Goal: Task Accomplishment & Management: Complete application form

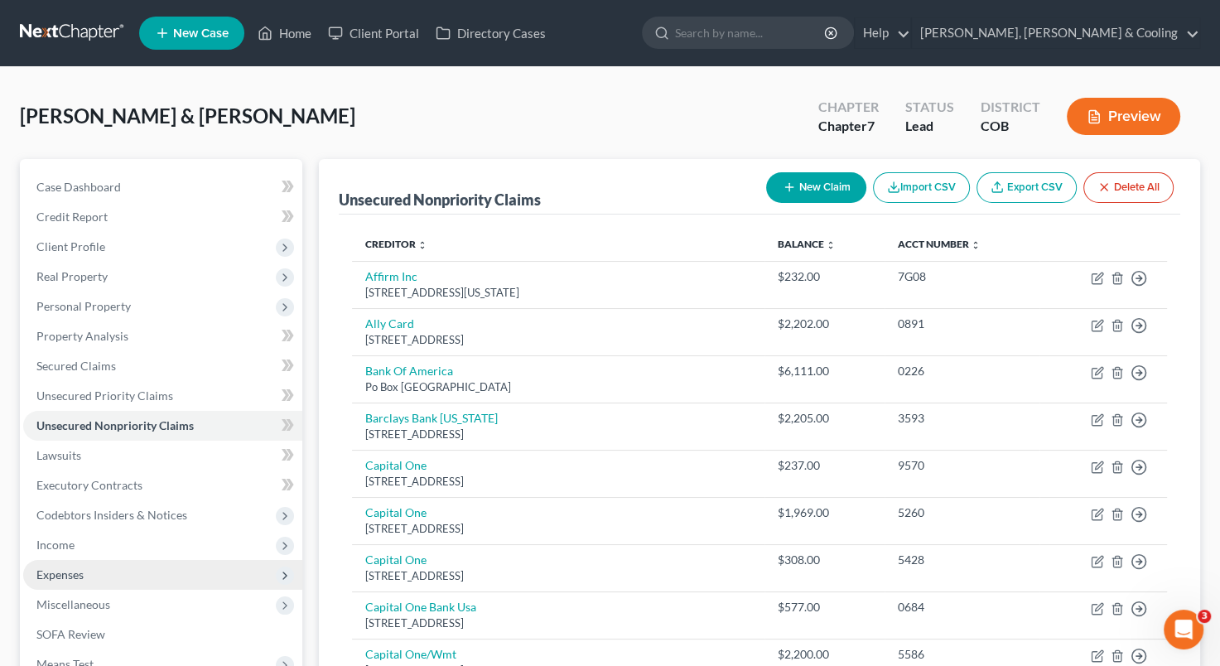
click at [137, 576] on span "Expenses" at bounding box center [162, 575] width 279 height 30
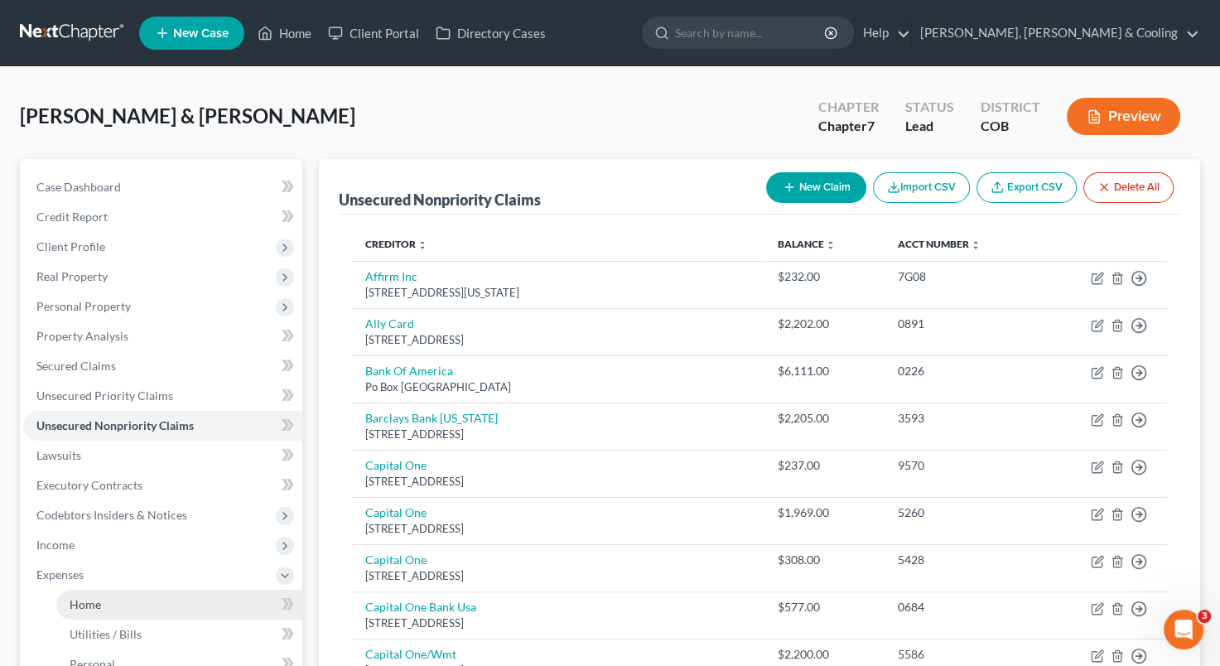
click at [119, 609] on link "Home" at bounding box center [179, 605] width 246 height 30
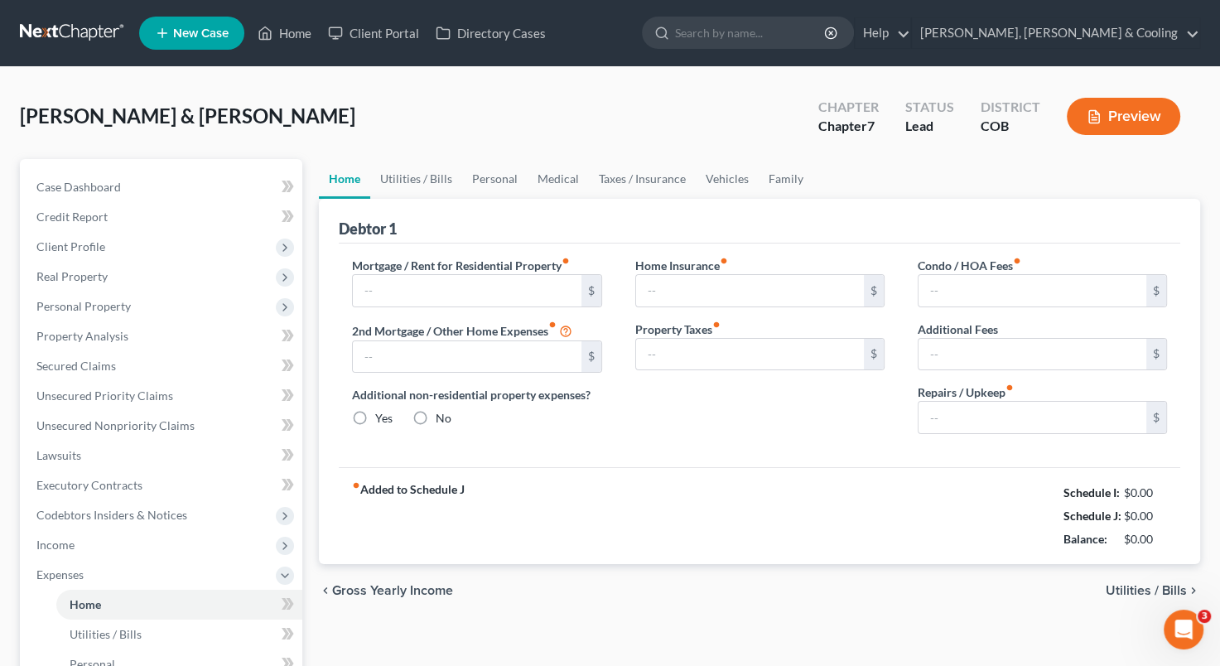
type input "0.00"
radio input "true"
type input "0.00"
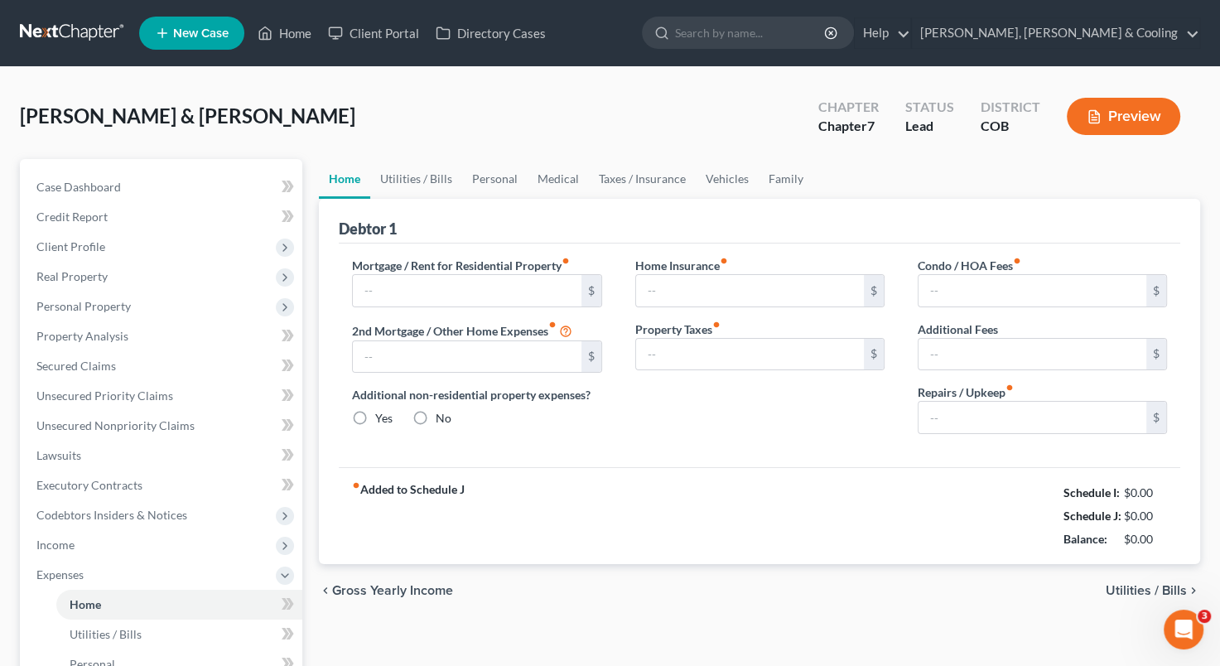
type input "0.00"
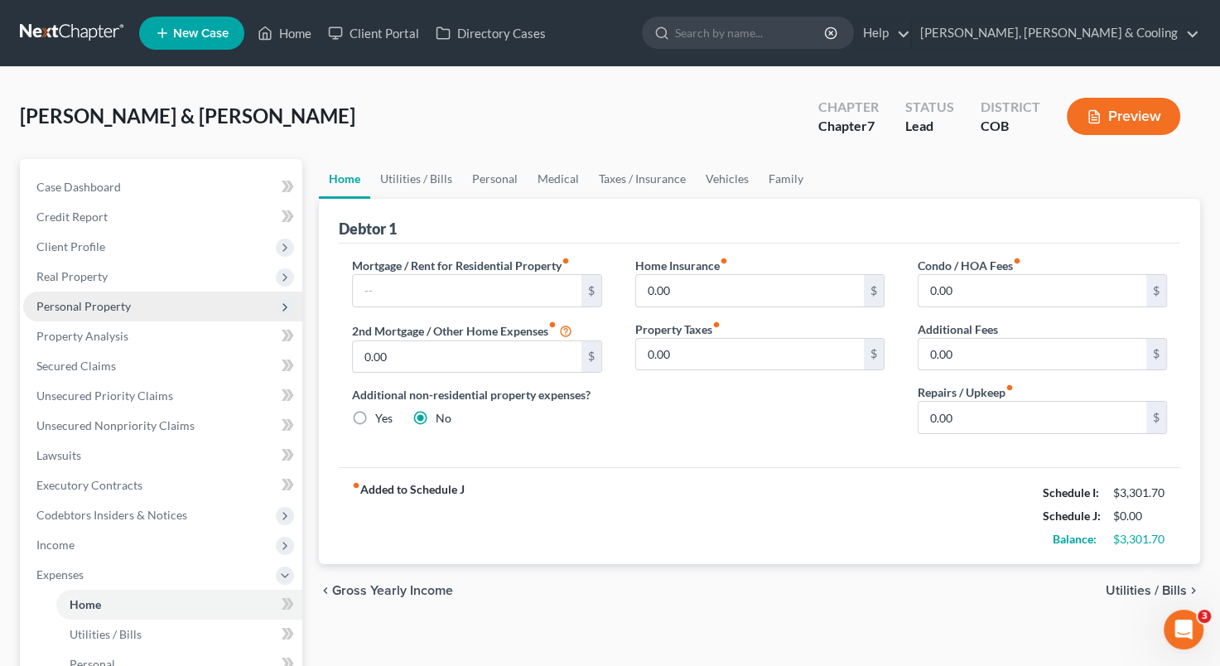
click at [139, 301] on span "Personal Property" at bounding box center [162, 307] width 279 height 30
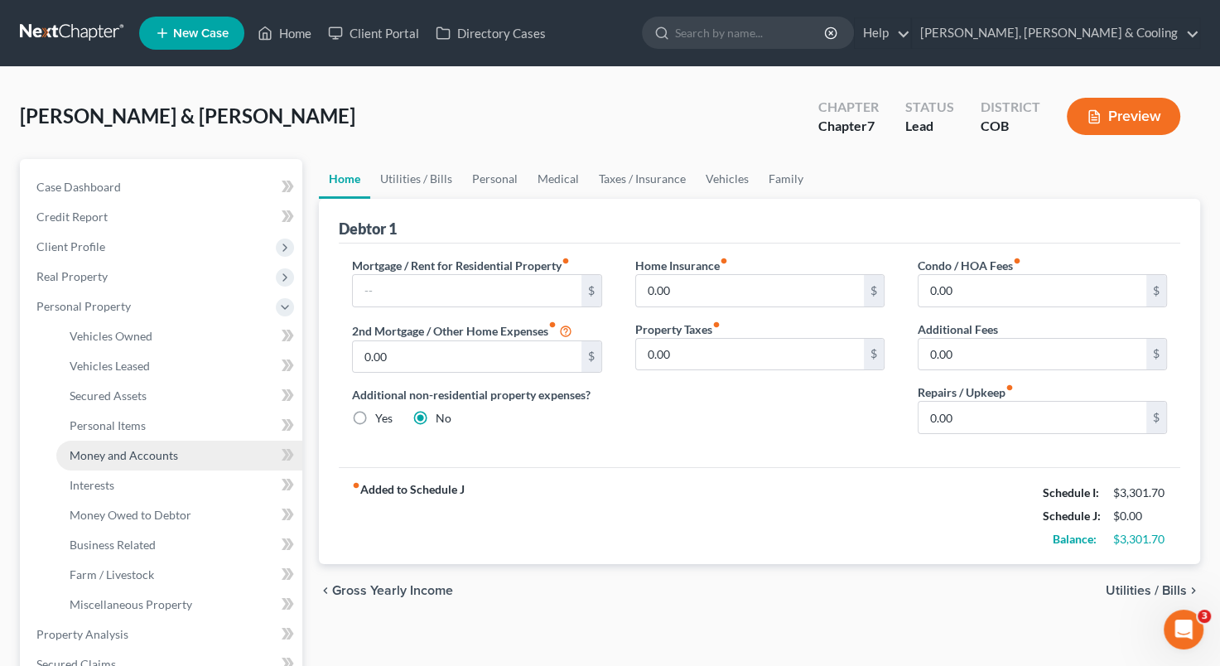
click at [113, 442] on link "Money and Accounts" at bounding box center [179, 456] width 246 height 30
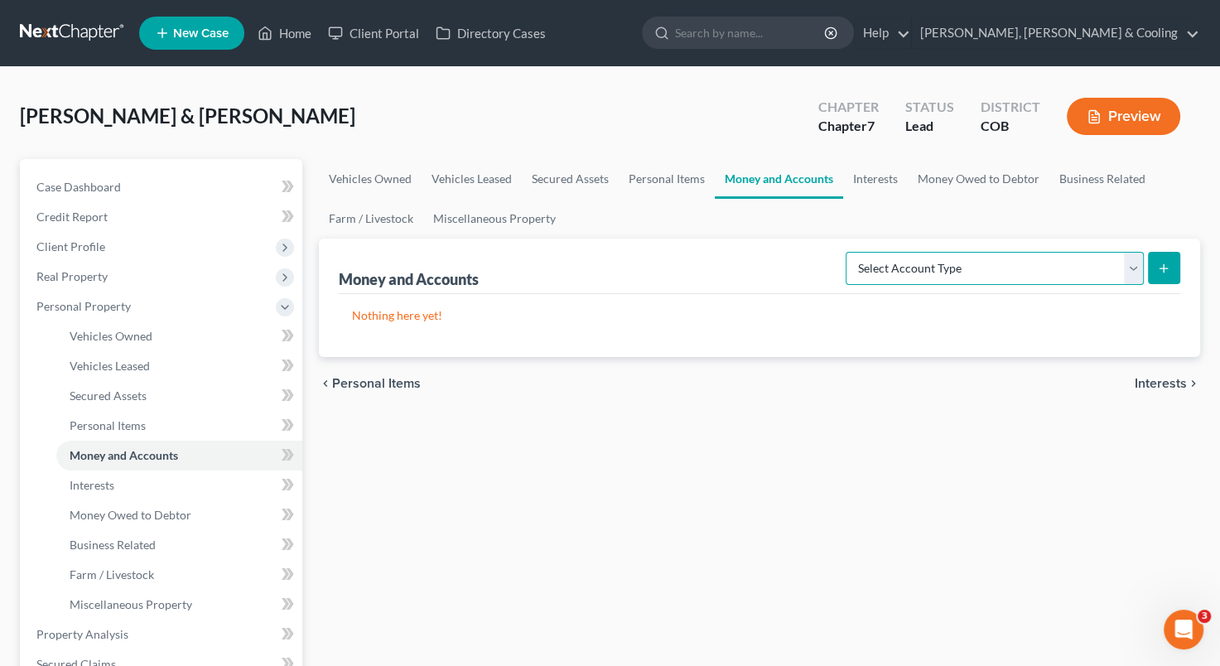
click at [1136, 258] on select "Select Account Type Brokerage Cash on Hand Certificates of Deposit Checking Acc…" at bounding box center [995, 268] width 298 height 33
select select "checking"
click at [849, 252] on select "Select Account Type Brokerage Cash on Hand Certificates of Deposit Checking Acc…" at bounding box center [995, 268] width 298 height 33
click at [1167, 262] on icon "submit" at bounding box center [1163, 268] width 13 height 13
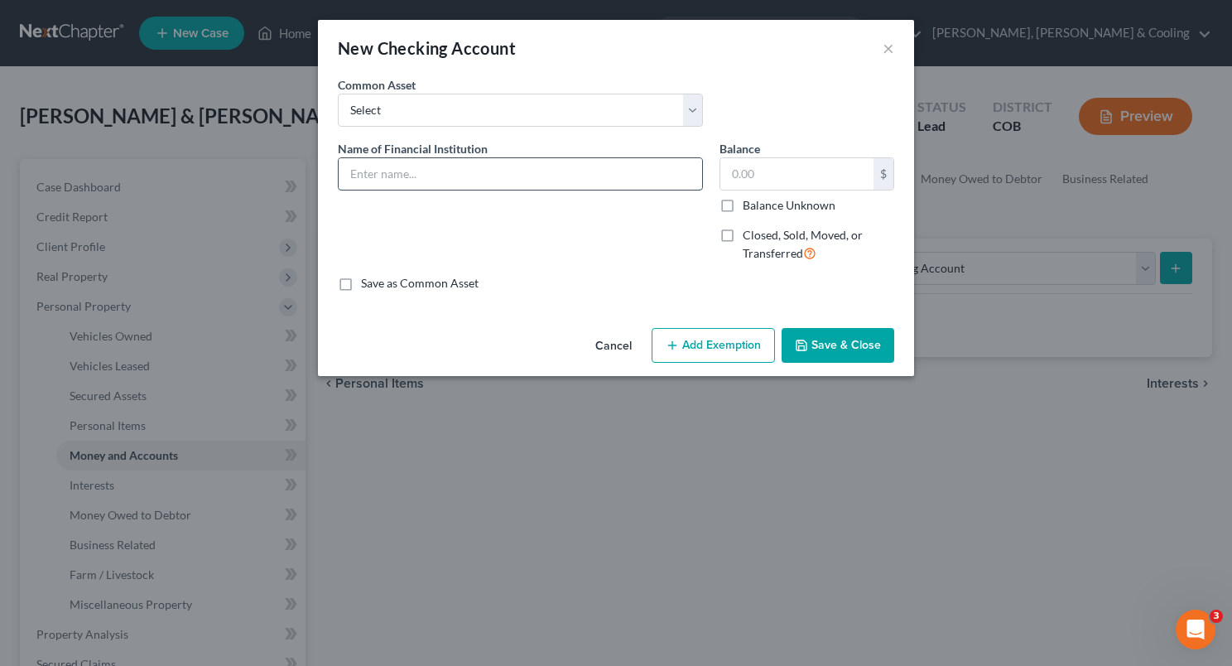
click at [401, 158] on input "text" at bounding box center [521, 173] width 364 height 31
type input "Bank of [US_STATE]"
click at [732, 175] on input "text" at bounding box center [796, 173] width 153 height 31
type input "2,741"
click at [547, 182] on input "Bank of [US_STATE]" at bounding box center [521, 173] width 364 height 31
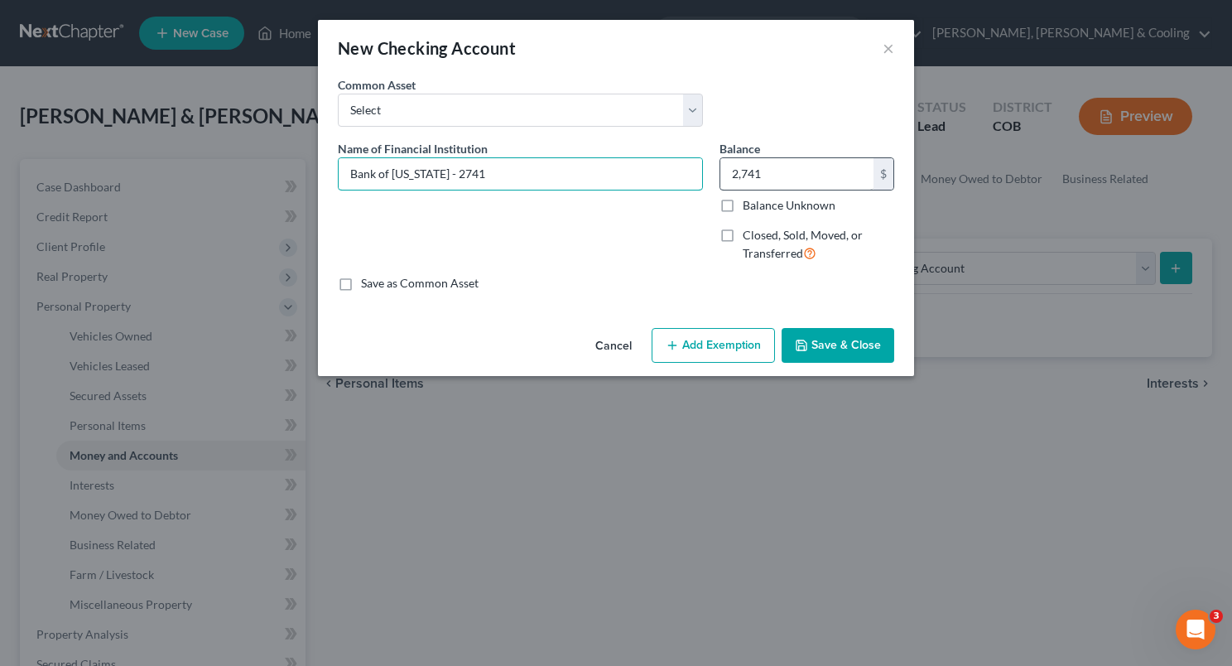
type input "Bank of [US_STATE] - 2741"
click at [778, 176] on input "2,741" at bounding box center [796, 173] width 153 height 31
click at [842, 348] on button "Save & Close" at bounding box center [838, 345] width 113 height 35
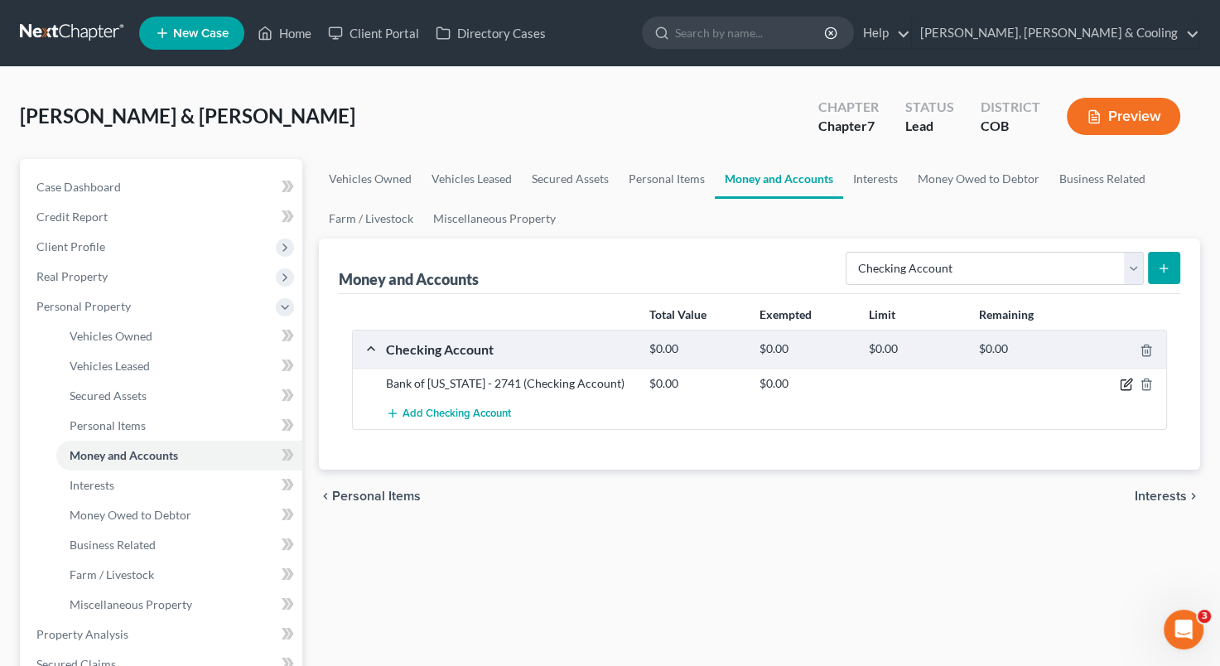
click at [1120, 387] on icon "button" at bounding box center [1125, 385] width 10 height 10
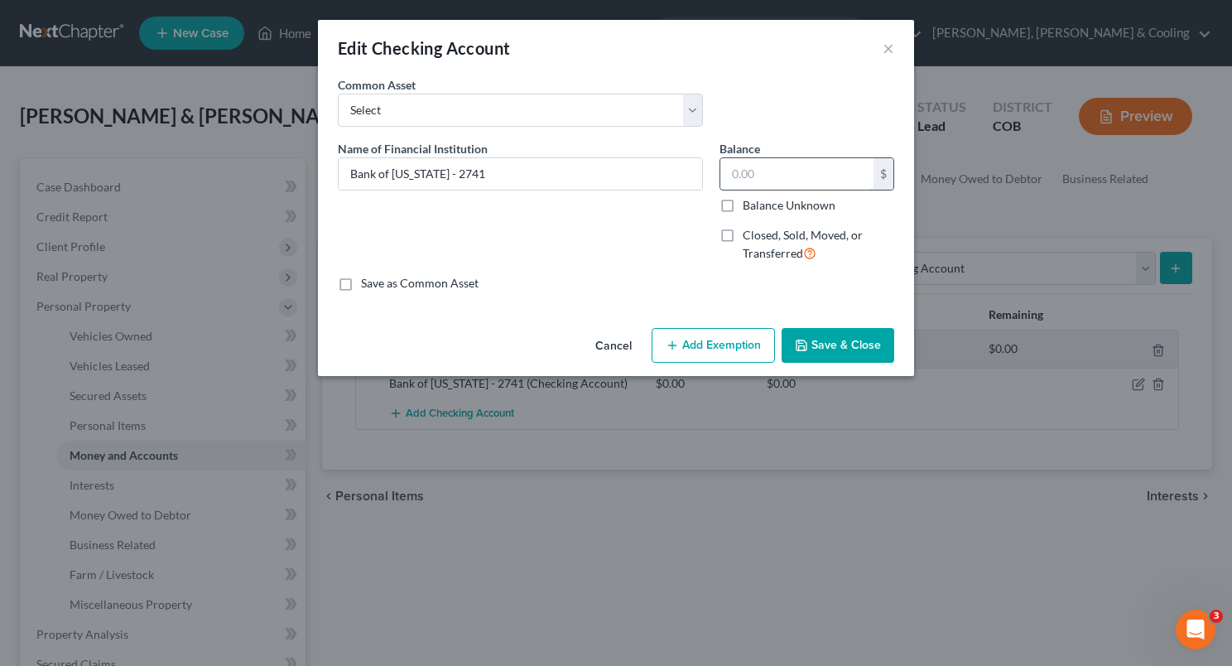
click at [729, 174] on input "text" at bounding box center [796, 173] width 153 height 31
type input "500"
click at [718, 346] on button "Add Exemption" at bounding box center [713, 345] width 123 height 35
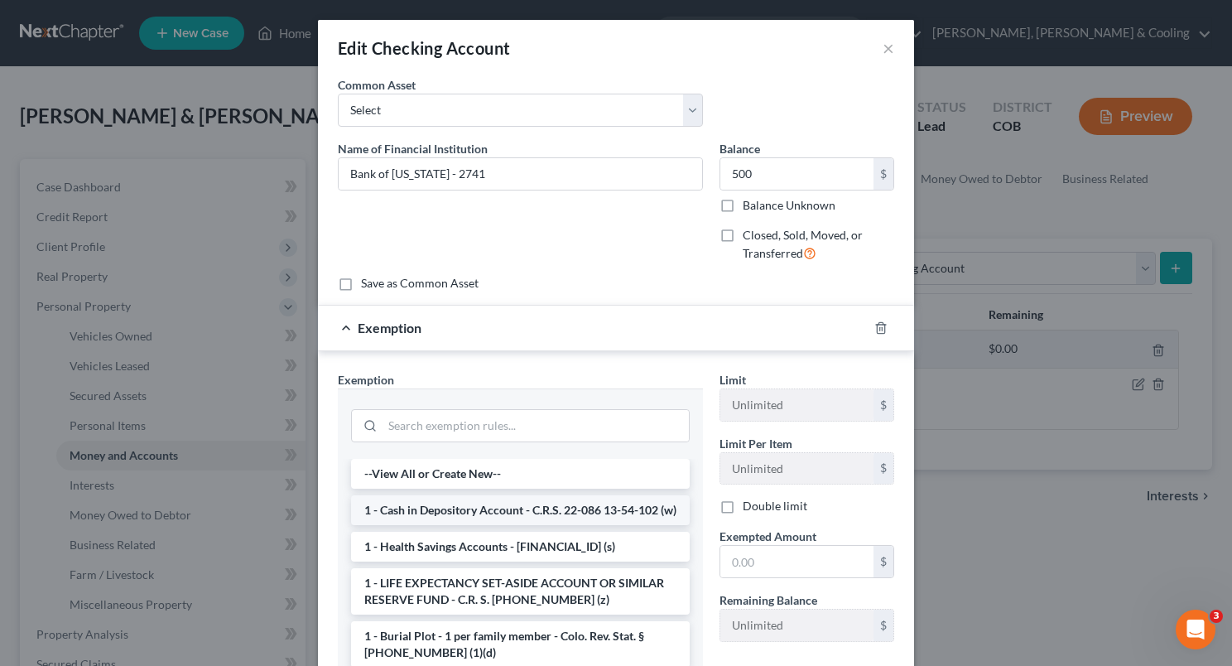
click at [552, 524] on li "1 - Cash in Depository Account - C.R.S. 22-086 13-54-102 (w)" at bounding box center [520, 510] width 339 height 30
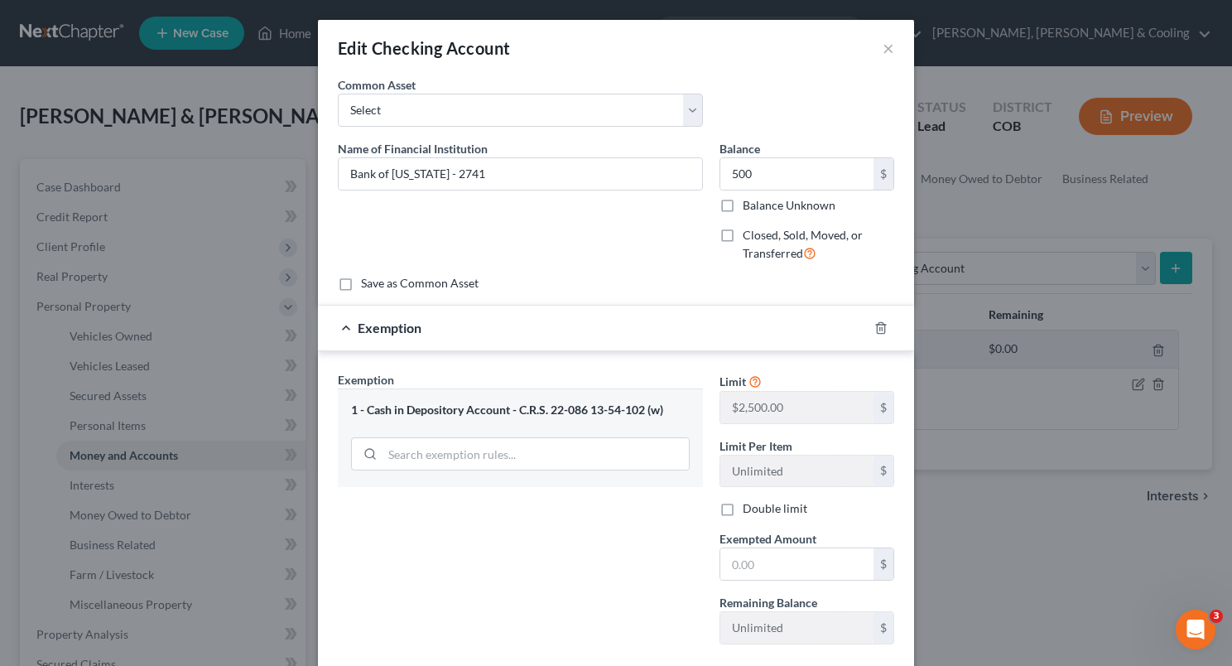
click at [590, 530] on div "Exemption Set must be selected for CA. Exemption * 1 - Cash in Depository Accou…" at bounding box center [521, 514] width 382 height 287
click at [726, 561] on input "text" at bounding box center [796, 563] width 153 height 31
type input "500"
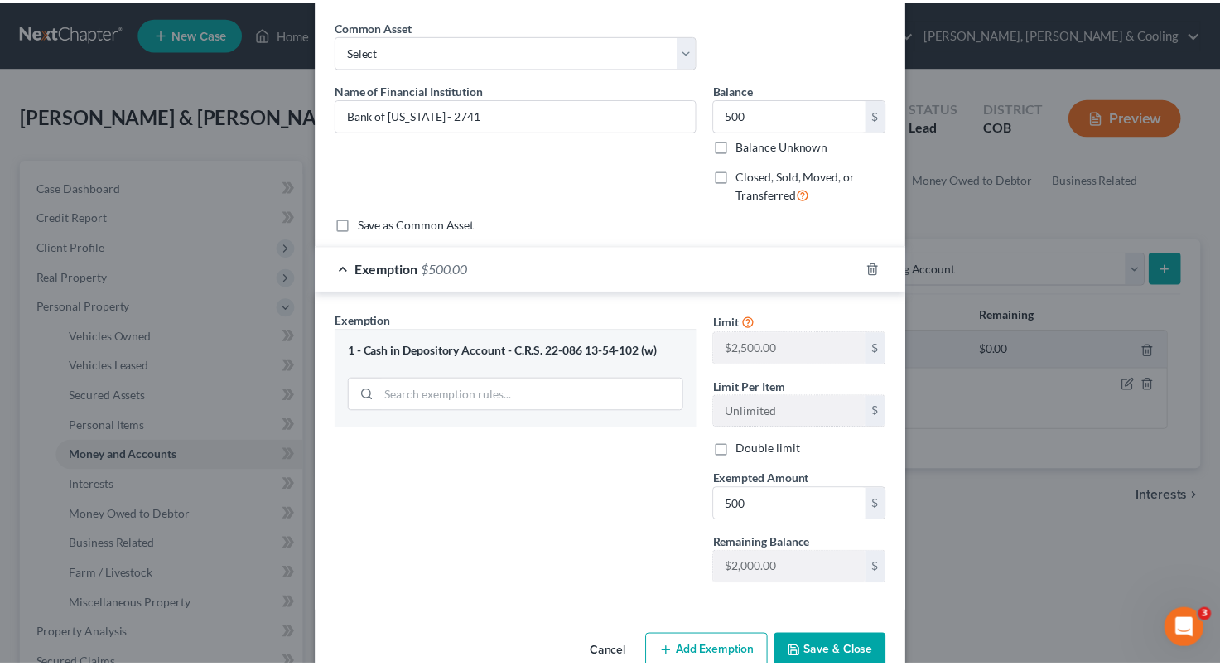
scroll to position [63, 0]
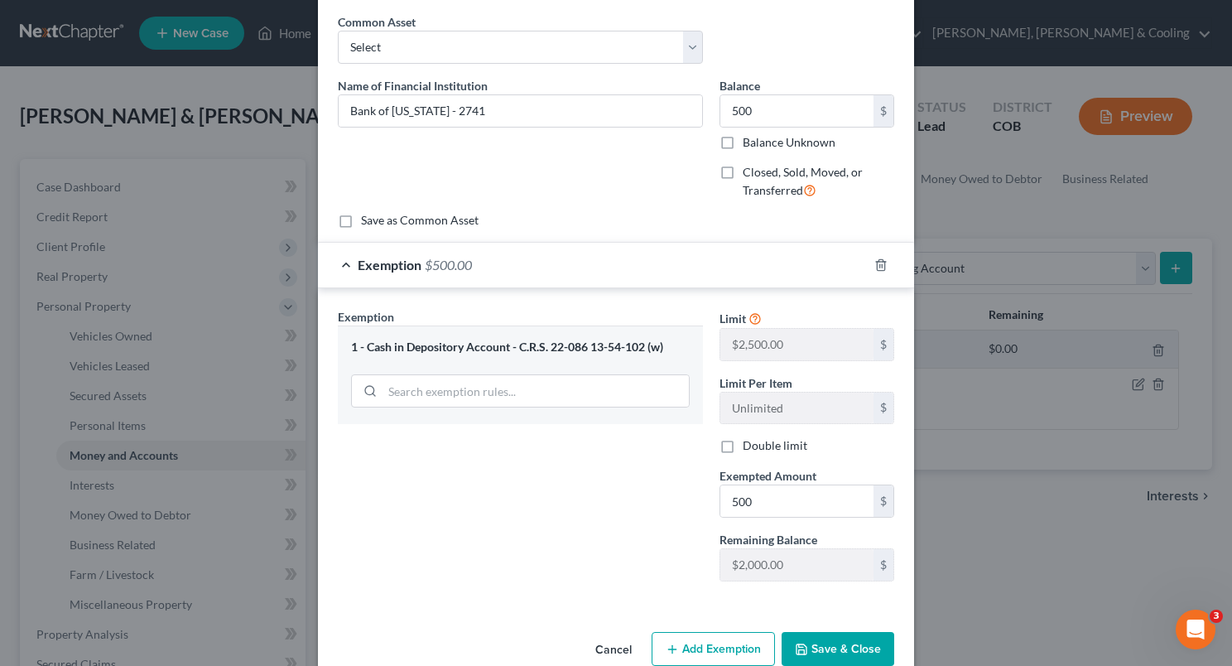
click at [743, 442] on label "Double limit" at bounding box center [775, 445] width 65 height 17
click at [749, 442] on input "Double limit" at bounding box center [754, 442] width 11 height 11
checkbox input "true"
click at [830, 650] on button "Save & Close" at bounding box center [838, 649] width 113 height 35
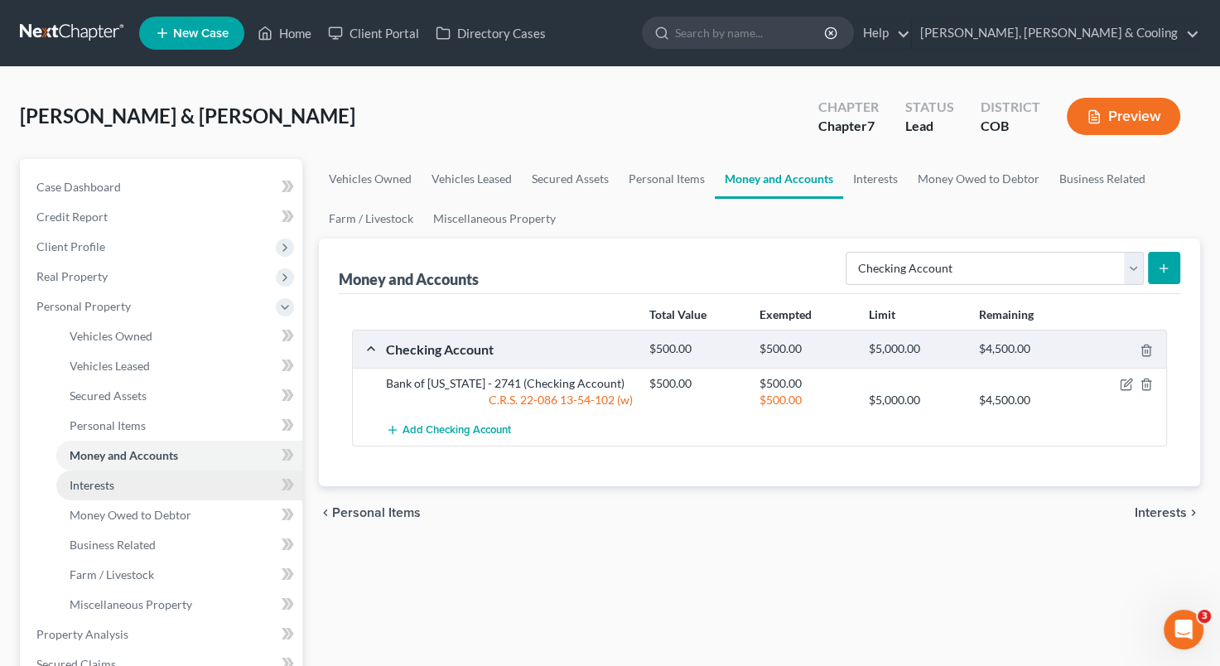
click at [201, 480] on link "Interests" at bounding box center [179, 485] width 246 height 30
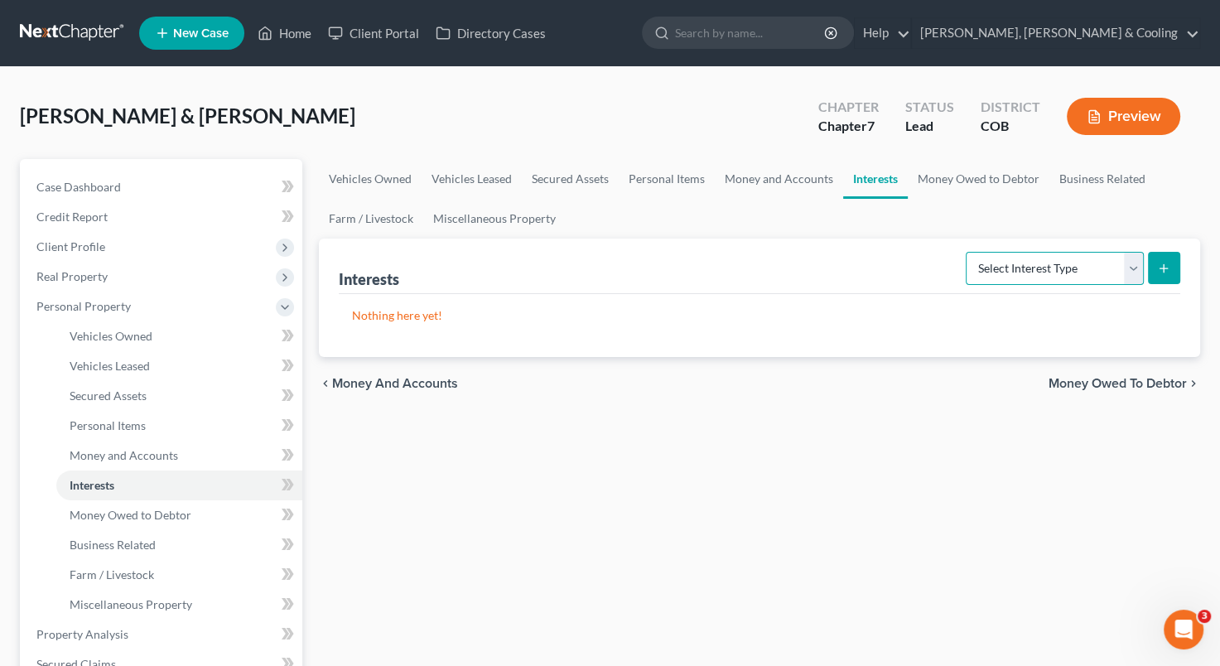
click at [1130, 267] on select "Select Interest Type 401K Annuity Bond Education IRA Government Bond Government…" at bounding box center [1055, 268] width 178 height 33
click at [1138, 269] on select "Select Interest Type 401K Annuity Bond Education IRA Government Bond Government…" at bounding box center [1055, 268] width 178 height 33
select select "unincorporated_business"
click at [967, 252] on select "Select Interest Type 401K Annuity Bond Education IRA Government Bond Government…" at bounding box center [1055, 268] width 178 height 33
click at [1159, 268] on icon "submit" at bounding box center [1163, 268] width 13 height 13
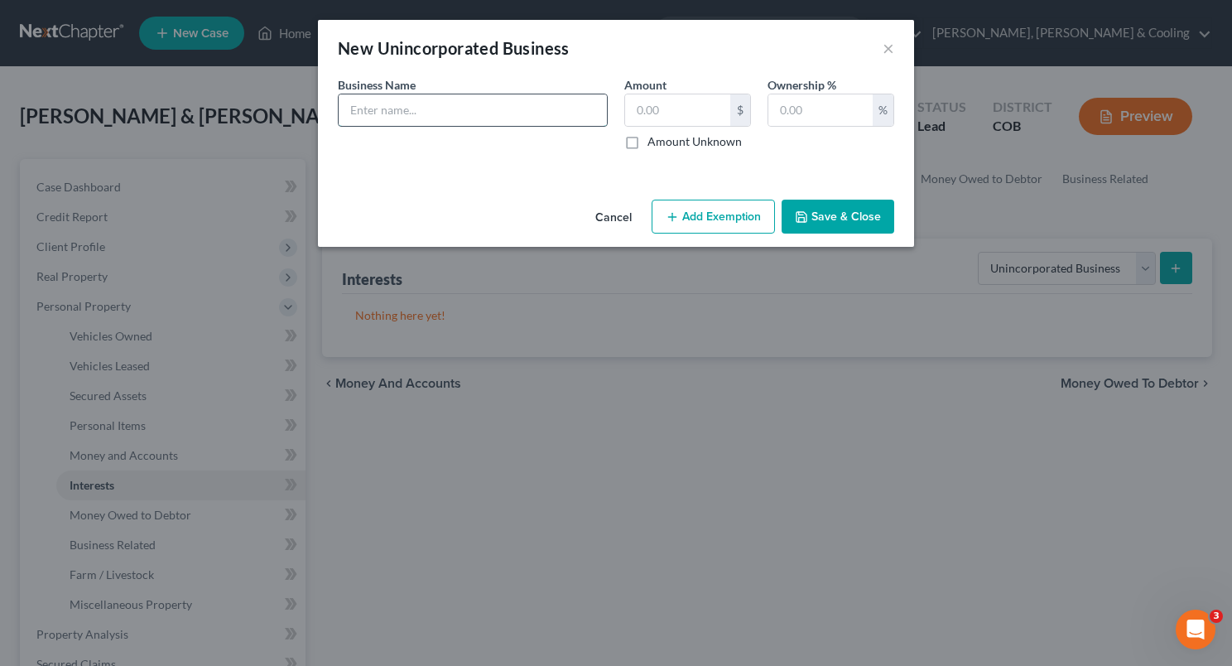
click at [388, 106] on input "text" at bounding box center [473, 109] width 268 height 31
type input "SDB Courriers"
click at [762, 113] on div "Ownership % %" at bounding box center [830, 113] width 143 height 74
click at [776, 111] on input "text" at bounding box center [821, 109] width 104 height 31
type input "100"
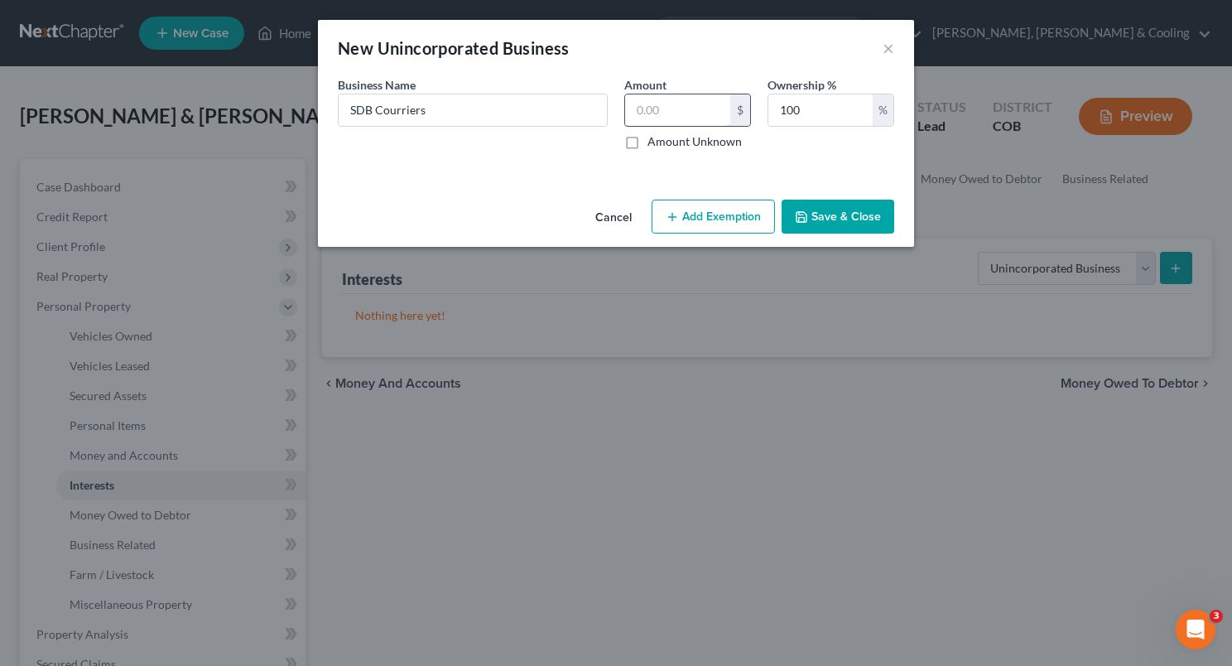
click at [653, 111] on input "text" at bounding box center [677, 109] width 105 height 31
type input "1,000"
click at [716, 213] on button "Add Exemption" at bounding box center [713, 217] width 123 height 35
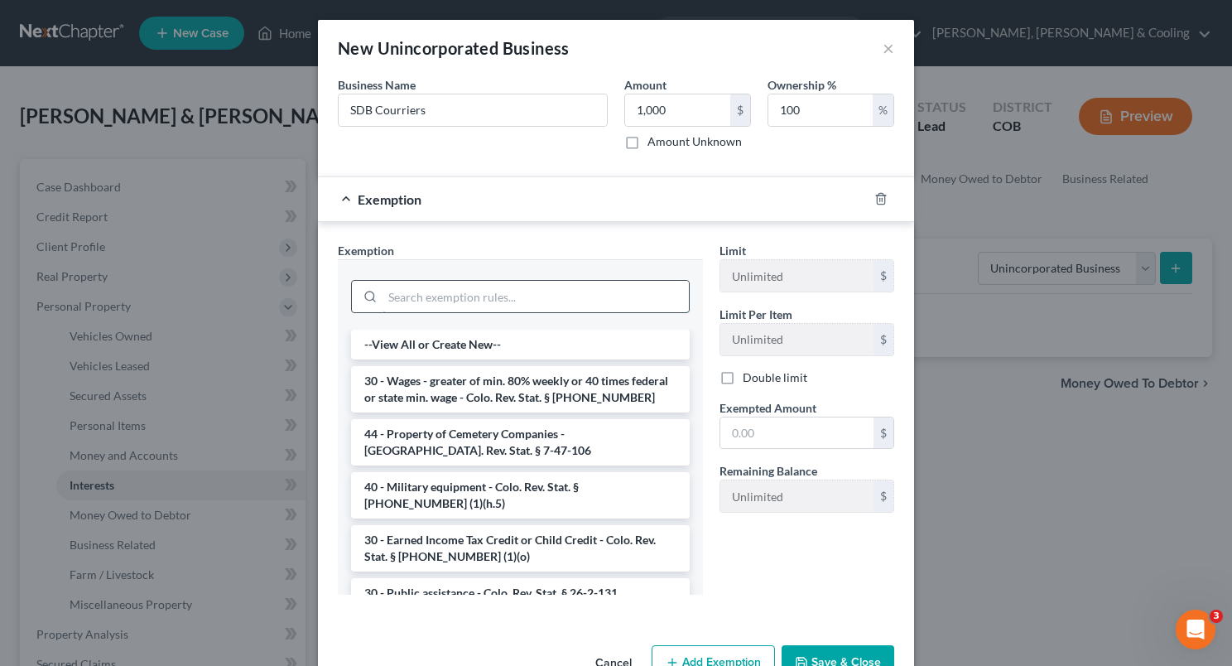
click at [502, 290] on input "search" at bounding box center [536, 296] width 306 height 31
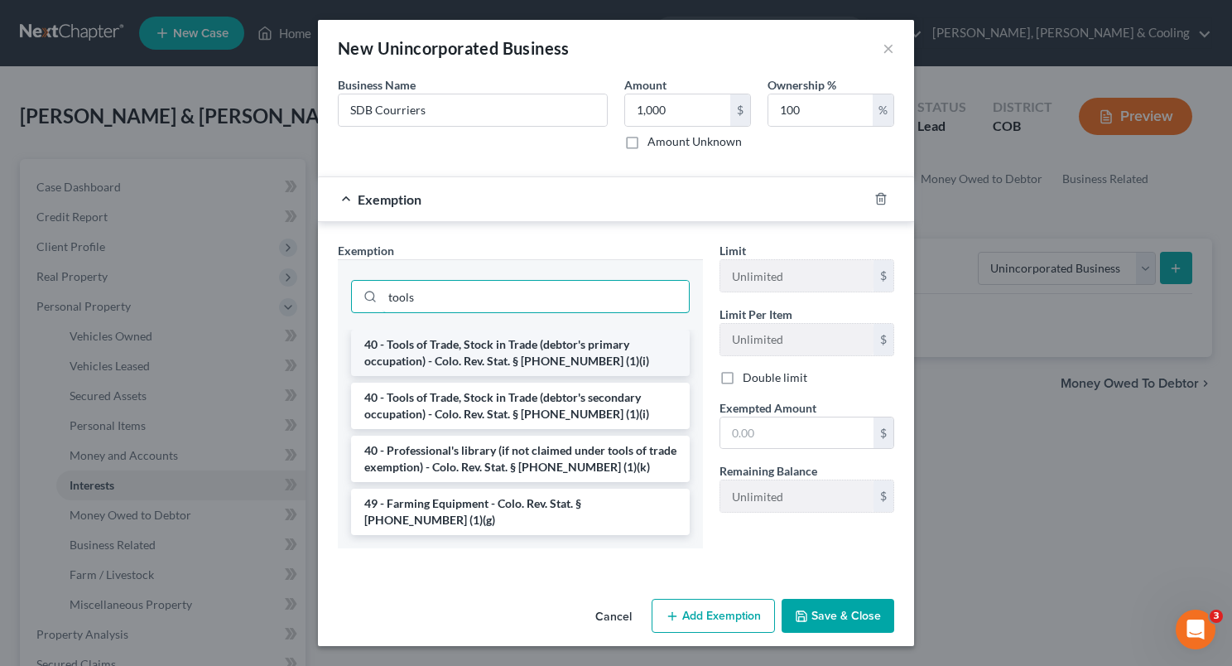
type input "tools"
click at [522, 345] on li "40 - Tools of Trade, Stock in Trade (debtor's primary occupation) - Colo. Rev. …" at bounding box center [520, 353] width 339 height 46
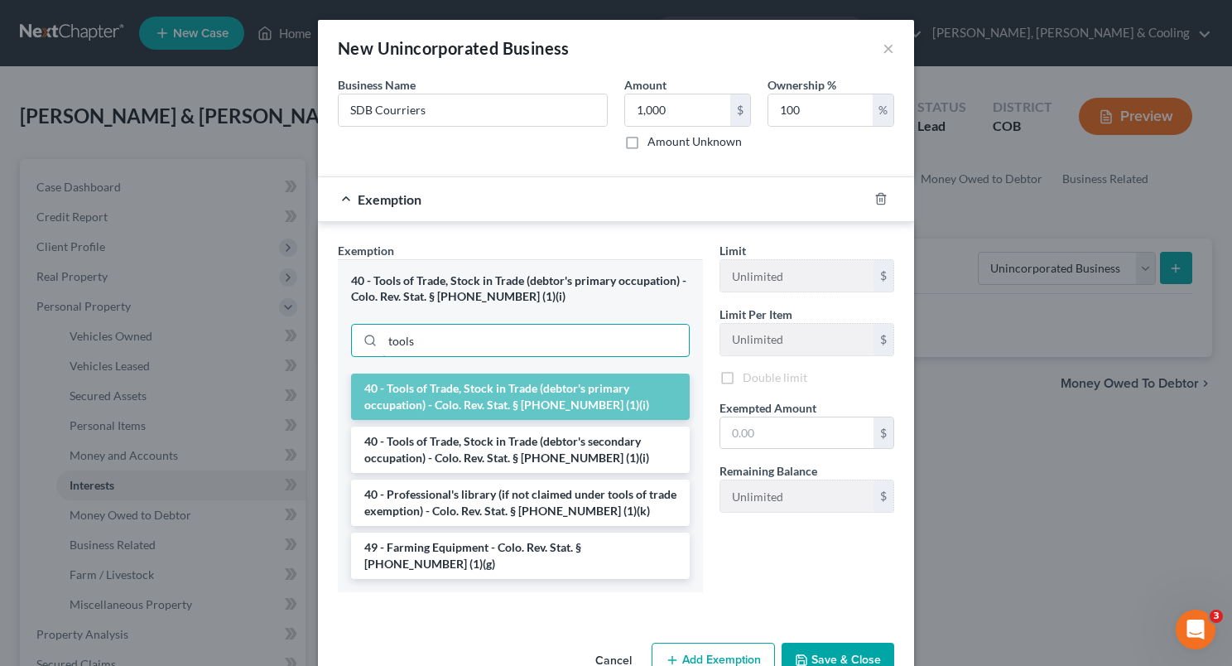
click at [522, 345] on input "tools" at bounding box center [536, 340] width 306 height 31
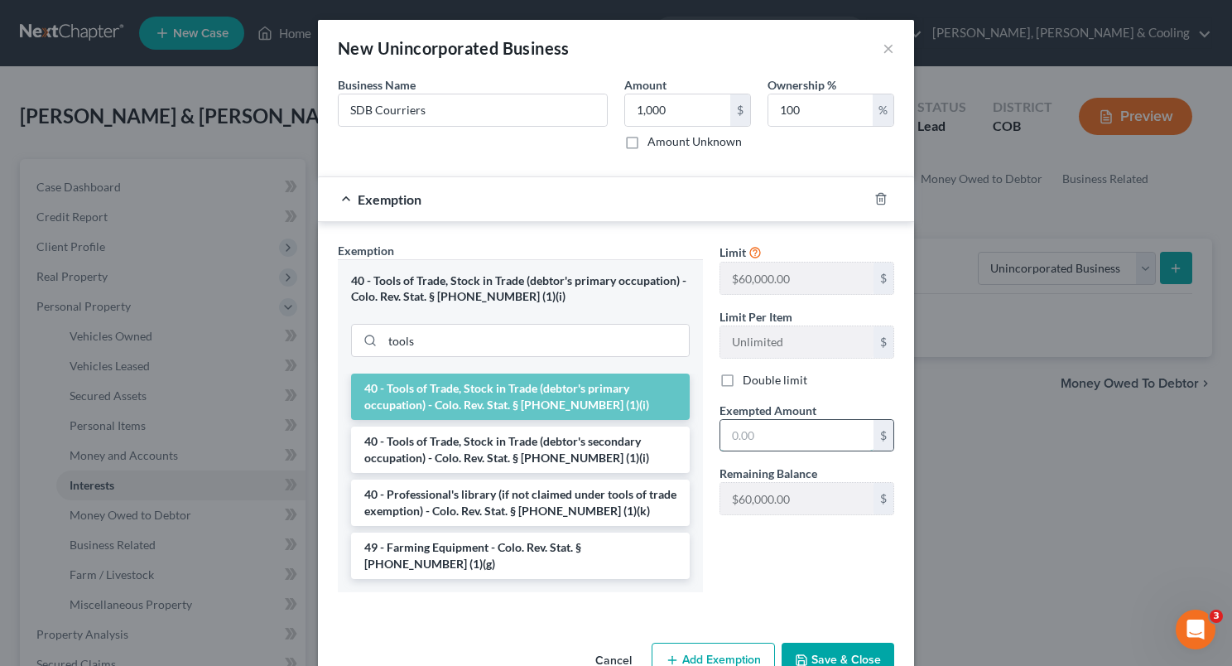
click at [749, 435] on input "text" at bounding box center [796, 435] width 153 height 31
type input "1,000"
click at [824, 643] on button "Save & Close" at bounding box center [838, 660] width 113 height 35
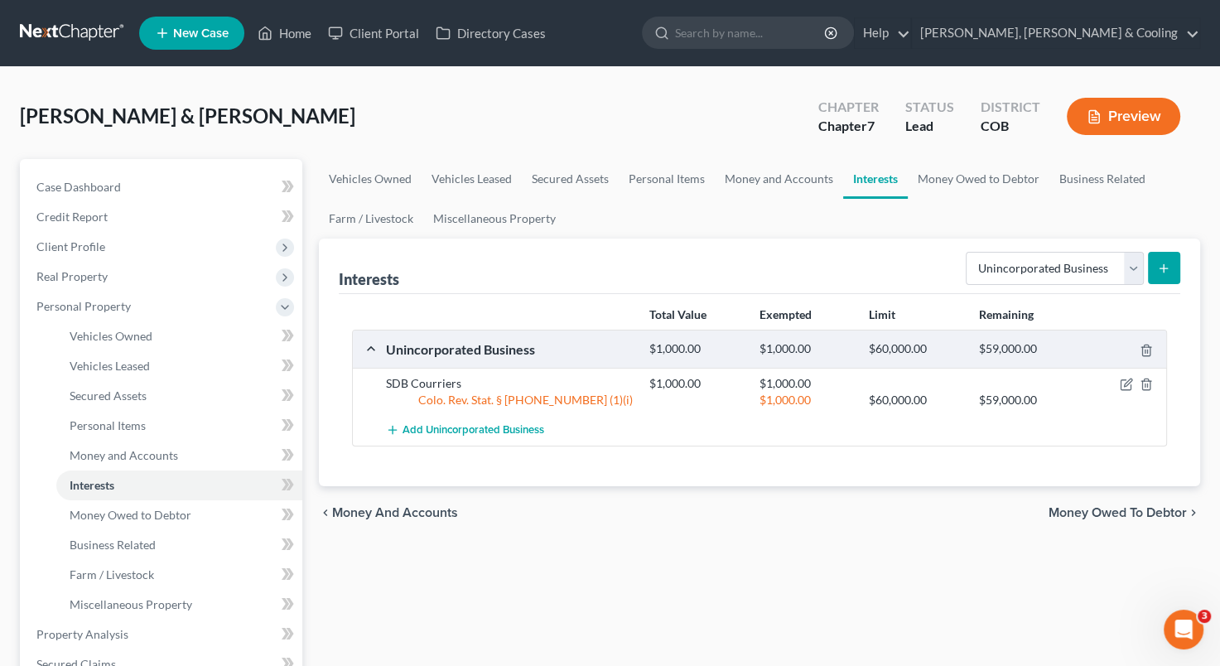
click at [778, 576] on div "Vehicles Owned Vehicles Leased Secured Assets Personal Items Money and Accounts…" at bounding box center [760, 637] width 898 height 957
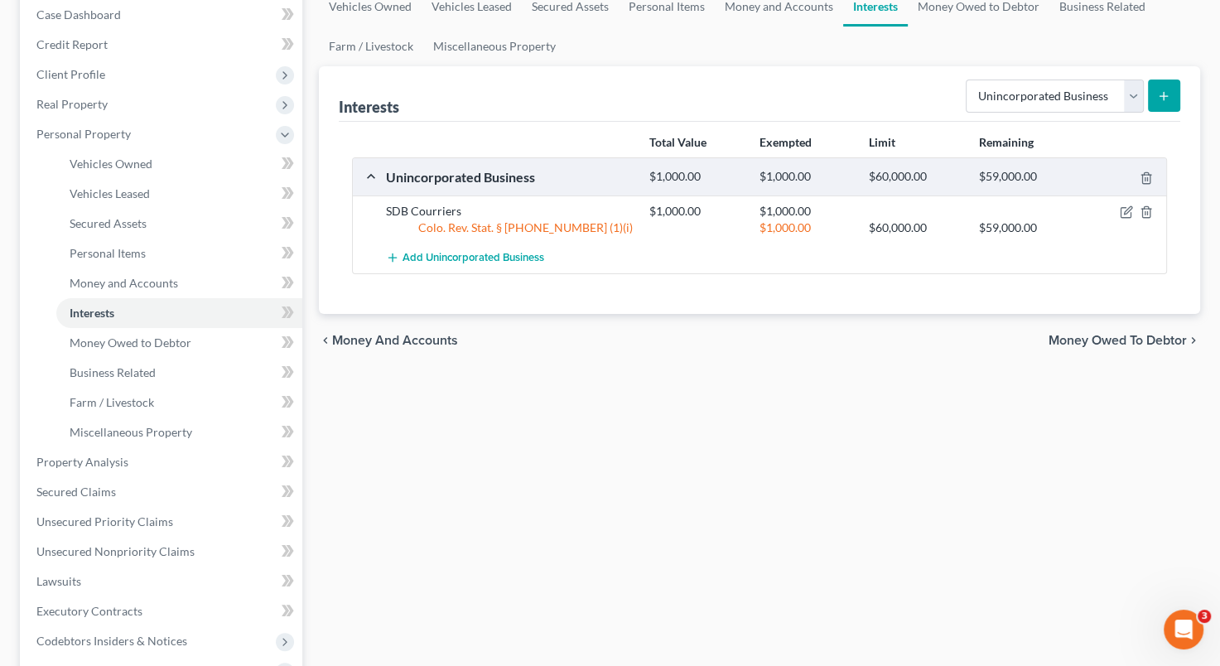
scroll to position [243, 0]
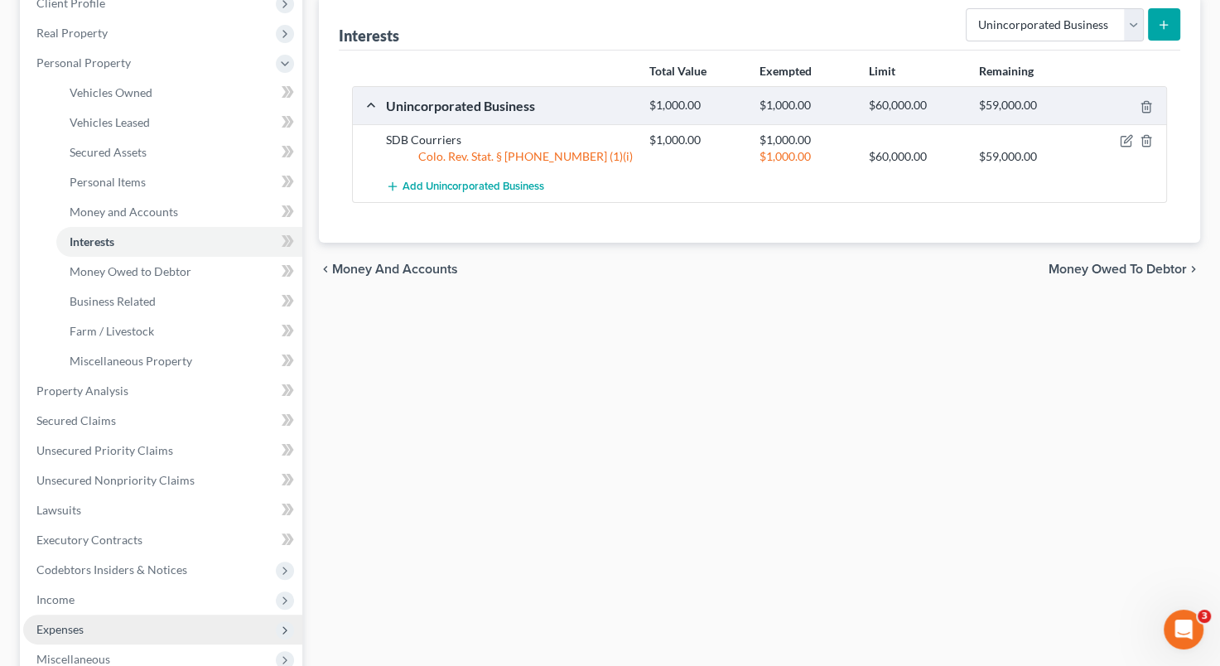
click at [138, 627] on span "Expenses" at bounding box center [162, 629] width 279 height 30
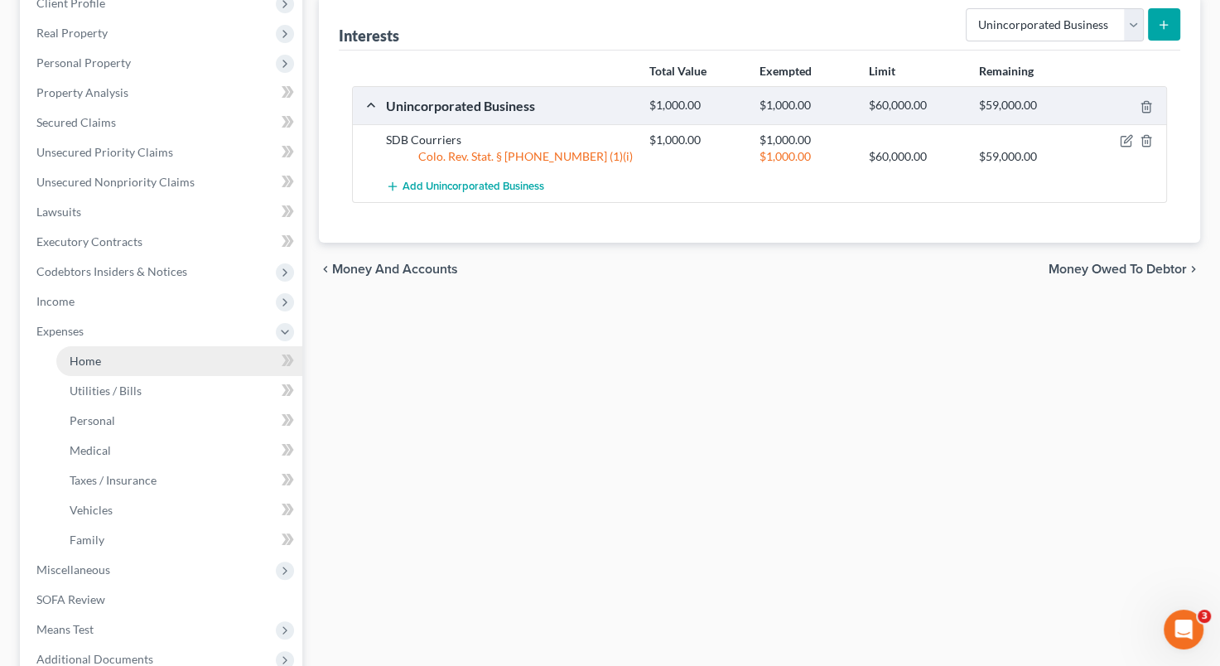
click at [172, 354] on link "Home" at bounding box center [179, 361] width 246 height 30
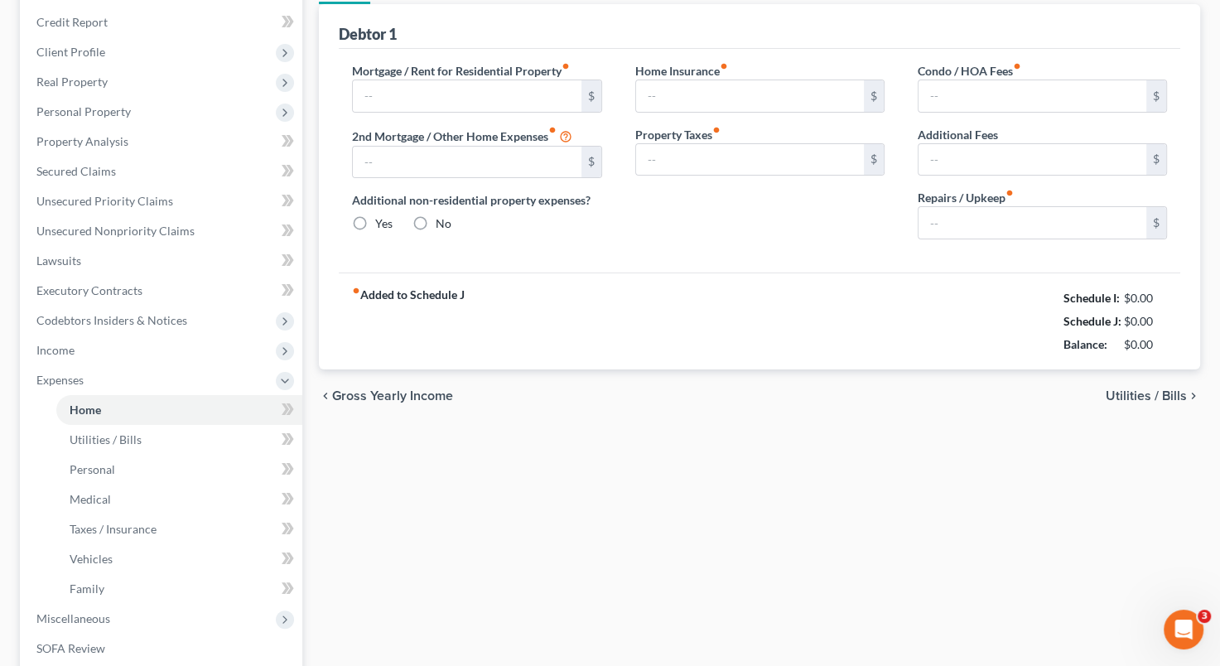
type input "0.00"
radio input "true"
type input "0.00"
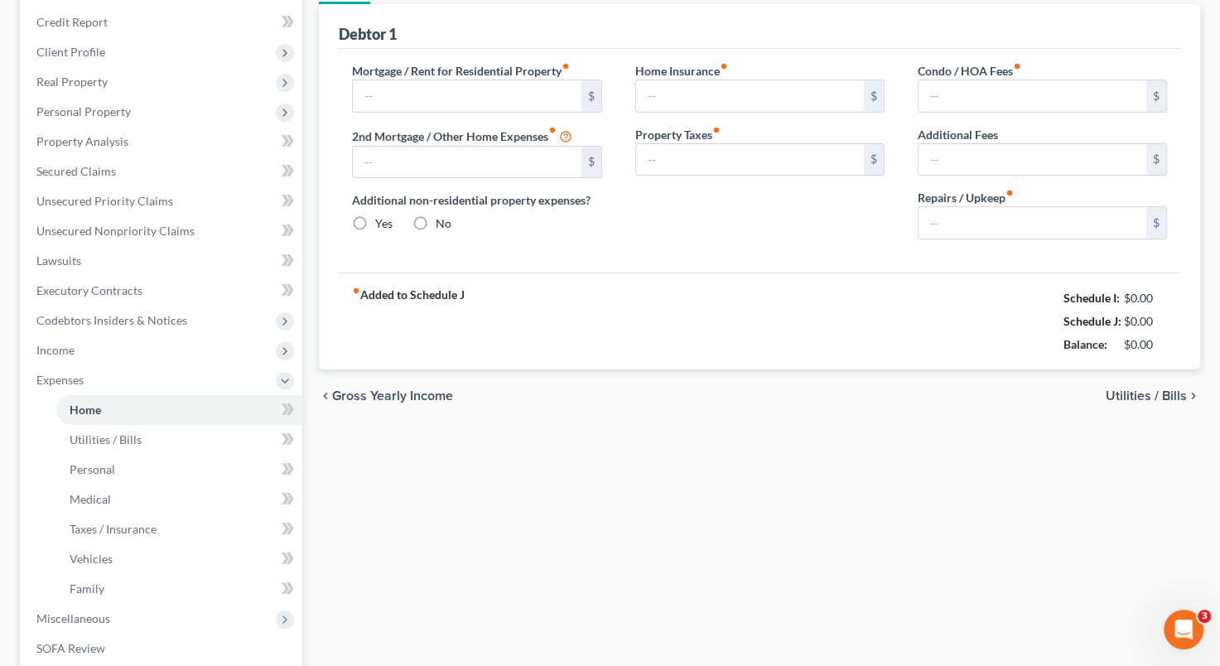
type input "0.00"
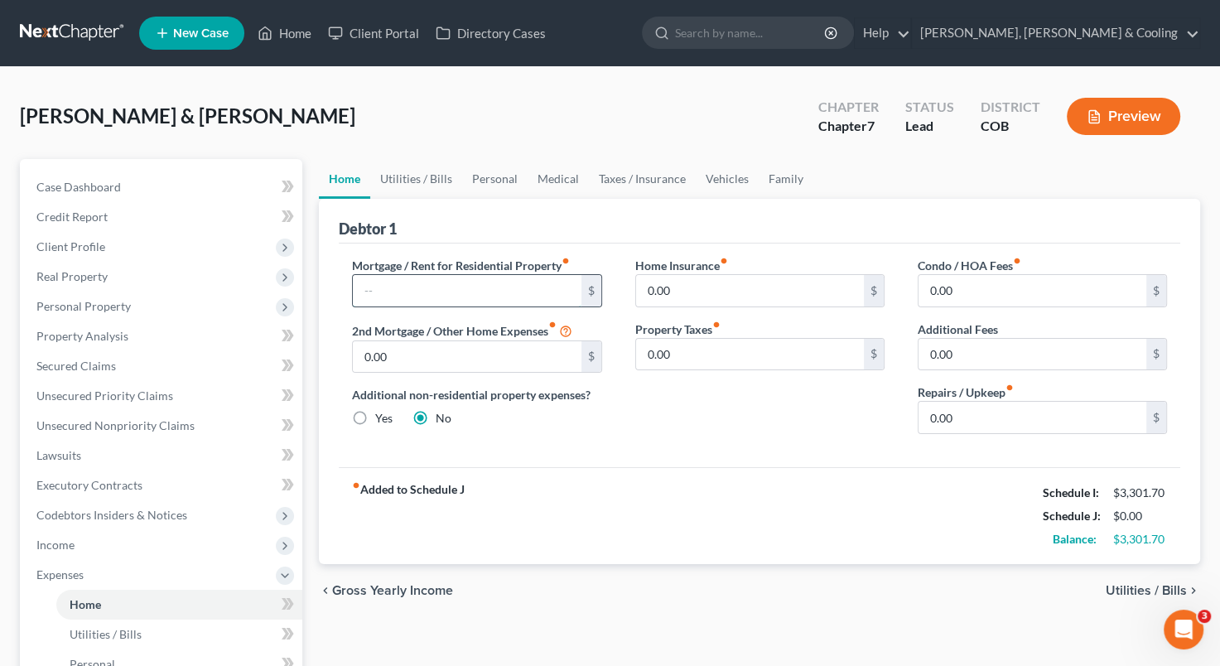
click at [399, 299] on input "text" at bounding box center [467, 290] width 228 height 31
type input "910.31"
click at [1130, 591] on span "Utilities / Bills" at bounding box center [1146, 590] width 81 height 13
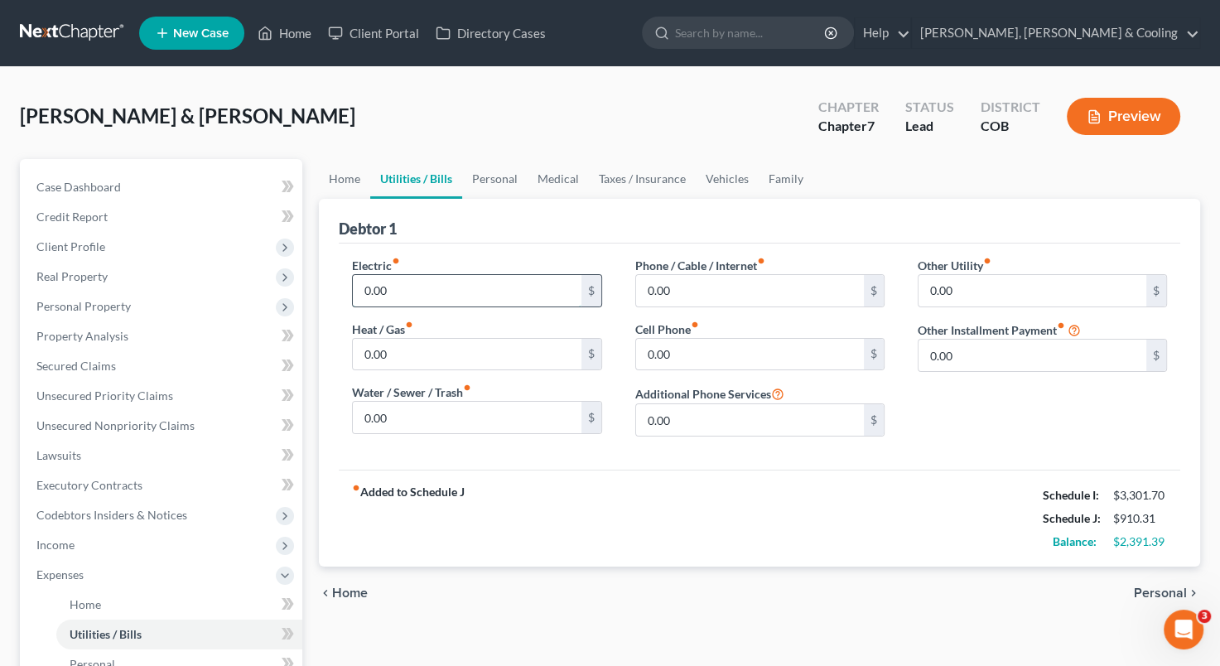
click at [476, 292] on input "0.00" at bounding box center [467, 290] width 228 height 31
type input "250"
click at [431, 350] on input "0.00" at bounding box center [467, 354] width 228 height 31
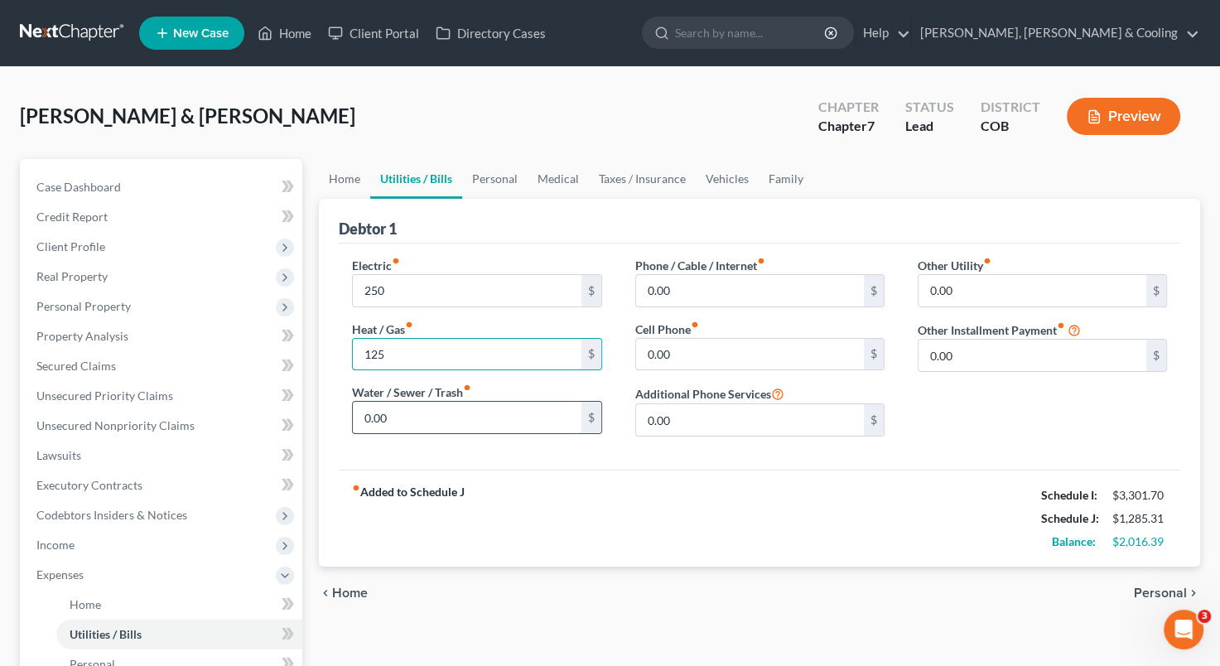
type input "125"
click at [401, 411] on input "0.00" at bounding box center [467, 417] width 228 height 31
type input "150"
click at [647, 354] on input "0.00" at bounding box center [750, 354] width 228 height 31
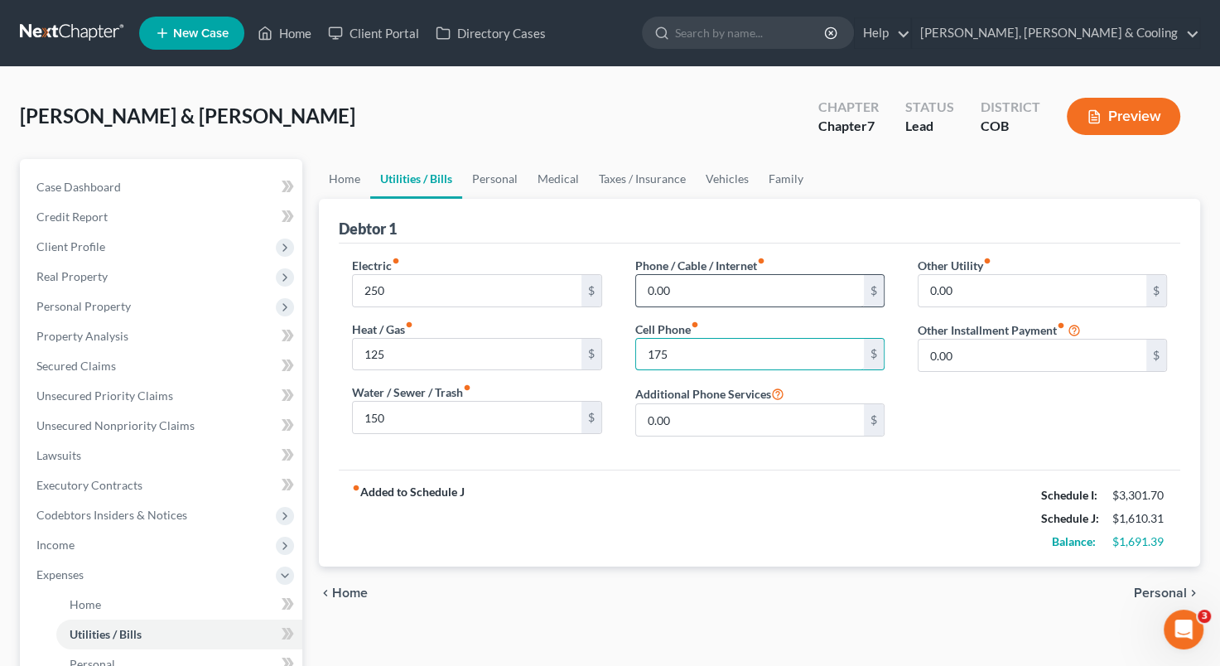
type input "175"
click at [654, 275] on input "0.00" at bounding box center [750, 290] width 228 height 31
type input "200"
click at [1178, 582] on div "chevron_left Home Personal chevron_right" at bounding box center [759, 592] width 881 height 53
click at [1147, 588] on span "Personal" at bounding box center [1160, 592] width 53 height 13
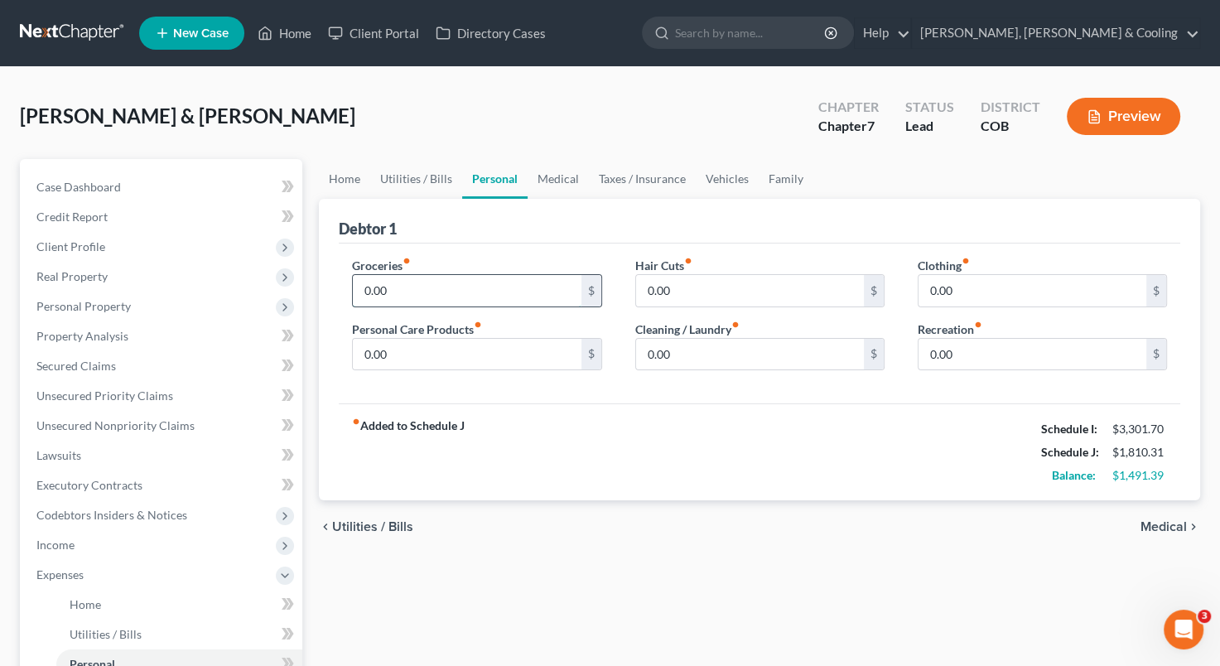
click at [426, 285] on input "0.00" at bounding box center [467, 290] width 228 height 31
type input "800"
click at [596, 431] on div "fiber_manual_record Added to Schedule J Schedule I: $3,301.70 Schedule J: $2,61…" at bounding box center [759, 451] width 841 height 97
click at [476, 354] on input "0.00" at bounding box center [467, 354] width 228 height 31
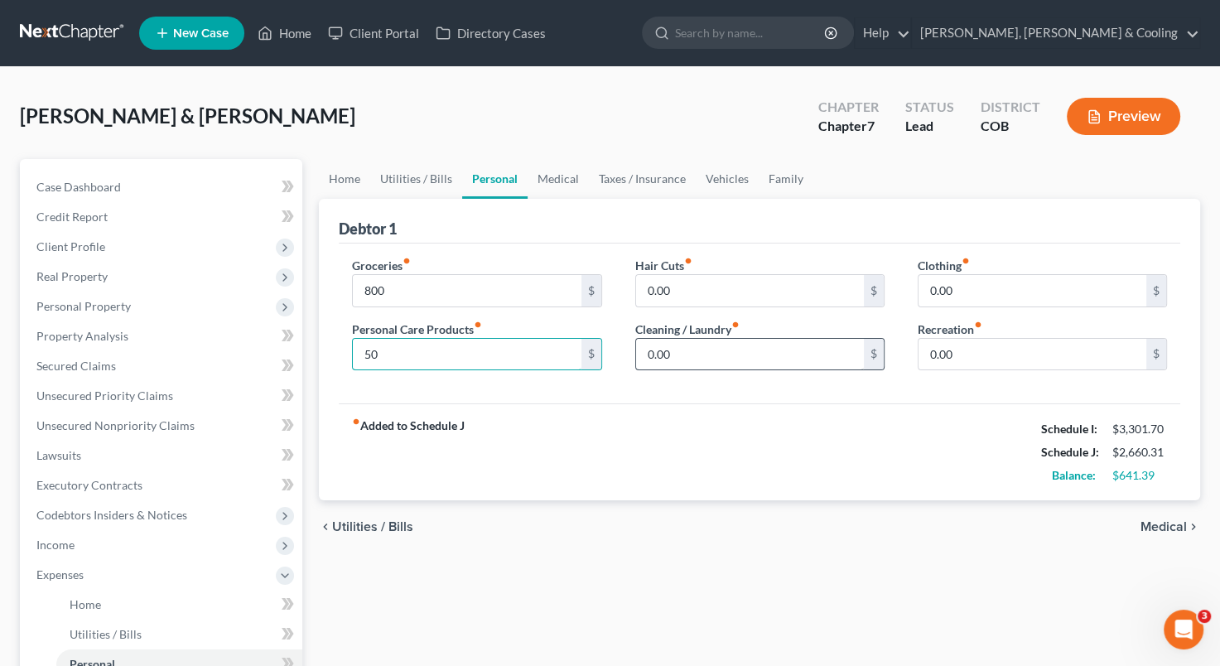
type input "50"
click at [653, 354] on input "0.00" at bounding box center [750, 354] width 228 height 31
type input "50"
click at [633, 393] on div "Groceries fiber_manual_record 800 $ Personal Care Products fiber_manual_record …" at bounding box center [759, 323] width 841 height 161
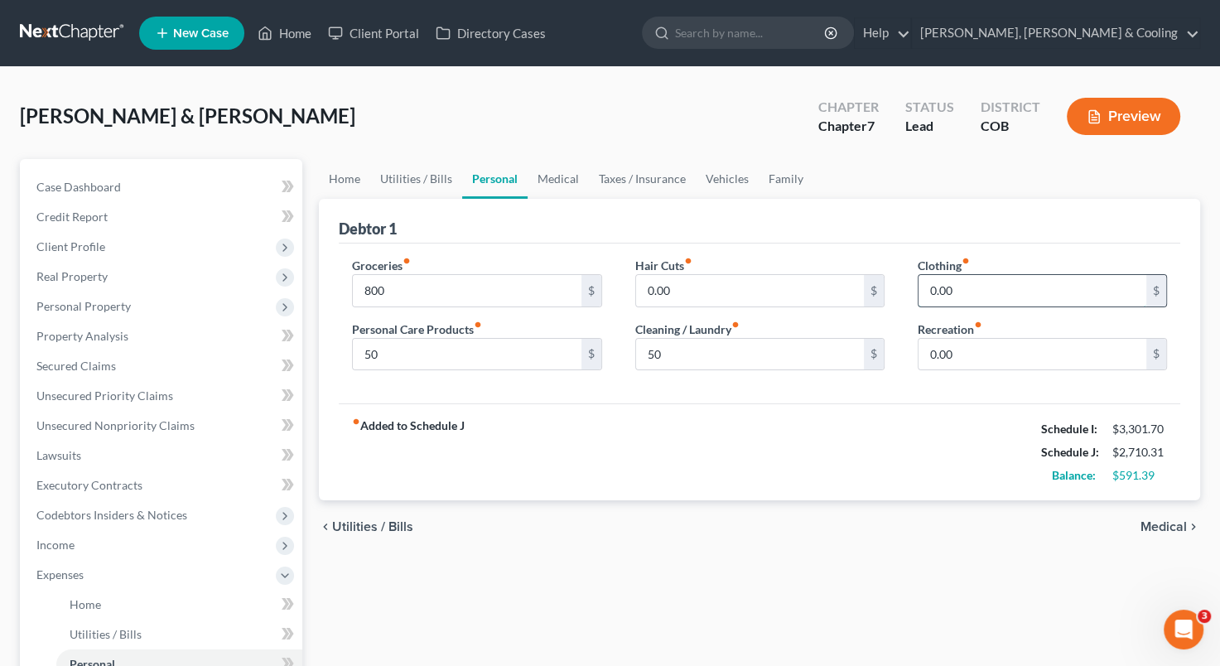
click at [924, 286] on input "0.00" at bounding box center [1032, 290] width 228 height 31
type input "50"
click at [682, 349] on input "50" at bounding box center [750, 354] width 228 height 31
click at [682, 349] on input "text" at bounding box center [750, 354] width 228 height 31
click at [931, 286] on input "50" at bounding box center [1032, 290] width 228 height 31
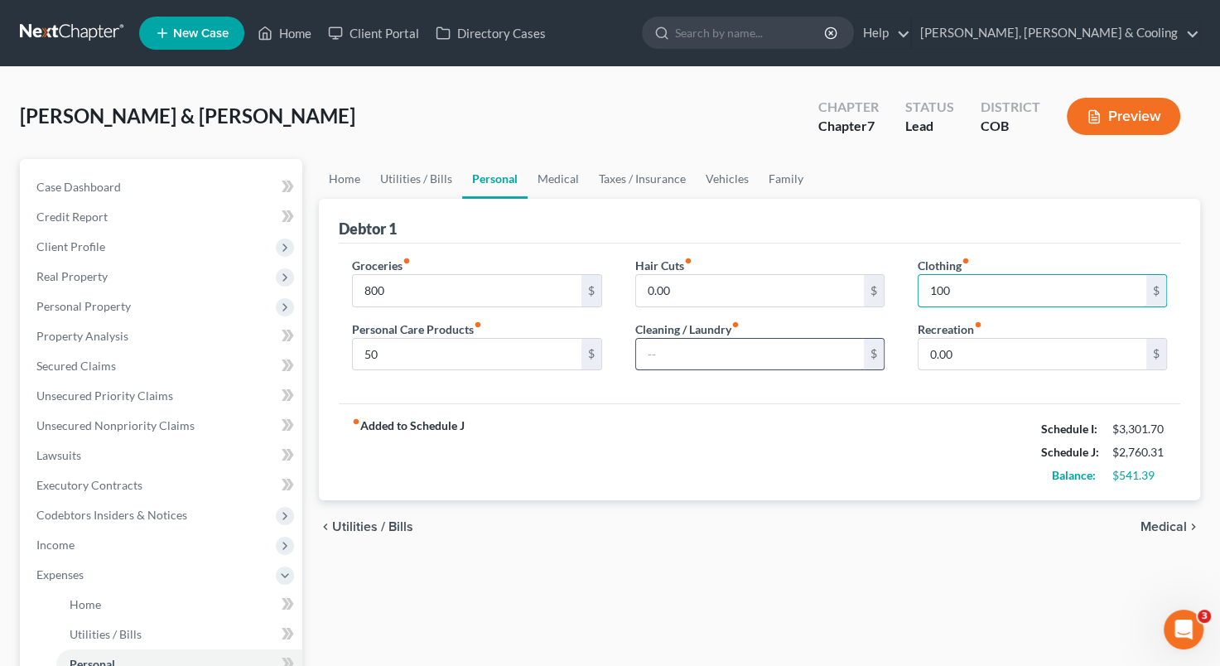
type input "100"
click at [702, 348] on input "text" at bounding box center [750, 354] width 228 height 31
type input "50"
click at [929, 348] on input "0.00" at bounding box center [1032, 354] width 228 height 31
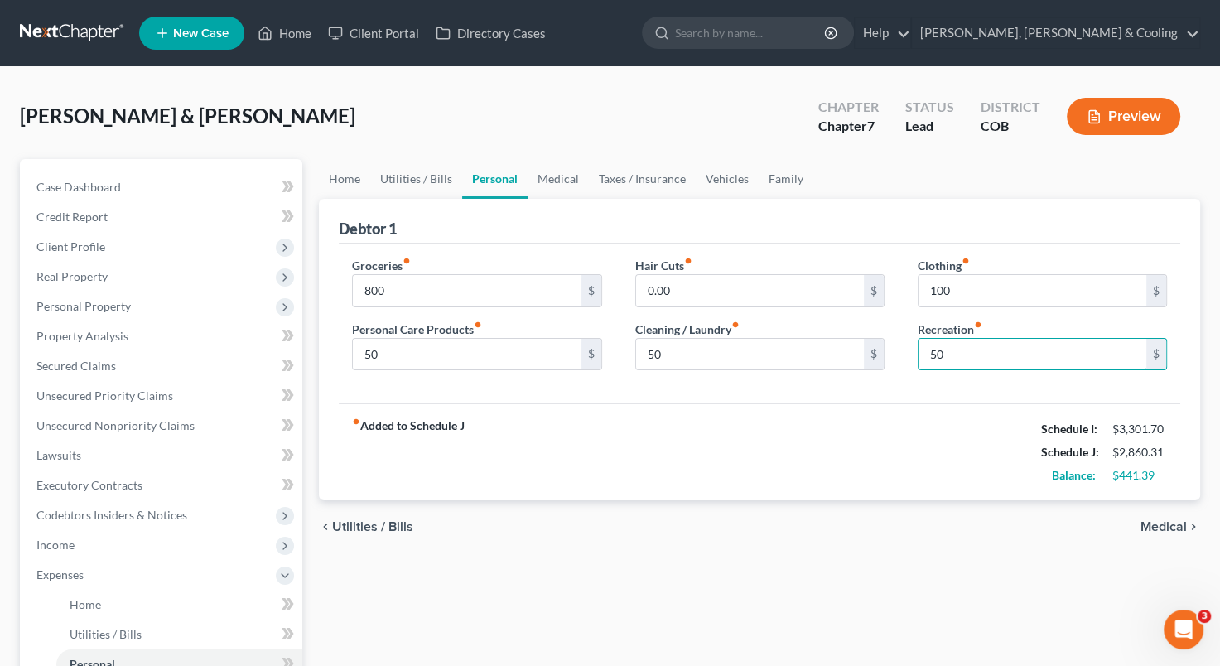
type input "50"
click at [1159, 522] on span "Medical" at bounding box center [1163, 526] width 46 height 13
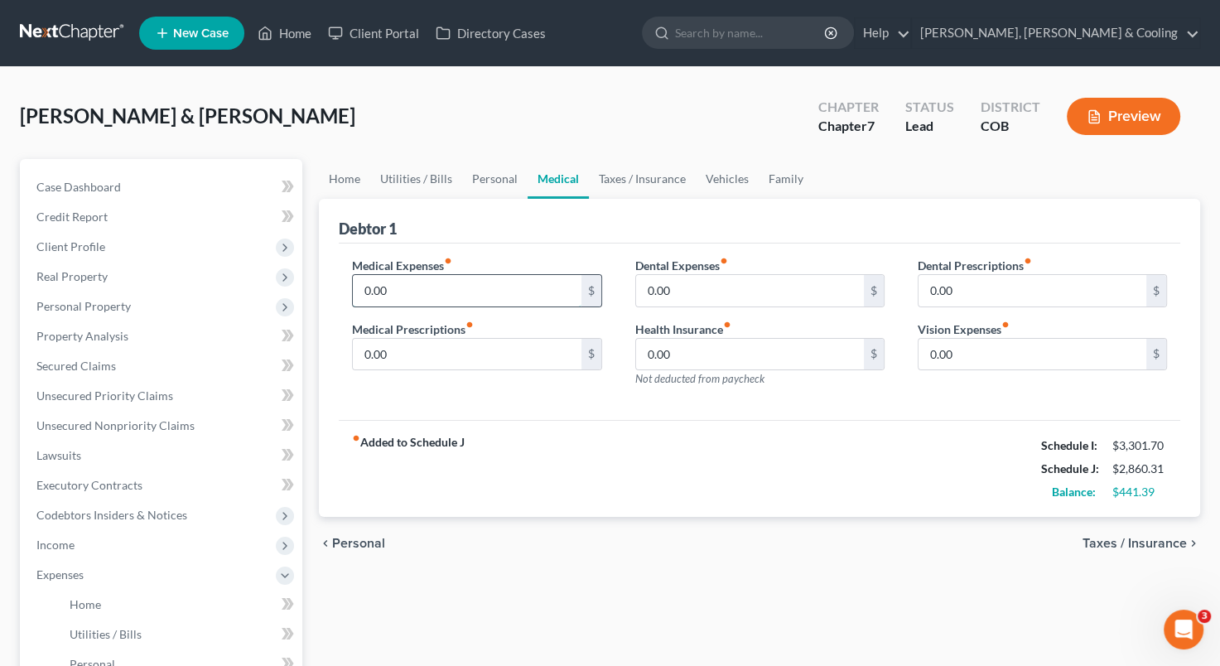
click at [405, 281] on input "0.00" at bounding box center [467, 290] width 228 height 31
click at [648, 354] on input "0.00" at bounding box center [750, 354] width 228 height 31
type input "150"
click at [1103, 533] on div "chevron_left Personal Taxes / Insurance chevron_right" at bounding box center [759, 543] width 881 height 53
click at [1102, 539] on span "Taxes / Insurance" at bounding box center [1134, 543] width 104 height 13
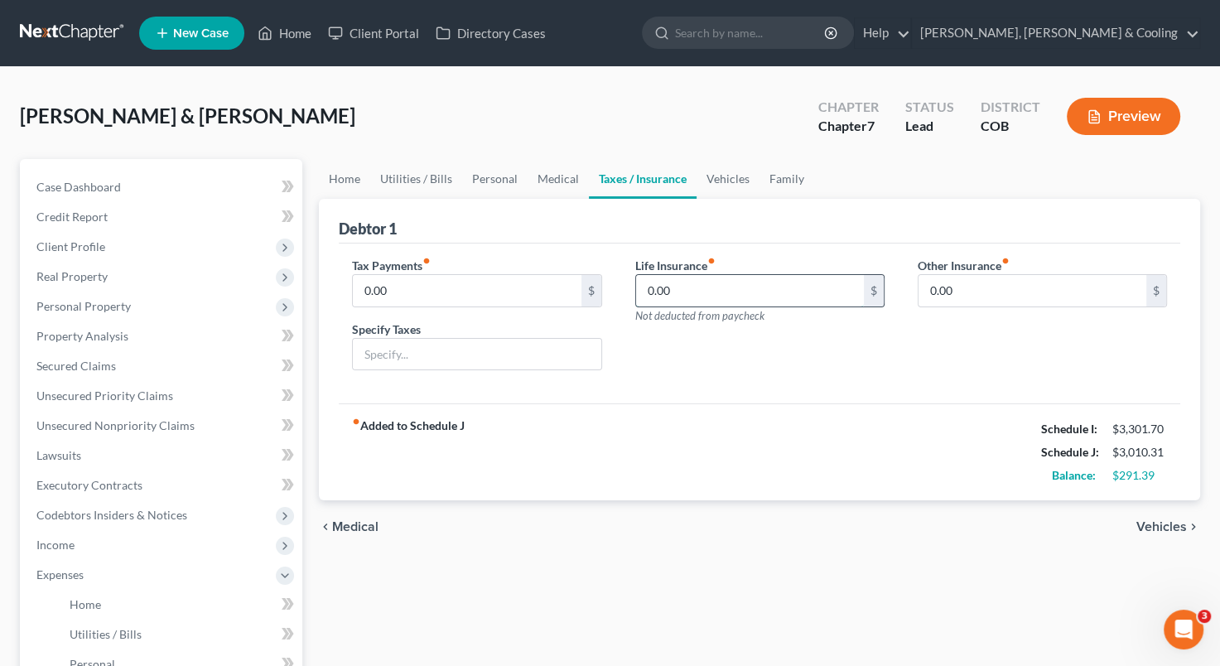
click at [656, 288] on input "0.00" at bounding box center [750, 290] width 228 height 31
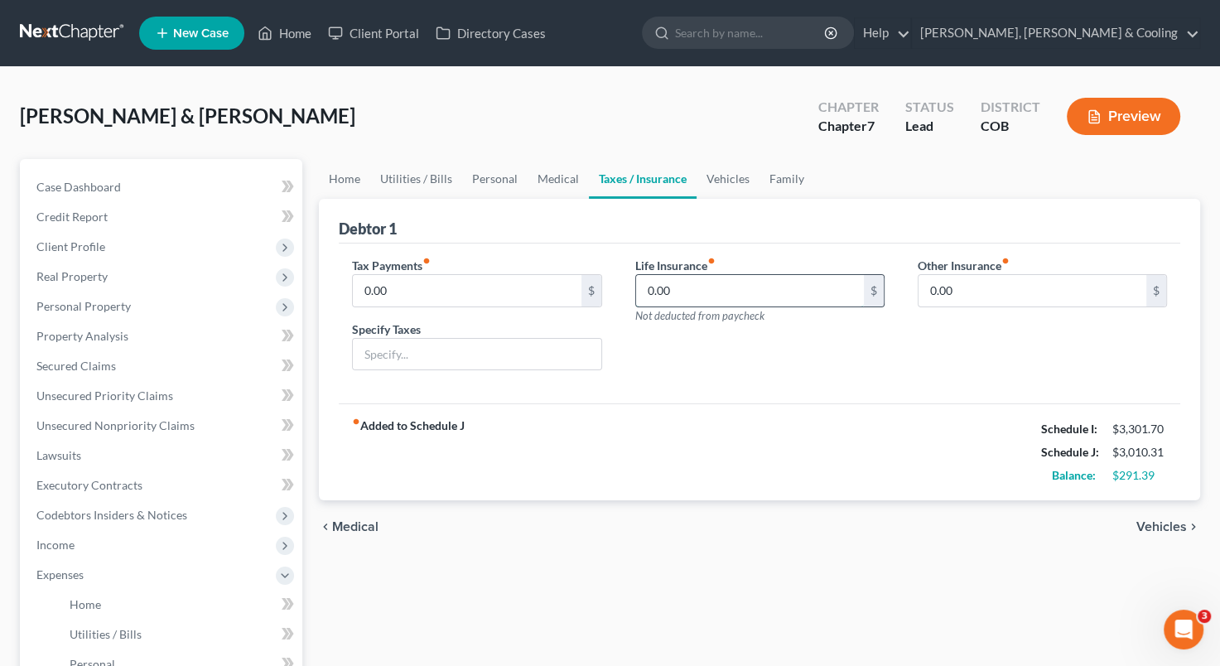
click at [656, 288] on input "0.00" at bounding box center [750, 290] width 228 height 31
click at [676, 288] on input "0.00" at bounding box center [750, 290] width 228 height 31
type input "0"
type input "300"
click at [1163, 528] on span "Vehicles" at bounding box center [1161, 526] width 51 height 13
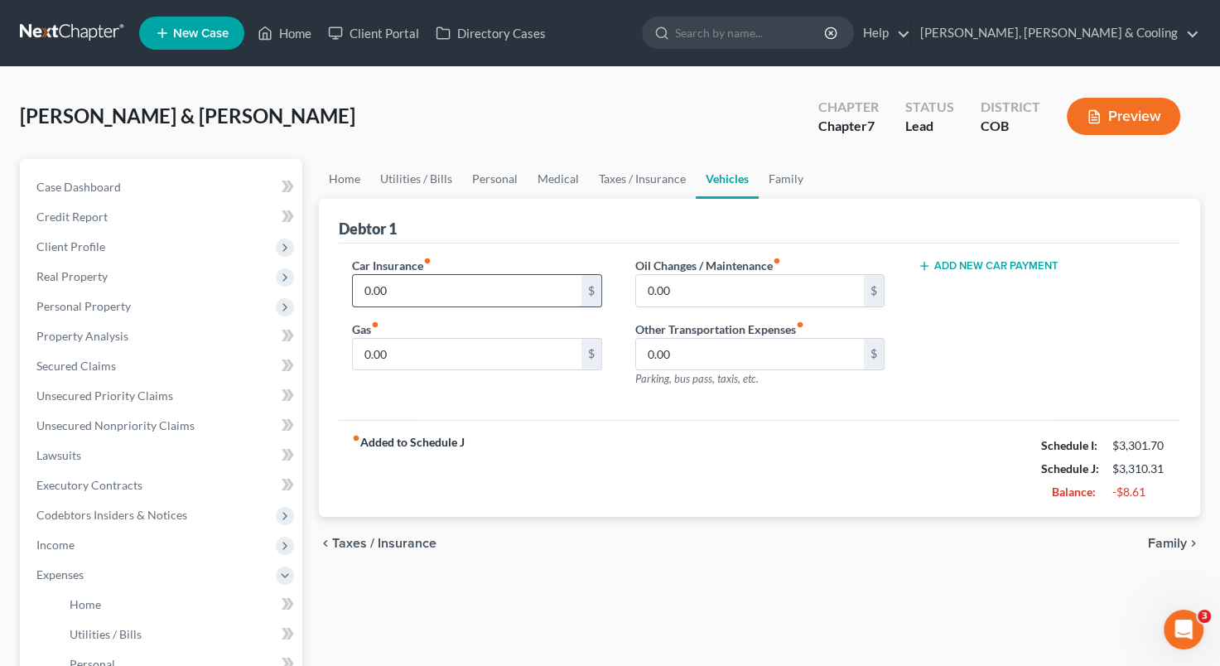
click at [432, 287] on input "0.00" at bounding box center [467, 290] width 228 height 31
type input "5"
type input "159"
click at [428, 354] on input "0.00" at bounding box center [467, 354] width 228 height 31
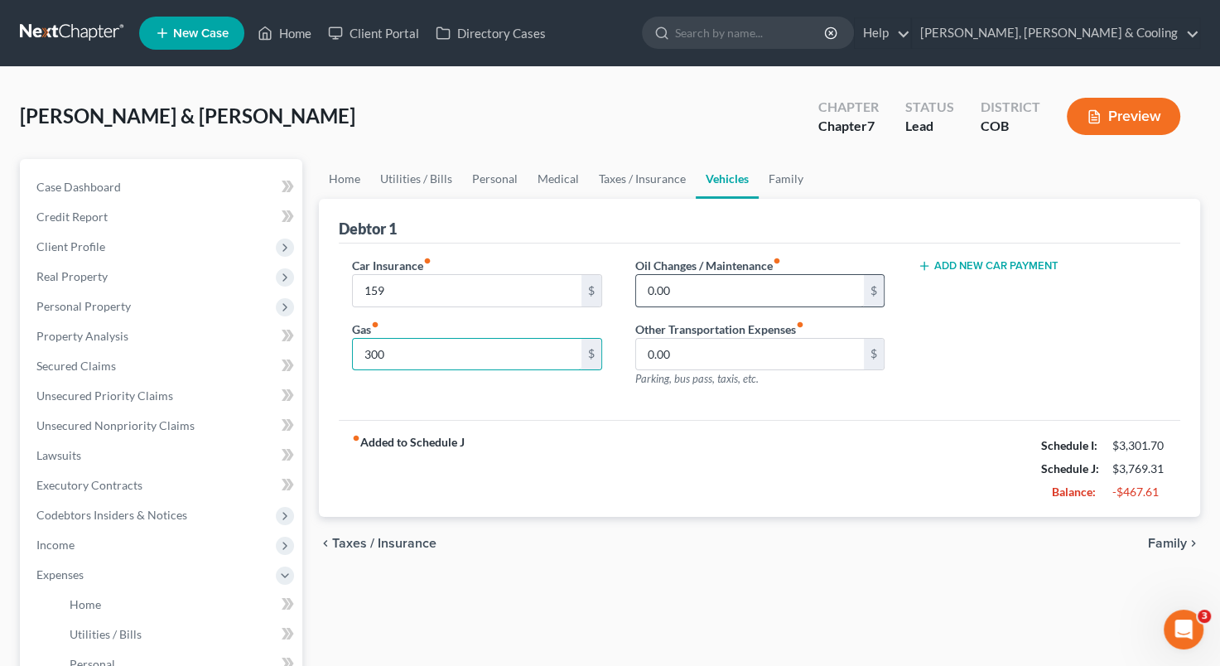
type input "300"
click at [650, 292] on input "0.00" at bounding box center [750, 290] width 228 height 31
click at [1160, 540] on span "Family" at bounding box center [1167, 543] width 39 height 13
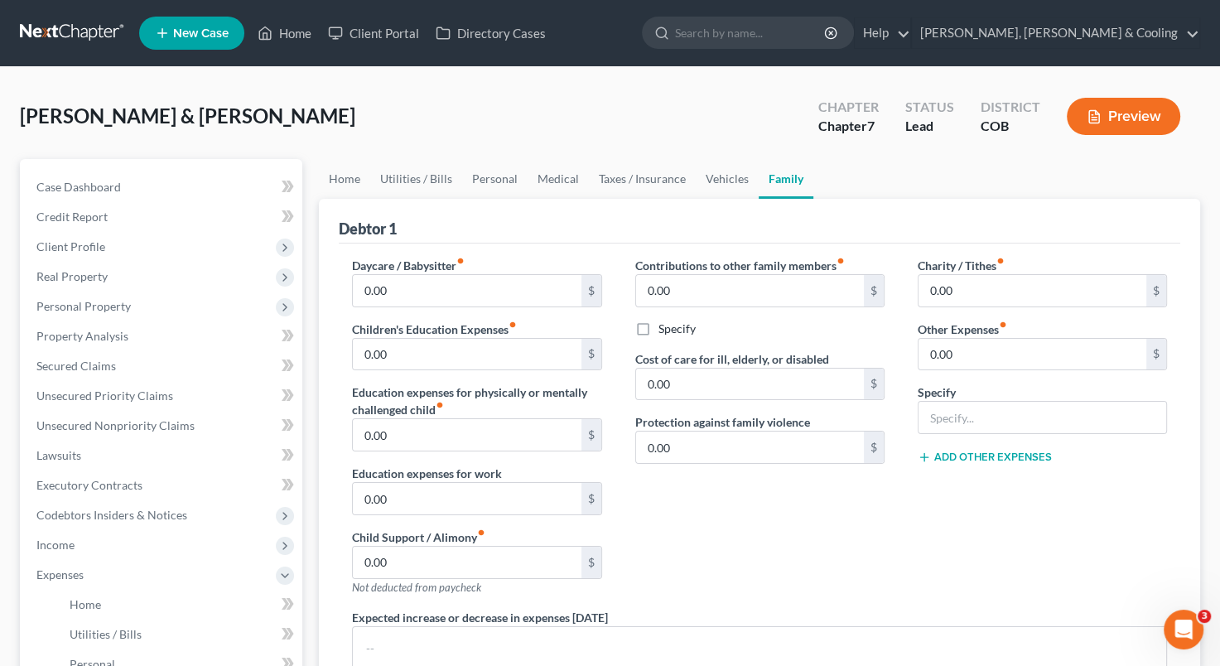
click at [845, 523] on div "Contributions to other family members fiber_manual_record 0.00 $ Specify Cost o…" at bounding box center [760, 433] width 282 height 352
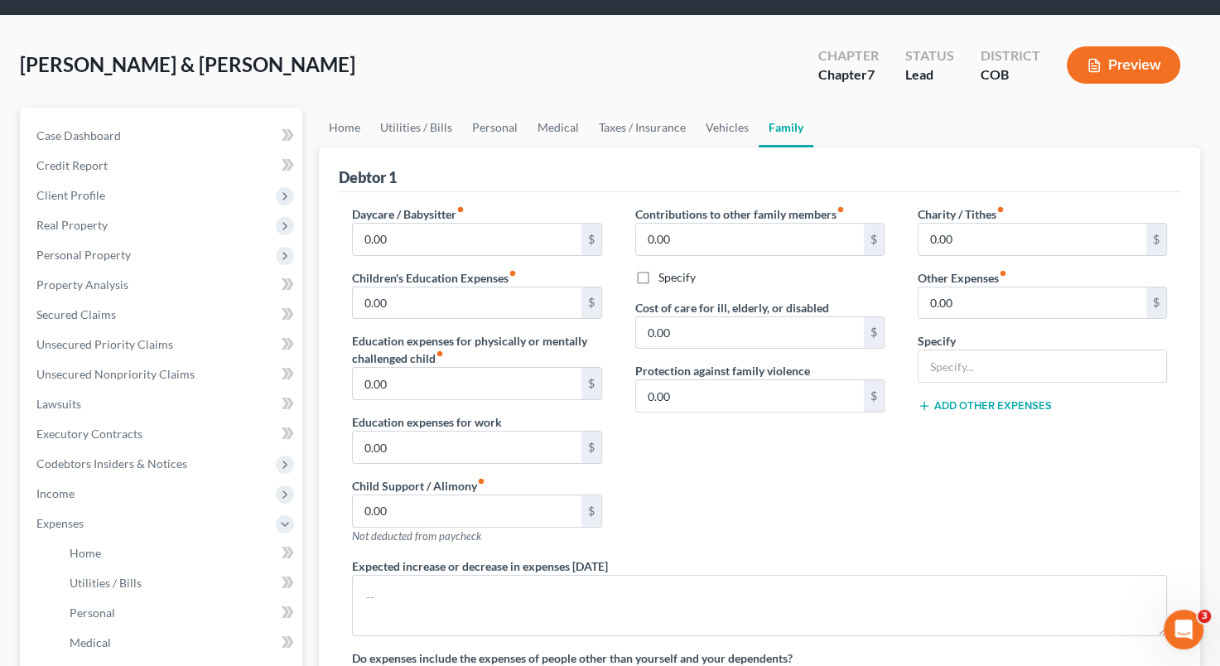
scroll to position [50, 0]
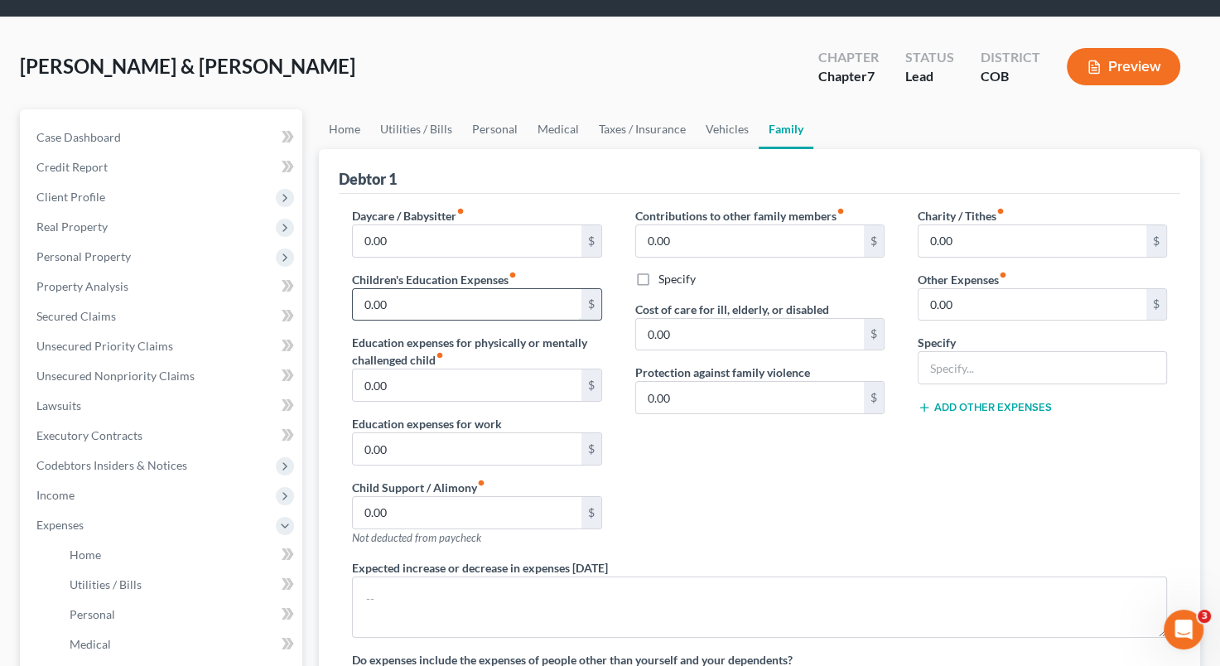
click at [394, 301] on input "0.00" at bounding box center [467, 304] width 228 height 31
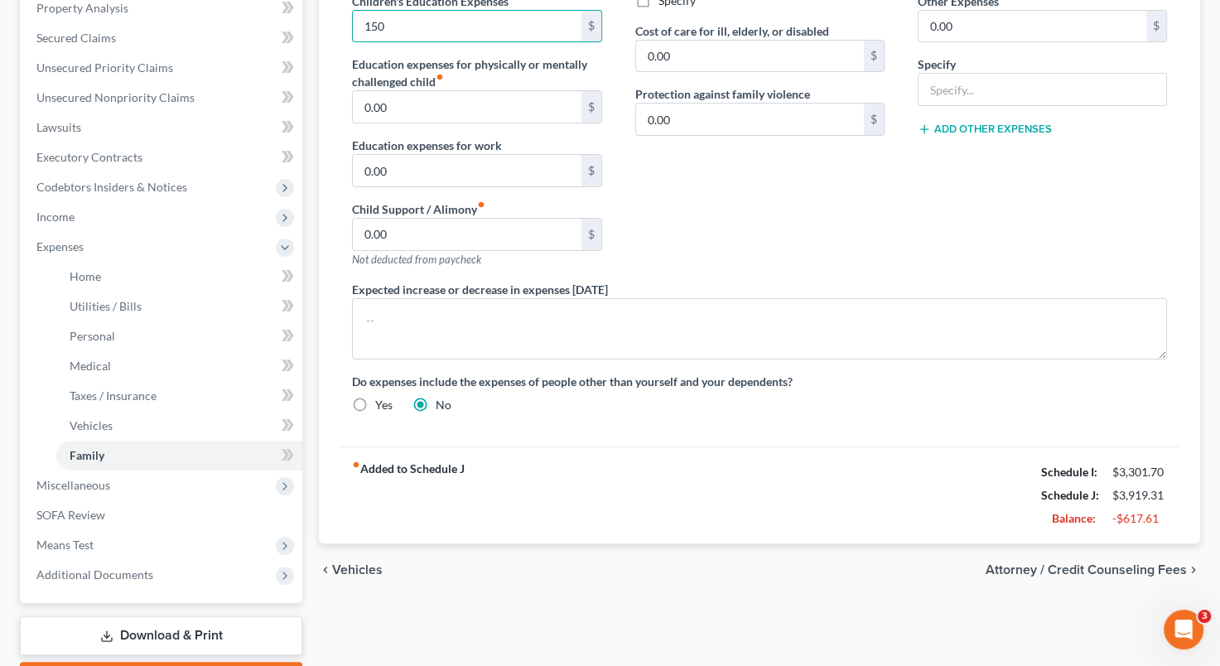
scroll to position [342, 0]
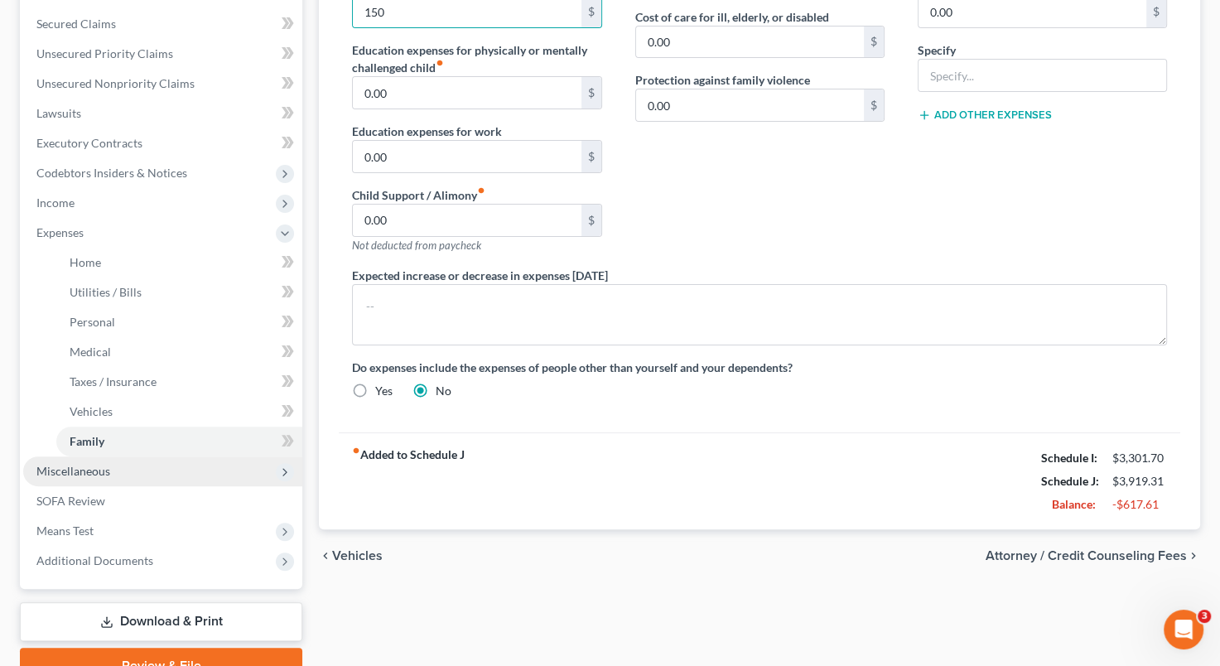
click at [129, 465] on span "Miscellaneous" at bounding box center [162, 471] width 279 height 30
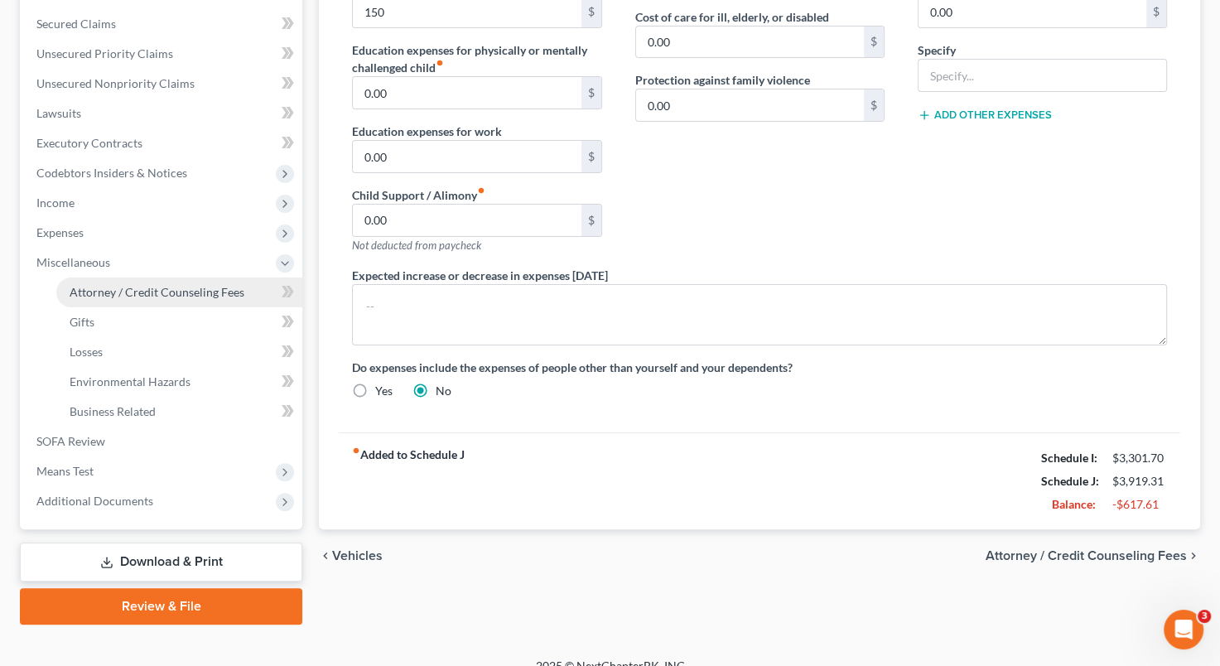
click at [207, 288] on span "Attorney / Credit Counseling Fees" at bounding box center [157, 292] width 175 height 14
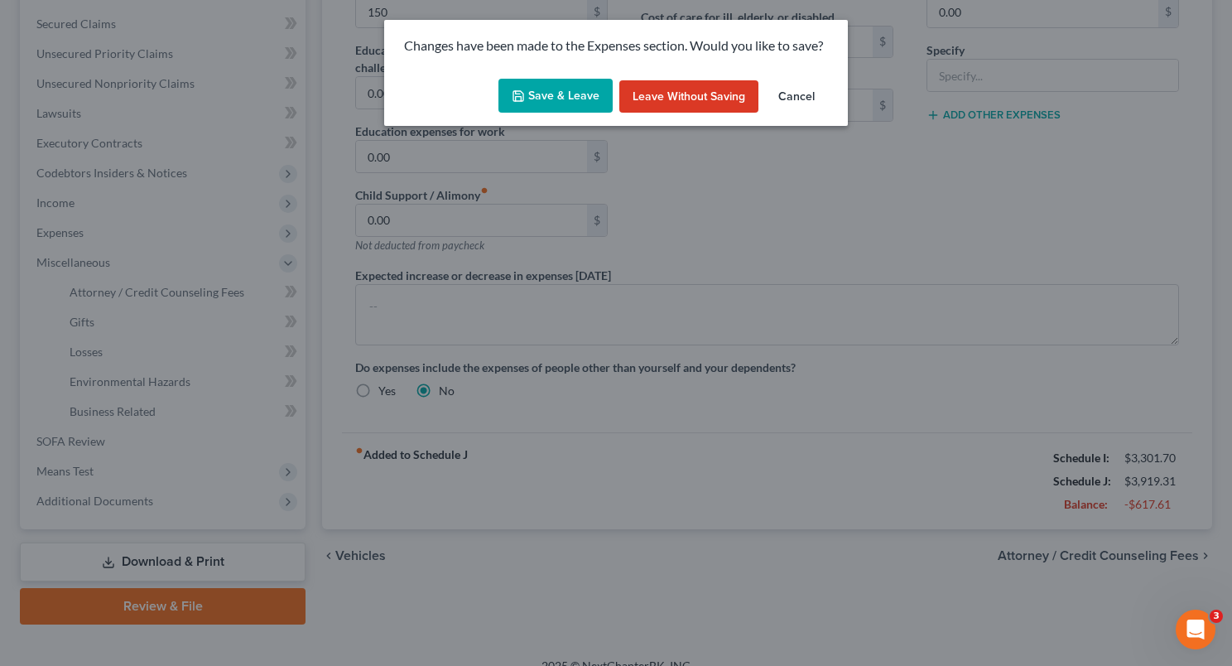
click at [566, 130] on div "Changes have been made to the Expenses section. Would you like to save? Save & …" at bounding box center [616, 333] width 1232 height 666
click at [555, 76] on div "Save & Leave Leave without Saving Cancel" at bounding box center [616, 99] width 464 height 55
click at [555, 90] on button "Save & Leave" at bounding box center [556, 96] width 114 height 35
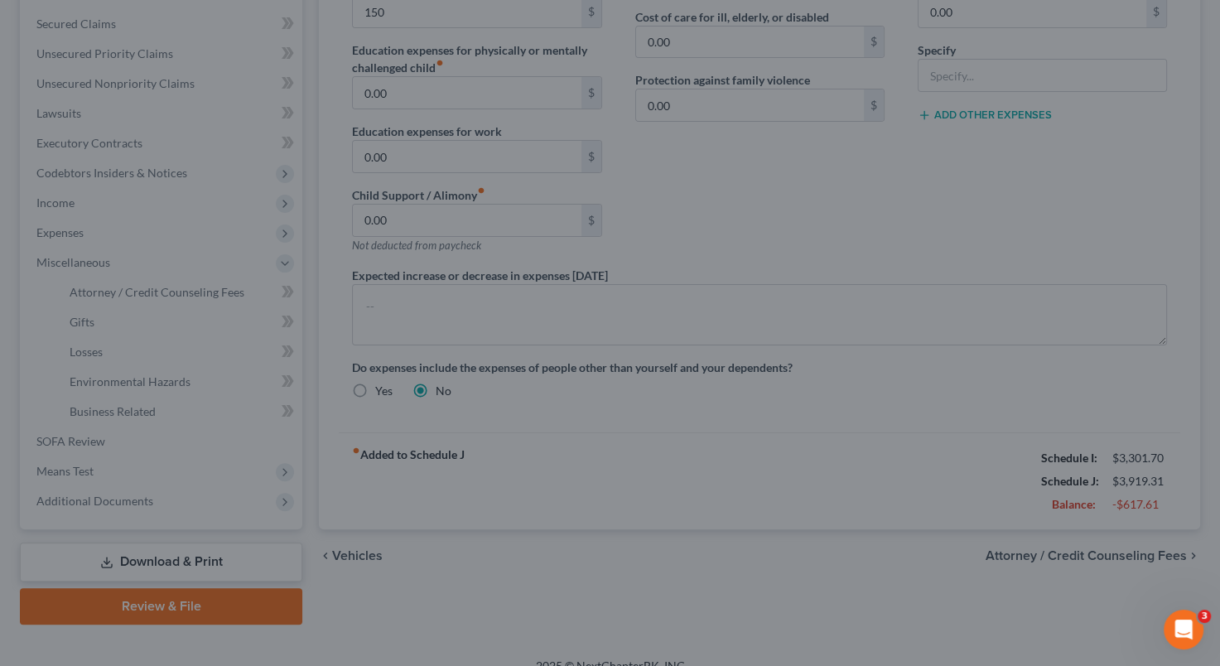
type input "150.00"
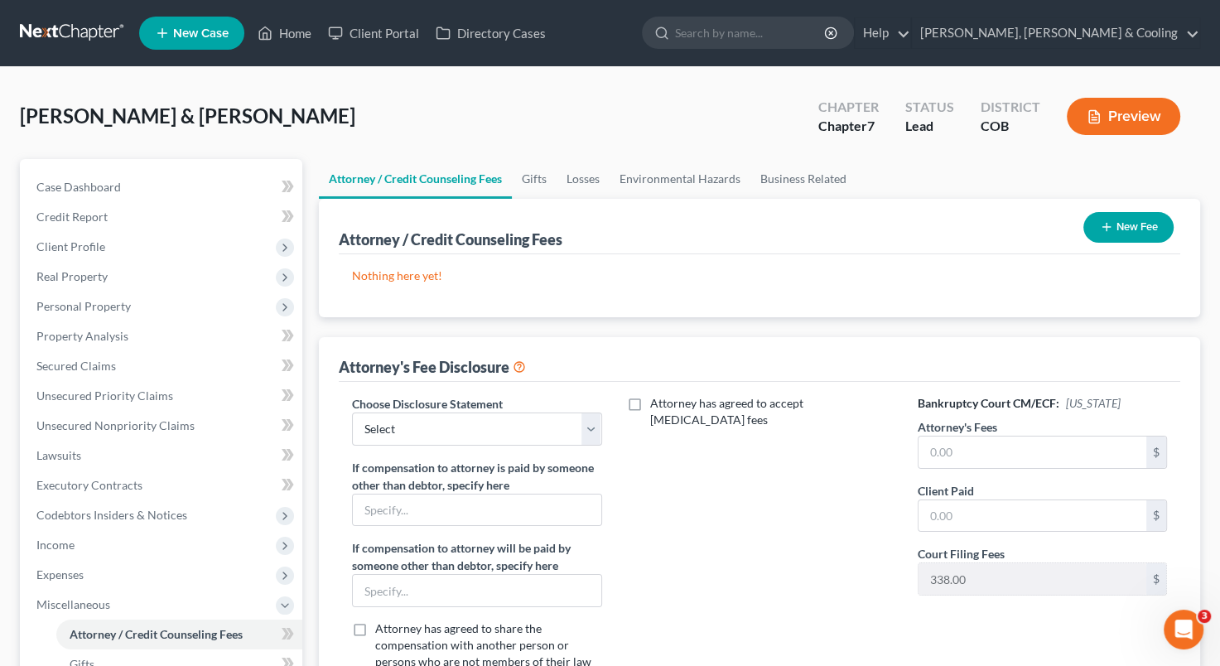
click at [1139, 240] on button "New Fee" at bounding box center [1128, 227] width 90 height 31
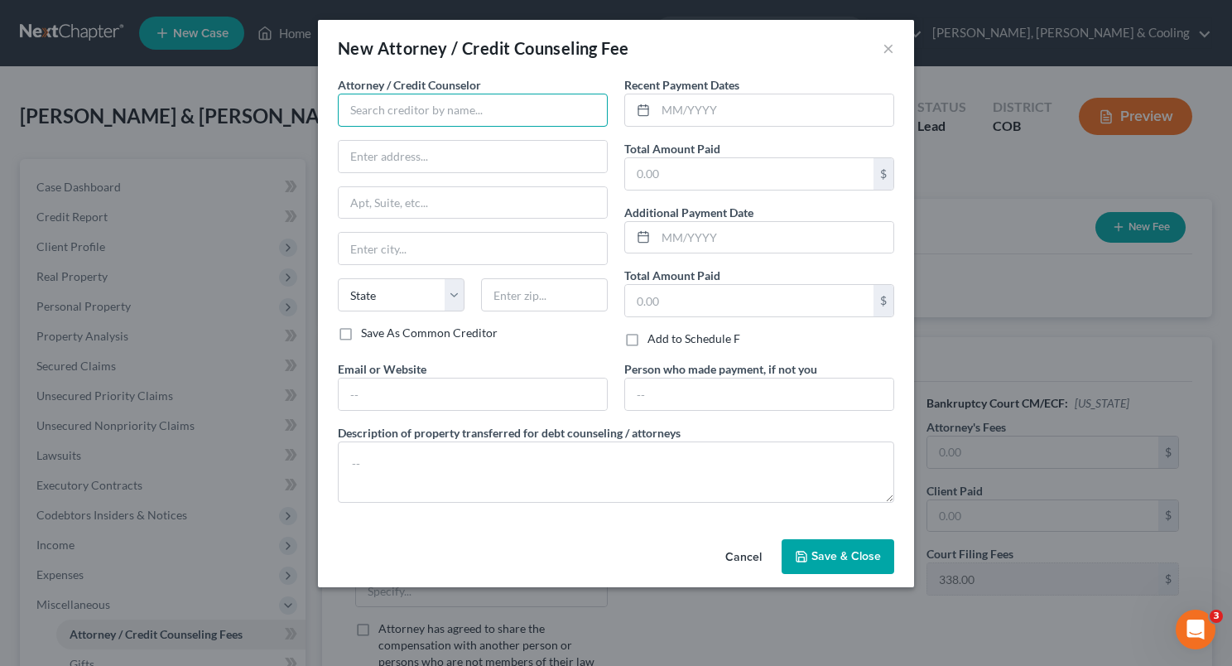
click at [453, 118] on input "text" at bounding box center [473, 110] width 270 height 33
type input "[PERSON_NAME] [PERSON_NAME] and [GEOGRAPHIC_DATA]"
type input "174 Lakevview"
type input "Tooele"
select select "5"
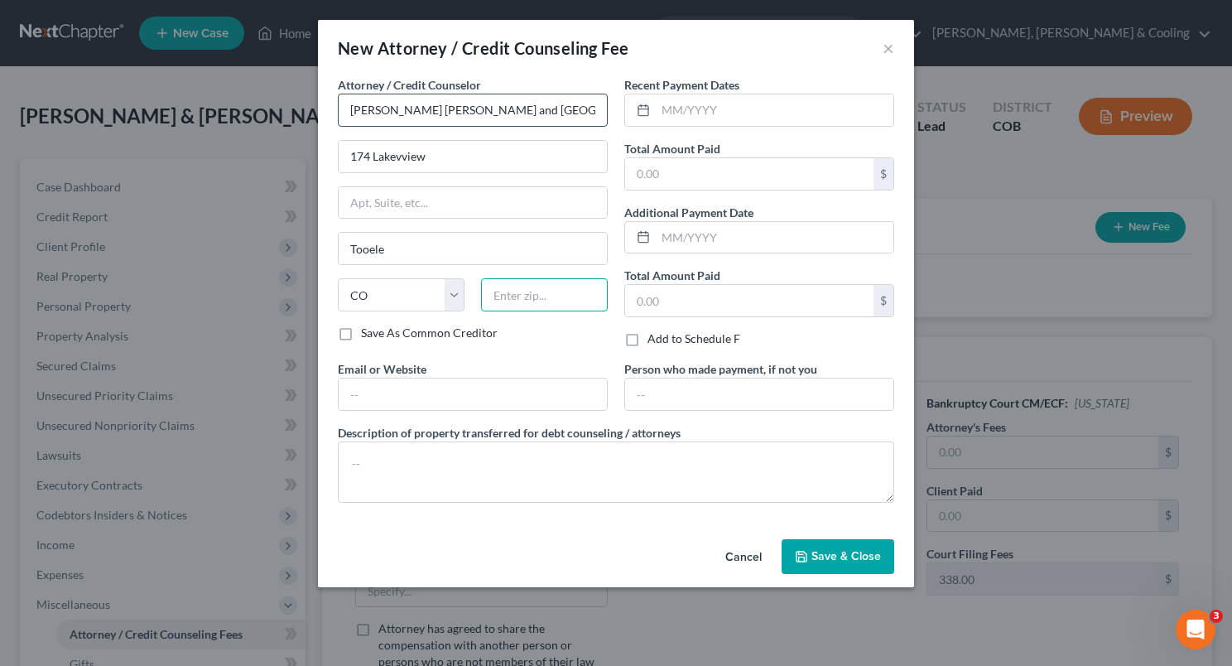
type input "84074"
type input "[PERSON_NAME][EMAIL_ADDRESS][DOMAIN_NAME]"
select select "46"
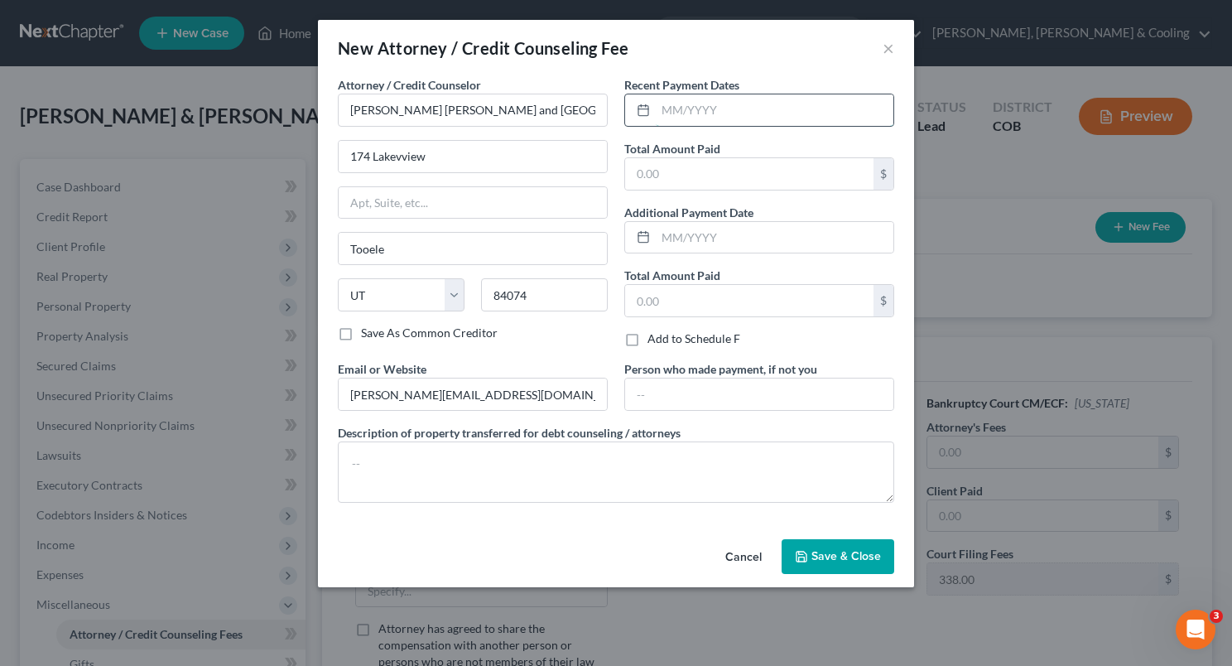
click at [676, 113] on input "text" at bounding box center [775, 109] width 238 height 31
type input "08/2025"
click at [663, 187] on input "text" at bounding box center [749, 173] width 248 height 31
type input "3,400"
click at [713, 380] on input "text" at bounding box center [759, 393] width 268 height 31
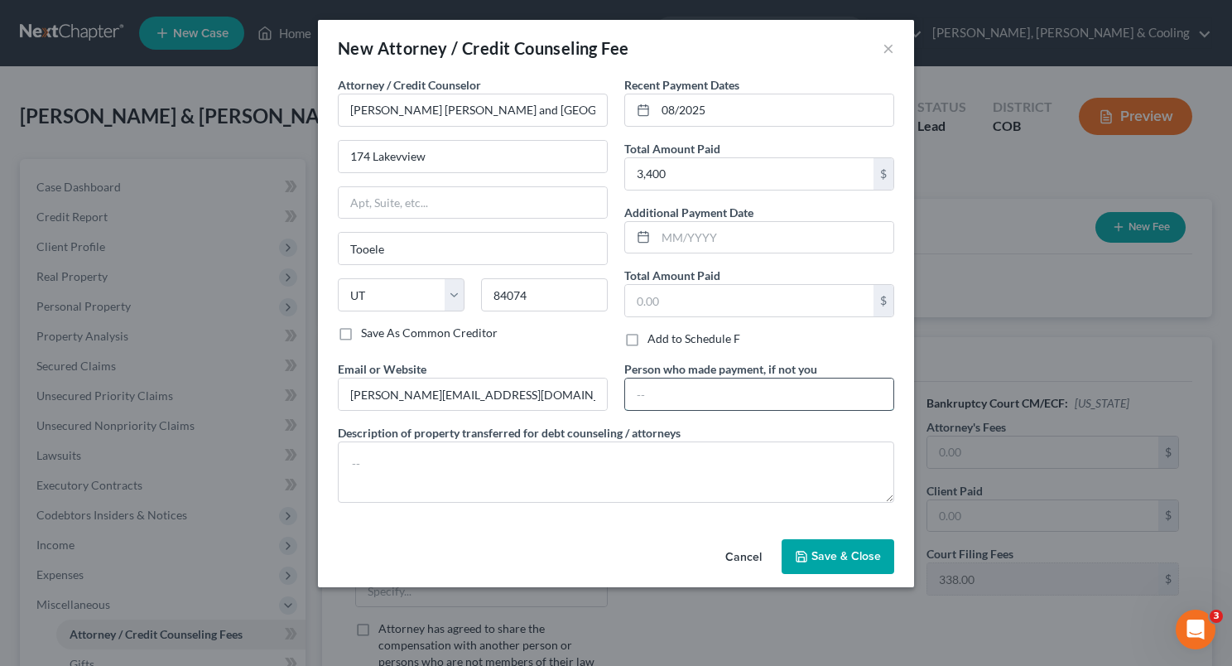
type input "Debtors"
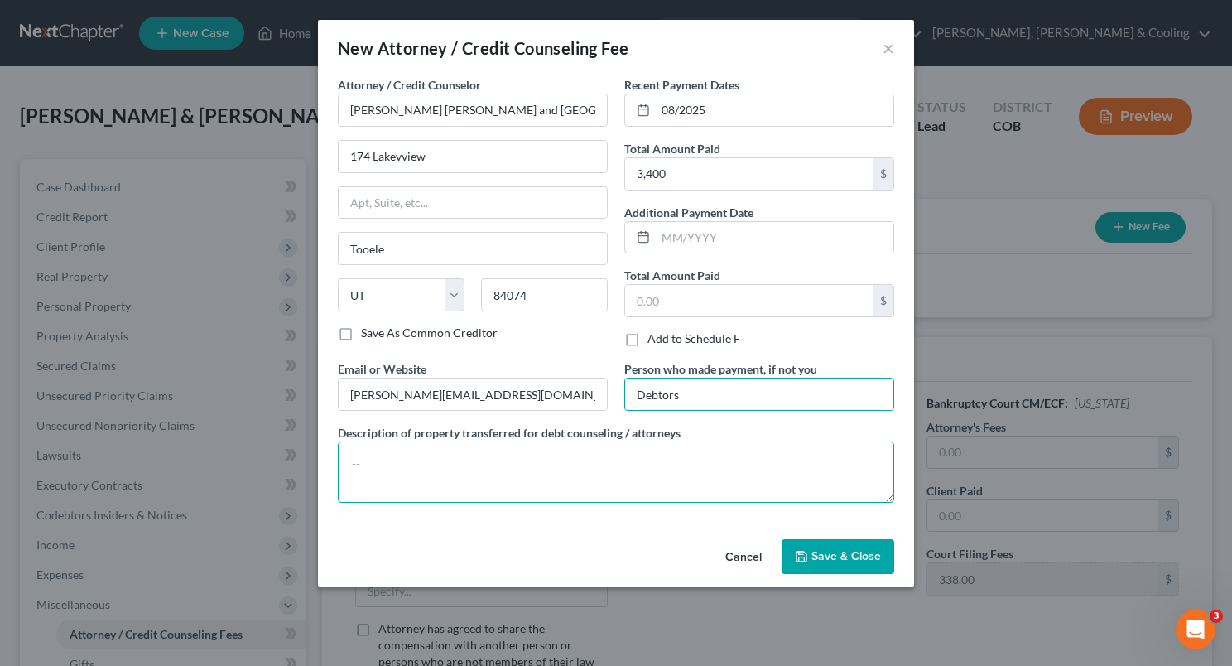
click at [539, 446] on textarea at bounding box center [616, 471] width 557 height 61
type textarea "Money paid"
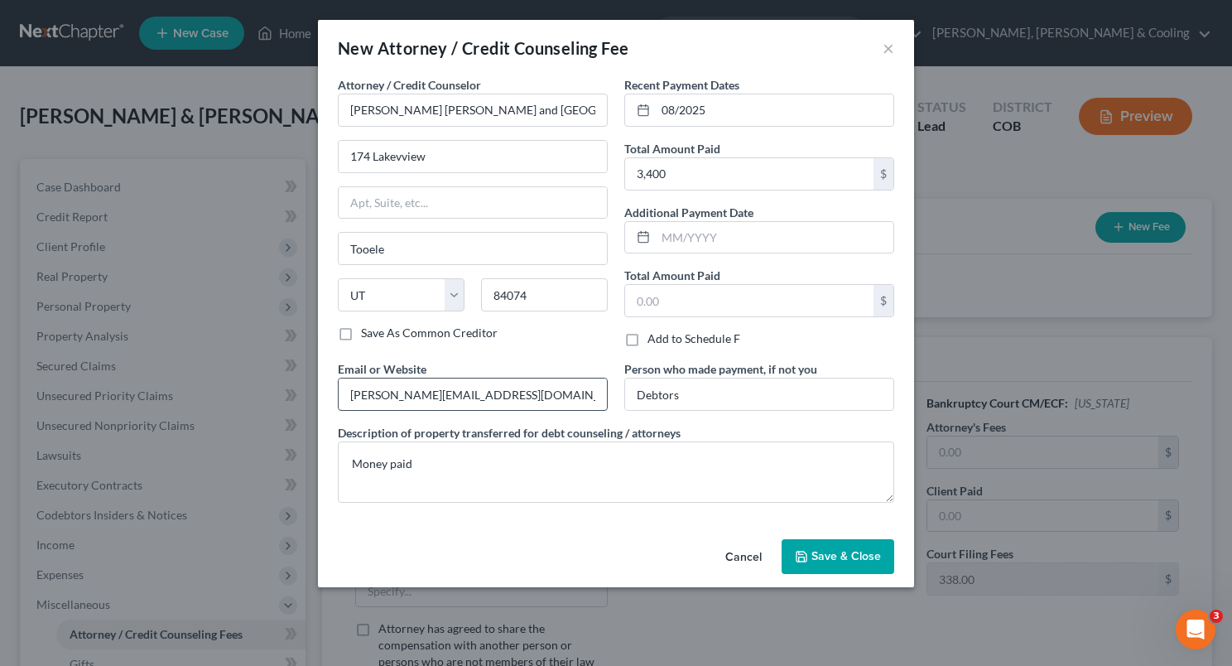
click at [497, 392] on input "[PERSON_NAME][EMAIL_ADDRESS][DOMAIN_NAME]" at bounding box center [473, 393] width 268 height 31
type input "[PERSON_NAME][EMAIL_ADDRESS][DOMAIN_NAME]"
click at [481, 158] on input "174 Lakevview" at bounding box center [473, 156] width 268 height 31
type input "1"
type input "[STREET_ADDRESS]"
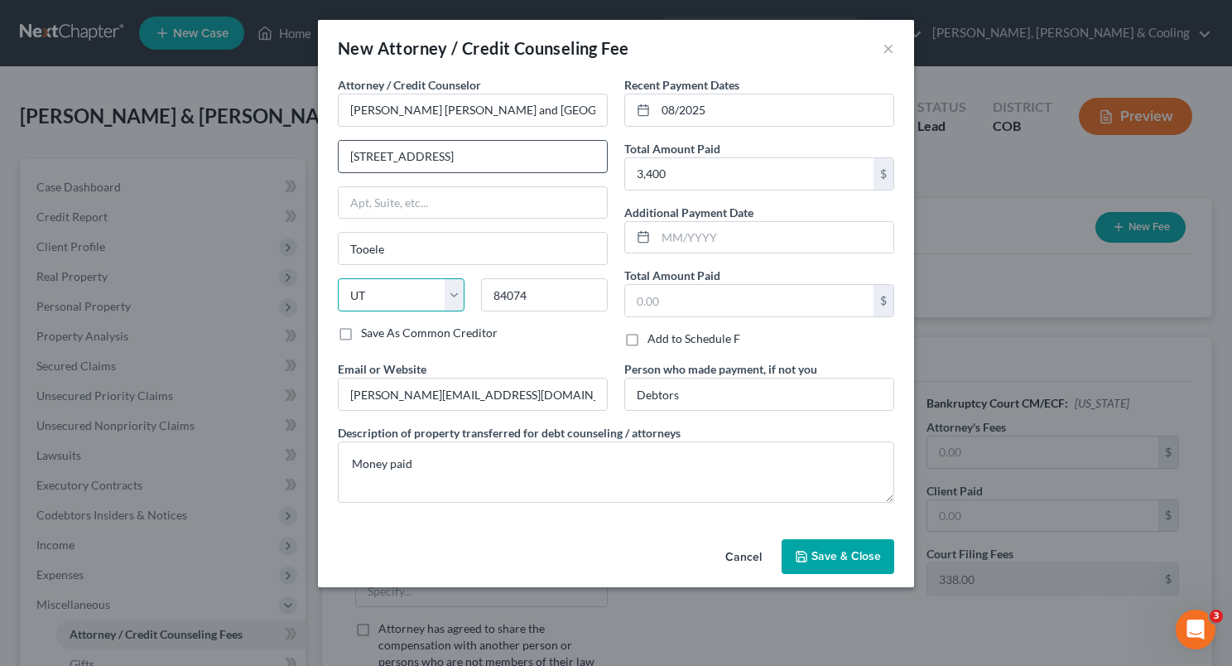
select select "5"
click at [446, 248] on input "Tooele" at bounding box center [473, 248] width 268 height 31
type input "T"
type input "Montrose"
click at [407, 300] on select "State [US_STATE] AK AR AZ CA CO CT DE DC [GEOGRAPHIC_DATA] [GEOGRAPHIC_DATA] GU…" at bounding box center [401, 294] width 127 height 33
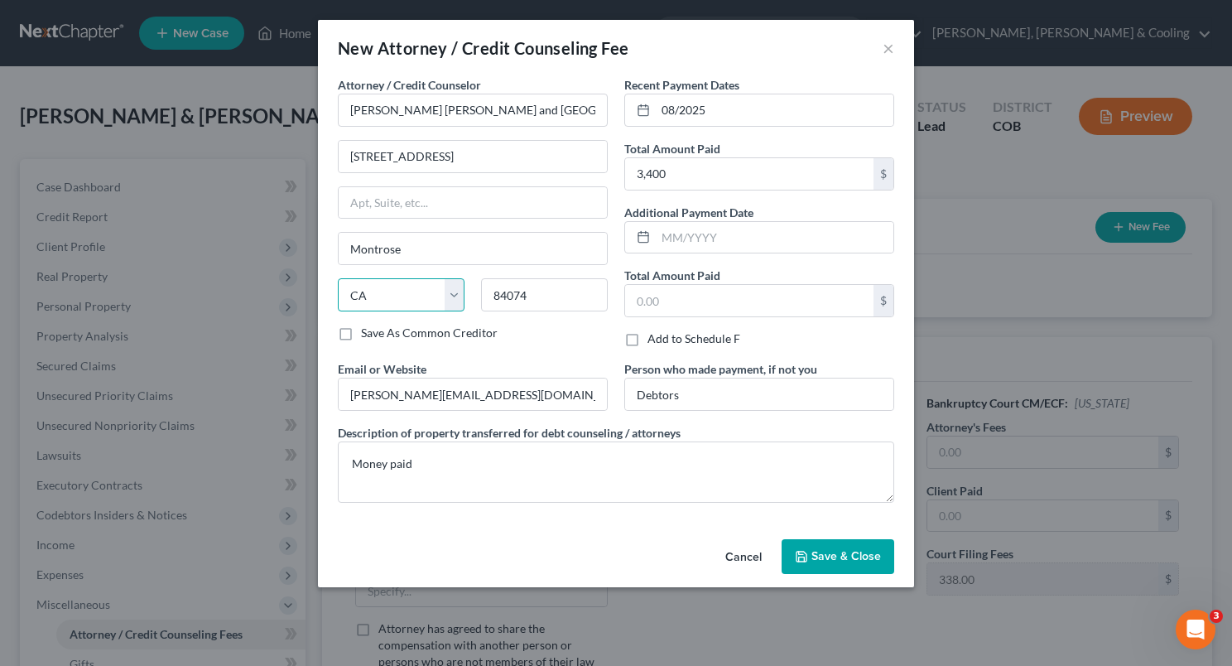
click at [338, 278] on select "State [US_STATE] AK AR AZ CA CO CT DE DC [GEOGRAPHIC_DATA] [GEOGRAPHIC_DATA] GU…" at bounding box center [401, 294] width 127 height 33
select select "5"
click at [560, 302] on input "84074" at bounding box center [544, 294] width 127 height 33
type input "8"
type input "81401"
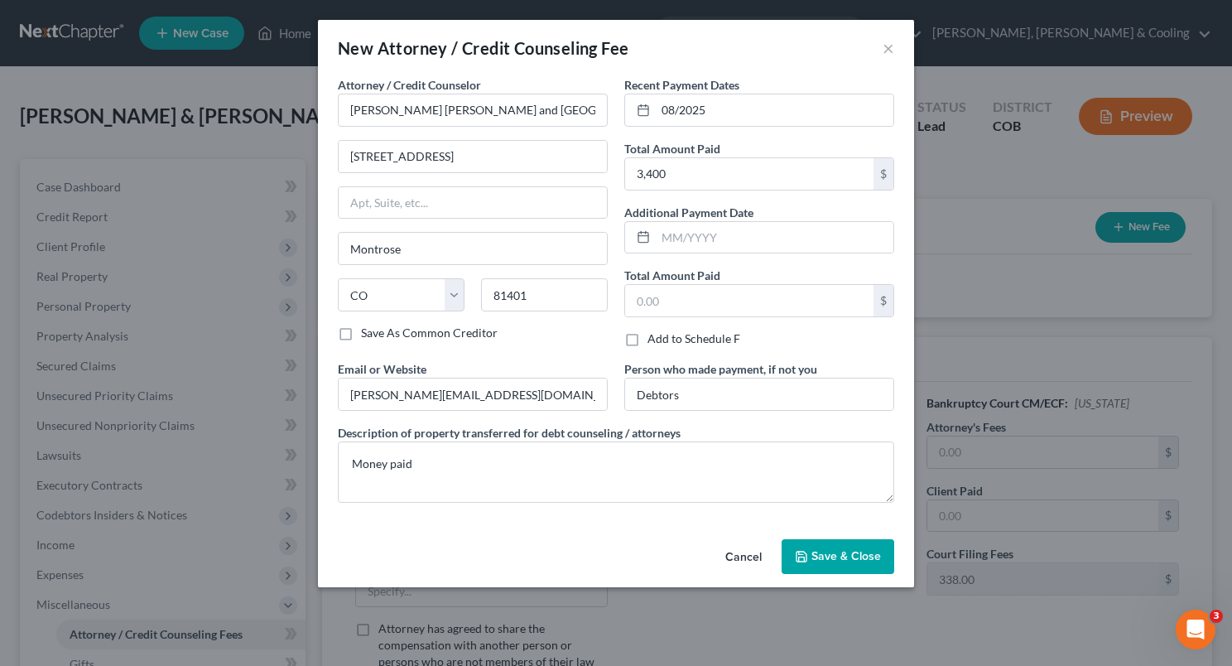
click at [815, 553] on span "Save & Close" at bounding box center [847, 556] width 70 height 14
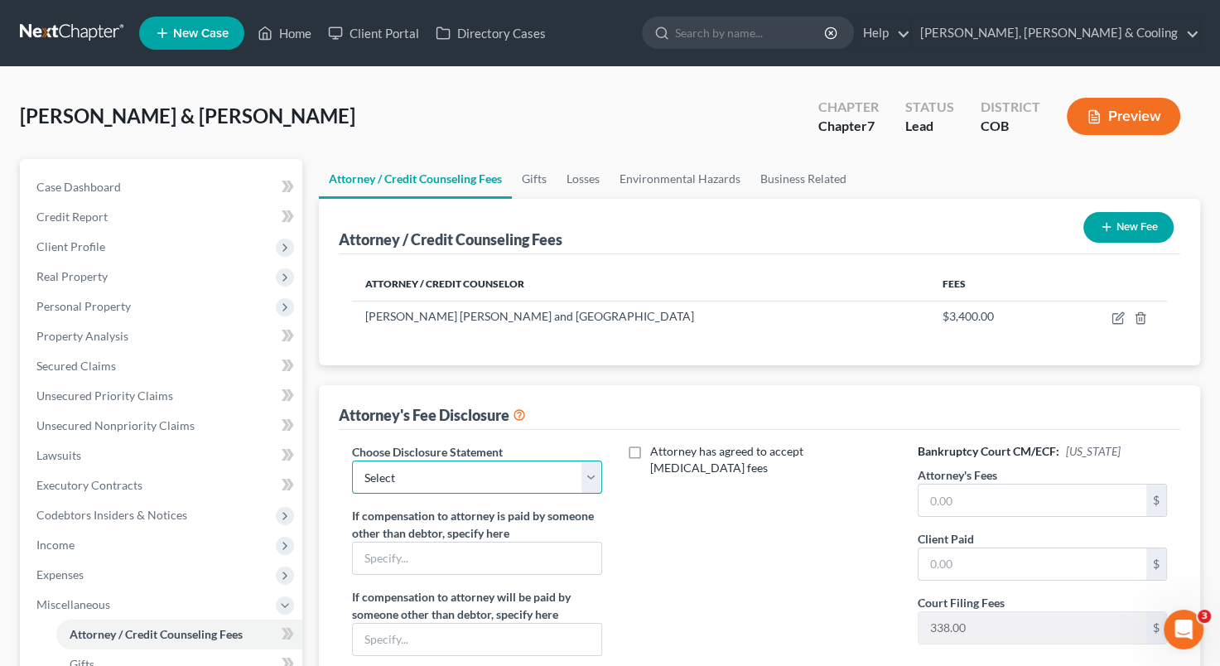
click at [586, 478] on select "Select Standard flat base fee 341 appearance Supp Disclosure Ch. 13, post-petit…" at bounding box center [476, 476] width 249 height 33
select select "5"
click at [352, 460] on select "Select Standard flat base fee 341 appearance Supp Disclosure Ch. 13, post-petit…" at bounding box center [476, 476] width 249 height 33
click at [650, 451] on label "Attorney has agreed to accept [MEDICAL_DATA] fees" at bounding box center [771, 459] width 243 height 33
click at [657, 451] on input "Attorney has agreed to accept [MEDICAL_DATA] fees" at bounding box center [662, 448] width 11 height 11
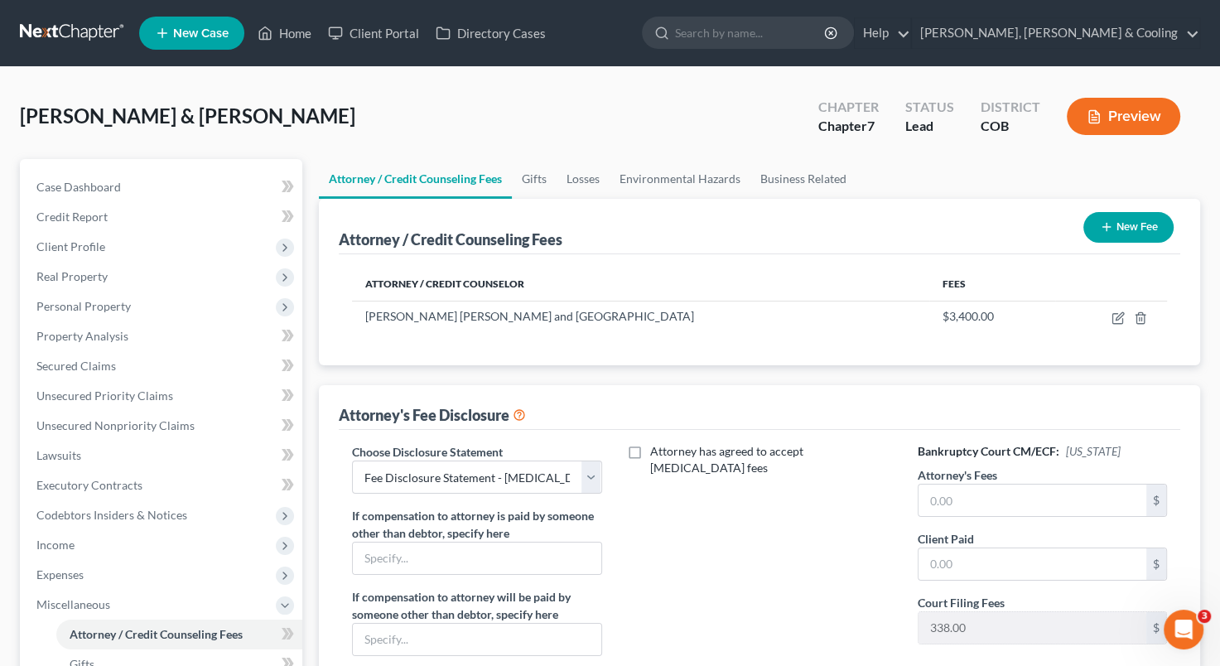
checkbox input "true"
click at [699, 490] on input "text" at bounding box center [750, 505] width 228 height 31
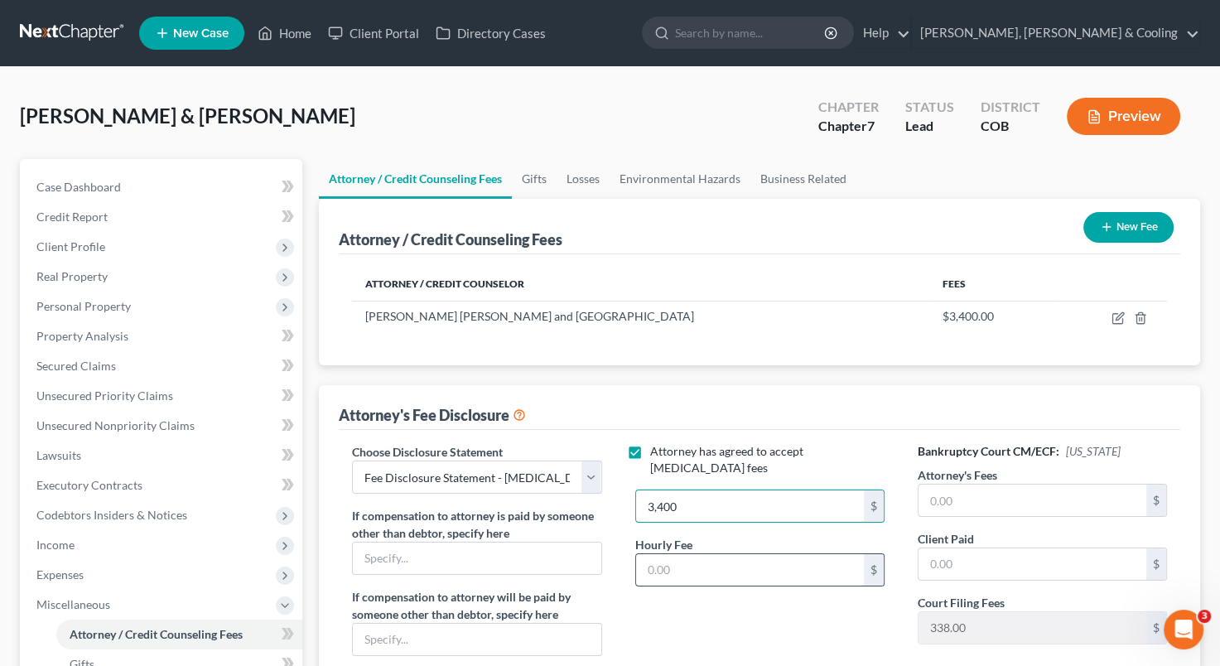
type input "3,400"
click at [704, 561] on input "text" at bounding box center [750, 569] width 228 height 31
type input "350"
click at [1042, 494] on input "text" at bounding box center [1032, 499] width 228 height 31
type input "2"
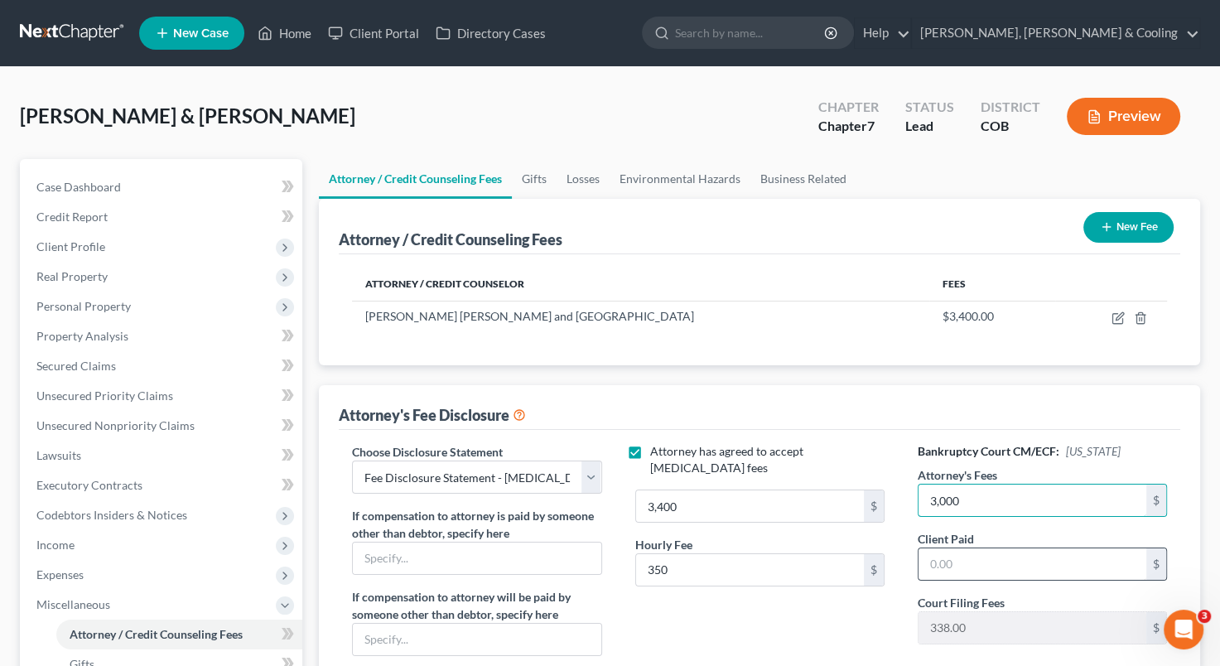
type input "3,000"
click at [979, 561] on input "text" at bounding box center [1032, 563] width 228 height 31
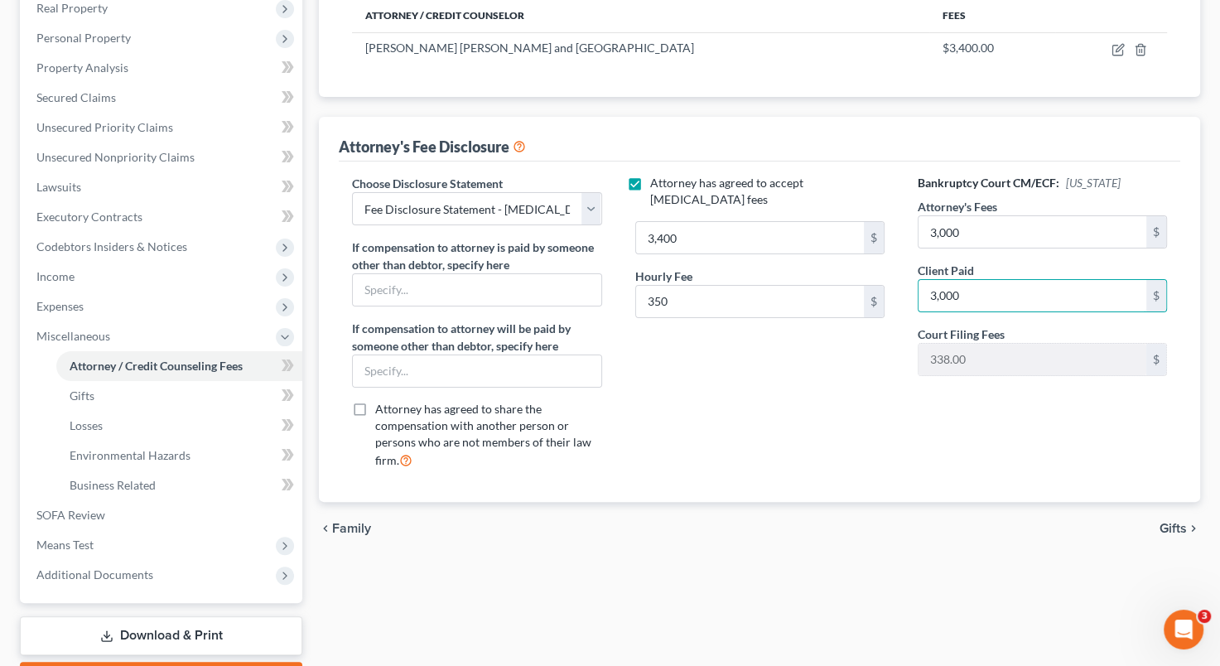
scroll to position [268, 0]
type input "3,000"
click at [1212, 537] on div "[PERSON_NAME] & [PERSON_NAME] Upgraded Chapter Chapter 7 Status Lead District C…" at bounding box center [610, 265] width 1220 height 932
click at [1172, 522] on span "Gifts" at bounding box center [1172, 528] width 27 height 13
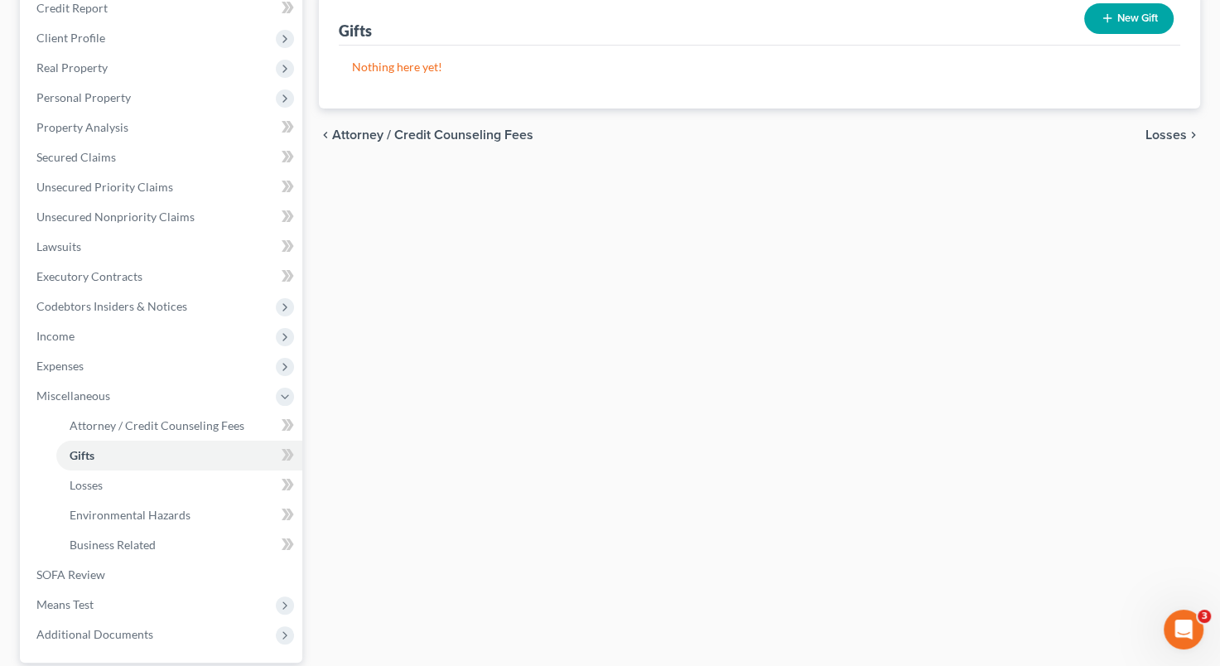
scroll to position [212, 0]
click at [169, 533] on link "Business Related" at bounding box center [179, 542] width 246 height 30
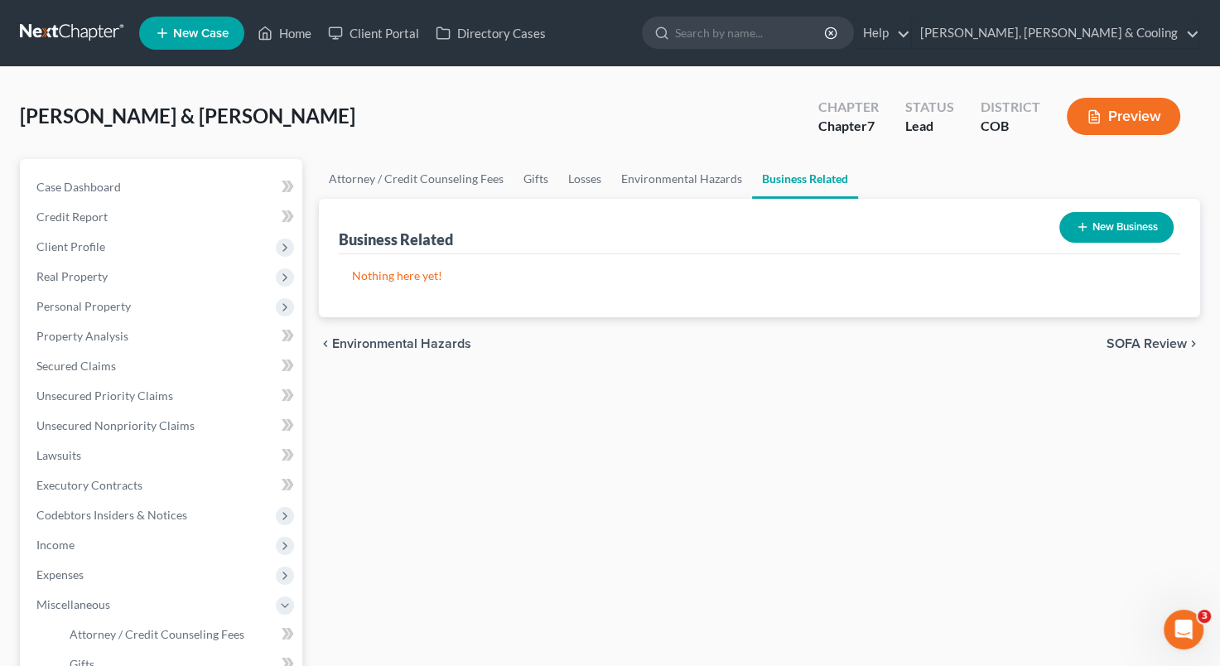
click at [1100, 224] on button "New Business" at bounding box center [1116, 227] width 114 height 31
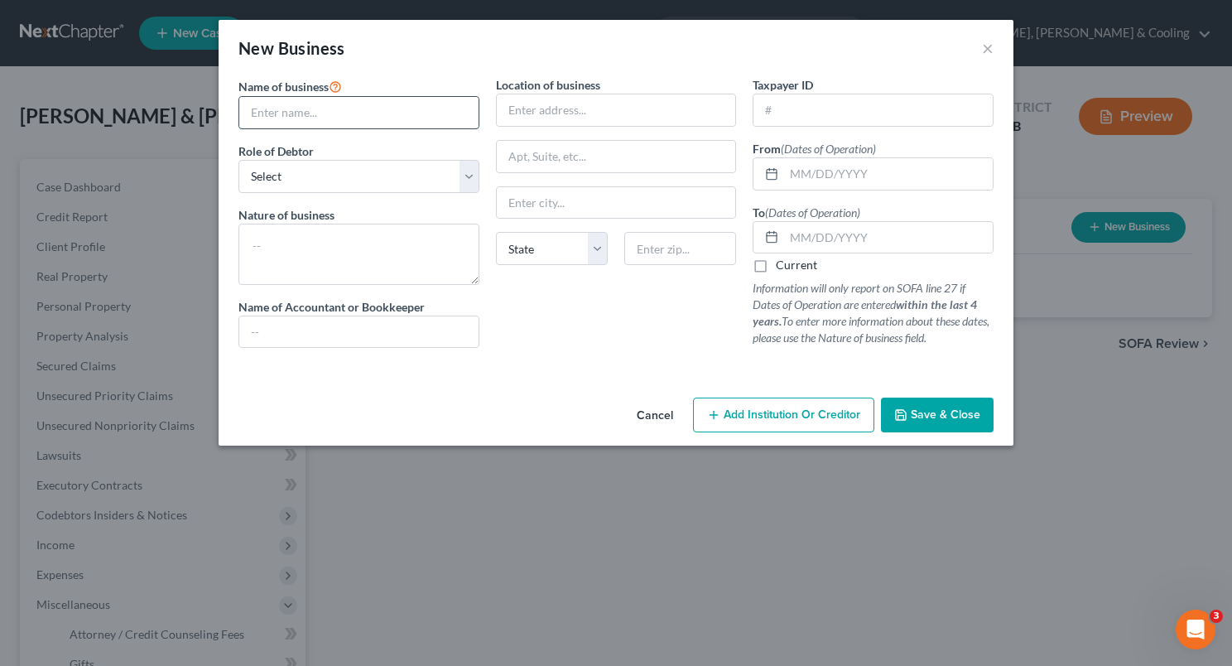
click at [364, 109] on input "text" at bounding box center [358, 112] width 239 height 31
type input "SDB Courriers"
click at [532, 113] on input "text" at bounding box center [616, 109] width 239 height 31
type input "[STREET_ADDRESS]"
click at [571, 198] on input "text" at bounding box center [616, 202] width 239 height 31
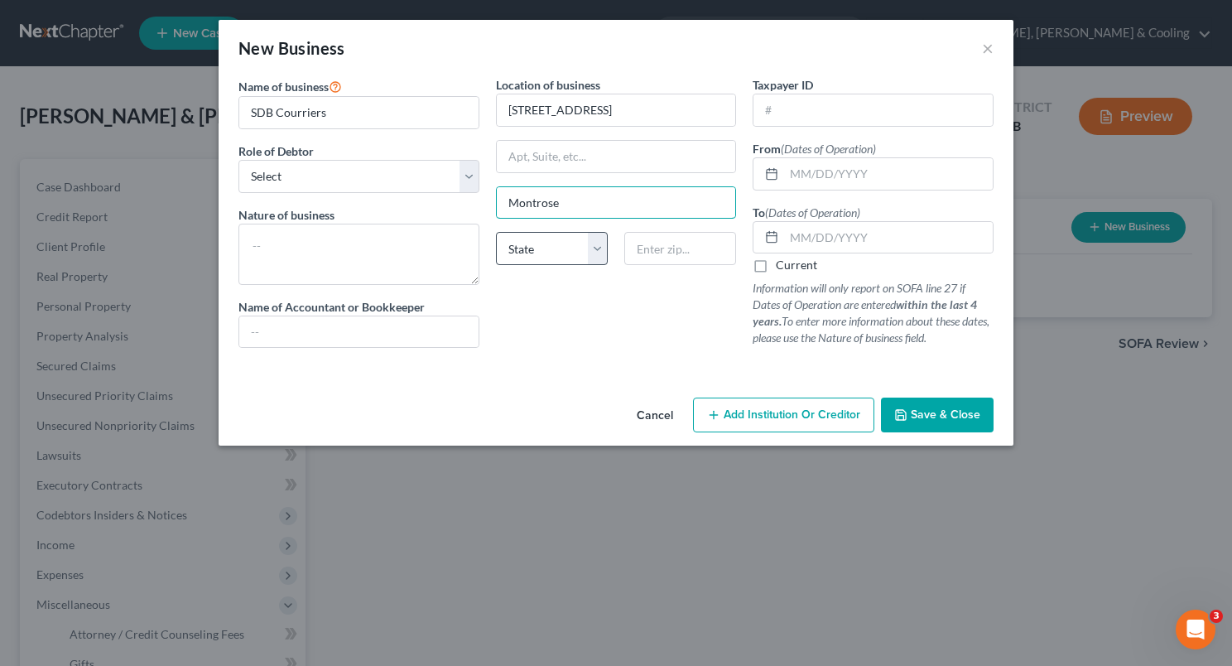
type input "Montrose"
click at [515, 254] on select "State [US_STATE] AK AR AZ CA CO CT DE DC [GEOGRAPHIC_DATA] [GEOGRAPHIC_DATA] GU…" at bounding box center [552, 248] width 112 height 33
select select "5"
click at [643, 251] on input "text" at bounding box center [680, 248] width 112 height 33
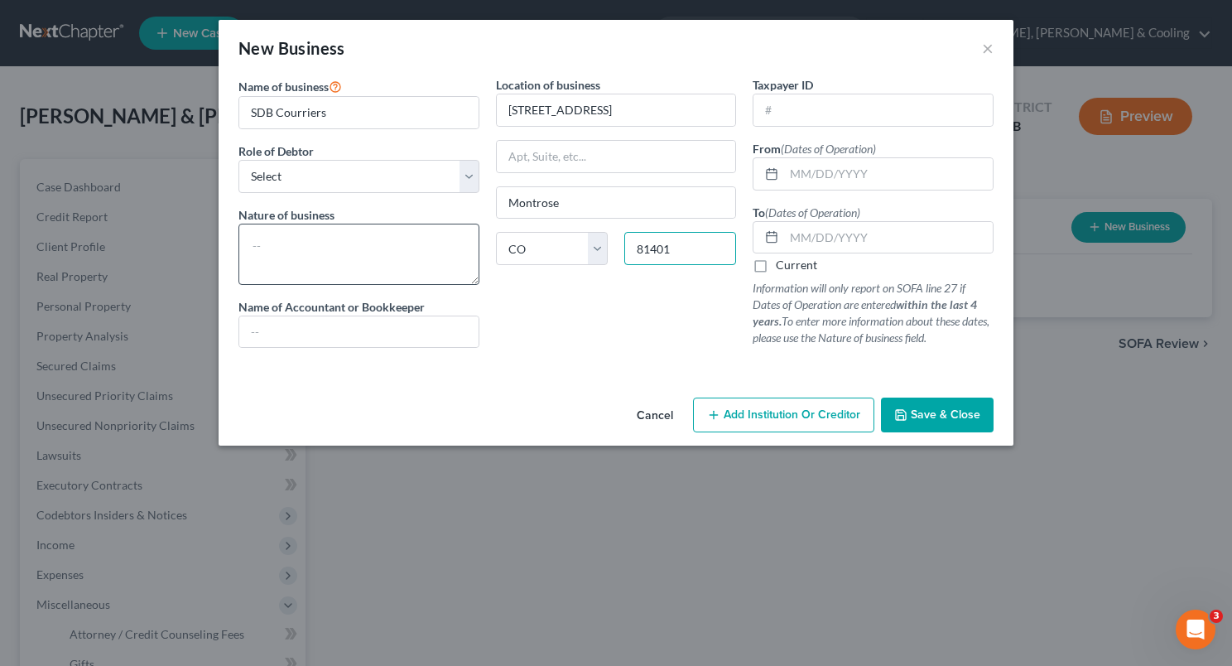
type input "81401"
click at [361, 243] on textarea at bounding box center [359, 254] width 241 height 61
type textarea "Courrier Service"
click at [808, 113] on input "text" at bounding box center [873, 109] width 239 height 31
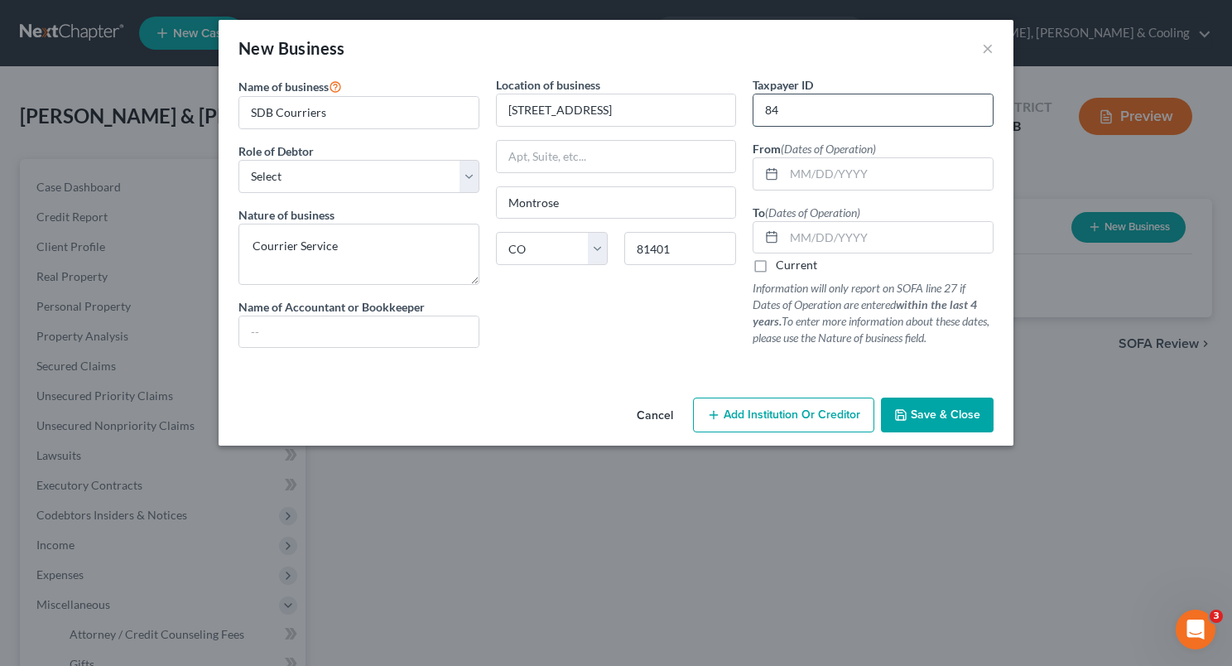
type input "8"
click at [802, 114] on input "text" at bounding box center [873, 109] width 239 height 31
click at [766, 182] on div at bounding box center [769, 173] width 31 height 31
click at [931, 410] on span "Save & Close" at bounding box center [946, 414] width 70 height 14
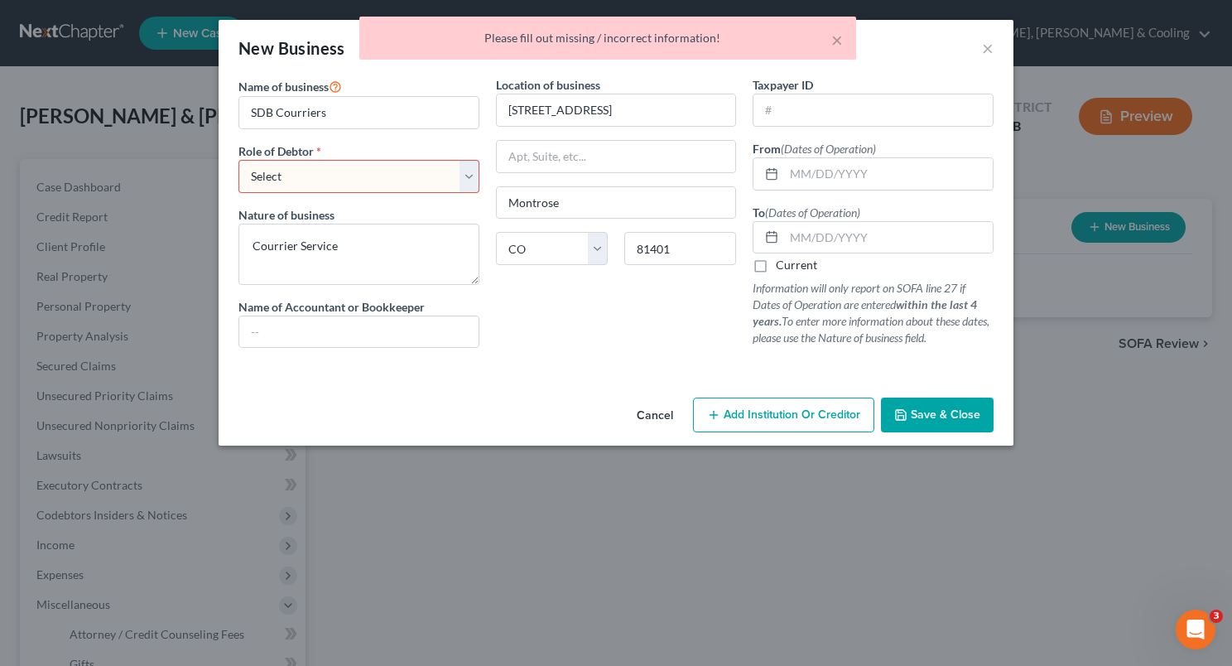
click at [474, 171] on select "Select A member of a limited liability company (LLC) or limited liability partn…" at bounding box center [359, 176] width 241 height 33
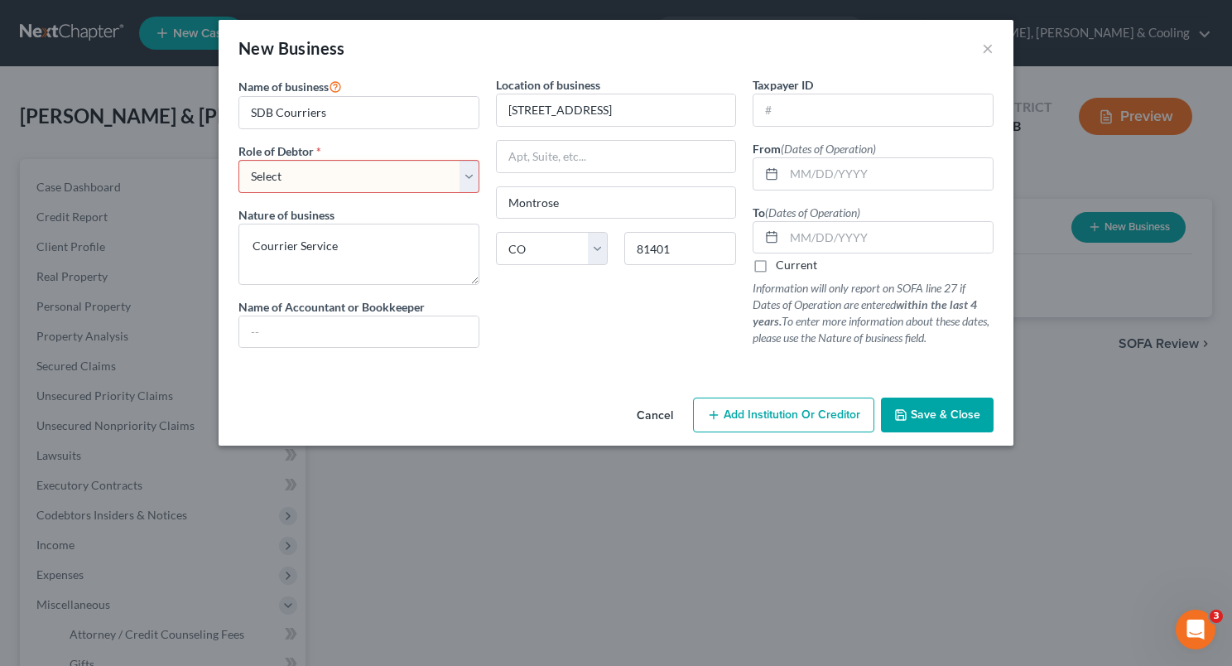
select select "sole_proprietor"
click at [239, 160] on select "Select A member of a limited liability company (LLC) or limited liability partn…" at bounding box center [359, 176] width 241 height 33
click at [776, 265] on label "Current" at bounding box center [796, 265] width 41 height 17
click at [783, 265] on input "Current" at bounding box center [788, 262] width 11 height 11
checkbox input "true"
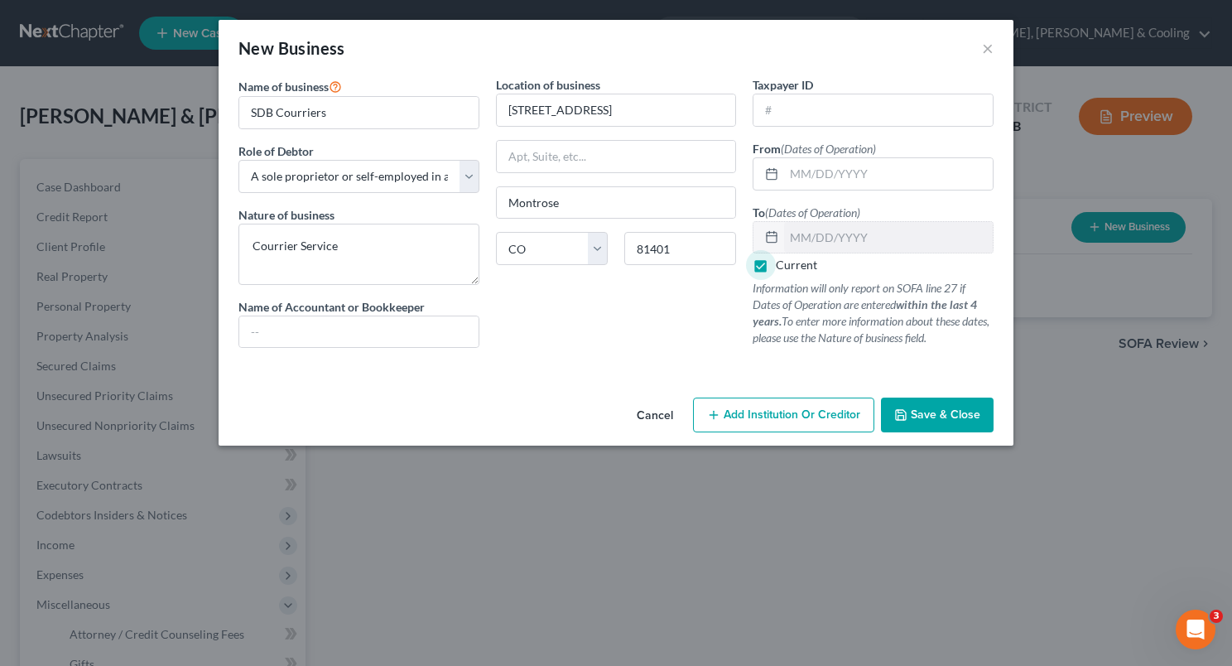
click at [925, 405] on button "Save & Close" at bounding box center [937, 415] width 113 height 35
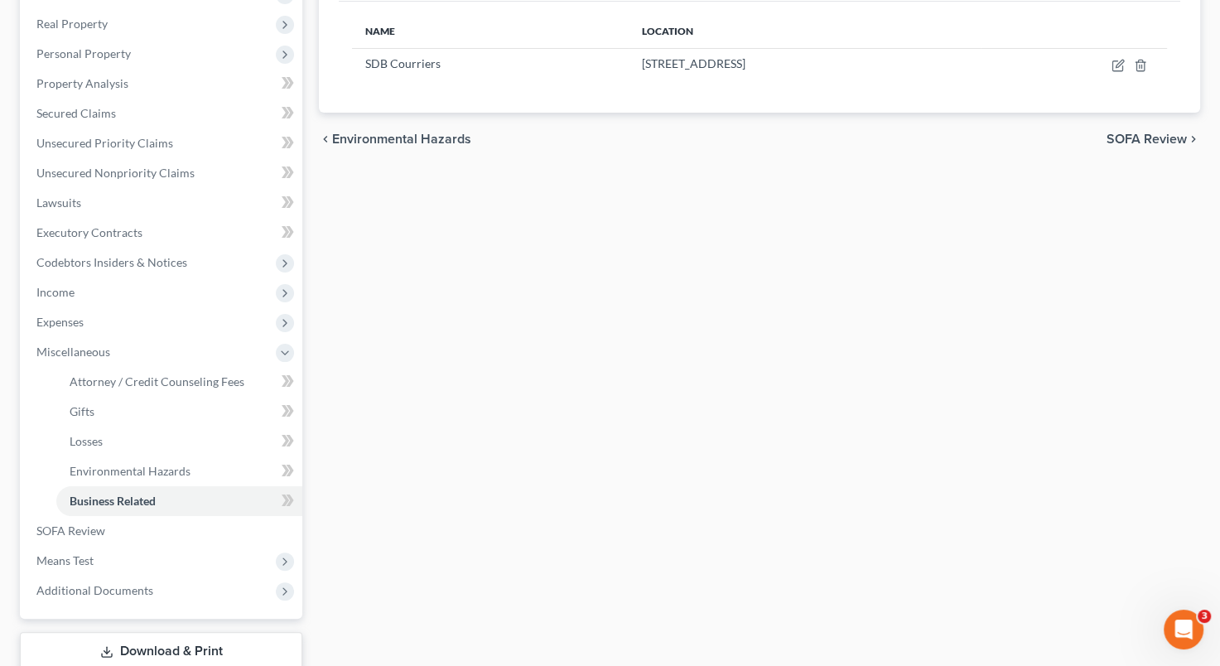
scroll to position [285, 0]
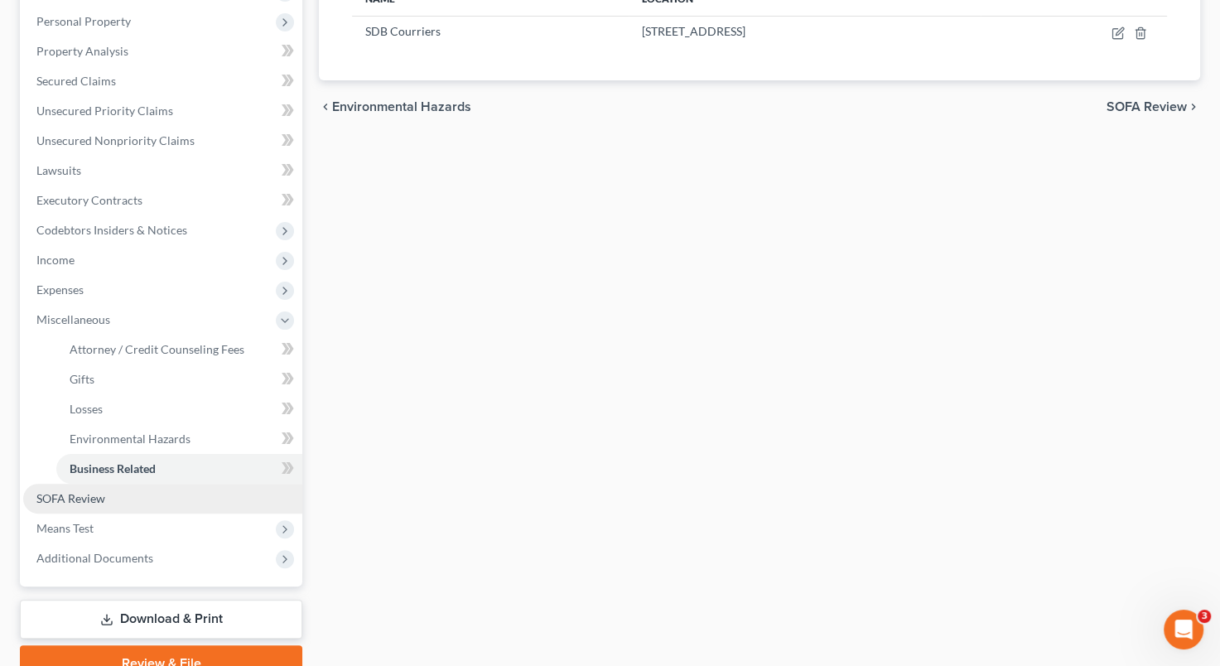
click at [180, 497] on link "SOFA Review" at bounding box center [162, 499] width 279 height 30
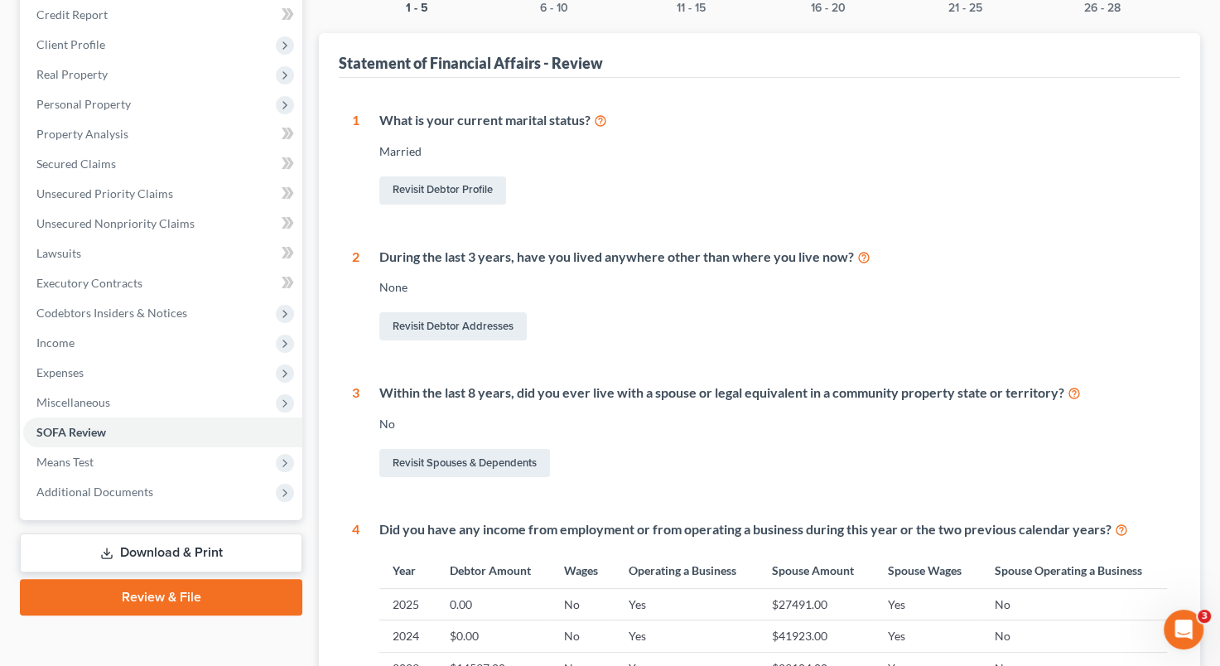
scroll to position [34, 0]
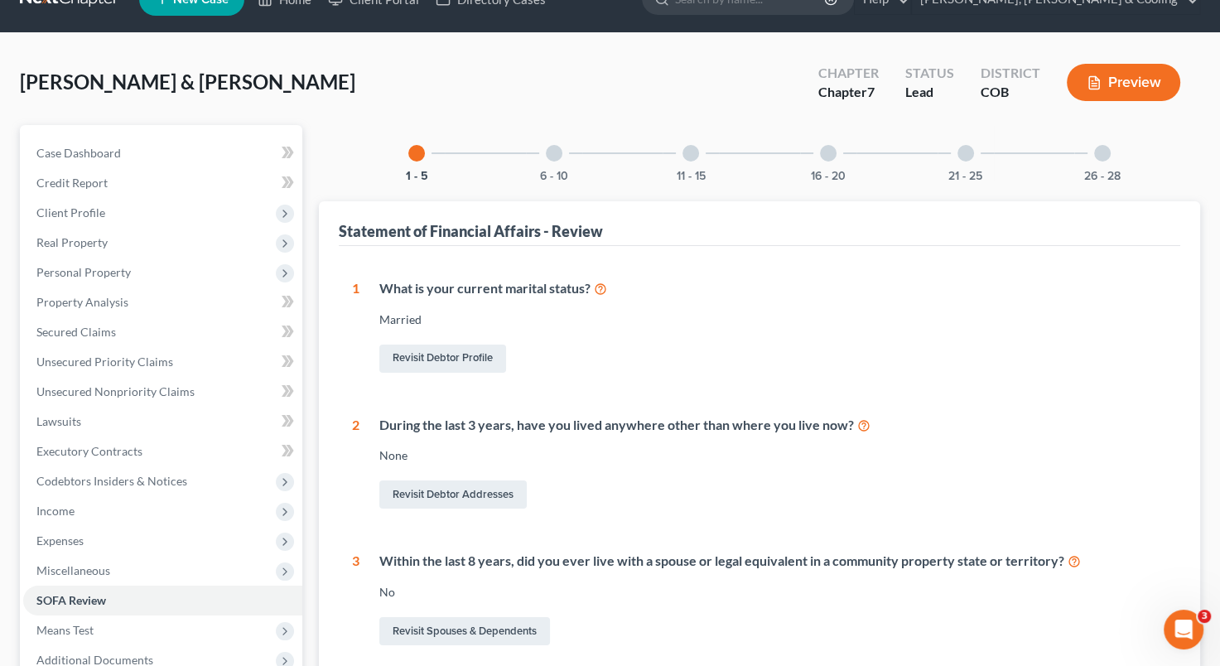
click at [557, 151] on div at bounding box center [554, 153] width 17 height 17
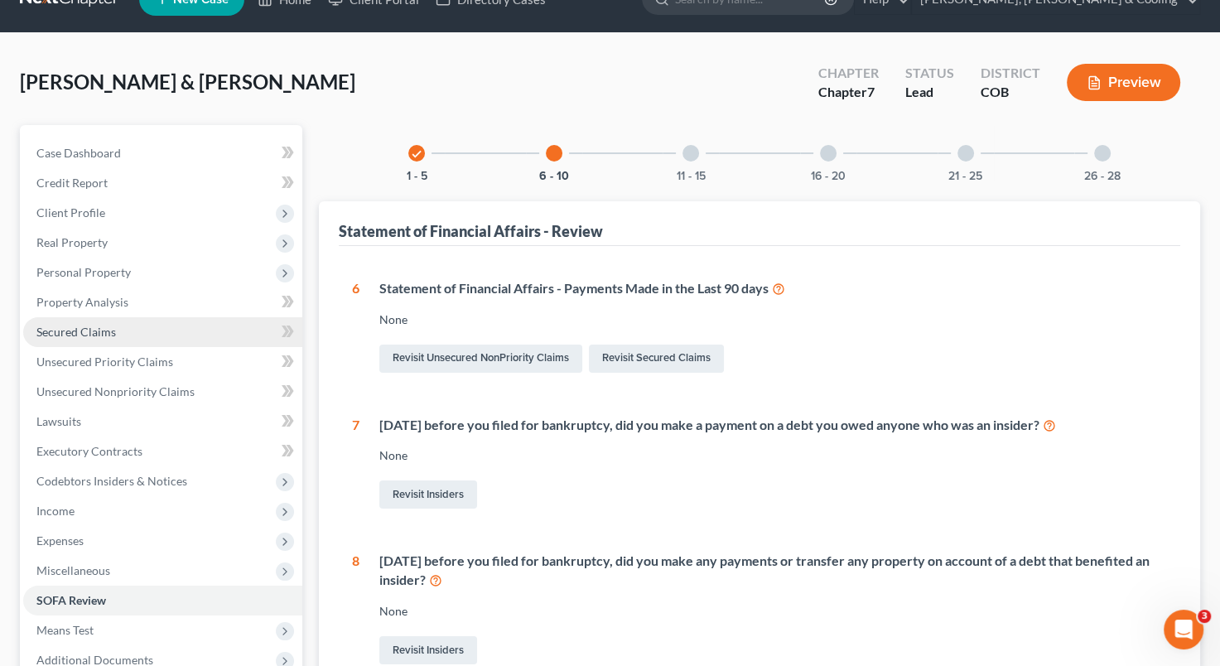
click at [155, 331] on link "Secured Claims" at bounding box center [162, 332] width 279 height 30
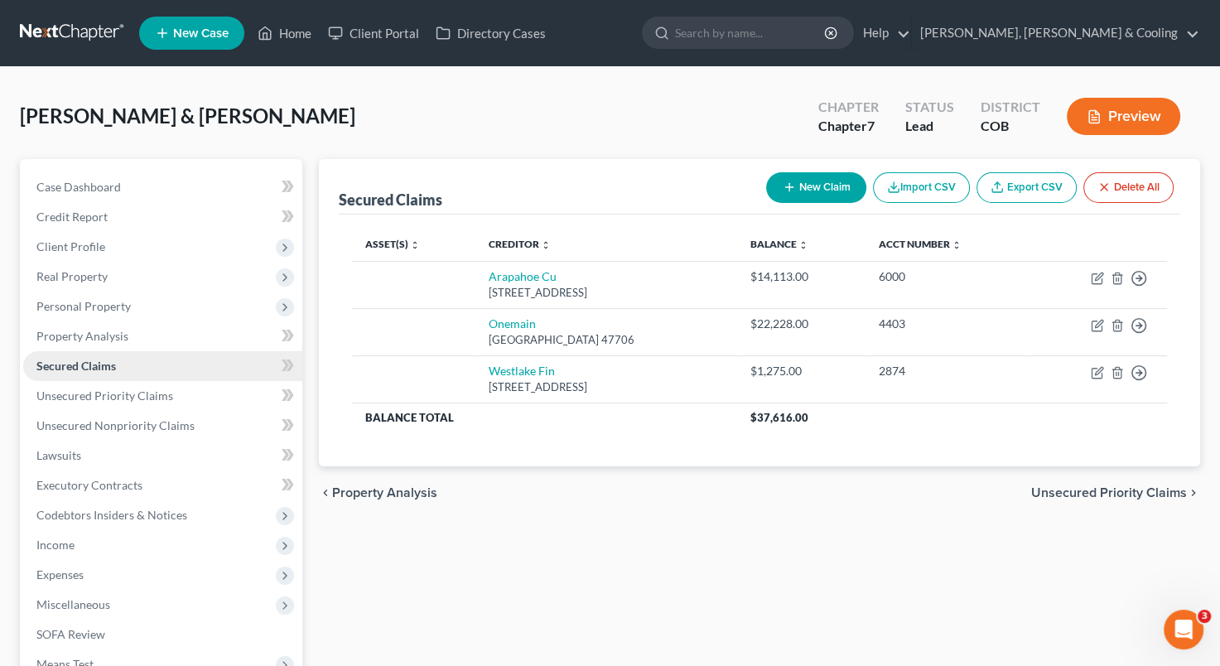
click at [202, 370] on link "Secured Claims" at bounding box center [162, 366] width 279 height 30
click at [186, 267] on span "Real Property" at bounding box center [162, 277] width 279 height 30
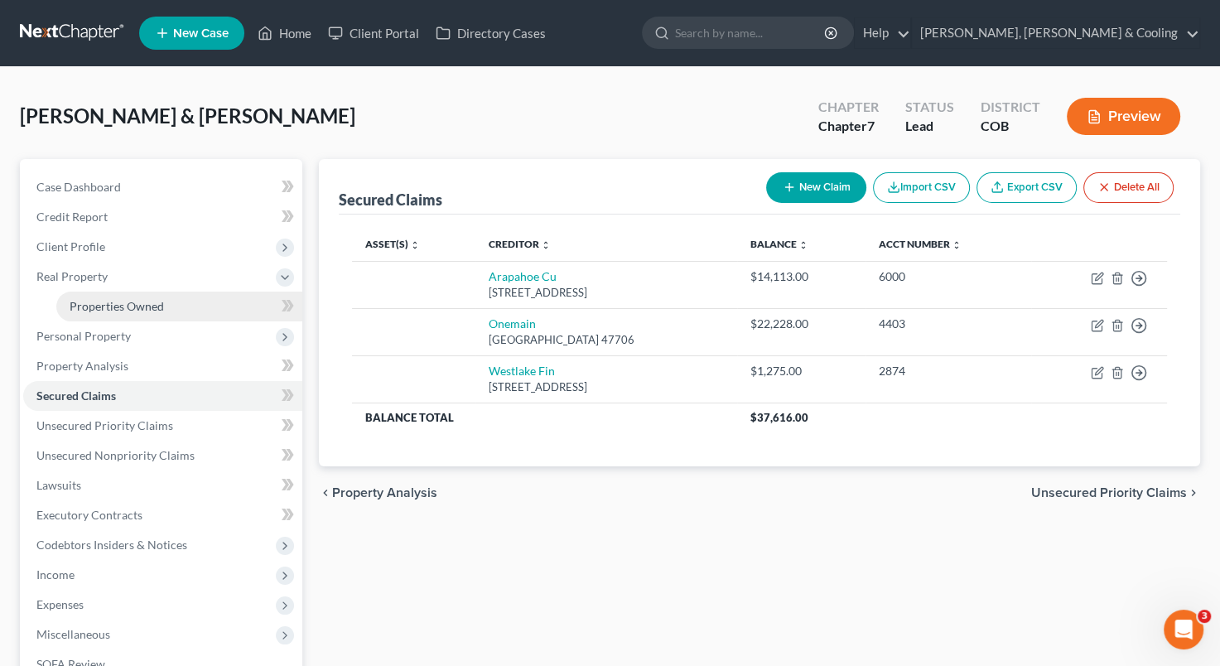
click at [165, 304] on link "Properties Owned" at bounding box center [179, 307] width 246 height 30
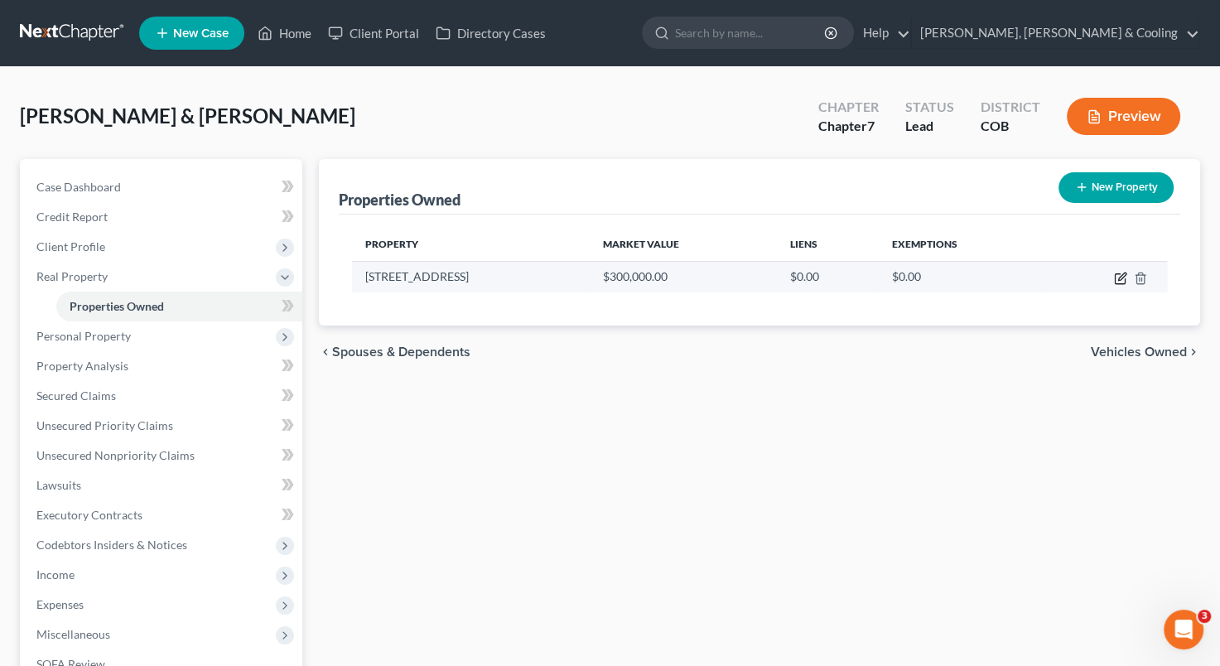
click at [1122, 272] on icon "button" at bounding box center [1120, 278] width 13 height 13
select select "5"
select select "15"
select select "0"
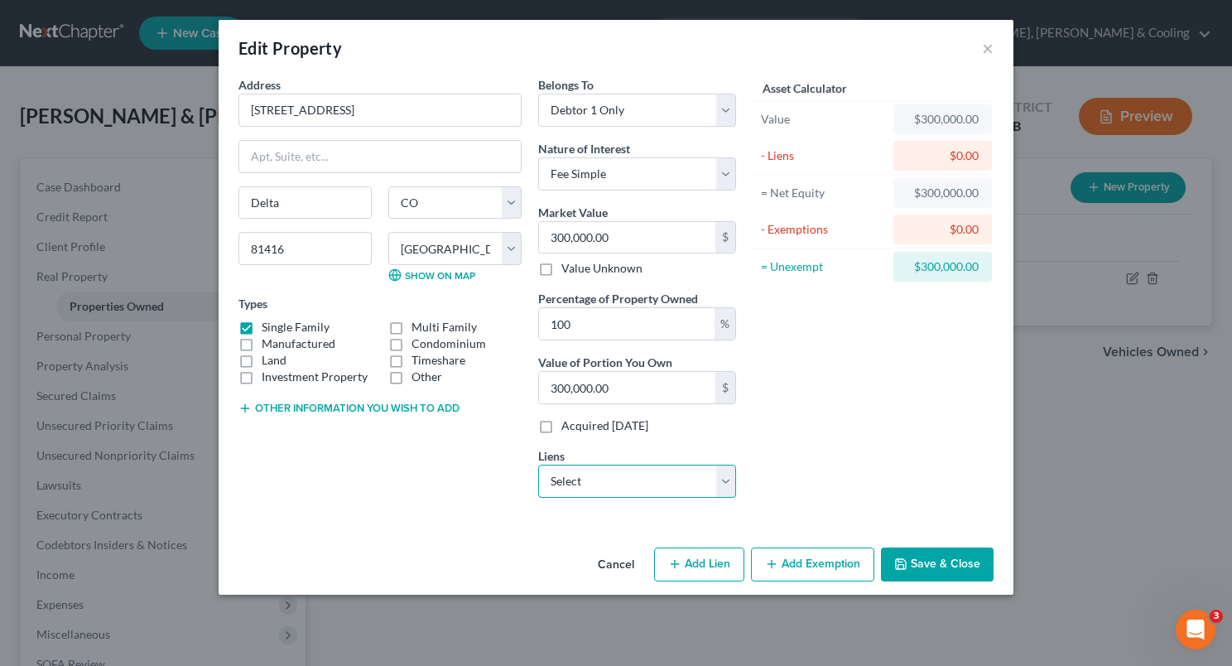
click at [722, 481] on select "Select Onemain - $22,228.00 Arapahoe Cu - $14,113.00 Westlake Fin - $1,275.00" at bounding box center [637, 481] width 198 height 33
click at [819, 421] on div "Asset Calculator Value $300,000.00 - Liens $0.00 = Net Equity $300,000.00 - Exe…" at bounding box center [873, 293] width 258 height 435
click at [613, 561] on button "Cancel" at bounding box center [616, 565] width 63 height 33
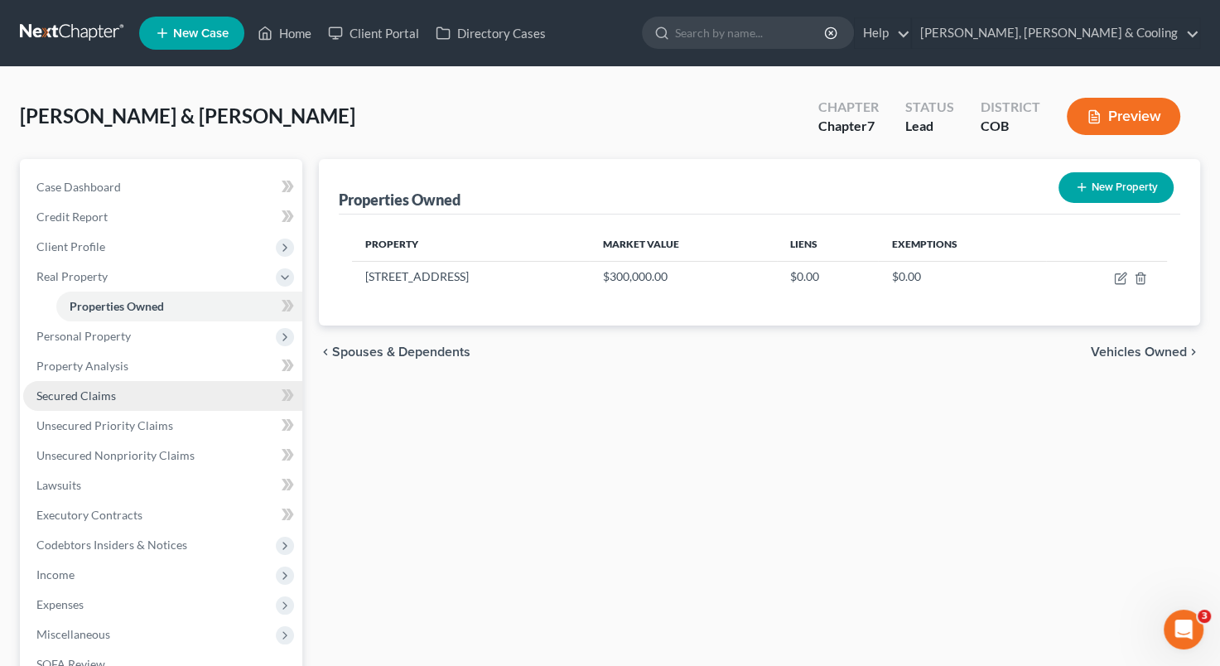
click at [158, 389] on link "Secured Claims" at bounding box center [162, 396] width 279 height 30
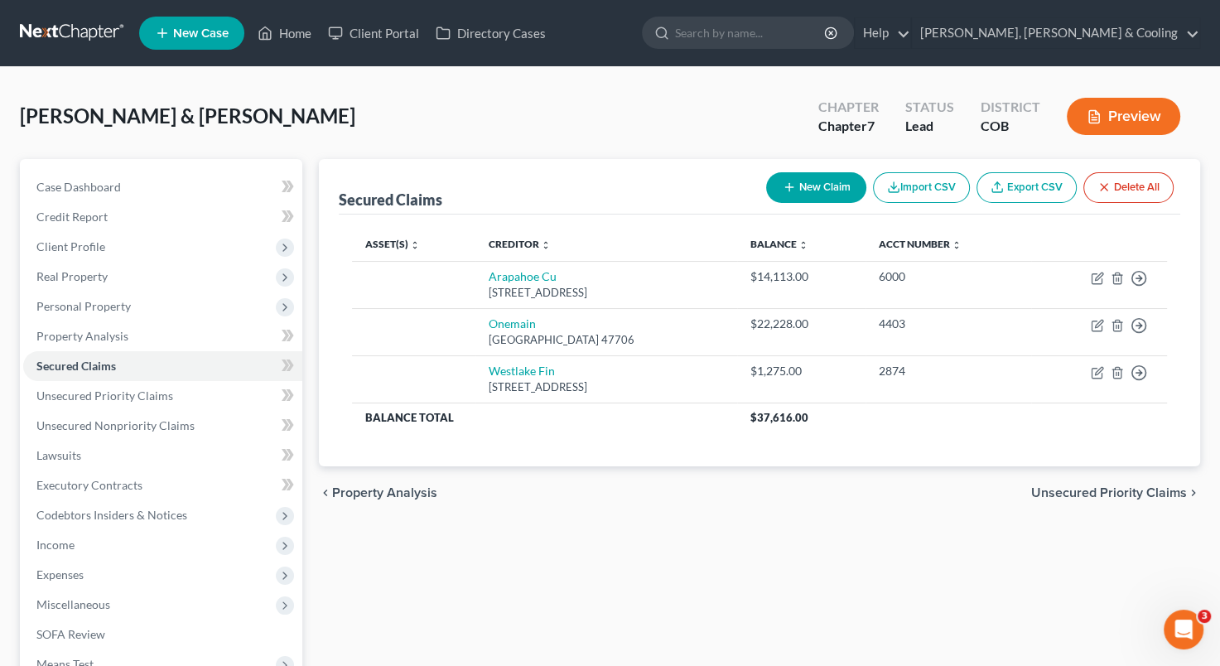
click at [803, 199] on button "New Claim" at bounding box center [816, 187] width 100 height 31
select select "2"
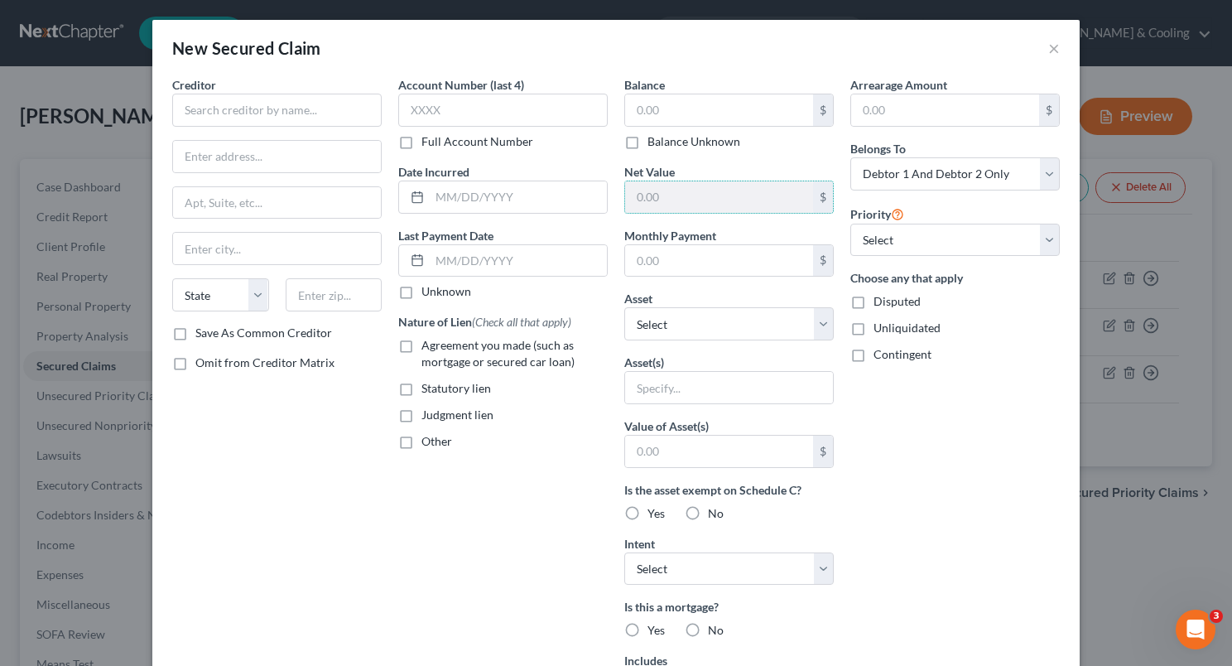
click at [803, 199] on input "text" at bounding box center [719, 196] width 188 height 31
click at [289, 118] on input "text" at bounding box center [277, 110] width 210 height 33
type input "Planet Home Lending"
click at [435, 114] on input "text" at bounding box center [503, 110] width 210 height 33
click at [422, 142] on label "Full Account Number" at bounding box center [478, 141] width 112 height 17
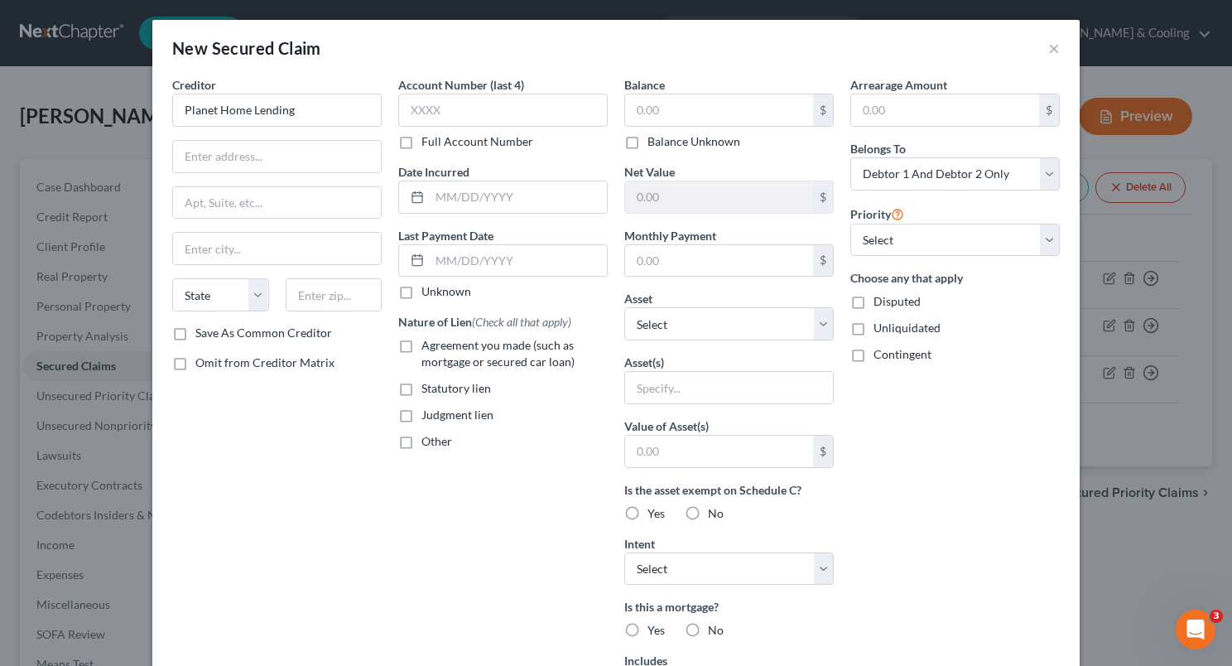
click at [428, 142] on input "Full Account Number" at bounding box center [433, 138] width 11 height 11
click at [416, 115] on input "text" at bounding box center [503, 110] width 210 height 33
type input "9102194388"
click at [422, 339] on label "Agreement you made (such as mortgage or secured car loan)" at bounding box center [515, 353] width 186 height 33
click at [428, 339] on input "Agreement you made (such as mortgage or secured car loan)" at bounding box center [433, 342] width 11 height 11
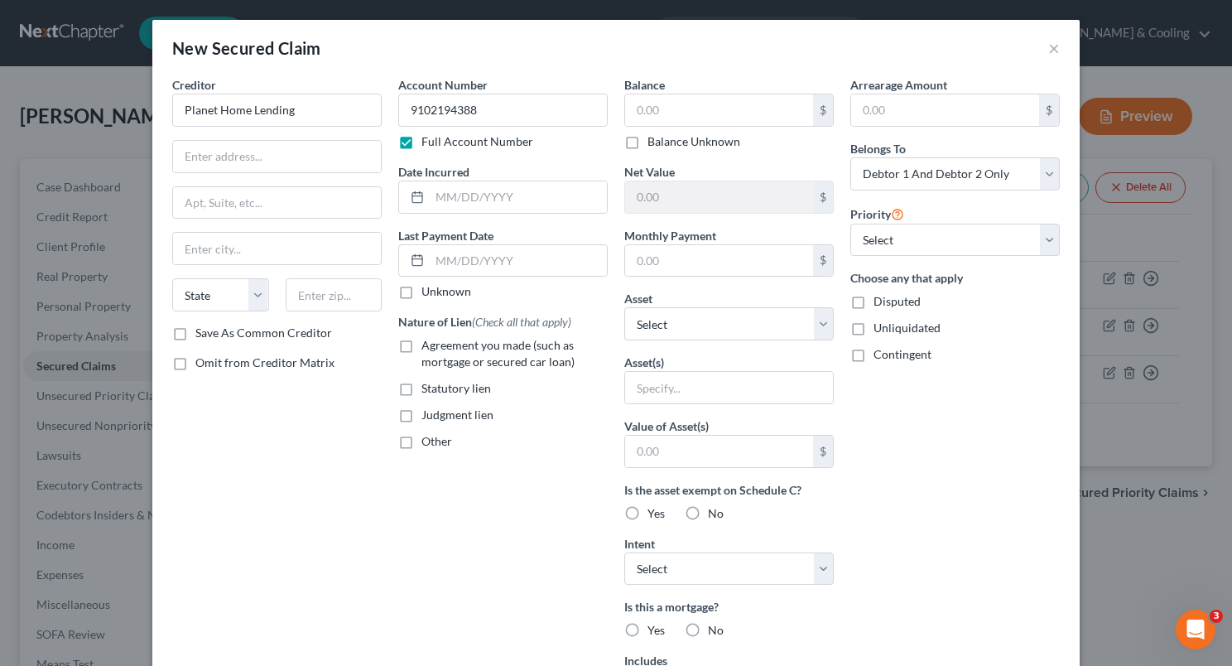
checkbox input "true"
click at [816, 315] on select "Select Other Multiple Assets [STREET_ADDRESS] - $300000.0 SDB Courriers - $1000…" at bounding box center [729, 323] width 210 height 33
select select "2"
click at [624, 307] on select "Select Other Multiple Assets [STREET_ADDRESS] - $300000.0 SDB Courriers - $1000…" at bounding box center [729, 323] width 210 height 33
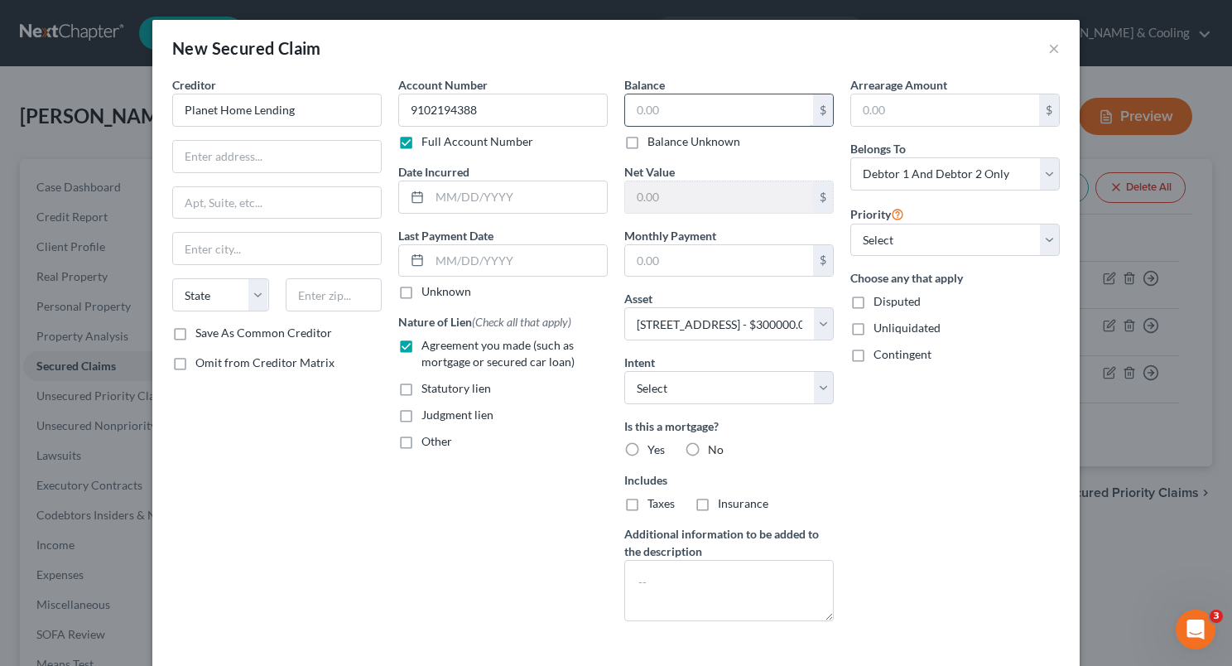
click at [700, 118] on input "text" at bounding box center [719, 109] width 188 height 31
type input "140,487"
click at [898, 417] on div "Arrearage Amount $ Belongs To * Select Debtor 1 Only Debtor 2 Only Debtor 1 And…" at bounding box center [955, 355] width 226 height 558
click at [576, 410] on div "Judgment lien" at bounding box center [503, 415] width 210 height 17
click at [822, 379] on select "Select Surrender Redeem Reaffirm Avoid Other" at bounding box center [729, 387] width 210 height 33
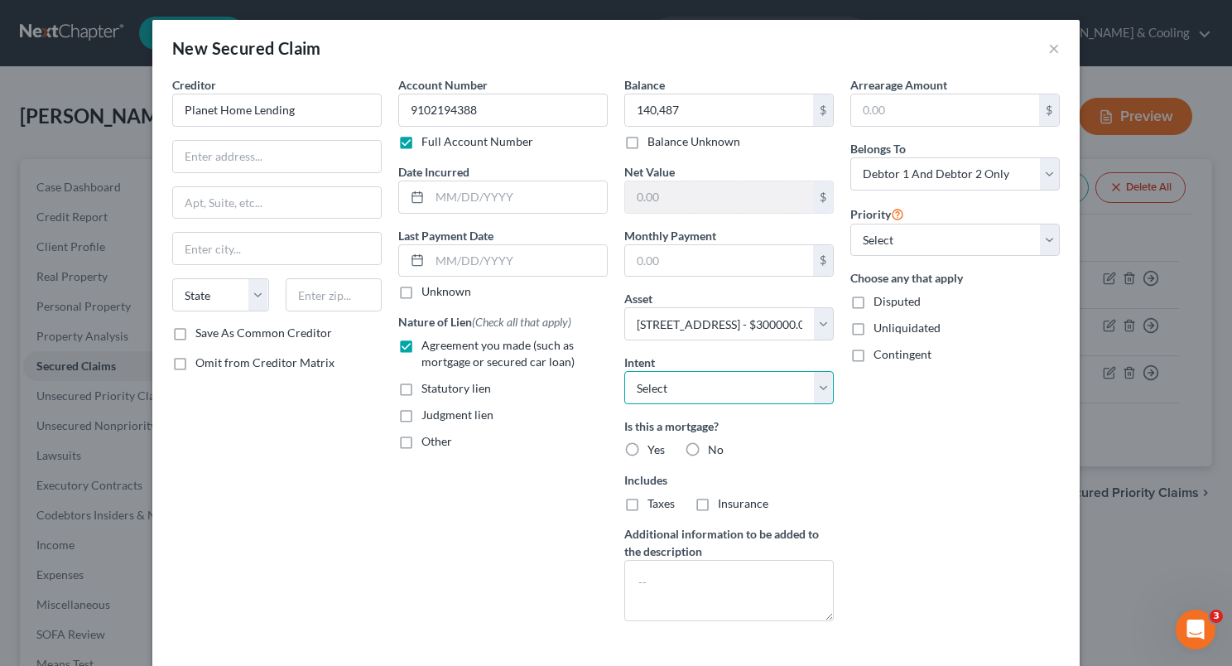
select select "4"
click at [624, 371] on select "Select Surrender Redeem Reaffirm Avoid Other" at bounding box center [729, 387] width 210 height 33
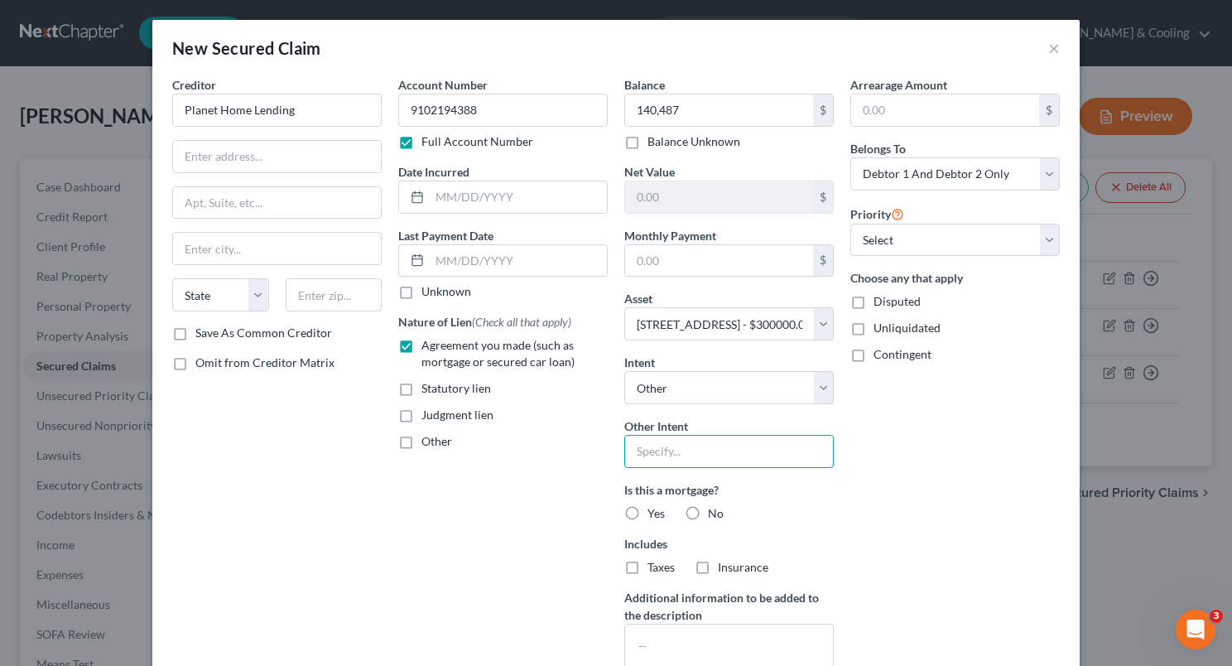
click at [677, 454] on input "text" at bounding box center [729, 451] width 210 height 33
type input "Retain and Pay"
click at [648, 505] on label "Yes" at bounding box center [656, 513] width 17 height 17
click at [654, 505] on input "Yes" at bounding box center [659, 510] width 11 height 11
radio input "true"
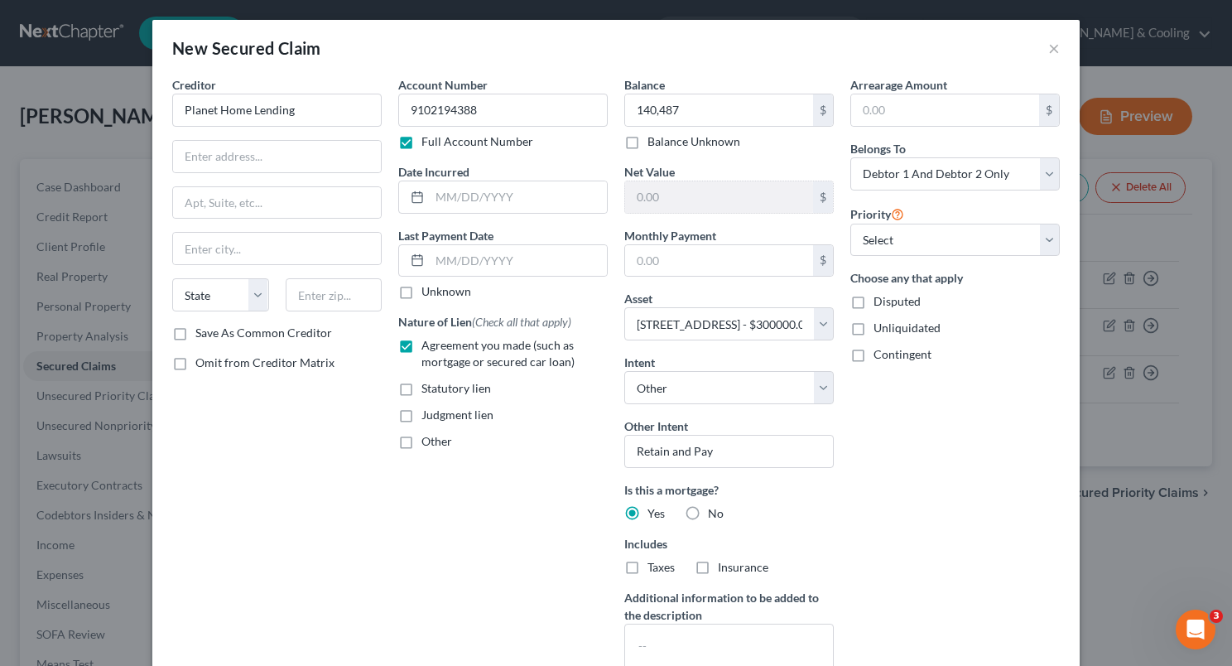
click at [648, 559] on label "Taxes" at bounding box center [661, 567] width 27 height 17
click at [654, 559] on input "Taxes" at bounding box center [659, 564] width 11 height 11
checkbox input "true"
click at [718, 564] on label "Insurance" at bounding box center [743, 567] width 51 height 17
click at [725, 564] on input "Insurance" at bounding box center [730, 564] width 11 height 11
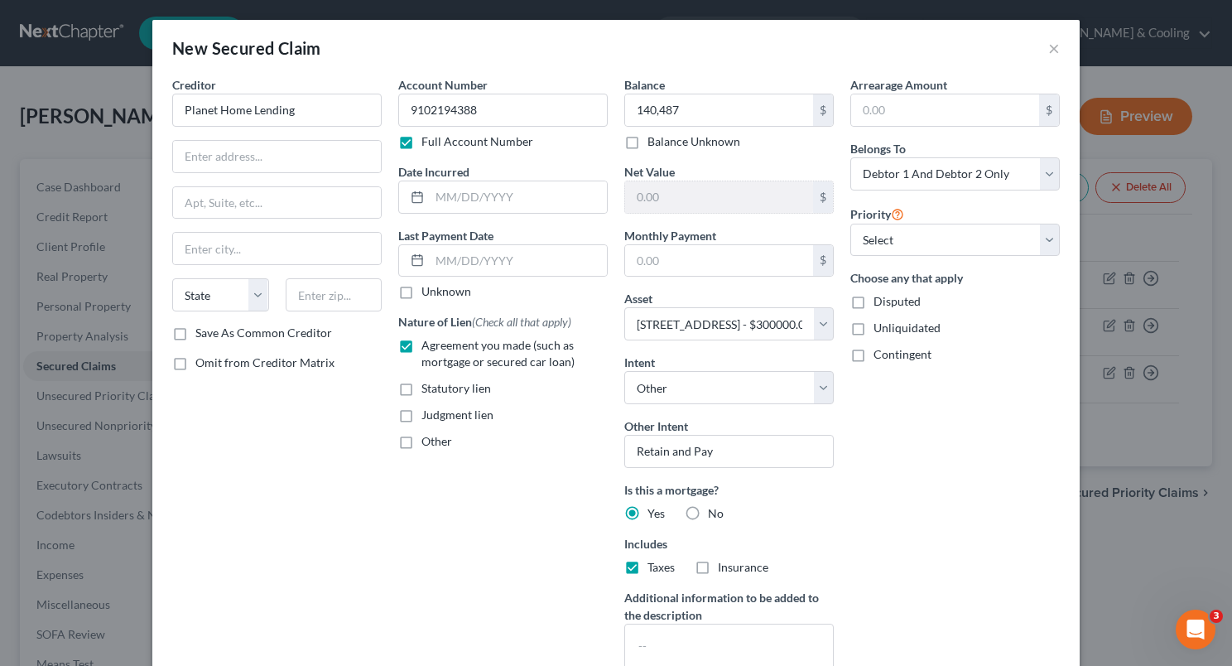
checkbox input "true"
click at [1047, 147] on div "Belongs To * Select Debtor 1 Only Debtor 2 Only Debtor 1 And Debtor 2 Only At L…" at bounding box center [955, 165] width 210 height 51
click at [1045, 170] on select "Select Debtor 1 Only Debtor 2 Only Debtor 1 And Debtor 2 Only At Least One Of T…" at bounding box center [955, 173] width 210 height 33
click at [1043, 171] on select "Select Debtor 1 Only Debtor 2 Only Debtor 1 And Debtor 2 Only At Least One Of T…" at bounding box center [955, 173] width 210 height 33
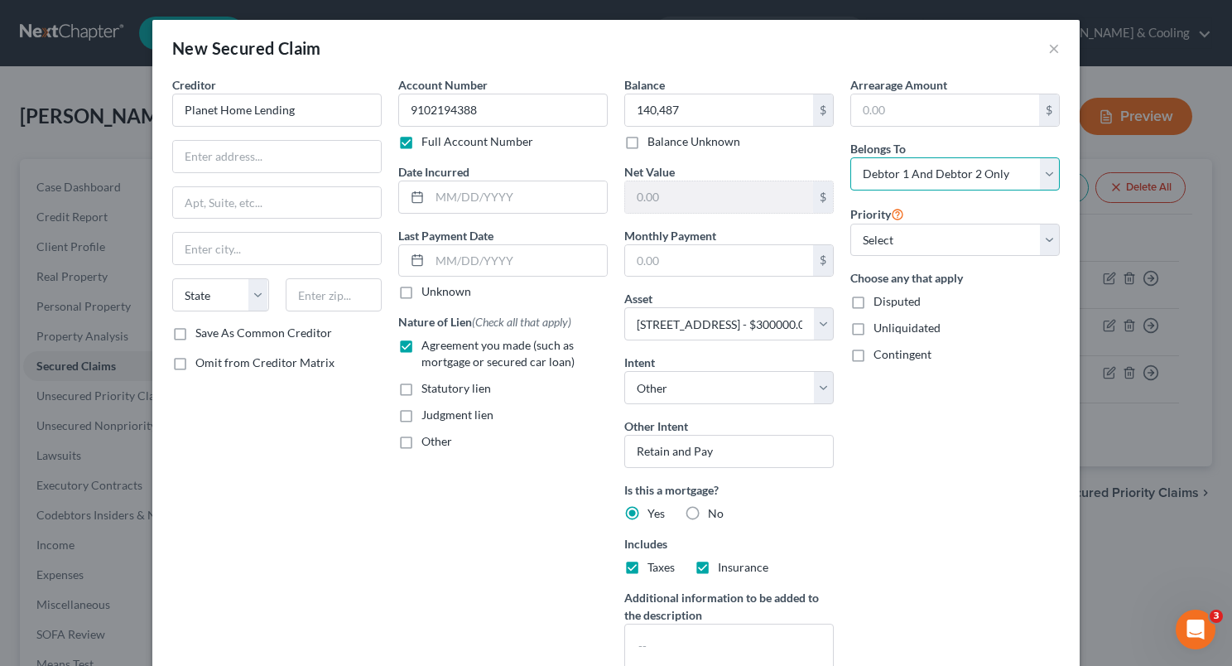
click at [1043, 171] on select "Select Debtor 1 Only Debtor 2 Only Debtor 1 And Debtor 2 Only At Least One Of T…" at bounding box center [955, 173] width 210 height 33
click at [850, 157] on select "Select Debtor 1 Only Debtor 2 Only Debtor 1 And Debtor 2 Only At Least One Of T…" at bounding box center [955, 173] width 210 height 33
click at [984, 172] on select "Select Debtor 1 Only Debtor 2 Only Debtor 1 And Debtor 2 Only At Least One Of T…" at bounding box center [955, 173] width 210 height 33
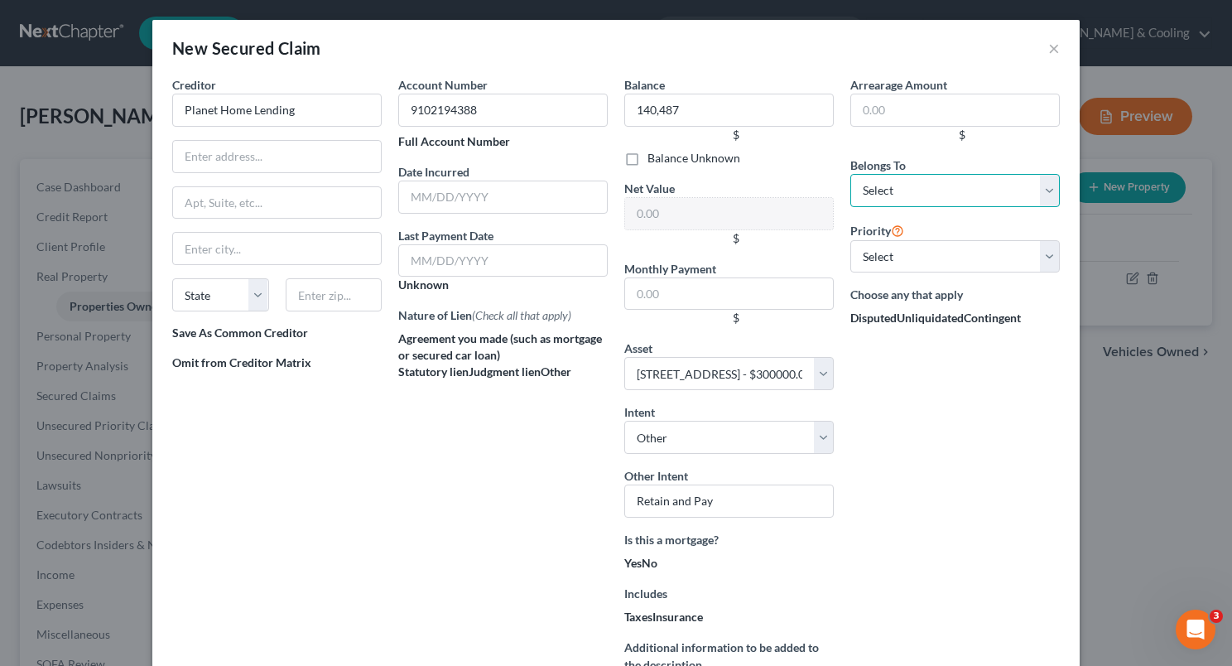
drag, startPoint x: 1043, startPoint y: 182, endPoint x: 936, endPoint y: 185, distance: 107.7
click at [936, 185] on select "Select Debtor 1 Only Debtor 2 Only Debtor 1 And Debtor 2 Only At Least One Of T…" at bounding box center [955, 190] width 210 height 33
select select "3"
click at [850, 174] on select "Select Debtor 1 Only Debtor 2 Only Debtor 1 And Debtor 2 Only At Least One Of T…" at bounding box center [955, 190] width 210 height 33
click at [1048, 253] on select "Select 1st 2nd 3rd 4th 5th 6th 7th 8th 9th 10th 11th 12th 13th 14th 15th 16th 1…" at bounding box center [955, 256] width 210 height 33
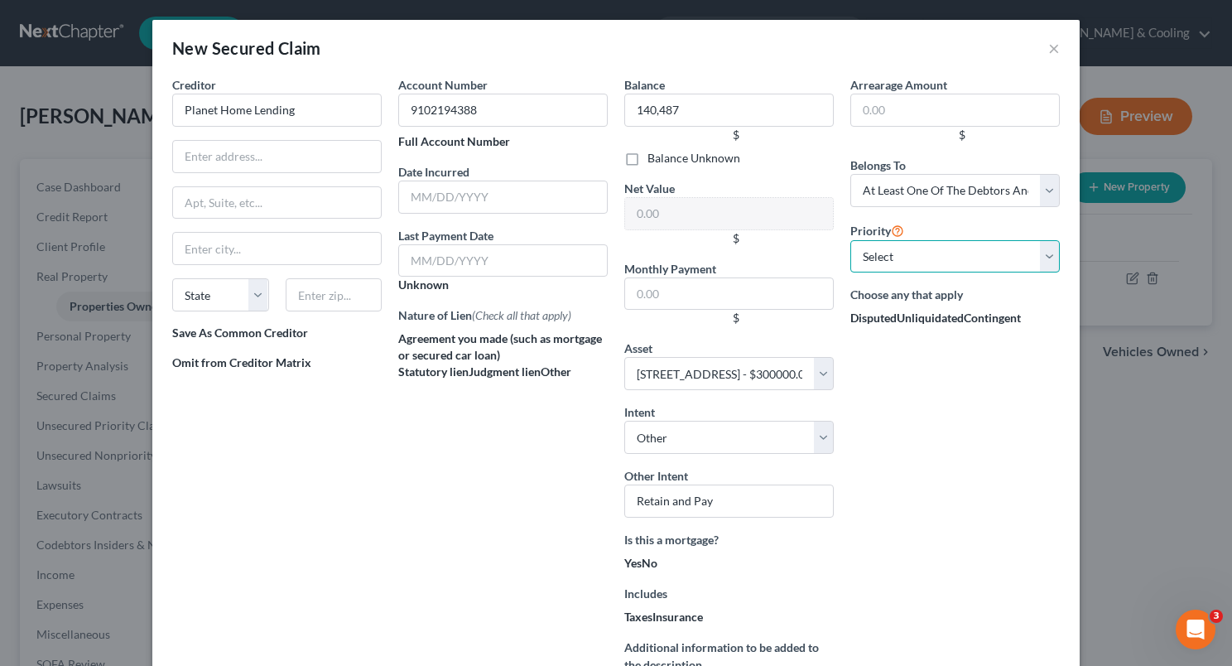
select select "0"
click at [850, 240] on select "Select 1st 2nd 3rd 4th 5th 6th 7th 8th 9th 10th 11th 12th 13th 14th 15th 16th 1…" at bounding box center [955, 256] width 210 height 33
click at [470, 192] on input "text" at bounding box center [503, 197] width 210 height 33
click at [405, 427] on div "Account Number 9102194388 Full Account Number Date Incurred Last Payment Date U…" at bounding box center [503, 412] width 226 height 672
click at [637, 292] on input "text" at bounding box center [729, 293] width 210 height 33
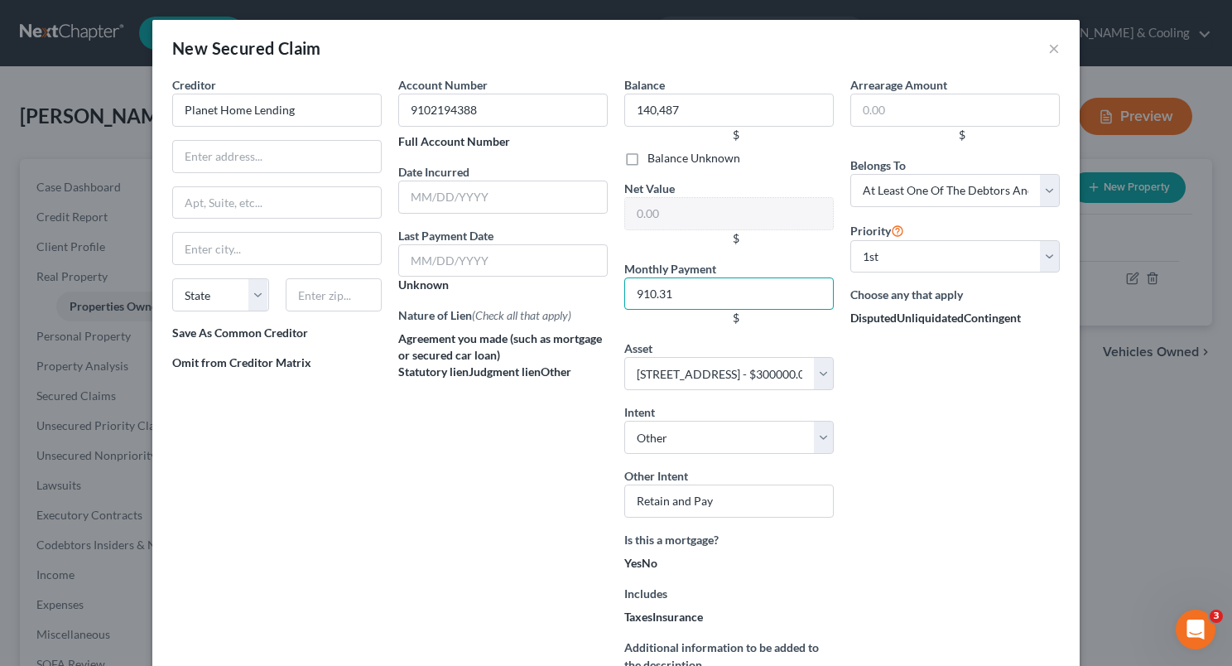
type input "910.31"
click at [434, 455] on div "Account Number 9102194388 Full Account Number Date Incurred Last Payment Date U…" at bounding box center [503, 412] width 226 height 672
click at [747, 335] on div "Balance 140,487.00 $ Balance Unknown Balance Undetermined 140,487 $ Balance Unk…" at bounding box center [729, 412] width 226 height 672
click at [320, 113] on input "Planet Home Lending" at bounding box center [277, 110] width 210 height 33
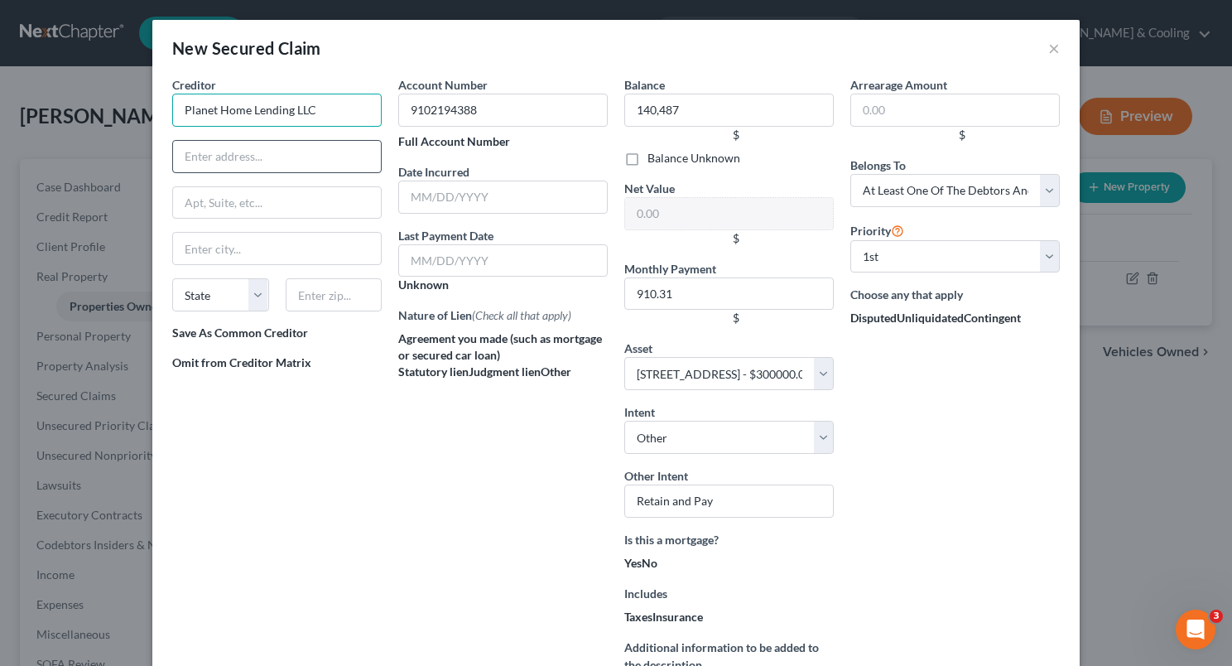
type input "Planet Home Lending LLC"
click at [268, 153] on input "text" at bounding box center [277, 156] width 210 height 33
type input "P.O. Box 69197"
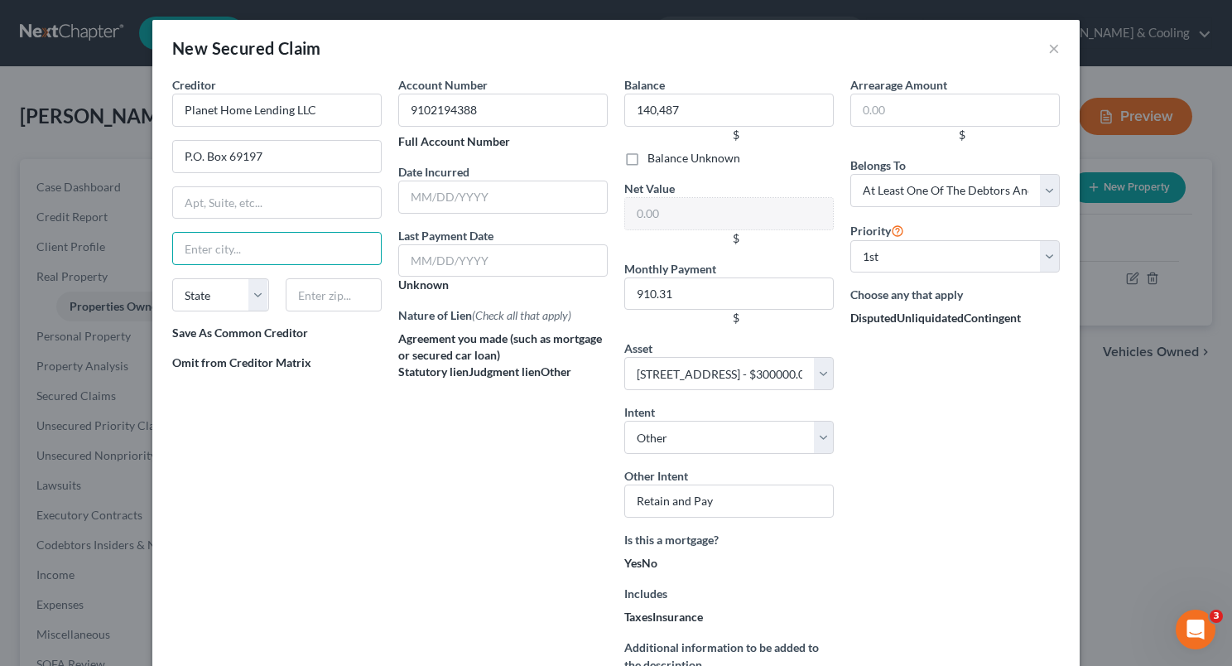
click at [239, 251] on input "text" at bounding box center [277, 248] width 210 height 33
type input "[GEOGRAPHIC_DATA]"
select select "21"
type input "21264"
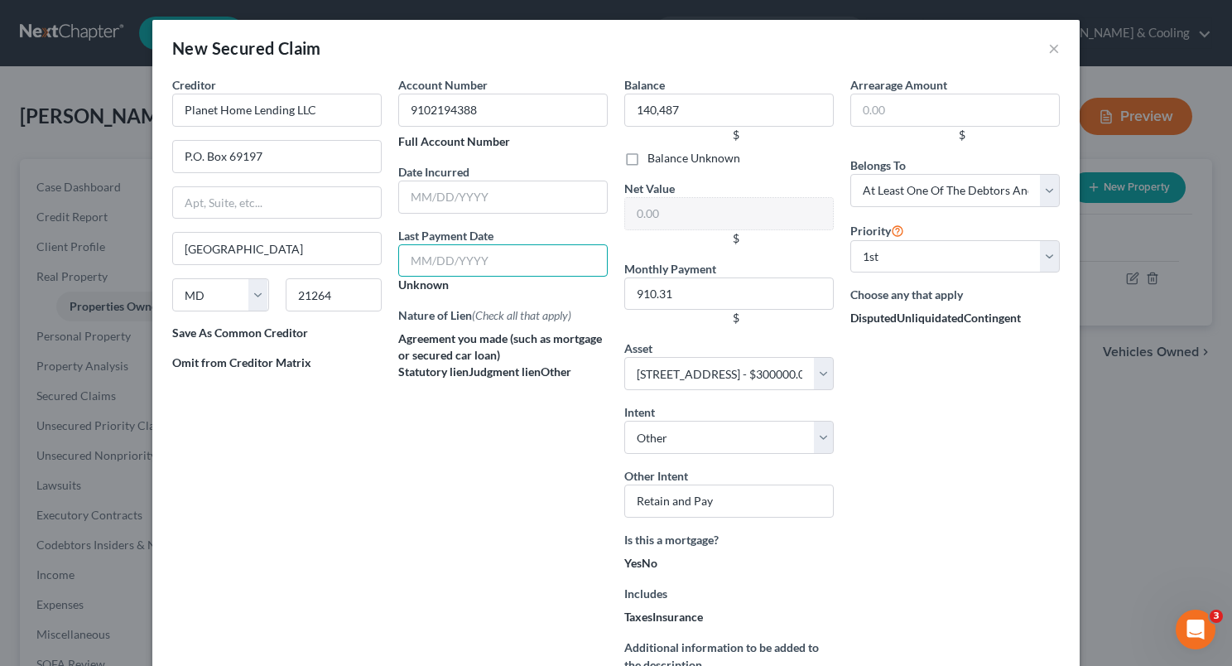
click at [465, 257] on input "text" at bounding box center [503, 260] width 210 height 33
type input "[DATE]"
click at [444, 313] on label "Nature of Lien (Check all that apply)" at bounding box center [484, 314] width 173 height 17
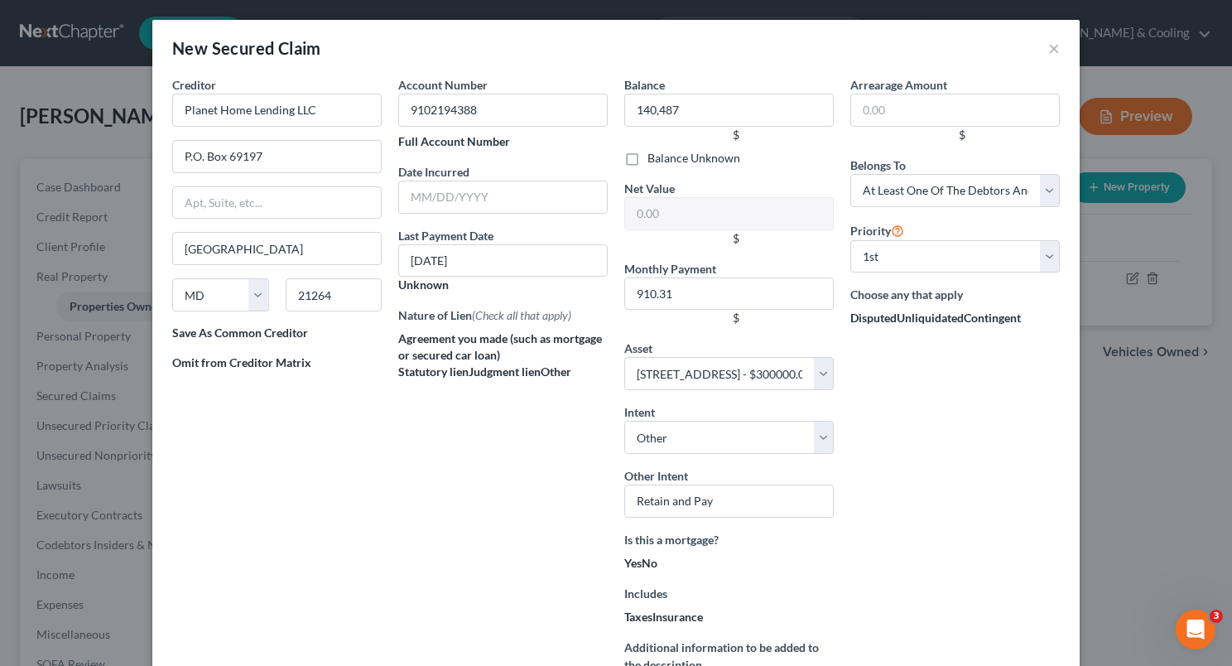
click at [444, 313] on label "Nature of Lien (Check all that apply)" at bounding box center [484, 314] width 173 height 17
click at [454, 467] on div "Account Number 9102194388 Full Account Number Date Incurred Last Payment Date […" at bounding box center [503, 412] width 226 height 672
click at [510, 451] on div "Account Number 9102194388 Full Account Number Date Incurred Last Payment Date […" at bounding box center [503, 412] width 226 height 672
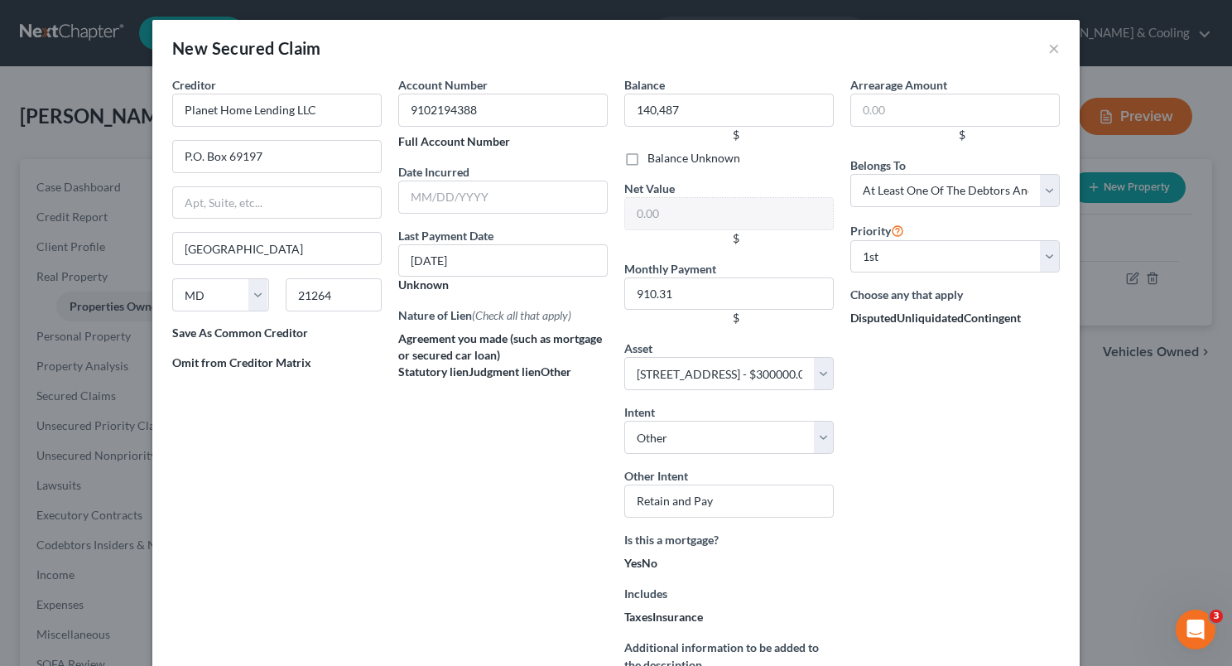
click at [510, 451] on div "Account Number 9102194388 Full Account Number Date Incurred Last Payment Date […" at bounding box center [503, 412] width 226 height 672
click at [1039, 193] on select "Select Debtor 1 Only Debtor 2 Only Debtor 1 And Debtor 2 Only At Least One Of T…" at bounding box center [955, 190] width 210 height 33
click at [850, 174] on select "Select Debtor 1 Only Debtor 2 Only Debtor 1 And Debtor 2 Only At Least One Of T…" at bounding box center [955, 190] width 210 height 33
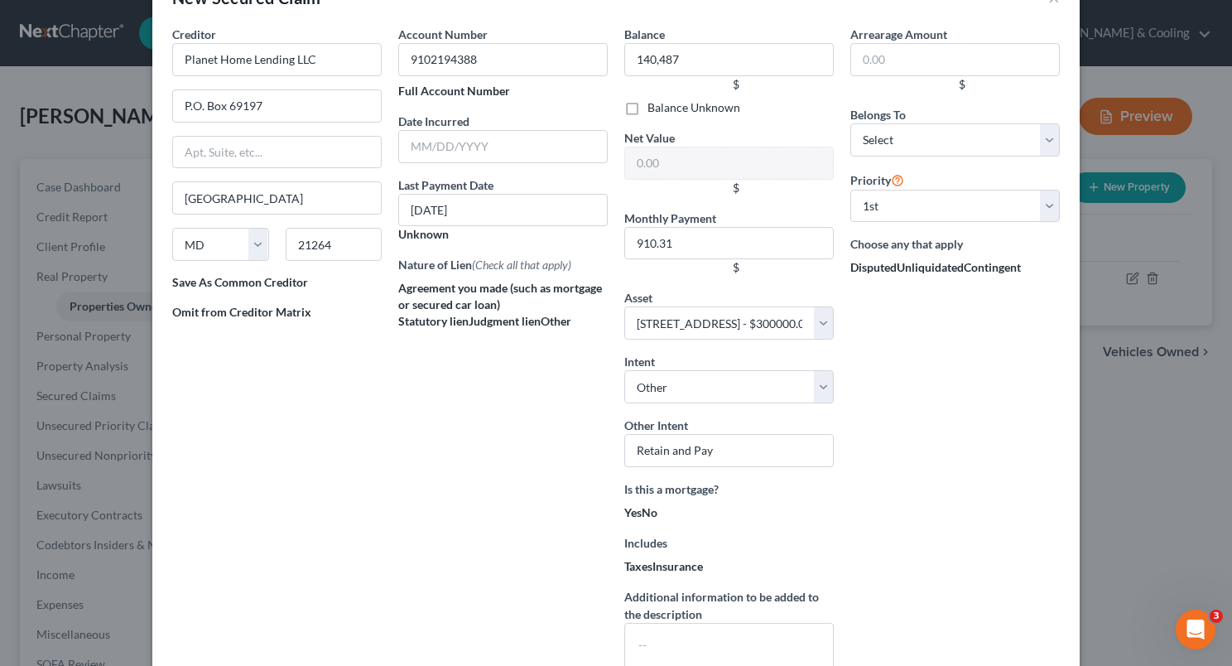
scroll to position [183, 0]
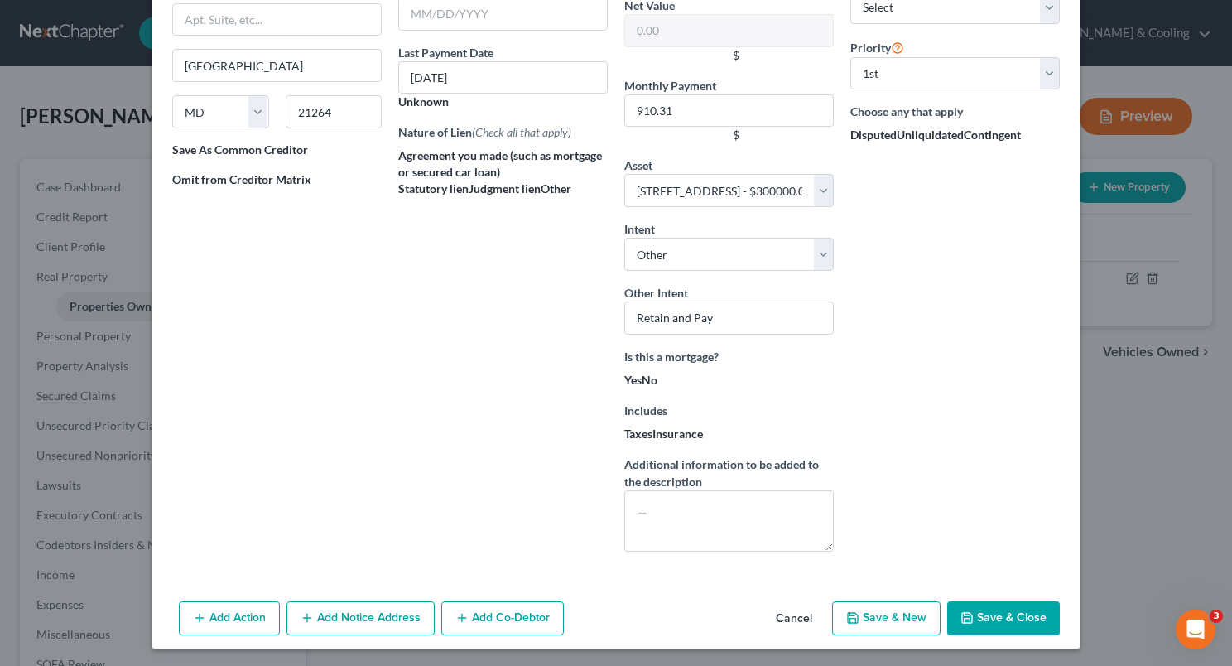
click at [985, 628] on button "Save & Close" at bounding box center [1003, 618] width 113 height 35
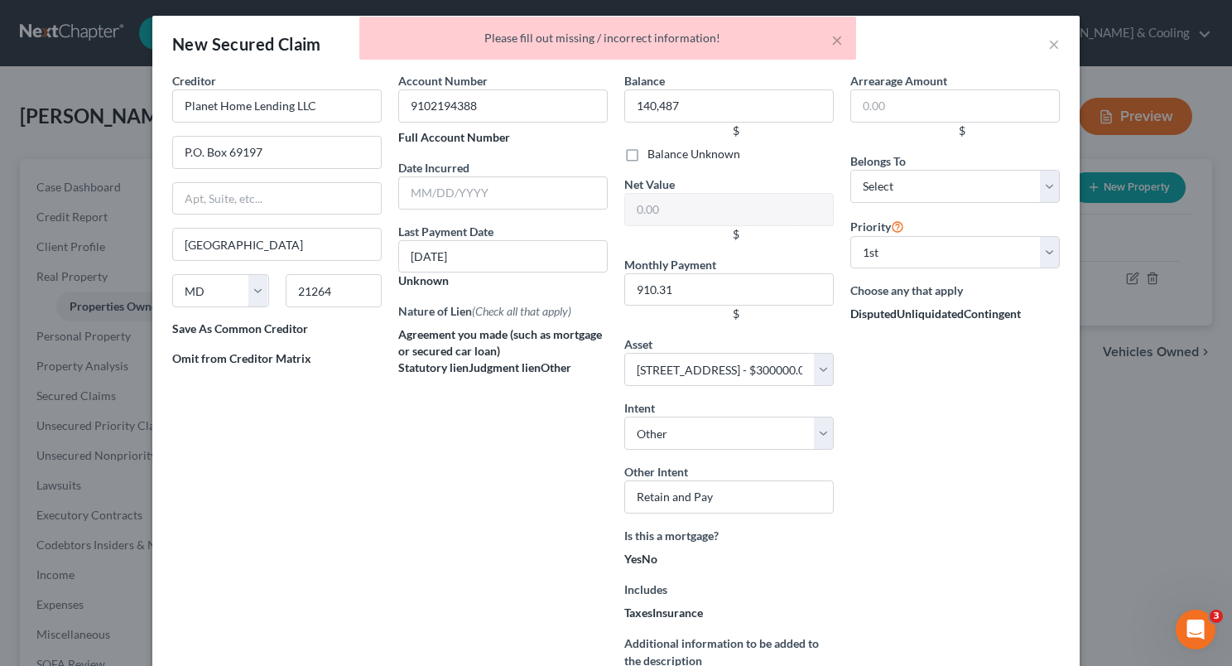
scroll to position [0, 0]
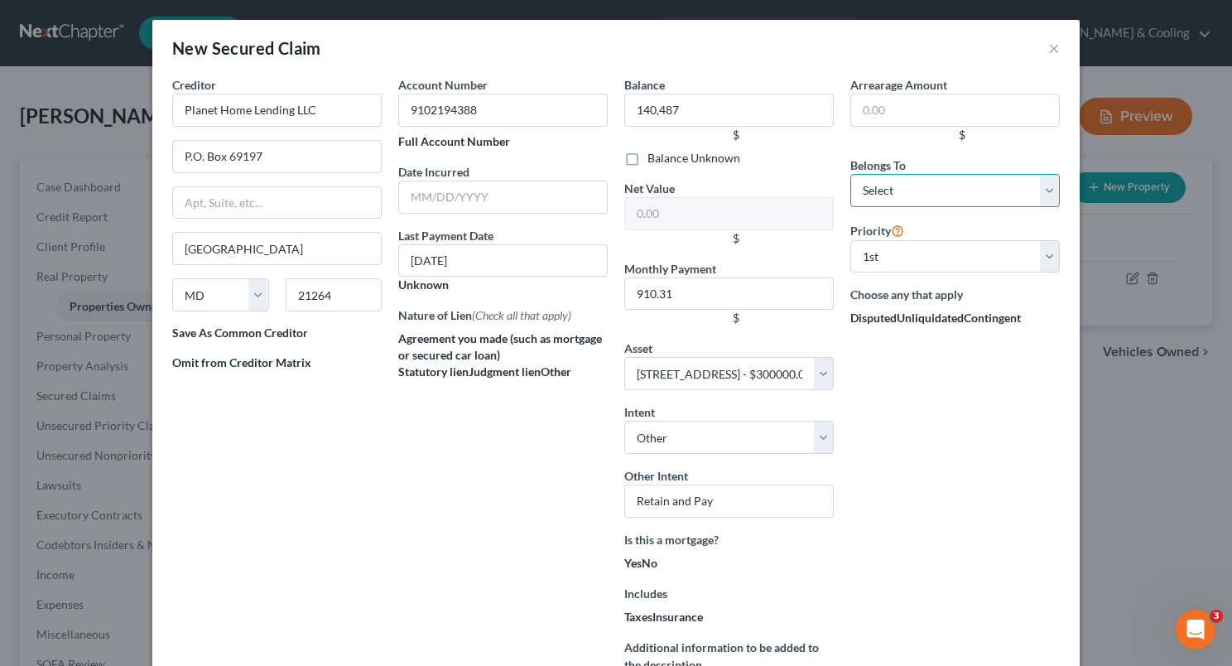
click at [1045, 190] on select "Select Debtor 1 Only Debtor 2 Only Debtor 1 And Debtor 2 Only At Least One Of T…" at bounding box center [955, 190] width 210 height 33
select select "3"
click at [850, 174] on select "Select Debtor 1 Only Debtor 2 Only Debtor 1 And Debtor 2 Only At Least One Of T…" at bounding box center [955, 190] width 210 height 33
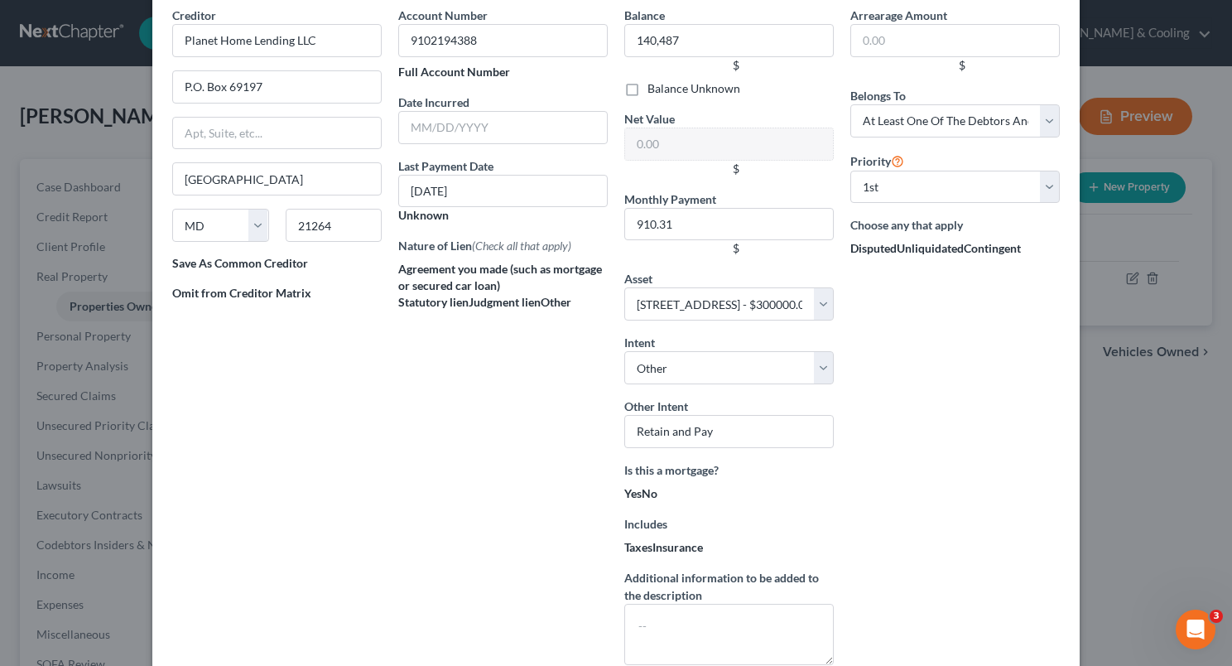
scroll to position [183, 0]
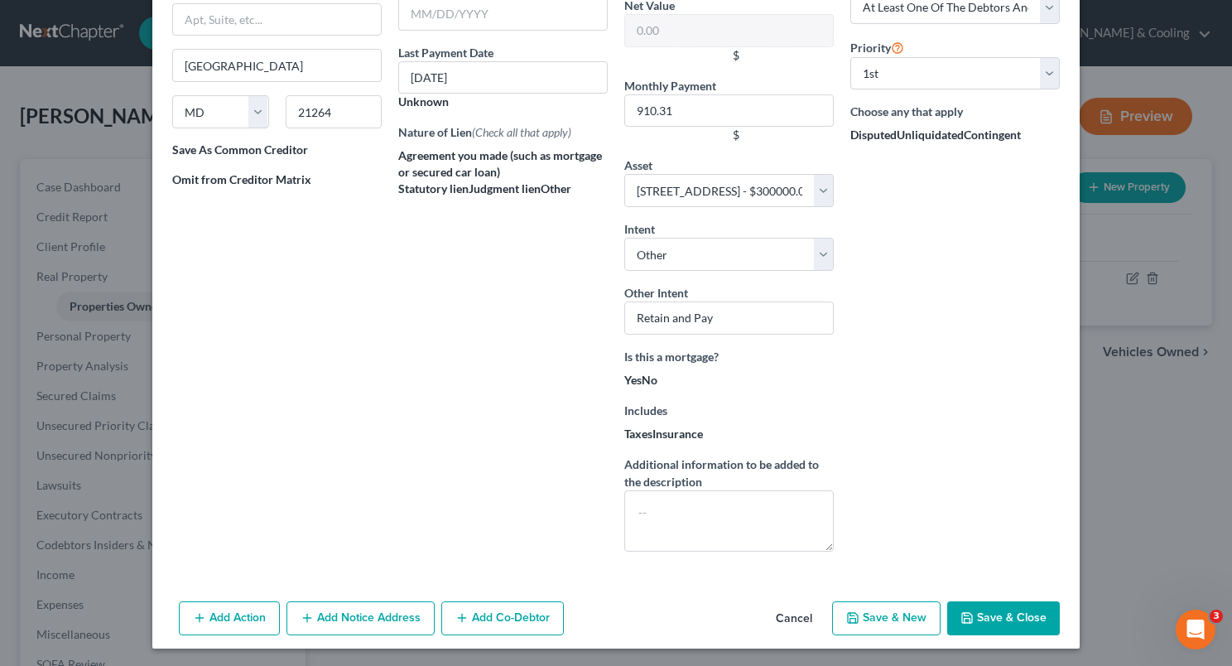
click at [992, 610] on button "Save & Close" at bounding box center [1003, 618] width 113 height 35
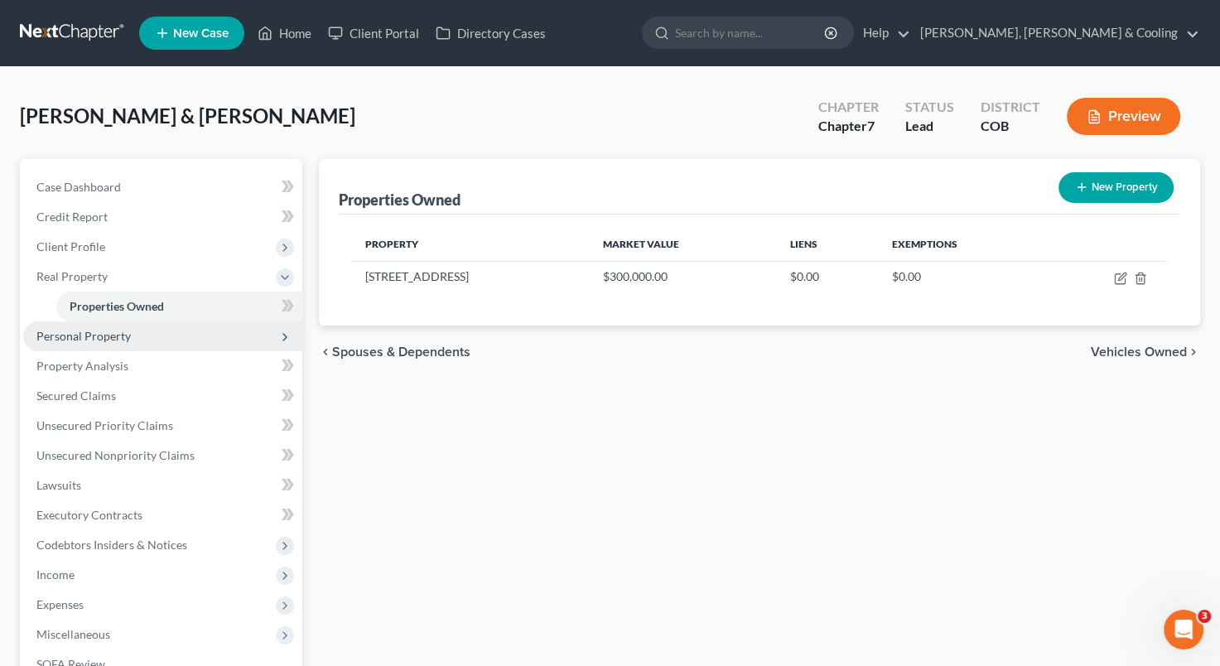
click at [152, 330] on span "Personal Property" at bounding box center [162, 336] width 279 height 30
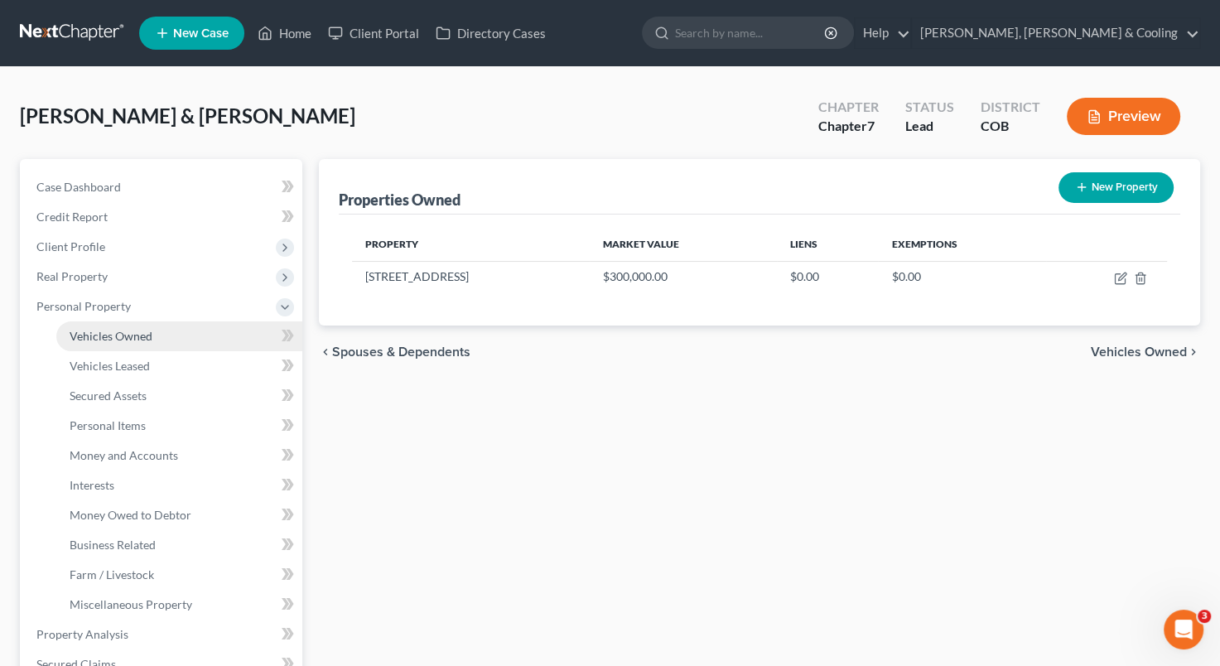
click at [172, 335] on link "Vehicles Owned" at bounding box center [179, 336] width 246 height 30
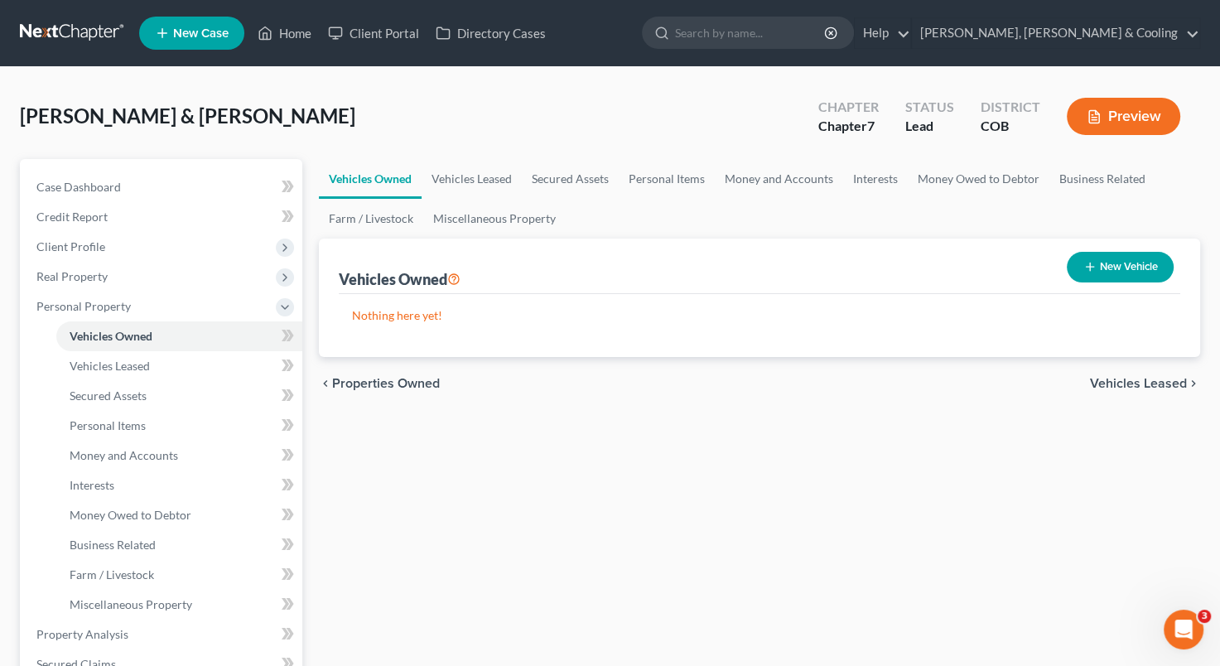
click at [1103, 271] on button "New Vehicle" at bounding box center [1120, 267] width 107 height 31
select select "0"
select select "2"
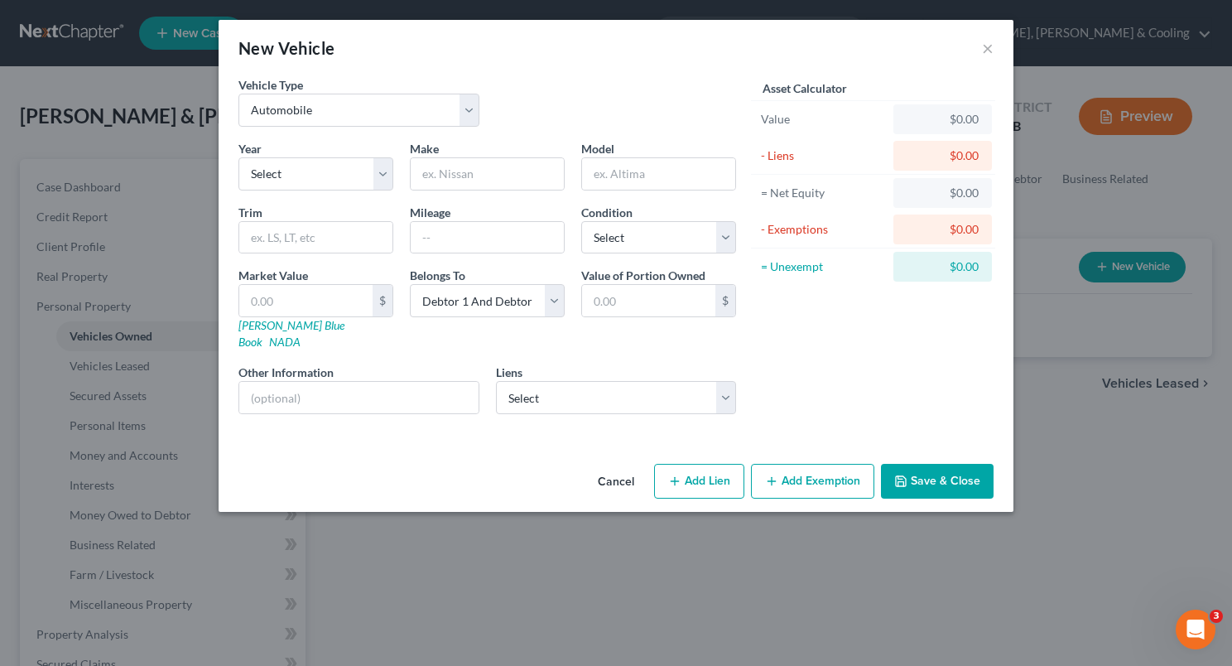
click at [1103, 271] on div "New Vehicle × Vehicle Type Select Automobile Truck Trailer Watercraft Aircraft …" at bounding box center [616, 333] width 1232 height 666
click at [324, 181] on select "Select 2026 2025 2024 2023 2022 2021 2020 2019 2018 2017 2016 2015 2014 2013 20…" at bounding box center [316, 173] width 155 height 33
select select "9"
click at [239, 157] on select "Select 2026 2025 2024 2023 2022 2021 2020 2019 2018 2017 2016 2015 2014 2013 20…" at bounding box center [316, 173] width 155 height 33
click at [484, 181] on input "text" at bounding box center [487, 173] width 153 height 31
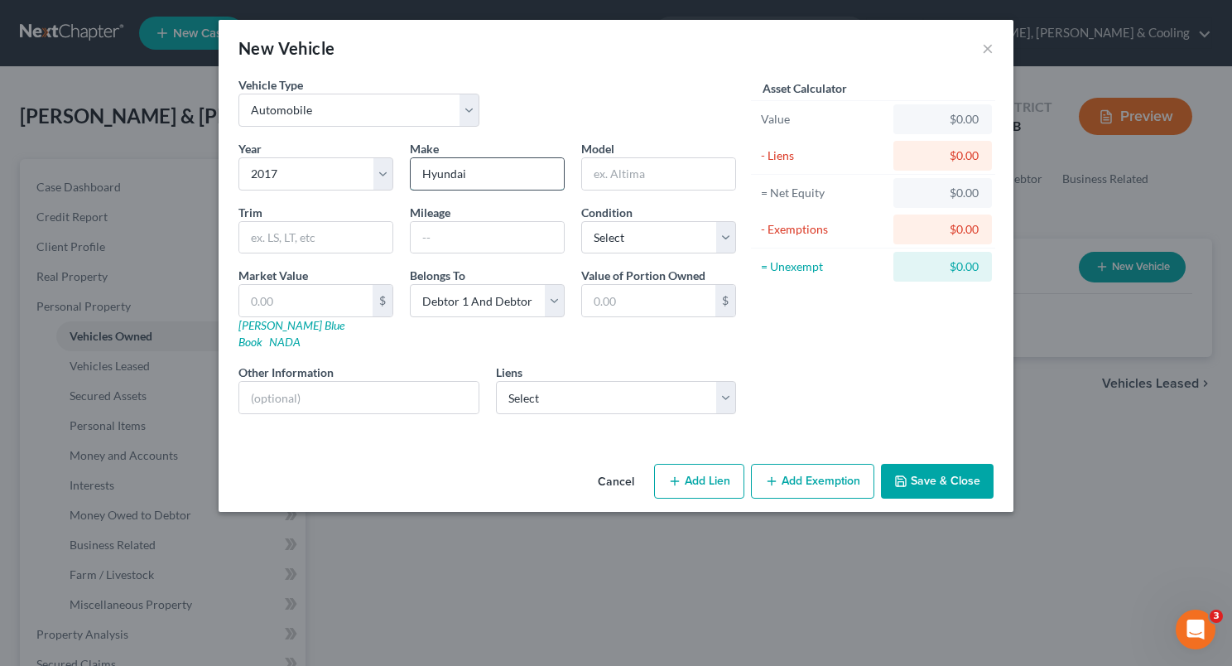
type input "Hyundai"
type input "[MEDICAL_DATA]"
click at [447, 247] on input "text" at bounding box center [487, 237] width 153 height 31
click at [415, 428] on div "Vehicle Type Select Automobile Truck Trailer Watercraft Aircraft Motor Home Atv…" at bounding box center [616, 266] width 795 height 381
click at [720, 243] on select "Select Excellent Very Good Good Fair Poor" at bounding box center [658, 237] width 155 height 33
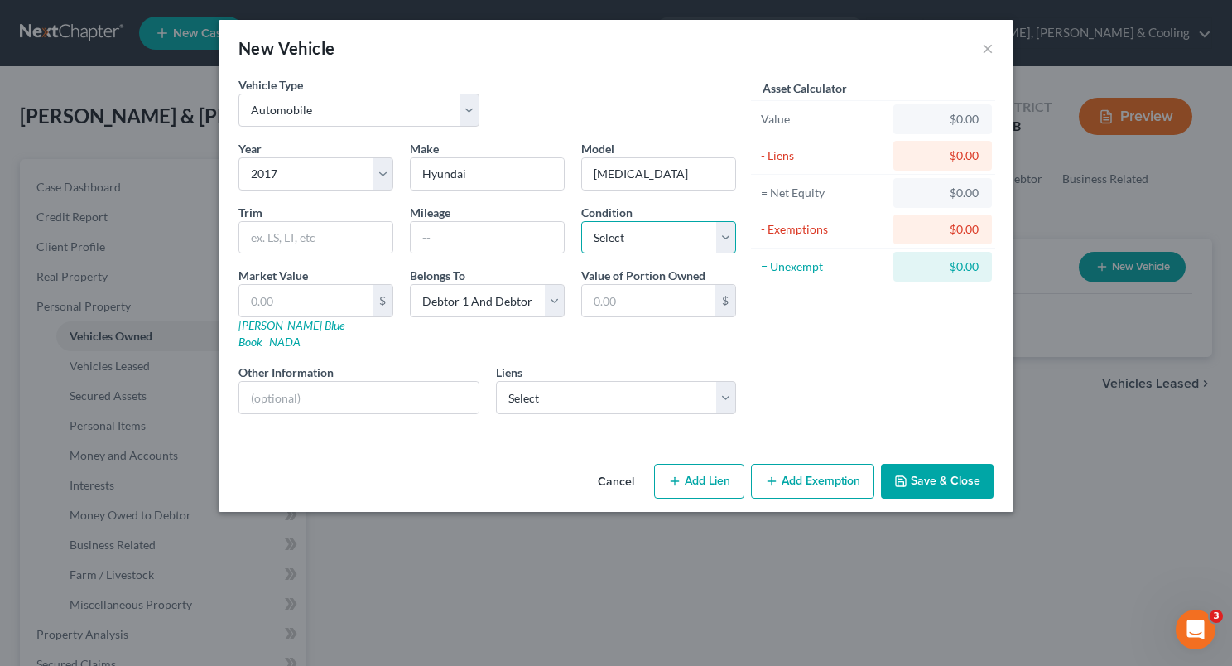
select select "3"
click at [581, 221] on select "Select Excellent Very Good Good Fair Poor" at bounding box center [658, 237] width 155 height 33
click at [673, 295] on input "text" at bounding box center [648, 300] width 133 height 31
click at [513, 417] on div "Vehicle Type Select Automobile Truck Trailer Watercraft Aircraft Motor Home Atv…" at bounding box center [616, 266] width 795 height 381
click at [730, 381] on select "Select Onemain - $22,228.00 Arapahoe Cu - $14,113.00 Westlake Fin - $1,275.00" at bounding box center [616, 397] width 241 height 33
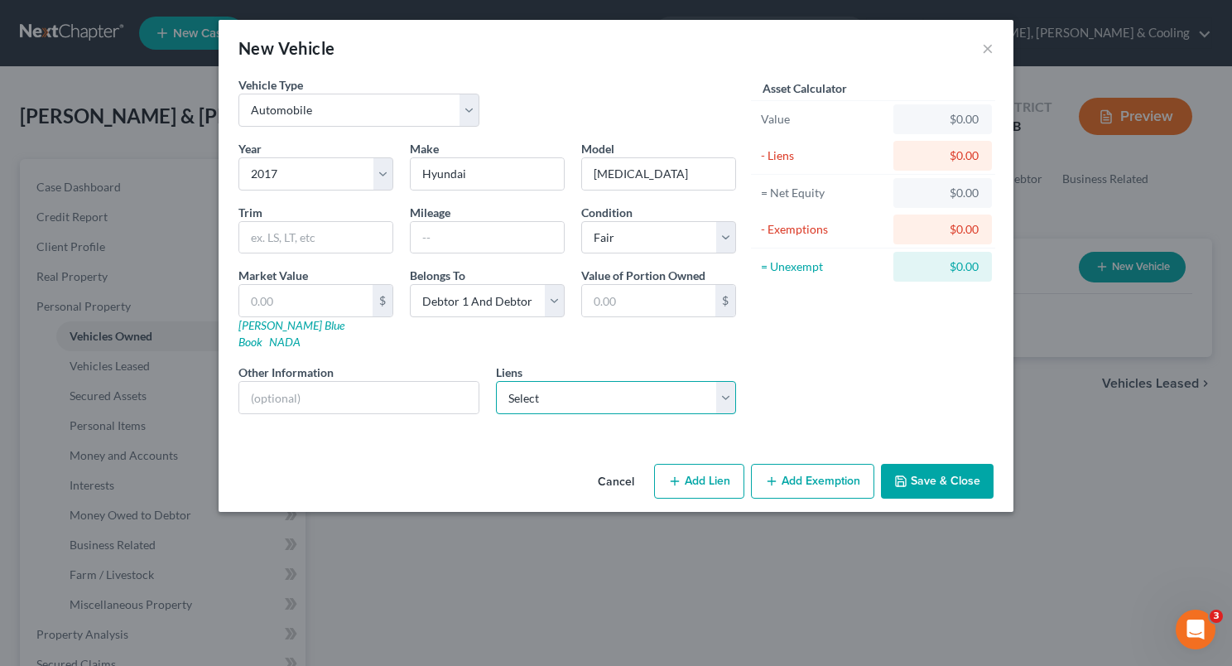
select select "1"
click at [496, 381] on select "Select Onemain - $22,228.00 Arapahoe Cu - $14,113.00 Westlake Fin - $1,275.00" at bounding box center [616, 397] width 241 height 33
select select
select select "5"
select select "0"
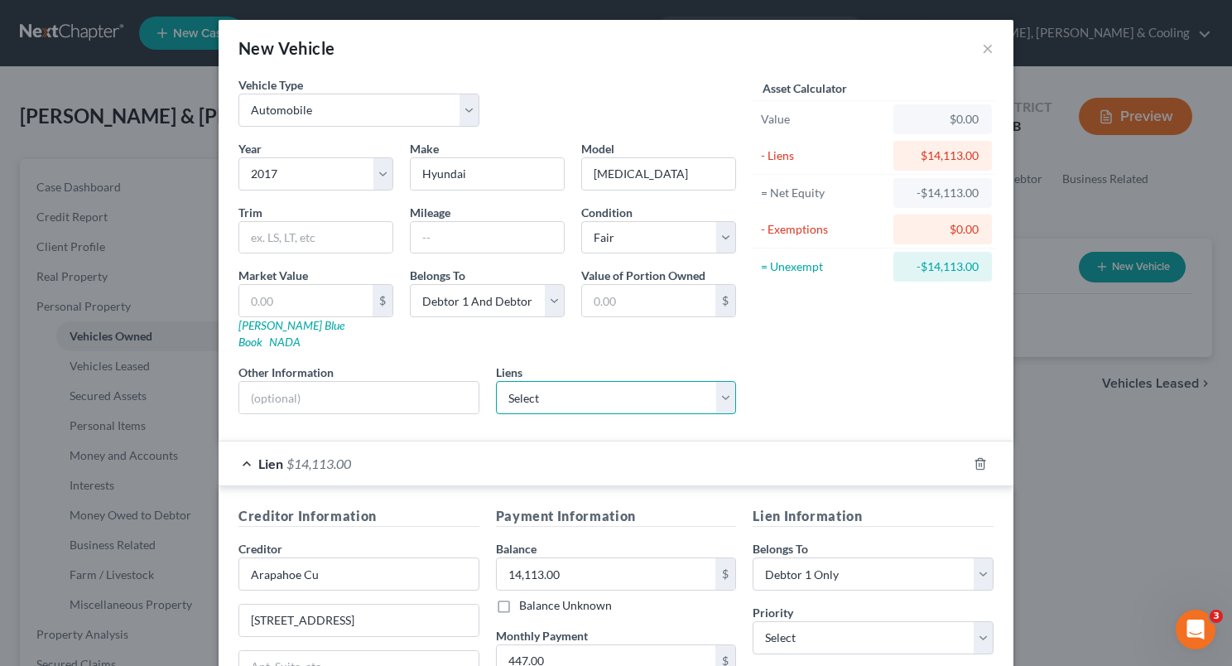
click at [711, 384] on select "Select Onemain - $22,228.00 Westlake Fin - $1,275.00" at bounding box center [616, 397] width 241 height 33
select select "0"
click at [496, 381] on select "Select Onemain - $22,228.00 Westlake Fin - $1,275.00" at bounding box center [616, 397] width 241 height 33
select select
select select "15"
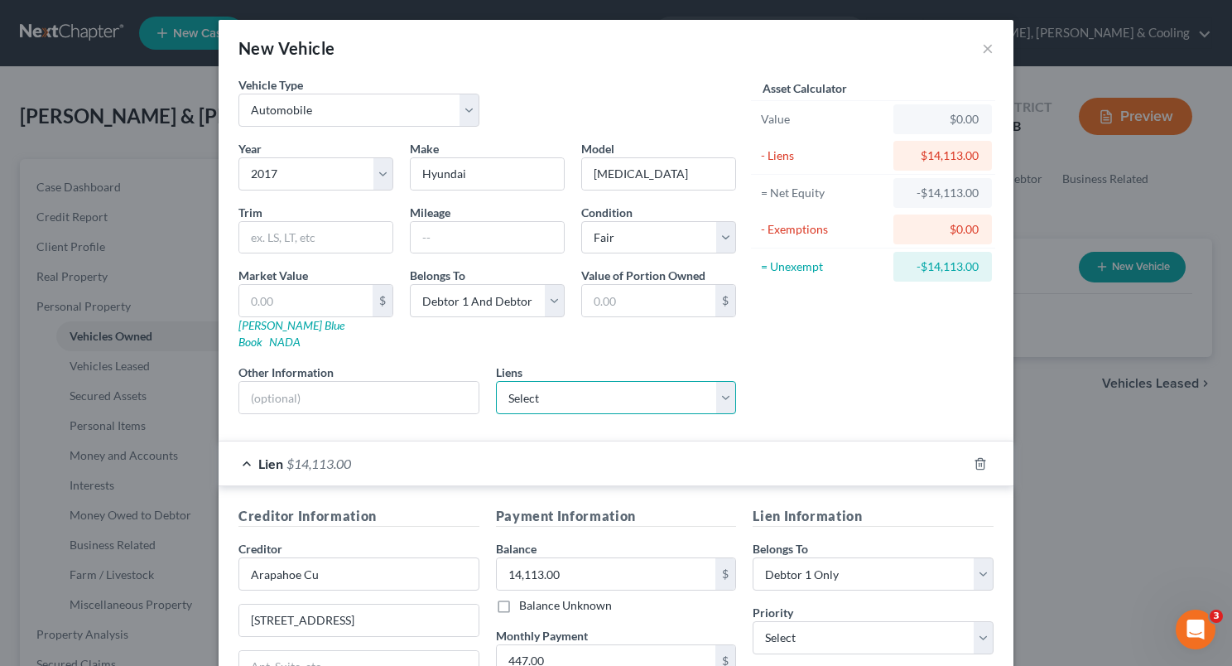
select select "0"
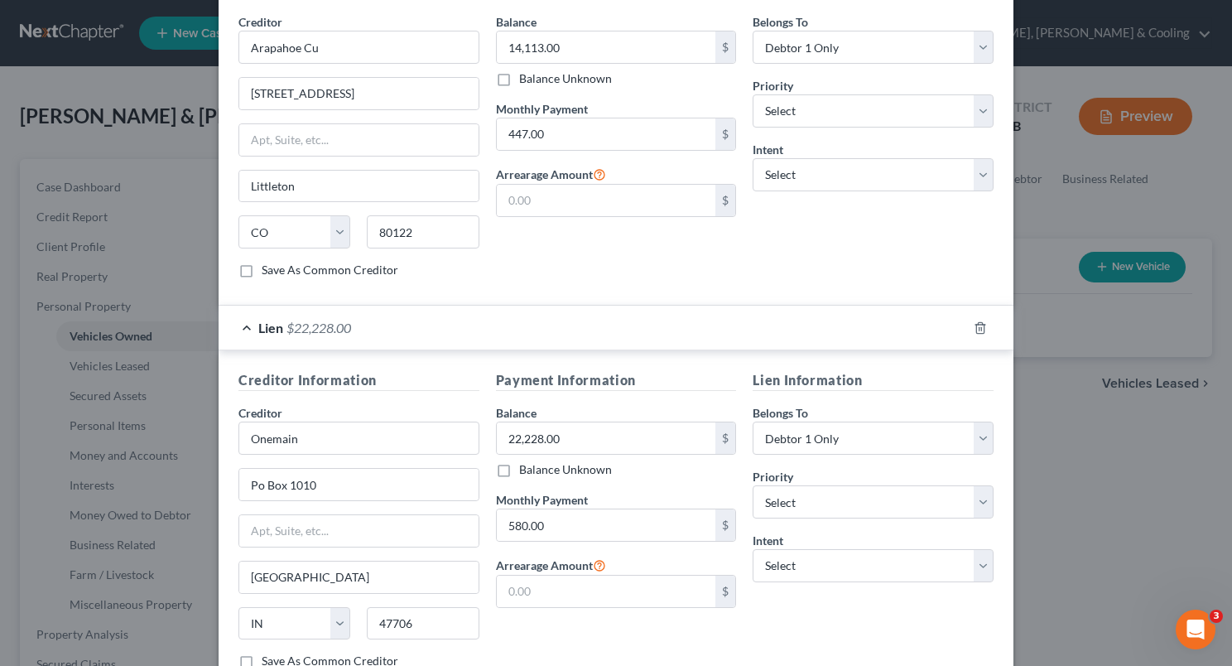
scroll to position [513, 0]
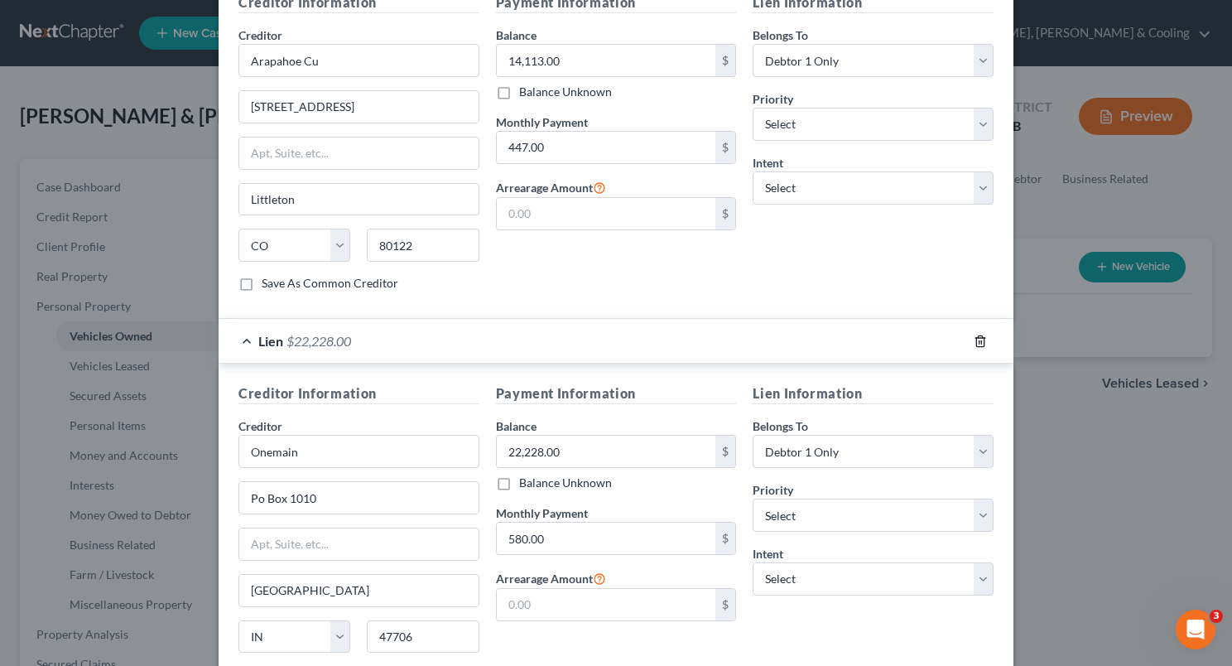
click at [976, 335] on icon "button" at bounding box center [979, 340] width 7 height 11
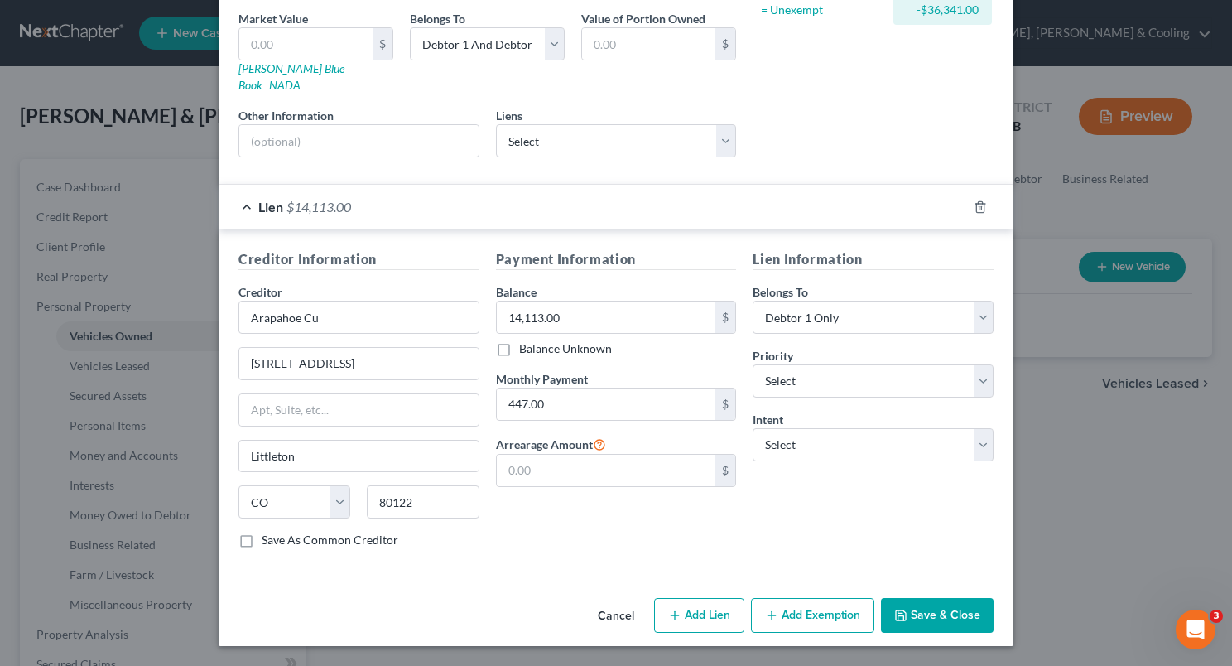
scroll to position [236, 0]
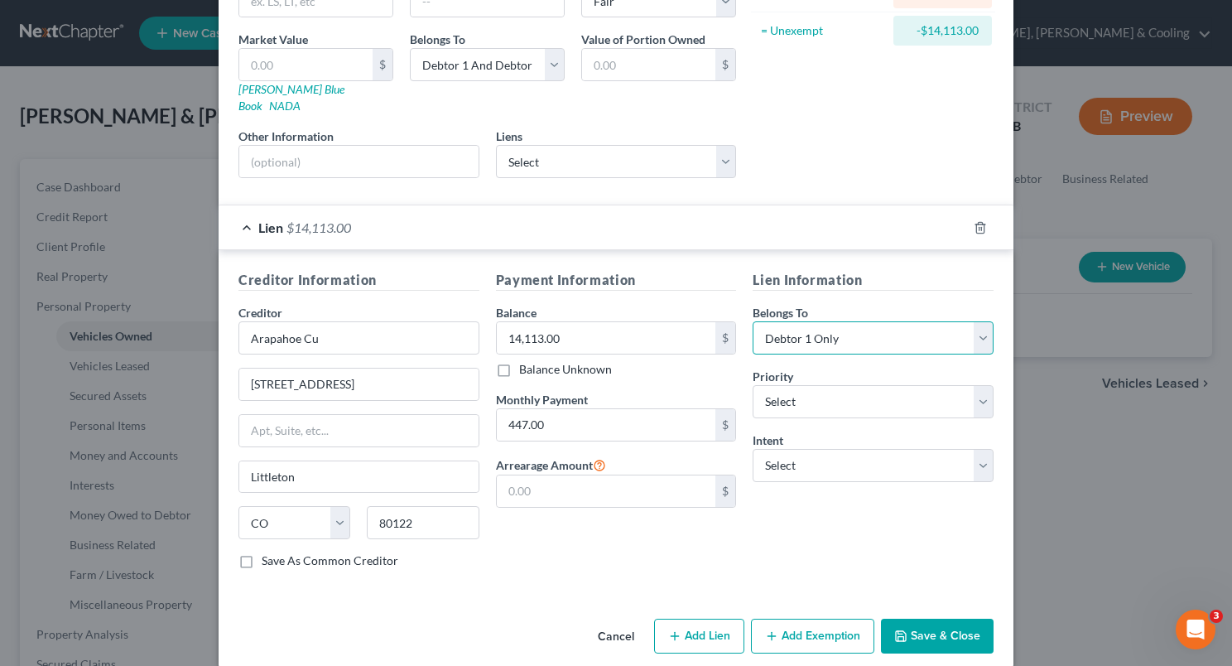
click at [985, 321] on select "Select Debtor 1 Only Debtor 2 Only Debtor 1 And Debtor 2 Only At Least One Of T…" at bounding box center [873, 337] width 241 height 33
select select "2"
click at [753, 321] on select "Select Debtor 1 Only Debtor 2 Only Debtor 1 And Debtor 2 Only At Least One Of T…" at bounding box center [873, 337] width 241 height 33
click at [976, 385] on select "Select 1st 2nd 3rd 4th 5th 6th 7th 8th 9th 10th 11th 12th 13th 14th 15th 16th 1…" at bounding box center [873, 401] width 241 height 33
click at [960, 536] on div "Lien Information Belongs To * Select Debtor 1 Only Debtor 2 Only Debtor 1 And D…" at bounding box center [873, 426] width 258 height 312
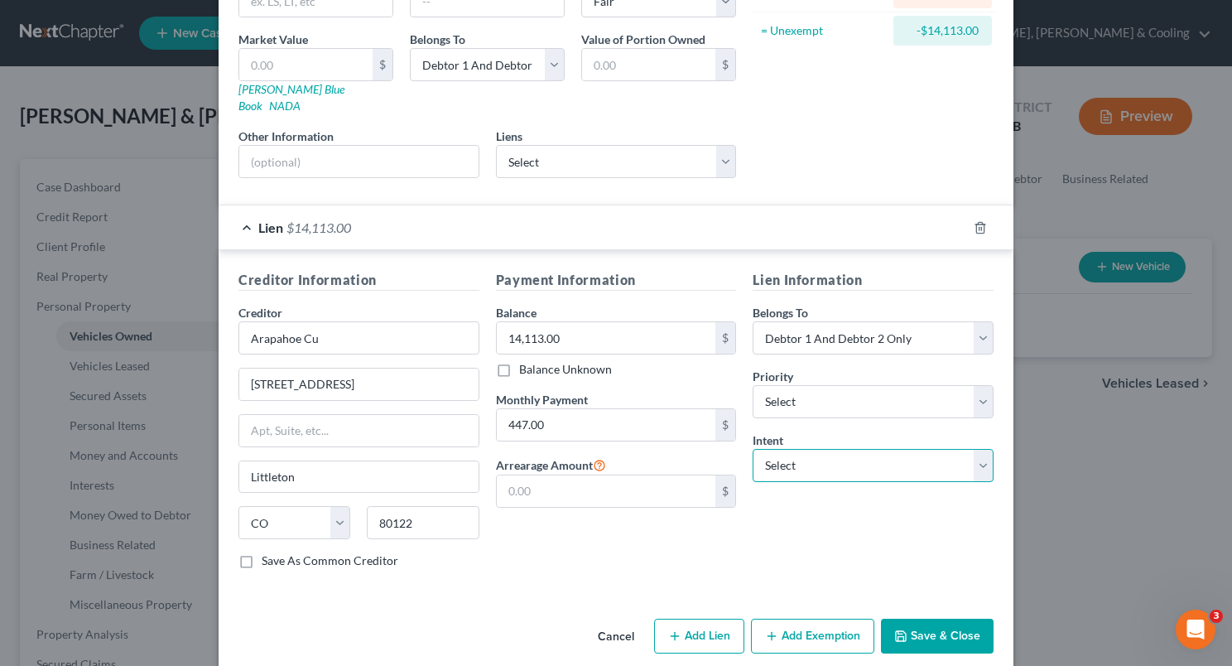
click at [977, 449] on select "Select Surrender Redeem Reaffirm Avoid Other" at bounding box center [873, 465] width 241 height 33
select select "2"
click at [753, 449] on select "Select Surrender Redeem Reaffirm Avoid Other" at bounding box center [873, 465] width 241 height 33
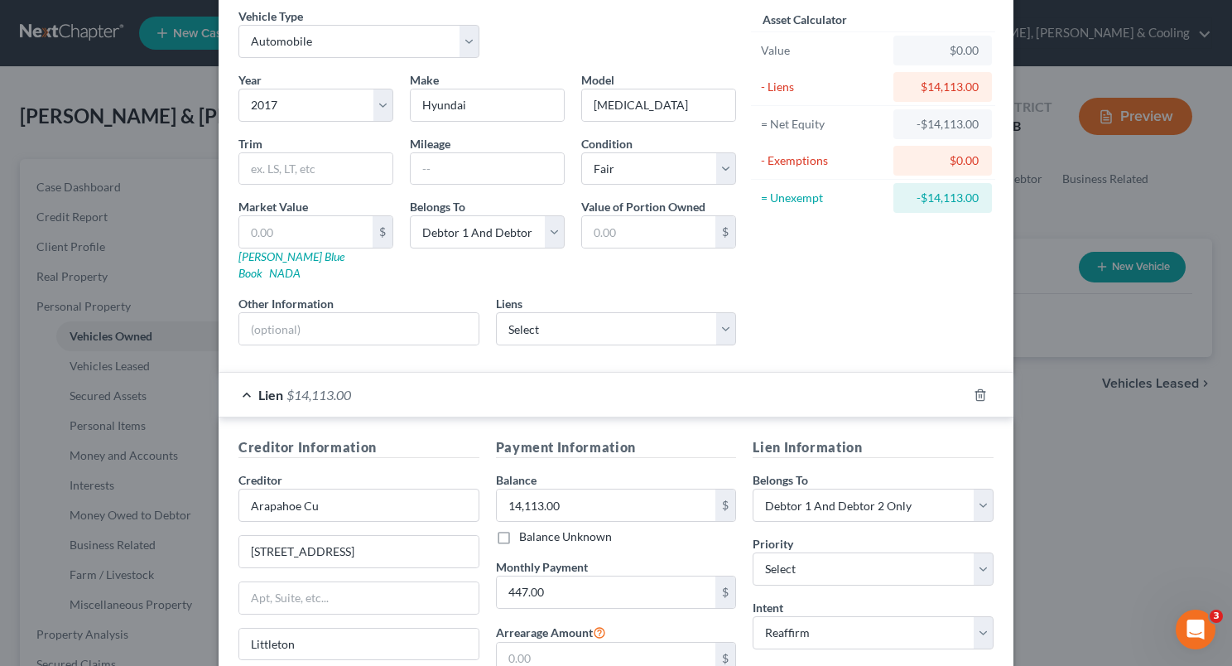
scroll to position [0, 0]
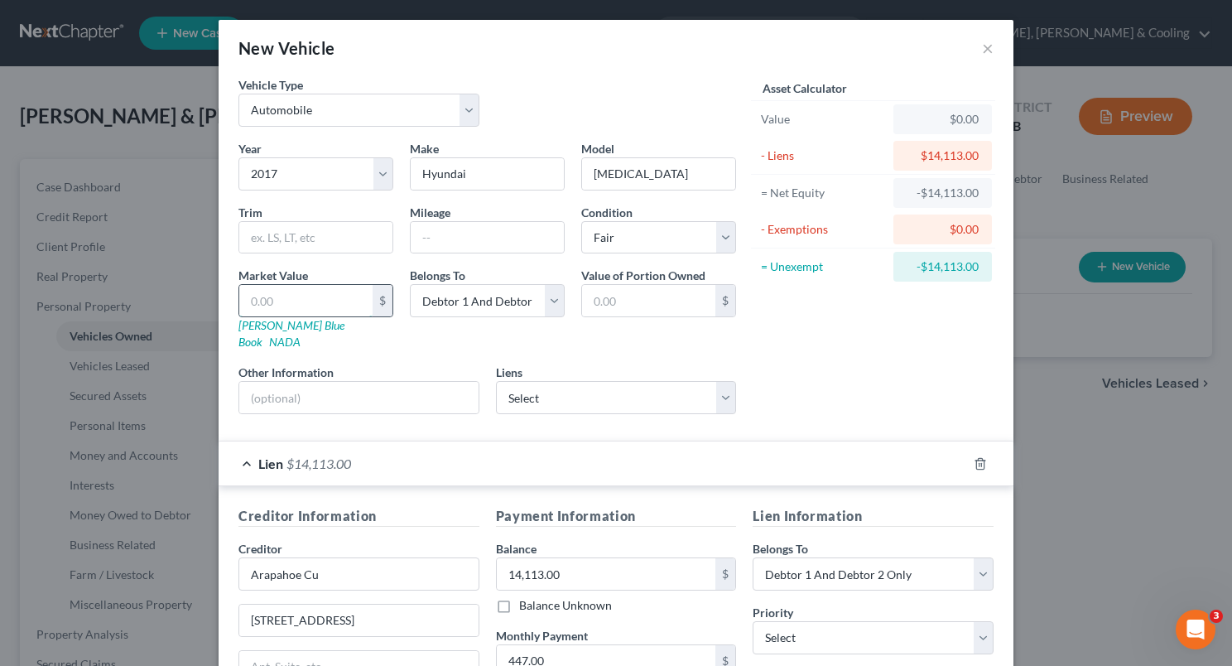
click at [320, 301] on input "text" at bounding box center [305, 300] width 133 height 31
type input "1"
type input "1.00"
type input "15"
type input "15.00"
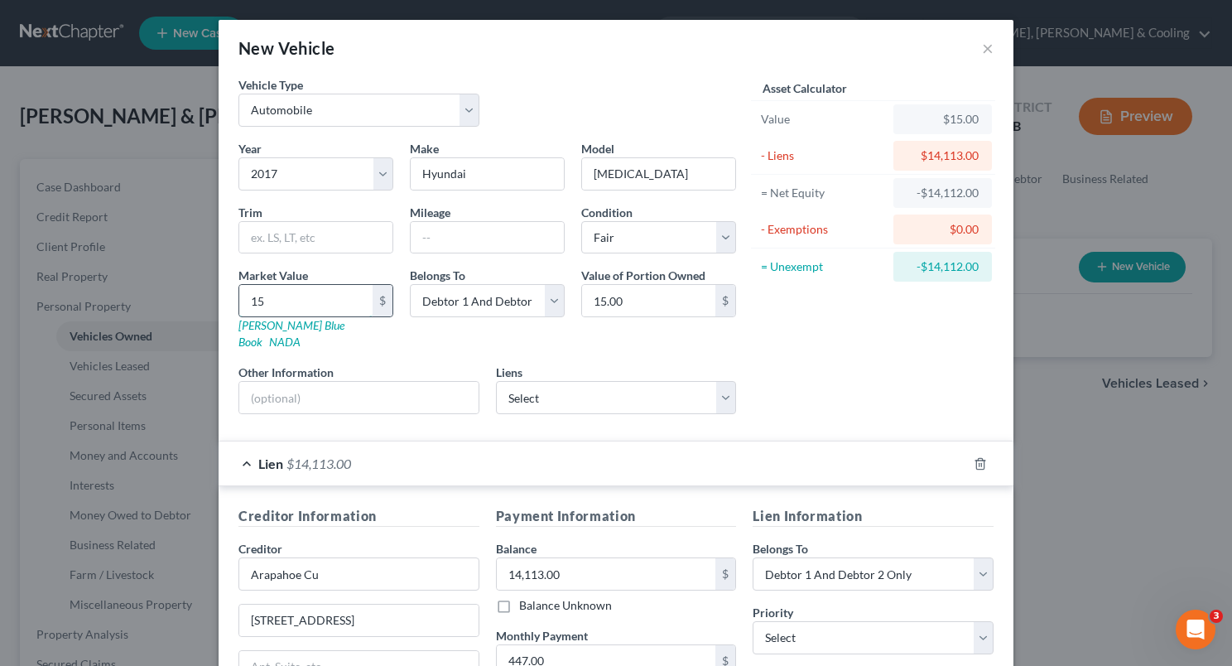
type input "150"
type input "150.00"
type input "1500"
type input "1,500.00"
type input "1,5000"
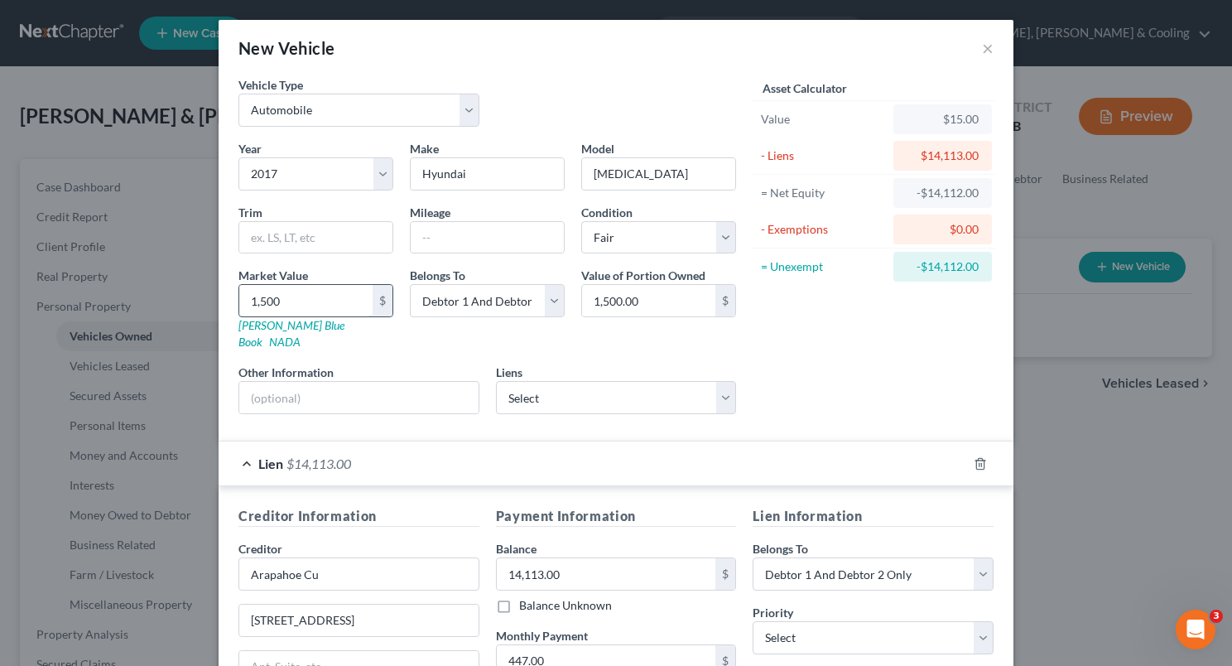
type input "15,000.00"
type input "15,000"
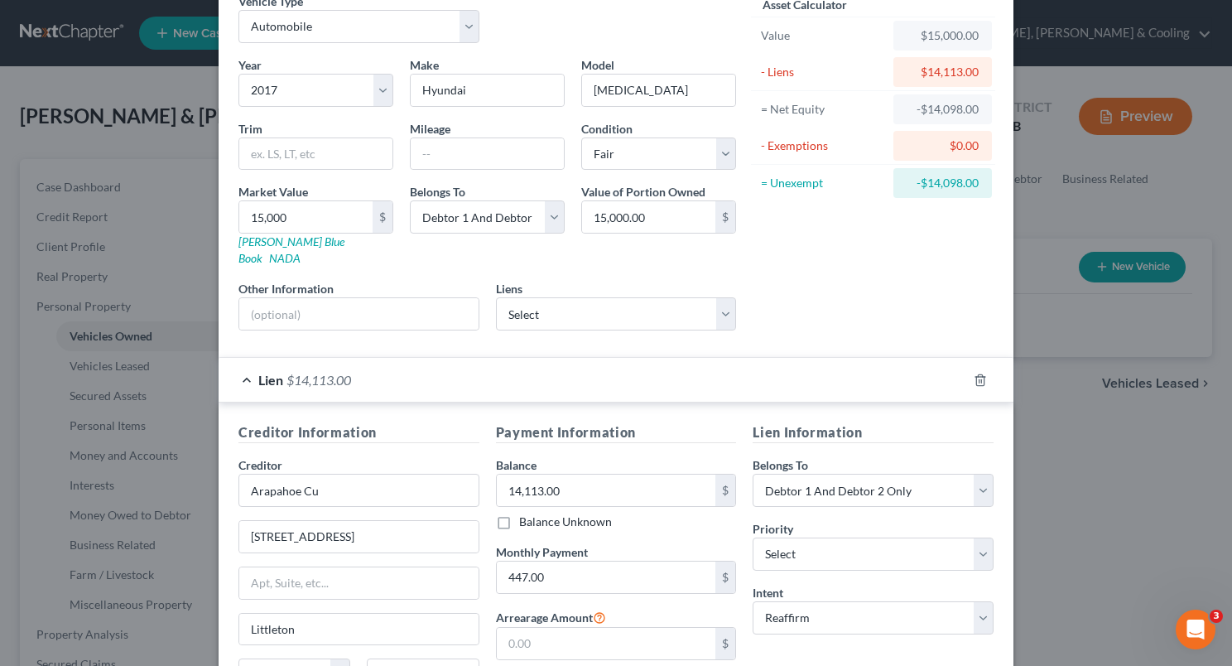
scroll to position [147, 0]
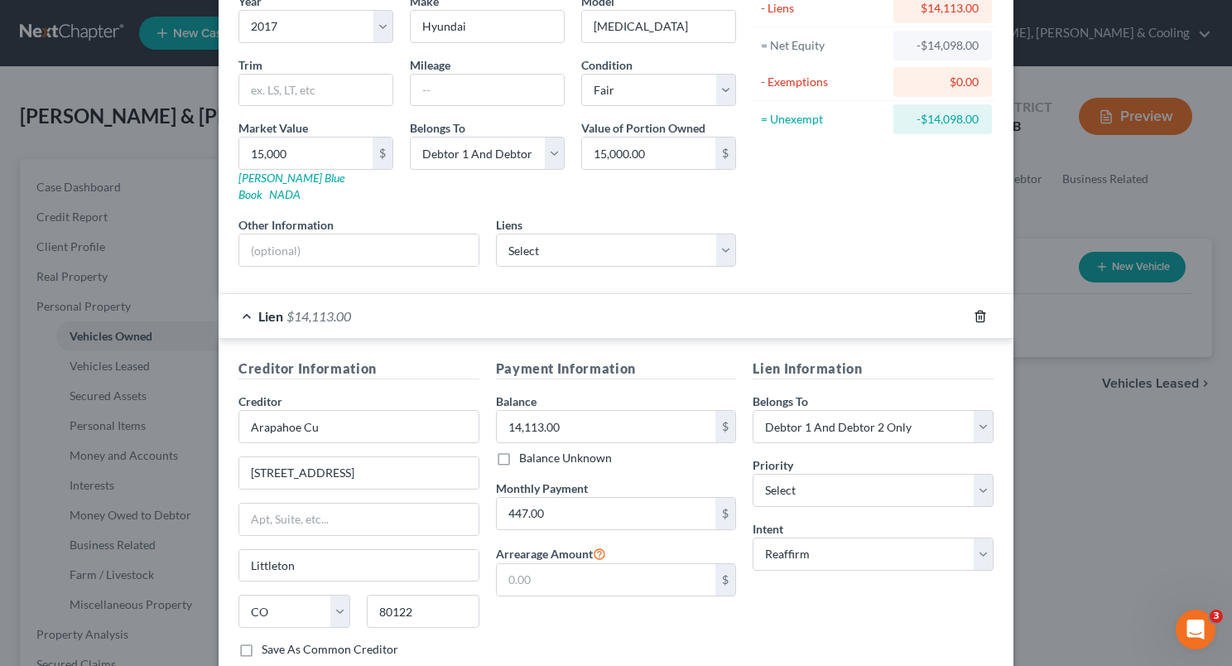
click at [976, 311] on icon "button" at bounding box center [979, 316] width 7 height 11
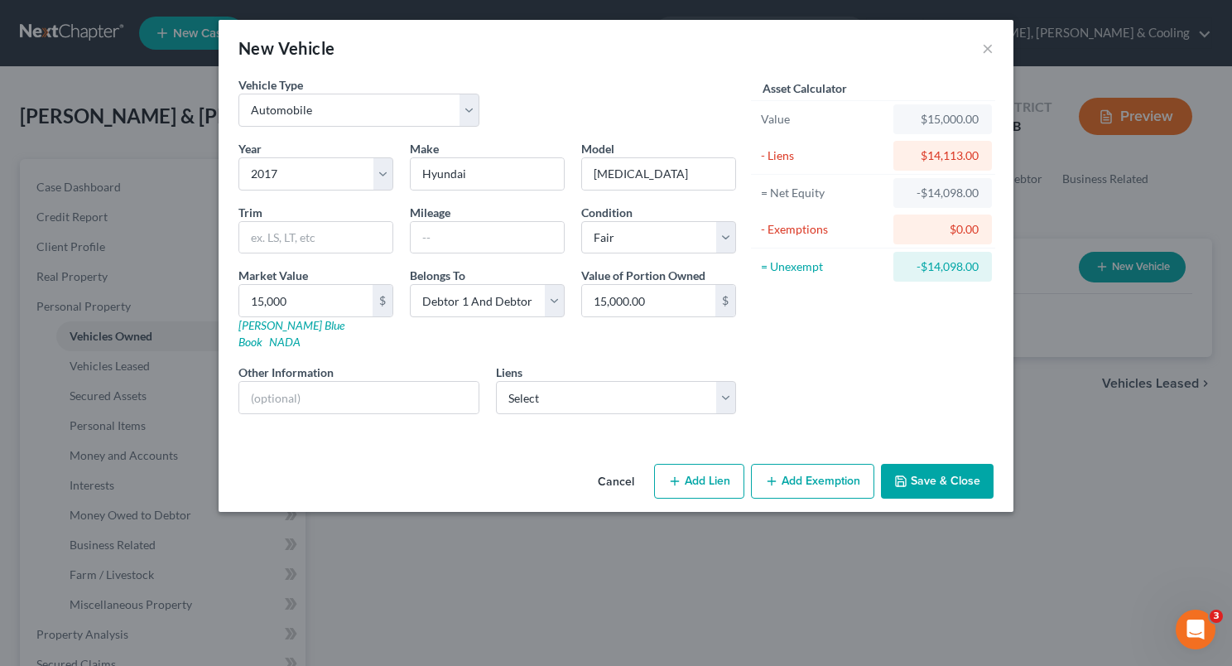
scroll to position [0, 0]
click at [732, 381] on select "Select Onemain - $22,228.00 Arapahoe Cu - $14,113.00 Westlake Fin - $1,275.00" at bounding box center [616, 397] width 241 height 33
select select "1"
click at [496, 381] on select "Select Onemain - $22,228.00 Arapahoe Cu - $14,113.00 Westlake Fin - $1,275.00" at bounding box center [616, 397] width 241 height 33
select select
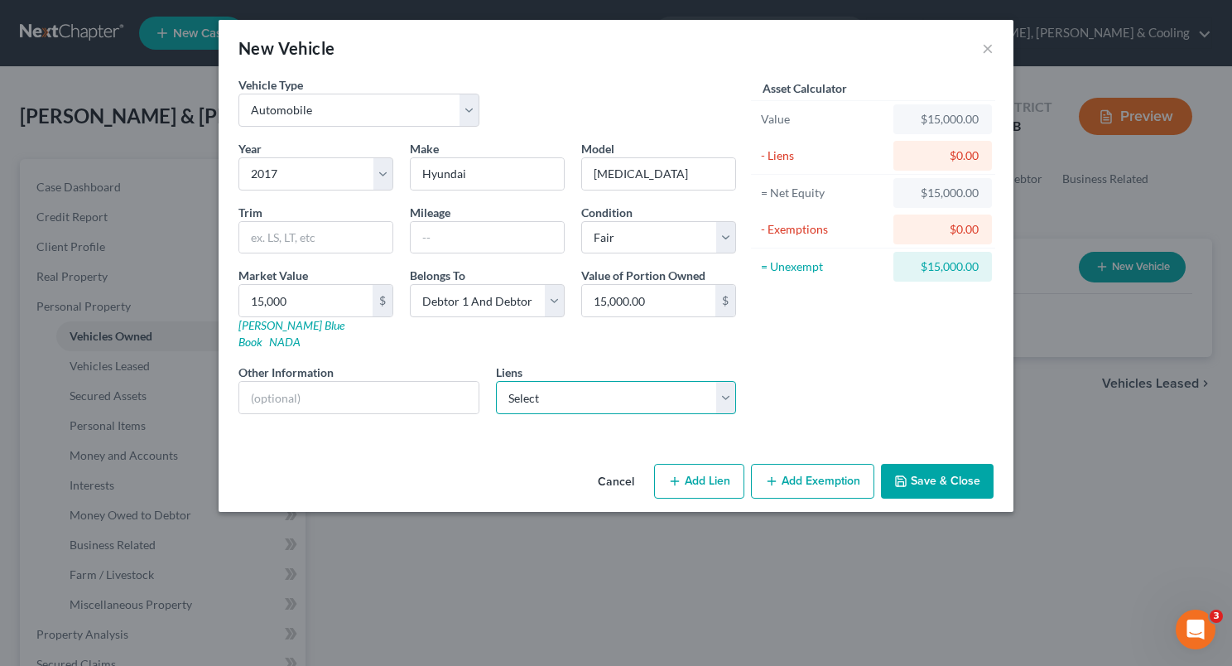
select select "5"
select select "2"
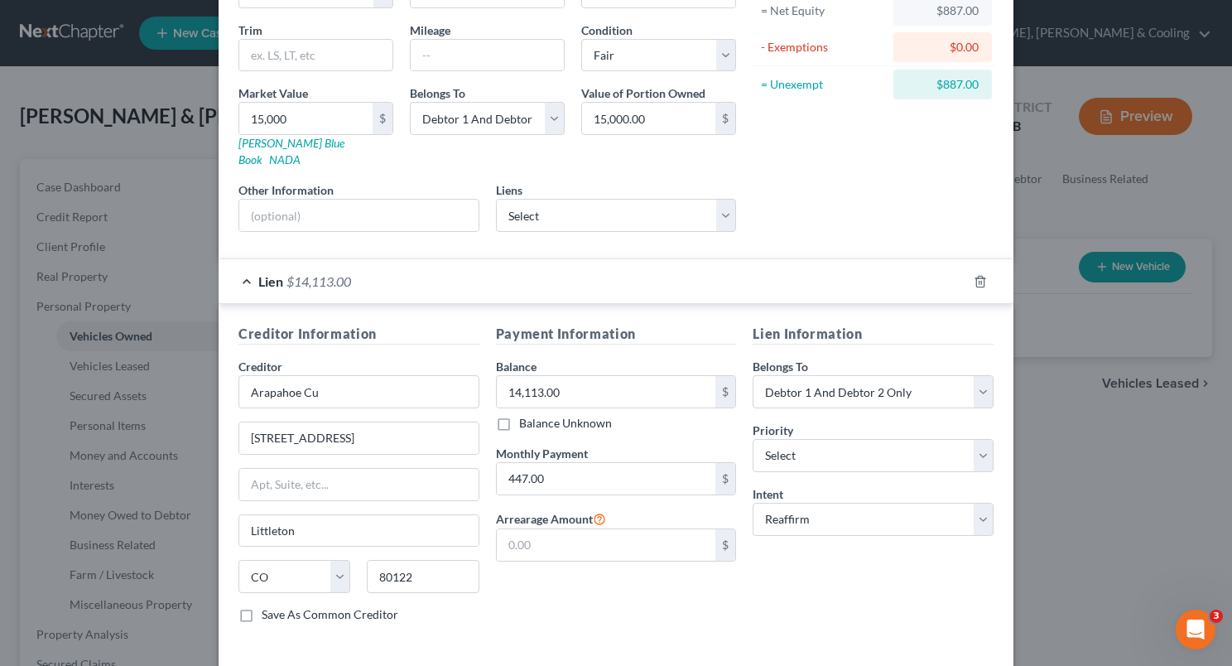
scroll to position [195, 0]
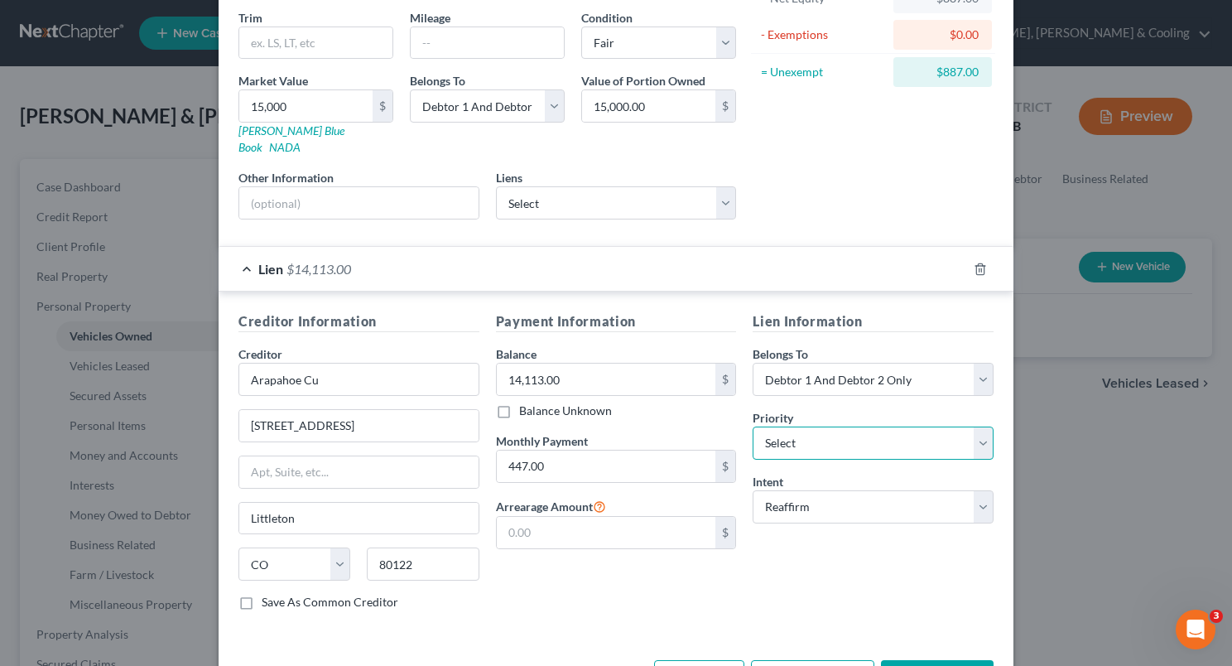
click at [978, 436] on select "Select 1st 2nd 3rd 4th 5th 6th 7th 8th 9th 10th 11th 12th 13th 14th 15th 16th 1…" at bounding box center [873, 442] width 241 height 33
select select "0"
click at [753, 426] on select "Select 1st 2nd 3rd 4th 5th 6th 7th 8th 9th 10th 11th 12th 13th 14th 15th 16th 1…" at bounding box center [873, 442] width 241 height 33
click at [706, 543] on div "Payment Information Balance 14,113.00 $ Balance Unknown Balance Undetermined 14…" at bounding box center [617, 467] width 258 height 312
click at [894, 560] on div "Lien Information Belongs To * Select Debtor 1 Only Debtor 2 Only Debtor 1 And D…" at bounding box center [873, 467] width 258 height 312
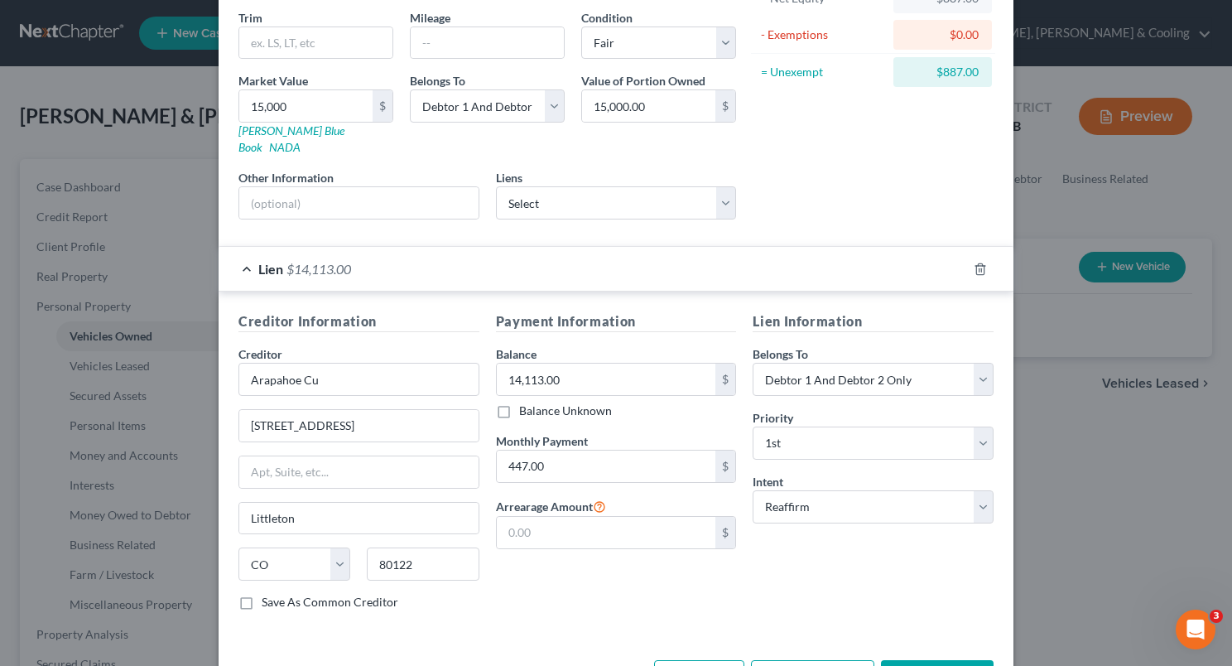
click at [894, 560] on div "Lien Information Belongs To * Select Debtor 1 Only Debtor 2 Only Debtor 1 And D…" at bounding box center [873, 467] width 258 height 312
click at [817, 660] on button "Add Exemption" at bounding box center [812, 677] width 123 height 35
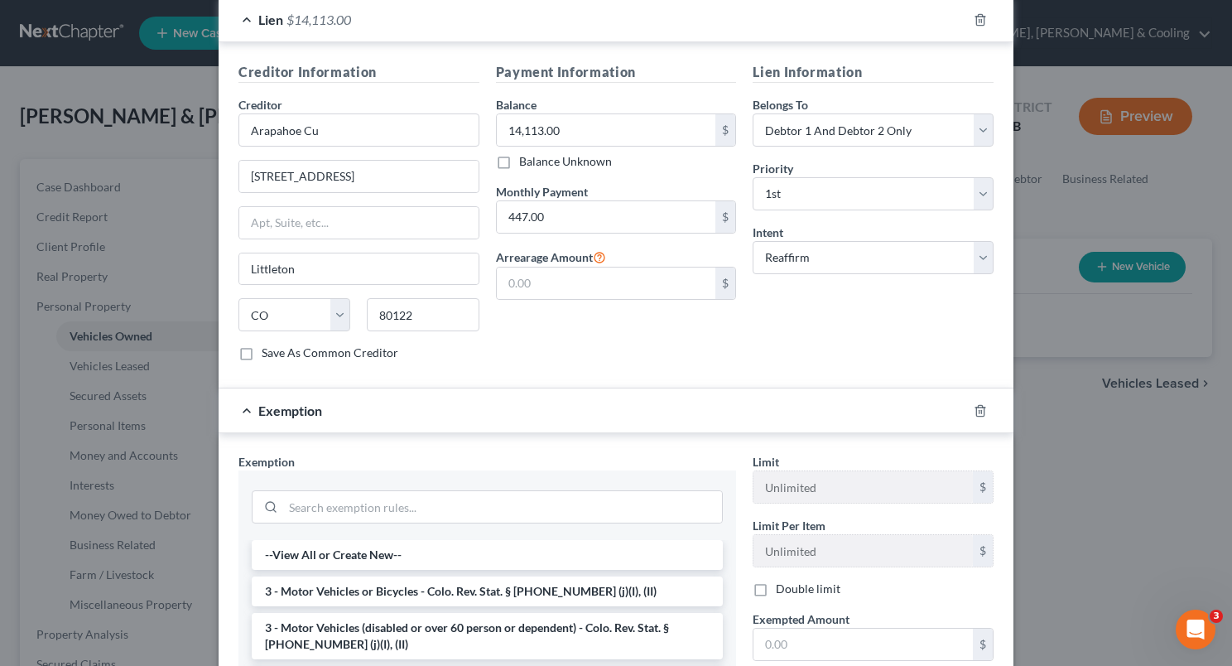
scroll to position [448, 0]
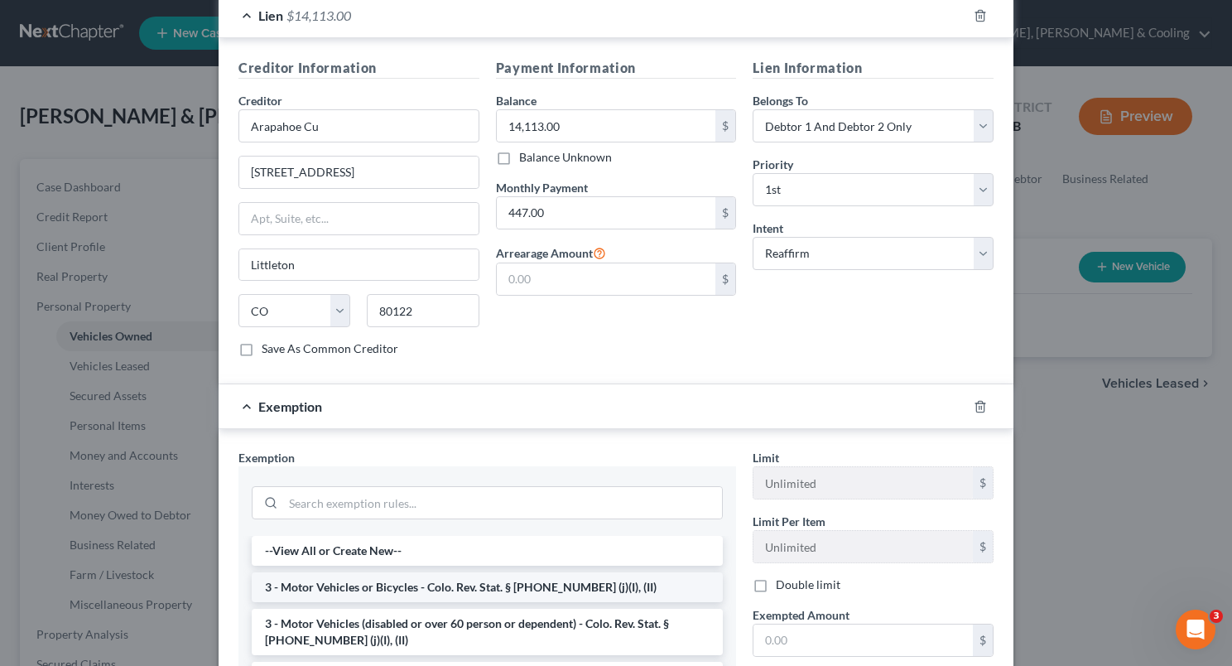
click at [532, 572] on li "3 - Motor Vehicles or Bicycles - Colo. Rev. Stat. § [PHONE_NUMBER] (j)(I), (II)" at bounding box center [487, 587] width 471 height 30
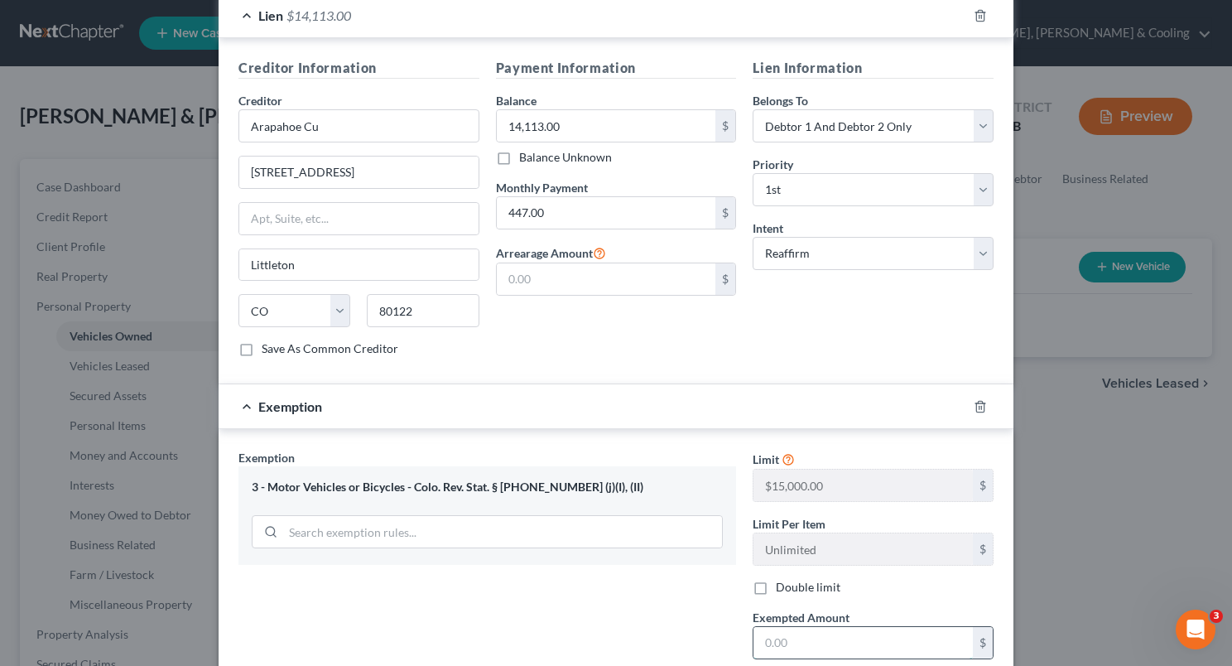
click at [754, 627] on input "text" at bounding box center [863, 642] width 219 height 31
type input "887"
click at [610, 587] on div "Exemption Set must be selected for CA. Exemption * 3 - Motor Vehicles or Bicycl…" at bounding box center [487, 592] width 514 height 287
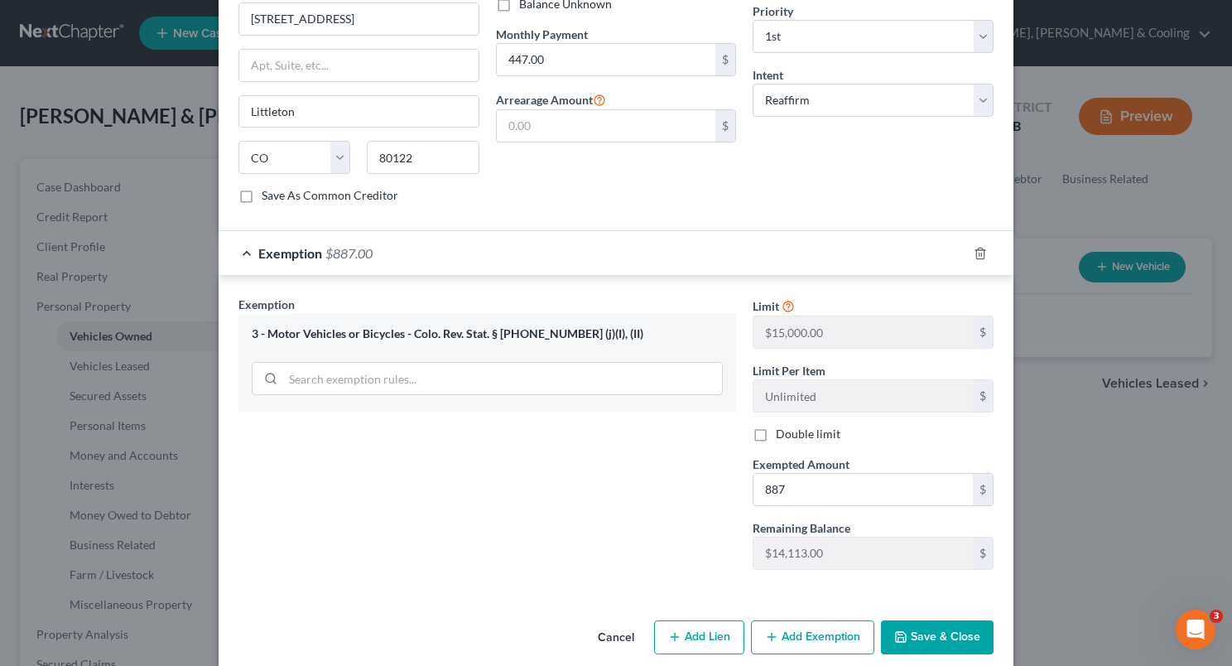
click at [776, 426] on label "Double limit" at bounding box center [808, 434] width 65 height 17
click at [783, 426] on input "Double limit" at bounding box center [788, 431] width 11 height 11
checkbox input "true"
click at [924, 620] on button "Save & Close" at bounding box center [937, 637] width 113 height 35
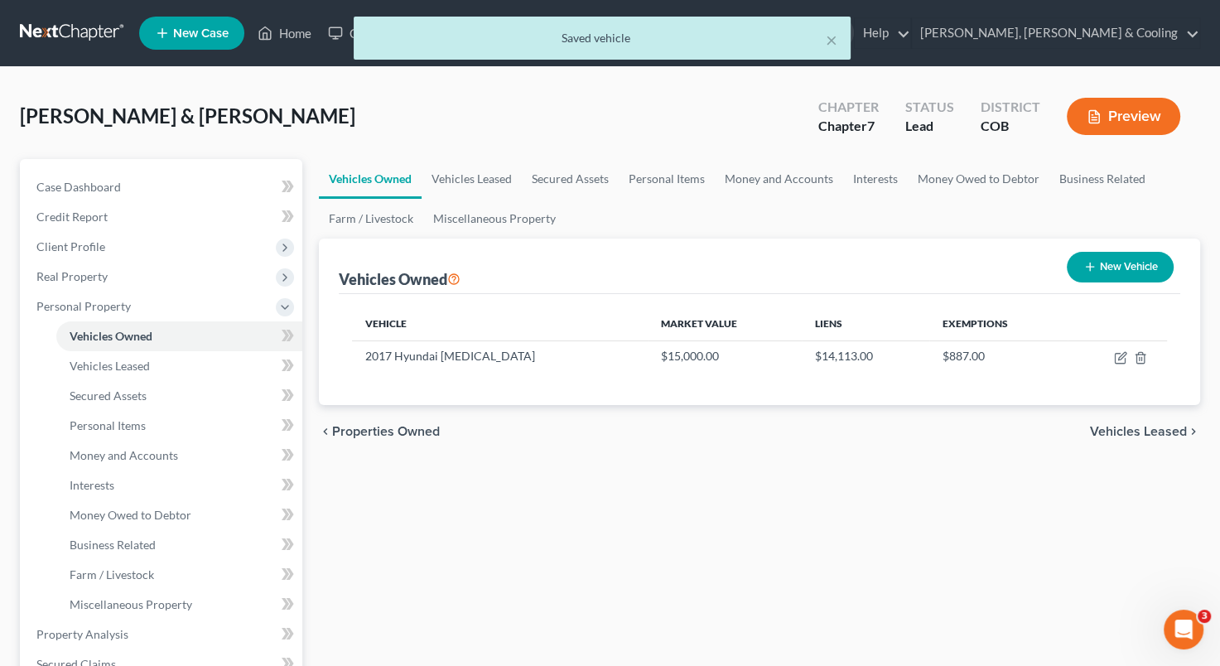
click at [1120, 272] on button "New Vehicle" at bounding box center [1120, 267] width 107 height 31
select select "0"
select select "2"
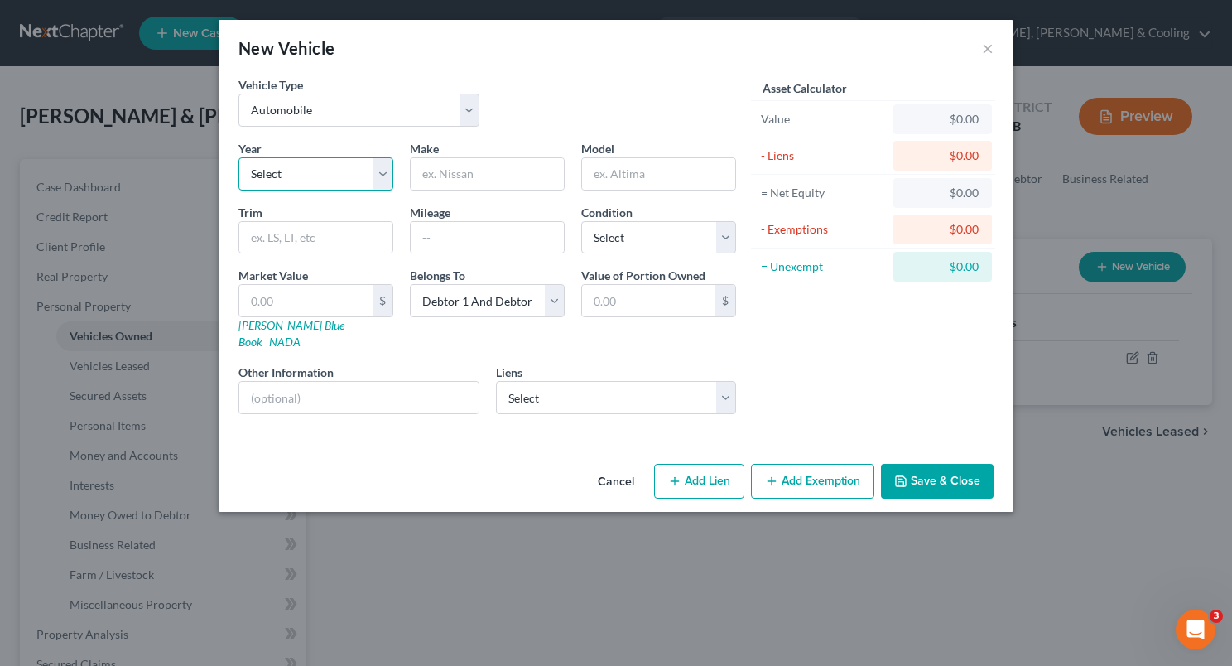
click at [383, 167] on select "Select 2026 2025 2024 2023 2022 2021 2020 2019 2018 2017 2016 2015 2014 2013 20…" at bounding box center [316, 173] width 155 height 33
select select "22"
click at [239, 157] on select "Select 2026 2025 2024 2023 2022 2021 2020 2019 2018 2017 2016 2015 2014 2013 20…" at bounding box center [316, 173] width 155 height 33
click at [430, 178] on input "text" at bounding box center [487, 173] width 153 height 31
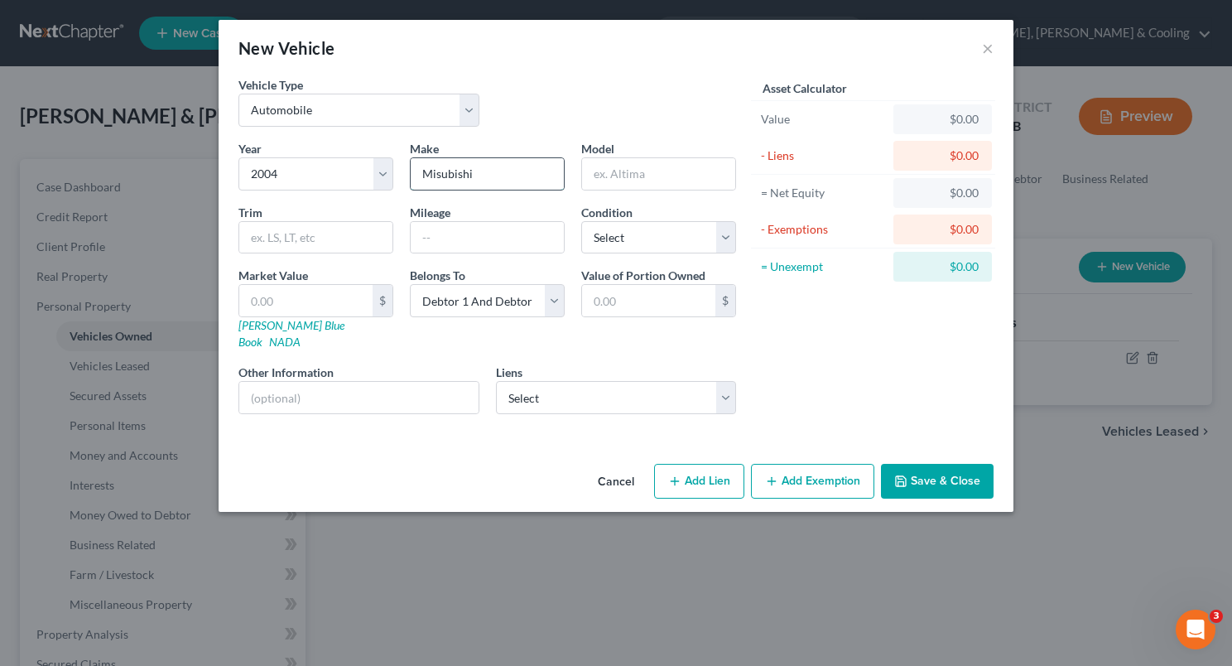
type input "Misubishi"
type input "Montero"
click at [645, 243] on select "Select Excellent Very Good Good Fair Poor" at bounding box center [658, 237] width 155 height 33
click at [581, 221] on select "Select Excellent Very Good Good Fair Poor" at bounding box center [658, 237] width 155 height 33
click at [653, 364] on div "Liens Select Onemain - $22,228.00 Westlake Fin - $1,275.00" at bounding box center [616, 389] width 241 height 51
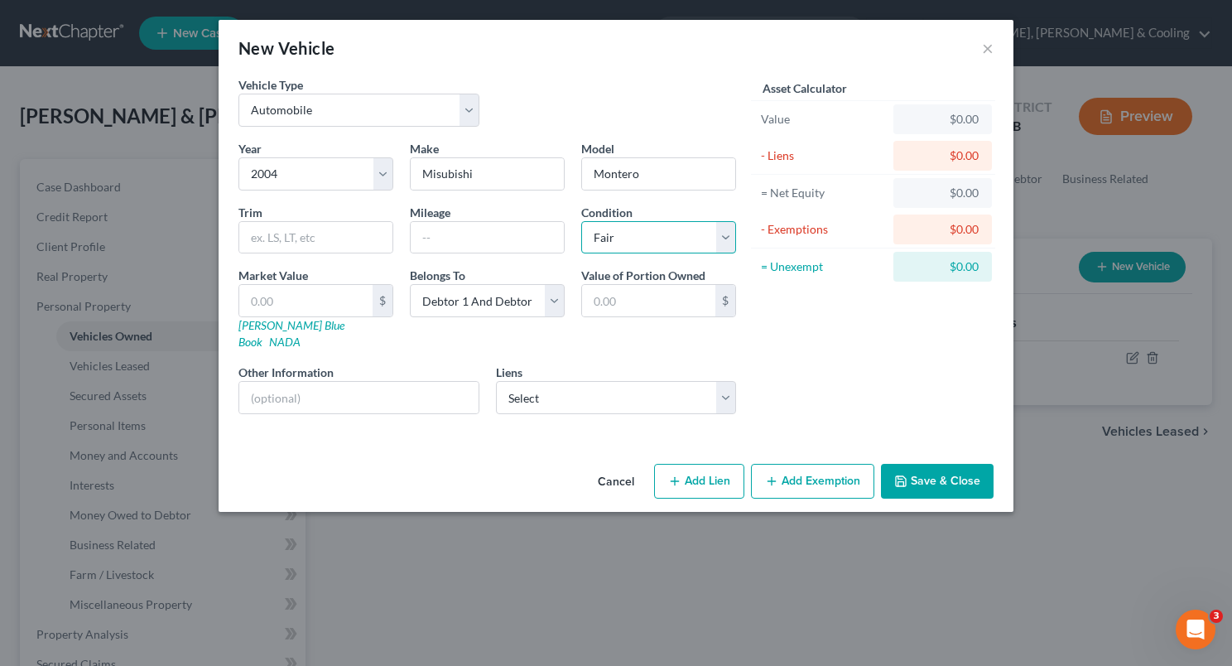
click at [725, 241] on select "Select Excellent Very Good Good Fair Poor" at bounding box center [658, 237] width 155 height 33
select select "4"
click at [581, 221] on select "Select Excellent Very Good Good Fair Poor" at bounding box center [658, 237] width 155 height 33
click at [586, 298] on input "text" at bounding box center [648, 300] width 133 height 31
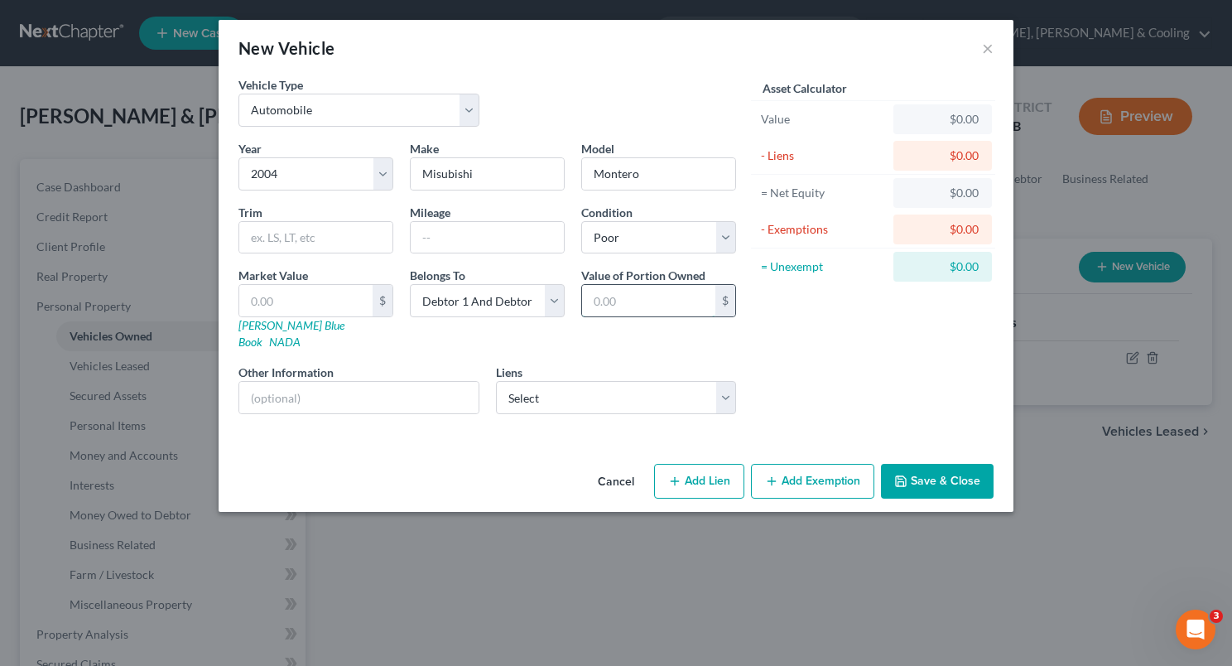
click at [586, 298] on input "text" at bounding box center [648, 300] width 133 height 31
type input "100"
click at [288, 295] on input "text" at bounding box center [305, 300] width 133 height 31
type input "2"
type input "2.00"
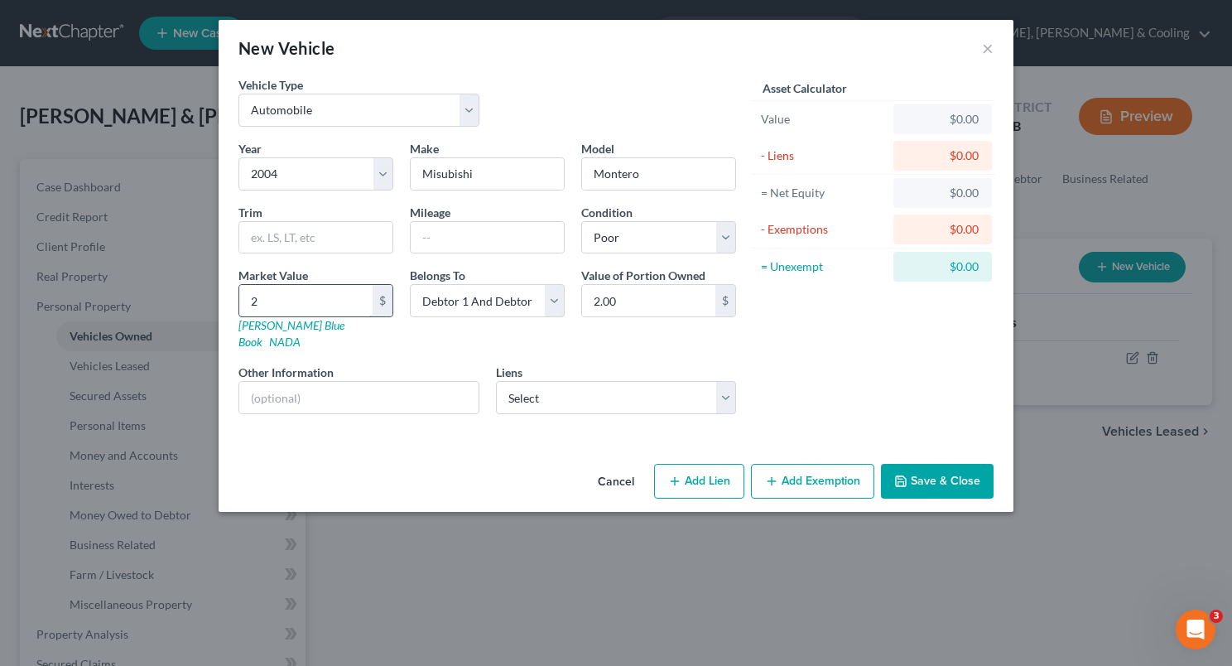
type input "22"
type input "22.00"
type input "220"
type input "220.00"
type input "2200"
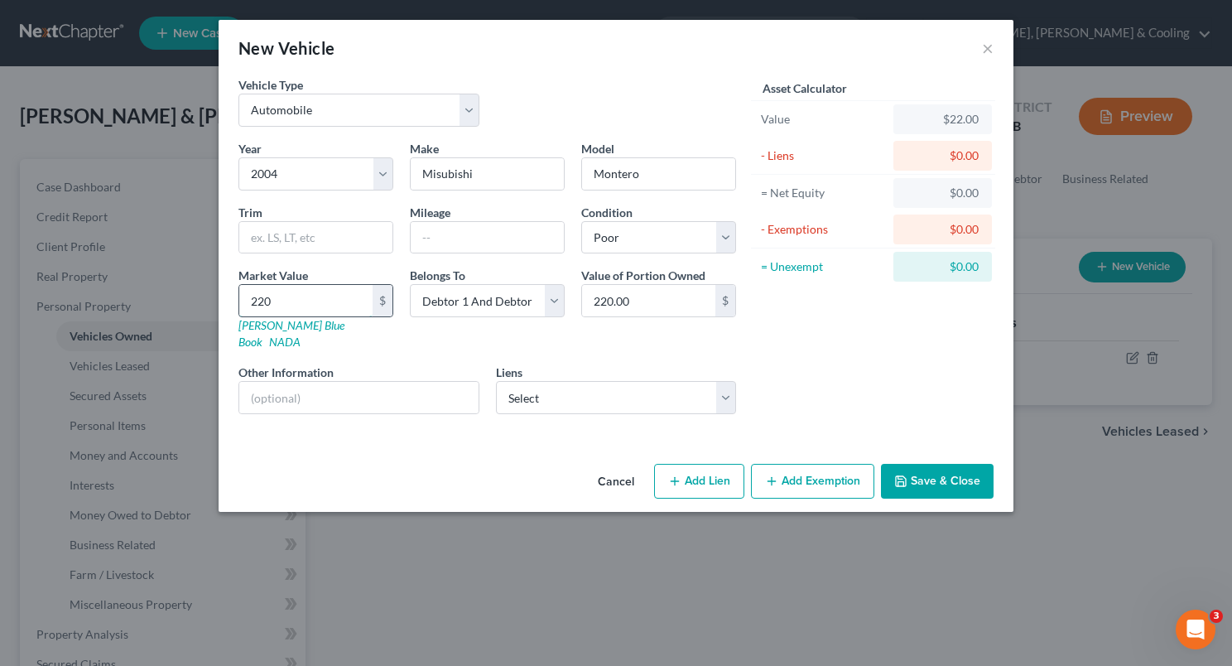
type input "2,200.00"
type input "2,200"
click at [722, 235] on select "Select Excellent Very Good Good Fair Poor" at bounding box center [658, 237] width 155 height 33
select select "3"
click at [581, 221] on select "Select Excellent Very Good Good Fair Poor" at bounding box center [658, 237] width 155 height 33
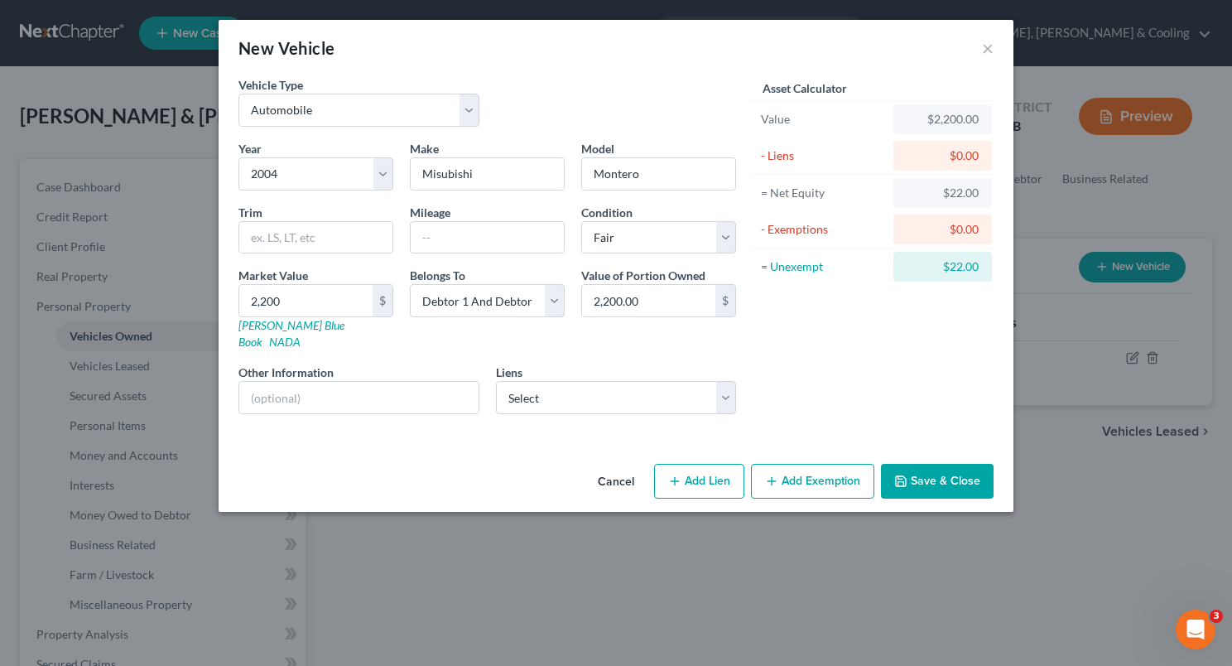
click at [825, 468] on button "Add Exemption" at bounding box center [812, 481] width 123 height 35
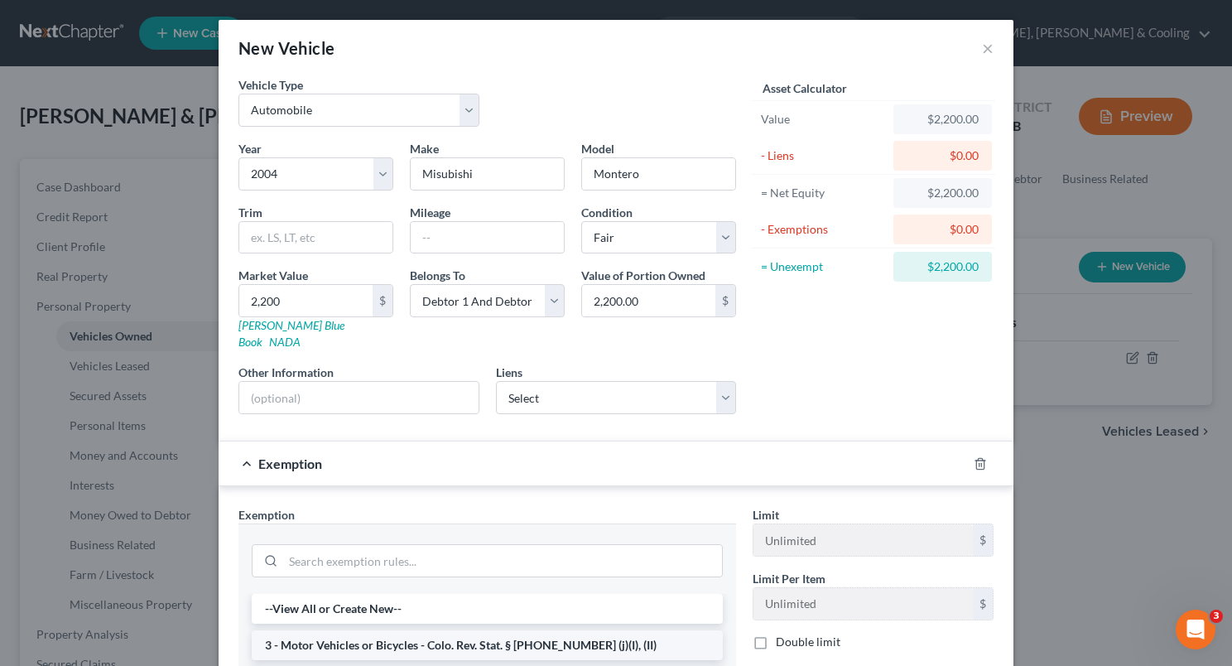
click at [471, 630] on li "3 - Motor Vehicles or Bicycles - Colo. Rev. Stat. § [PHONE_NUMBER] (j)(I), (II)" at bounding box center [487, 645] width 471 height 30
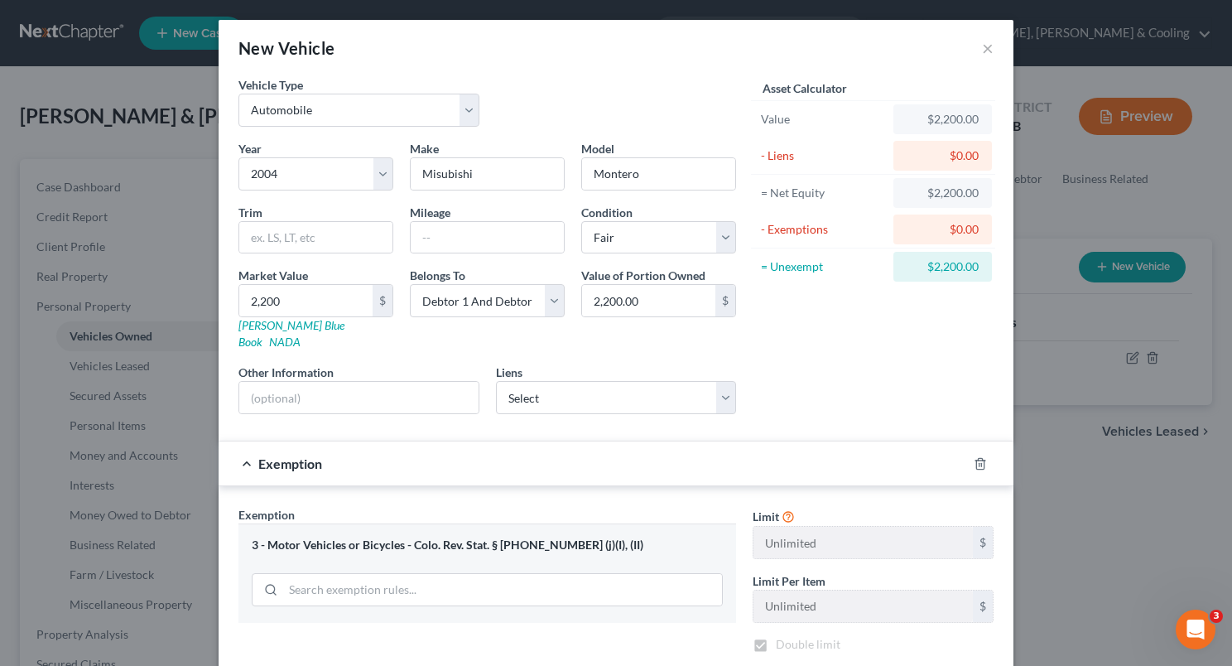
checkbox input "true"
click at [1216, 254] on div "New Vehicle × Vehicle Type Select Automobile Truck Trailer Watercraft Aircraft …" at bounding box center [616, 333] width 1232 height 666
click at [1216, 274] on div "New Vehicle × Vehicle Type Select Automobile Truck Trailer Watercraft Aircraft …" at bounding box center [616, 333] width 1232 height 666
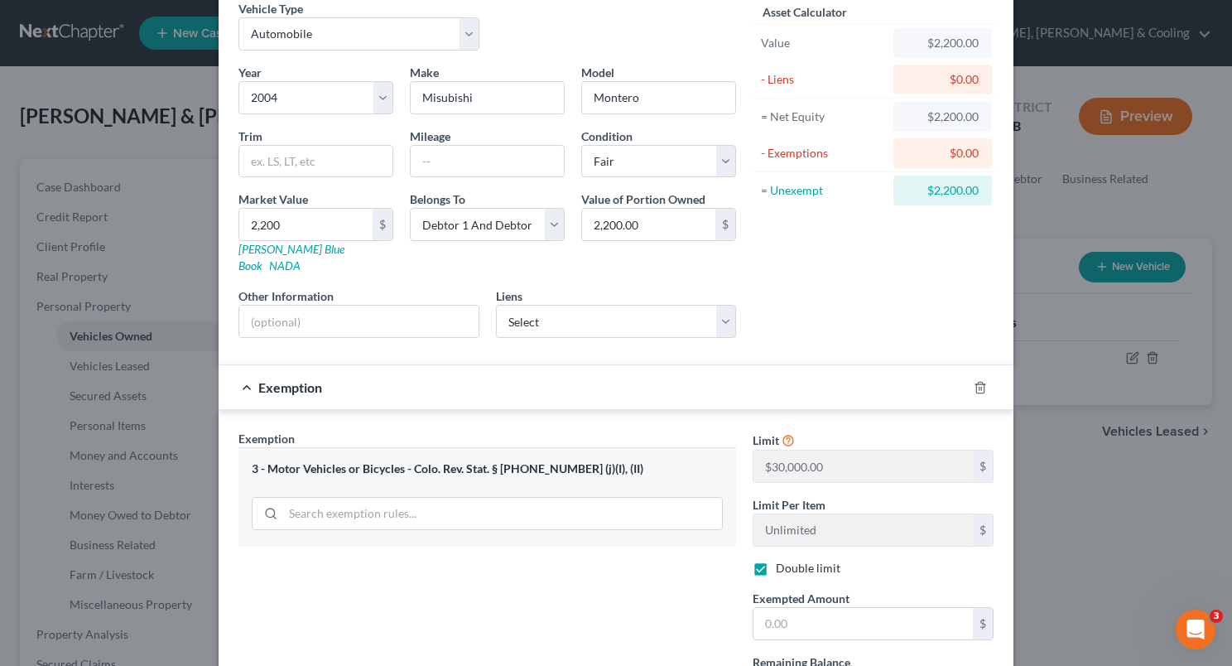
scroll to position [77, 0]
click at [759, 607] on input "text" at bounding box center [863, 622] width 219 height 31
type input "2,200"
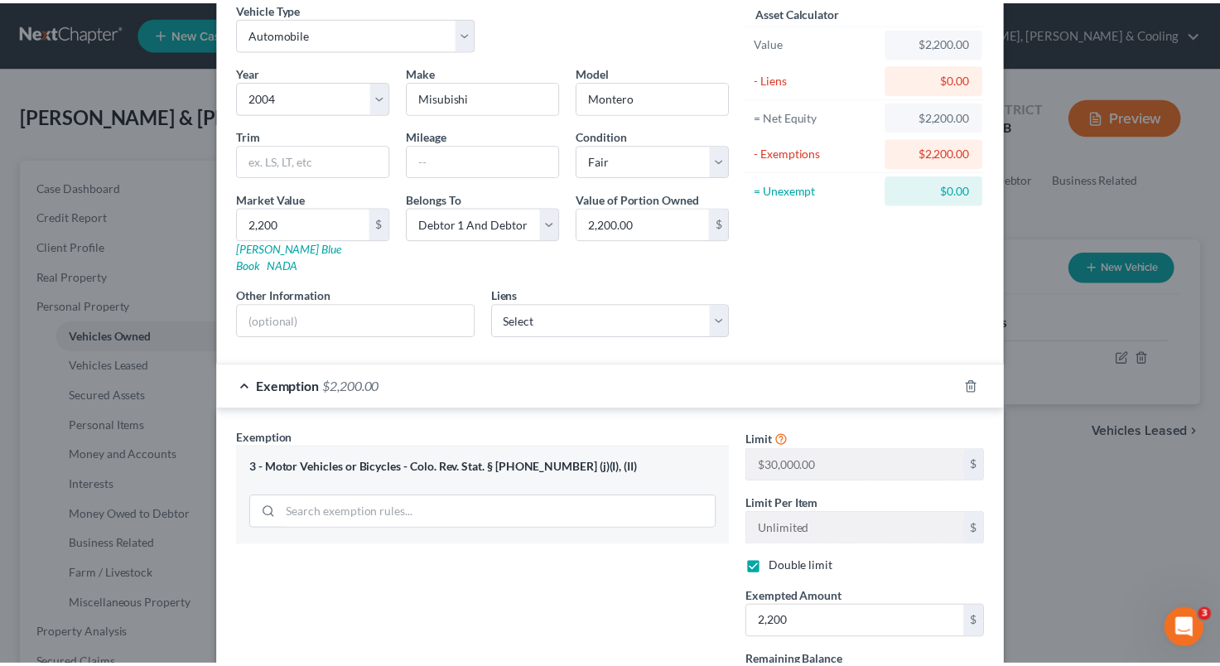
scroll to position [212, 0]
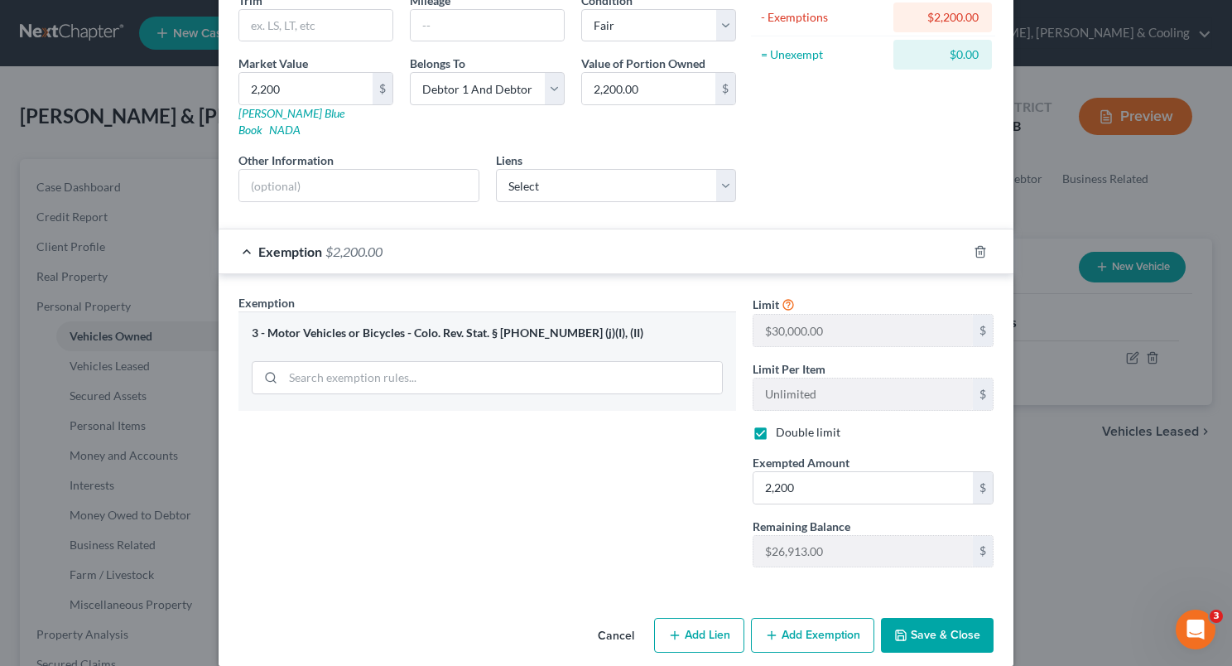
click at [955, 618] on button "Save & Close" at bounding box center [937, 635] width 113 height 35
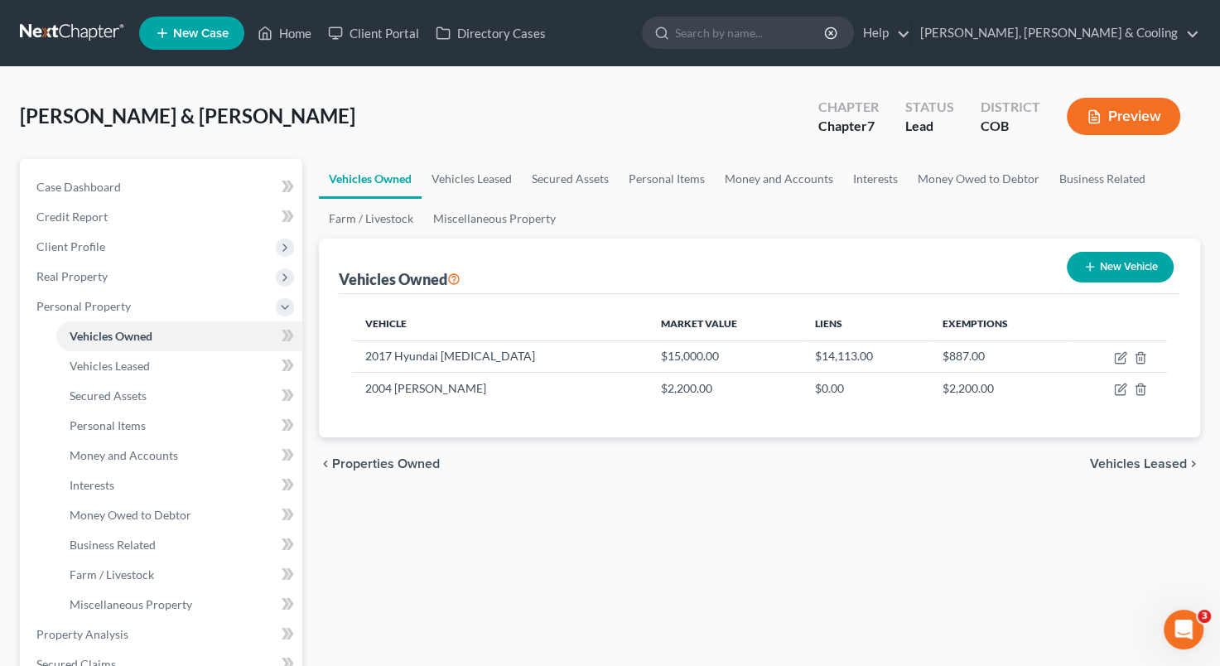
click at [1113, 270] on button "New Vehicle" at bounding box center [1120, 267] width 107 height 31
select select "0"
select select "2"
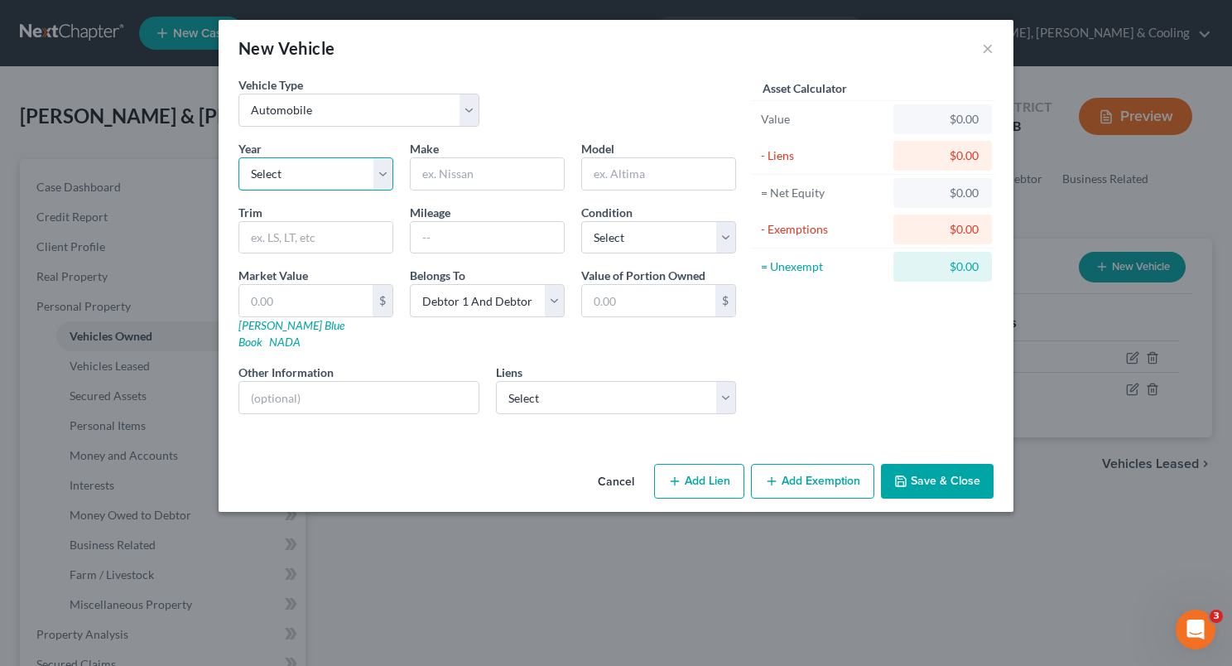
click at [378, 177] on select "Select 2026 2025 2024 2023 2022 2021 2020 2019 2018 2017 2016 2015 2014 2013 20…" at bounding box center [316, 173] width 155 height 33
select select "45"
click at [239, 157] on select "Select 2026 2025 2024 2023 2022 2021 2020 2019 2018 2017 2016 2015 2014 2013 20…" at bounding box center [316, 173] width 155 height 33
click at [419, 181] on input "text" at bounding box center [487, 173] width 153 height 31
type input "Pop-up Camper"
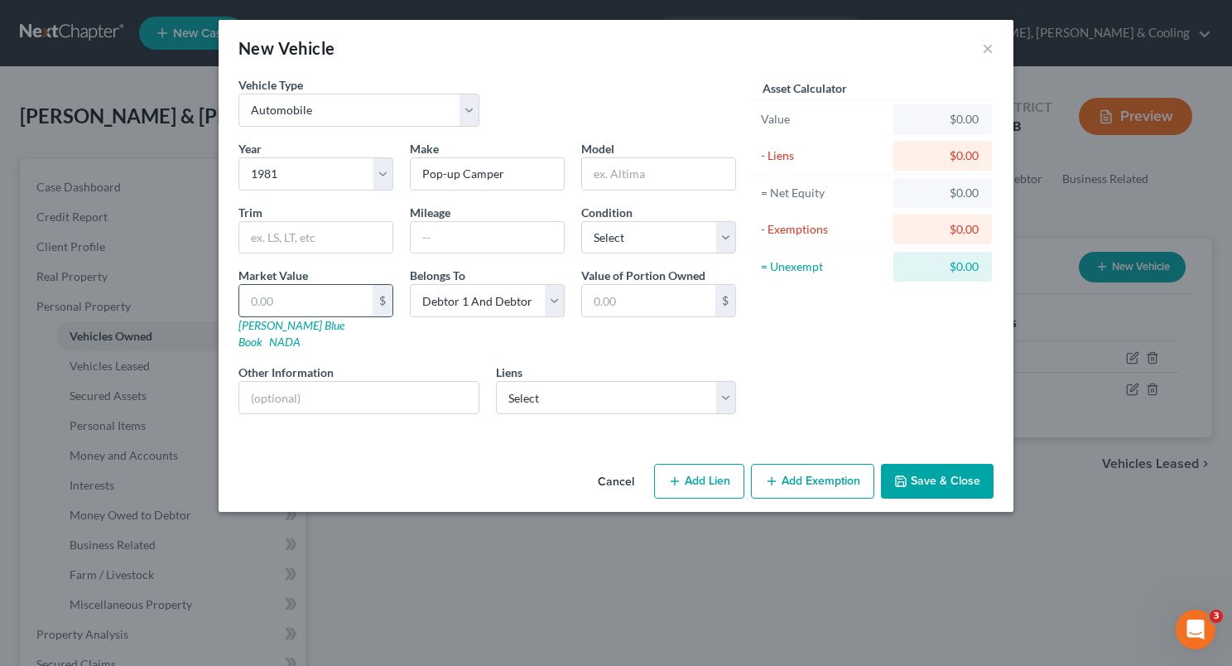
click at [348, 301] on input "text" at bounding box center [305, 300] width 133 height 31
type input "5"
type input "5.00"
click at [348, 301] on input "5" at bounding box center [305, 300] width 133 height 31
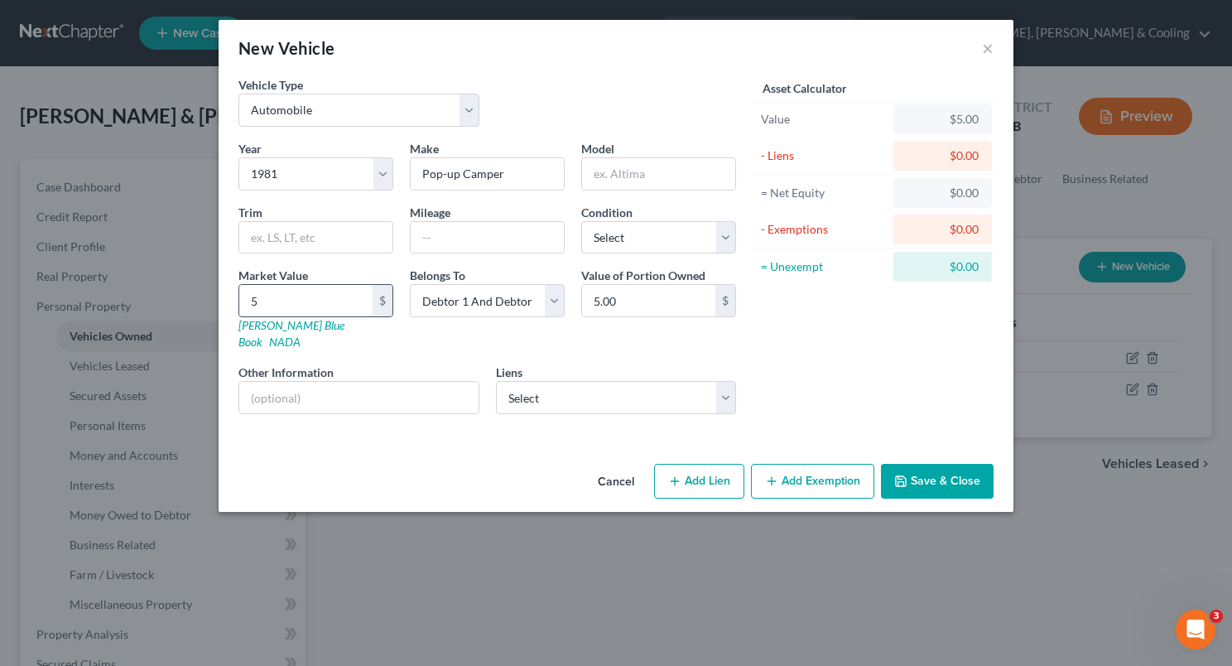
type input "50"
type input "50.00"
type input "500"
type input "500.00"
type input "500"
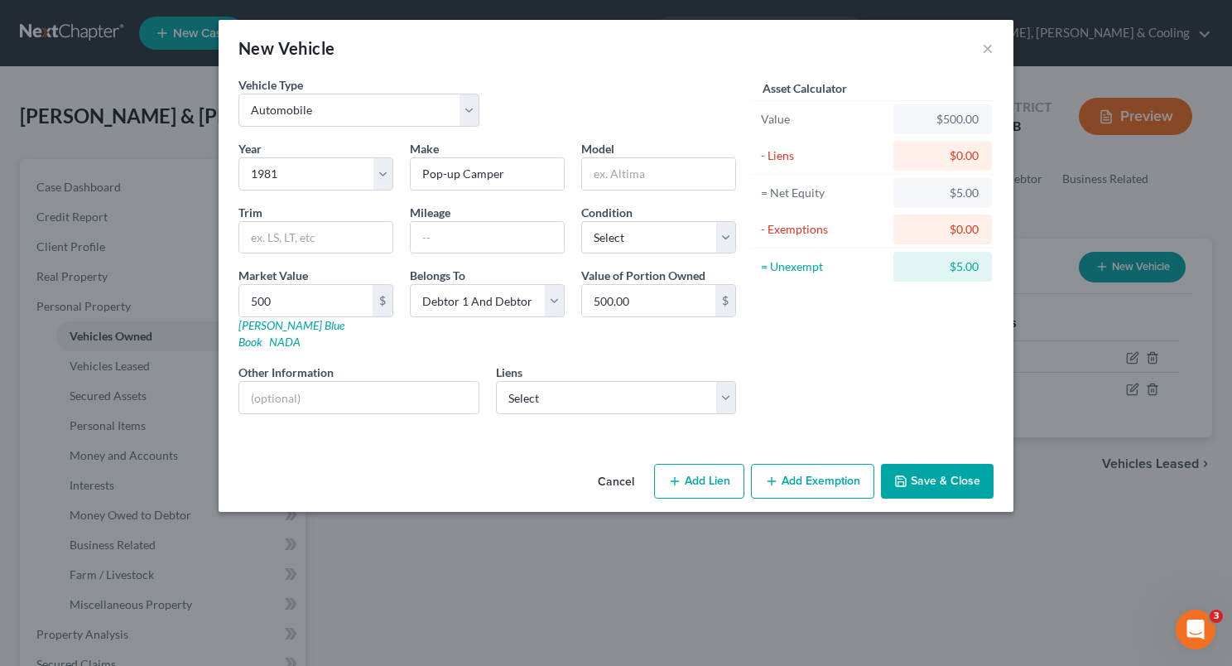
click at [937, 467] on button "Save & Close" at bounding box center [937, 481] width 113 height 35
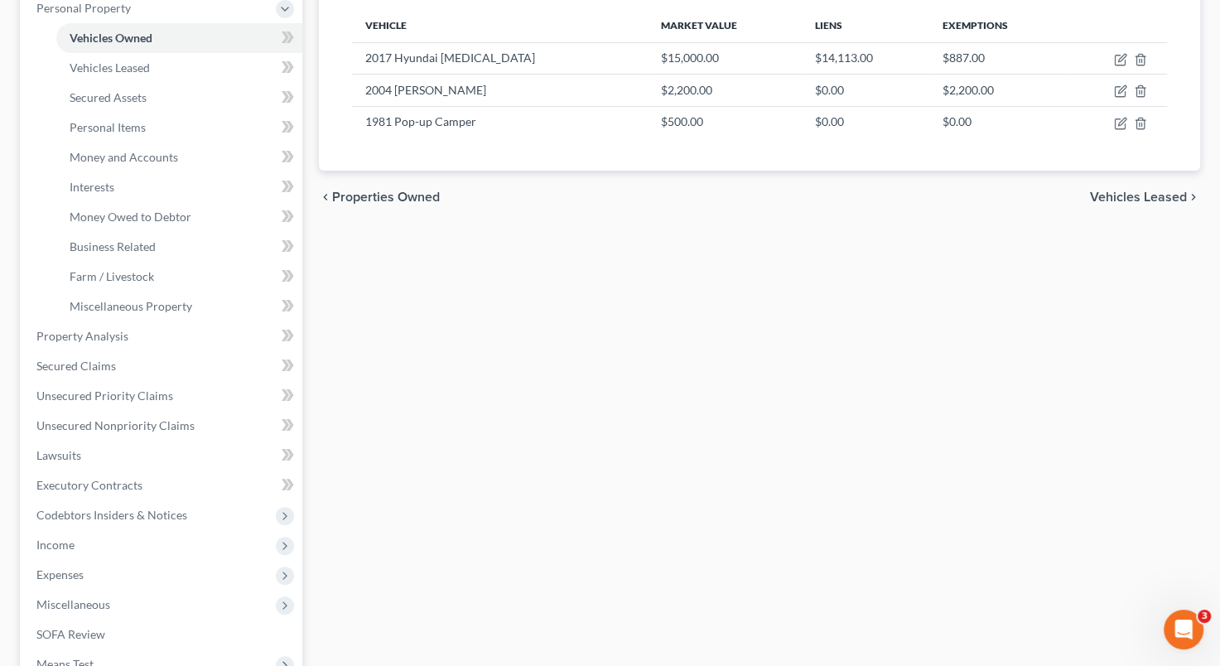
scroll to position [301, 0]
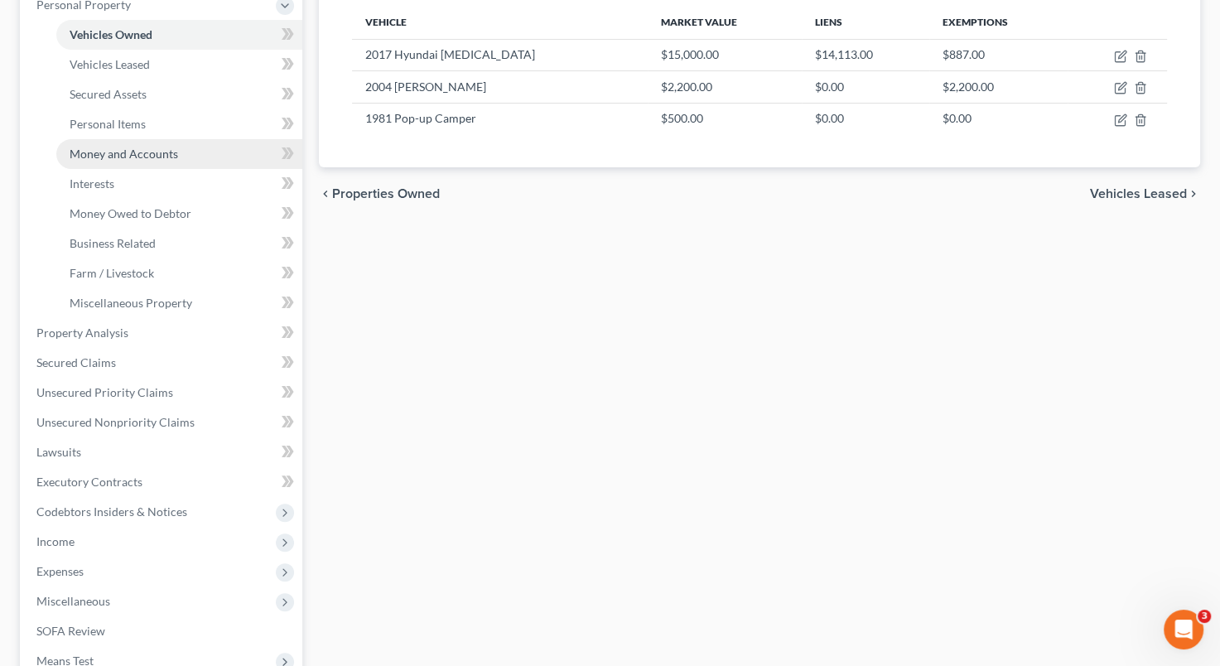
click at [159, 155] on span "Money and Accounts" at bounding box center [124, 154] width 108 height 14
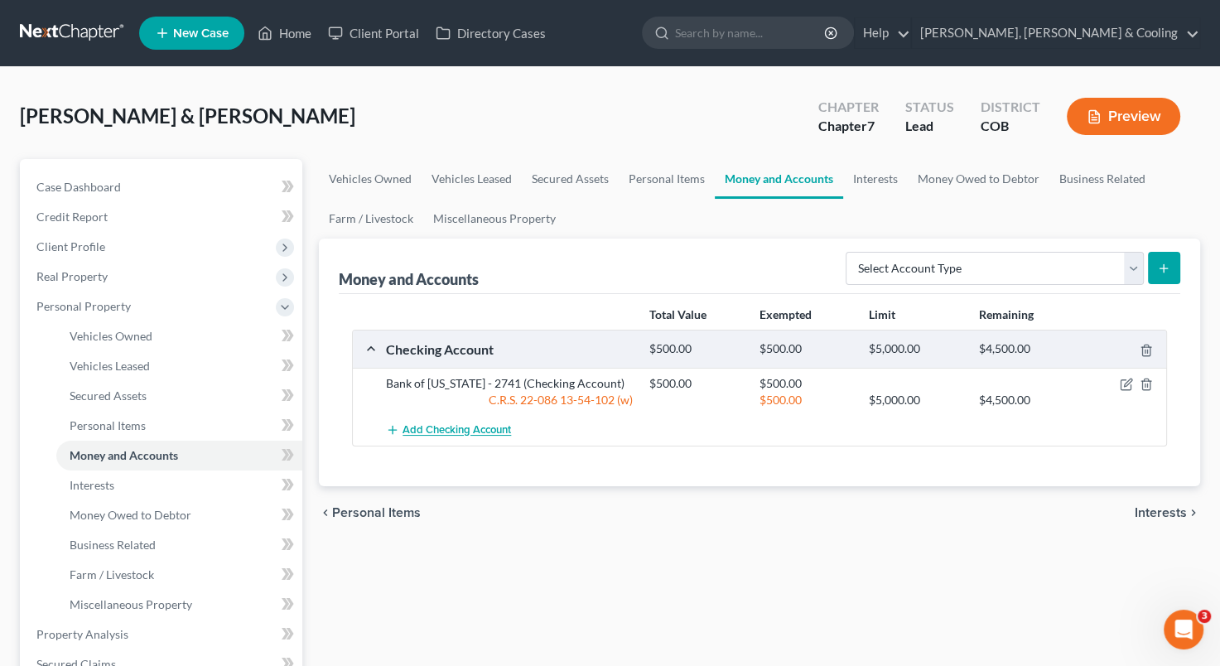
click at [490, 427] on span "Add Checking Account" at bounding box center [456, 430] width 108 height 13
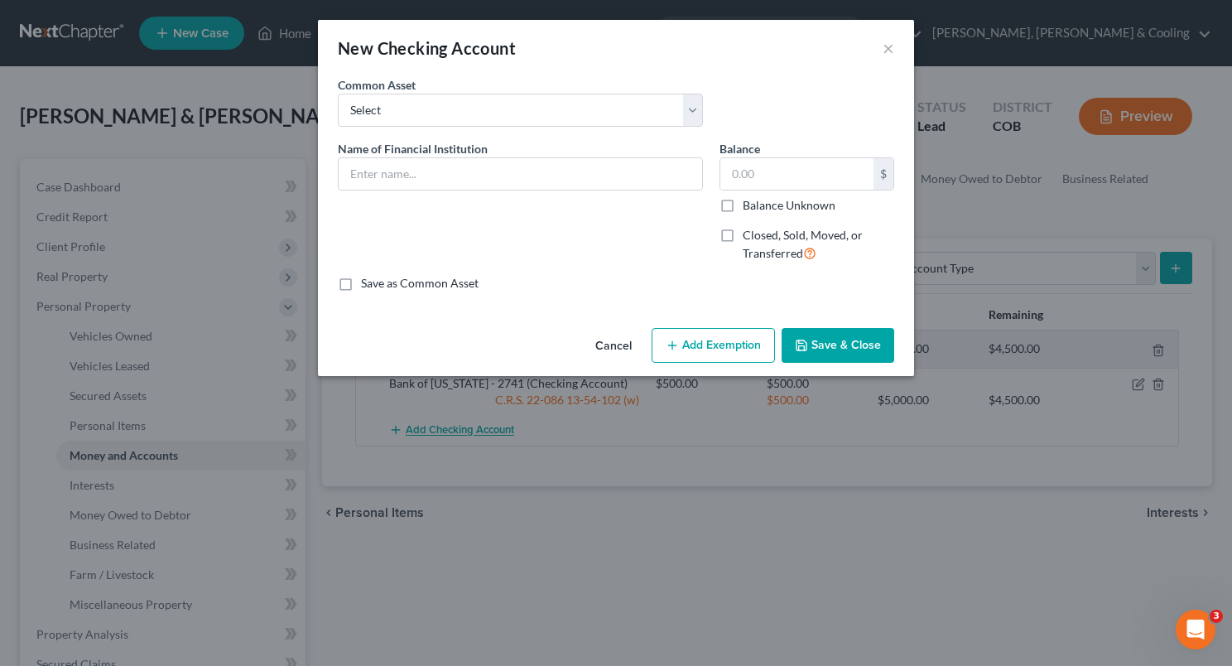
click at [490, 427] on div "New Checking Account × An exemption set must first be selected from the Filing …" at bounding box center [616, 333] width 1232 height 666
click at [378, 168] on input "text" at bounding box center [521, 173] width 364 height 31
type input "Business Acccount"
click at [832, 348] on button "Save & Close" at bounding box center [838, 345] width 113 height 35
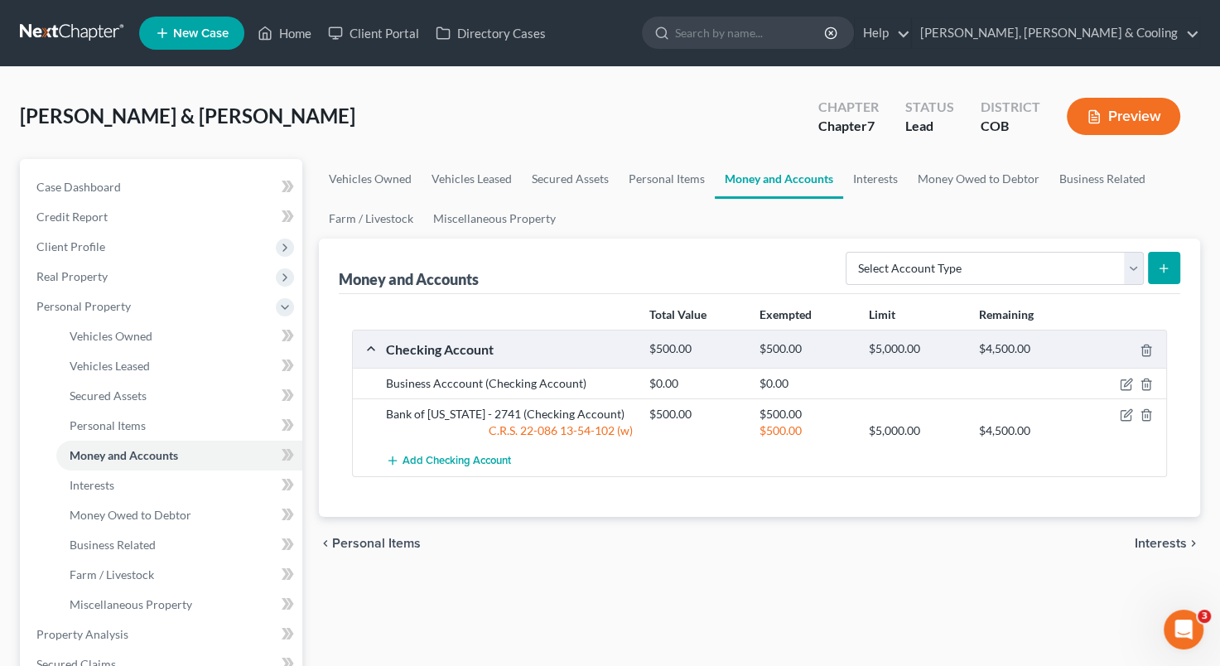
click at [1164, 277] on button "submit" at bounding box center [1164, 268] width 32 height 32
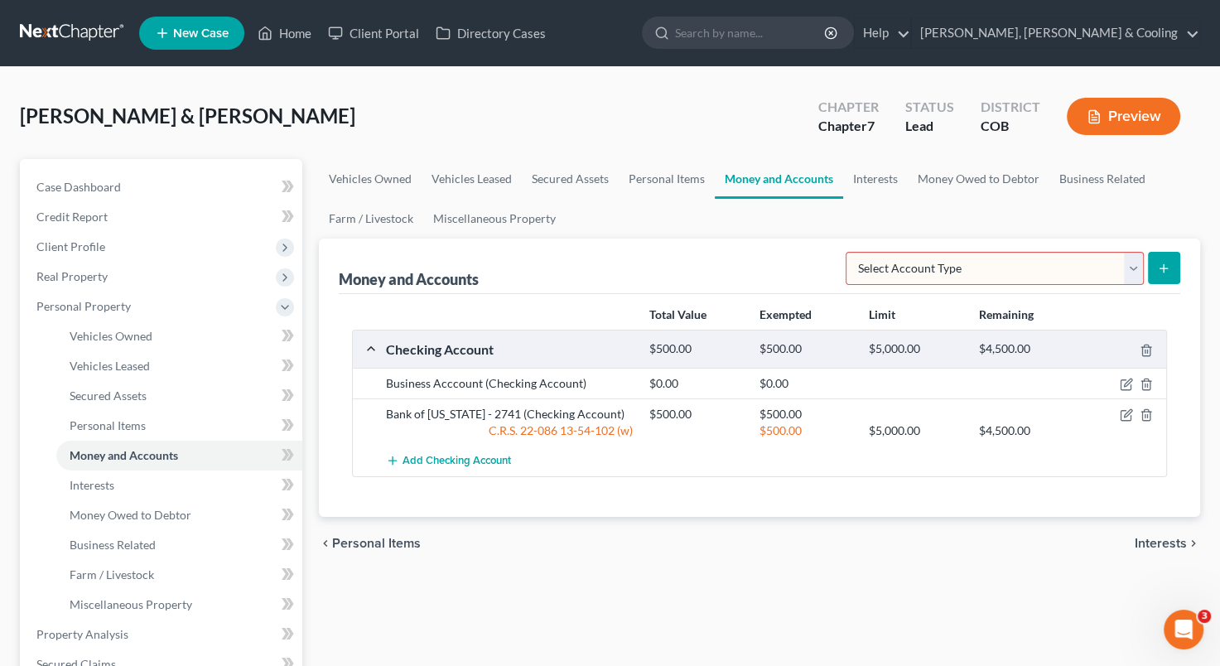
click at [1164, 277] on button "submit" at bounding box center [1164, 268] width 32 height 32
click at [133, 336] on span "Vehicles Owned" at bounding box center [111, 336] width 83 height 14
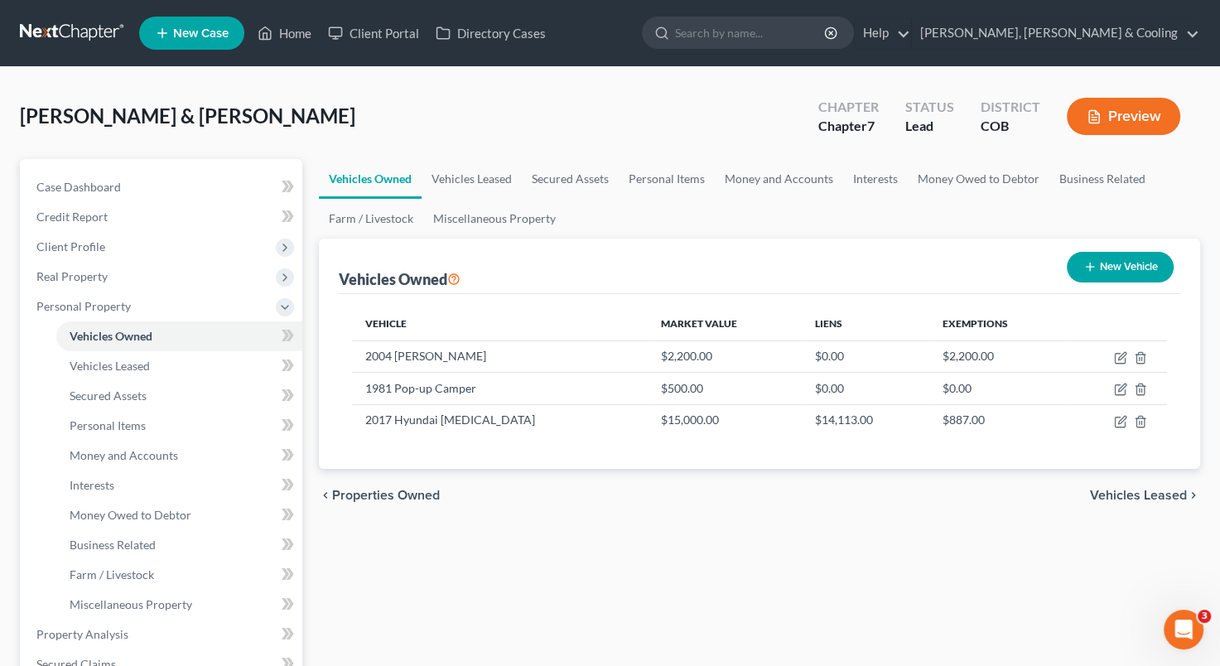
click at [1106, 265] on button "New Vehicle" at bounding box center [1120, 267] width 107 height 31
select select "0"
select select "2"
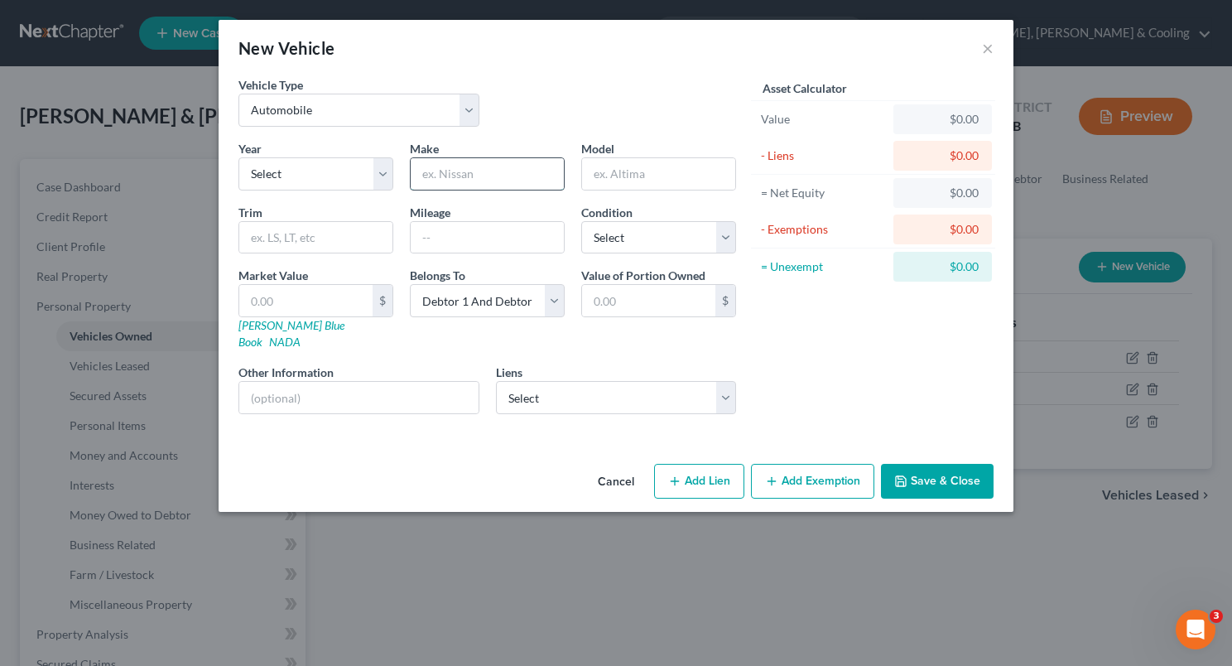
click at [479, 181] on input "text" at bounding box center [487, 173] width 153 height 31
type input "Box Truck"
click at [932, 474] on button "Save & Close" at bounding box center [937, 481] width 113 height 35
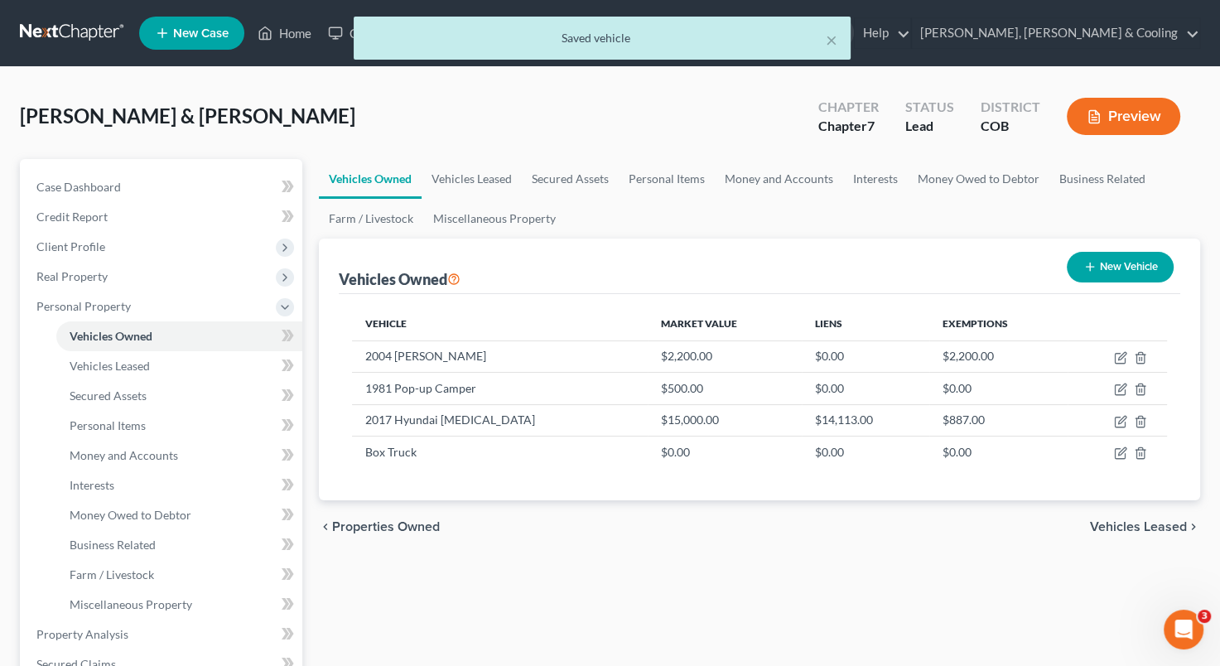
click at [1116, 260] on button "New Vehicle" at bounding box center [1120, 267] width 107 height 31
select select "0"
select select "2"
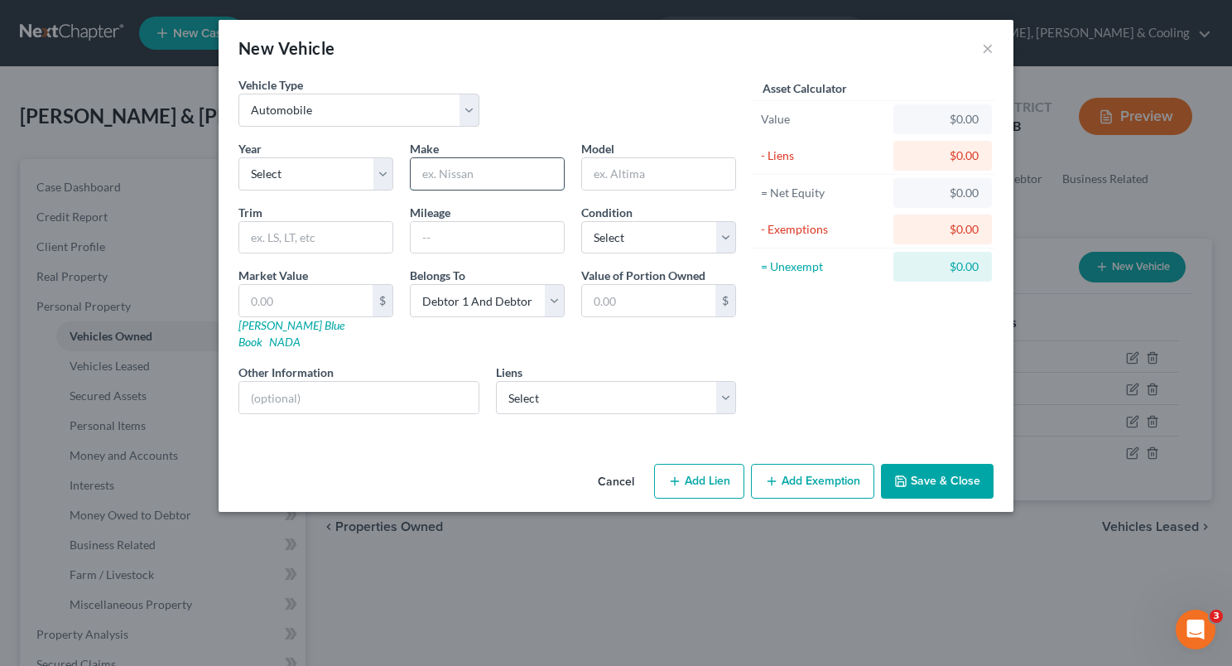
click at [484, 163] on input "text" at bounding box center [487, 173] width 153 height 31
type input "b"
click at [382, 166] on select "Select 2026 2025 2024 2023 2022 2021 2020 2019 2018 2017 2016 2015 2014 2013 20…" at bounding box center [316, 173] width 155 height 33
select select "14"
click at [239, 157] on select "Select 2026 2025 2024 2023 2022 2021 2020 2019 2018 2017 2016 2015 2014 2013 20…" at bounding box center [316, 173] width 155 height 33
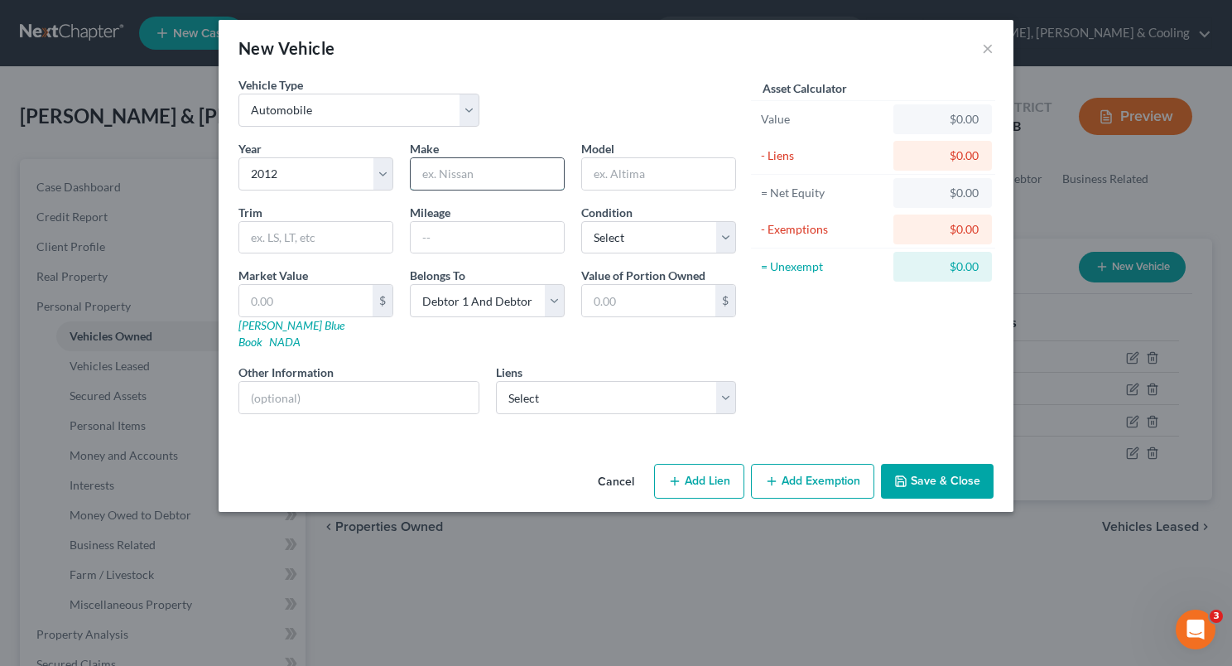
click at [476, 170] on input "text" at bounding box center [487, 173] width 153 height 31
type input "Mercedes"
type input "B"
type input "Van"
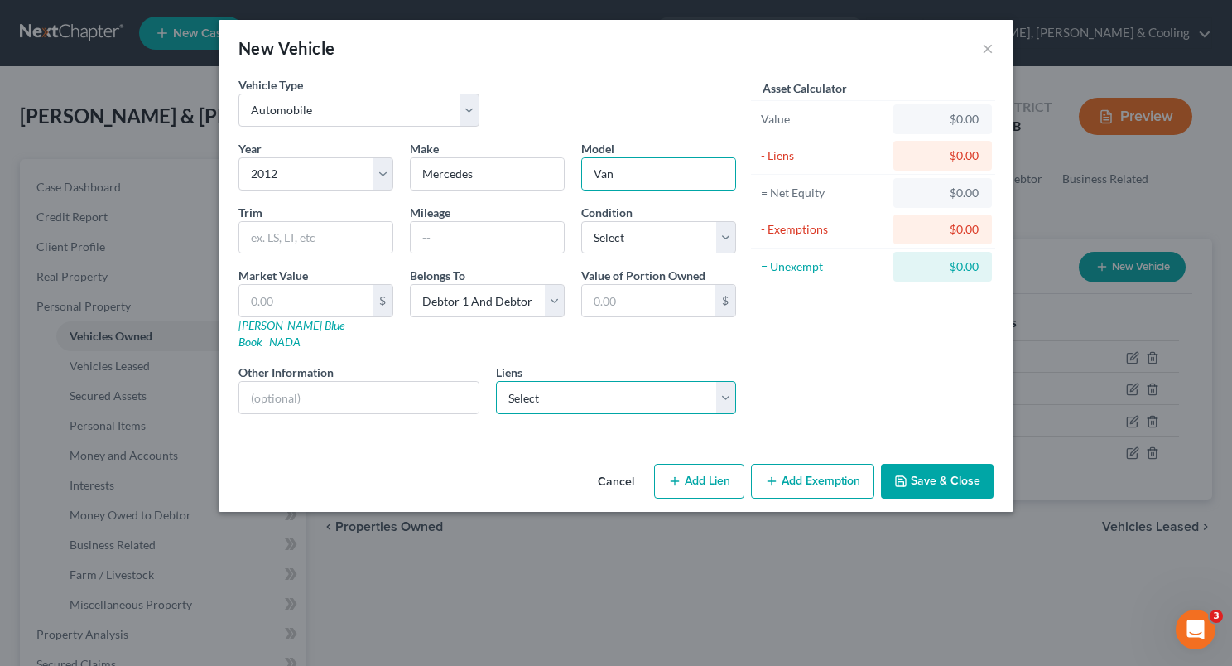
click at [728, 383] on select "Select Onemain - $22,228.00 Westlake Fin - $1,275.00" at bounding box center [616, 397] width 241 height 33
select select "0"
click at [496, 381] on select "Select Onemain - $22,228.00 Westlake Fin - $1,275.00" at bounding box center [616, 397] width 241 height 33
select select
select select "15"
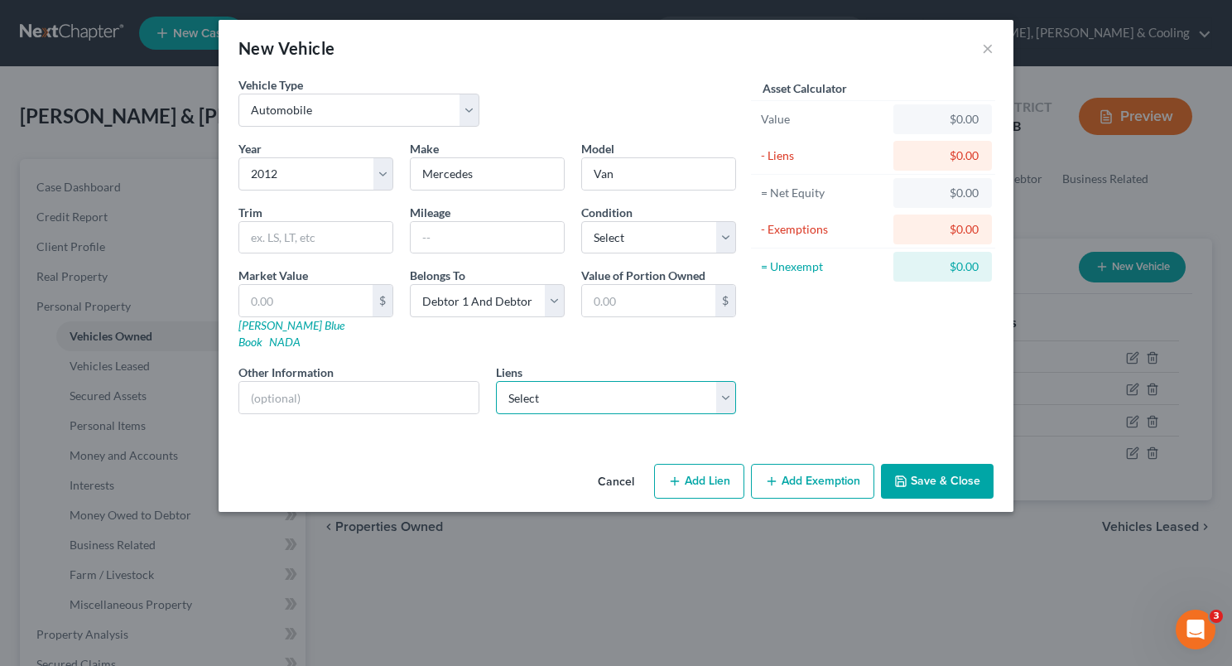
select select "0"
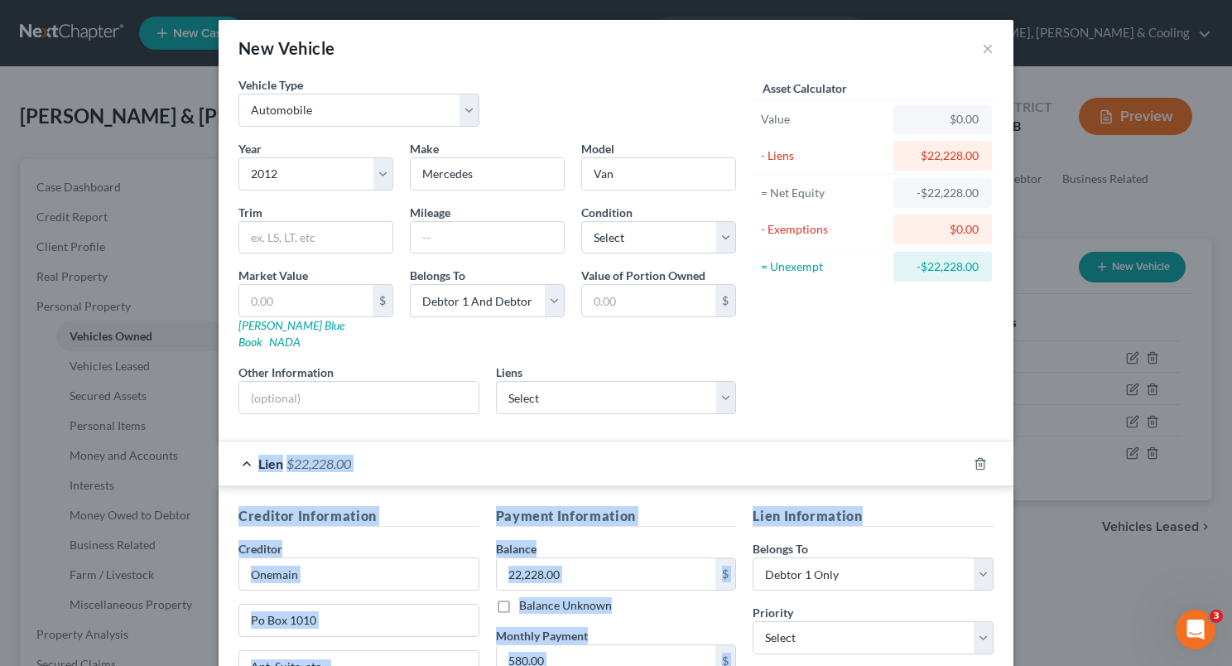
drag, startPoint x: 1217, startPoint y: 351, endPoint x: 1209, endPoint y: 480, distance: 129.4
click at [1209, 480] on div "New Vehicle × Vehicle Type Select Automobile Truck Trailer Watercraft Aircraft …" at bounding box center [616, 333] width 1232 height 666
click at [924, 486] on div "Creditor Information Creditor * Onemain Po Box [GEOGRAPHIC_DATA] [US_STATE][GEO…" at bounding box center [616, 658] width 795 height 345
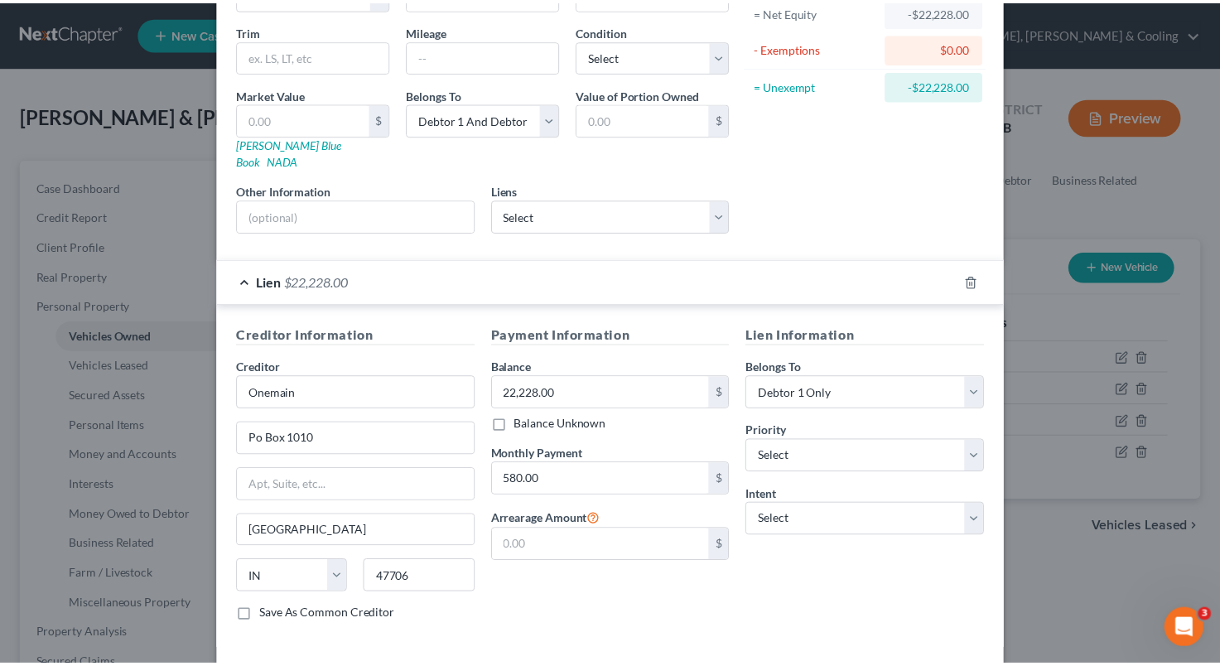
scroll to position [188, 0]
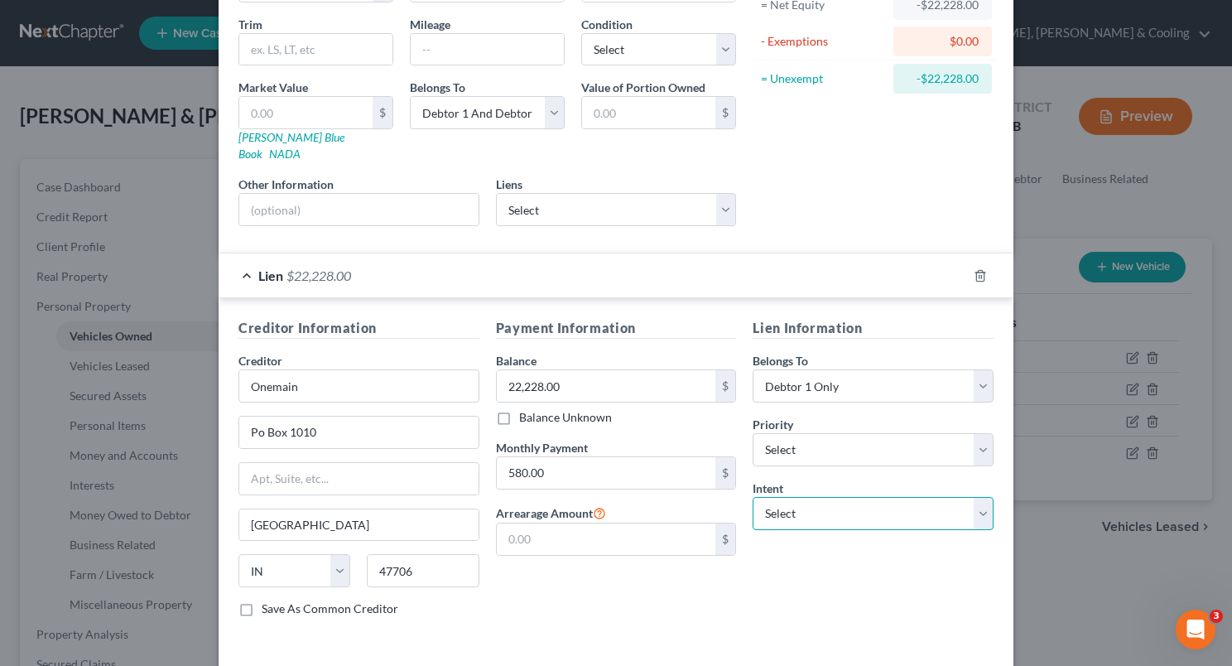
click at [983, 497] on select "Select Surrender Redeem Reaffirm Avoid Other" at bounding box center [873, 513] width 241 height 33
select select "2"
click at [753, 497] on select "Select Surrender Redeem Reaffirm Avoid Other" at bounding box center [873, 513] width 241 height 33
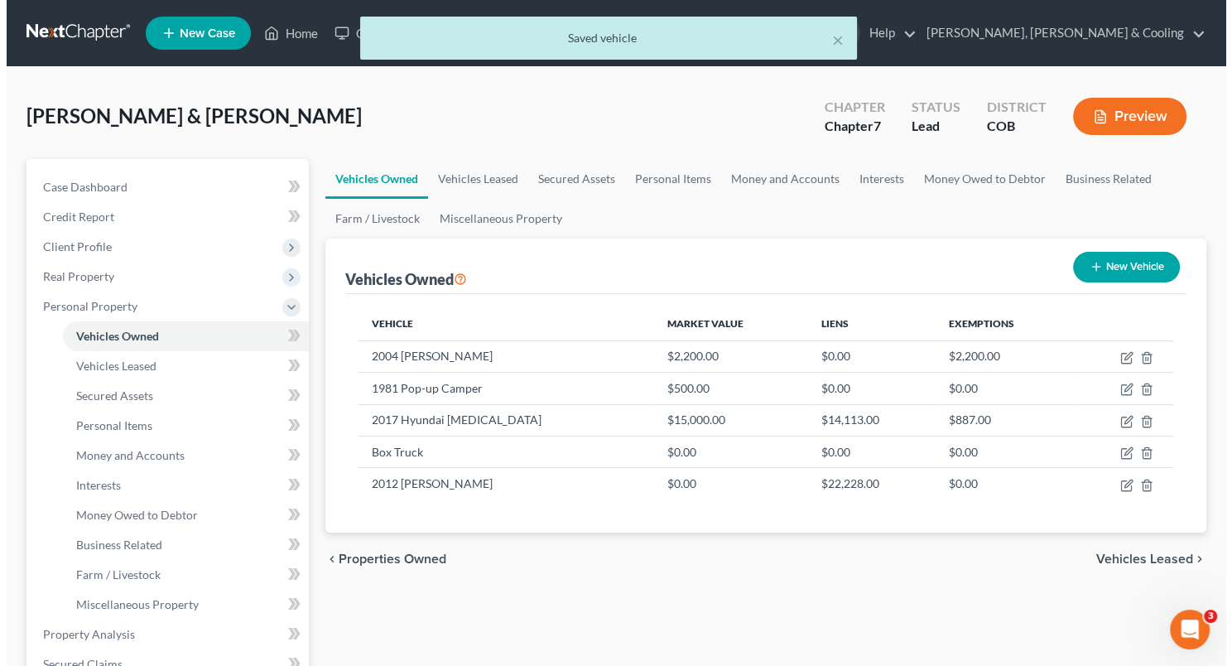
scroll to position [130, 0]
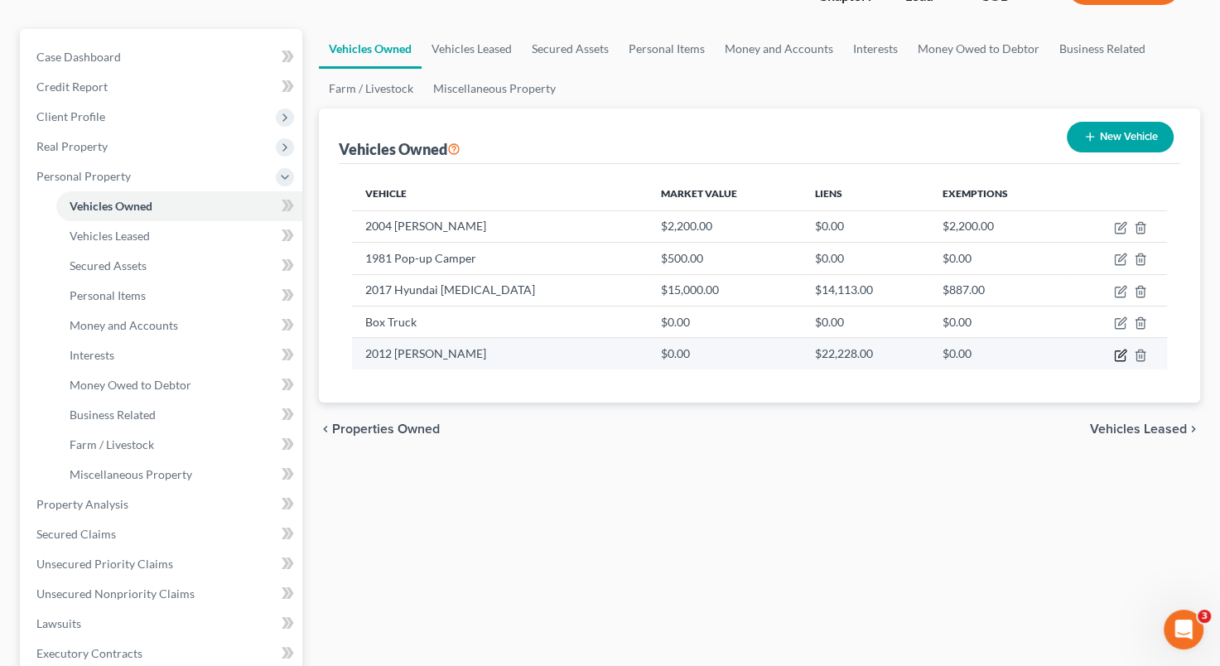
click at [1120, 358] on icon "button" at bounding box center [1120, 355] width 13 height 13
select select "0"
select select "14"
select select "2"
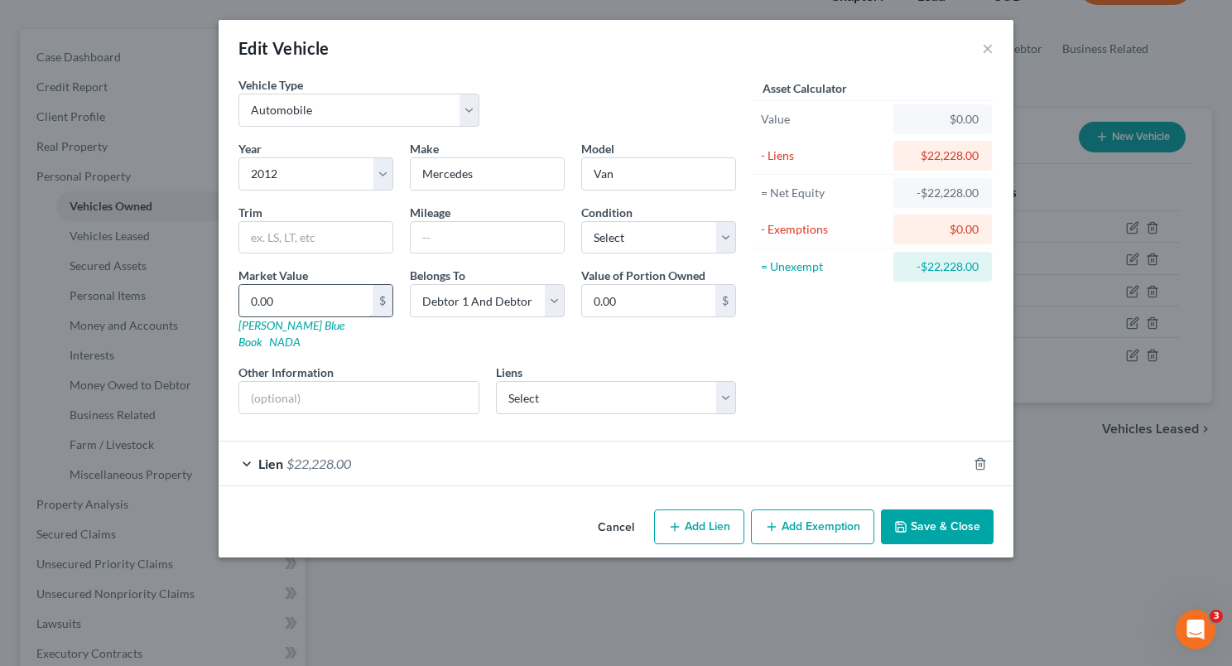
click at [290, 294] on input "0.00" at bounding box center [305, 300] width 133 height 31
type input "2"
type input "2.00"
type input "25"
type input "25.00"
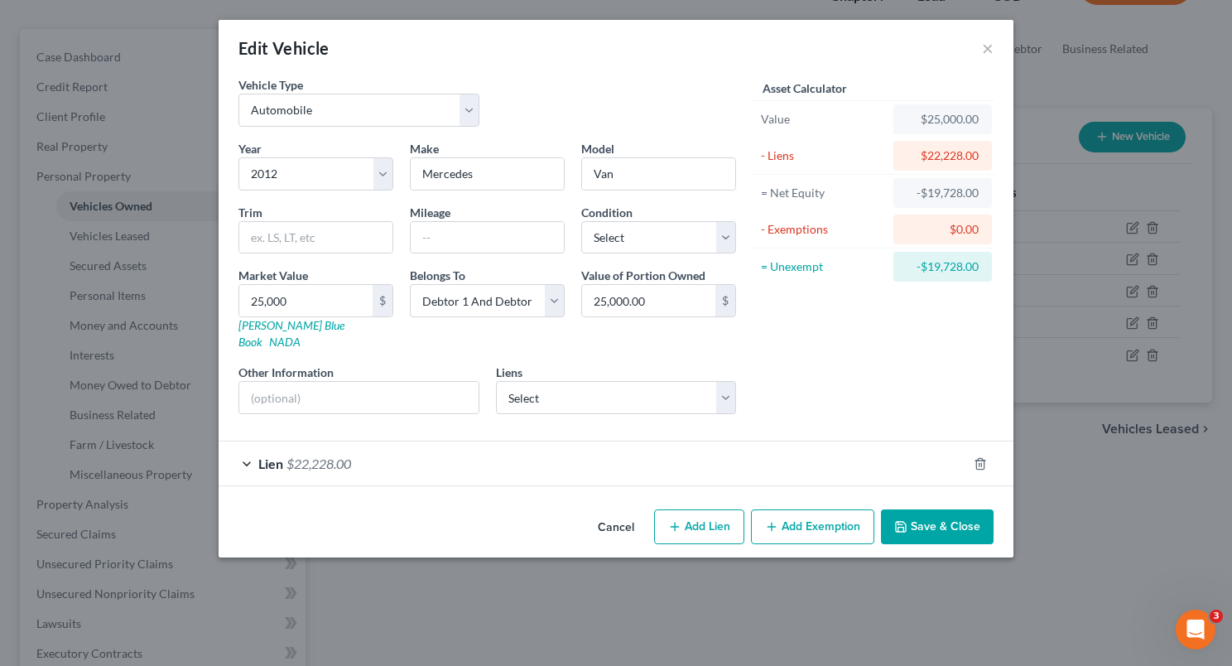
click at [802, 523] on button "Add Exemption" at bounding box center [812, 526] width 123 height 35
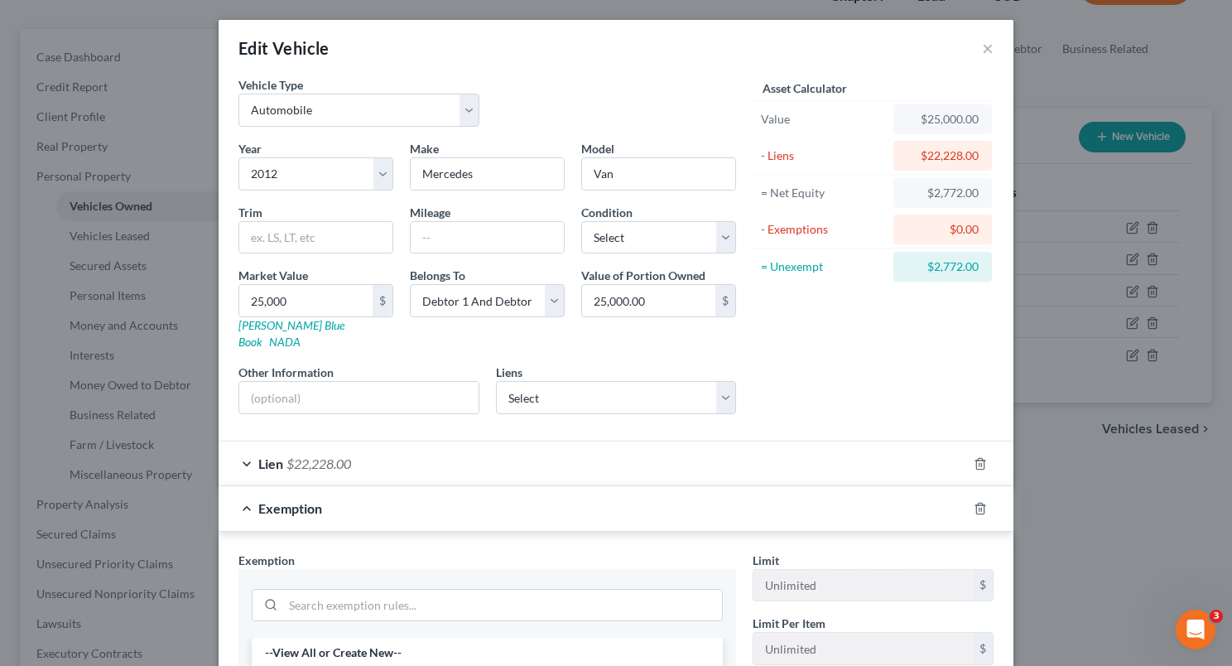
scroll to position [239, 0]
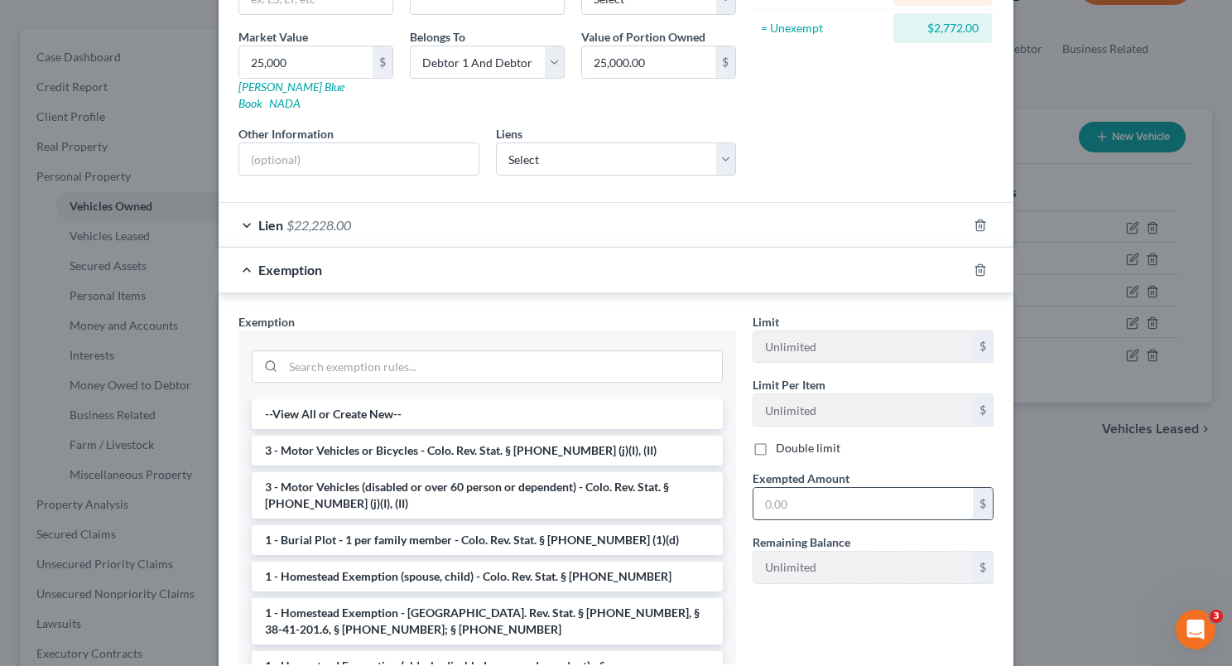
click at [765, 491] on input "text" at bounding box center [863, 503] width 219 height 31
click at [424, 351] on input "search" at bounding box center [502, 366] width 439 height 31
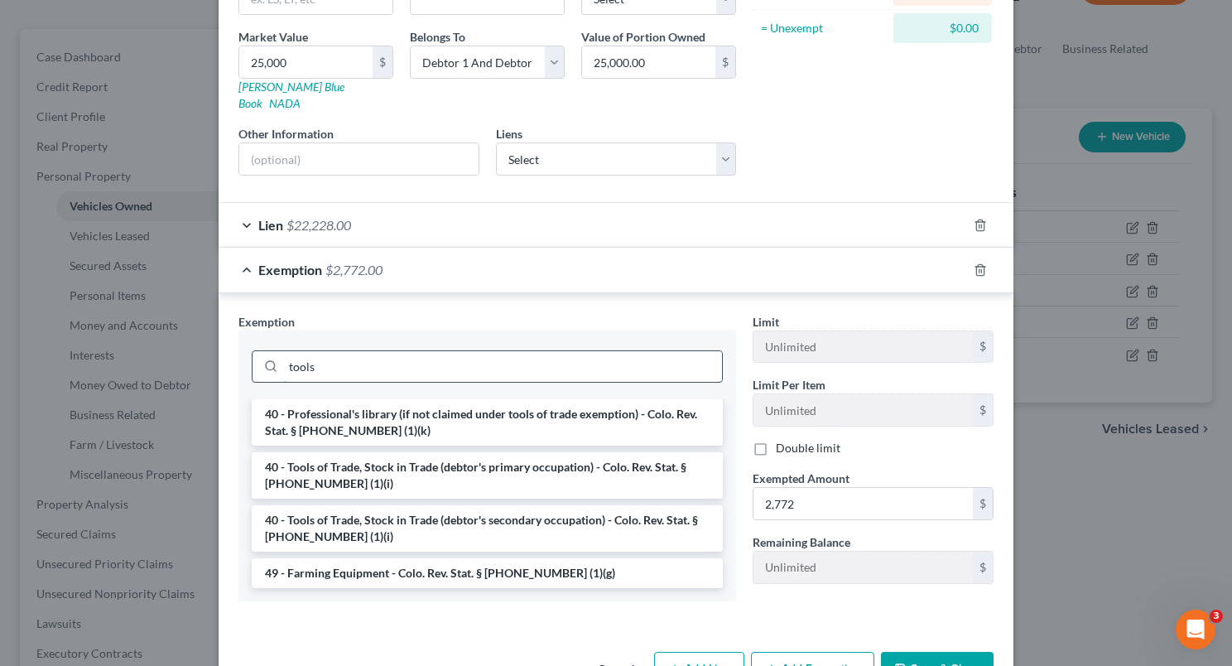
click at [424, 351] on input "tools" at bounding box center [502, 366] width 439 height 31
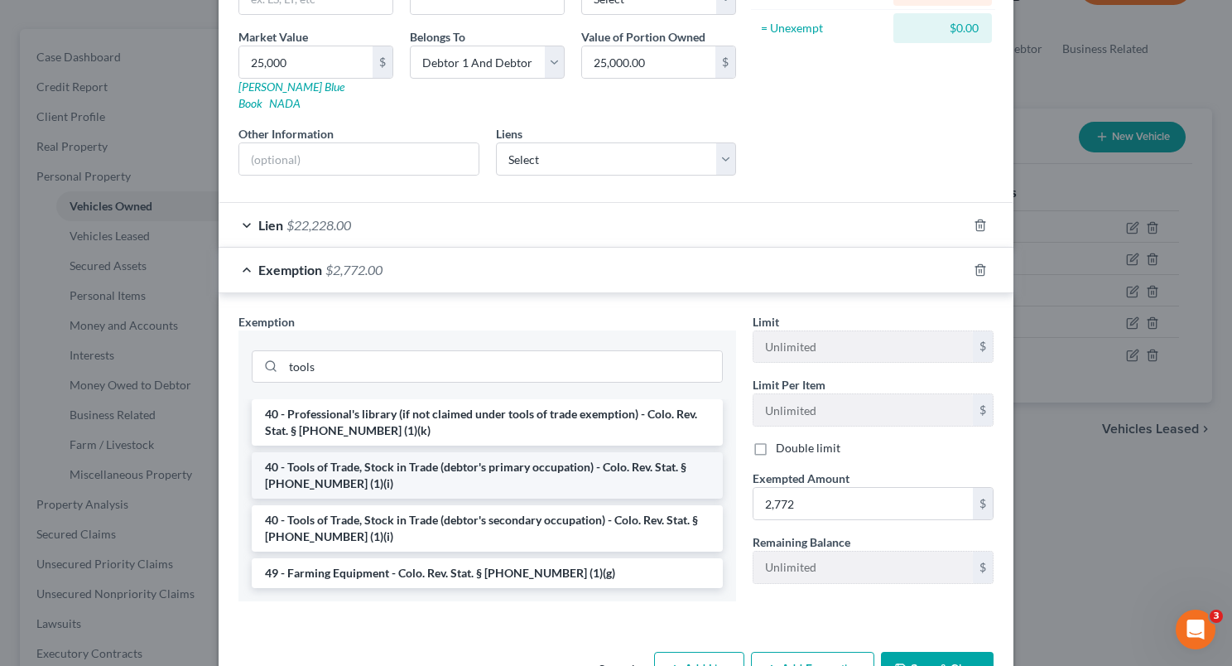
click at [476, 452] on li "40 - Tools of Trade, Stock in Trade (debtor's primary occupation) - Colo. Rev. …" at bounding box center [487, 475] width 471 height 46
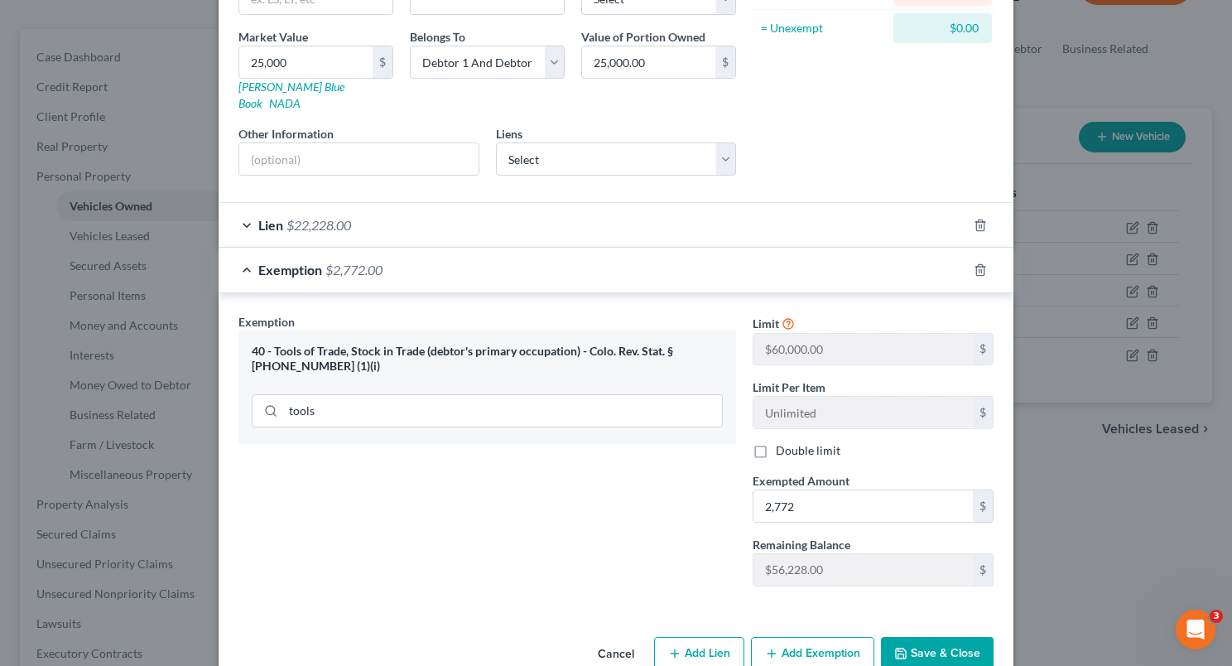
click at [922, 637] on button "Save & Close" at bounding box center [937, 654] width 113 height 35
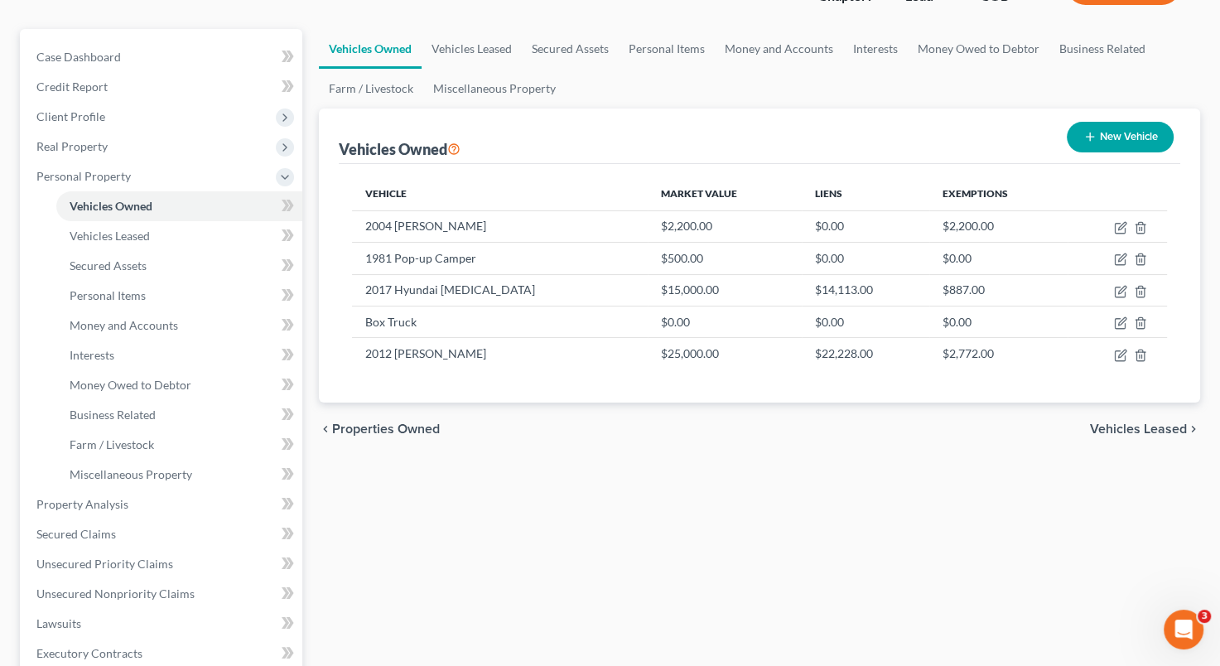
click at [1112, 136] on button "New Vehicle" at bounding box center [1120, 137] width 107 height 31
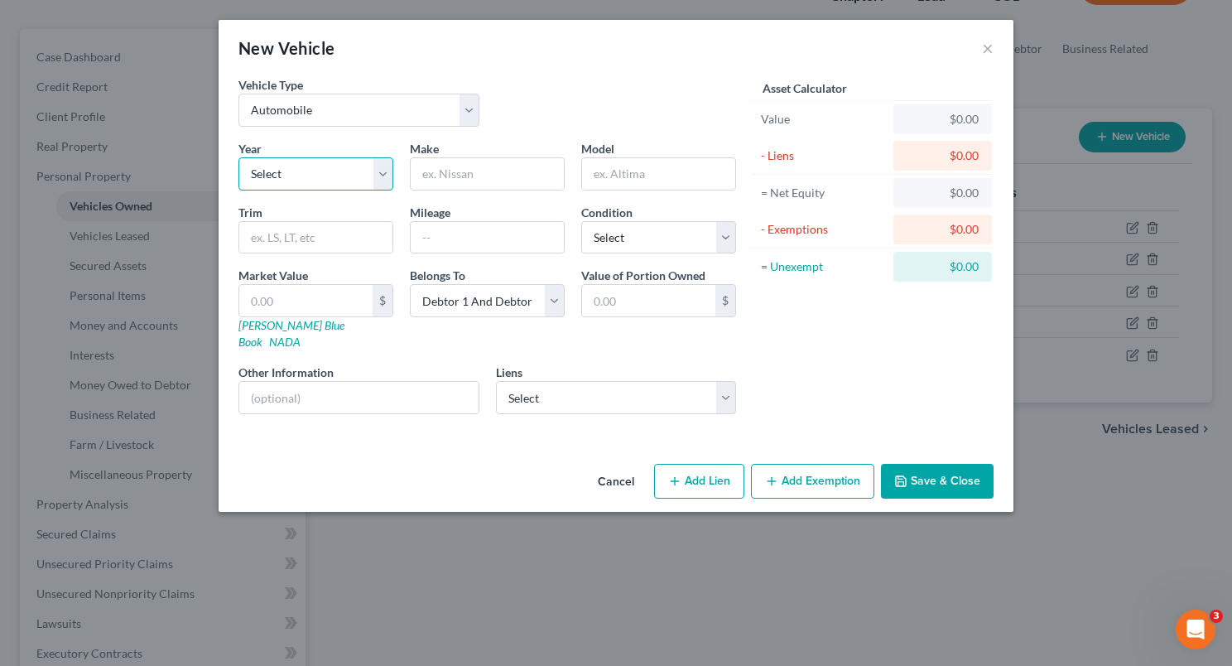
click at [379, 171] on select "Select 2026 2025 2024 2023 2022 2021 2020 2019 2018 2017 2016 2015 2014 2013 20…" at bounding box center [316, 173] width 155 height 33
click at [239, 157] on select "Select 2026 2025 2024 2023 2022 2021 2020 2019 2018 2017 2016 2015 2014 2013 20…" at bounding box center [316, 173] width 155 height 33
click at [455, 152] on div "Make *" at bounding box center [487, 165] width 171 height 51
click at [451, 161] on input "text" at bounding box center [487, 173] width 153 height 31
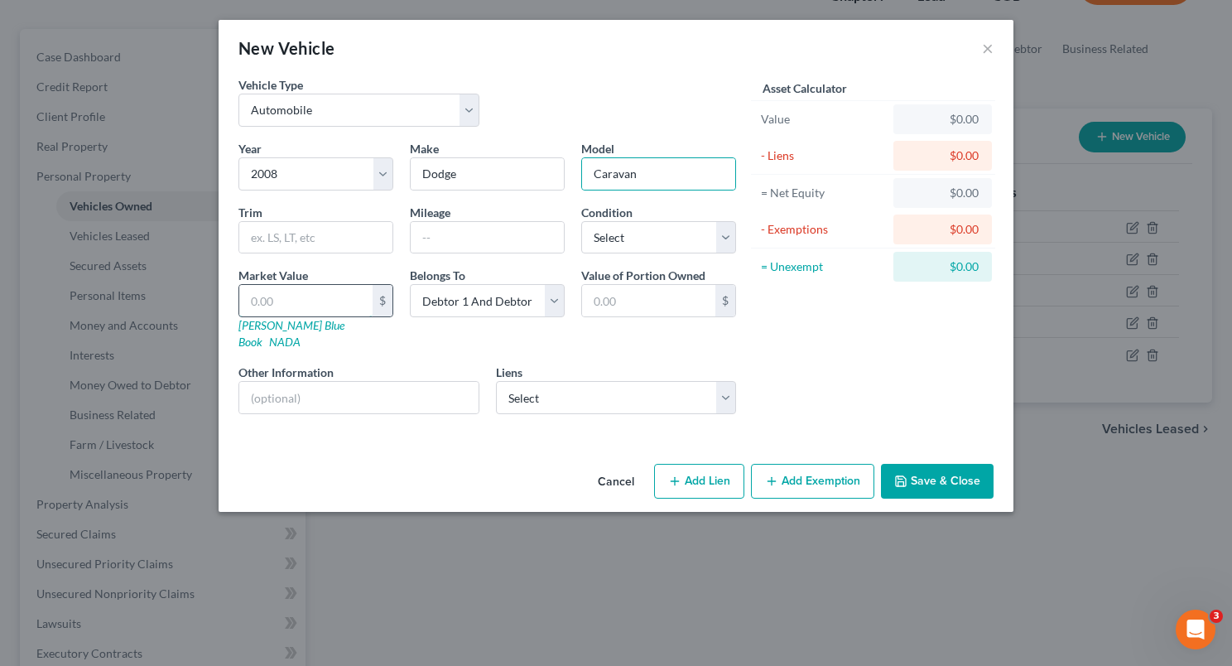
click at [315, 293] on input "text" at bounding box center [305, 300] width 133 height 31
click at [824, 324] on div "Asset Calculator Value $2,500.00 - Liens $0.00 = Net Equity $25.00 - Exemptions…" at bounding box center [873, 251] width 258 height 351
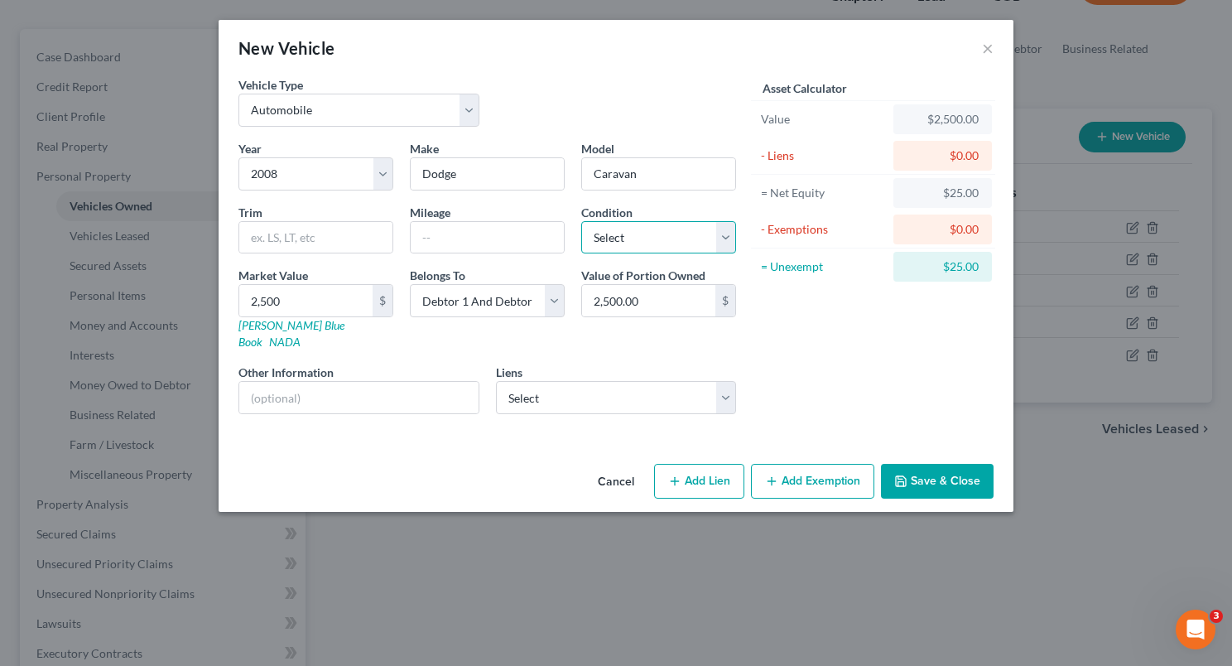
click at [725, 227] on select "Select Excellent Very Good Good Fair Poor" at bounding box center [658, 237] width 155 height 33
click at [581, 221] on select "Select Excellent Very Good Good Fair Poor" at bounding box center [658, 237] width 155 height 33
click at [815, 467] on button "Add Exemption" at bounding box center [812, 481] width 123 height 35
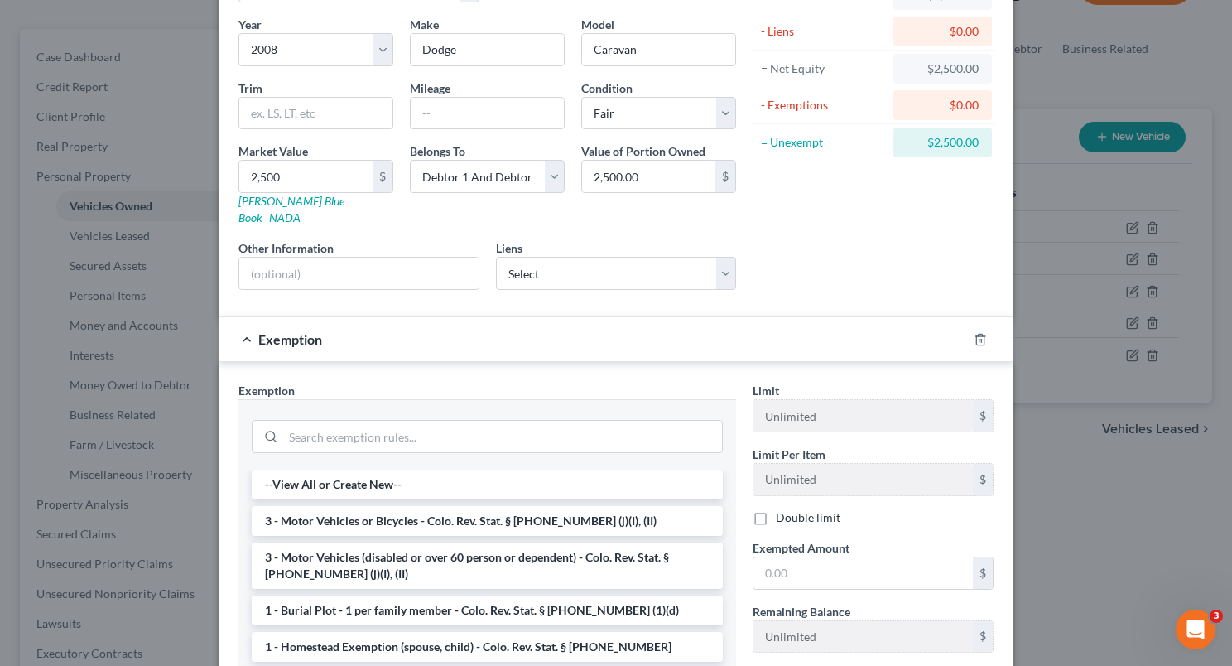
scroll to position [235, 0]
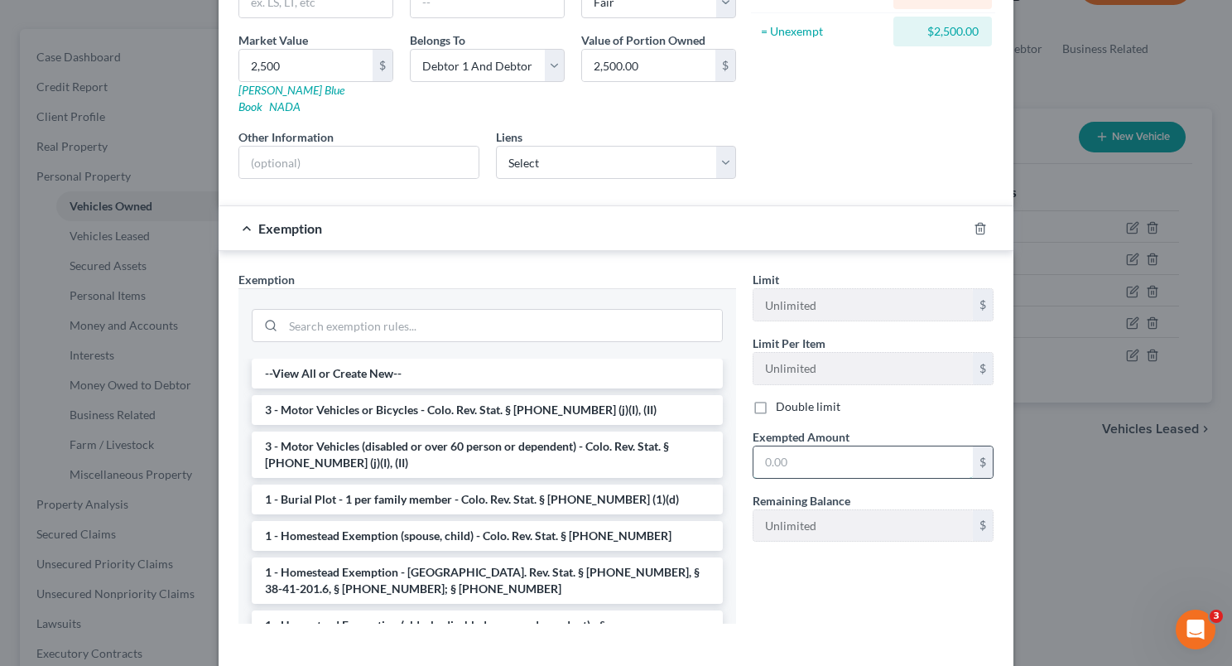
click at [793, 446] on input "text" at bounding box center [863, 461] width 219 height 31
click at [496, 312] on input "search" at bounding box center [502, 325] width 439 height 31
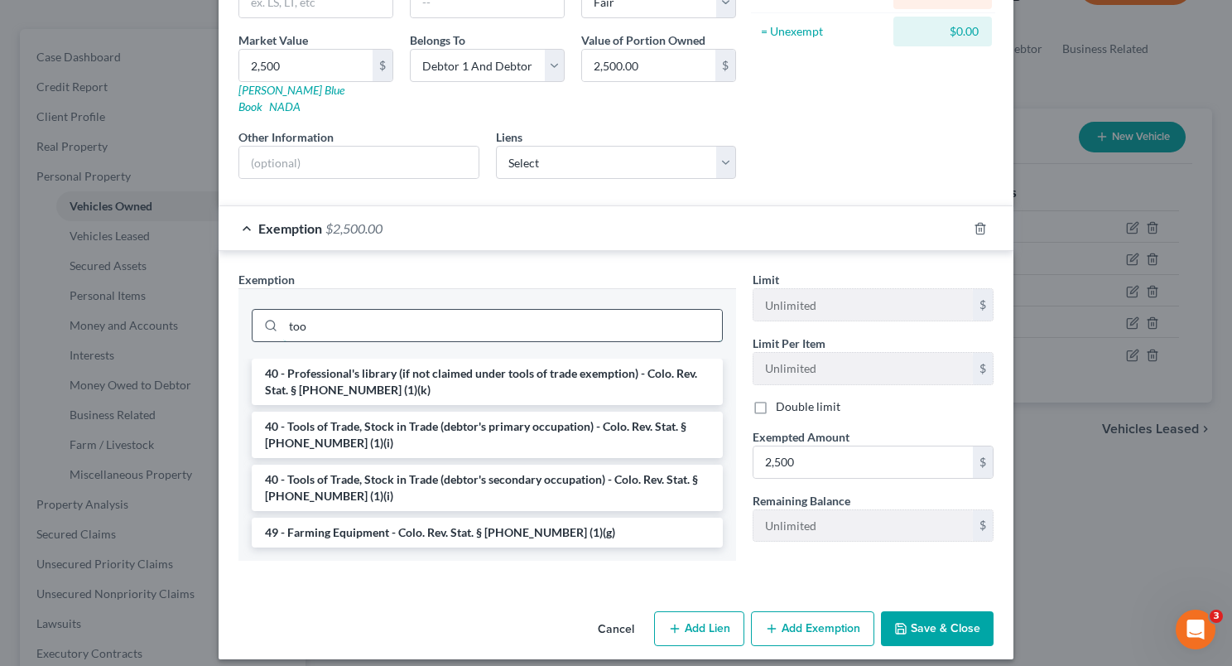
scroll to position [229, 0]
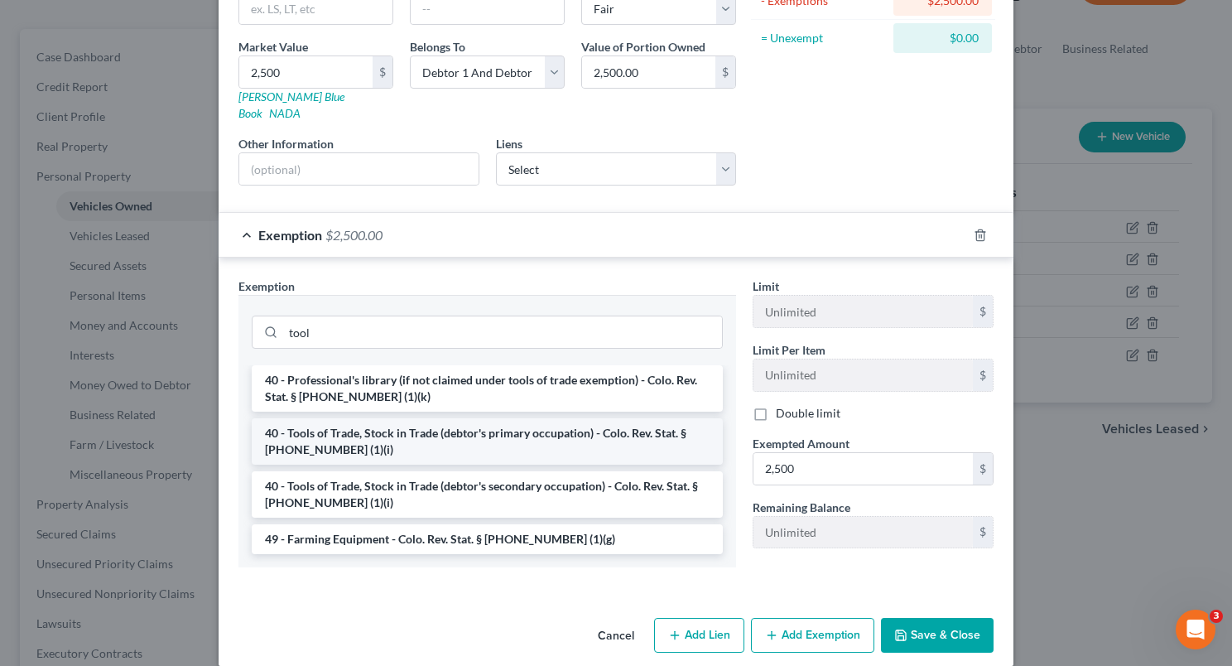
click at [497, 422] on li "40 - Tools of Trade, Stock in Trade (debtor's primary occupation) - Colo. Rev. …" at bounding box center [487, 441] width 471 height 46
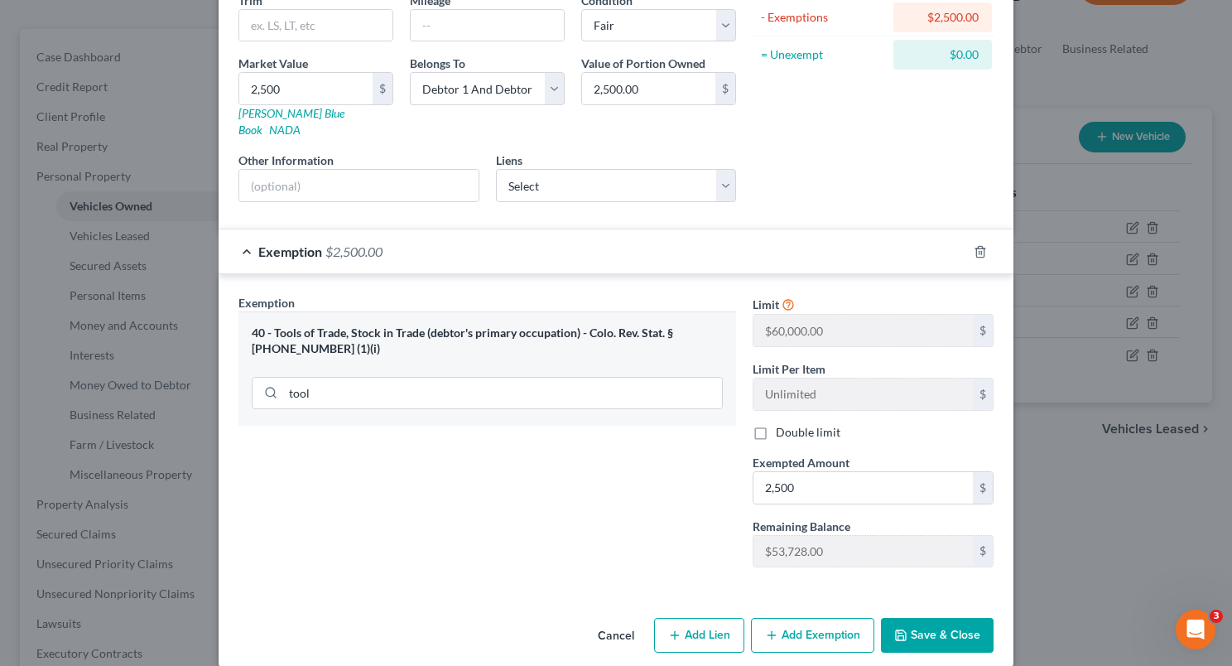
click at [928, 618] on button "Save & Close" at bounding box center [937, 635] width 113 height 35
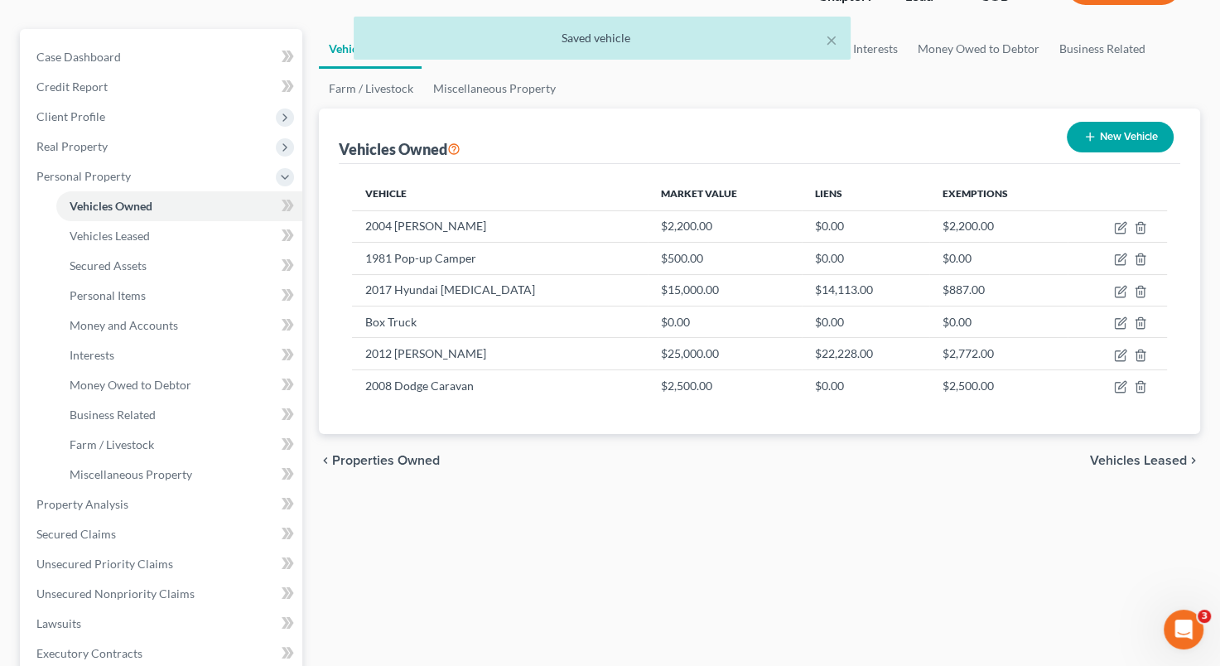
click at [1116, 131] on button "New Vehicle" at bounding box center [1120, 137] width 107 height 31
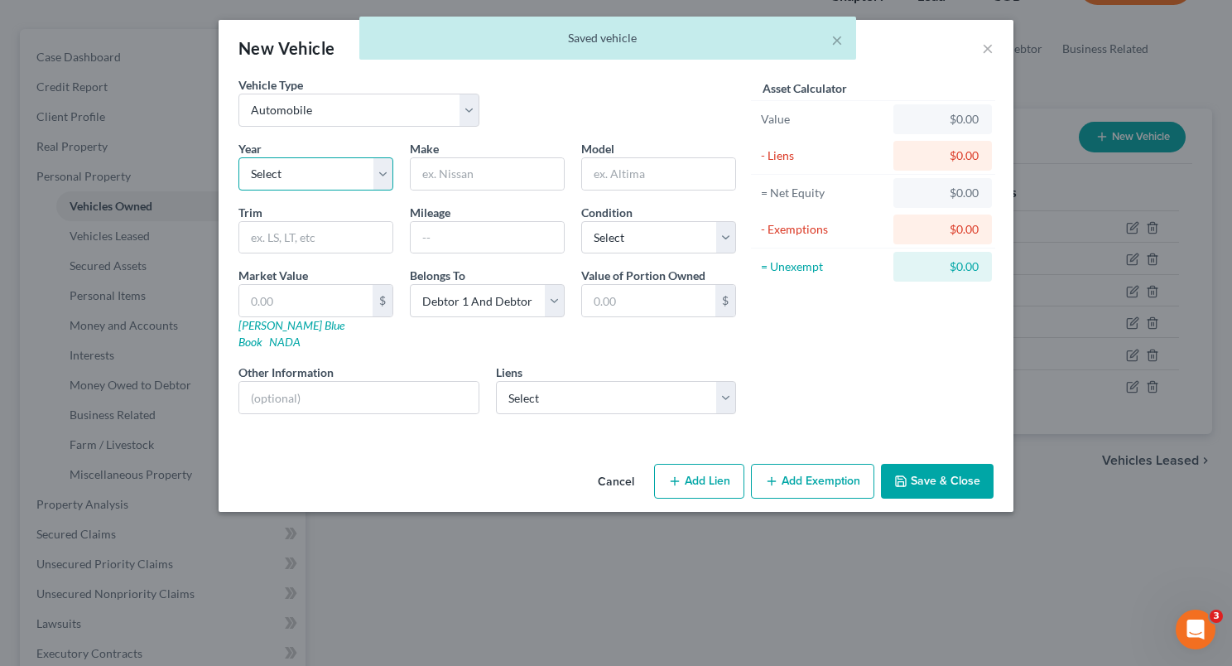
click at [384, 179] on select "Select 2026 2025 2024 2023 2022 2021 2020 2019 2018 2017 2016 2015 2014 2013 20…" at bounding box center [316, 173] width 155 height 33
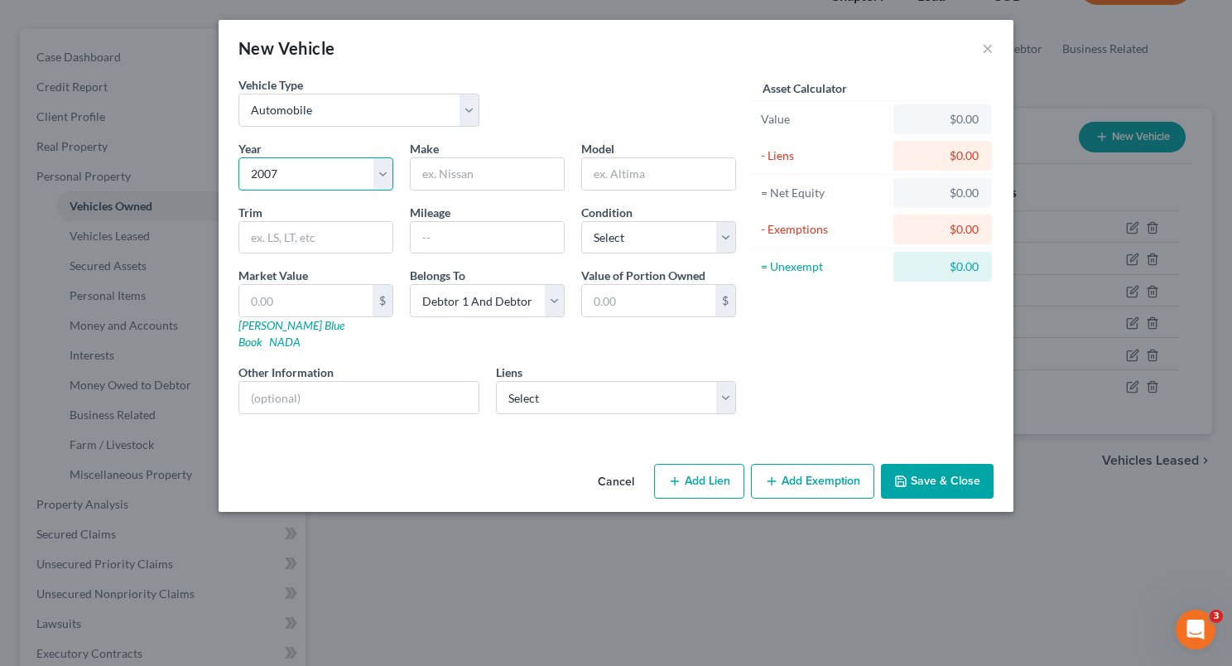
click at [239, 157] on select "Select 2026 2025 2024 2023 2022 2021 2020 2019 2018 2017 2016 2015 2014 2013 20…" at bounding box center [316, 173] width 155 height 33
click at [442, 173] on input "text" at bounding box center [487, 173] width 153 height 31
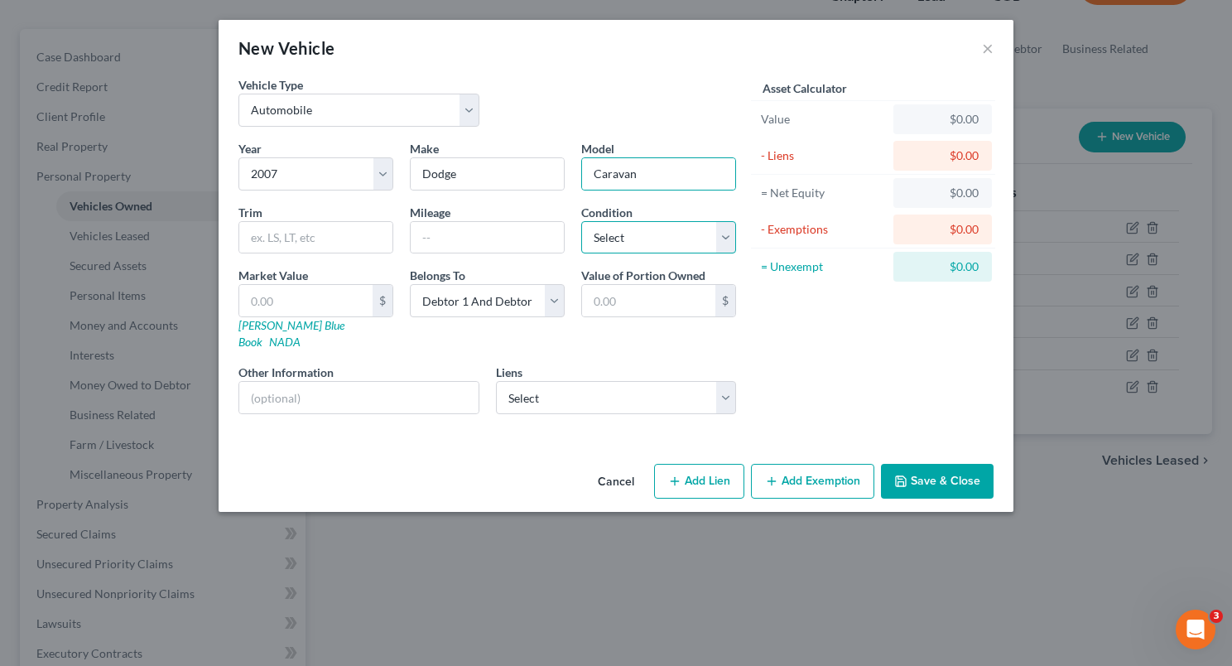
click at [656, 232] on select "Select Excellent Very Good Good Fair Poor" at bounding box center [658, 237] width 155 height 33
click at [581, 221] on select "Select Excellent Very Good Good Fair Poor" at bounding box center [658, 237] width 155 height 33
click at [311, 294] on input "text" at bounding box center [305, 300] width 133 height 31
click at [771, 330] on div "Asset Calculator Value $2,500.00 - Liens $0.00 = Net Equity $25.00 - Exemptions…" at bounding box center [873, 251] width 258 height 351
click at [817, 477] on button "Add Exemption" at bounding box center [812, 481] width 123 height 35
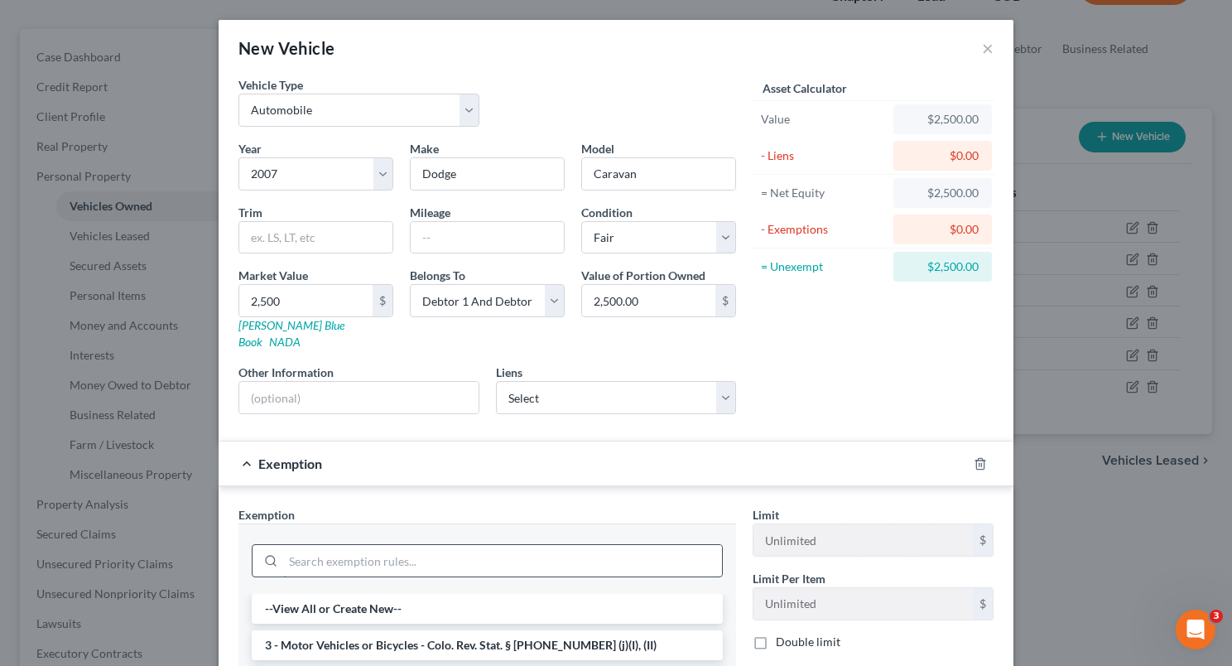
click at [629, 545] on input "search" at bounding box center [502, 560] width 439 height 31
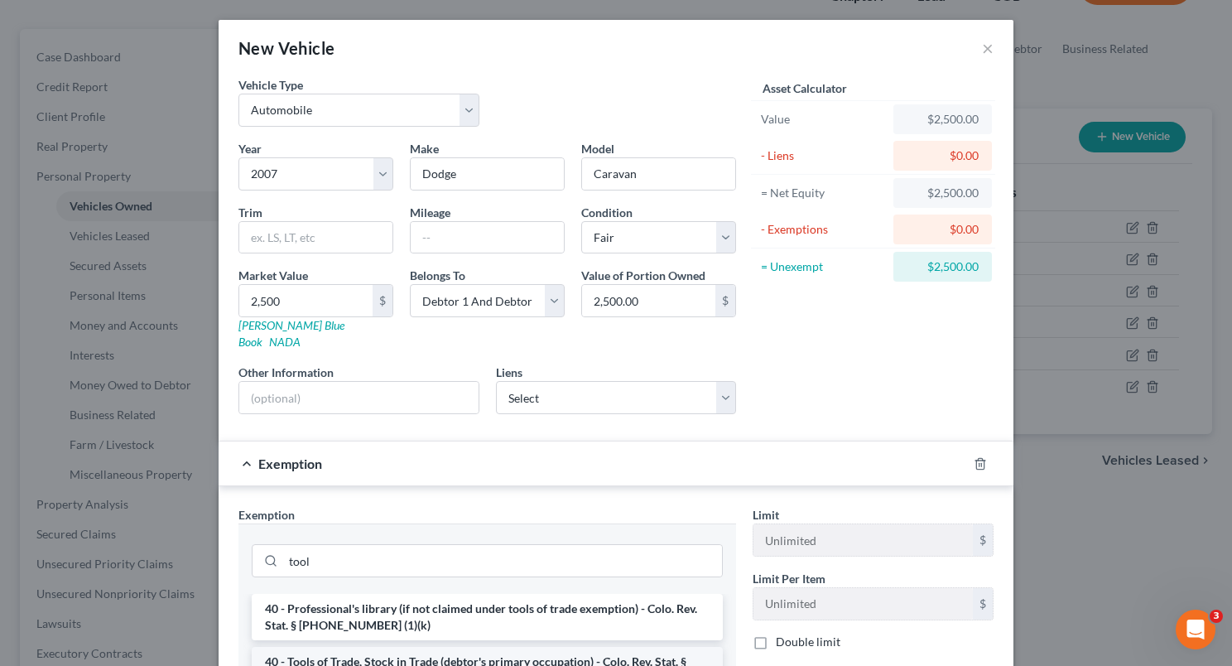
click at [551, 647] on li "40 - Tools of Trade, Stock in Trade (debtor's primary occupation) - Colo. Rev. …" at bounding box center [487, 670] width 471 height 46
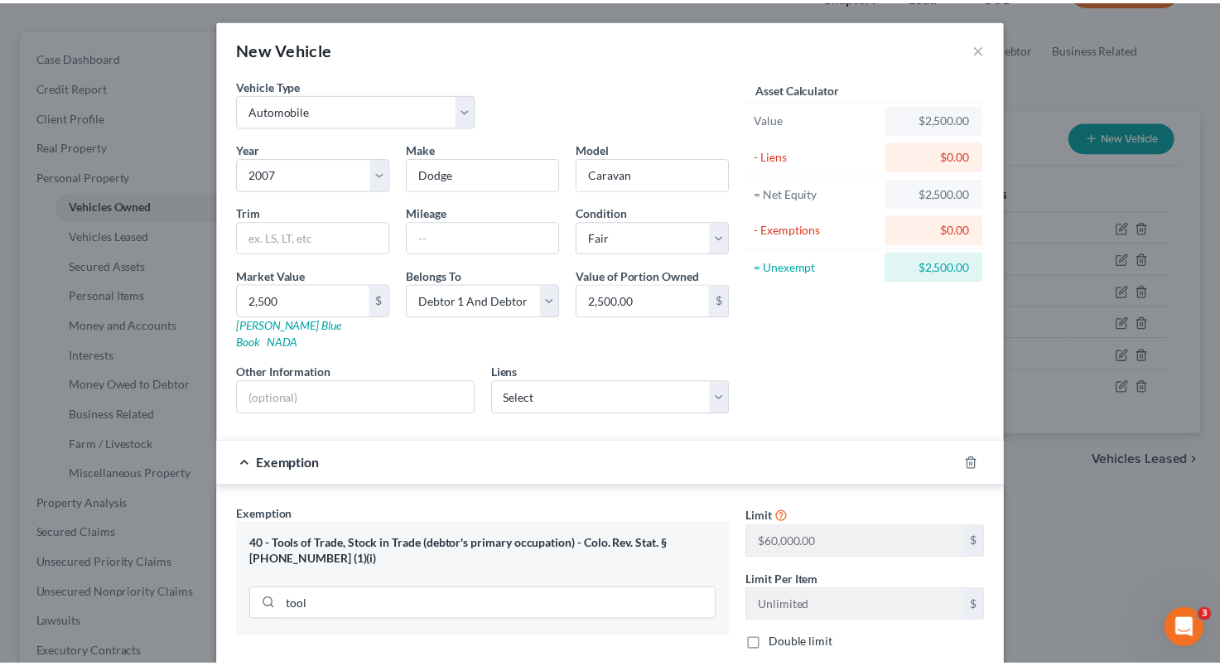
scroll to position [195, 0]
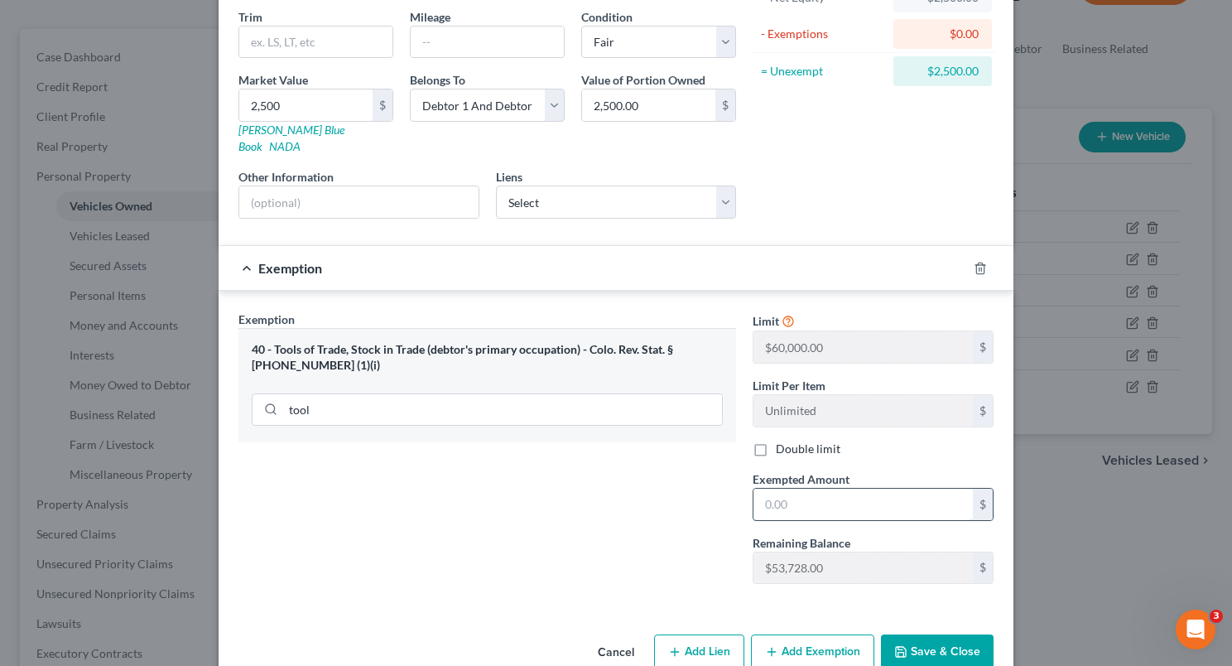
click at [760, 489] on input "text" at bounding box center [863, 504] width 219 height 31
click at [911, 634] on button "Save & Close" at bounding box center [937, 651] width 113 height 35
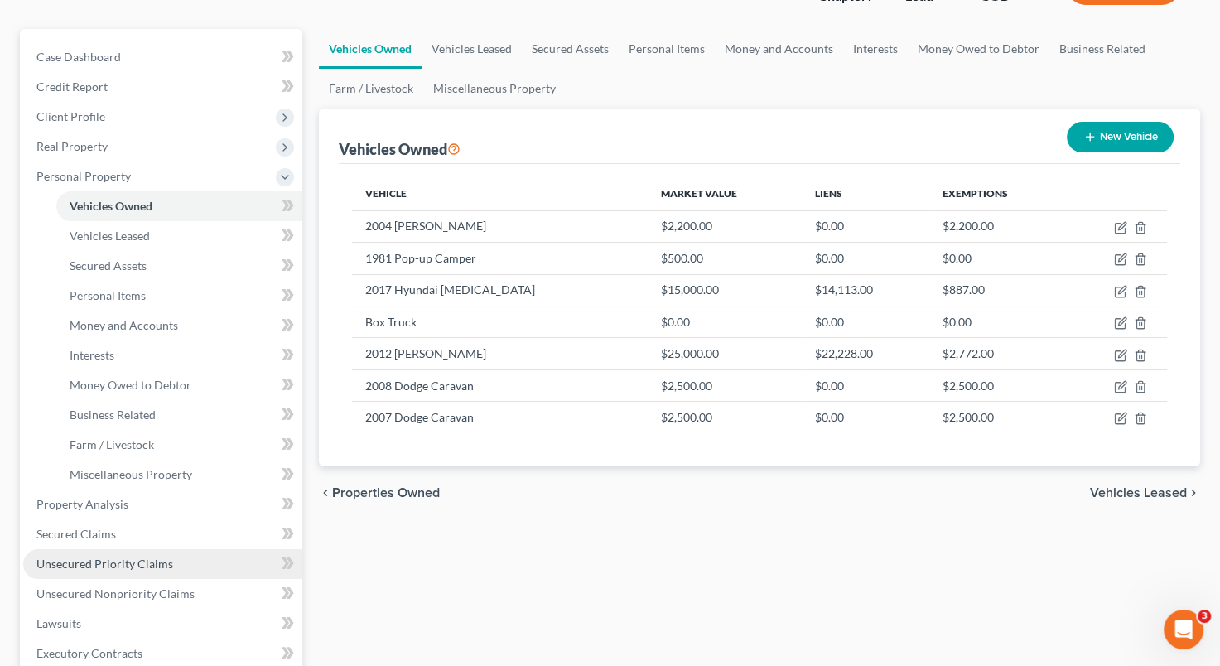
click at [193, 561] on link "Unsecured Priority Claims" at bounding box center [162, 564] width 279 height 30
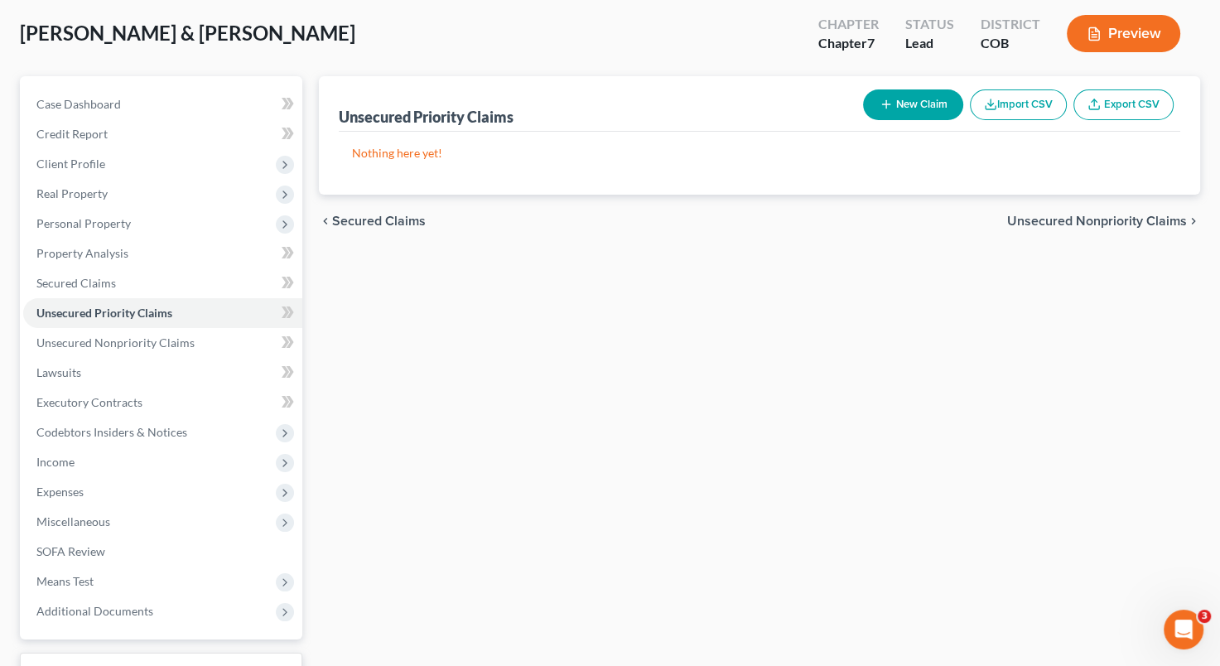
scroll to position [213, 0]
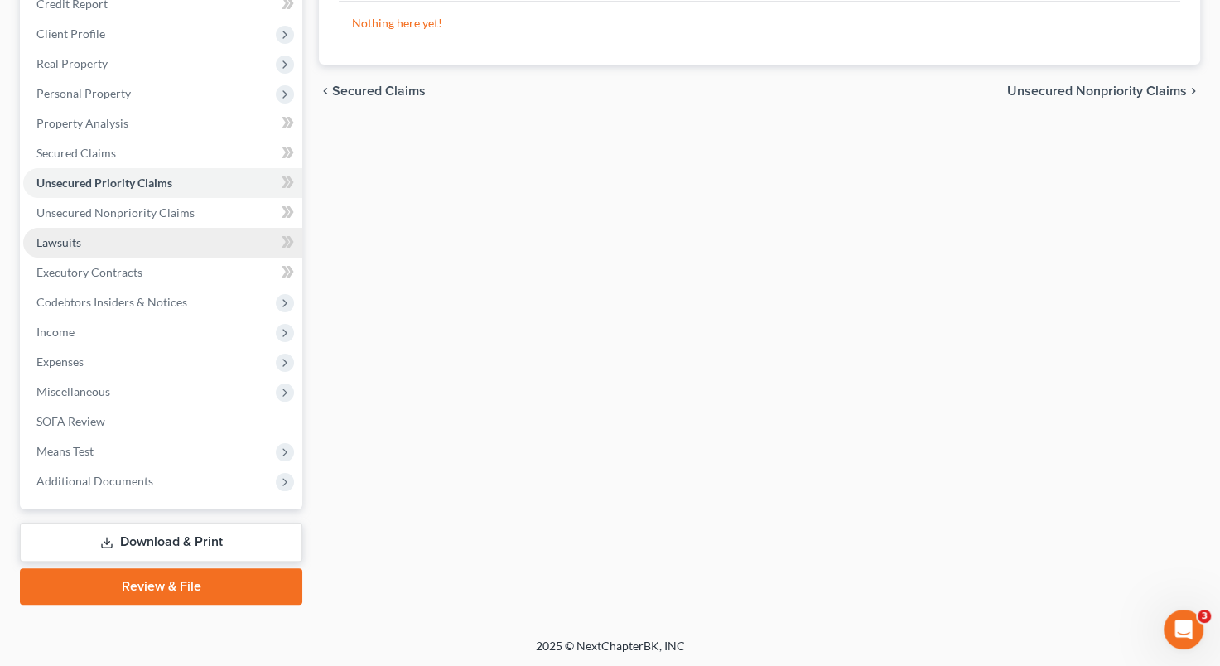
click at [182, 239] on link "Lawsuits" at bounding box center [162, 243] width 279 height 30
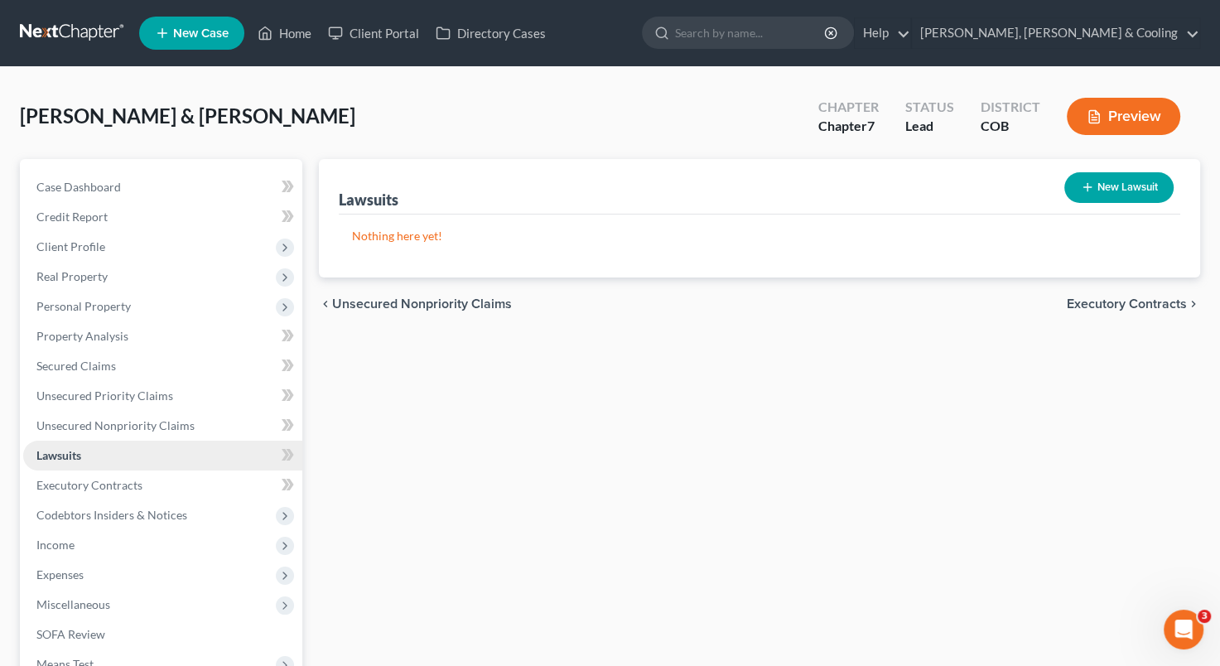
click at [157, 446] on link "Lawsuits" at bounding box center [162, 456] width 279 height 30
click at [1116, 185] on button "New Lawsuit" at bounding box center [1118, 187] width 109 height 31
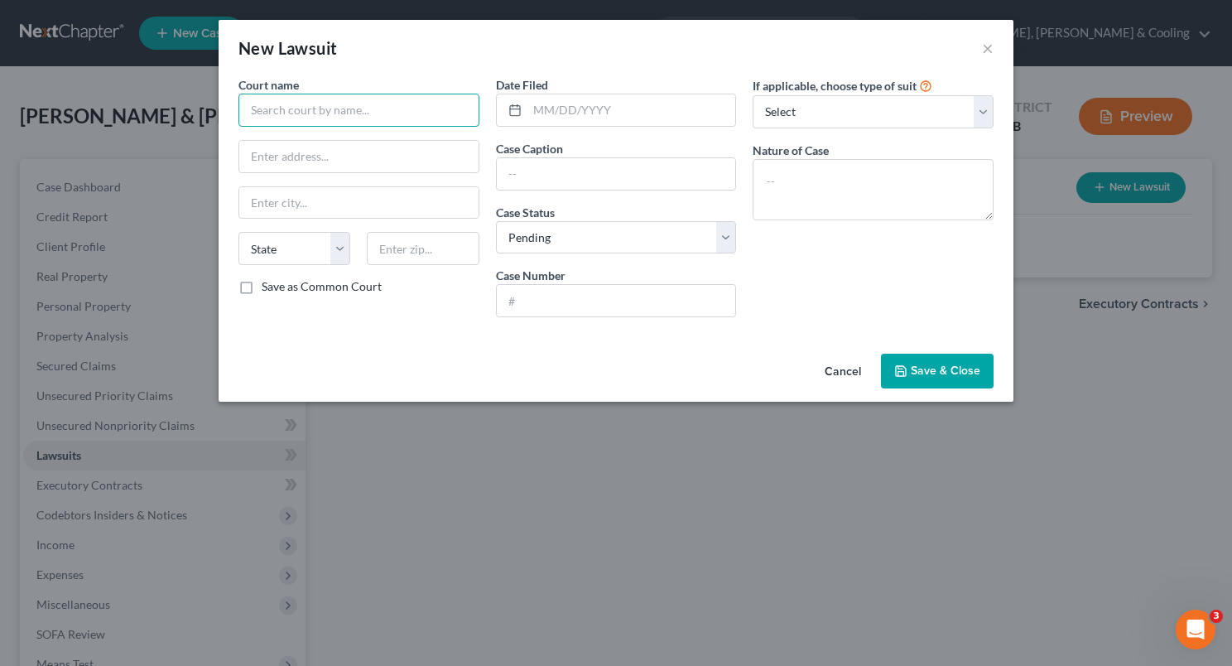
click at [387, 106] on input "text" at bounding box center [359, 110] width 241 height 33
click at [387, 106] on input "M" at bounding box center [359, 110] width 241 height 33
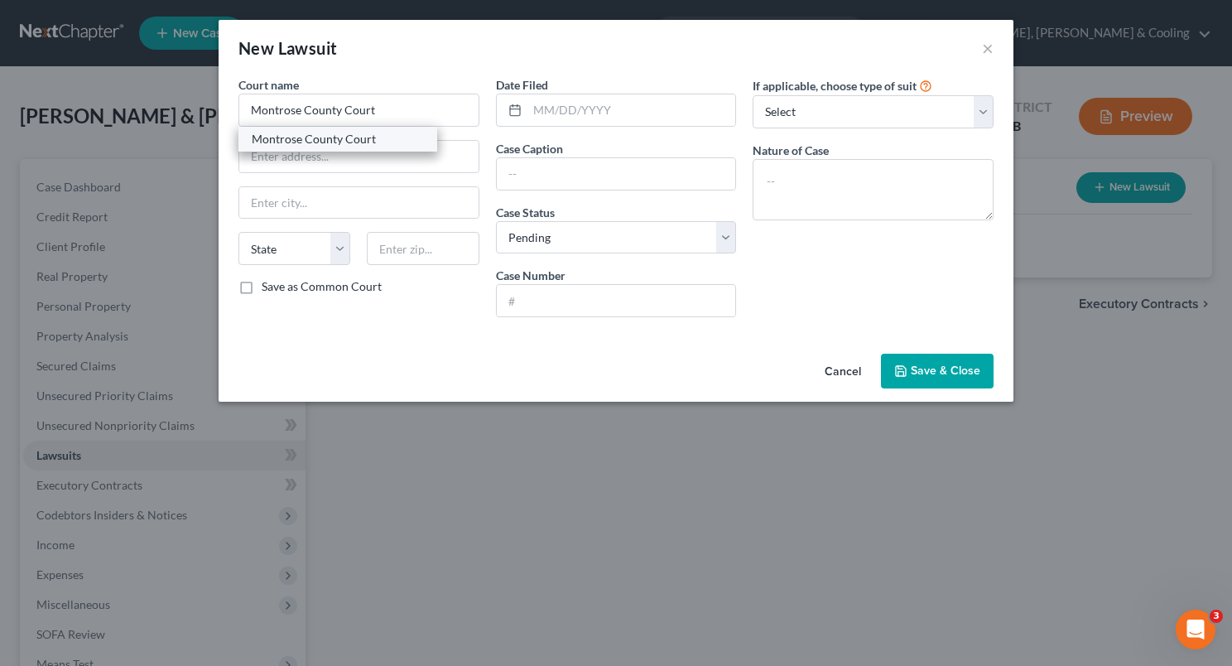
click at [411, 131] on div "Montrose County Court" at bounding box center [338, 139] width 199 height 25
click at [530, 174] on input "text" at bounding box center [616, 173] width 239 height 31
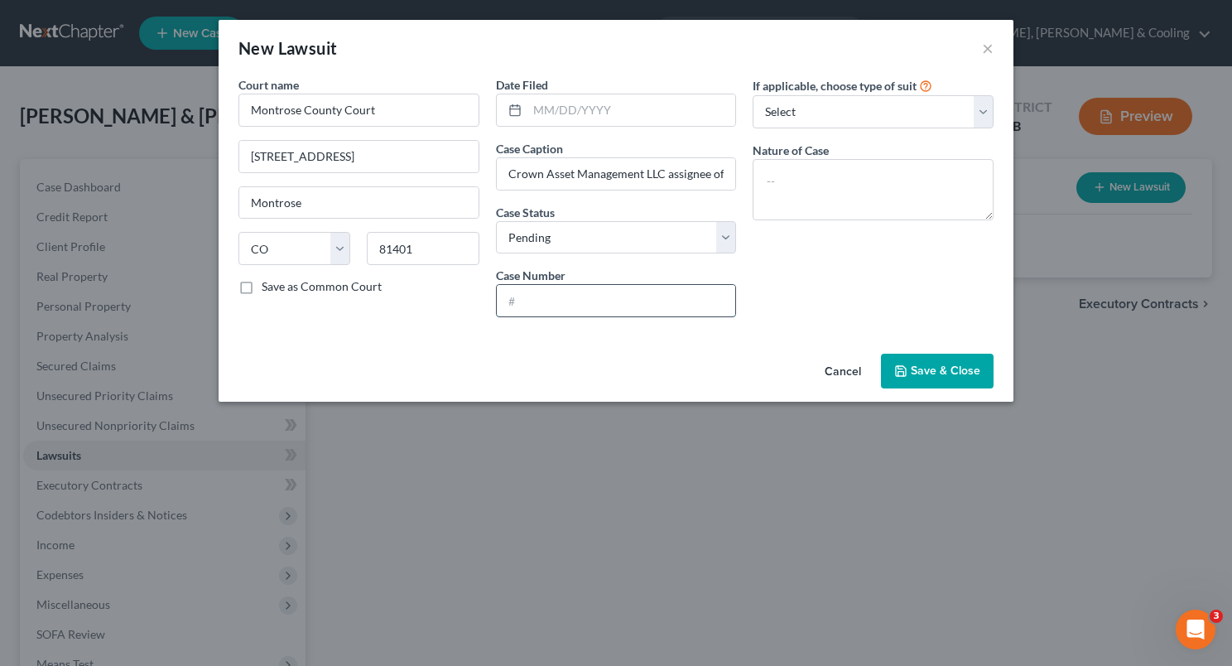
click at [562, 303] on input "text" at bounding box center [616, 300] width 239 height 31
click at [977, 112] on select "Select Repossession Garnishment Foreclosure Attached, Seized, Or Levied Other" at bounding box center [873, 111] width 241 height 33
click at [753, 95] on select "Select Repossession Garnishment Foreclosure Attached, Seized, Or Levied Other" at bounding box center [873, 111] width 241 height 33
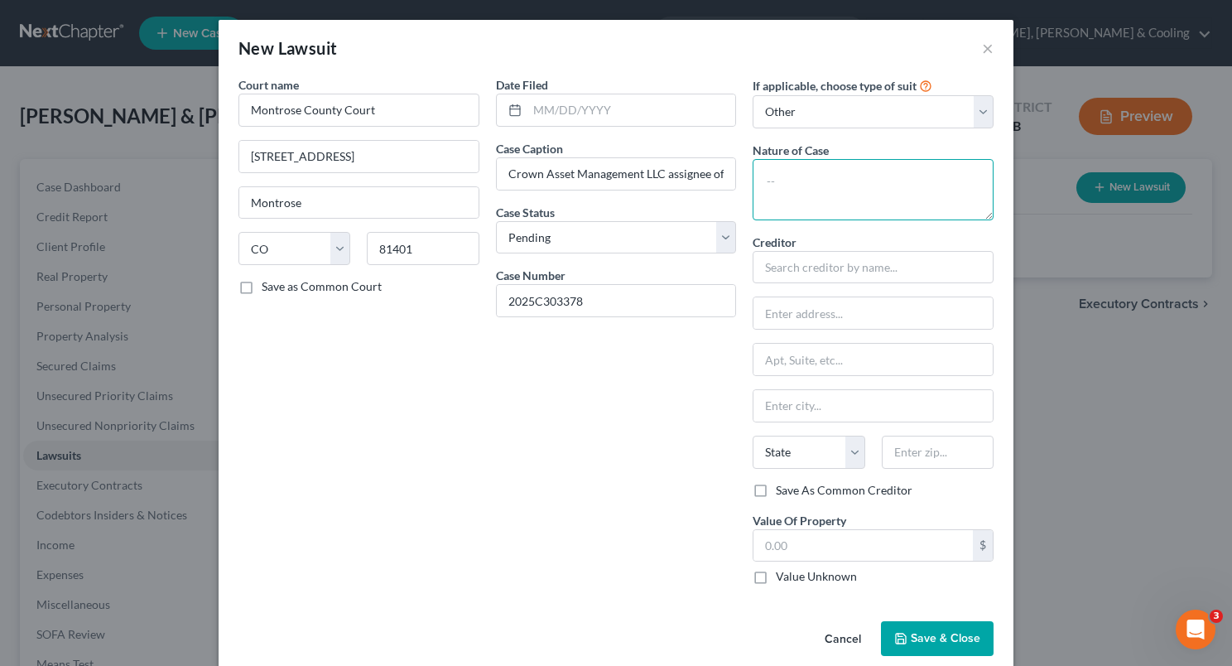
click at [830, 178] on textarea at bounding box center [873, 189] width 241 height 61
click at [802, 258] on input "text" at bounding box center [873, 267] width 241 height 33
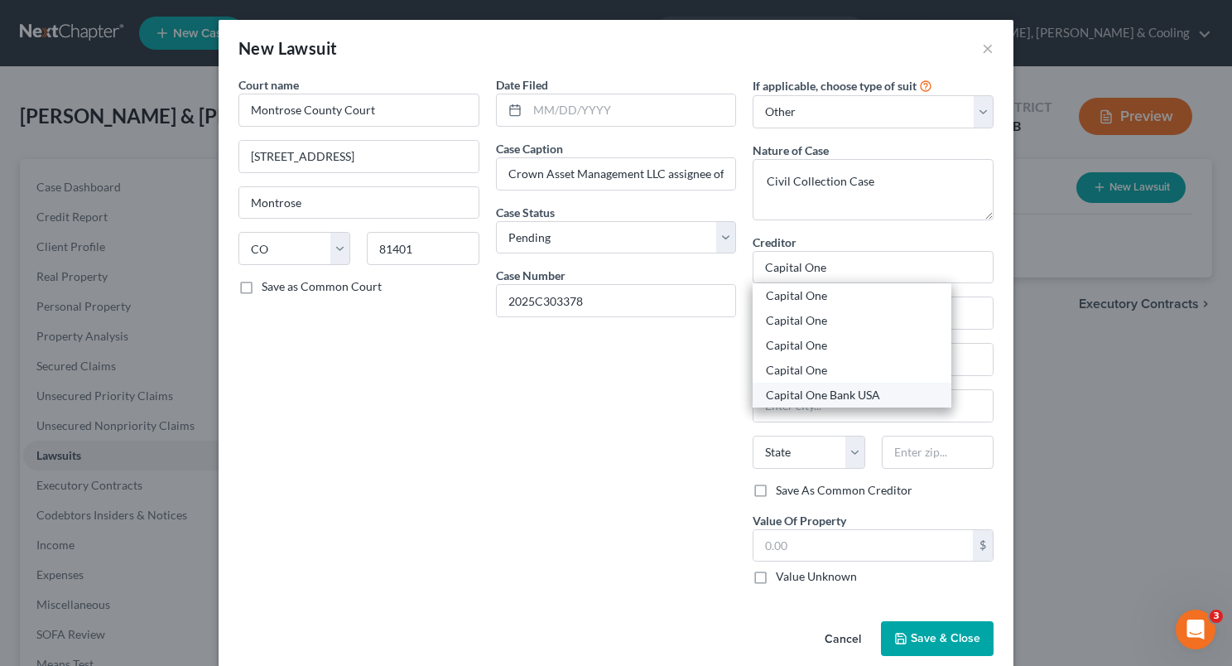
click at [822, 395] on div "Capital One Bank USA" at bounding box center [852, 395] width 172 height 17
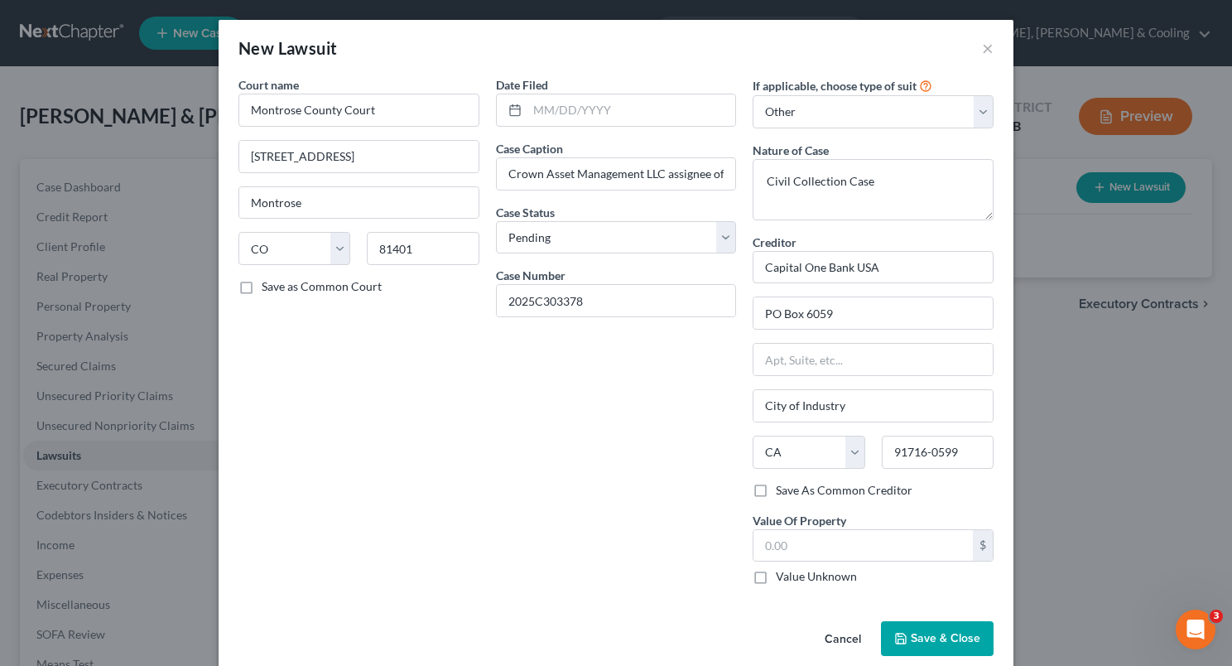
scroll to position [21, 0]
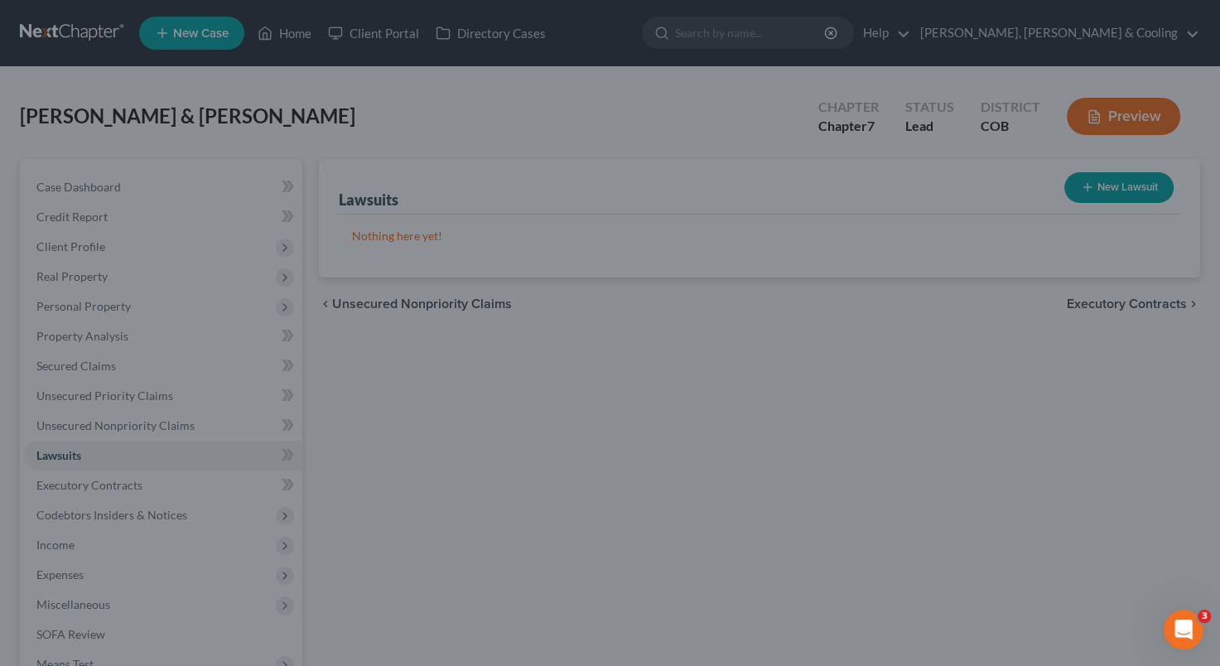
drag, startPoint x: 1222, startPoint y: 351, endPoint x: 1205, endPoint y: 383, distance: 36.0
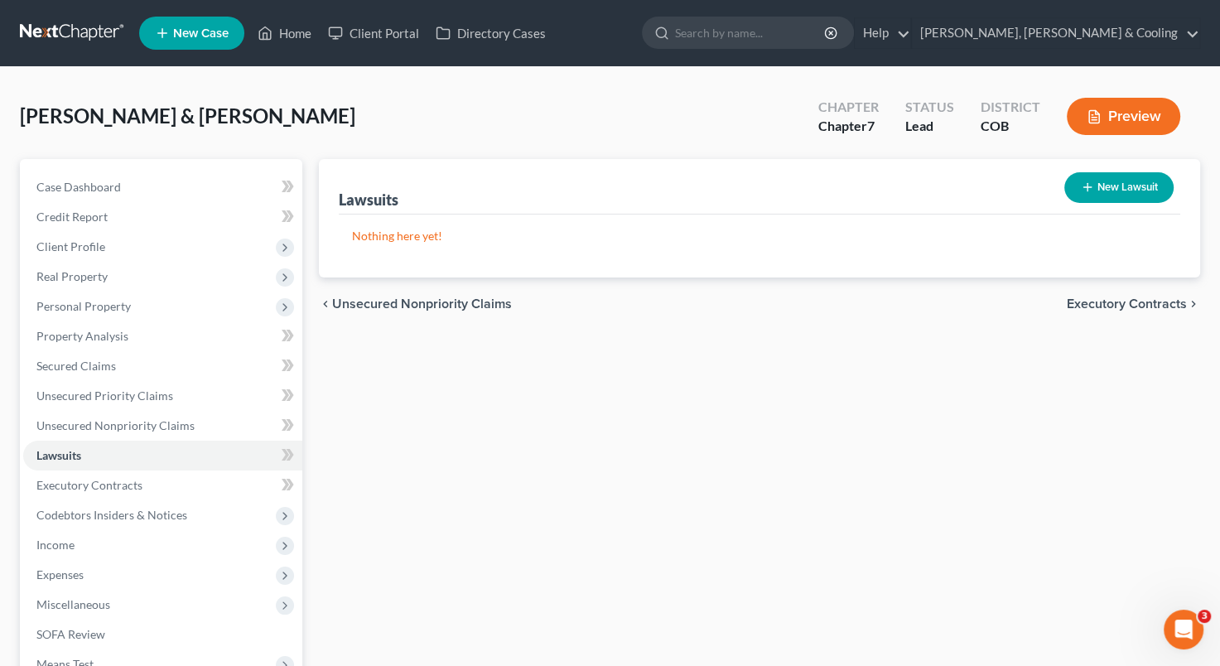
click at [1124, 189] on button "New Lawsuit" at bounding box center [1118, 187] width 109 height 31
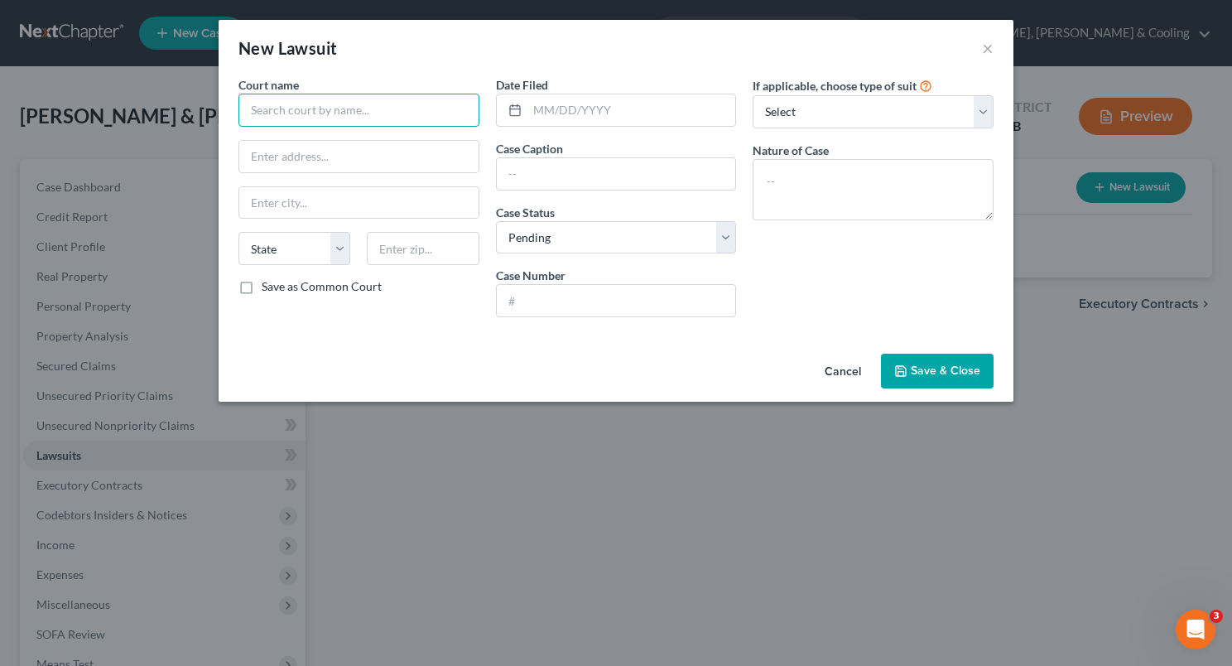
click at [358, 106] on input "text" at bounding box center [359, 110] width 241 height 33
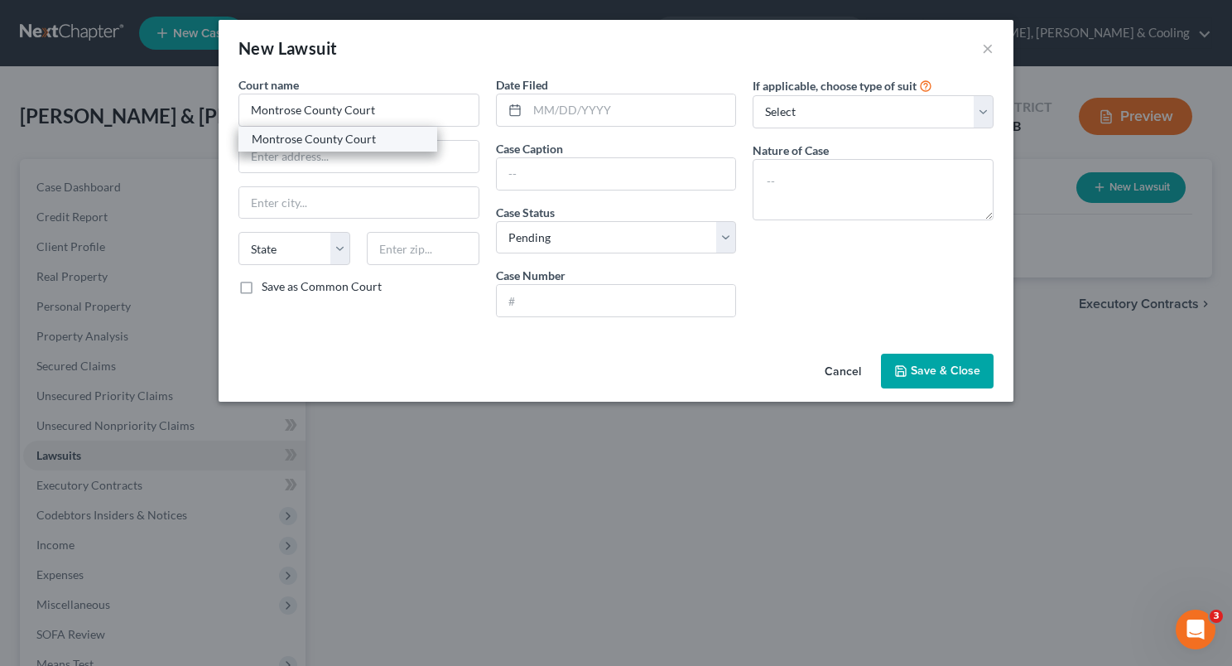
click at [368, 136] on div "Montrose County Court" at bounding box center [338, 139] width 172 height 17
click at [539, 168] on input "text" at bounding box center [616, 173] width 239 height 31
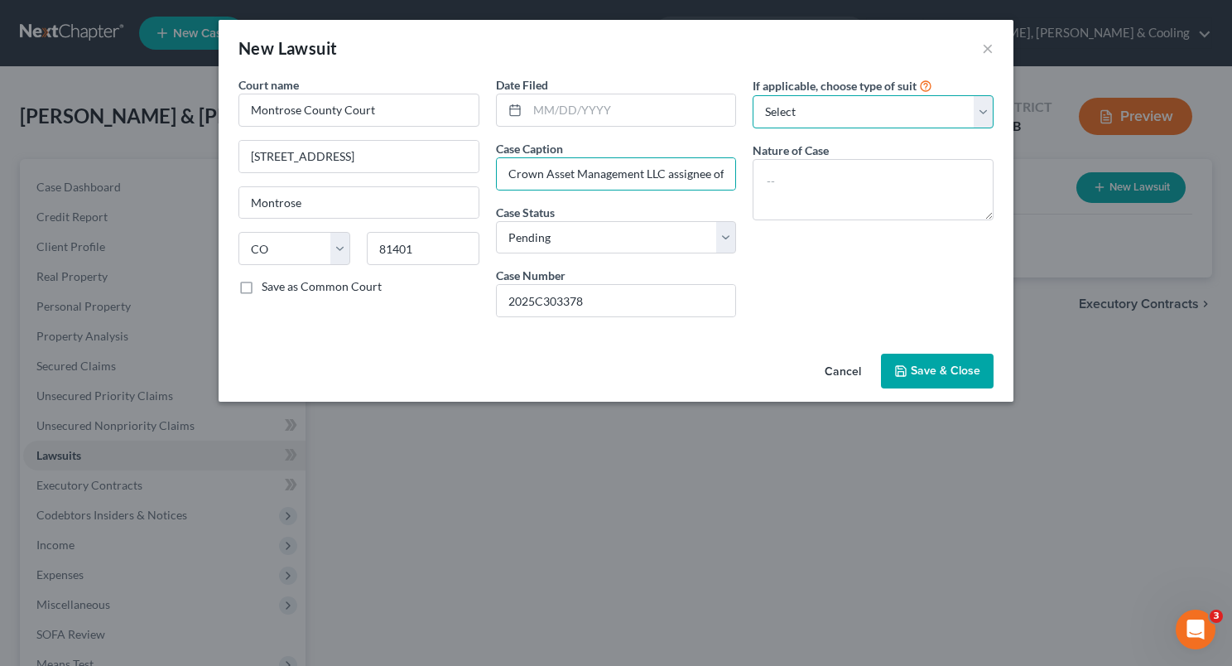
click at [981, 112] on select "Select Repossession Garnishment Foreclosure Attached, Seized, Or Levied Other" at bounding box center [873, 111] width 241 height 33
click at [753, 95] on select "Select Repossession Garnishment Foreclosure Attached, Seized, Or Levied Other" at bounding box center [873, 111] width 241 height 33
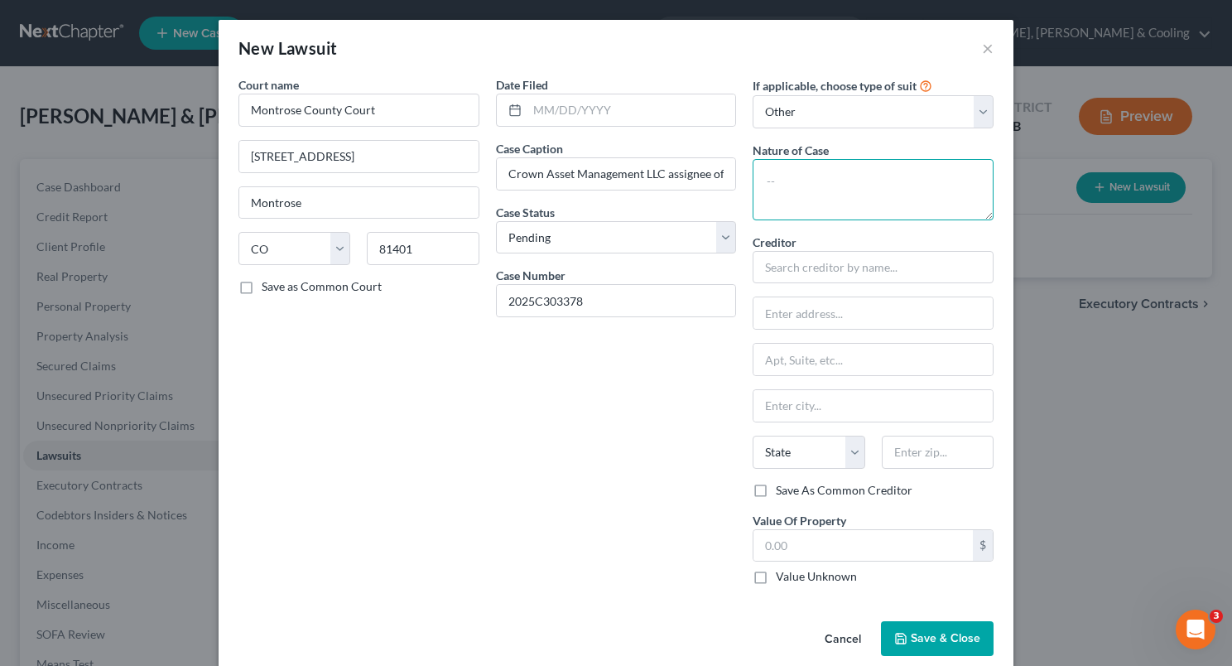
click at [789, 190] on textarea at bounding box center [873, 189] width 241 height 61
click at [919, 633] on span "Save & Close" at bounding box center [946, 638] width 70 height 14
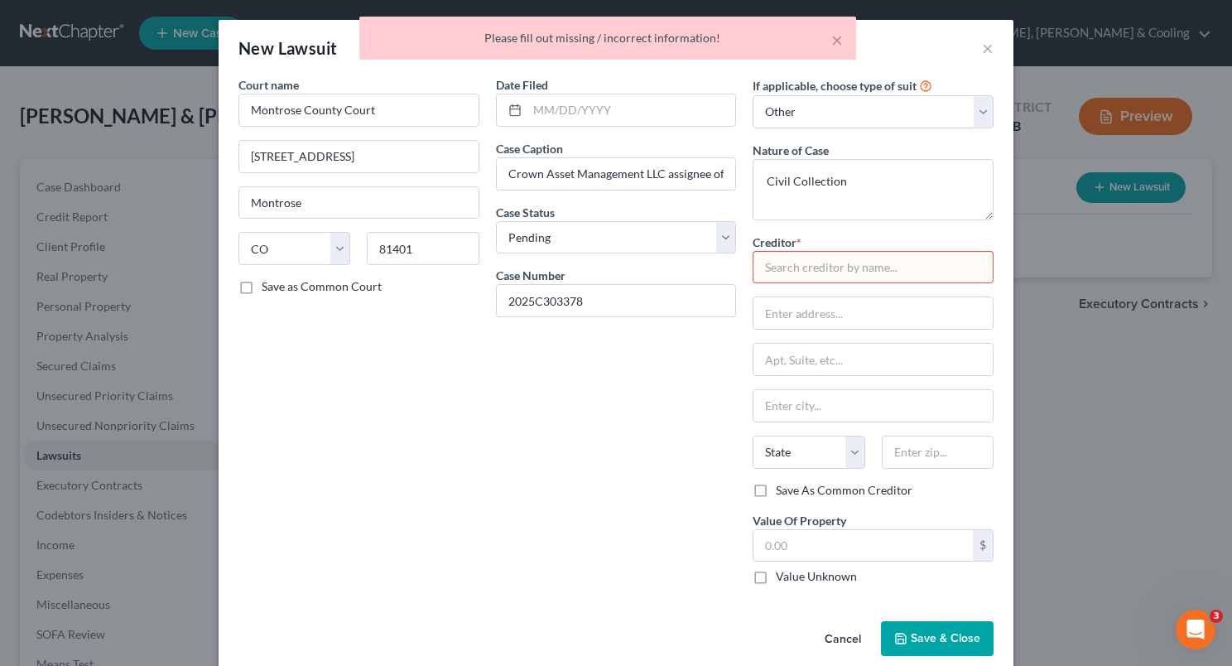
click at [797, 263] on input "text" at bounding box center [873, 267] width 241 height 33
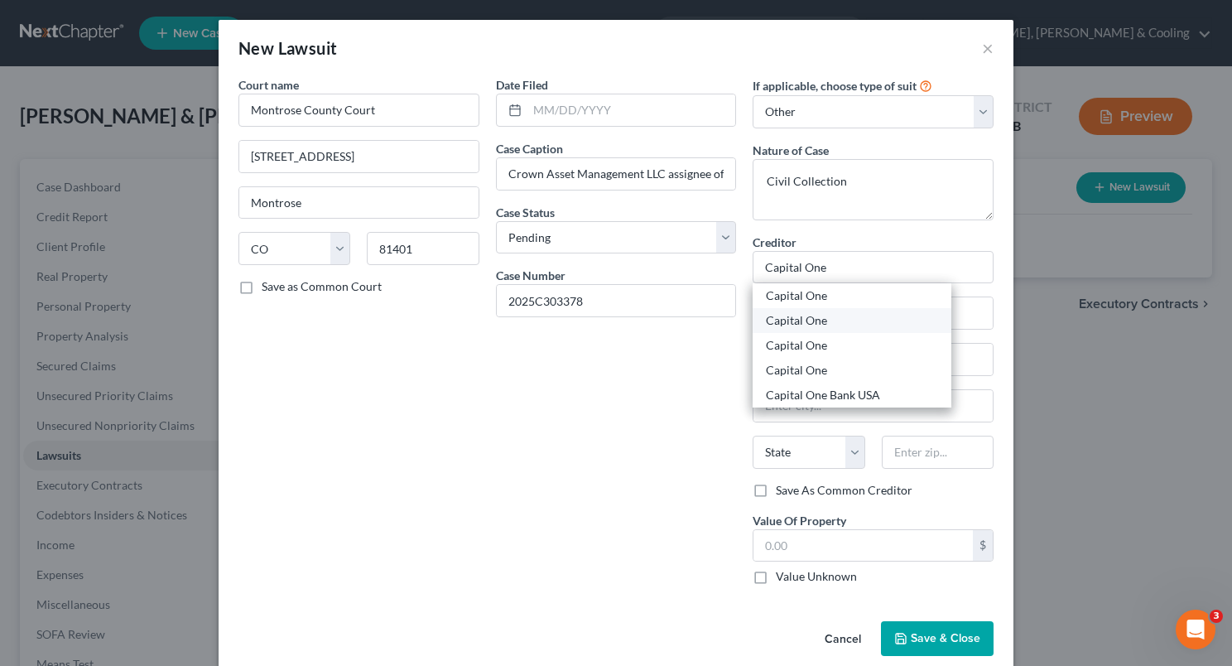
click at [824, 320] on div "Capital One" at bounding box center [852, 320] width 172 height 17
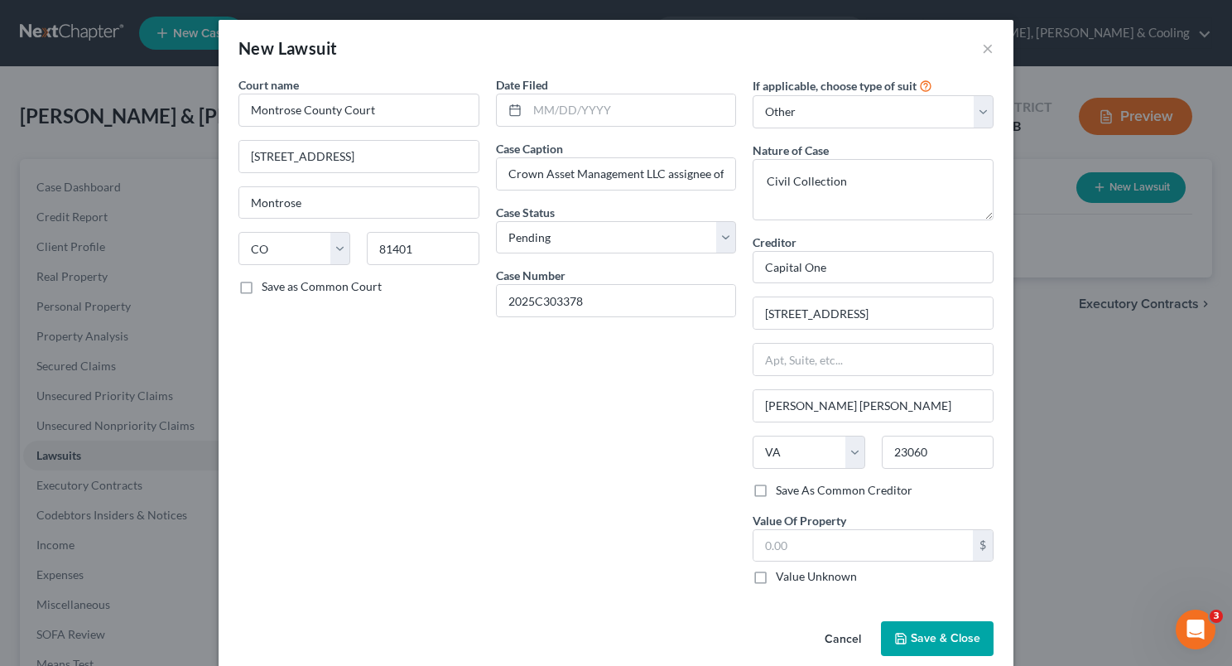
click at [920, 628] on button "Save & Close" at bounding box center [937, 638] width 113 height 35
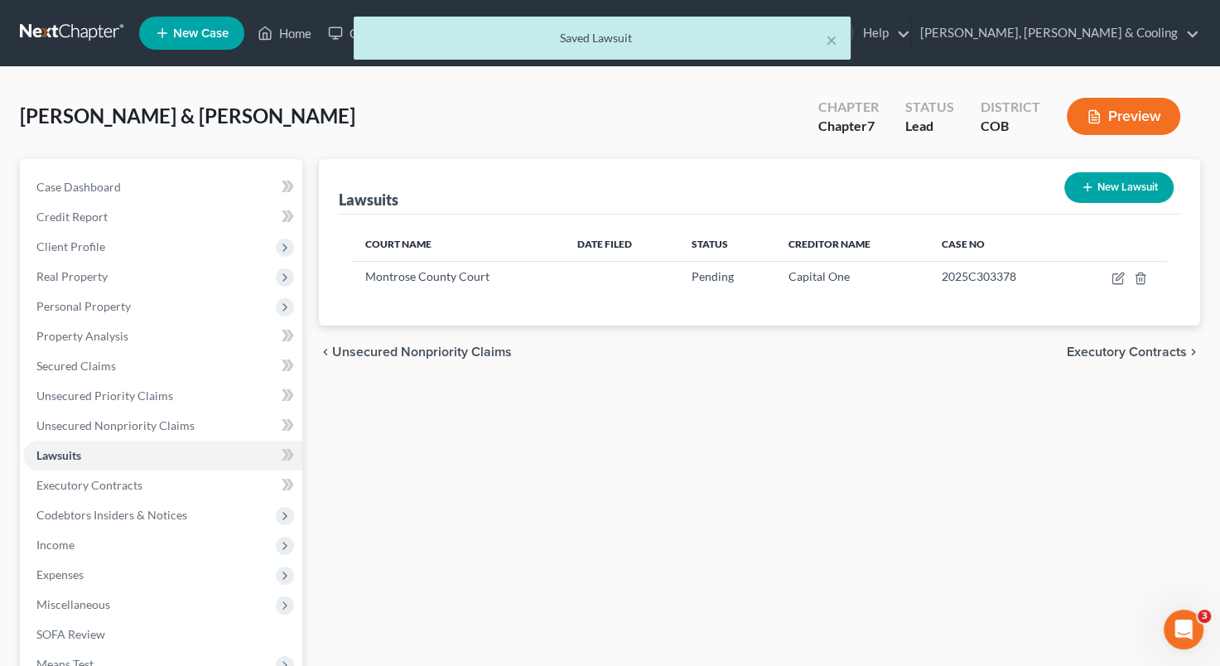
click at [1126, 186] on button "New Lawsuit" at bounding box center [1118, 187] width 109 height 31
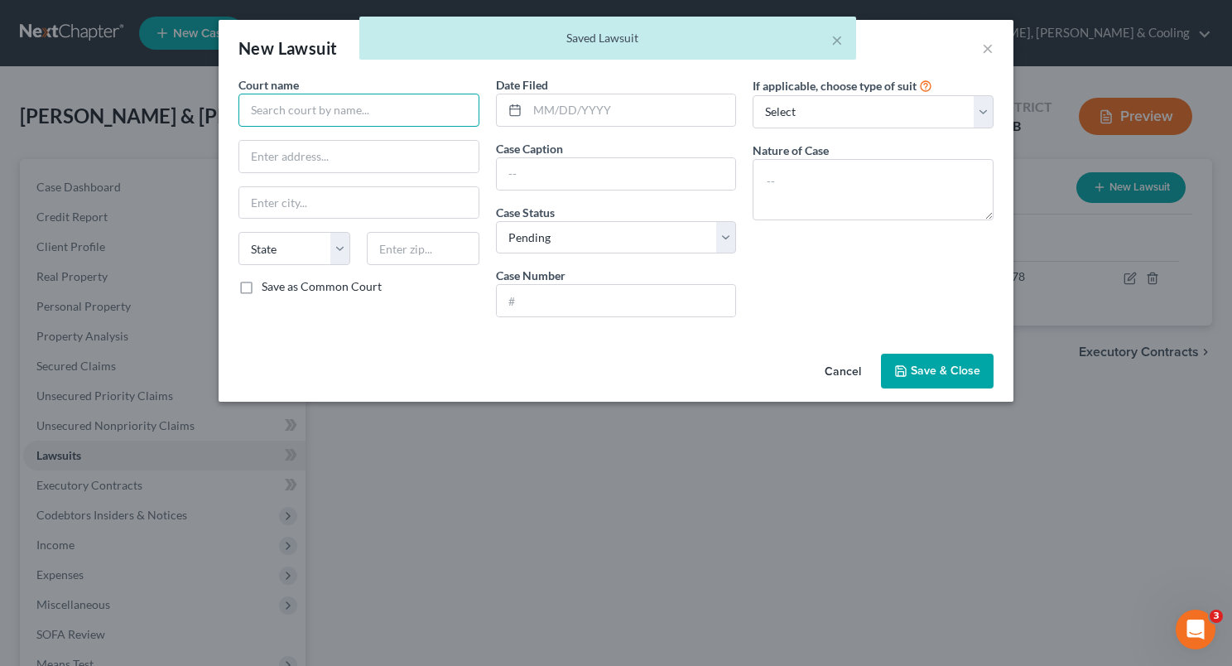
click at [295, 97] on input "text" at bounding box center [359, 110] width 241 height 33
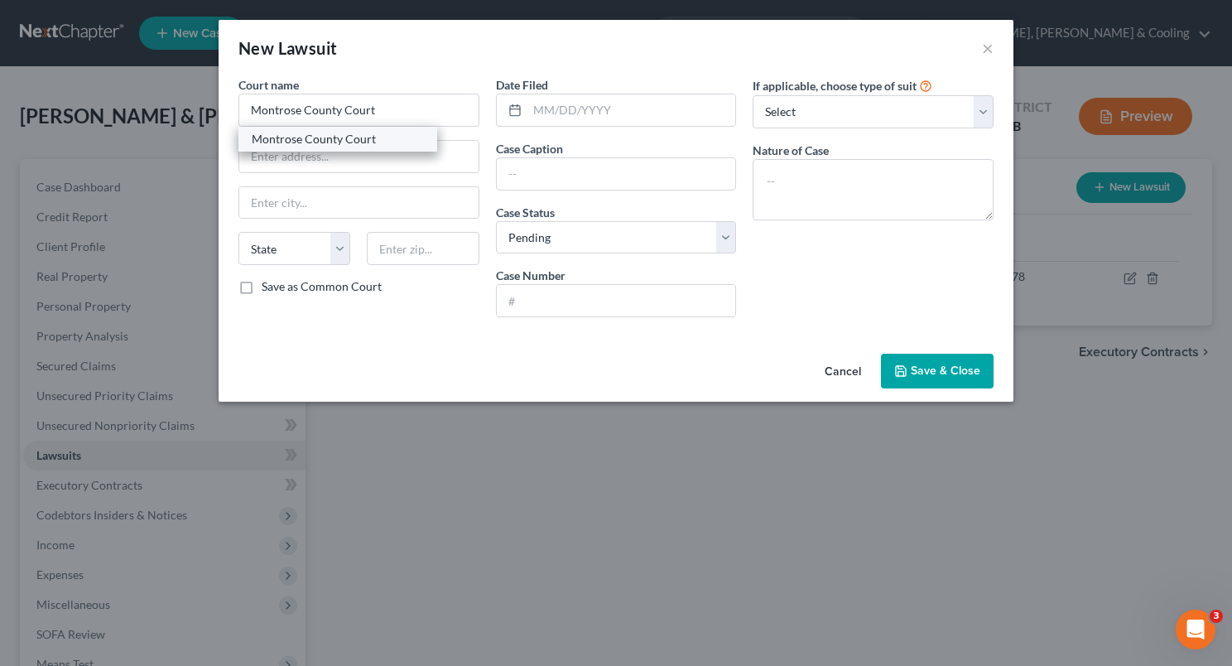
click at [337, 139] on div "Montrose County Court" at bounding box center [338, 139] width 172 height 17
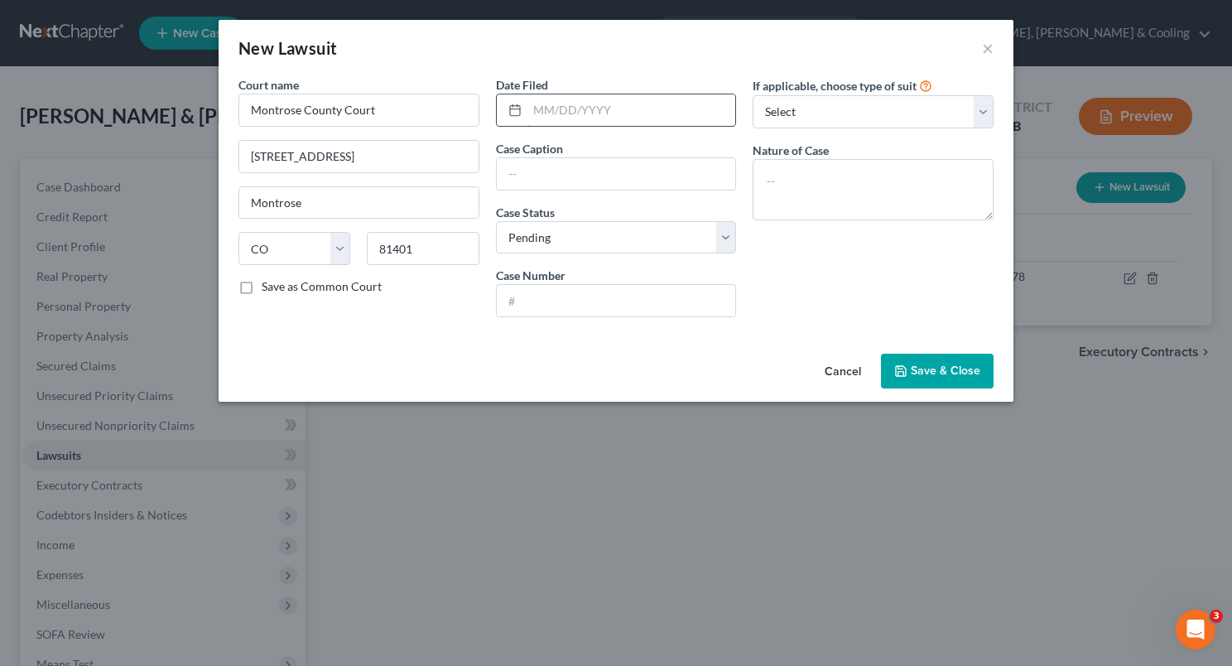
click at [548, 114] on input "text" at bounding box center [632, 109] width 209 height 31
click at [533, 167] on input "text" at bounding box center [616, 173] width 239 height 31
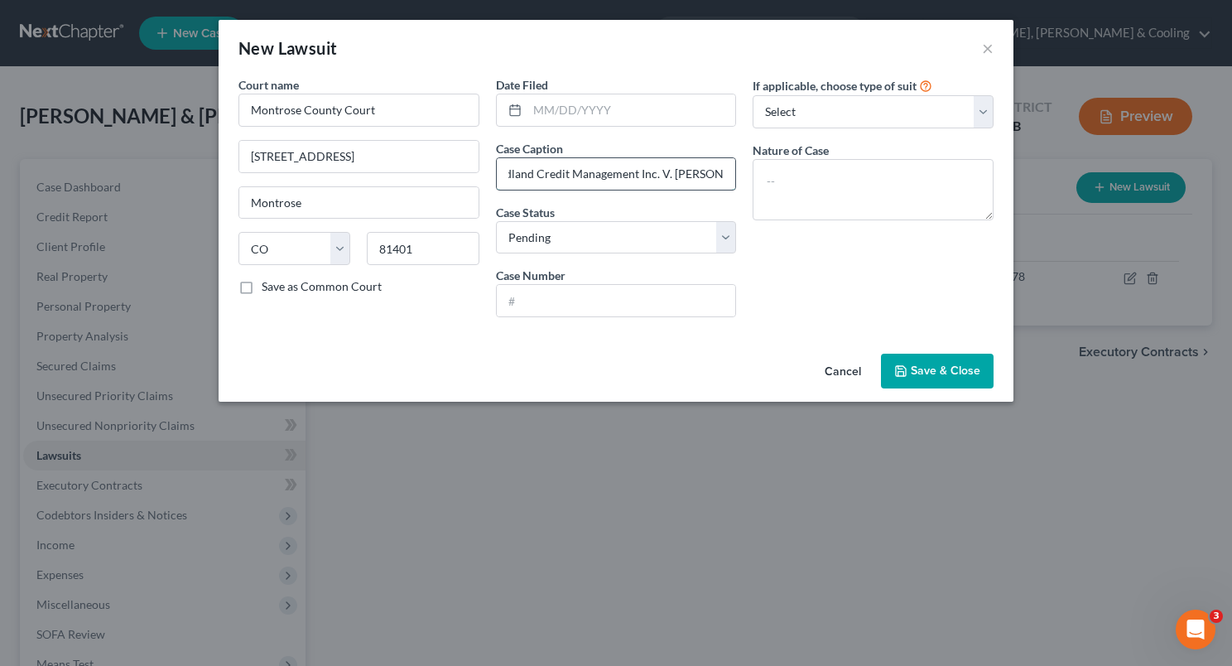
scroll to position [0, 23]
click at [634, 217] on div "Case Status * Select Pending On Appeal Concluded" at bounding box center [616, 229] width 241 height 51
click at [647, 231] on select "Select Pending On Appeal Concluded" at bounding box center [616, 237] width 241 height 33
click at [496, 221] on select "Select Pending On Appeal Concluded" at bounding box center [616, 237] width 241 height 33
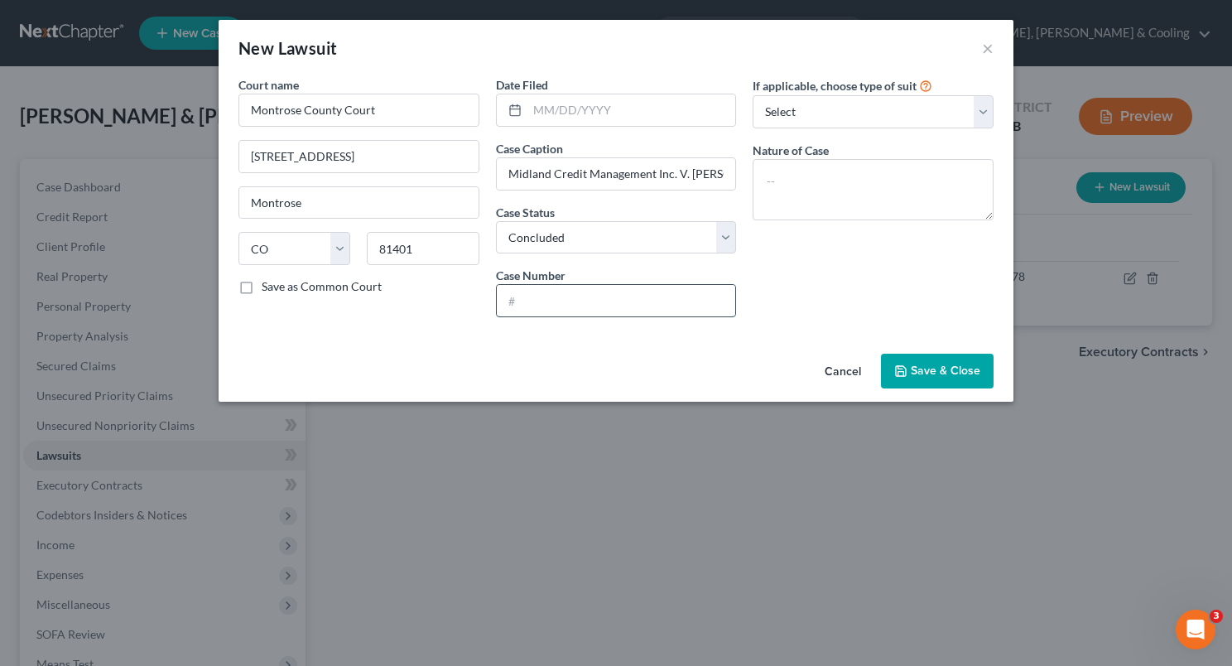
click at [622, 291] on input "text" at bounding box center [616, 300] width 239 height 31
click at [971, 113] on select "Select Repossession Garnishment Foreclosure Attached, Seized, Or Levied Other" at bounding box center [873, 111] width 241 height 33
click at [753, 95] on select "Select Repossession Garnishment Foreclosure Attached, Seized, Or Levied Other" at bounding box center [873, 111] width 241 height 33
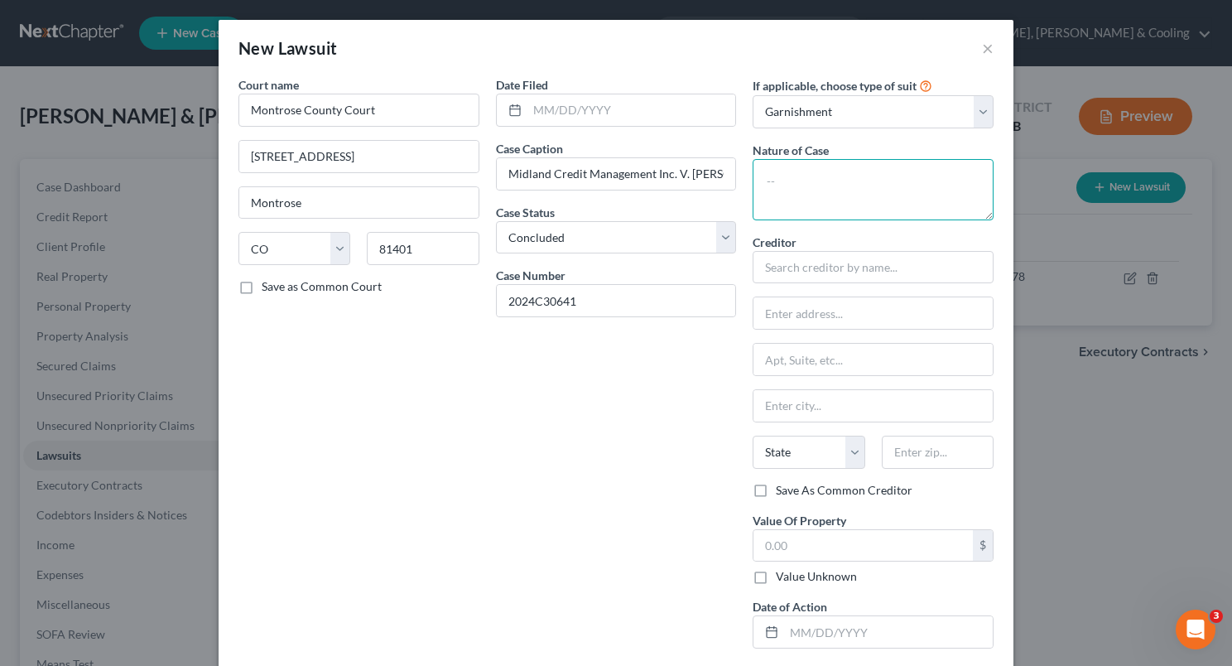
click at [828, 177] on textarea at bounding box center [873, 189] width 241 height 61
click at [782, 272] on input "text" at bounding box center [873, 267] width 241 height 33
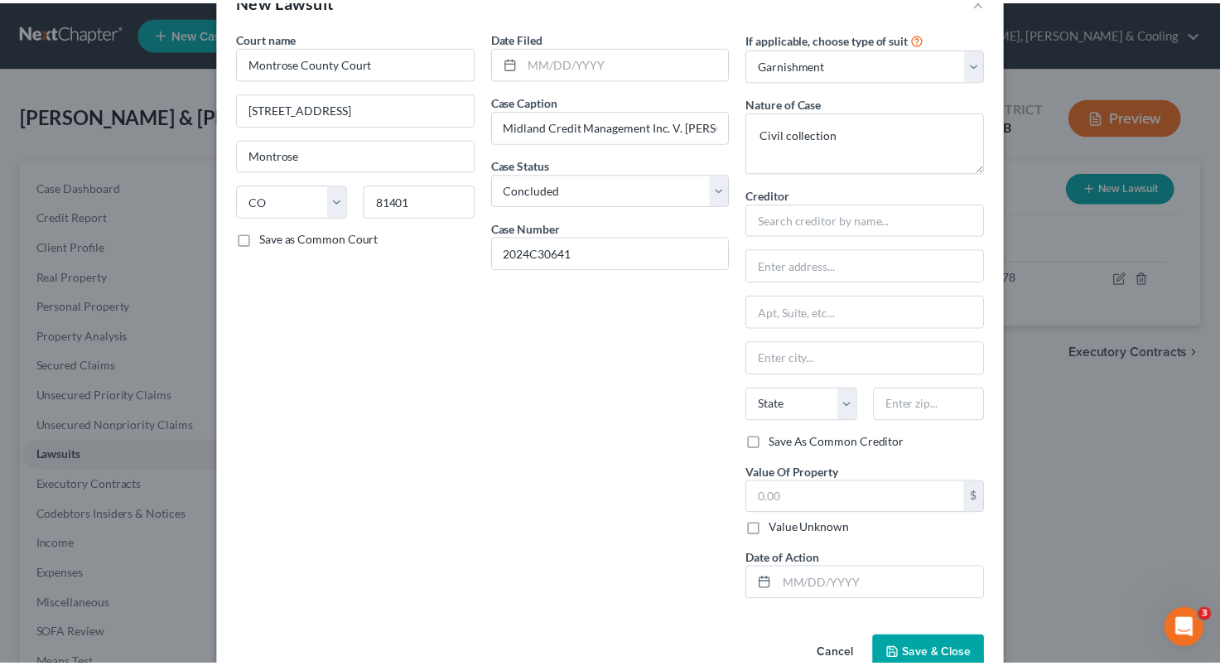
scroll to position [84, 0]
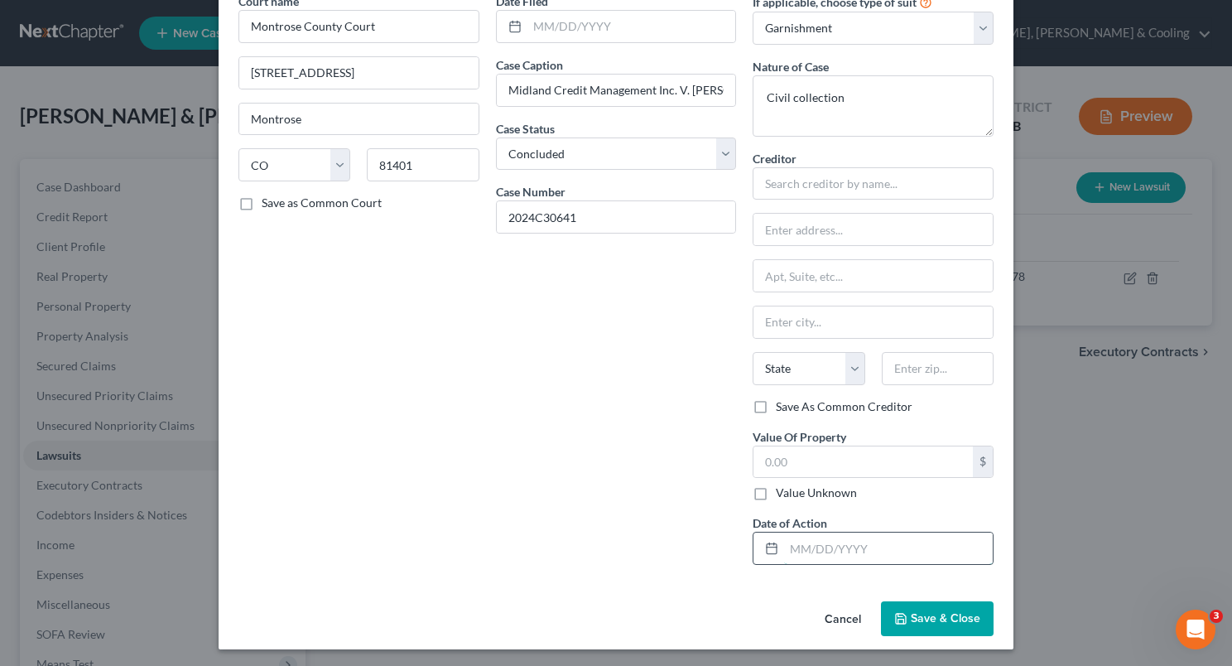
click at [814, 542] on input "text" at bounding box center [888, 547] width 209 height 31
click at [787, 459] on input "text" at bounding box center [863, 461] width 219 height 31
click at [596, 361] on div "Date Filed Case Caption Midland Credit Management Inc. V. [PERSON_NAME] Case St…" at bounding box center [617, 285] width 258 height 585
click at [827, 186] on input "text" at bounding box center [873, 183] width 241 height 33
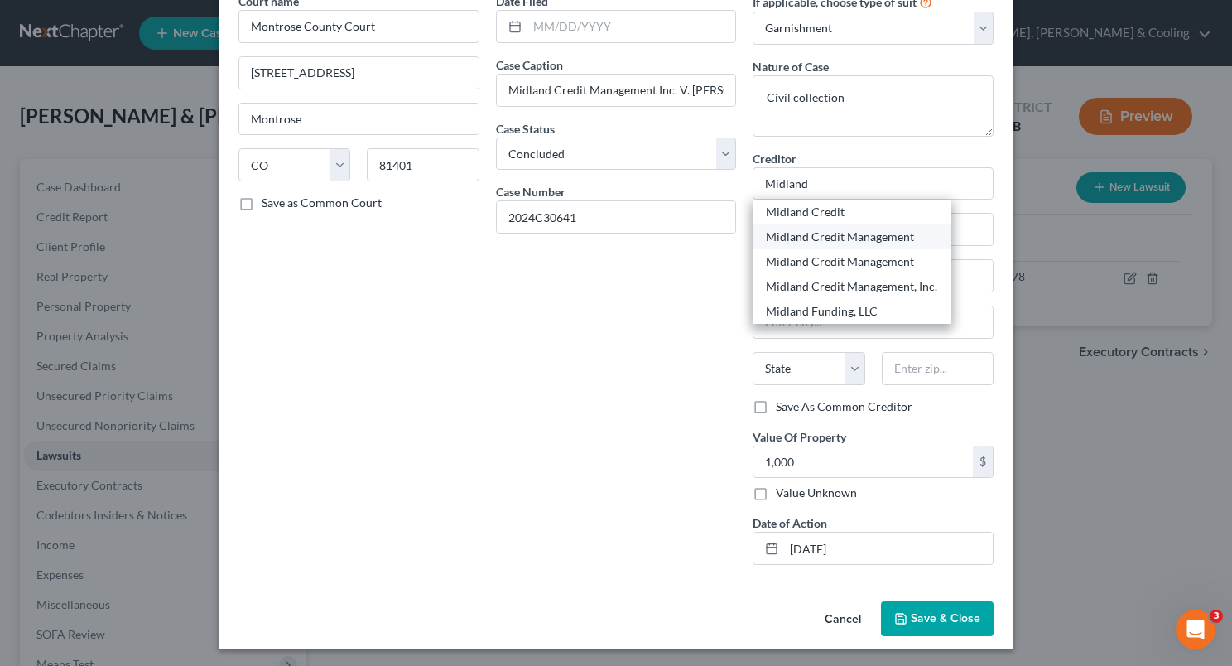
click at [823, 233] on div "Midland Credit Management" at bounding box center [852, 237] width 172 height 17
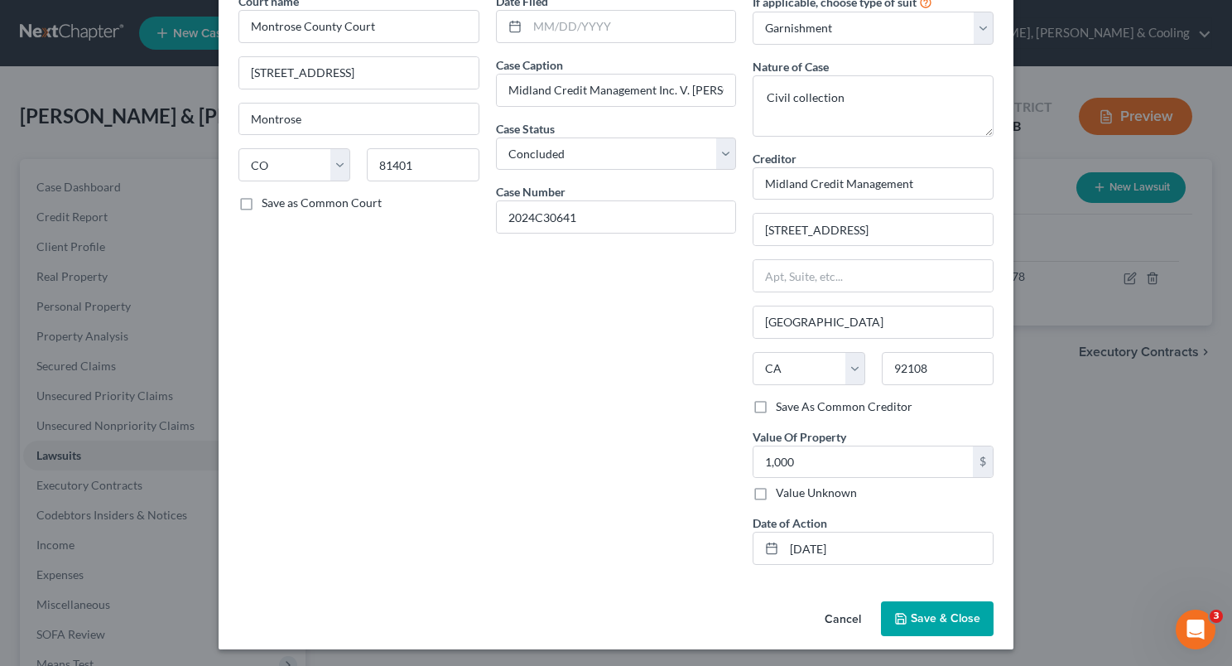
click at [923, 619] on span "Save & Close" at bounding box center [946, 618] width 70 height 14
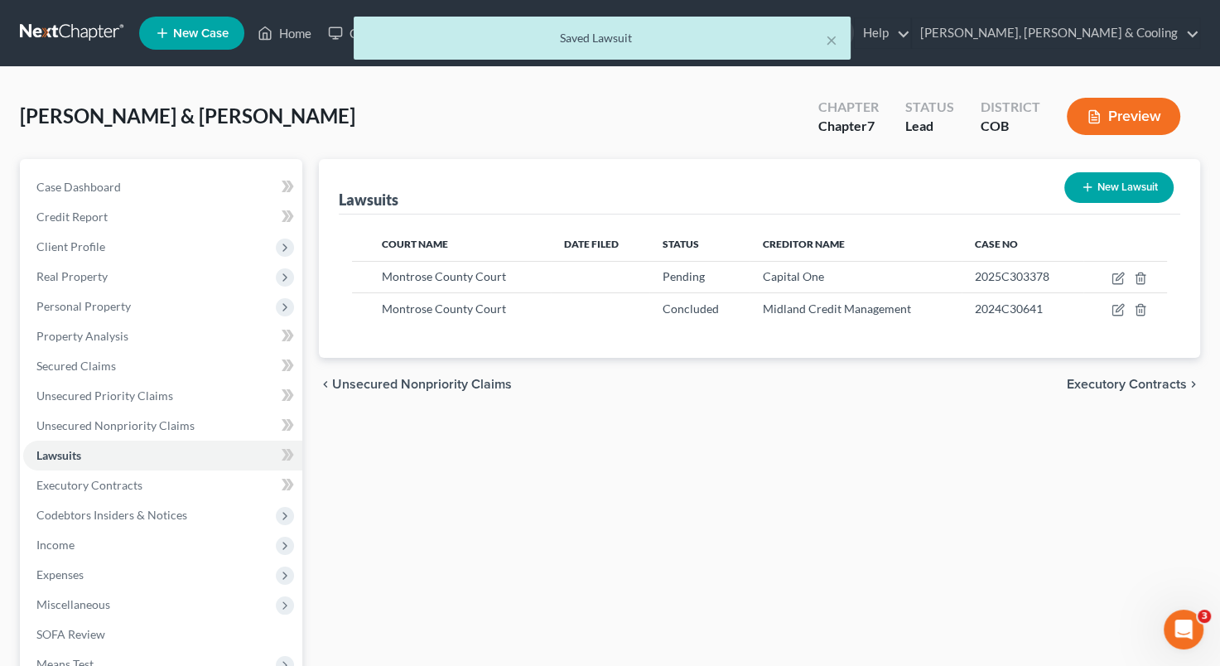
scroll to position [99, 0]
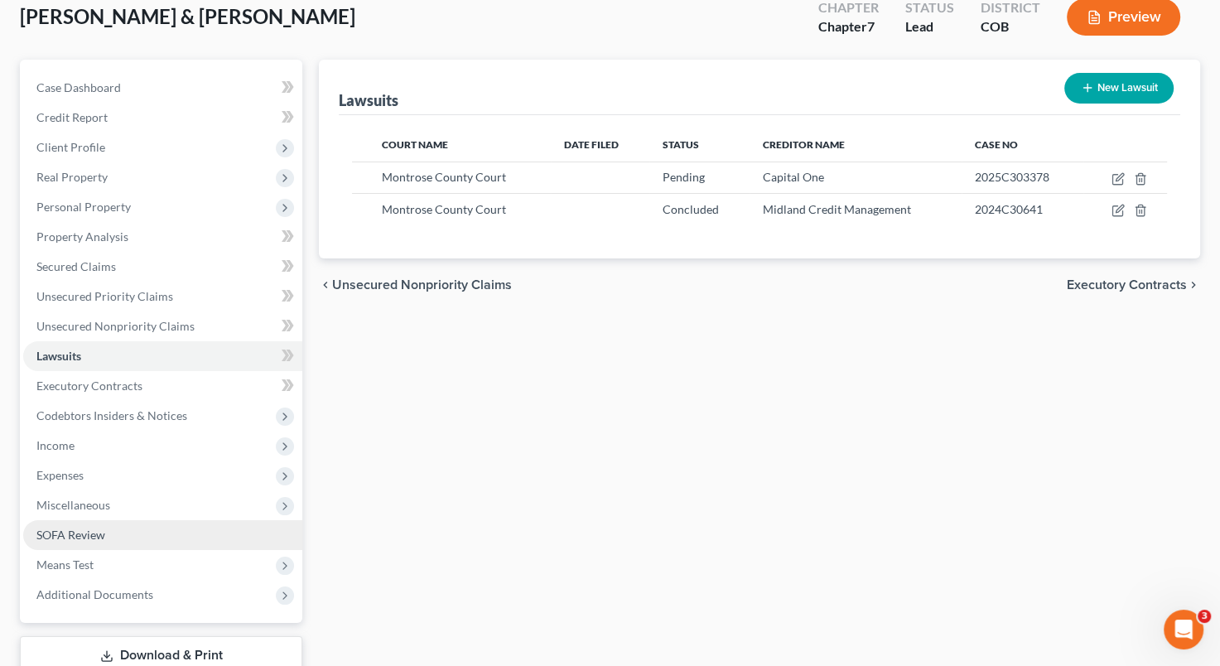
click at [158, 528] on link "SOFA Review" at bounding box center [162, 535] width 279 height 30
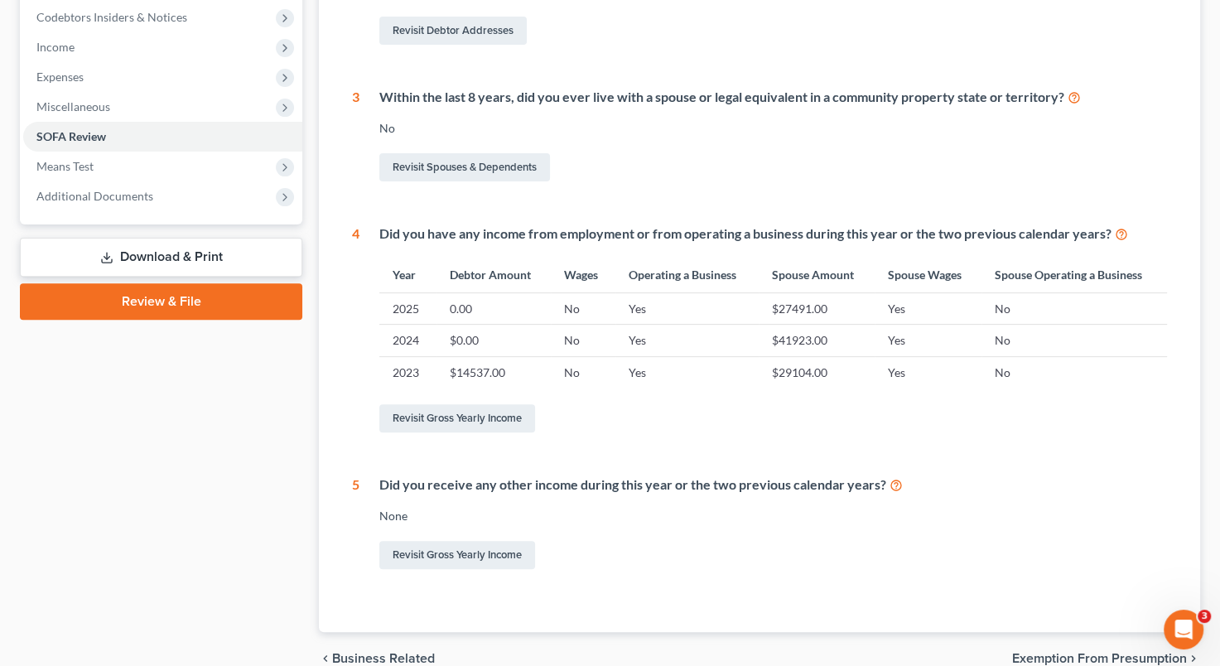
scroll to position [239, 0]
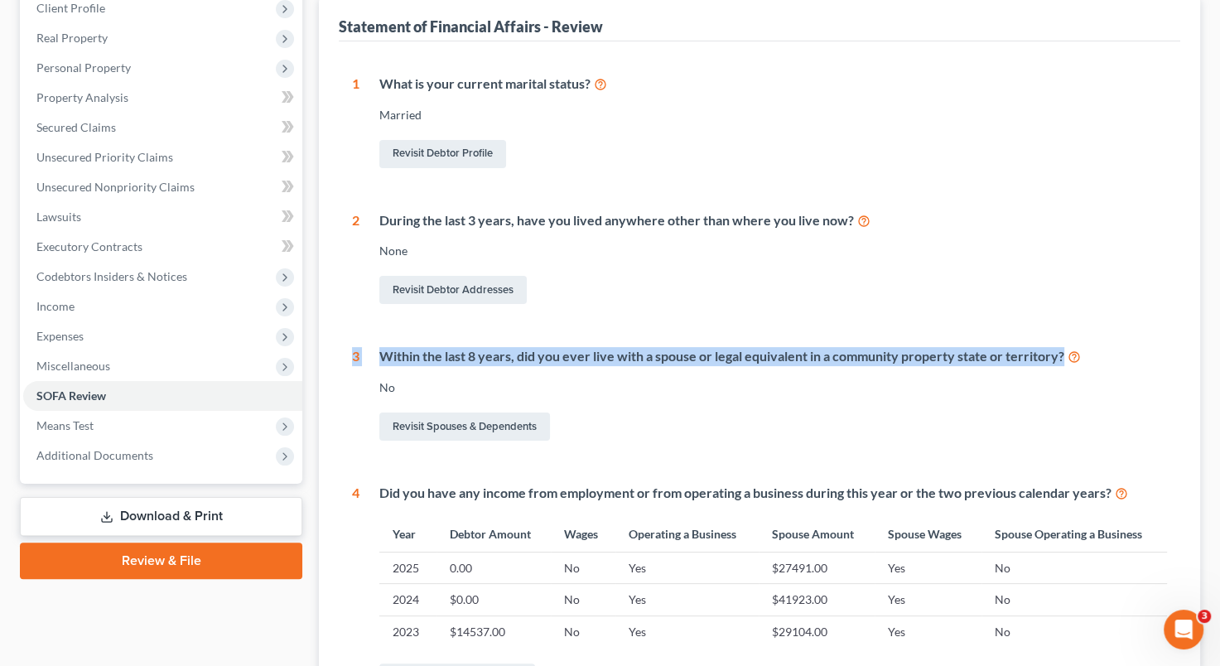
drag, startPoint x: 1190, startPoint y: 356, endPoint x: 1179, endPoint y: 305, distance: 52.5
click at [1179, 305] on div "Statement of Financial Affairs - Review 1 What is your current marital status? …" at bounding box center [759, 444] width 881 height 894
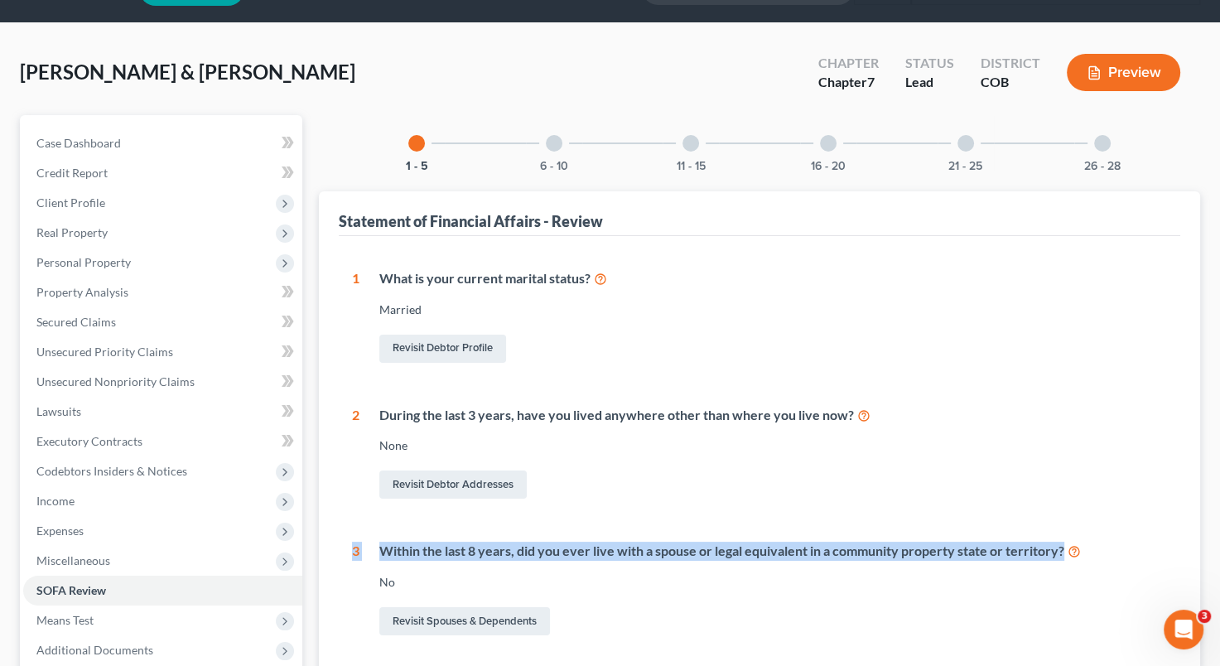
scroll to position [5, 0]
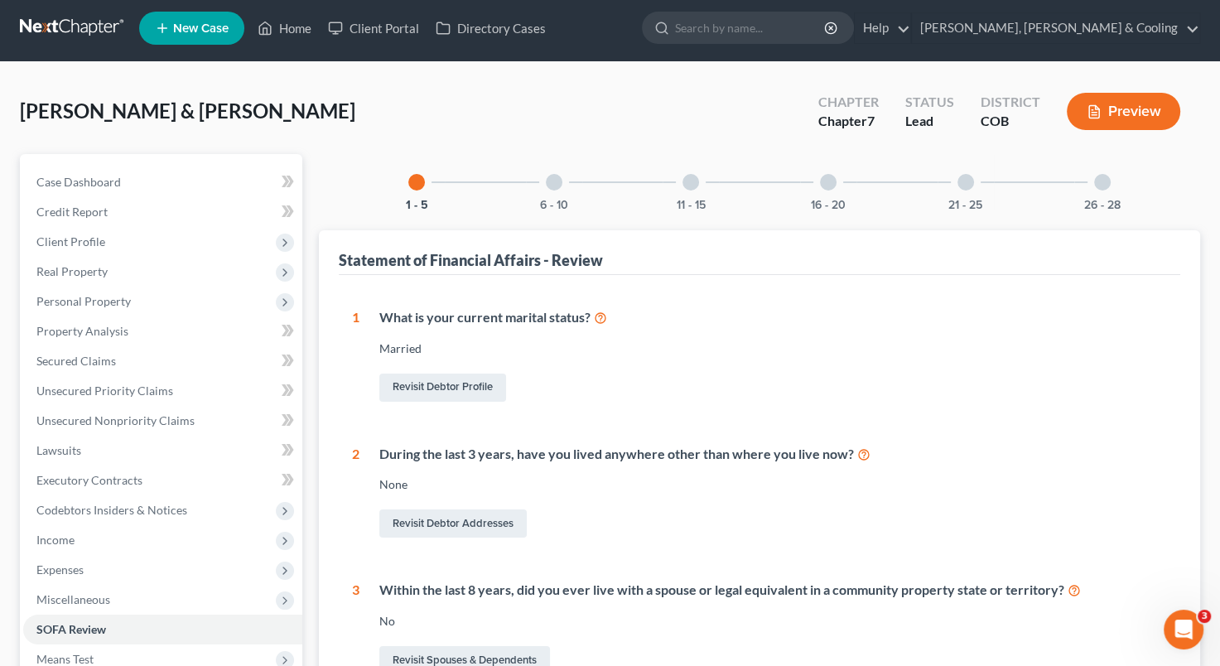
click at [551, 179] on div at bounding box center [554, 182] width 17 height 17
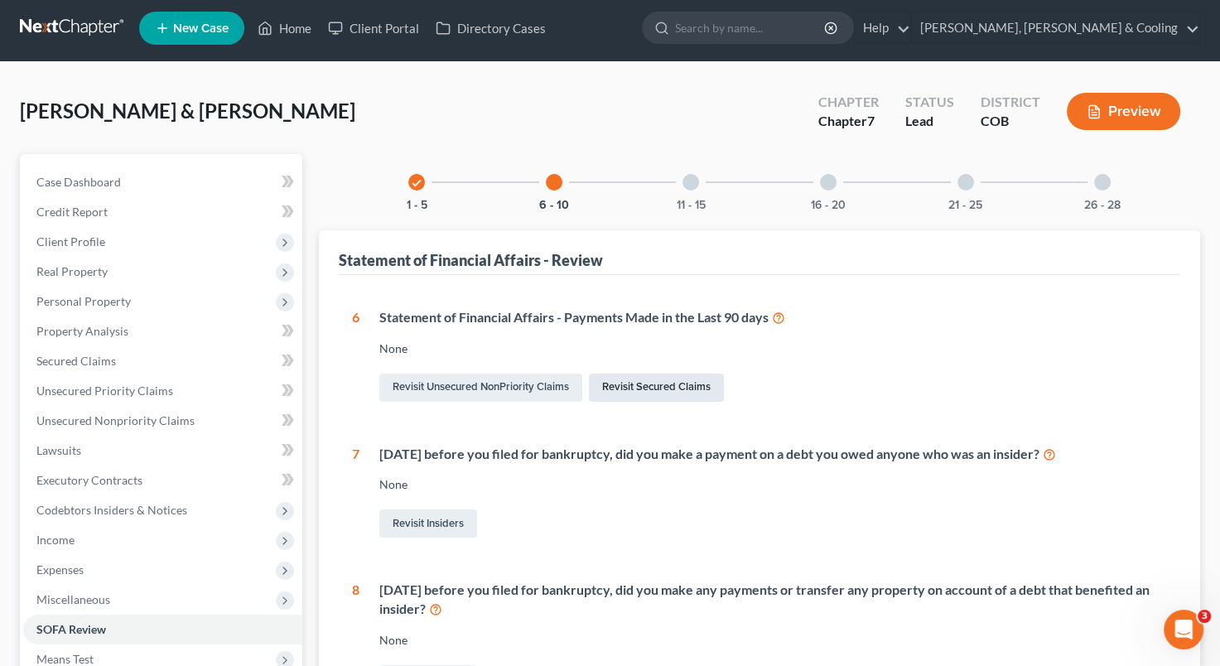
click at [640, 391] on link "Revisit Secured Claims" at bounding box center [656, 387] width 135 height 28
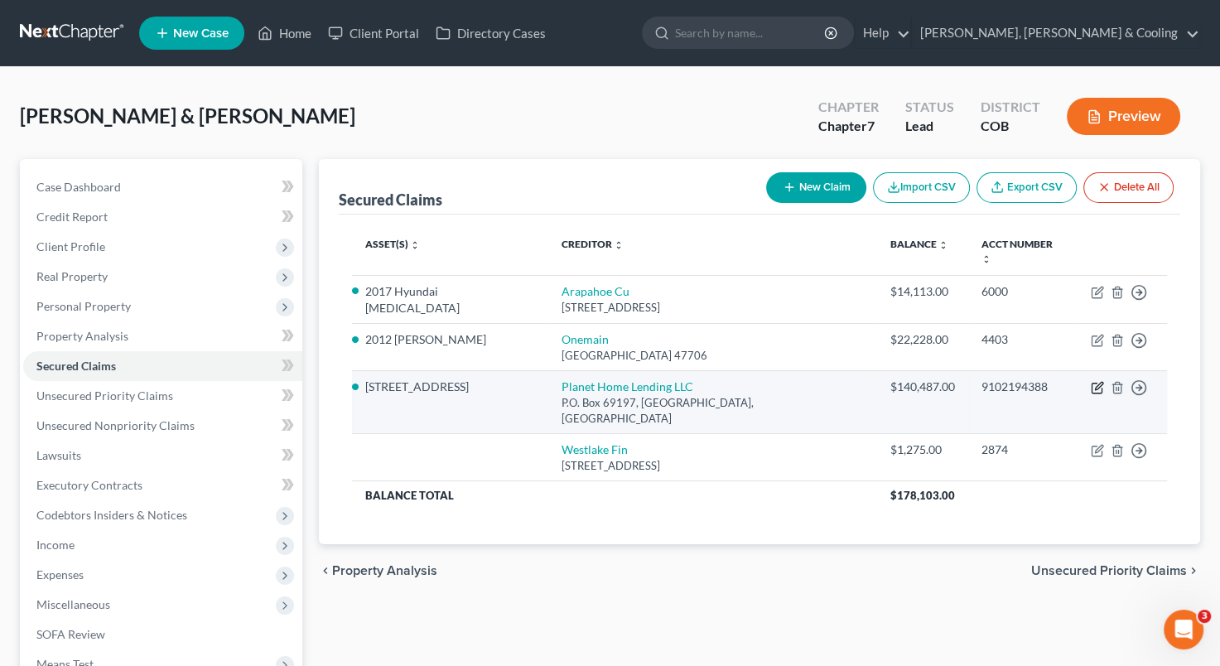
click at [1099, 383] on icon "button" at bounding box center [1098, 386] width 7 height 7
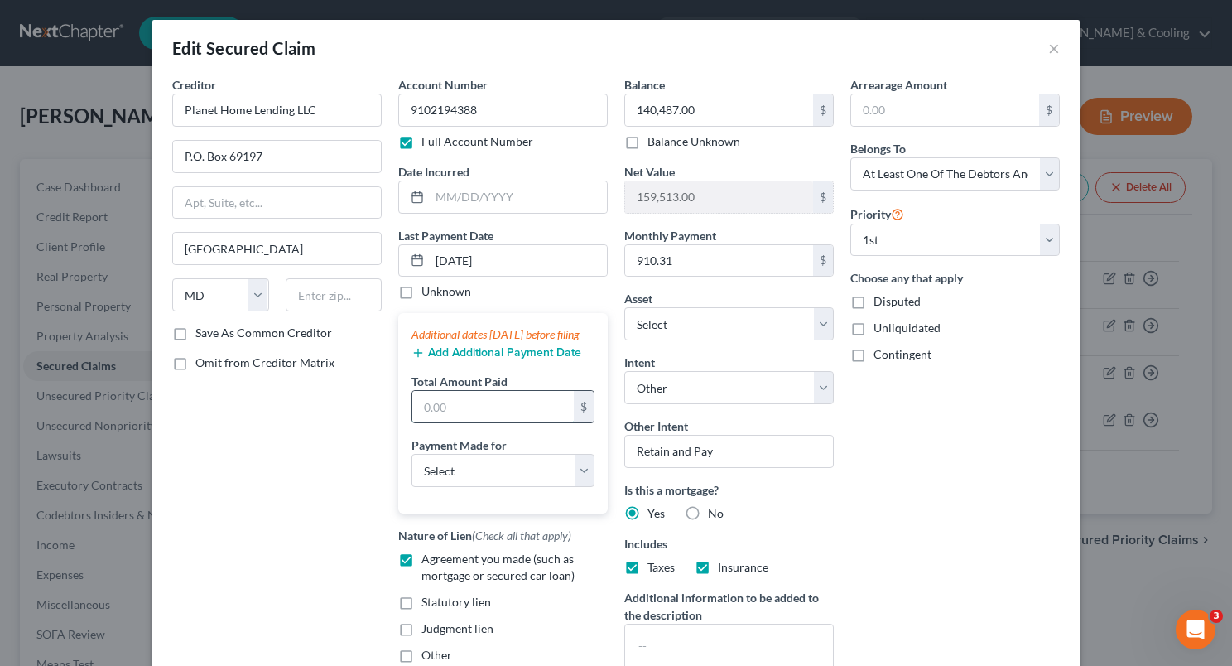
click at [473, 422] on input "text" at bounding box center [492, 406] width 161 height 31
click at [441, 256] on input "[DATE]" at bounding box center [518, 260] width 177 height 31
click at [431, 417] on input "text" at bounding box center [492, 406] width 161 height 31
click at [569, 484] on select "Select Car Credit Card Loan Repayment Mortgage Other Suppliers Or Vendors" at bounding box center [503, 470] width 183 height 33
click at [412, 469] on select "Select Car Credit Card Loan Repayment Mortgage Other Suppliers Or Vendors" at bounding box center [503, 470] width 183 height 33
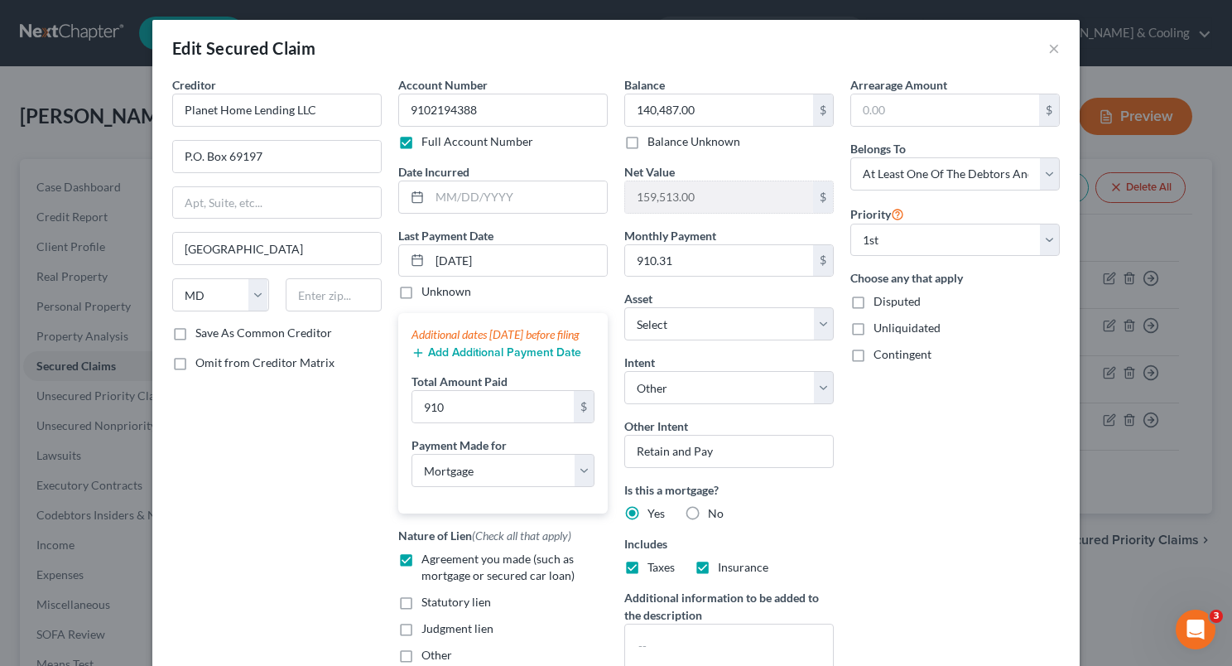
click at [504, 359] on button "Add Additional Payment Date" at bounding box center [497, 352] width 170 height 13
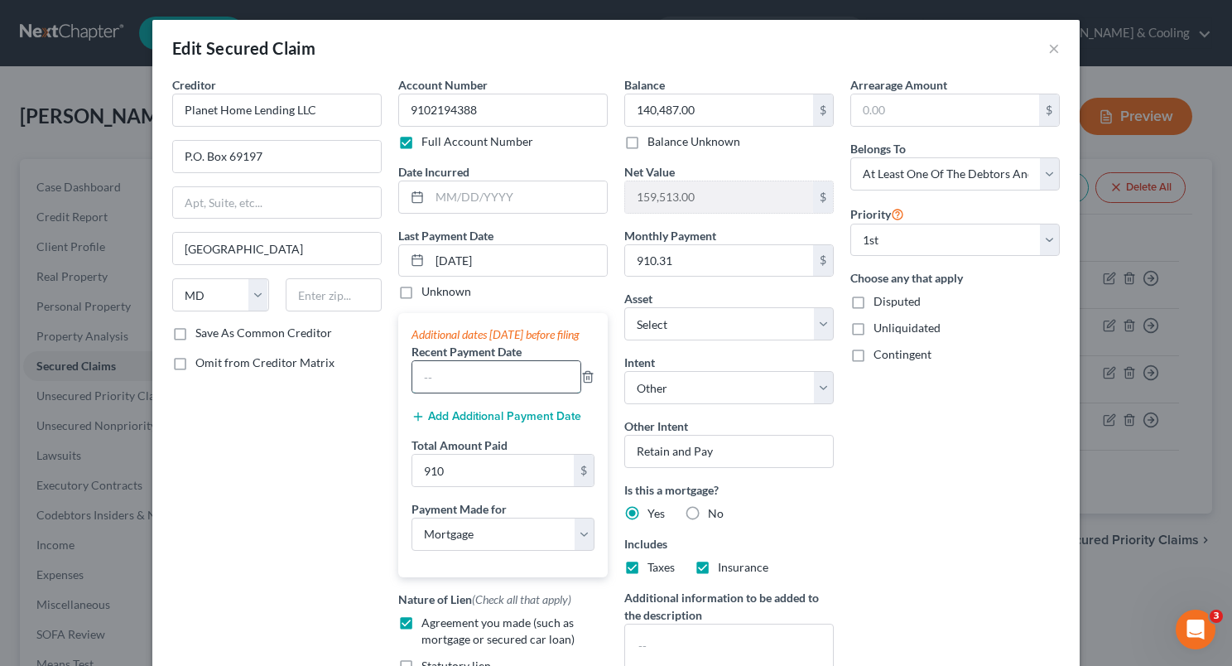
click at [441, 393] on input "text" at bounding box center [496, 376] width 168 height 31
click at [480, 423] on button "Add Additional Payment Date" at bounding box center [497, 416] width 170 height 13
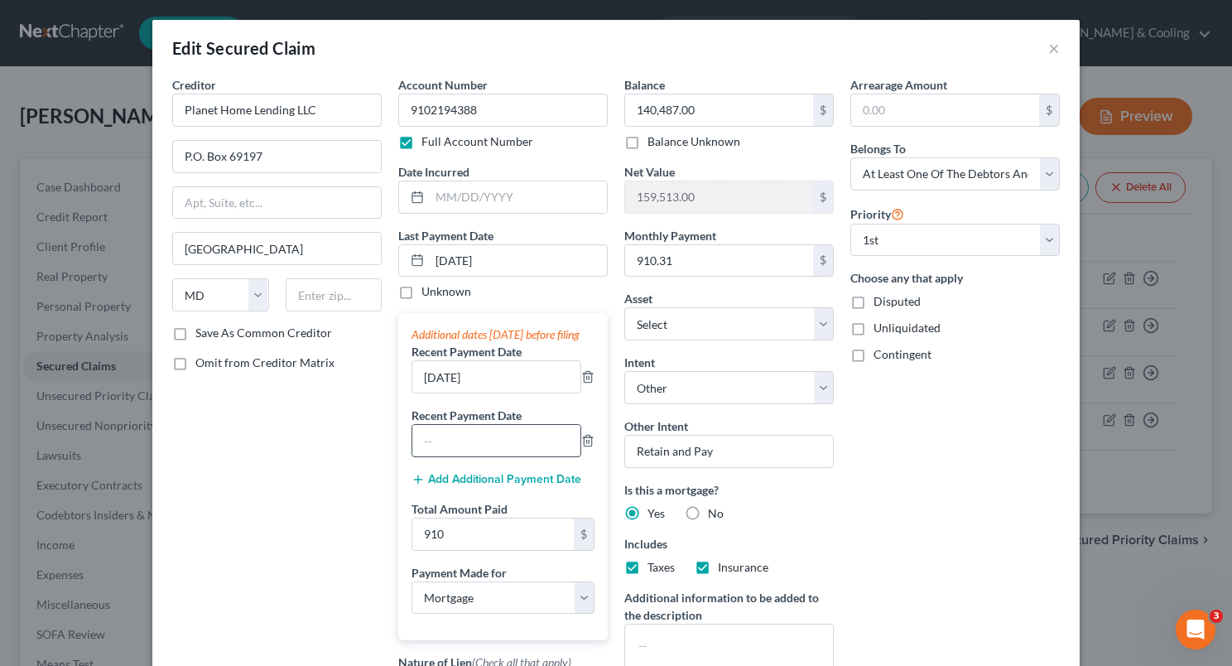
click at [465, 440] on input "text" at bounding box center [496, 440] width 168 height 31
click at [493, 539] on input "910" at bounding box center [492, 533] width 161 height 31
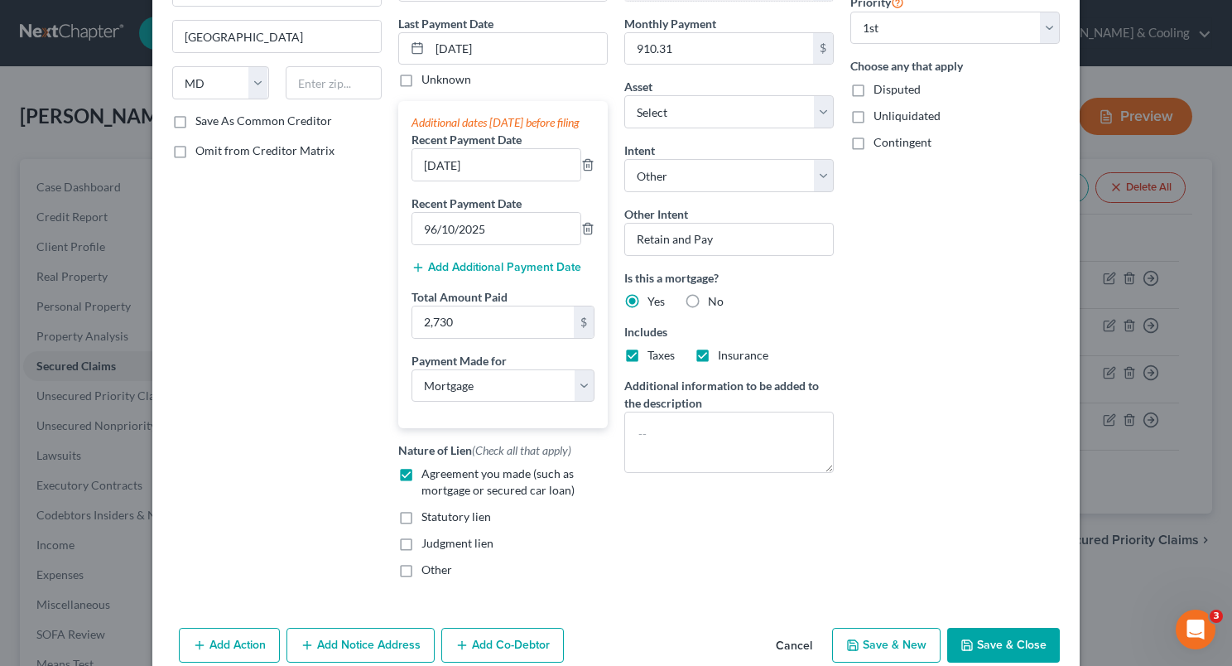
scroll to position [234, 0]
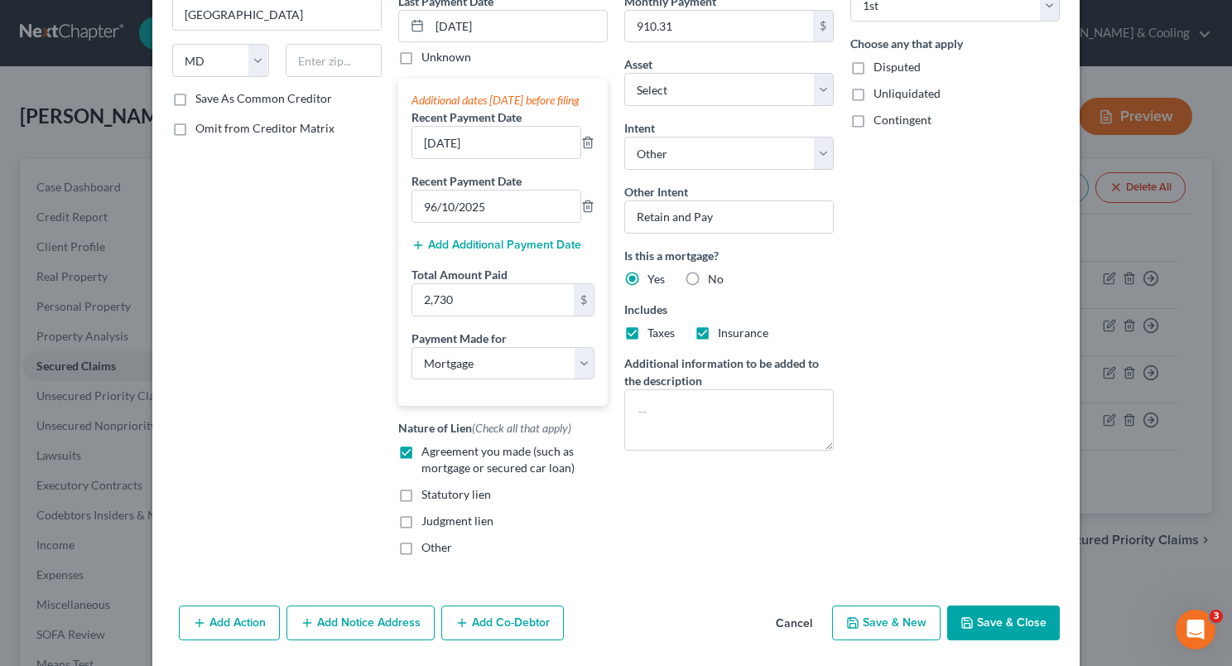
click at [985, 634] on button "Save & Close" at bounding box center [1003, 622] width 113 height 35
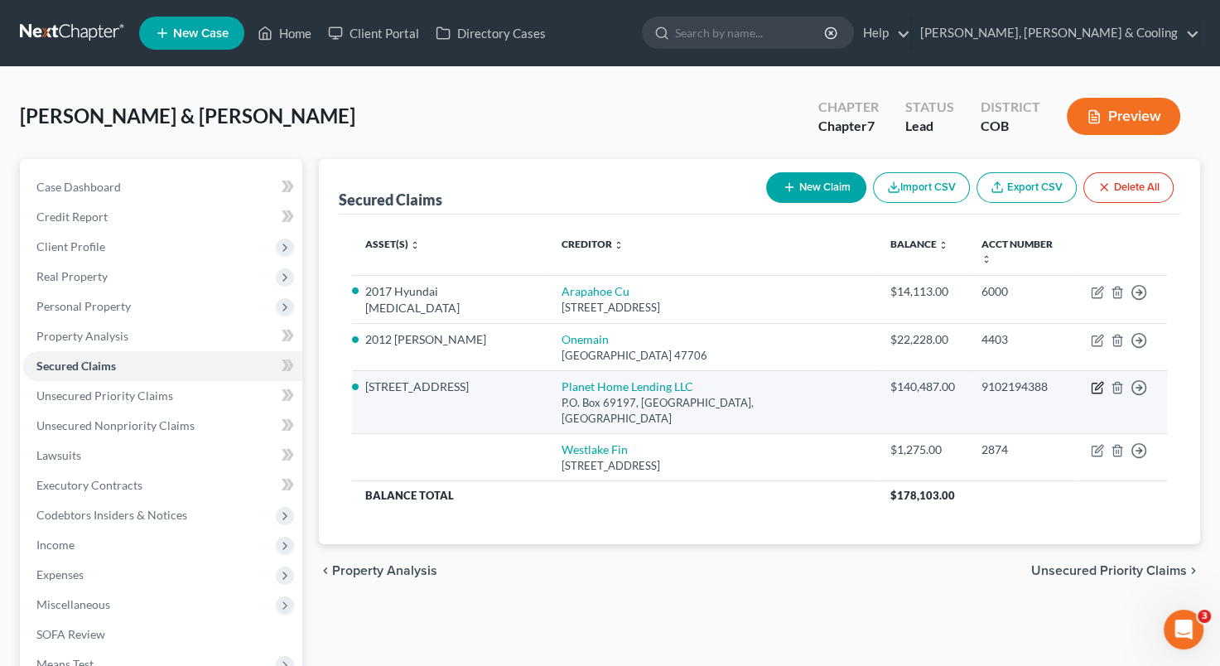
click at [1093, 381] on icon "button" at bounding box center [1097, 387] width 13 height 13
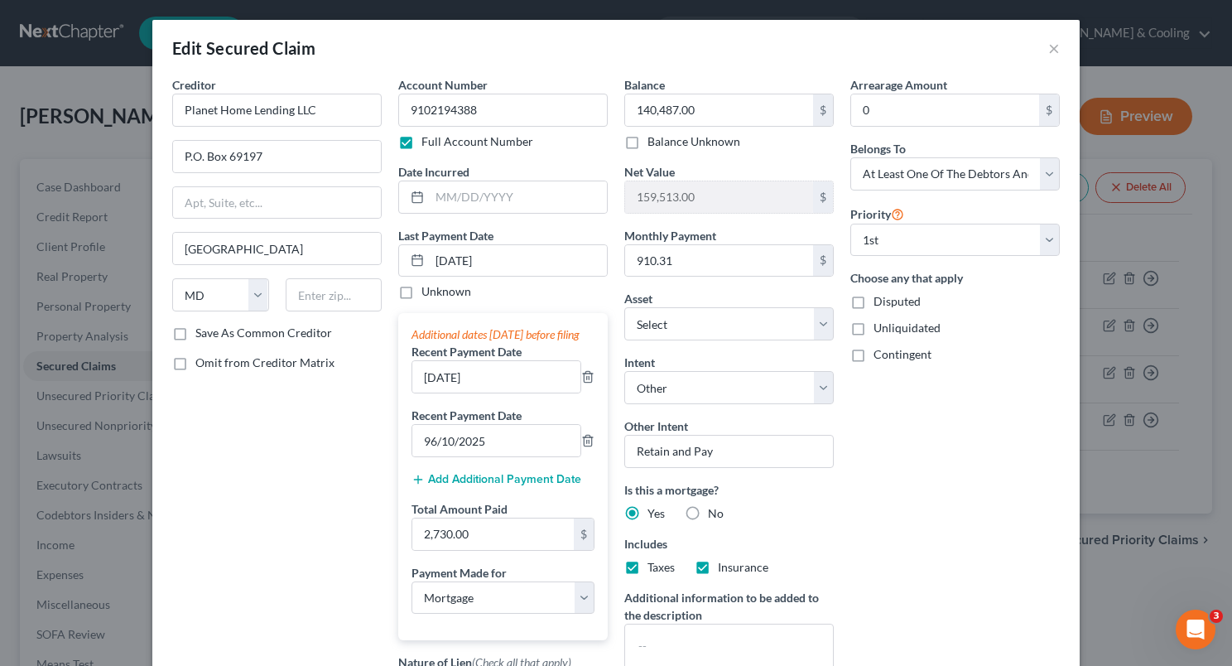
click at [874, 352] on label "Contingent" at bounding box center [903, 354] width 58 height 17
click at [880, 352] on input "Contingent" at bounding box center [885, 351] width 11 height 11
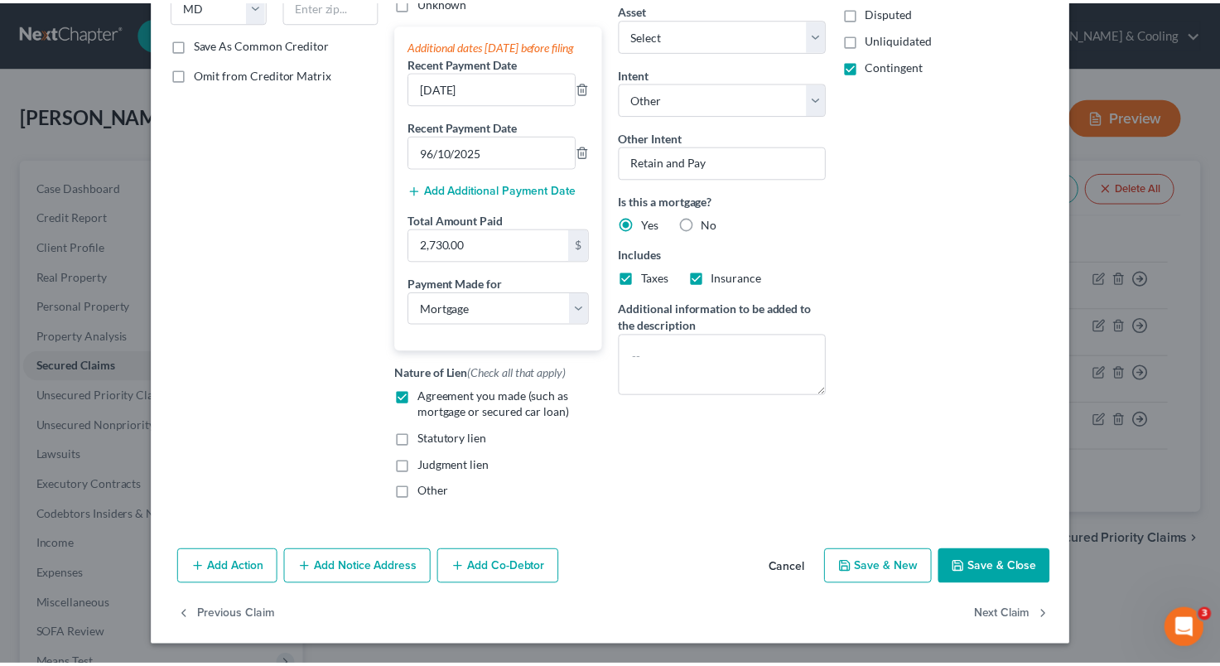
scroll to position [304, 0]
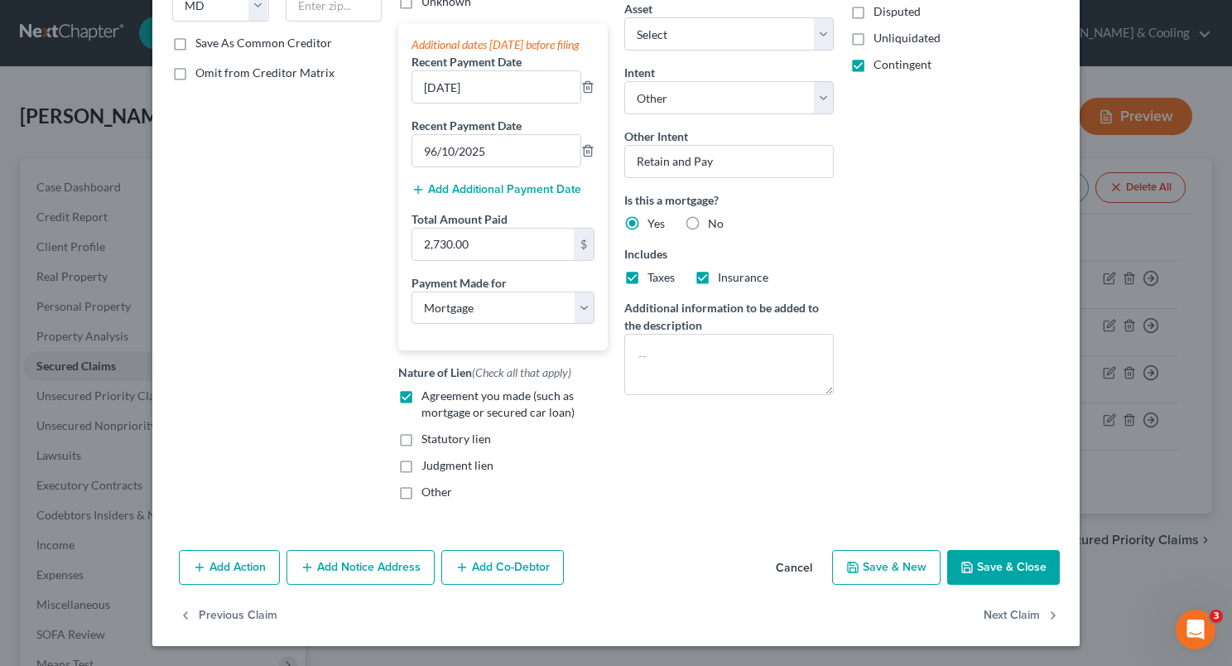
click at [981, 566] on button "Save & Close" at bounding box center [1003, 567] width 113 height 35
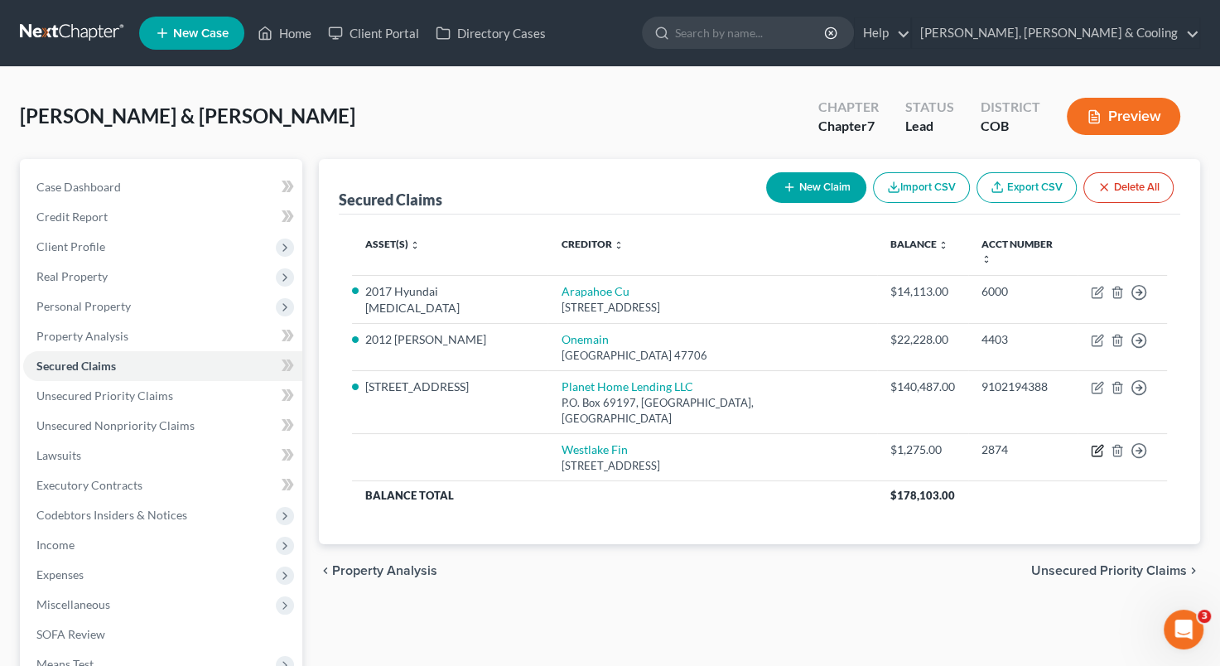
drag, startPoint x: 1096, startPoint y: 421, endPoint x: 1024, endPoint y: 483, distance: 95.1
click at [1024, 483] on div "Asset(s) expand_more expand_less unfold_more Creditor expand_more expand_less u…" at bounding box center [759, 379] width 841 height 330
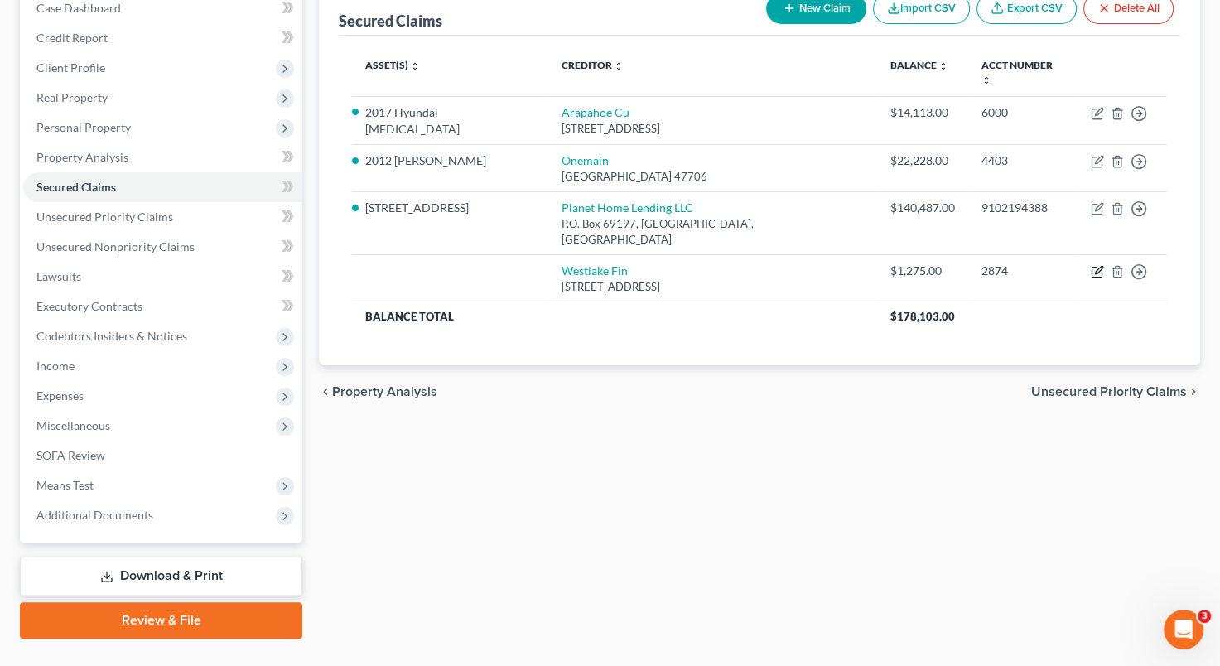
scroll to position [186, 0]
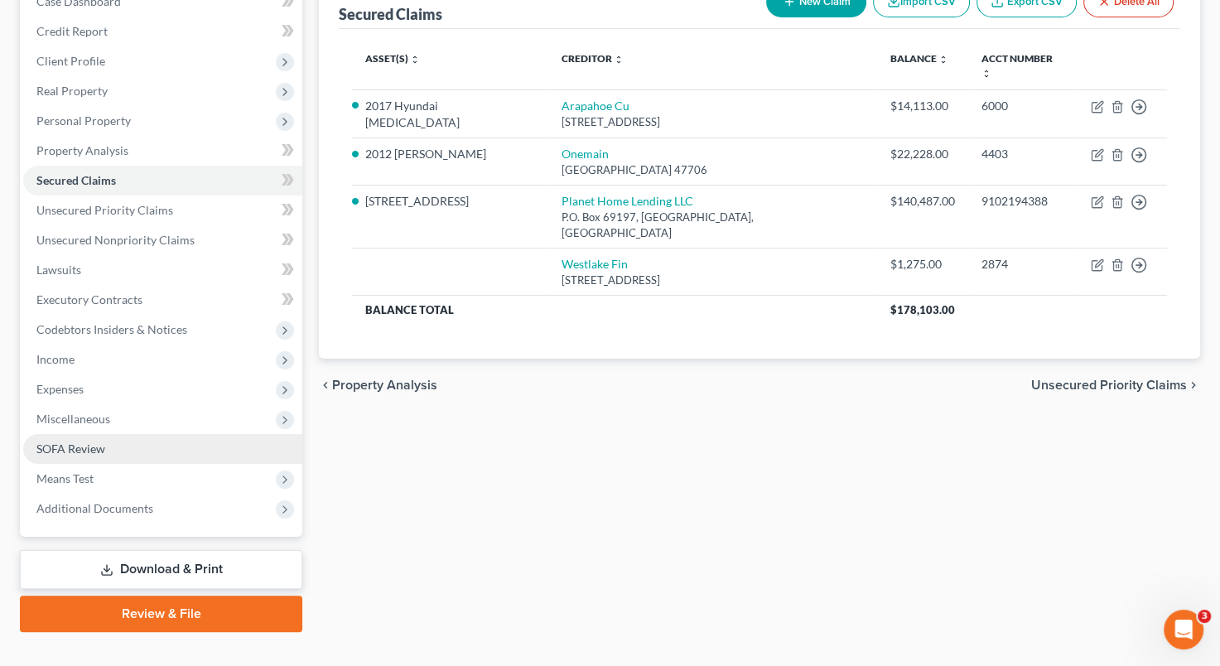
click at [138, 441] on link "SOFA Review" at bounding box center [162, 449] width 279 height 30
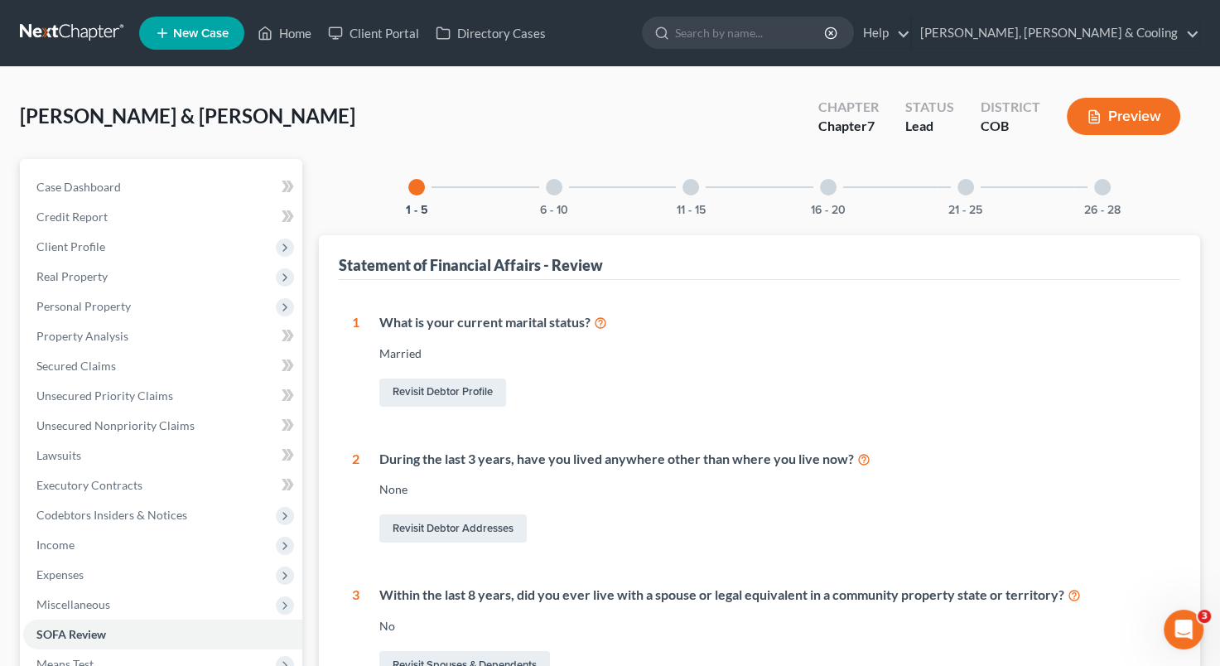
click at [553, 189] on div at bounding box center [554, 187] width 17 height 17
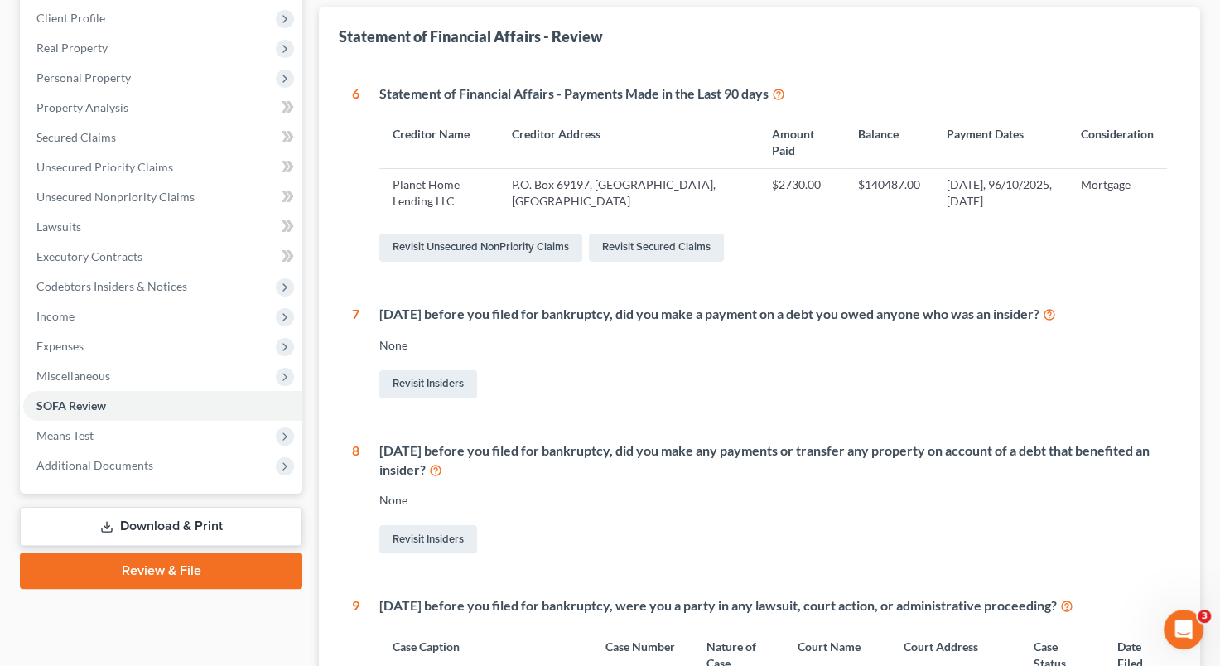
scroll to position [231, 0]
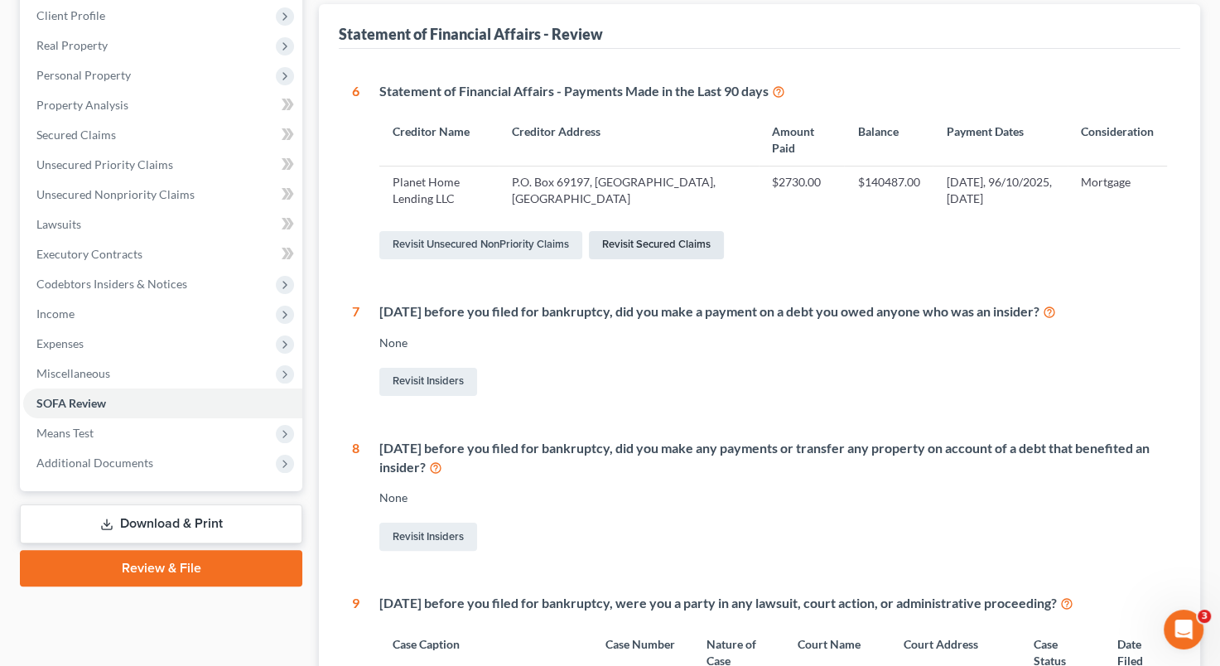
click at [665, 248] on link "Revisit Secured Claims" at bounding box center [656, 245] width 135 height 28
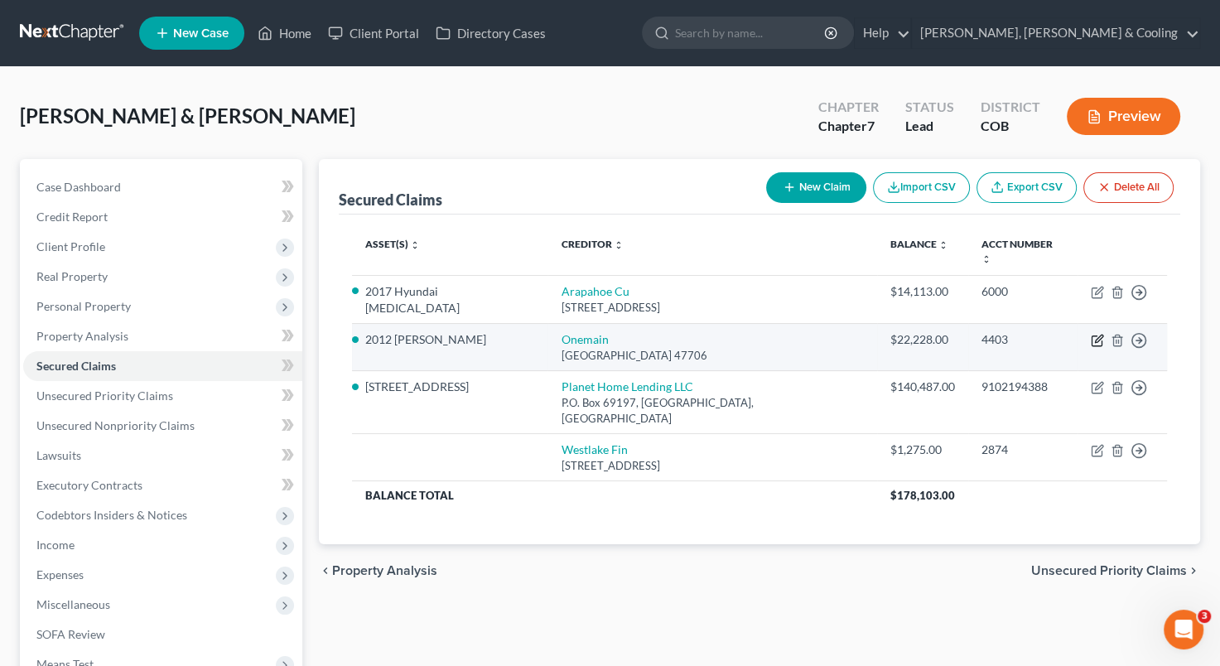
click at [1099, 334] on icon "button" at bounding box center [1097, 340] width 13 height 13
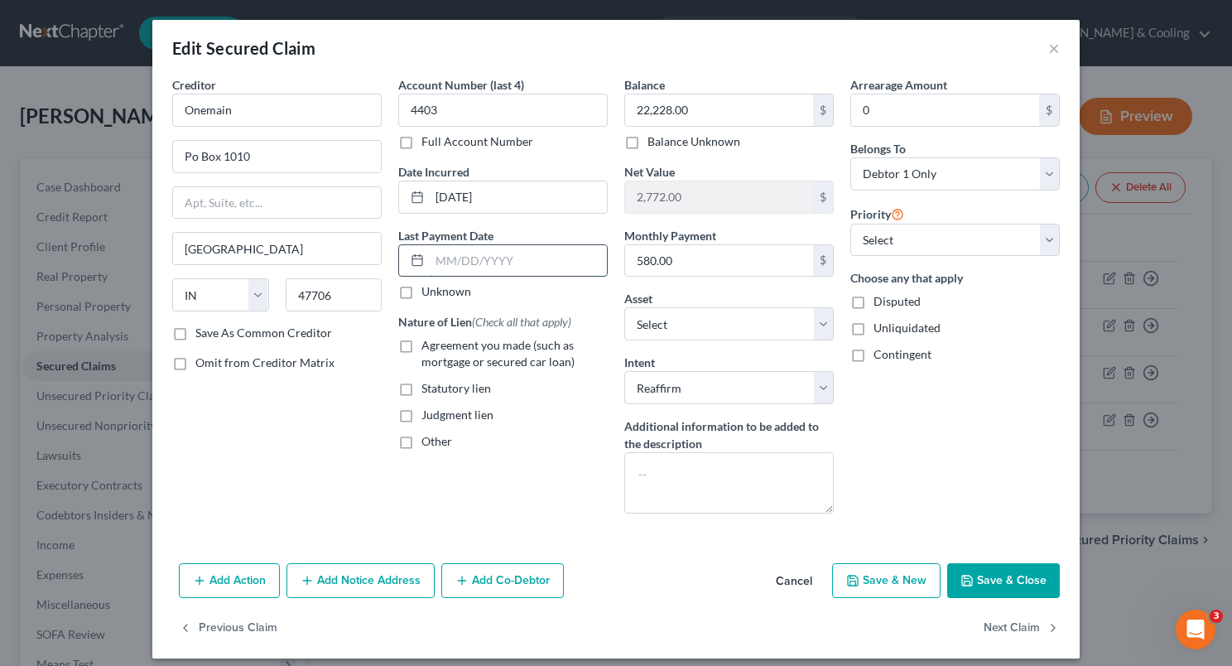
click at [516, 258] on input "text" at bounding box center [518, 260] width 177 height 31
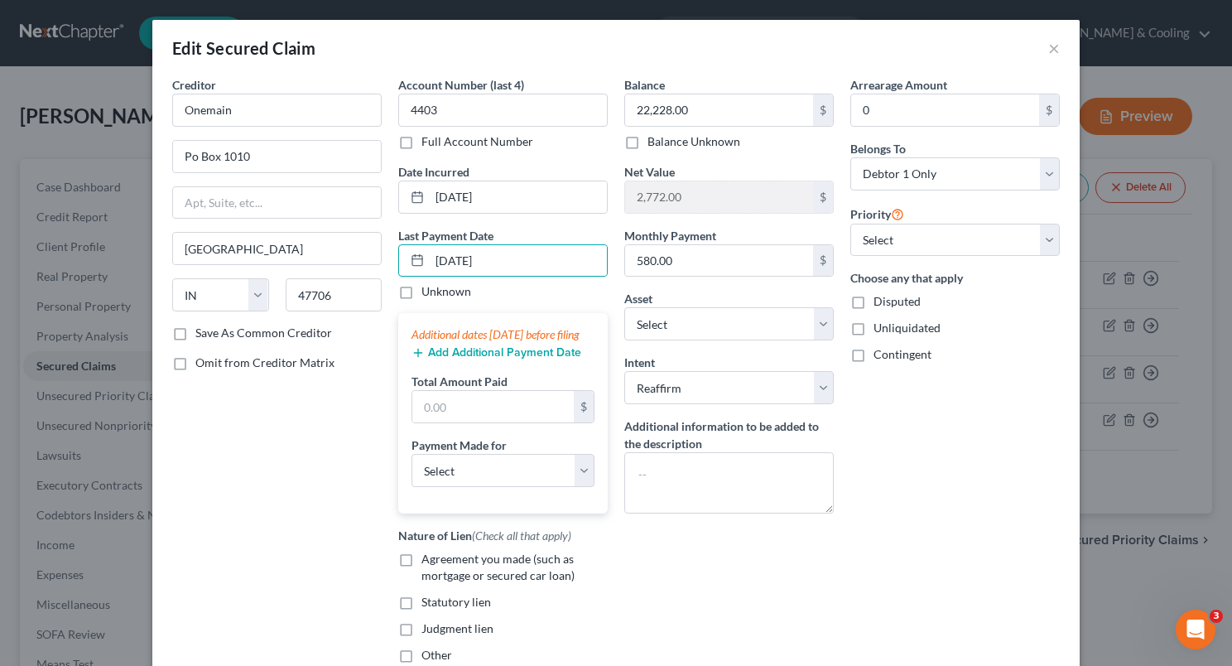
click at [473, 359] on button "Add Additional Payment Date" at bounding box center [497, 352] width 170 height 13
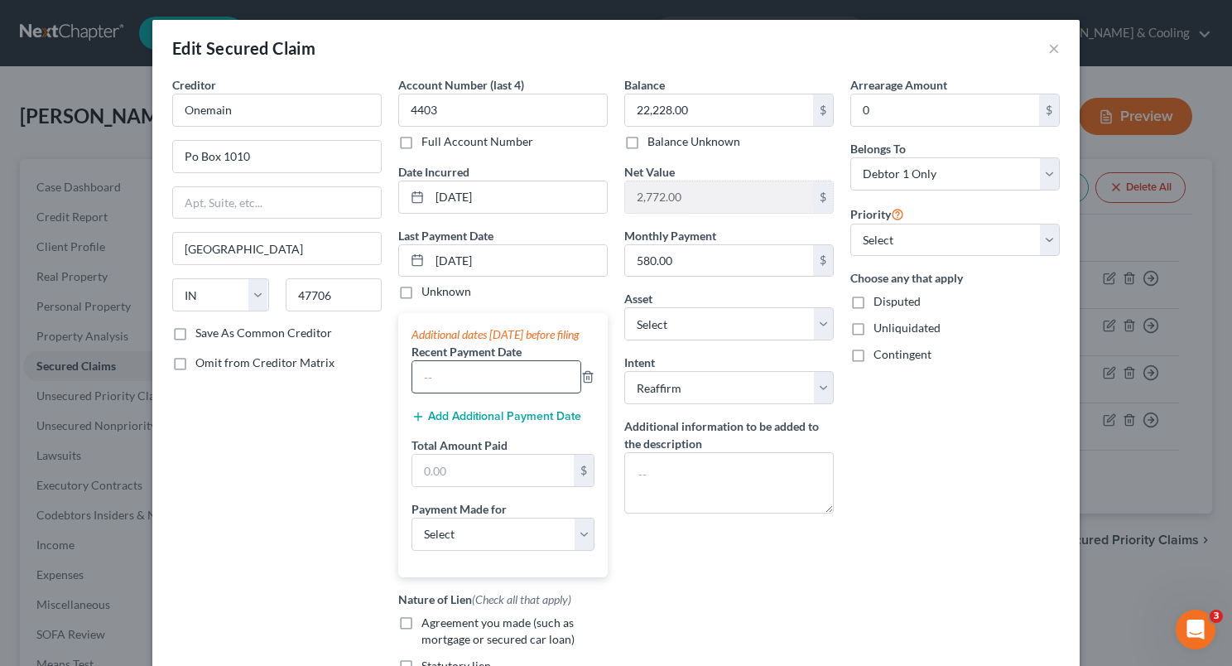
click at [451, 393] on input "text" at bounding box center [496, 376] width 168 height 31
click at [461, 423] on button "Add Additional Payment Date" at bounding box center [497, 416] width 170 height 13
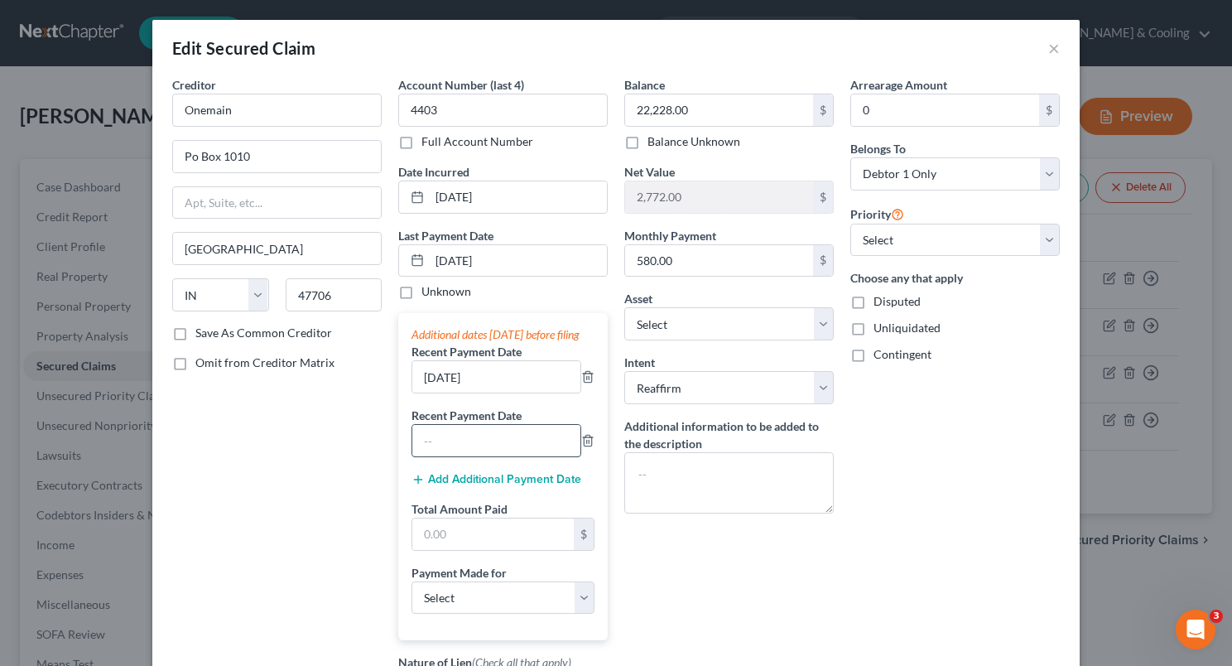
click at [480, 456] on input "text" at bounding box center [496, 440] width 168 height 31
click at [643, 537] on div "Balance 22,228.00 $ Balance Unknown Balance Undetermined 22,228.00 $ Balance Un…" at bounding box center [729, 439] width 226 height 727
click at [445, 456] on input "text" at bounding box center [496, 440] width 168 height 31
click at [456, 550] on input "text" at bounding box center [492, 533] width 161 height 31
click at [431, 451] on input "text" at bounding box center [496, 440] width 168 height 31
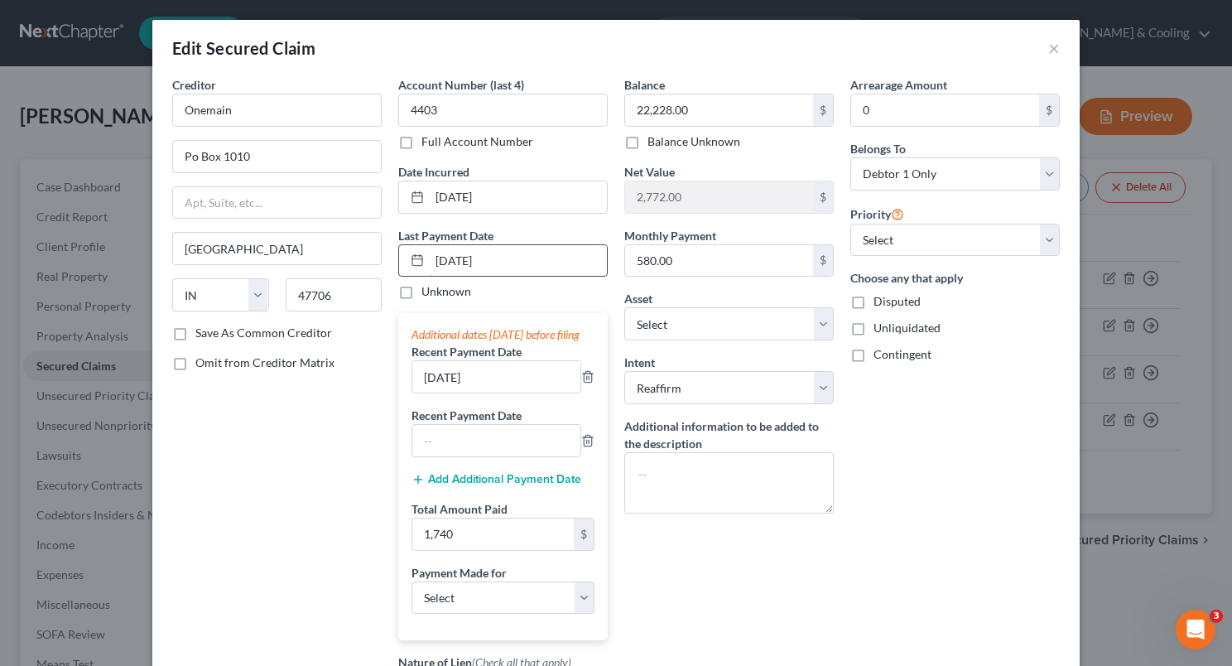
click at [435, 268] on input "[DATE]" at bounding box center [518, 260] width 177 height 31
click at [461, 262] on input "[DATE]" at bounding box center [518, 260] width 177 height 31
click at [460, 256] on input "[DATE]" at bounding box center [518, 260] width 177 height 31
click at [434, 253] on input "[DATE]" at bounding box center [518, 260] width 177 height 31
click at [451, 253] on input "[DATE]" at bounding box center [518, 260] width 177 height 31
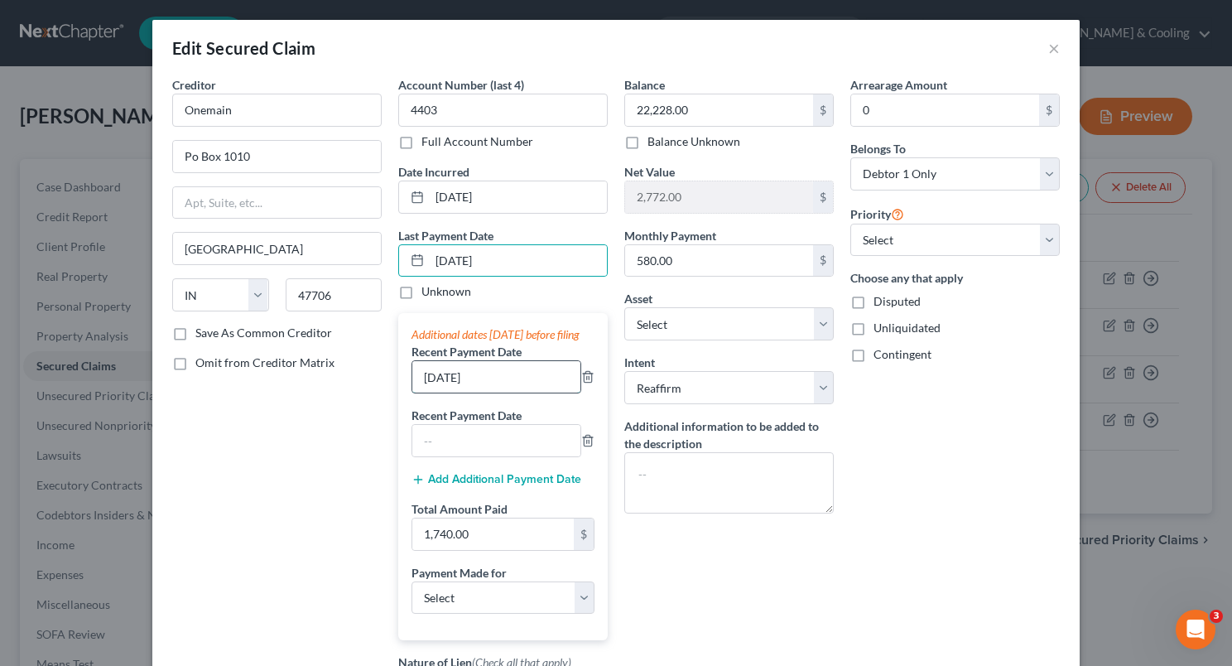
click at [449, 393] on input "[DATE]" at bounding box center [496, 376] width 168 height 31
click at [442, 456] on input "text" at bounding box center [496, 440] width 168 height 31
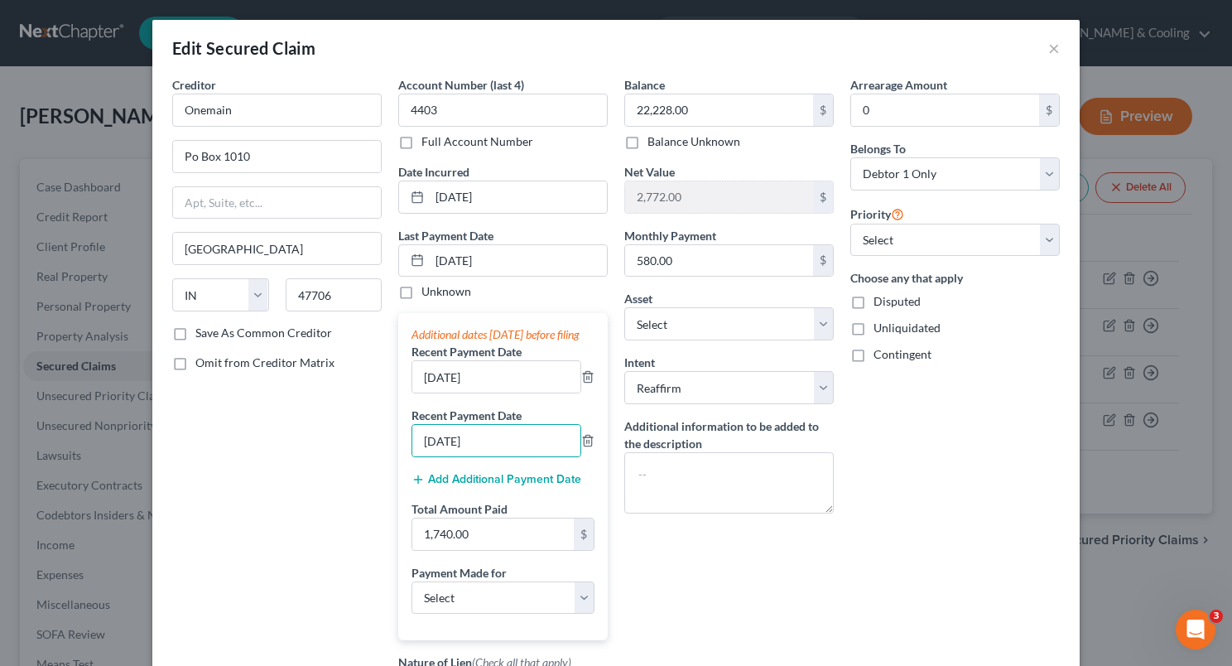
click at [709, 540] on div "Balance 22,228.00 $ Balance Unknown Balance Undetermined 22,228.00 $ Balance Un…" at bounding box center [729, 439] width 226 height 727
click at [1219, 489] on div "Edit Secured Claim × Creditor * Onemain Po [GEOGRAPHIC_DATA] [US_STATE][GEOGRAP…" at bounding box center [616, 333] width 1232 height 666
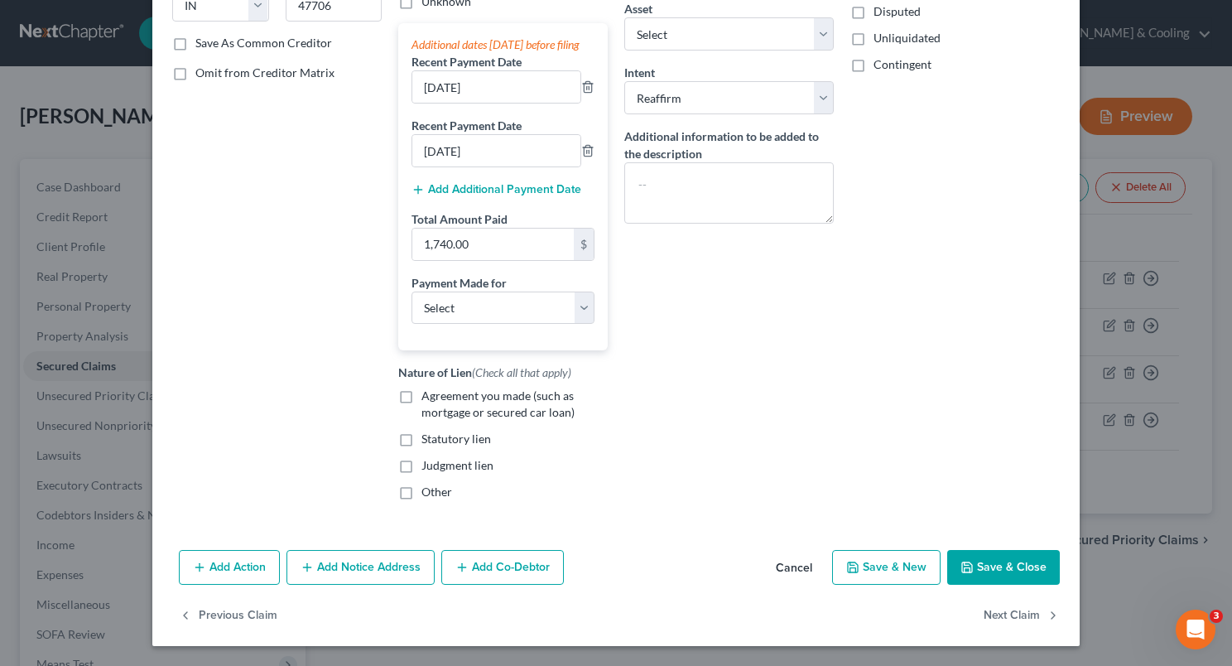
click at [976, 564] on button "Save & Close" at bounding box center [1003, 567] width 113 height 35
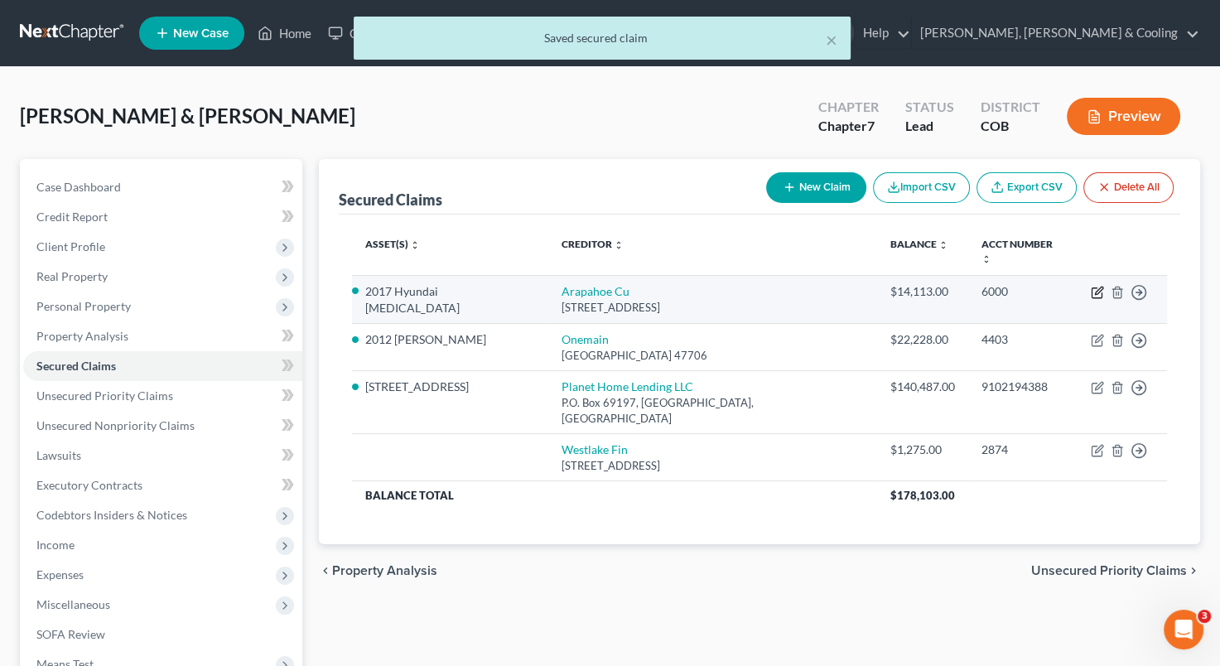
click at [1096, 286] on icon "button" at bounding box center [1097, 292] width 13 height 13
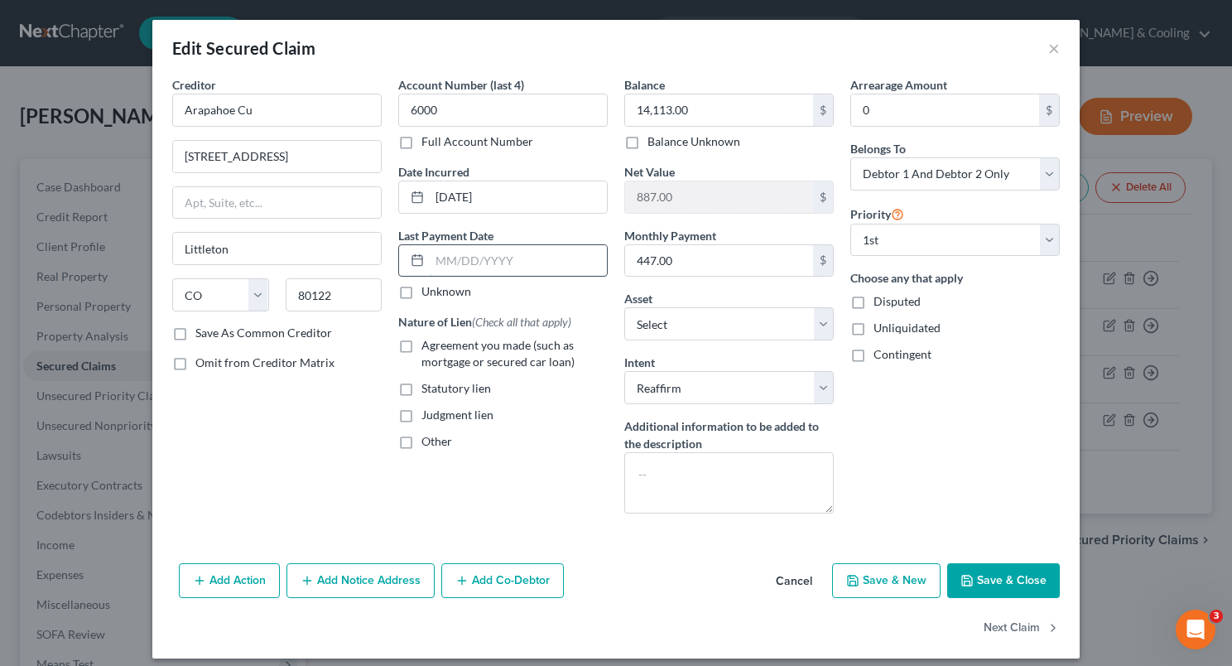
click at [447, 256] on input "text" at bounding box center [518, 260] width 177 height 31
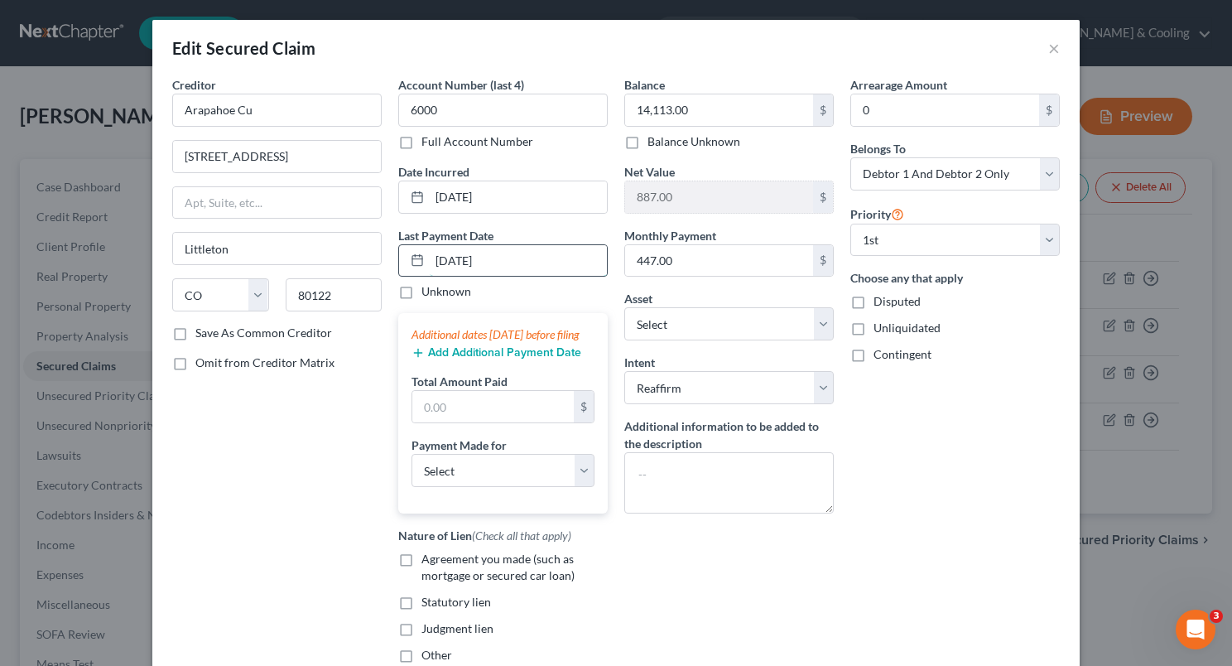
click at [441, 258] on input "[DATE]" at bounding box center [518, 260] width 177 height 31
click at [461, 262] on input "[DATE]" at bounding box center [518, 260] width 177 height 31
click at [586, 422] on div "$" at bounding box center [584, 406] width 20 height 31
click at [523, 422] on input "text" at bounding box center [492, 406] width 161 height 31
click at [515, 359] on button "Add Additional Payment Date" at bounding box center [497, 352] width 170 height 13
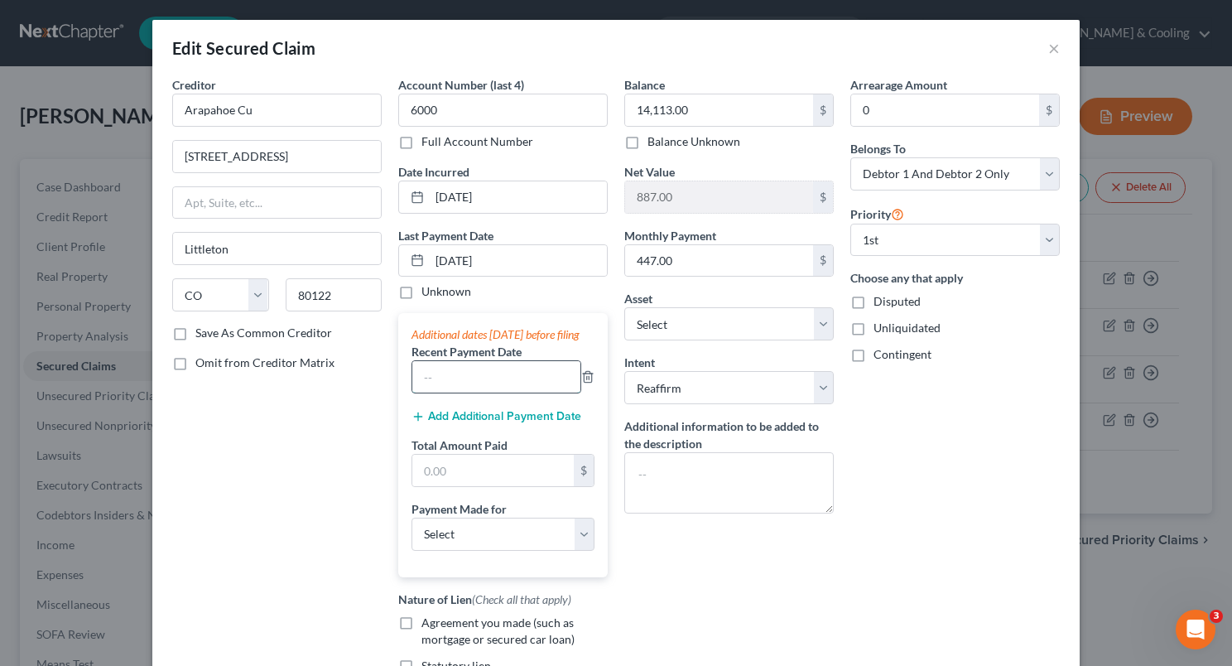
click at [463, 393] on input "text" at bounding box center [496, 376] width 168 height 31
click at [468, 423] on button "Add Additional Payment Date" at bounding box center [497, 416] width 170 height 13
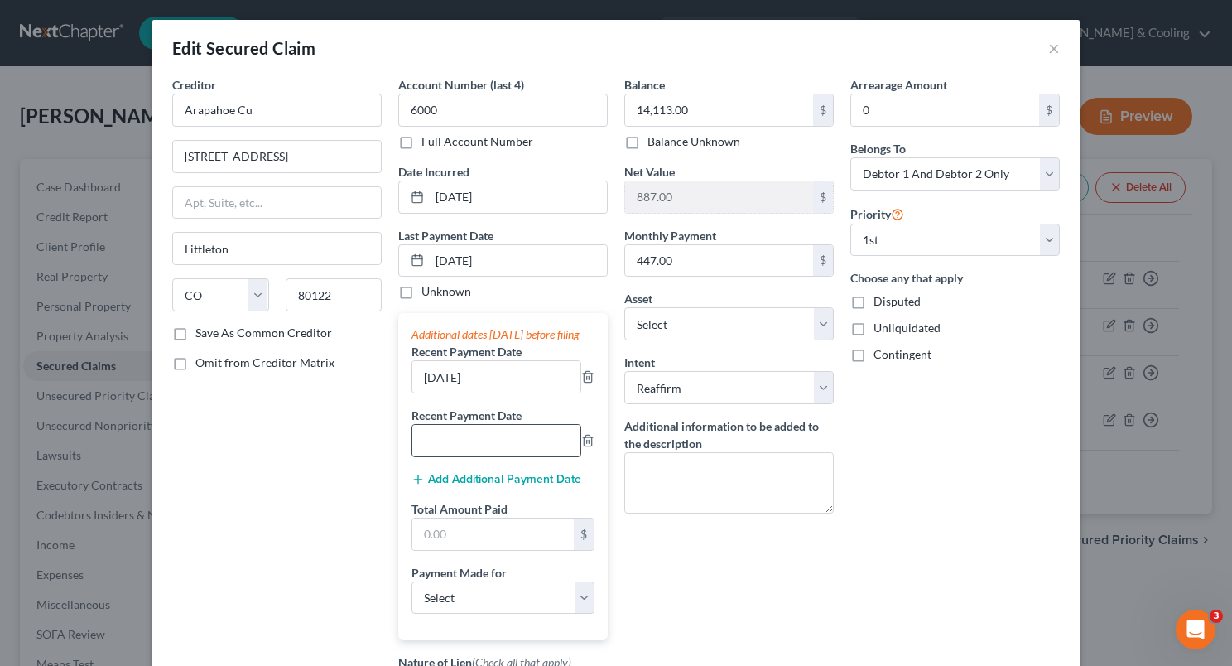
click at [454, 445] on input "text" at bounding box center [496, 440] width 168 height 31
click at [458, 539] on input "text" at bounding box center [492, 533] width 161 height 31
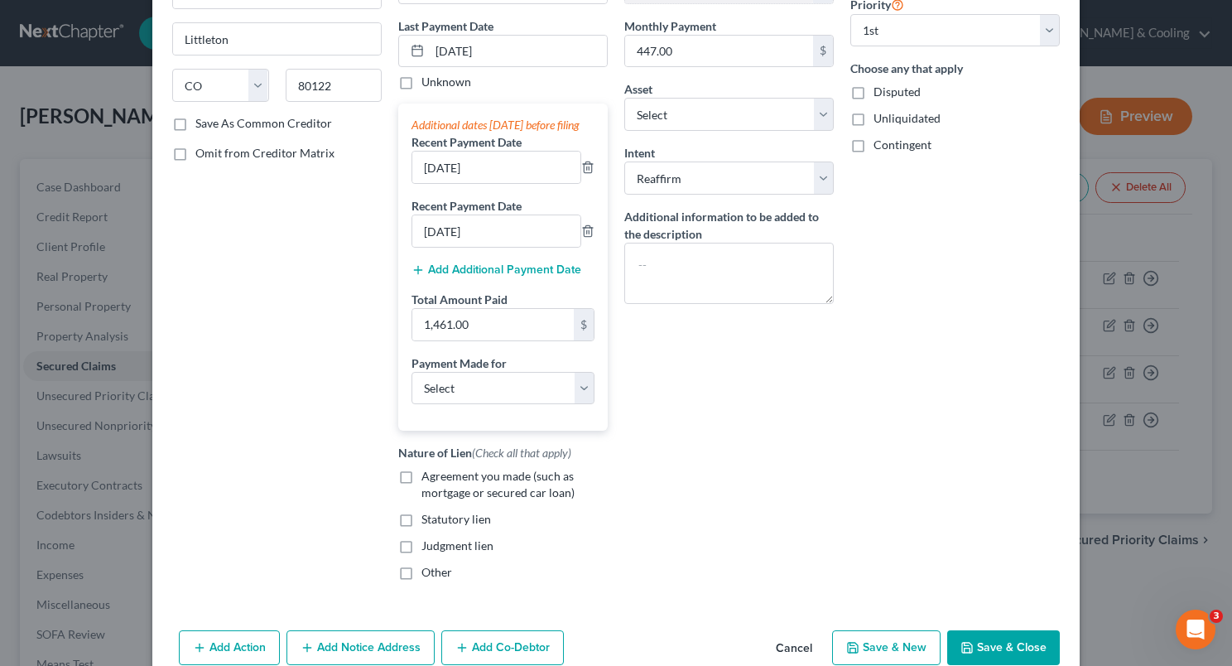
scroll to position [227, 0]
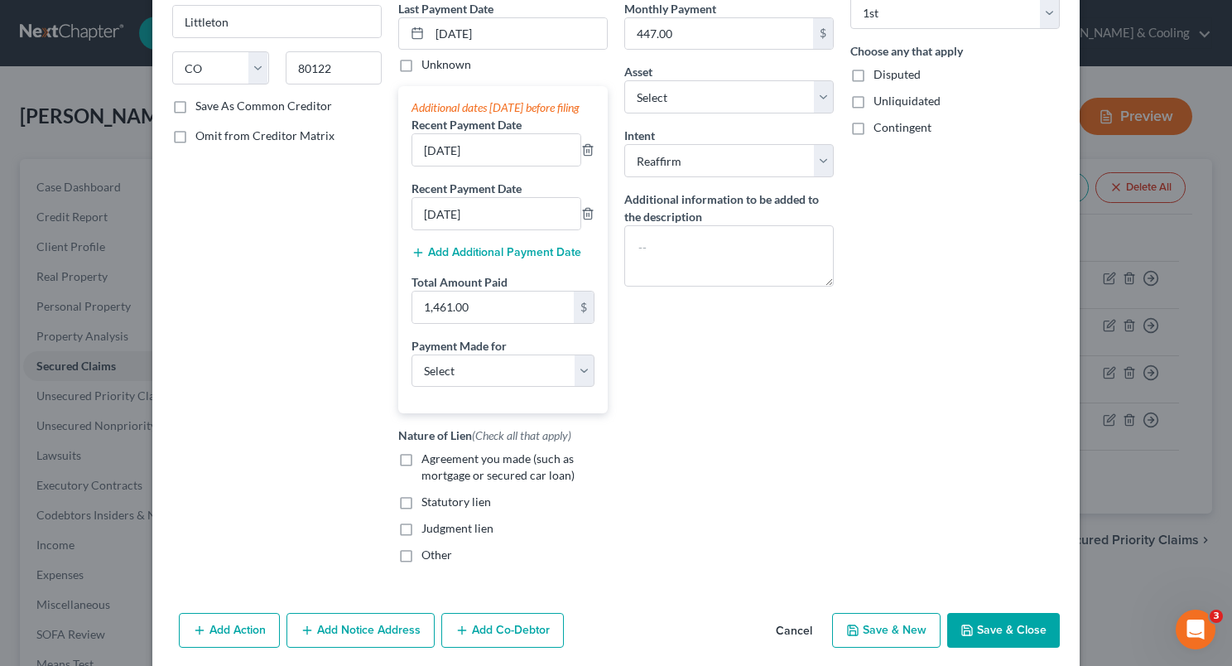
click at [422, 467] on label "Agreement you made (such as mortgage or secured car loan)" at bounding box center [515, 467] width 186 height 33
click at [428, 461] on input "Agreement you made (such as mortgage or secured car loan)" at bounding box center [433, 456] width 11 height 11
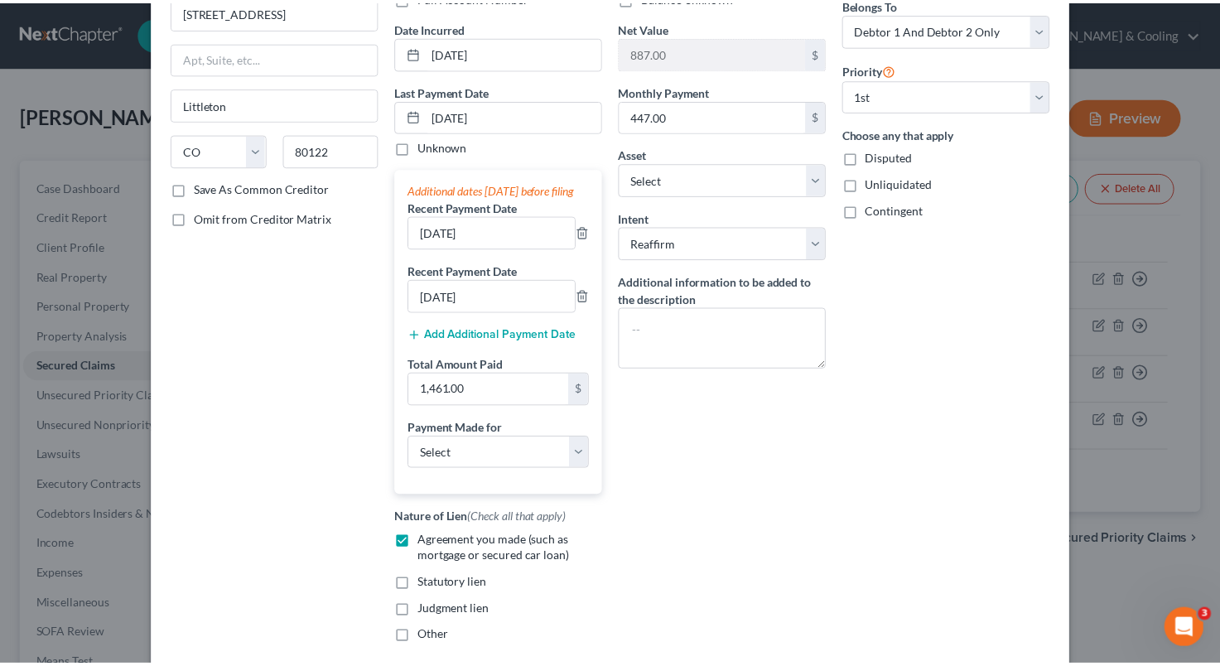
scroll to position [245, 0]
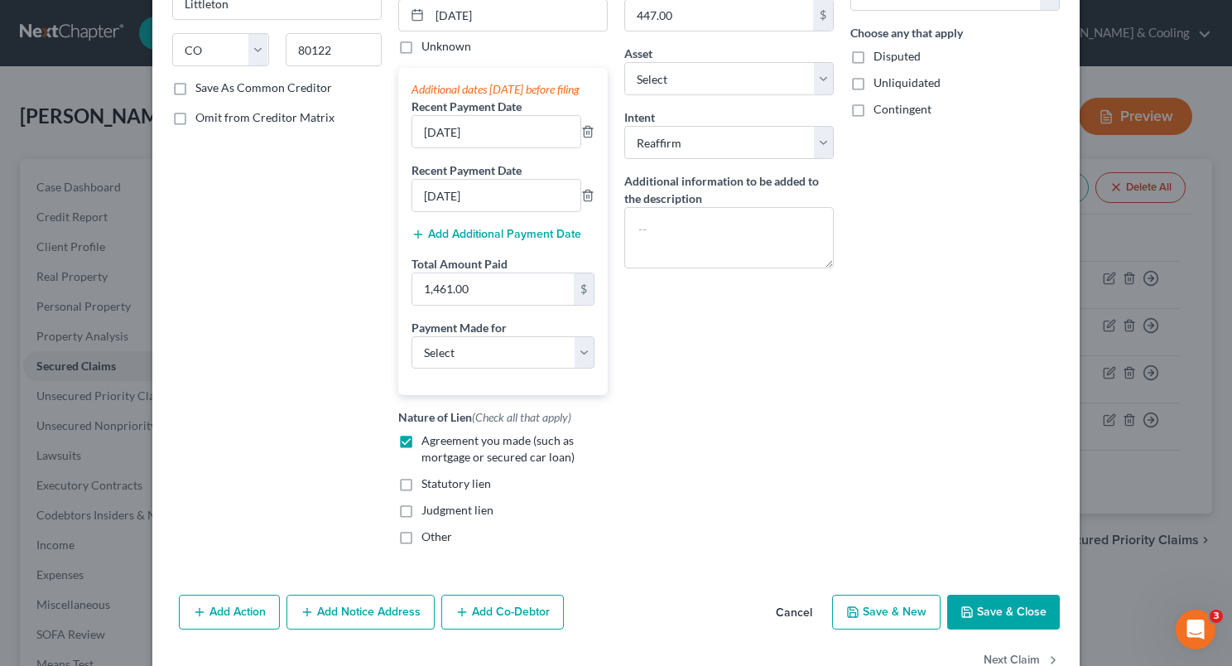
click at [981, 626] on button "Save & Close" at bounding box center [1003, 612] width 113 height 35
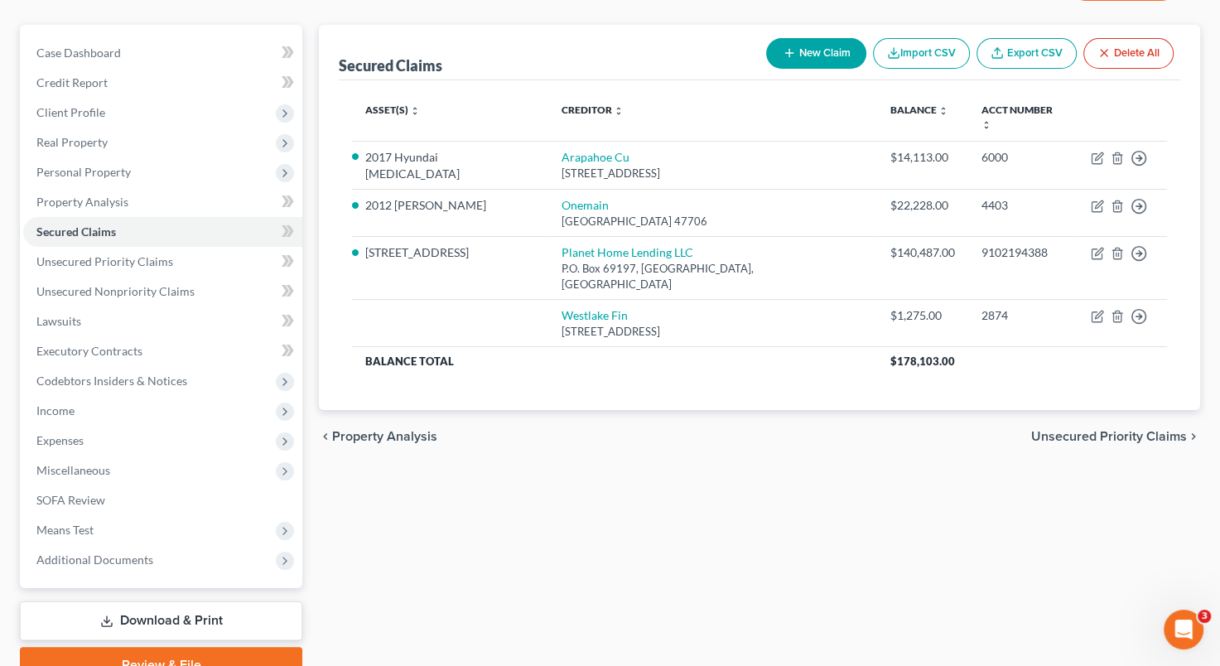
scroll to position [0, 0]
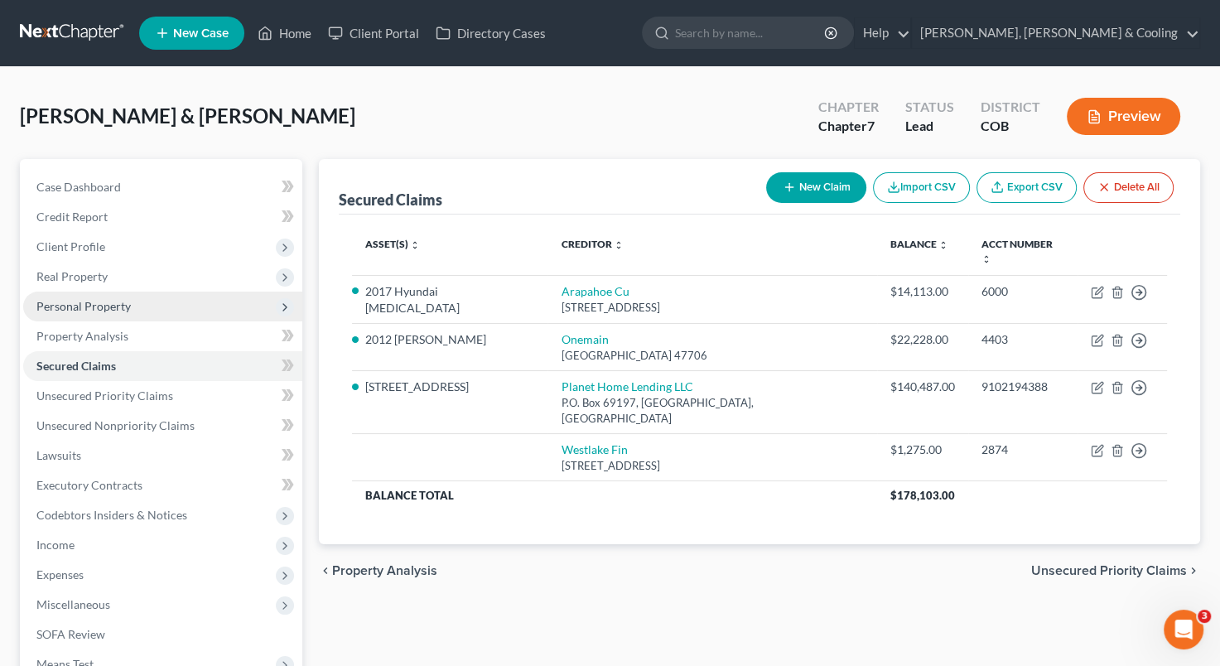
click at [110, 304] on span "Personal Property" at bounding box center [83, 306] width 94 height 14
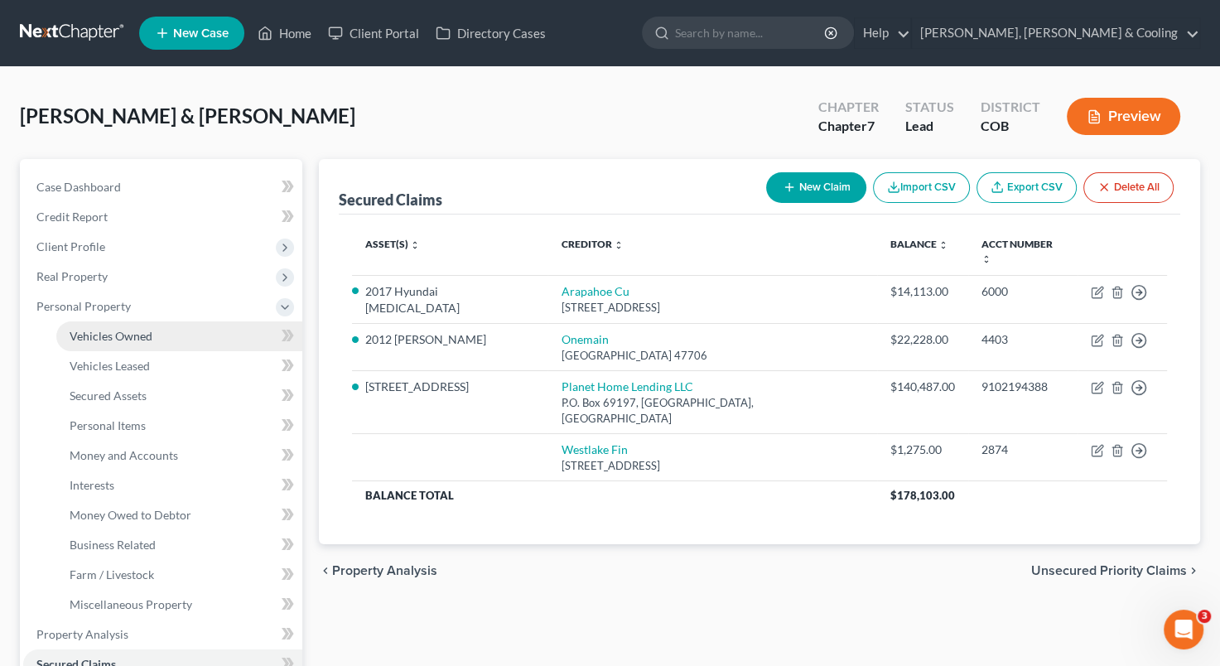
click at [123, 329] on span "Vehicles Owned" at bounding box center [111, 336] width 83 height 14
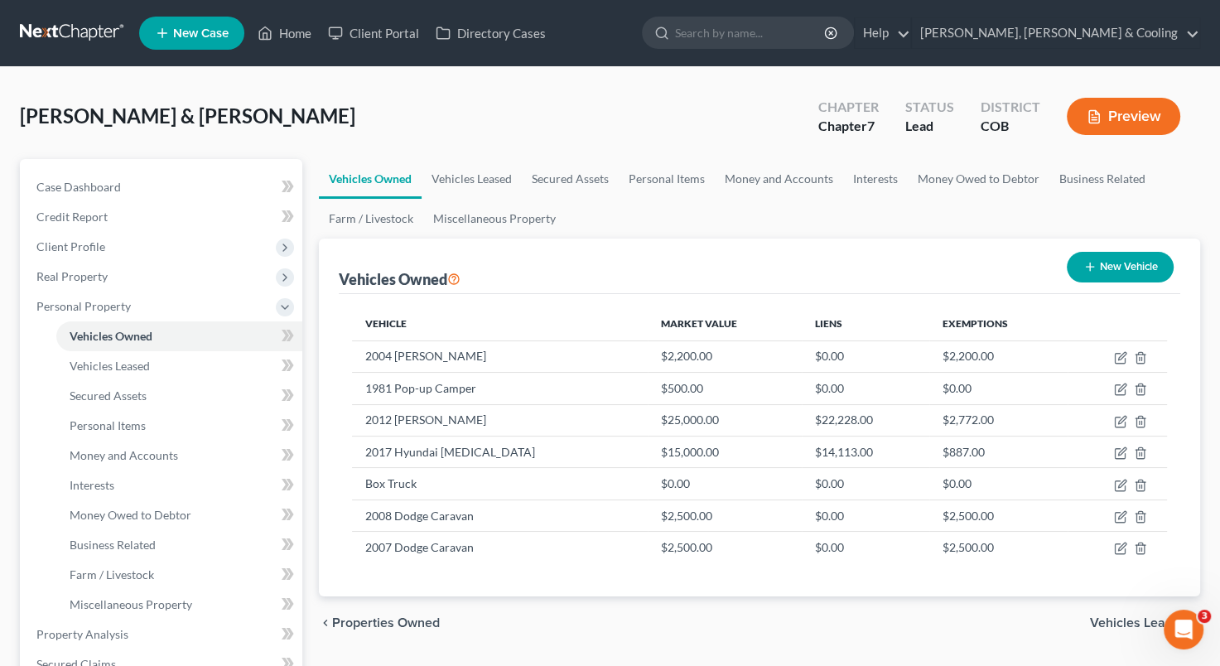
click at [1123, 268] on button "New Vehicle" at bounding box center [1120, 267] width 107 height 31
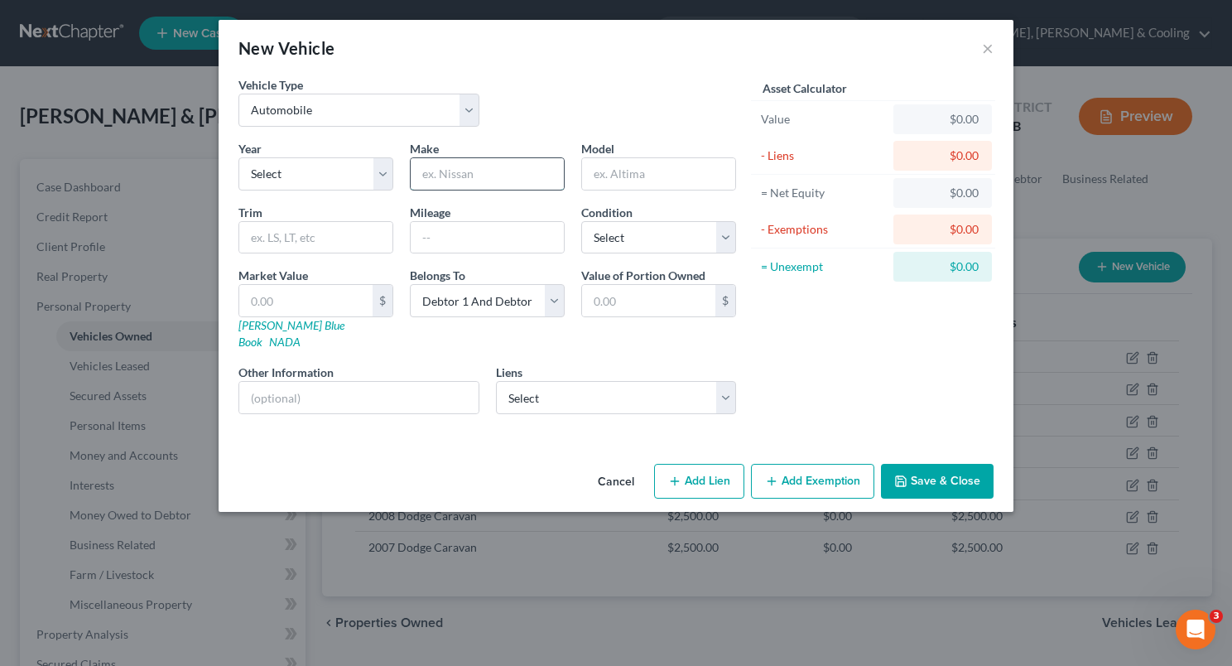
click at [441, 172] on input "text" at bounding box center [487, 173] width 153 height 31
click at [564, 298] on select "Select Debtor 1 Only Debtor 2 Only Debtor 1 And Debtor 2 Only At Least One Of T…" at bounding box center [487, 300] width 155 height 33
click at [410, 284] on select "Select Debtor 1 Only Debtor 2 Only Debtor 1 And Debtor 2 Only At Least One Of T…" at bounding box center [487, 300] width 155 height 33
click at [924, 464] on button "Save & Close" at bounding box center [937, 481] width 113 height 35
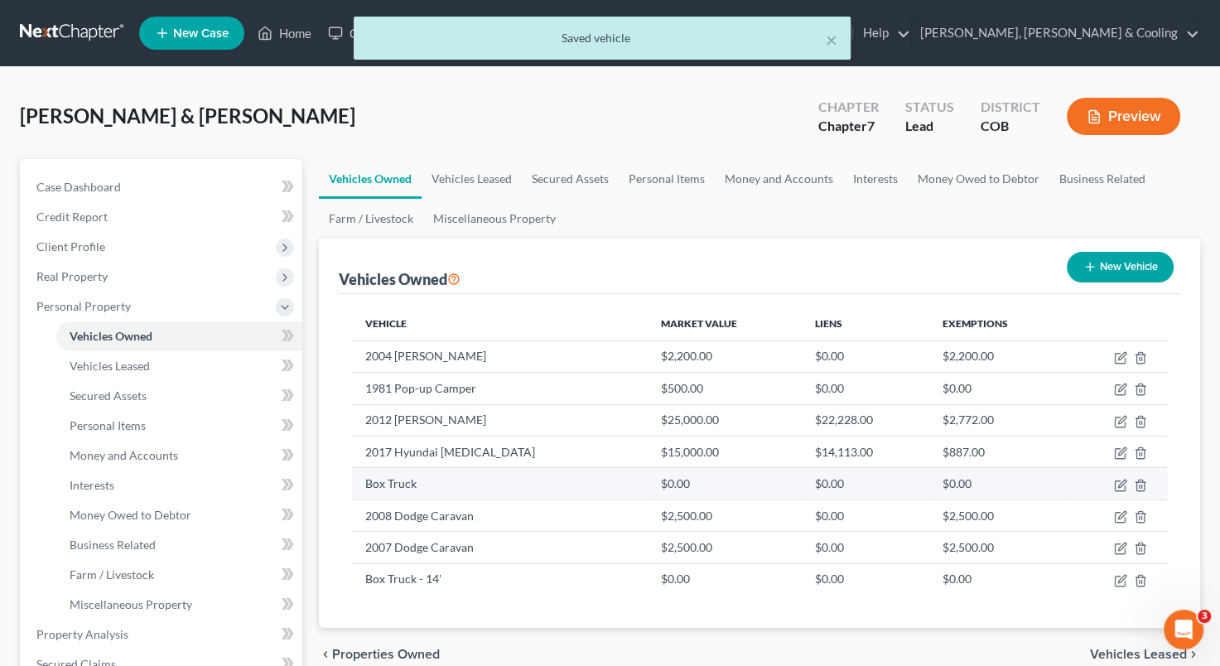
click at [452, 470] on td "Box Truck" at bounding box center [499, 483] width 295 height 31
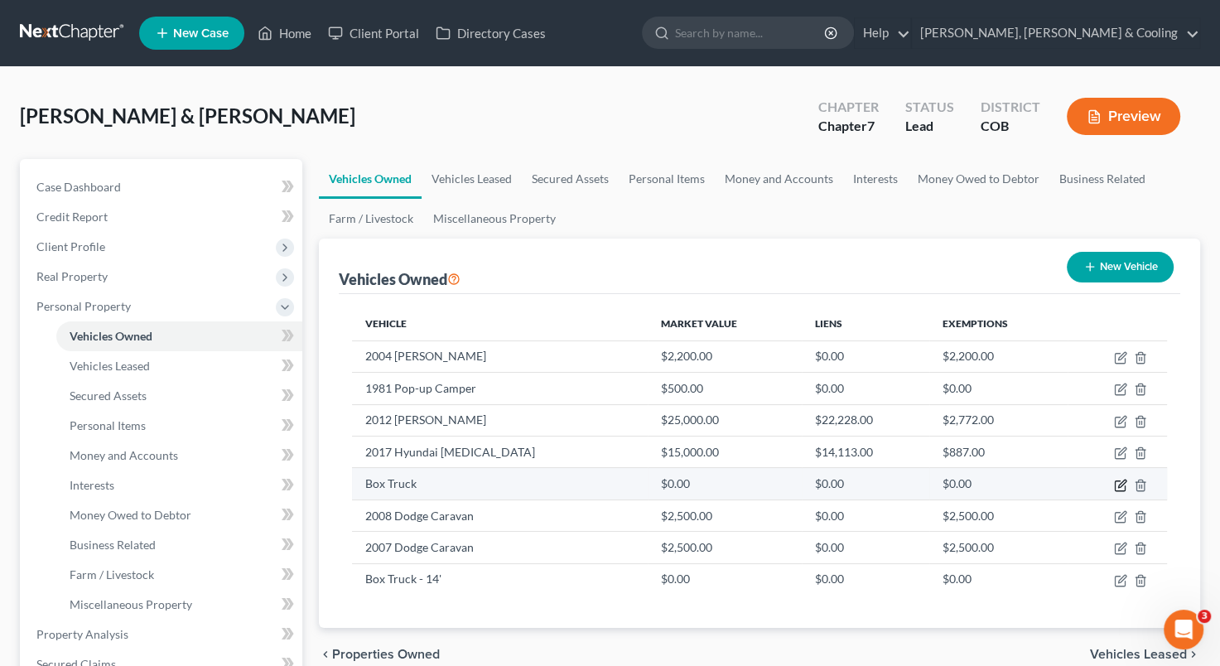
click at [1121, 484] on icon "button" at bounding box center [1121, 482] width 7 height 7
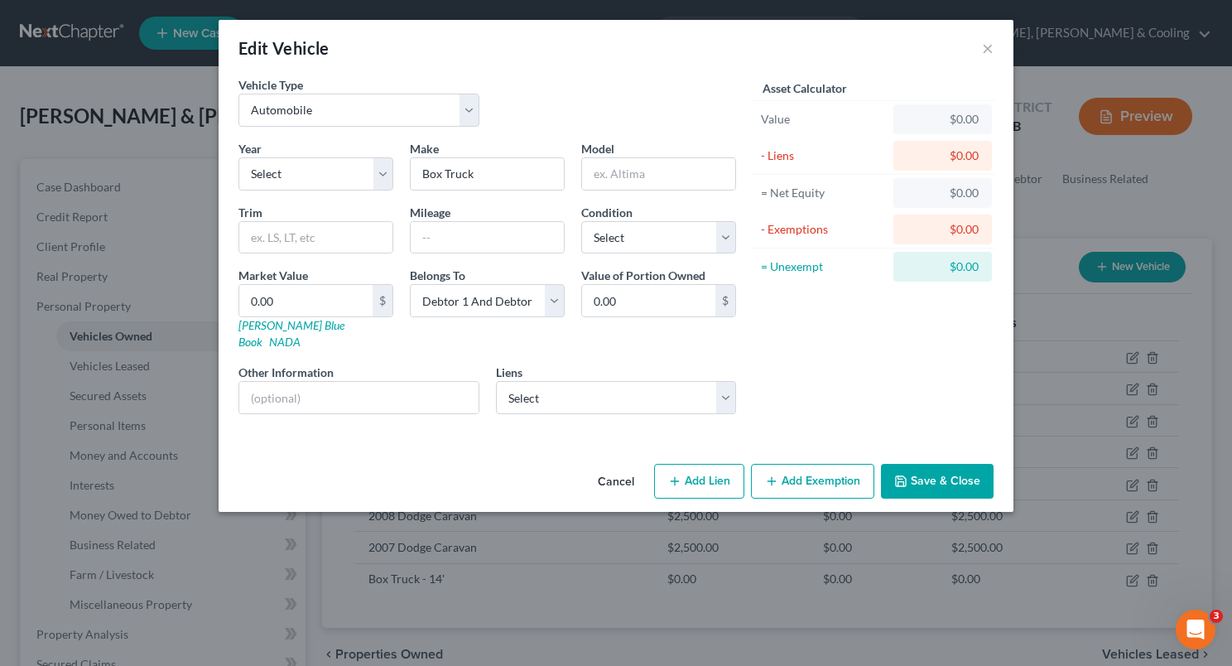
click at [901, 368] on div "Asset Calculator Value $0.00 - Liens $0.00 = Net Equity $0.00 - Exemptions $0.0…" at bounding box center [873, 251] width 258 height 351
click at [610, 465] on button "Cancel" at bounding box center [616, 481] width 63 height 33
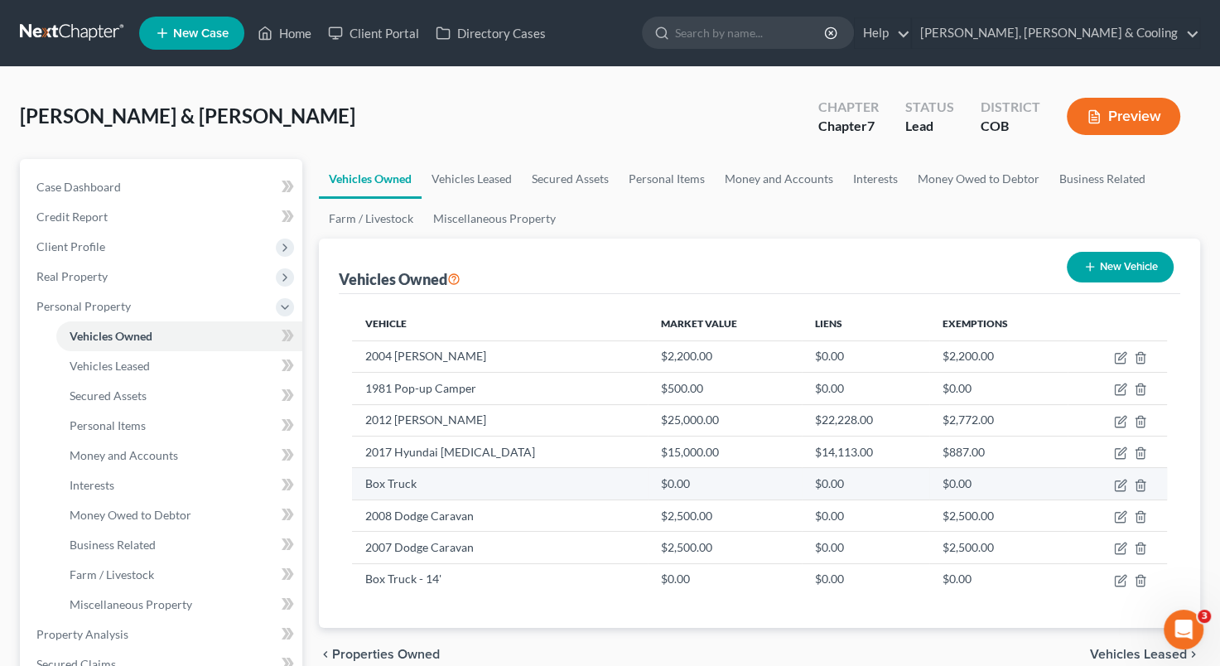
click at [523, 476] on td "Box Truck" at bounding box center [499, 483] width 295 height 31
click at [1117, 480] on icon "button" at bounding box center [1120, 485] width 13 height 13
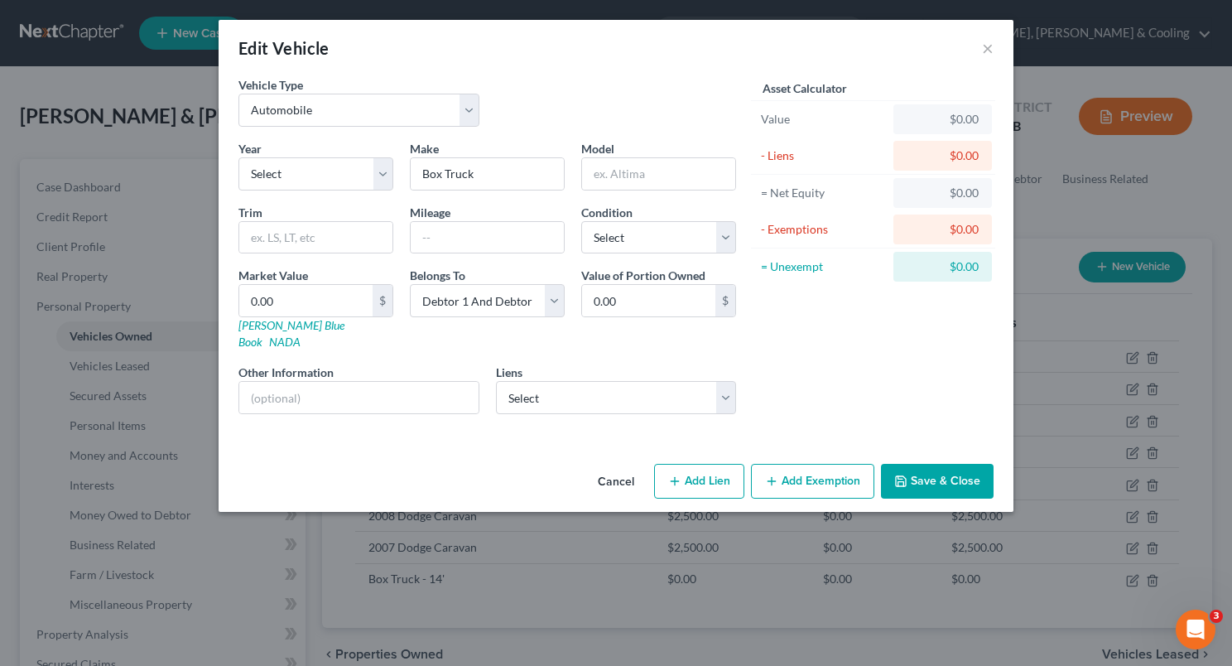
click at [694, 465] on button "Add Lien" at bounding box center [699, 481] width 90 height 35
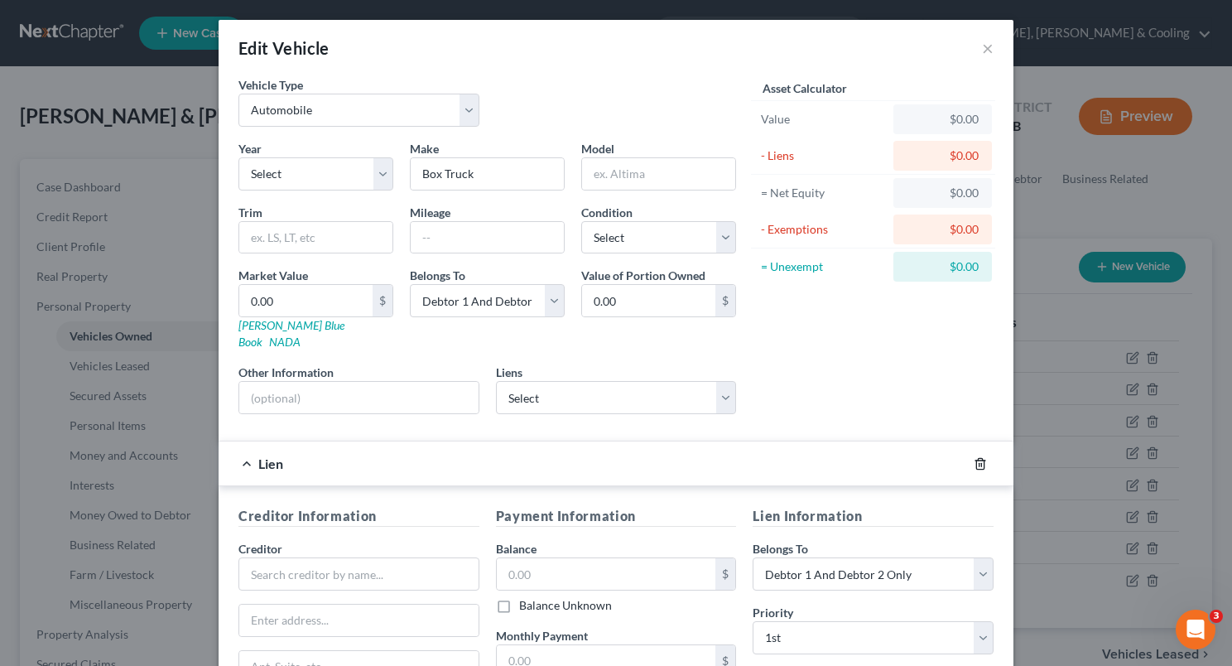
click at [978, 457] on icon "button" at bounding box center [980, 463] width 13 height 13
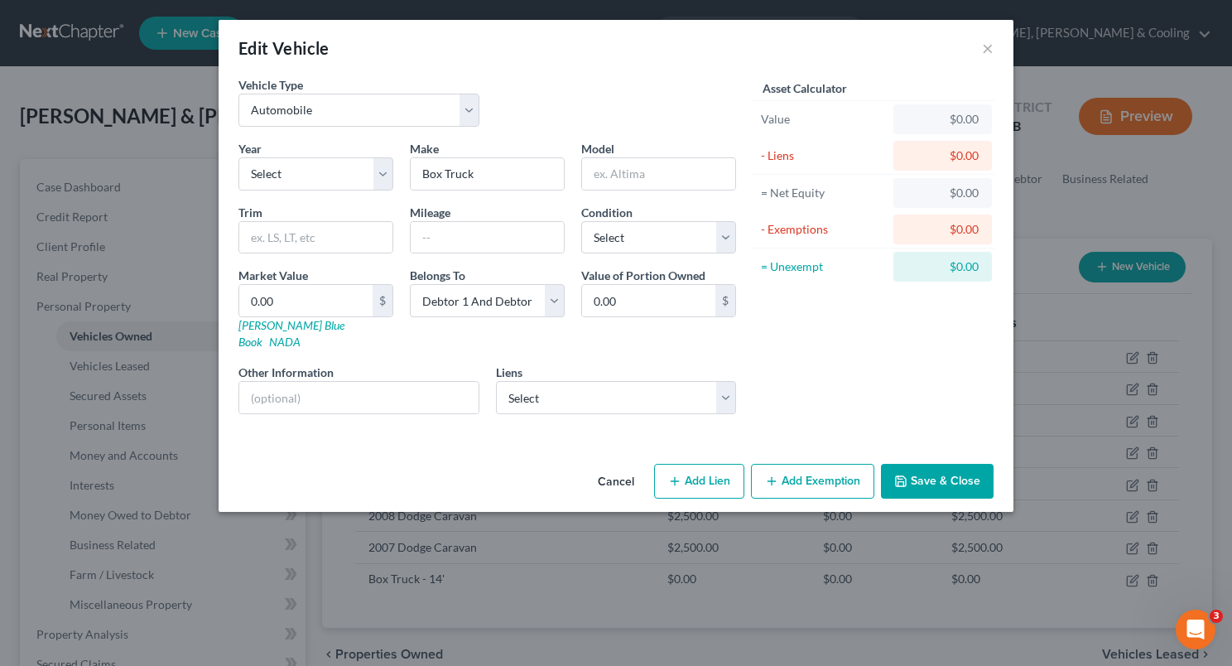
click at [978, 49] on div "Edit Vehicle ×" at bounding box center [616, 48] width 795 height 56
click at [985, 50] on button "×" at bounding box center [988, 48] width 12 height 20
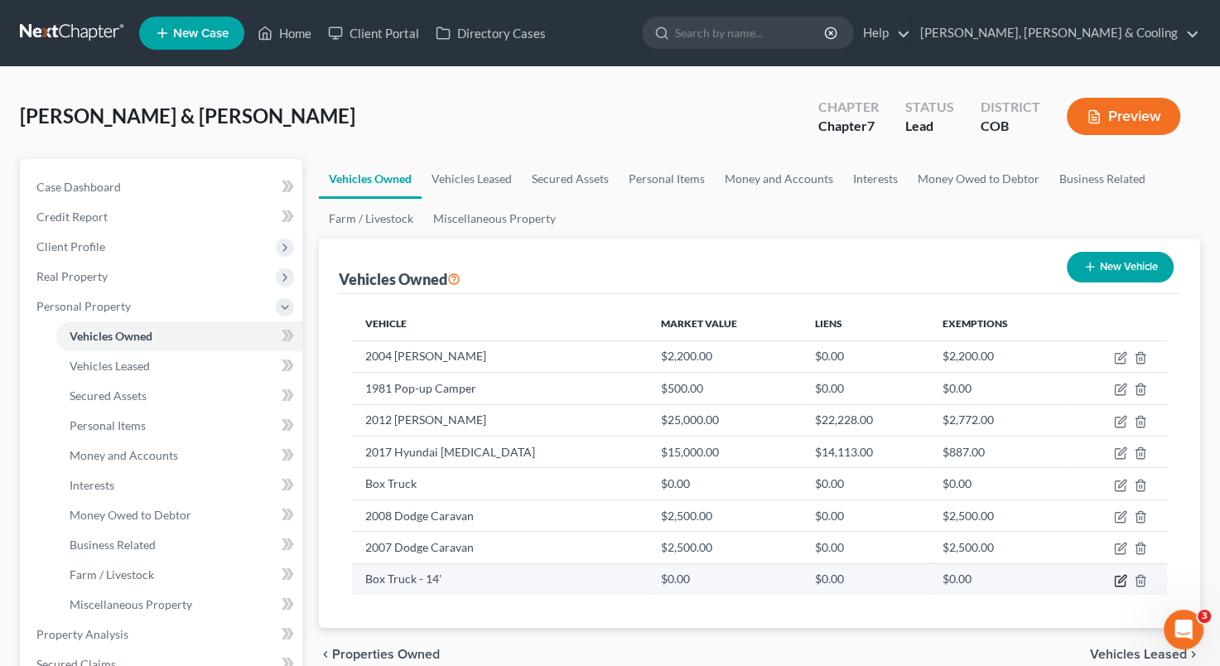
click at [1120, 579] on icon "button" at bounding box center [1121, 578] width 7 height 7
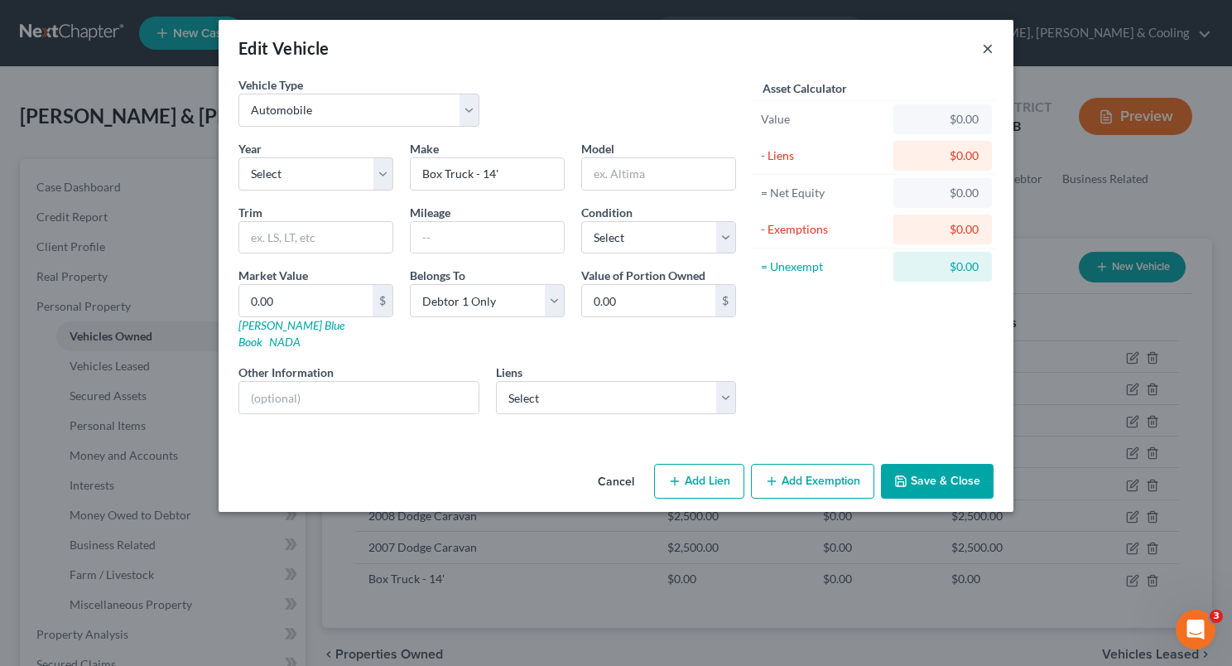
click at [989, 48] on button "×" at bounding box center [988, 48] width 12 height 20
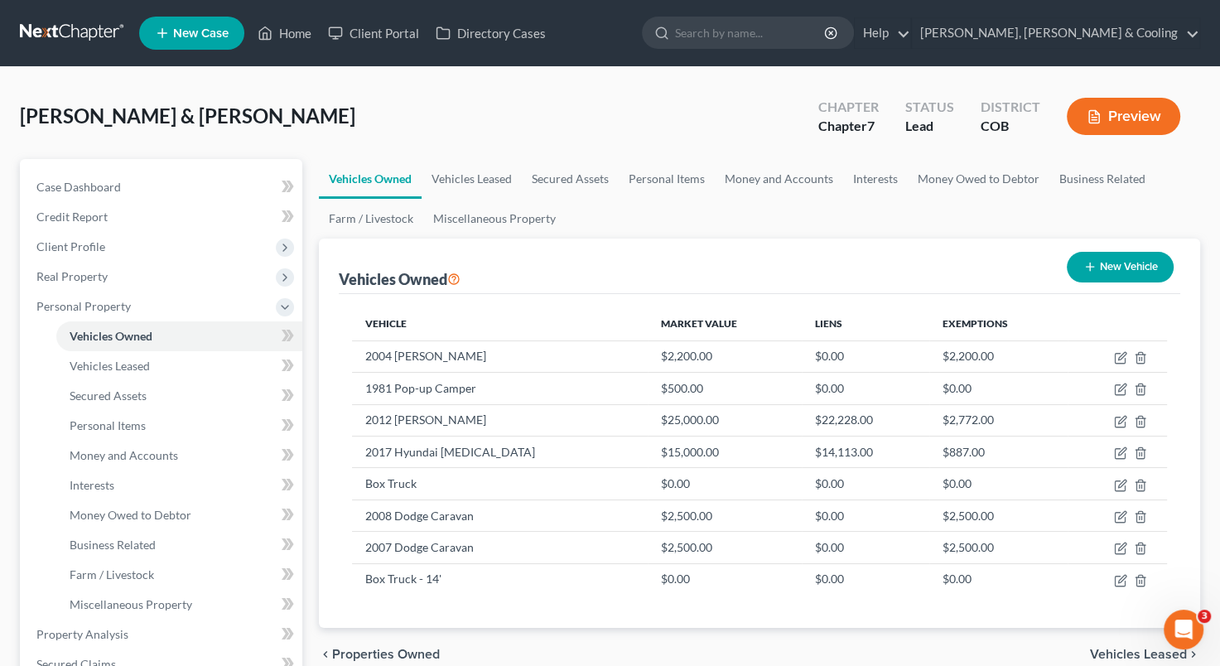
click at [387, 90] on div "[PERSON_NAME] & [PERSON_NAME] Upgraded Chapter Chapter 7 Status Lead District C…" at bounding box center [610, 123] width 1180 height 72
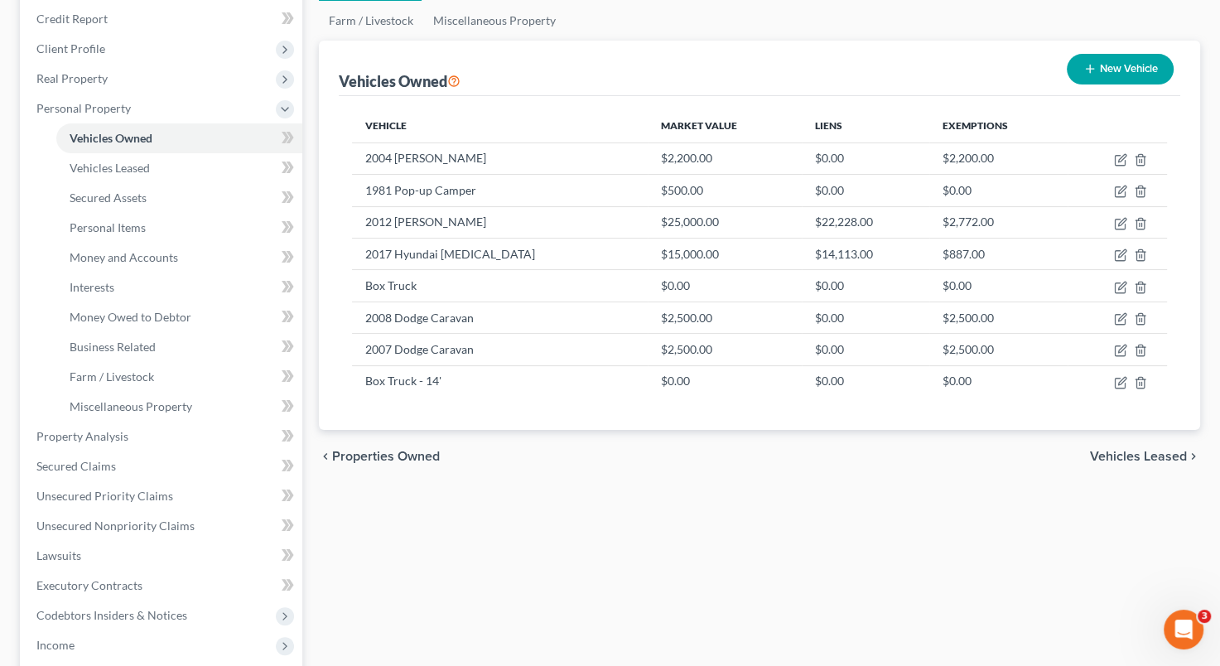
drag, startPoint x: 1217, startPoint y: 276, endPoint x: 1202, endPoint y: 371, distance: 96.5
click at [1202, 371] on div "[PERSON_NAME] & [PERSON_NAME] Upgraded Chapter Chapter 7 Status Lead District C…" at bounding box center [610, 410] width 1220 height 1082
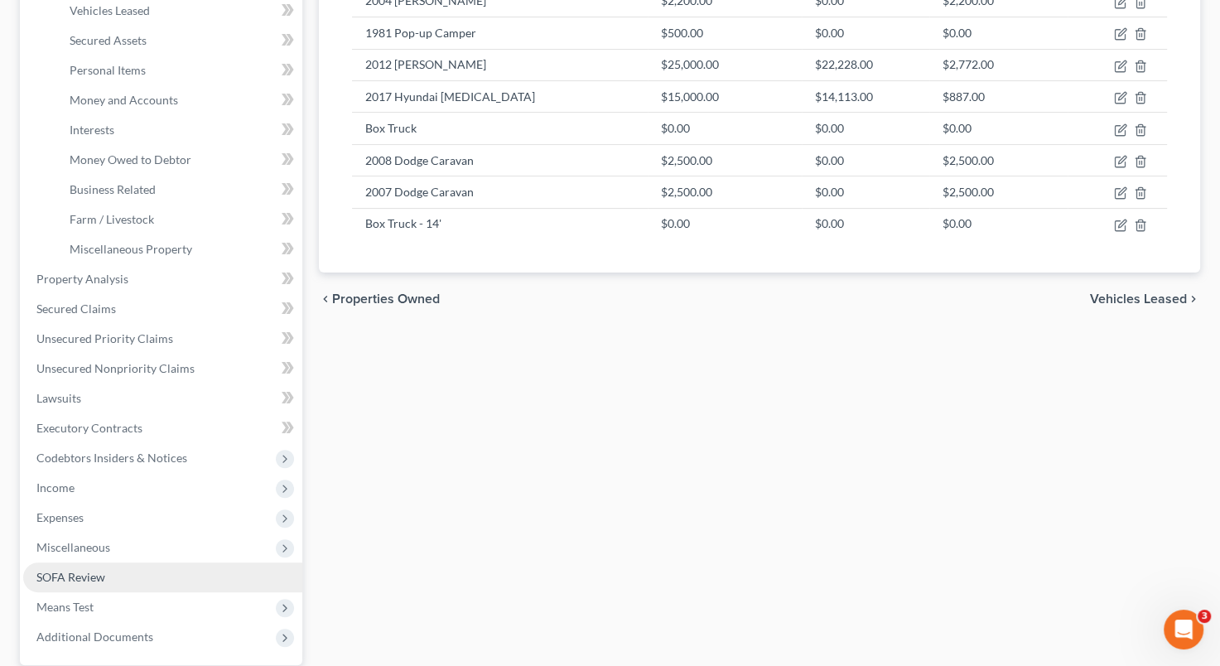
click at [132, 573] on link "SOFA Review" at bounding box center [162, 577] width 279 height 30
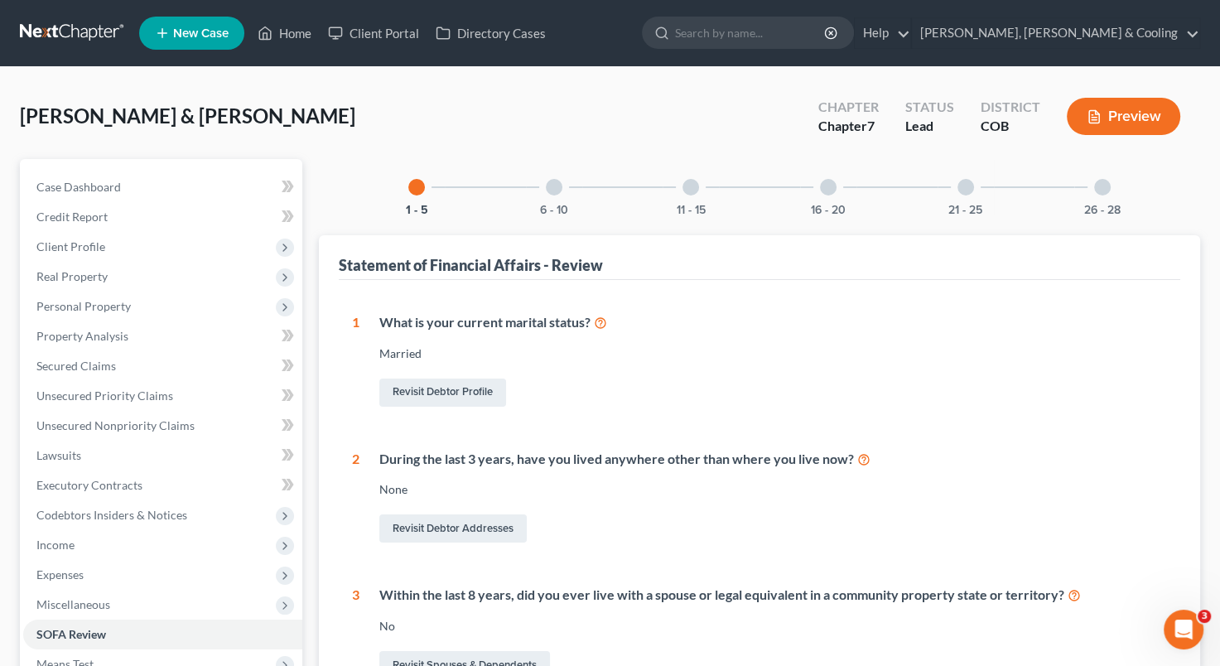
click at [557, 186] on div at bounding box center [554, 187] width 17 height 17
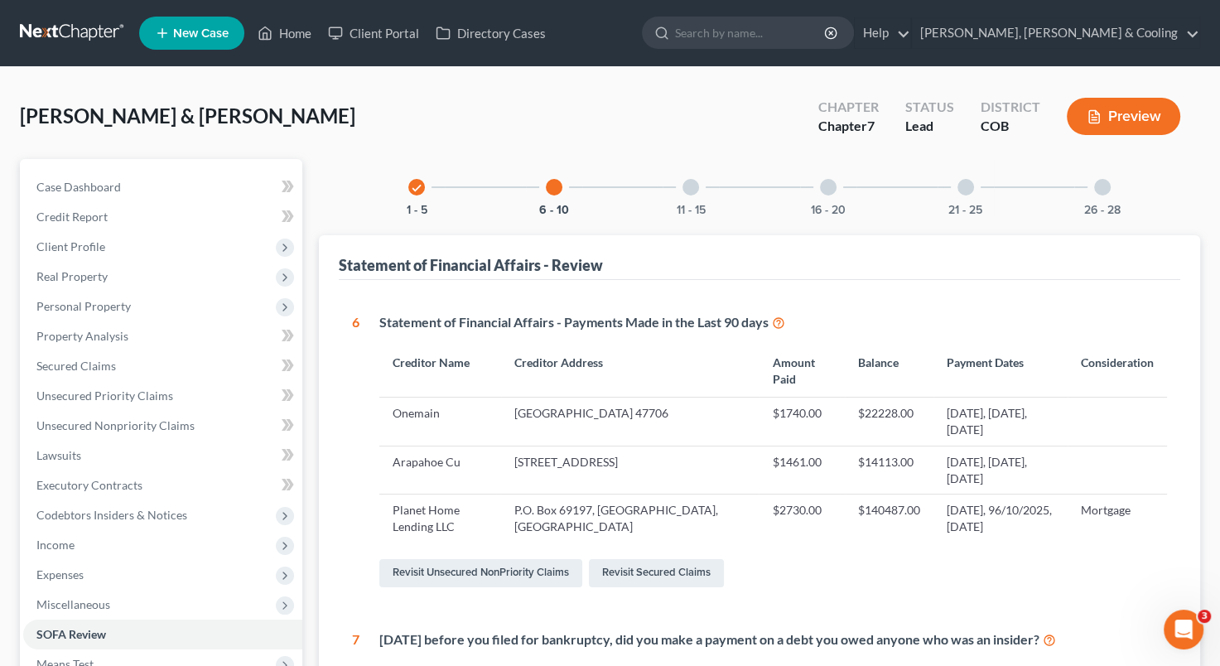
scroll to position [40, 0]
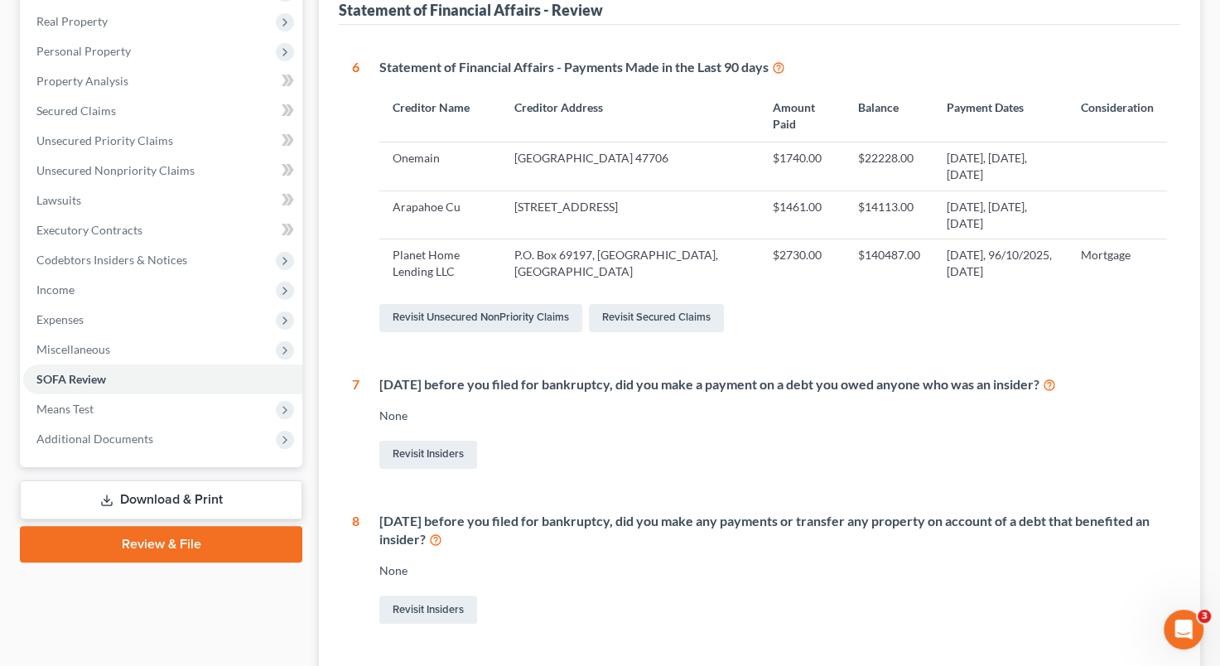
scroll to position [315, 0]
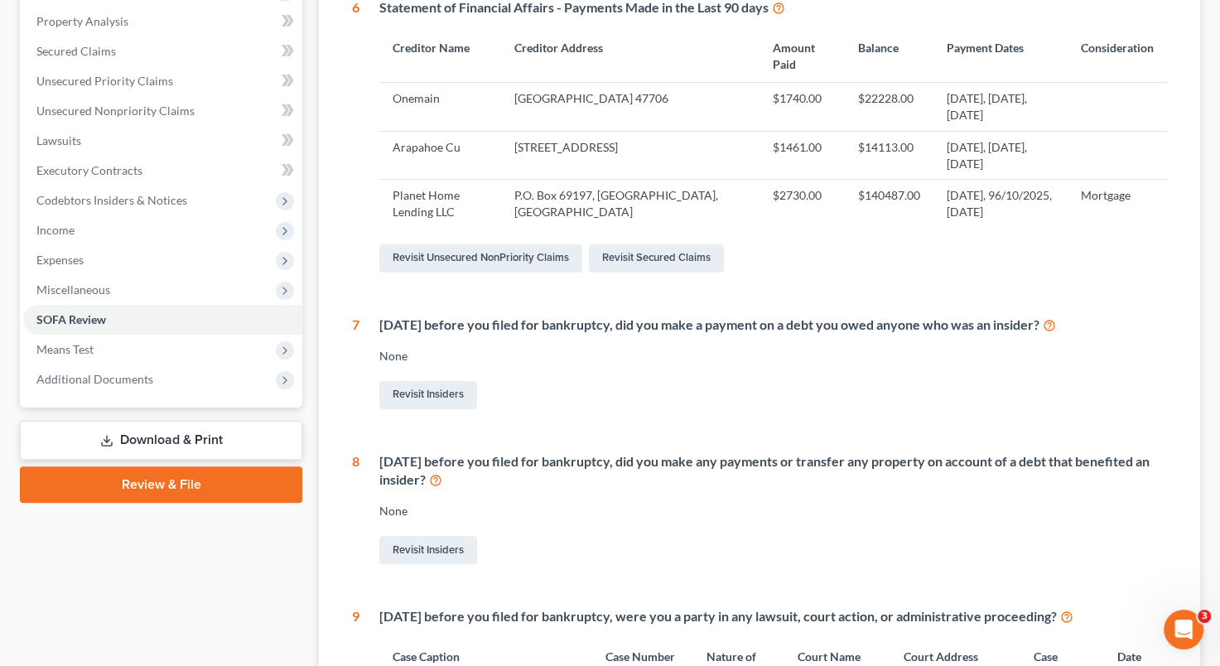
drag, startPoint x: 1208, startPoint y: 399, endPoint x: 1186, endPoint y: 469, distance: 73.1
click at [1186, 469] on div "[PERSON_NAME] & [PERSON_NAME] Upgraded Chapter Chapter 7 Status Lead District C…" at bounding box center [610, 460] width 1220 height 1417
drag, startPoint x: 1186, startPoint y: 469, endPoint x: 1063, endPoint y: 508, distance: 129.6
click at [1063, 508] on div "None" at bounding box center [773, 511] width 788 height 17
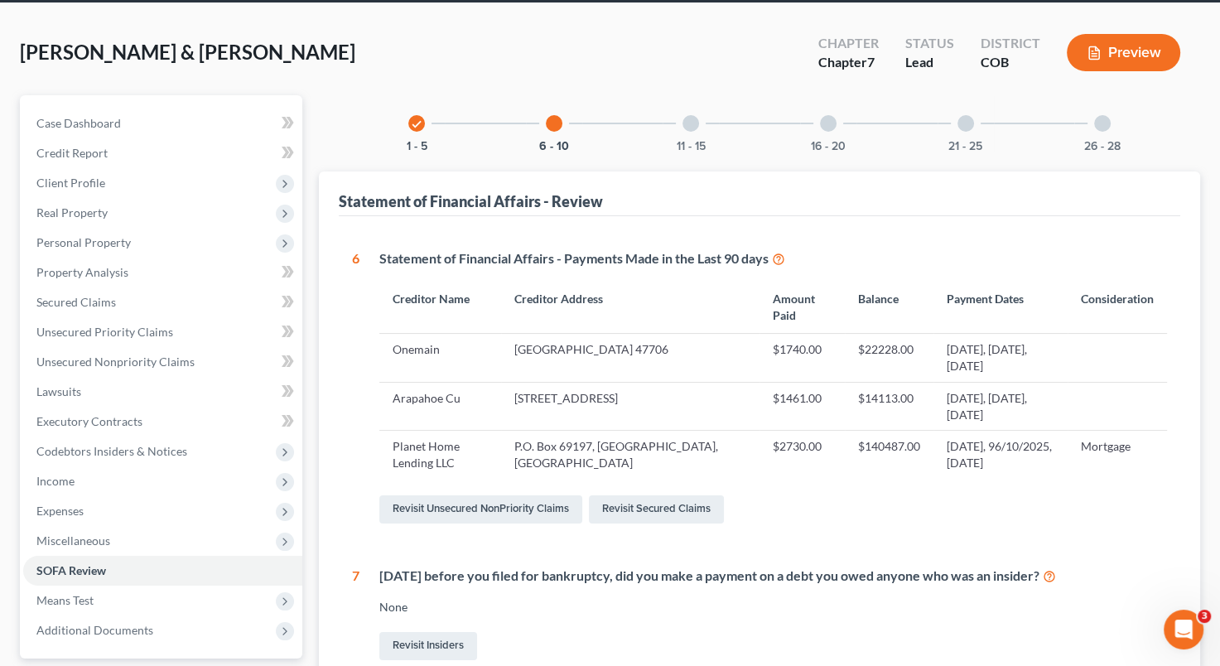
scroll to position [0, 0]
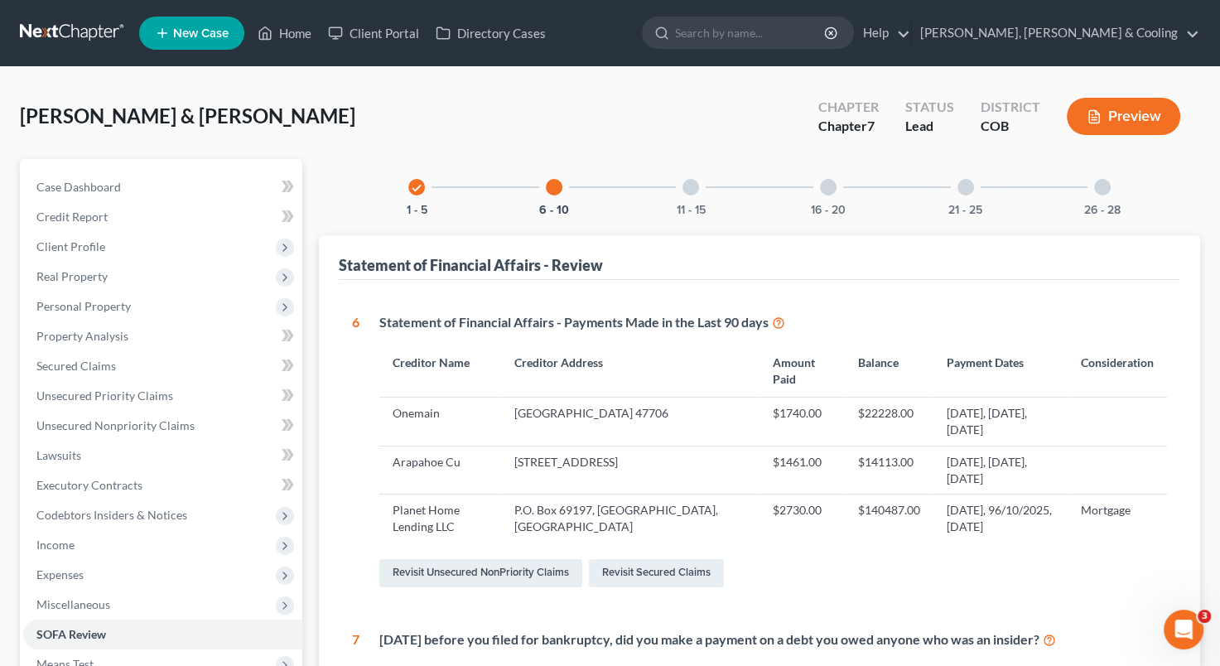
click at [693, 192] on div at bounding box center [690, 187] width 17 height 17
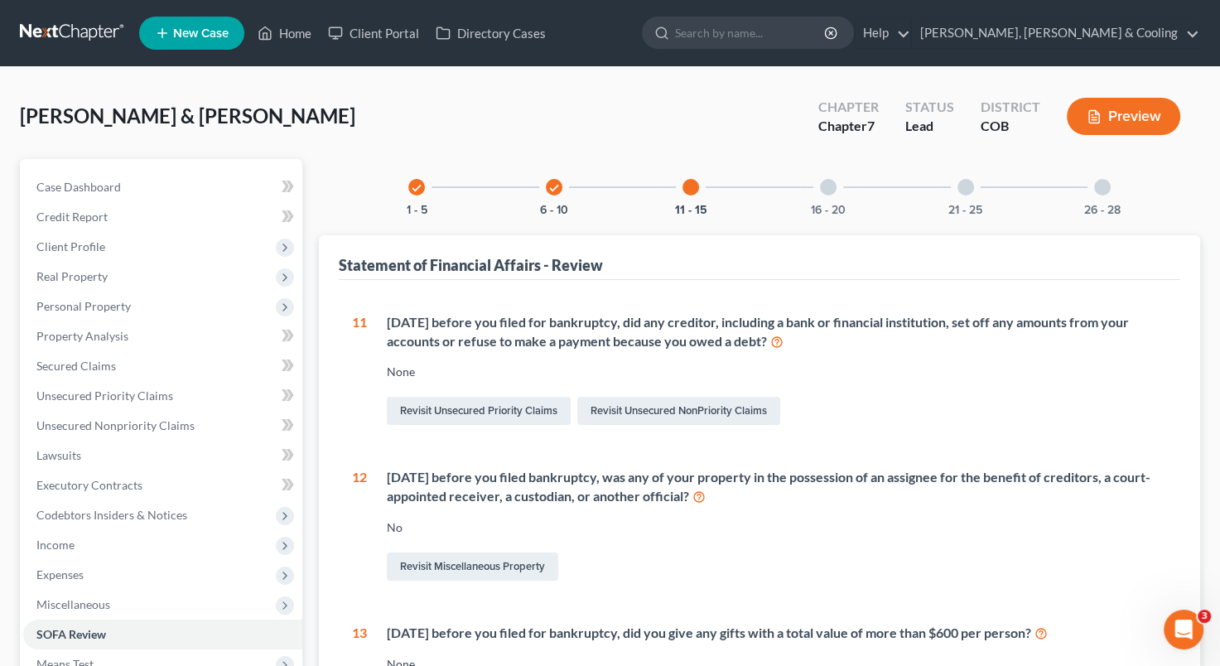
click at [551, 186] on icon "check" at bounding box center [554, 188] width 12 height 12
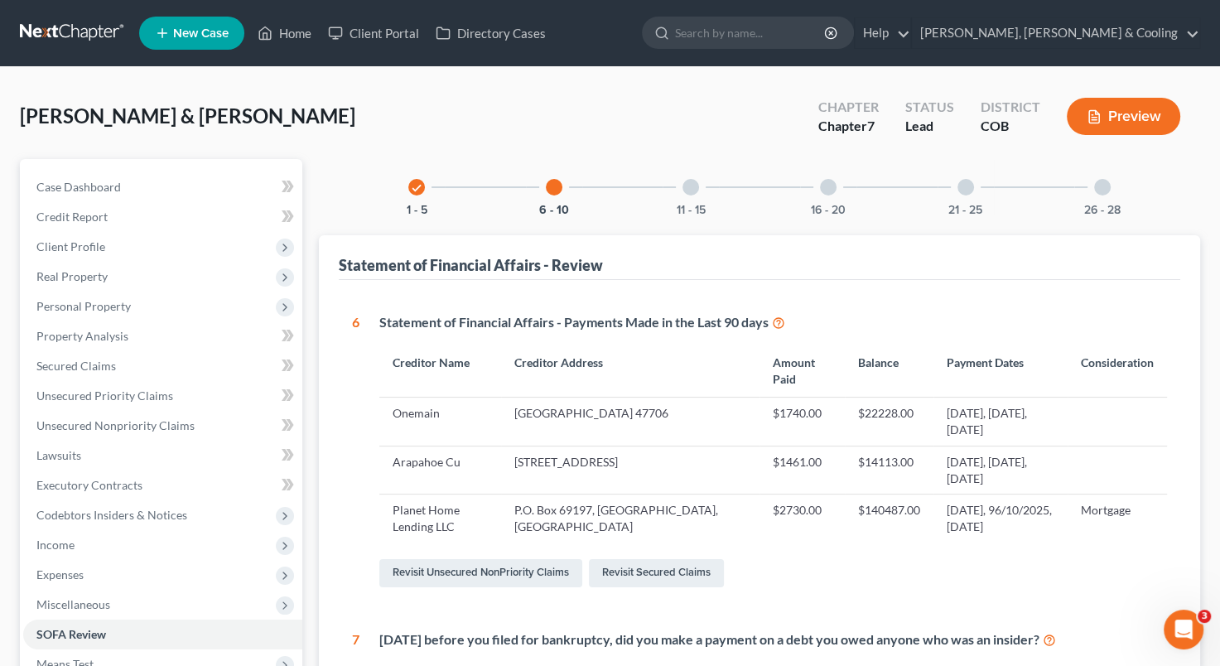
scroll to position [158, 0]
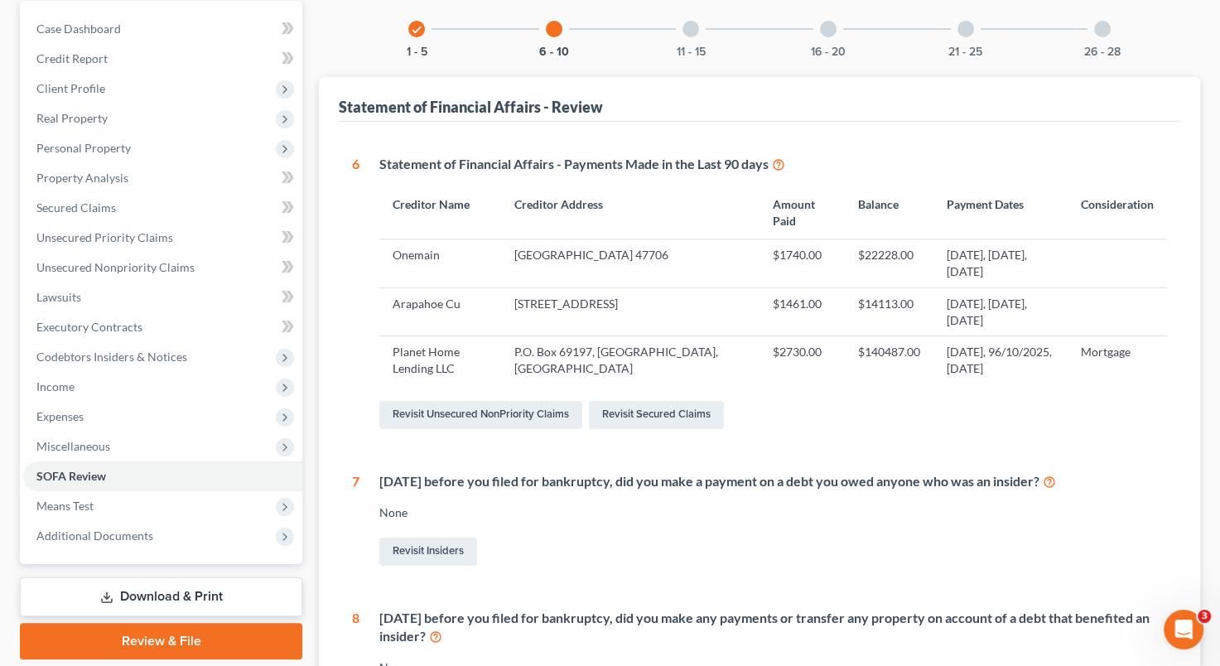
drag, startPoint x: 1204, startPoint y: 375, endPoint x: 1226, endPoint y: 460, distance: 87.2
click at [1219, 460] on html "Home New Case Client Portal Directory Cases [PERSON_NAME], [PERSON_NAME] & Cool…" at bounding box center [610, 599] width 1220 height 1514
drag, startPoint x: 1226, startPoint y: 460, endPoint x: 1126, endPoint y: 541, distance: 128.3
click at [1126, 541] on div "Revisit Insiders" at bounding box center [773, 551] width 788 height 35
click at [688, 21] on div at bounding box center [690, 29] width 17 height 17
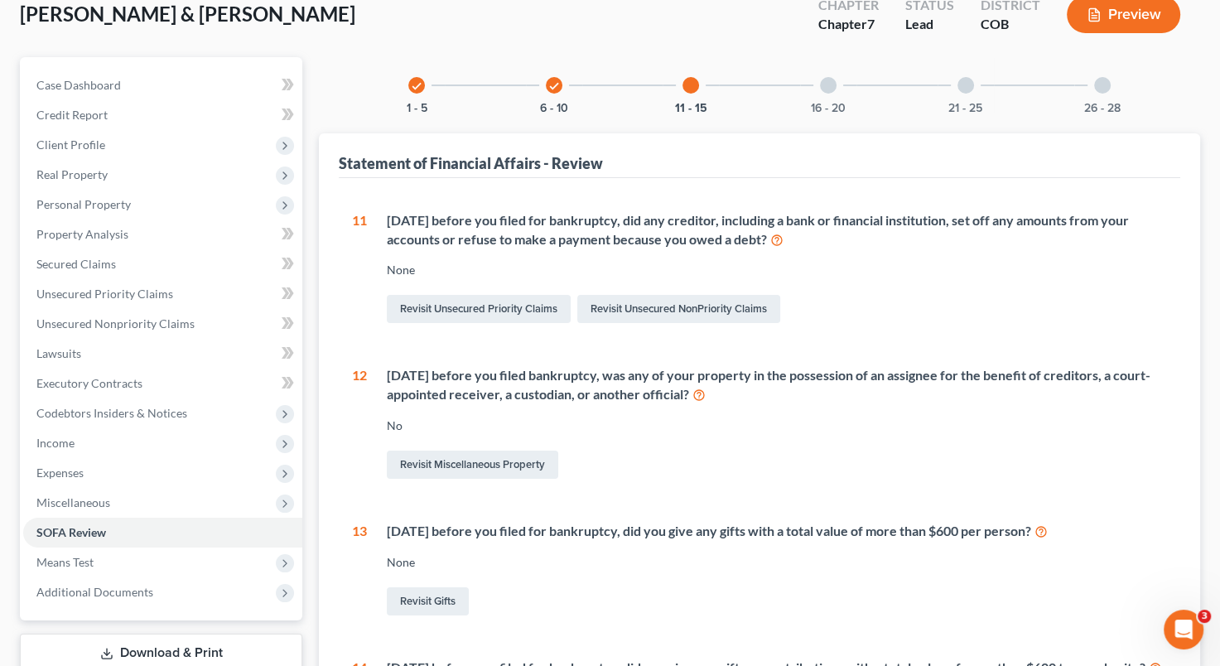
scroll to position [23, 0]
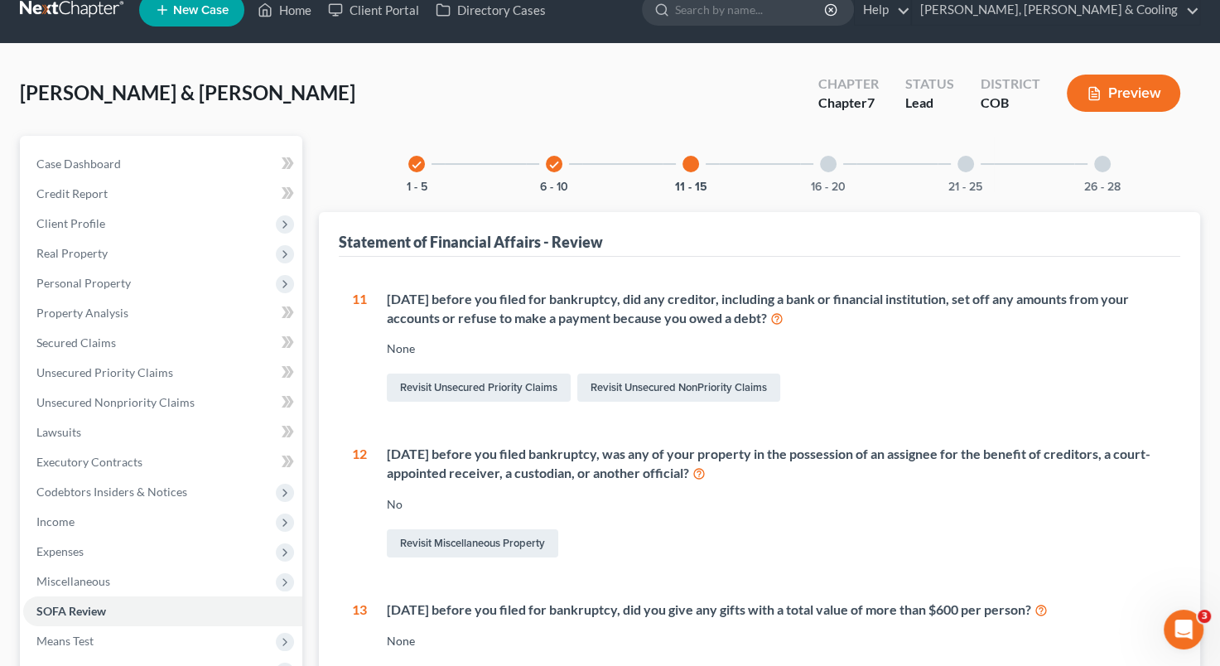
click at [828, 165] on div at bounding box center [828, 164] width 17 height 17
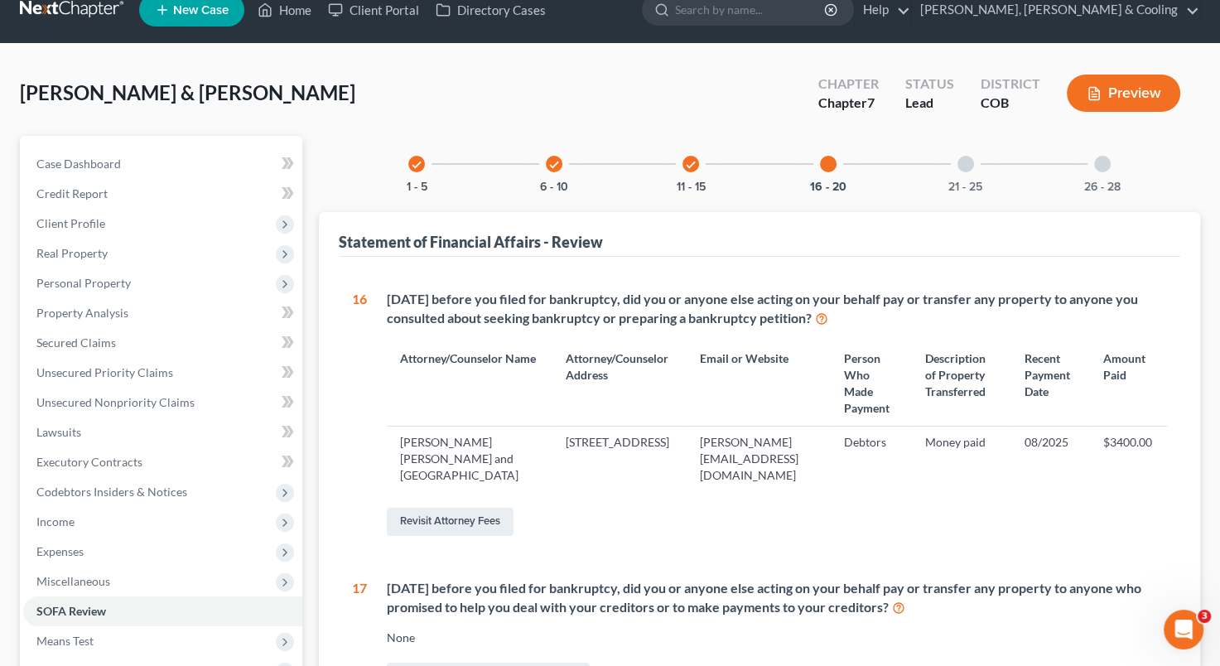
click at [828, 165] on div at bounding box center [828, 164] width 17 height 17
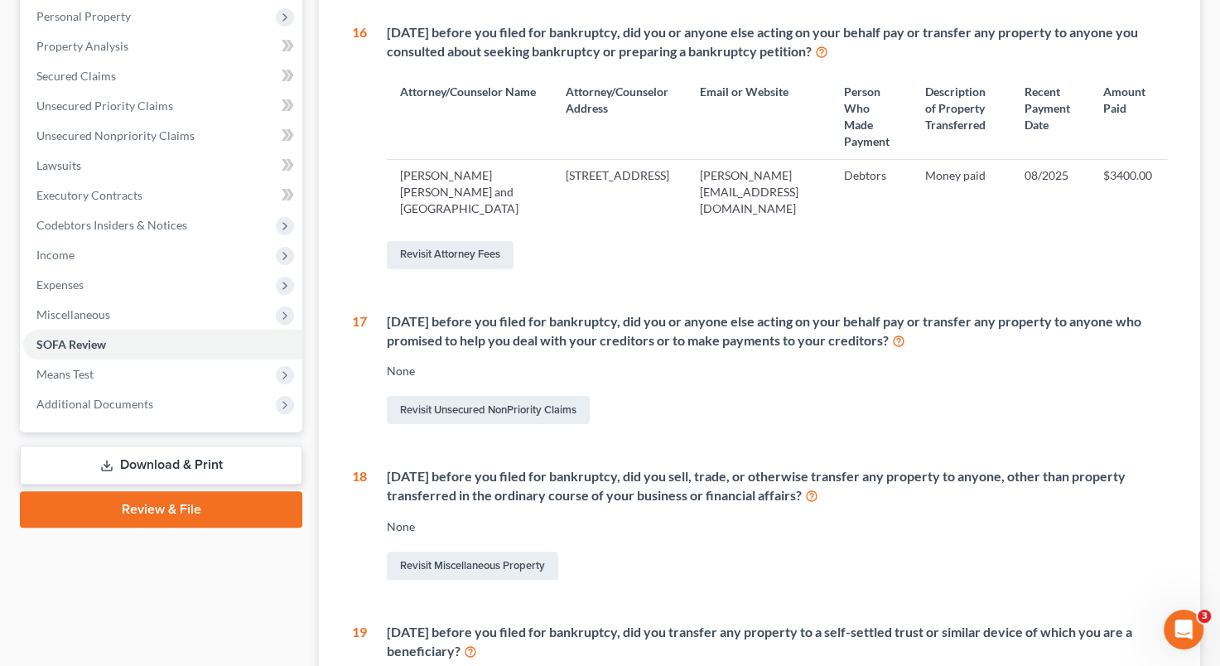
scroll to position [292, 0]
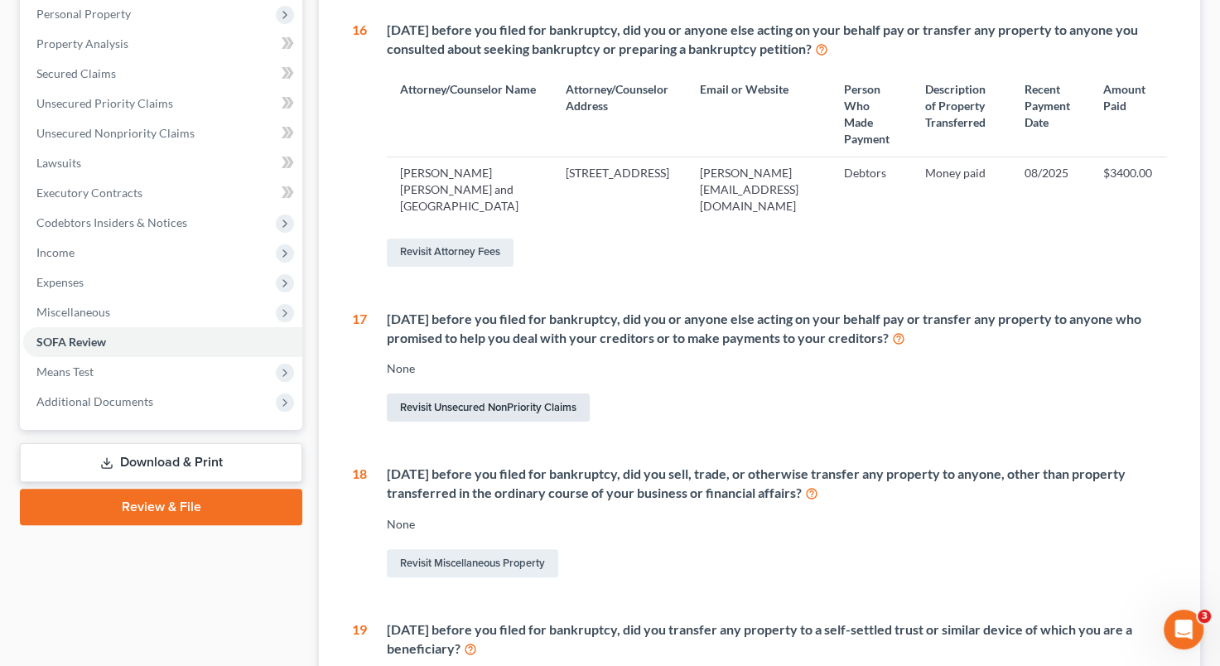
click at [540, 417] on link "Revisit Unsecured NonPriority Claims" at bounding box center [488, 407] width 203 height 28
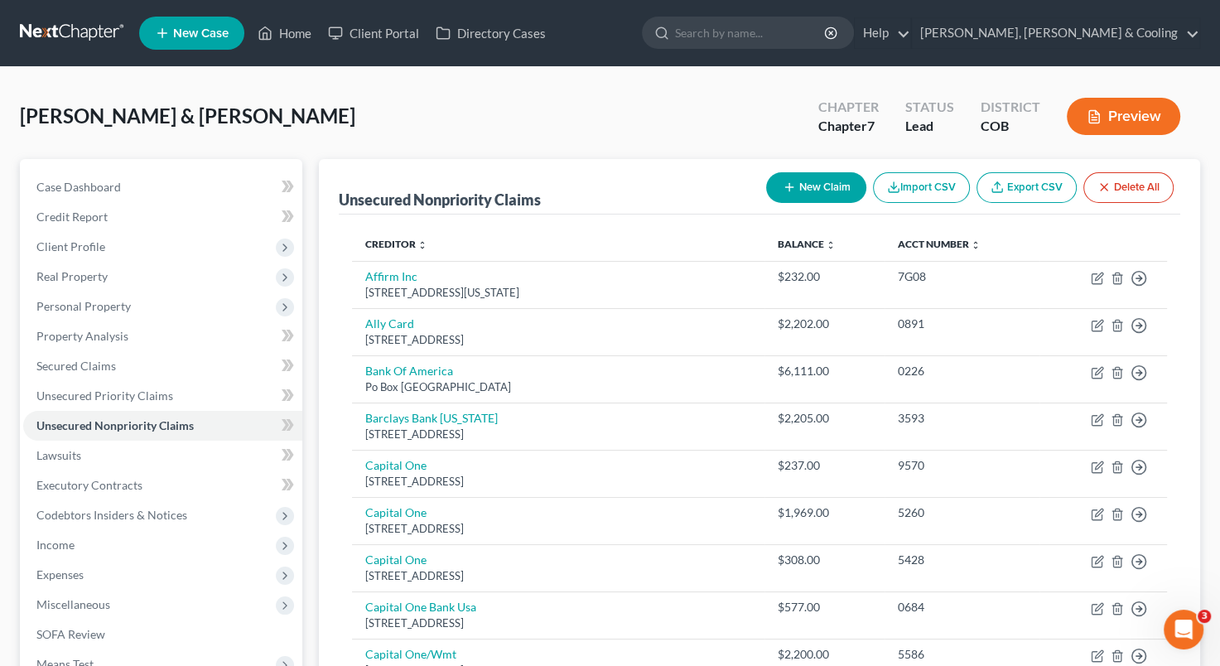
click at [803, 187] on button "New Claim" at bounding box center [816, 187] width 100 height 31
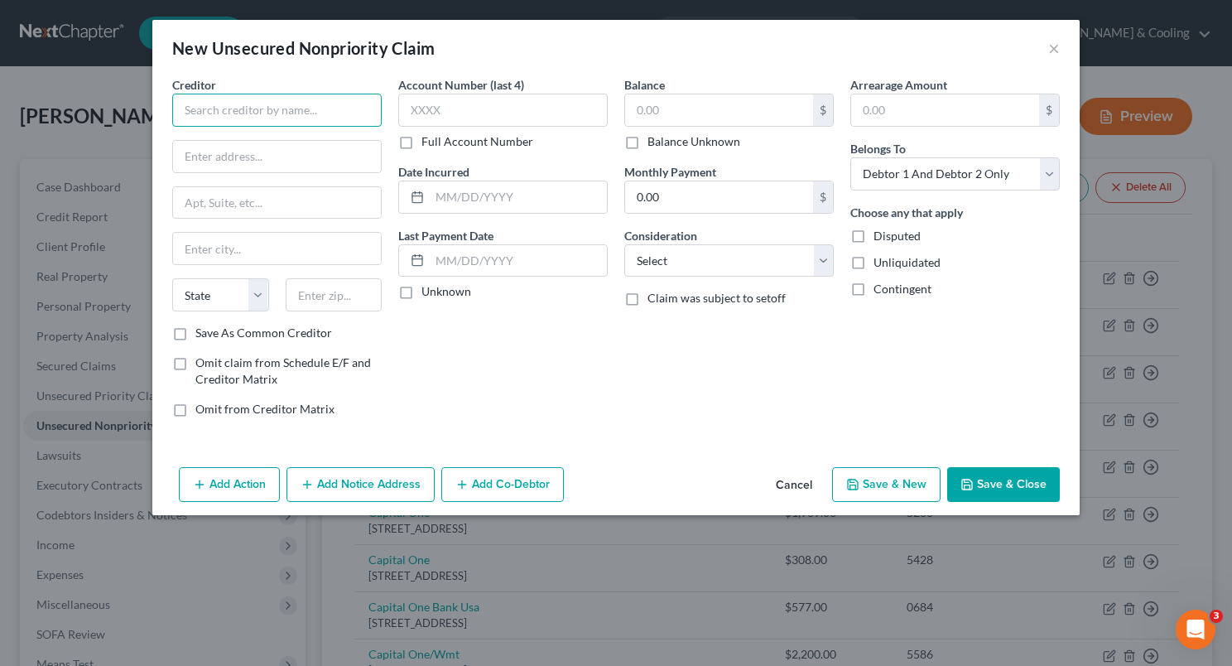
click at [286, 118] on input "text" at bounding box center [277, 110] width 210 height 33
click at [243, 474] on button "Add Action" at bounding box center [229, 484] width 101 height 35
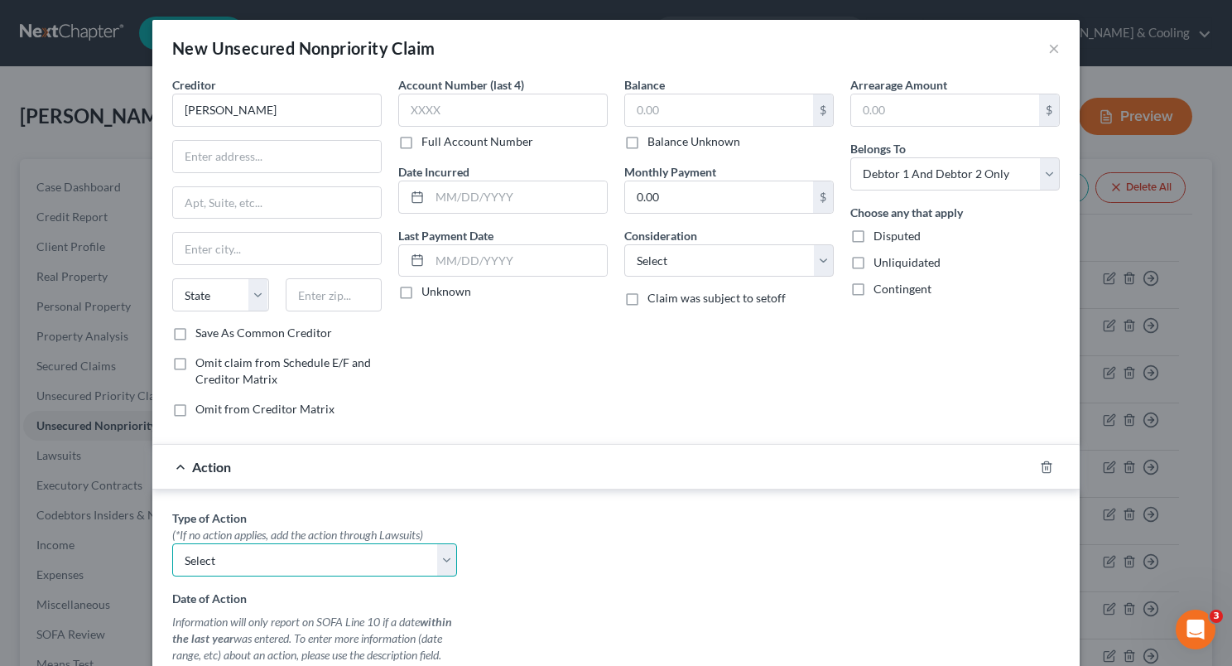
click at [433, 554] on select "Select Repossession Garnishment Foreclosure Personal Injury Attached, Seized, O…" at bounding box center [314, 559] width 285 height 33
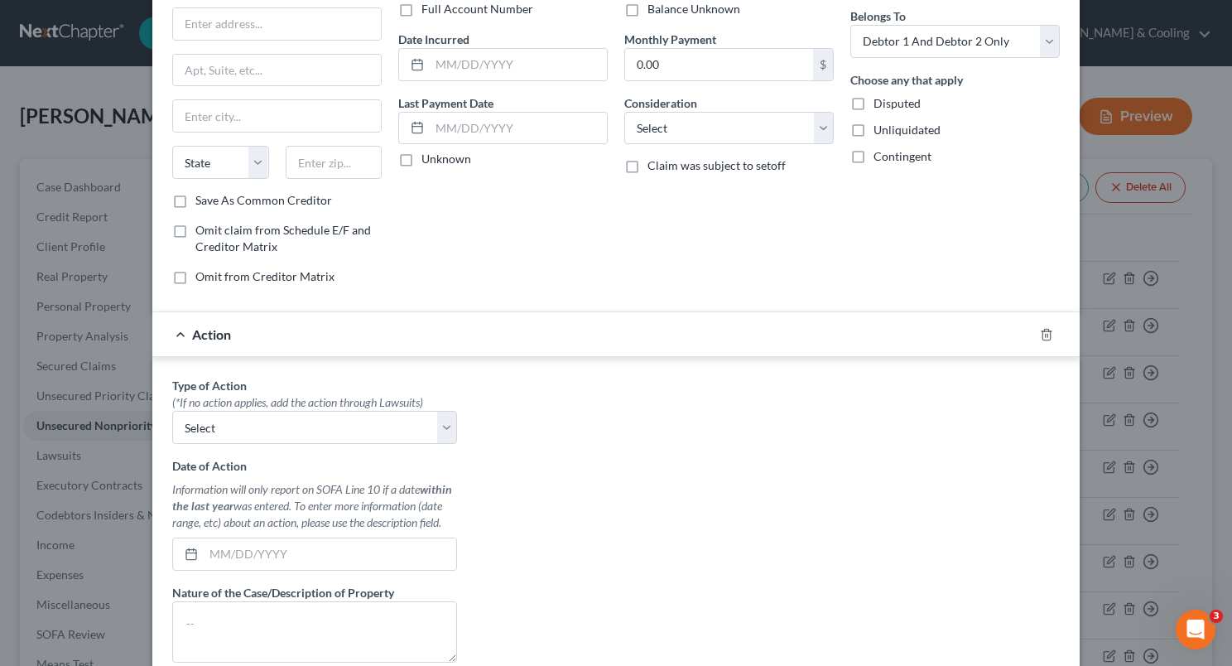
click at [532, 581] on div "Type of Action * (*If no action applies, add the action through Lawsuits) Selec…" at bounding box center [616, 584] width 904 height 415
click at [1046, 334] on line "button" at bounding box center [1046, 335] width 0 height 3
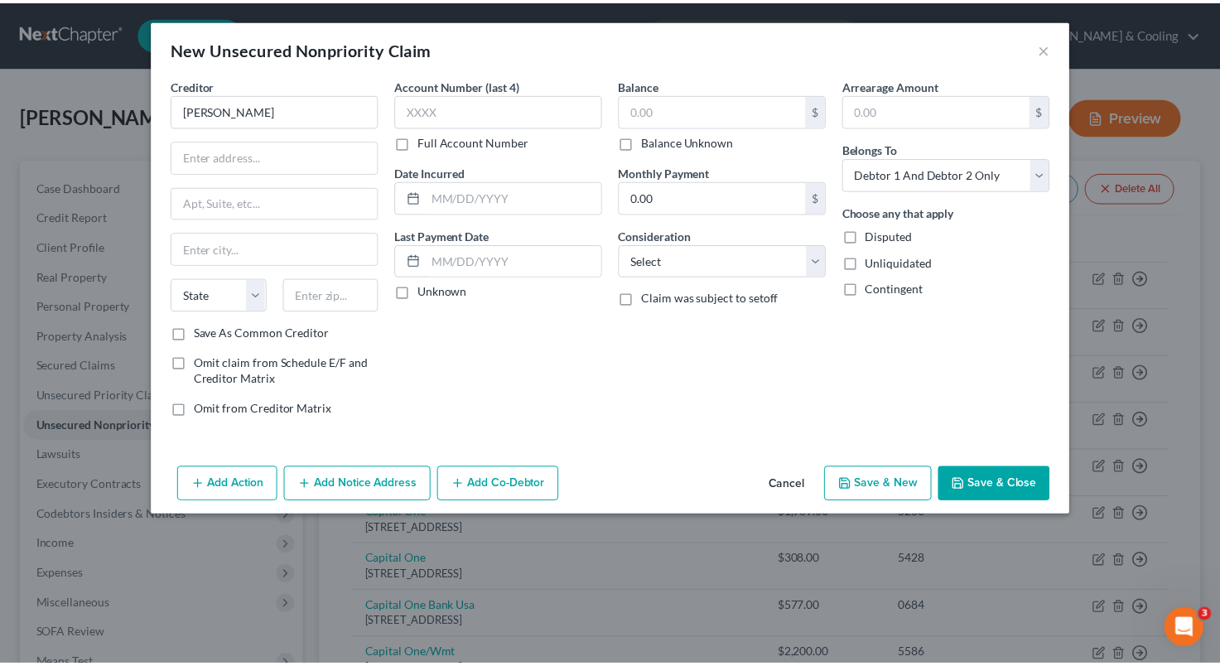
scroll to position [0, 0]
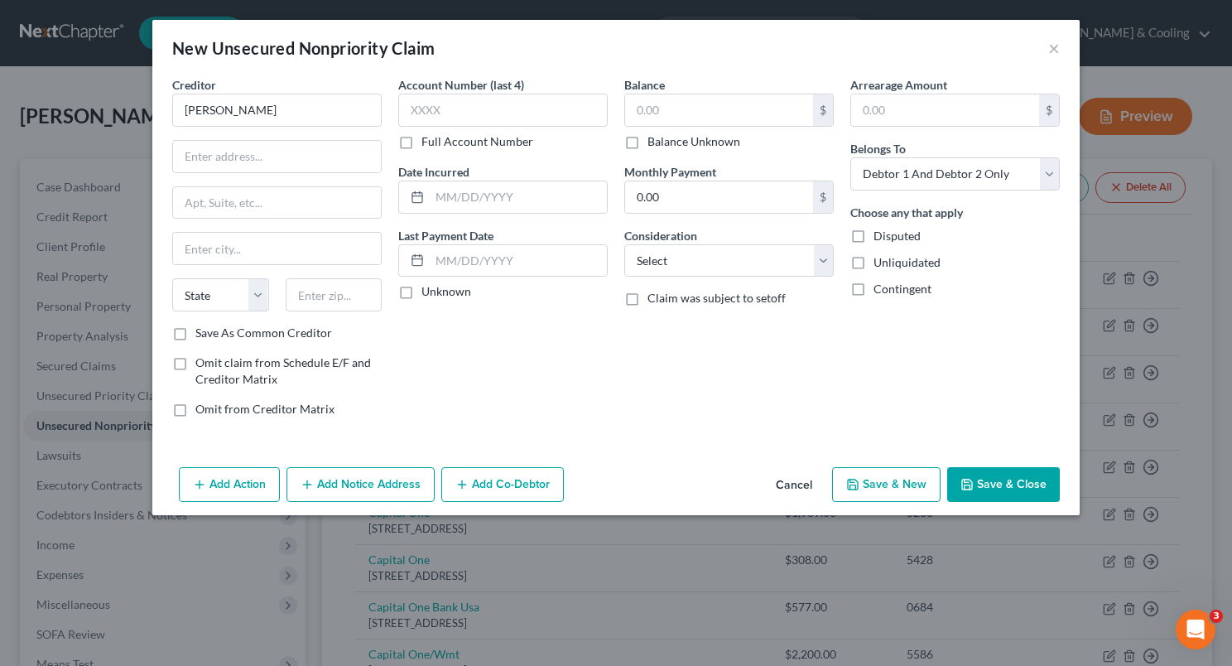
click at [789, 492] on button "Cancel" at bounding box center [794, 485] width 63 height 33
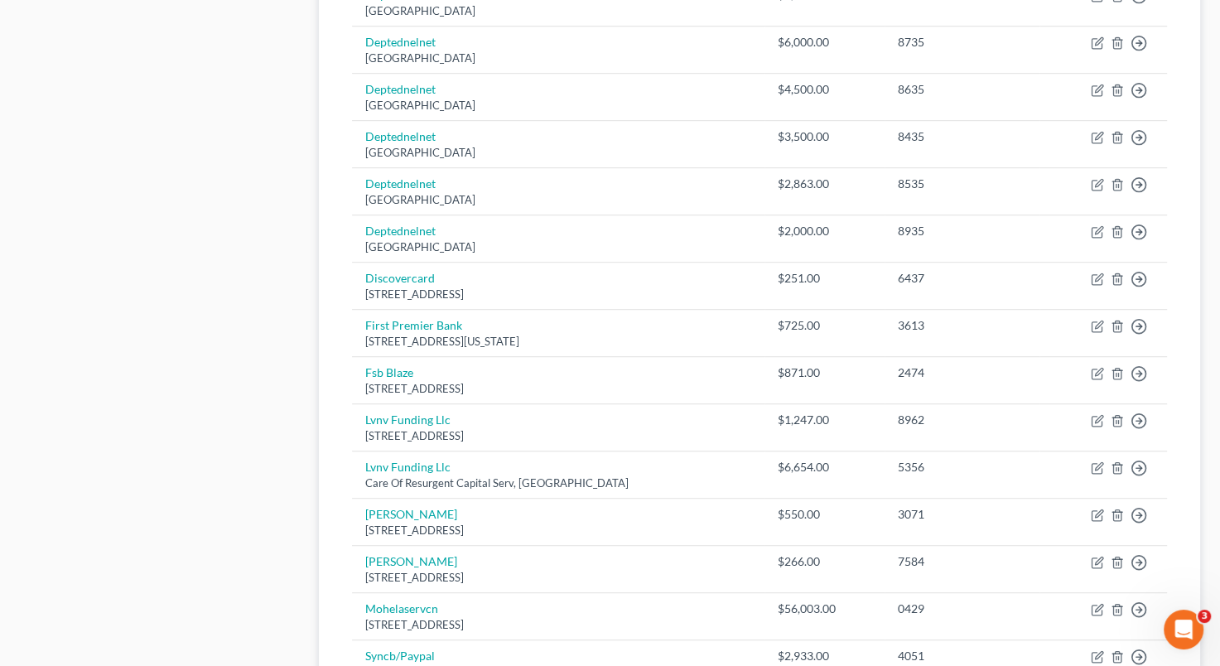
scroll to position [894, 0]
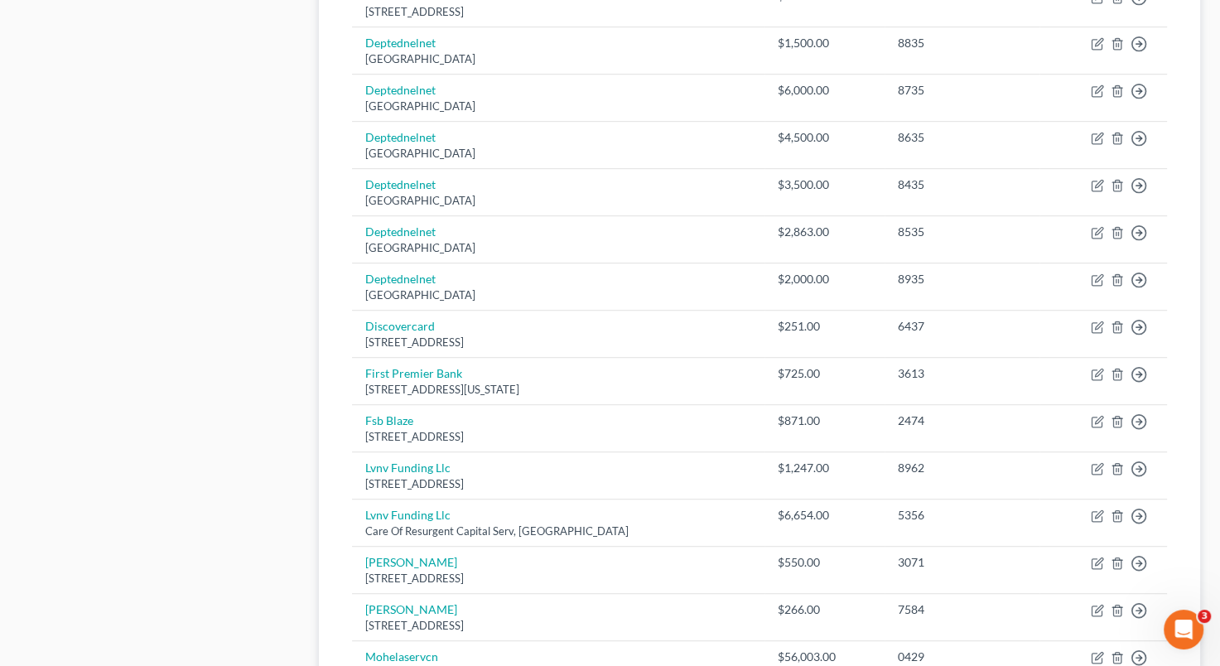
click at [157, 414] on div "Case Dashboard Payments Invoices Payments Payments Credit Report Client Profile" at bounding box center [161, 110] width 299 height 1690
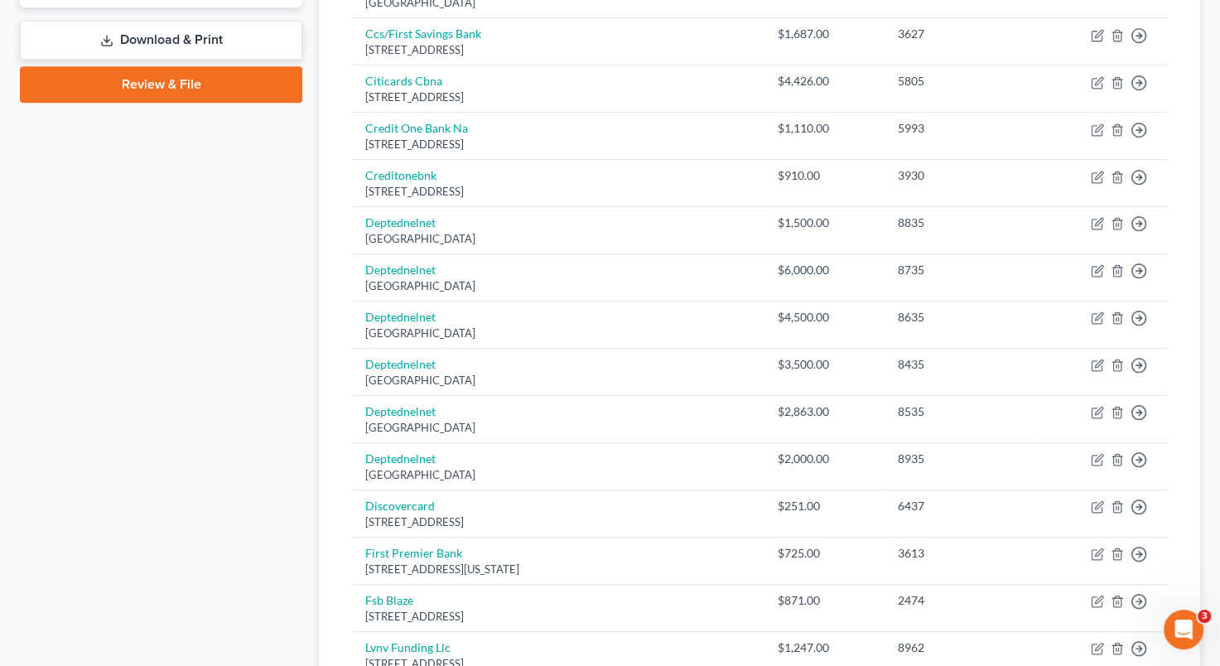
scroll to position [699, 0]
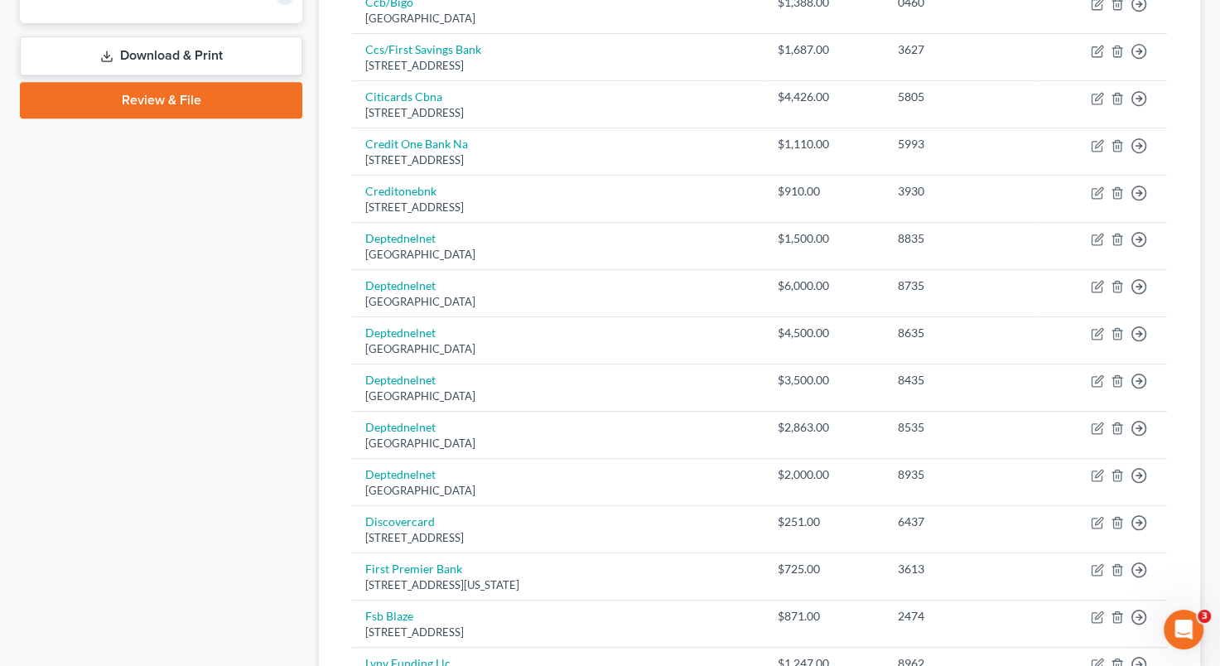
click at [1213, 277] on div "[PERSON_NAME] & [PERSON_NAME] Upgraded Chapter Chapter 7 Status Lead District C…" at bounding box center [610, 275] width 1220 height 1815
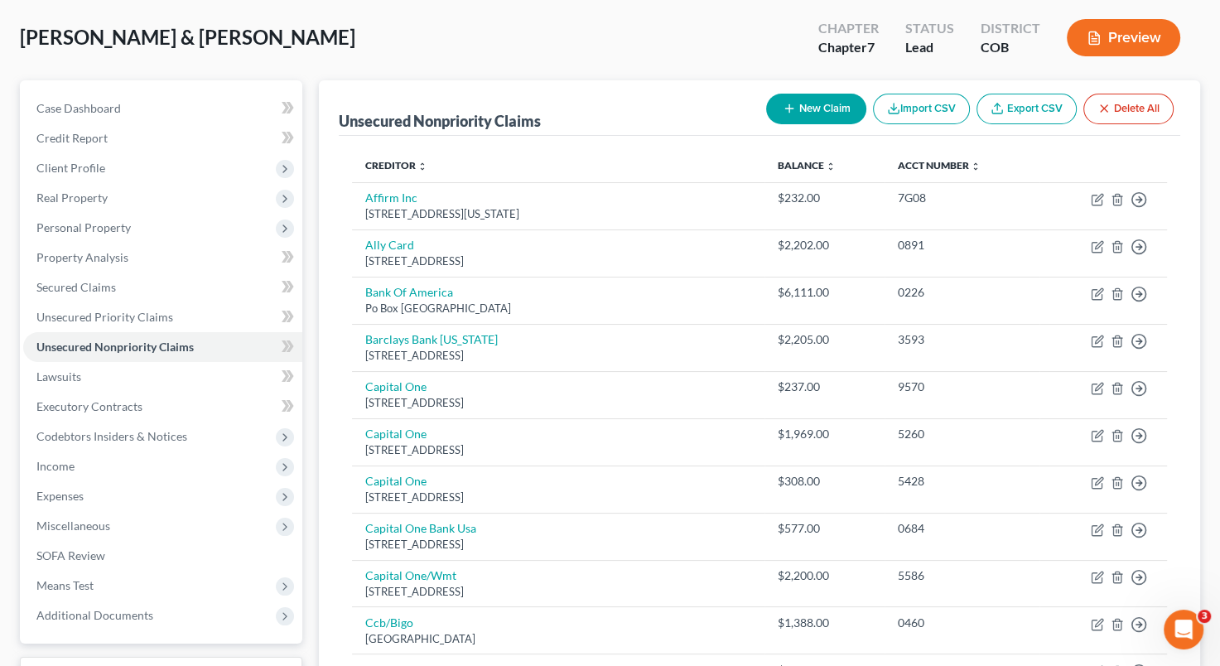
scroll to position [0, 0]
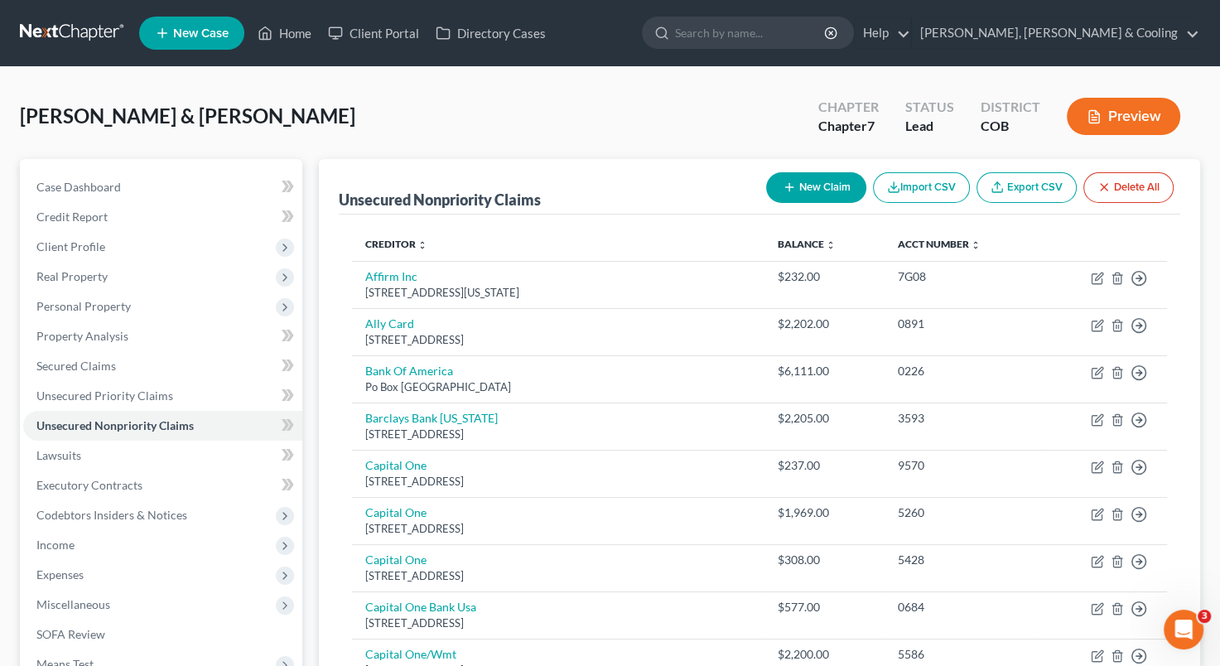
click at [829, 188] on button "New Claim" at bounding box center [816, 187] width 100 height 31
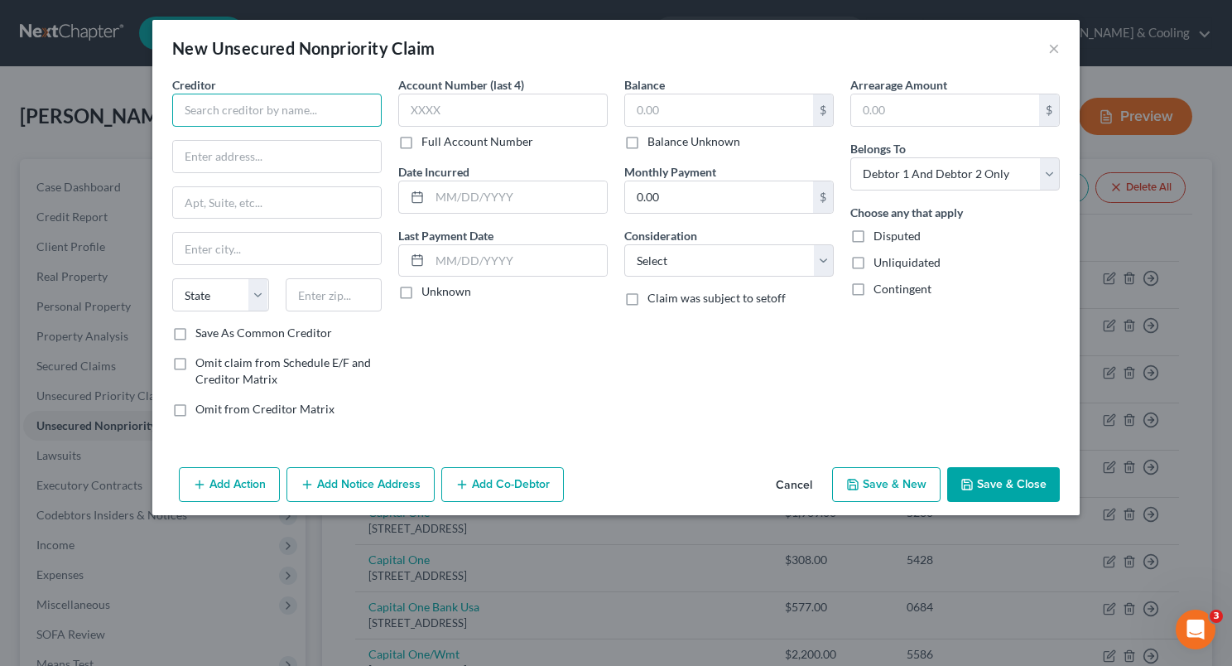
click at [252, 121] on input "text" at bounding box center [277, 110] width 210 height 33
click at [234, 158] on input "text" at bounding box center [277, 156] width 208 height 31
click at [302, 151] on input "text" at bounding box center [277, 156] width 208 height 31
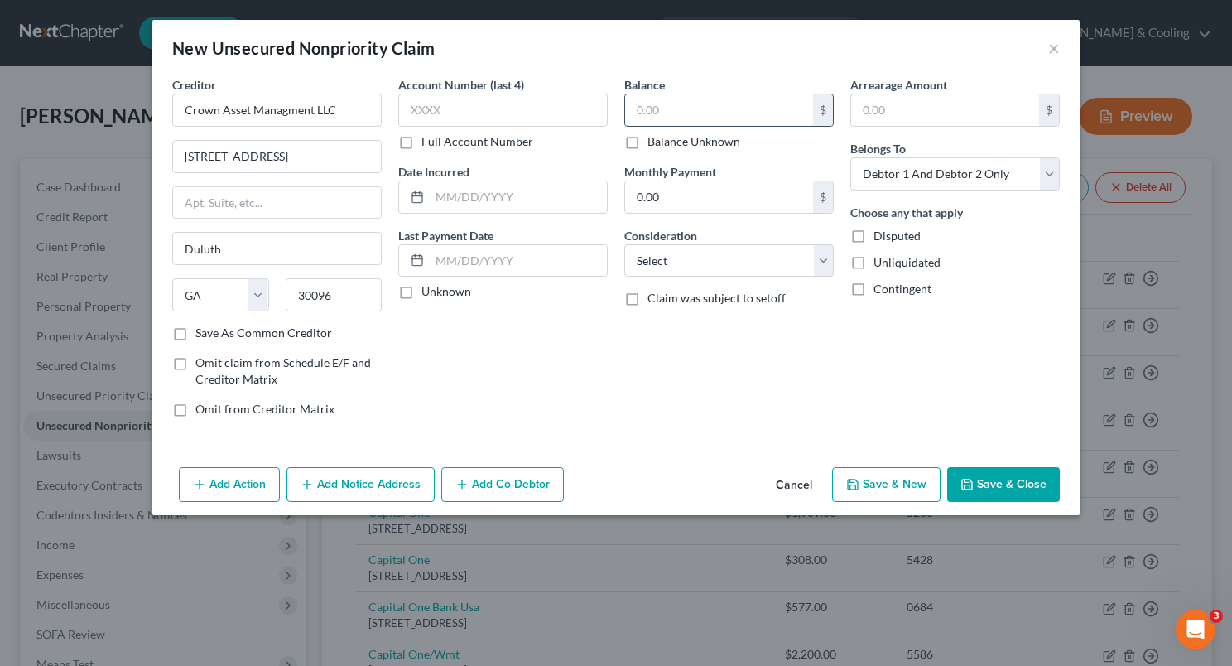
click at [648, 119] on input "text" at bounding box center [719, 109] width 188 height 31
click at [656, 109] on input "text" at bounding box center [719, 109] width 188 height 31
click at [653, 370] on div "Balance 3,000.00 $ Balance Unknown Balance Undetermined 3,000 $ Balance Unknown…" at bounding box center [729, 253] width 226 height 354
click at [822, 256] on select "Select Cable / Satellite Services Collection Agency Credit Card Debt Debt Couns…" at bounding box center [729, 260] width 210 height 33
click at [624, 244] on select "Select Cable / Satellite Services Collection Agency Credit Card Debt Debt Couns…" at bounding box center [729, 260] width 210 height 33
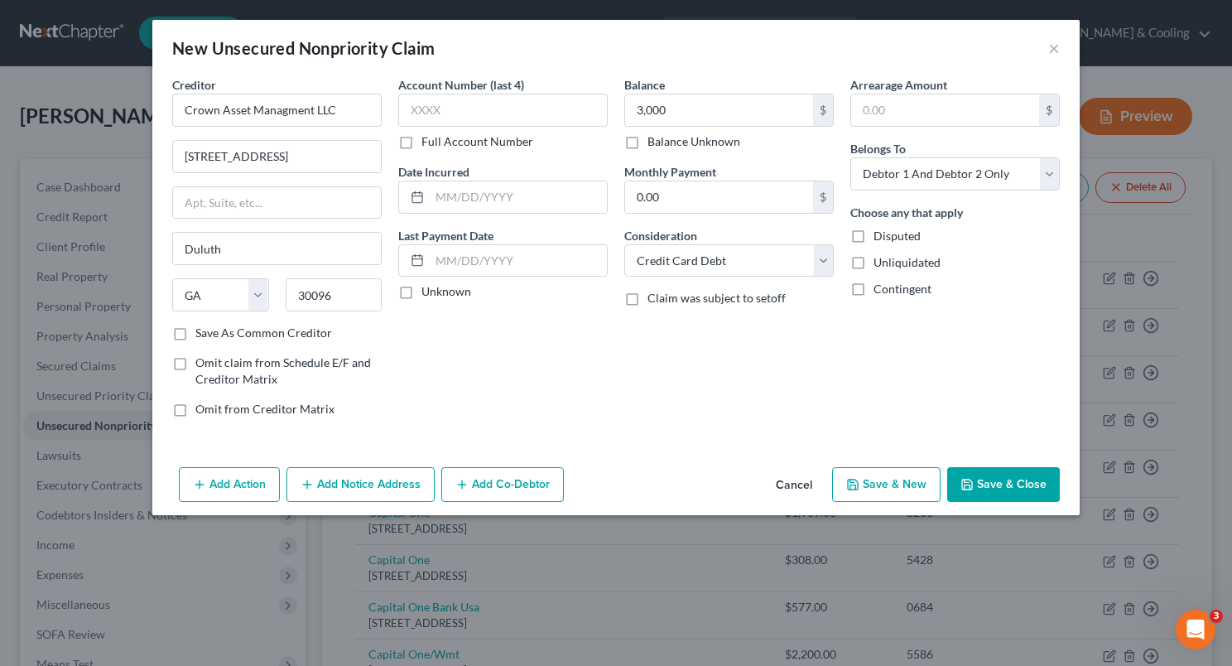
click at [540, 359] on div "Account Number (last 4) Full Account Number Date Incurred Last Payment Date Unk…" at bounding box center [503, 253] width 226 height 354
click at [992, 475] on button "Save & Close" at bounding box center [1003, 484] width 113 height 35
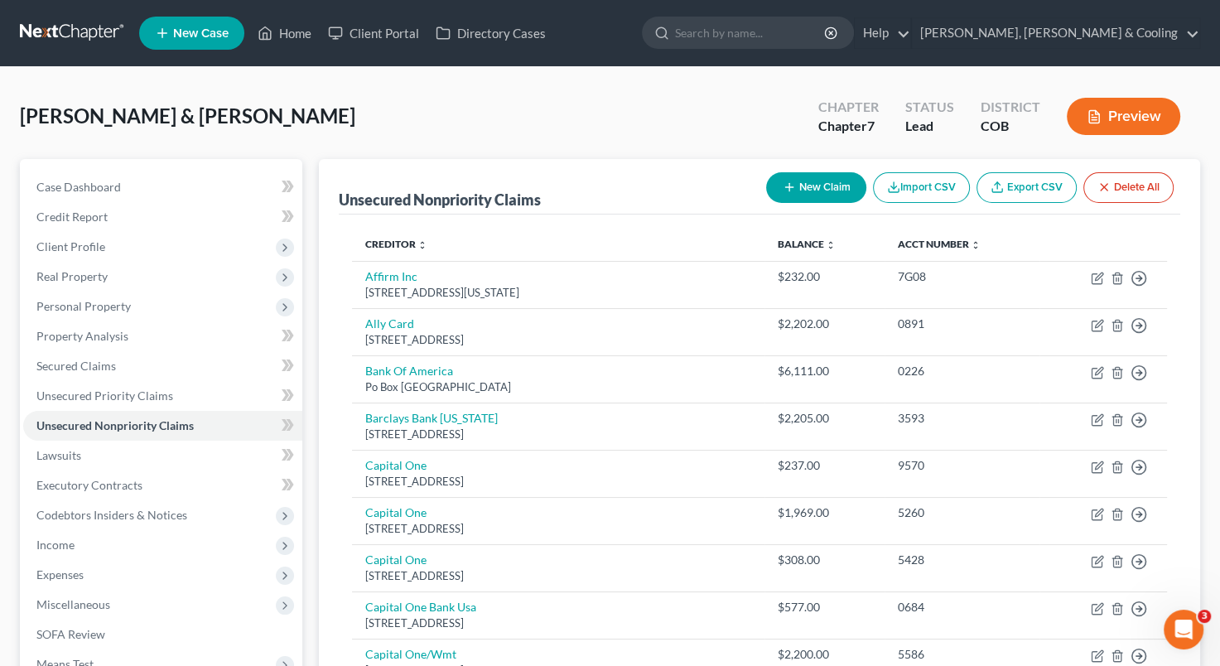
click at [992, 475] on td "9570" at bounding box center [962, 473] width 156 height 47
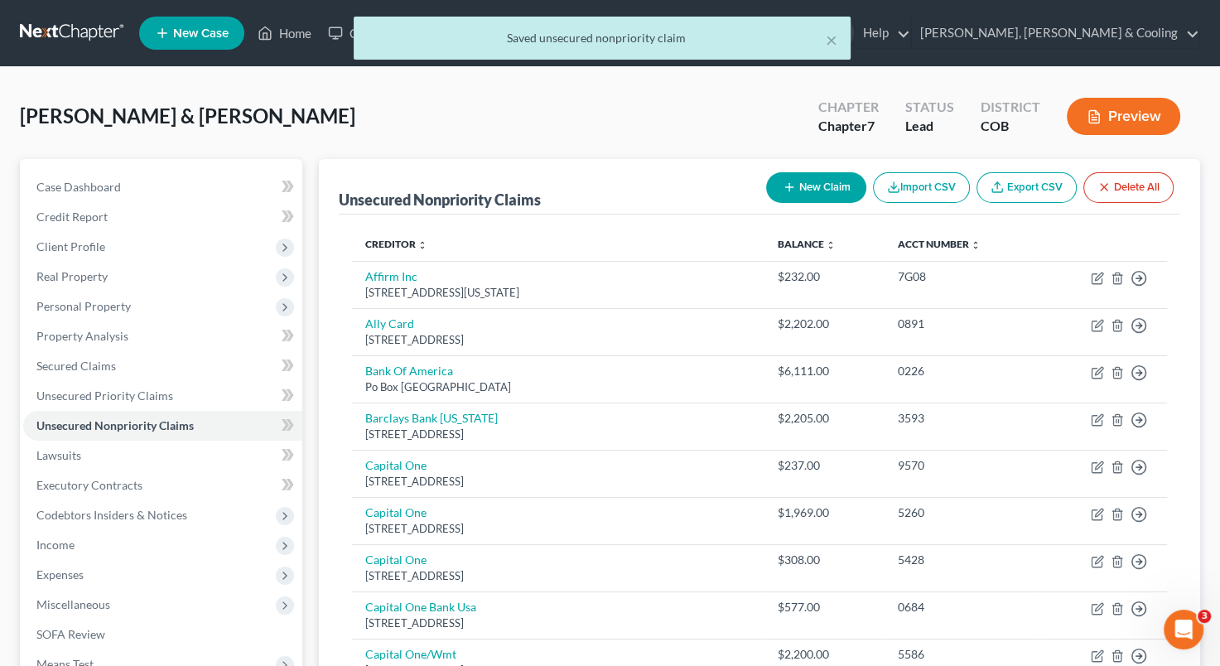
click at [605, 129] on div "[PERSON_NAME] & [PERSON_NAME] Upgraded Chapter Chapter 7 Status Lead District C…" at bounding box center [610, 123] width 1180 height 72
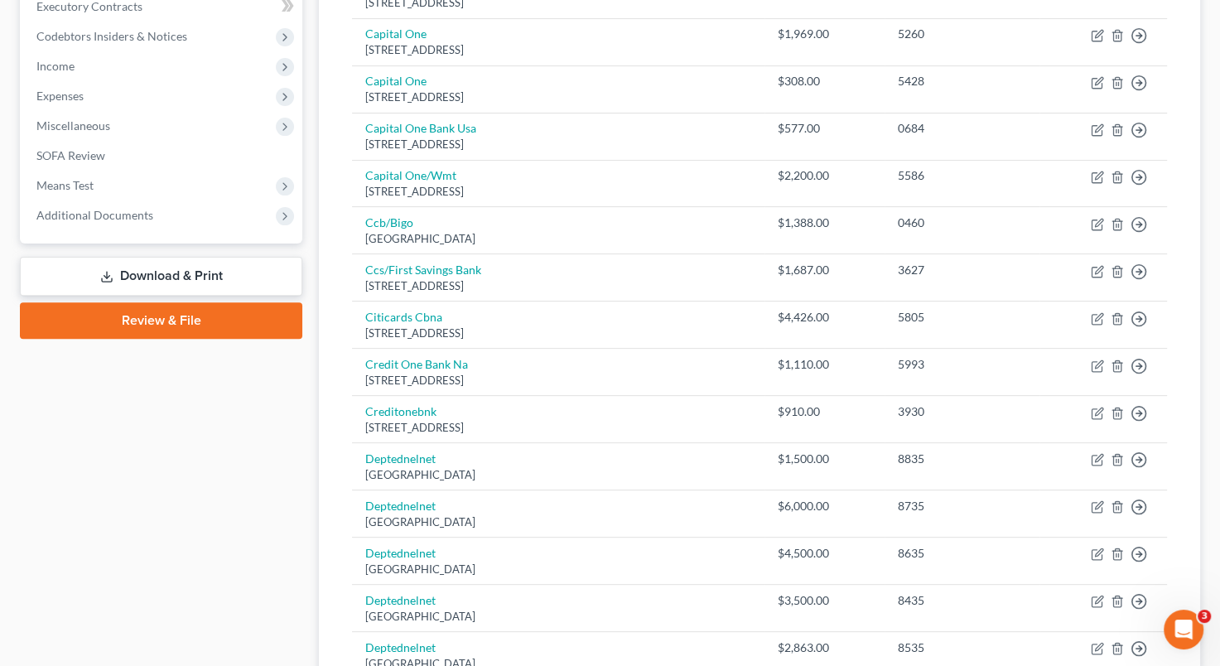
scroll to position [484, 0]
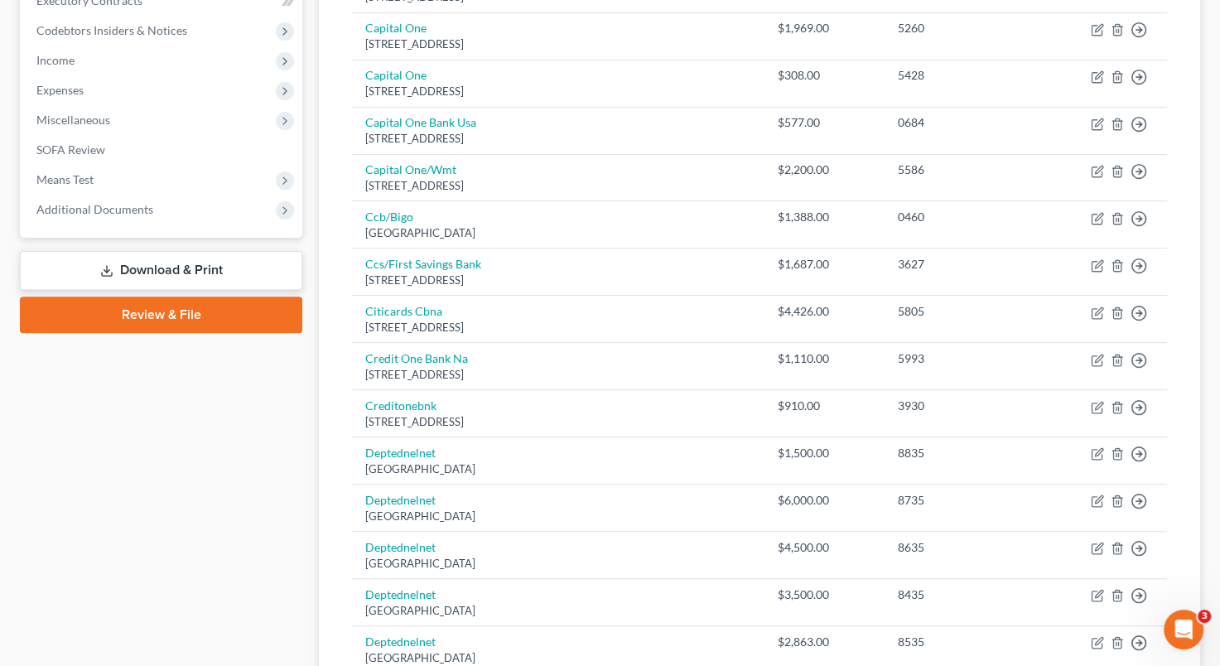
drag, startPoint x: 1216, startPoint y: 372, endPoint x: 1212, endPoint y: 544, distance: 172.3
click at [1212, 544] on div "[PERSON_NAME] & [PERSON_NAME] Upgraded Chapter Chapter 7 Status Lead District C…" at bounding box center [610, 514] width 1220 height 1862
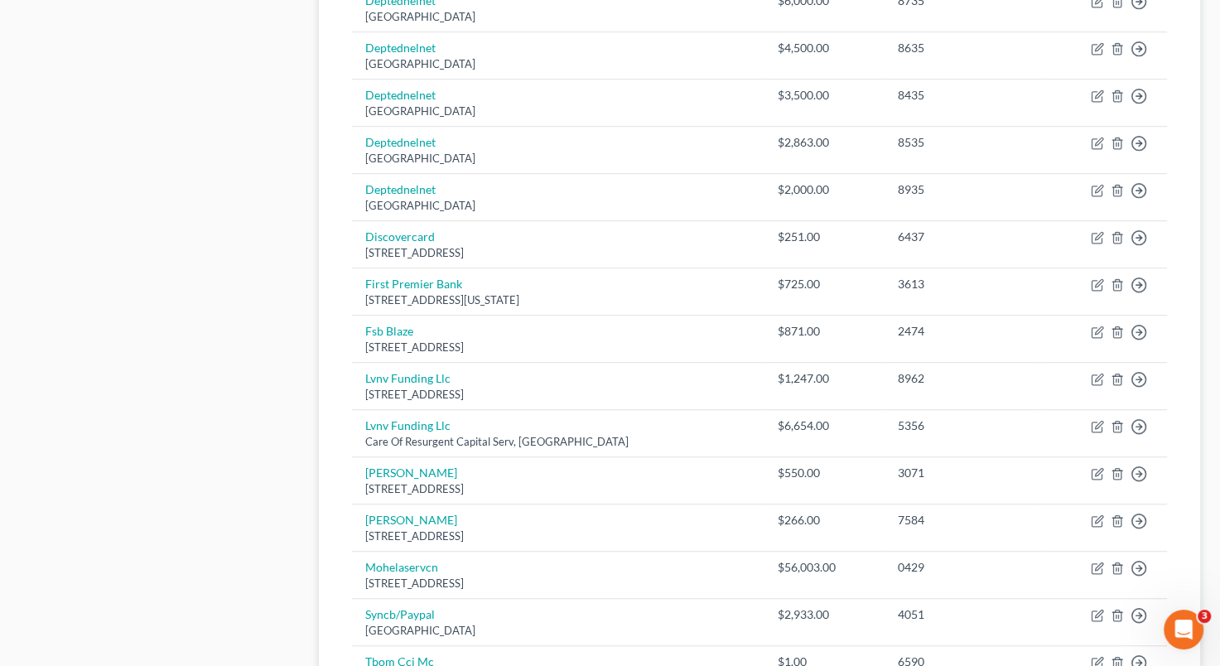
drag, startPoint x: 1213, startPoint y: 557, endPoint x: 1212, endPoint y: 600, distance: 43.1
click at [1212, 600] on div "[PERSON_NAME] & [PERSON_NAME] Upgraded Chapter Chapter 7 Status Lead District C…" at bounding box center [610, 14] width 1220 height 1862
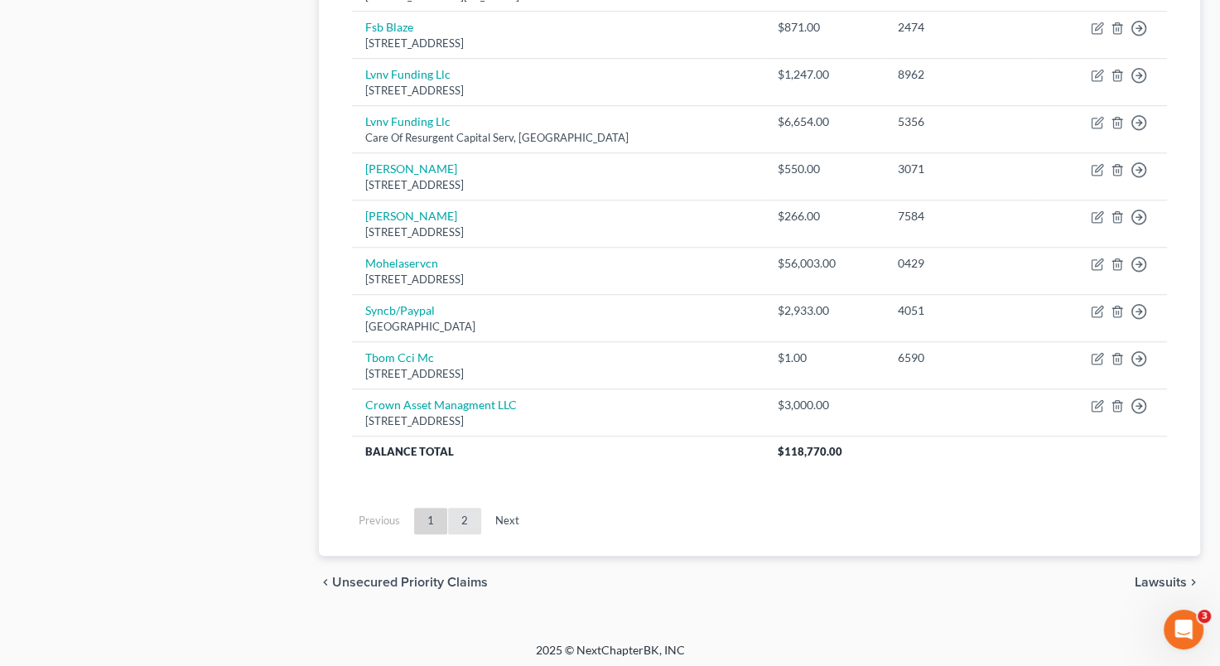
click at [465, 510] on link "2" at bounding box center [464, 521] width 33 height 27
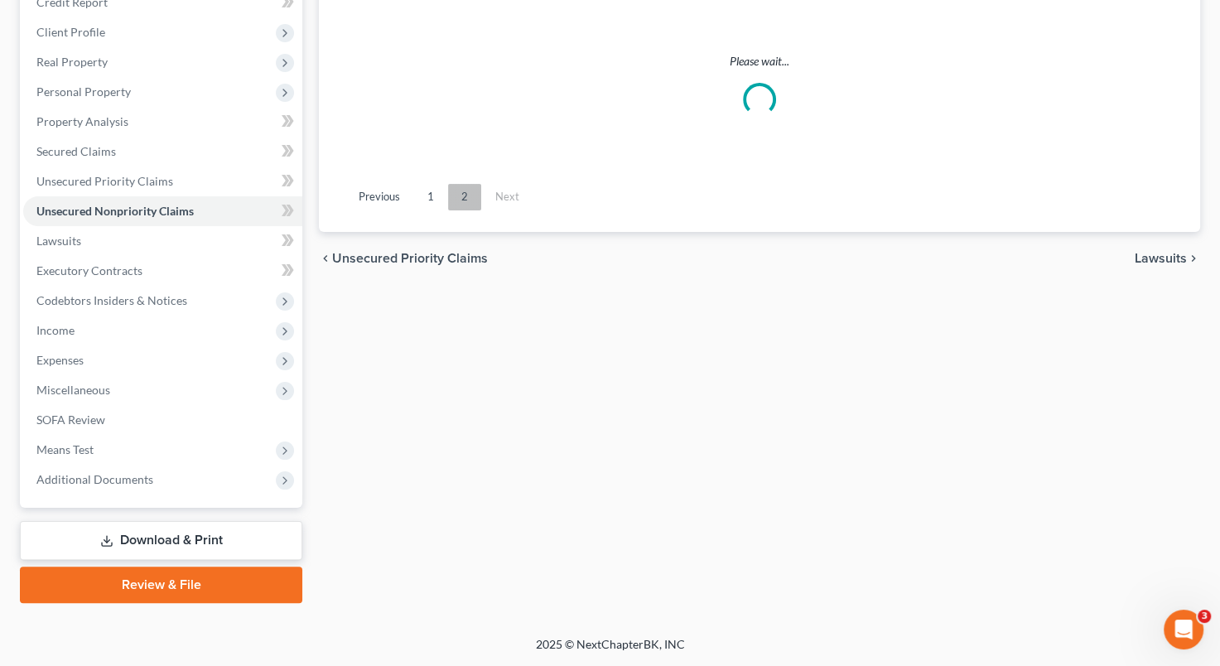
scroll to position [213, 0]
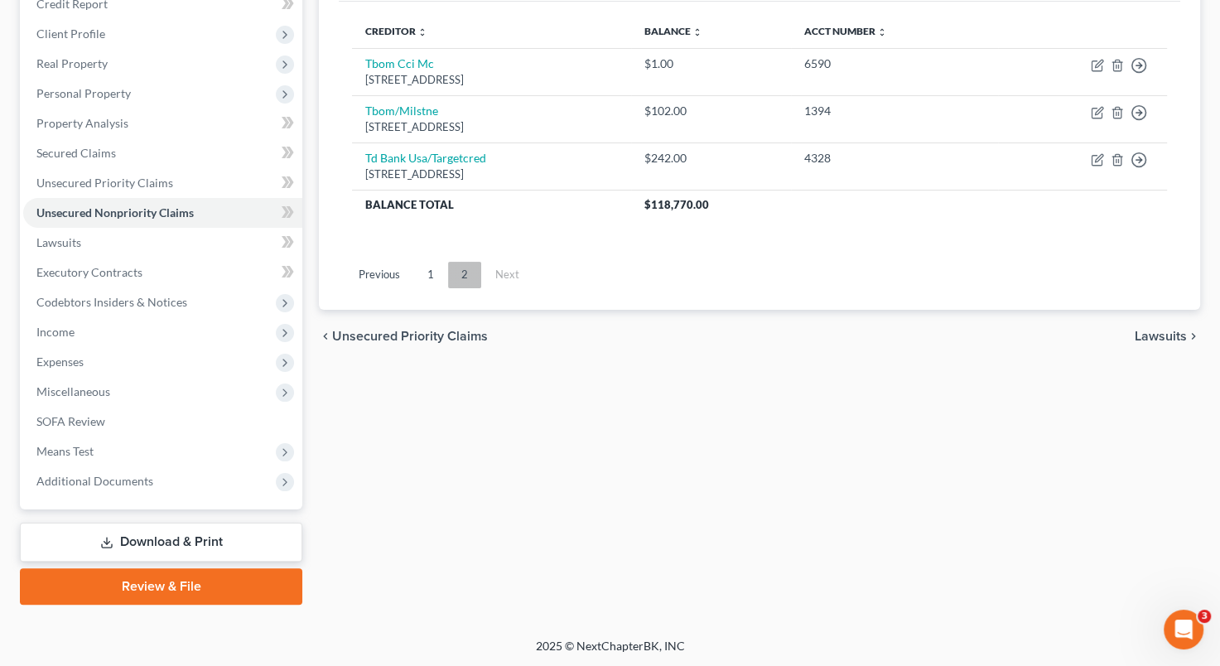
click at [450, 272] on link "2" at bounding box center [464, 275] width 33 height 27
click at [434, 269] on link "1" at bounding box center [430, 275] width 33 height 27
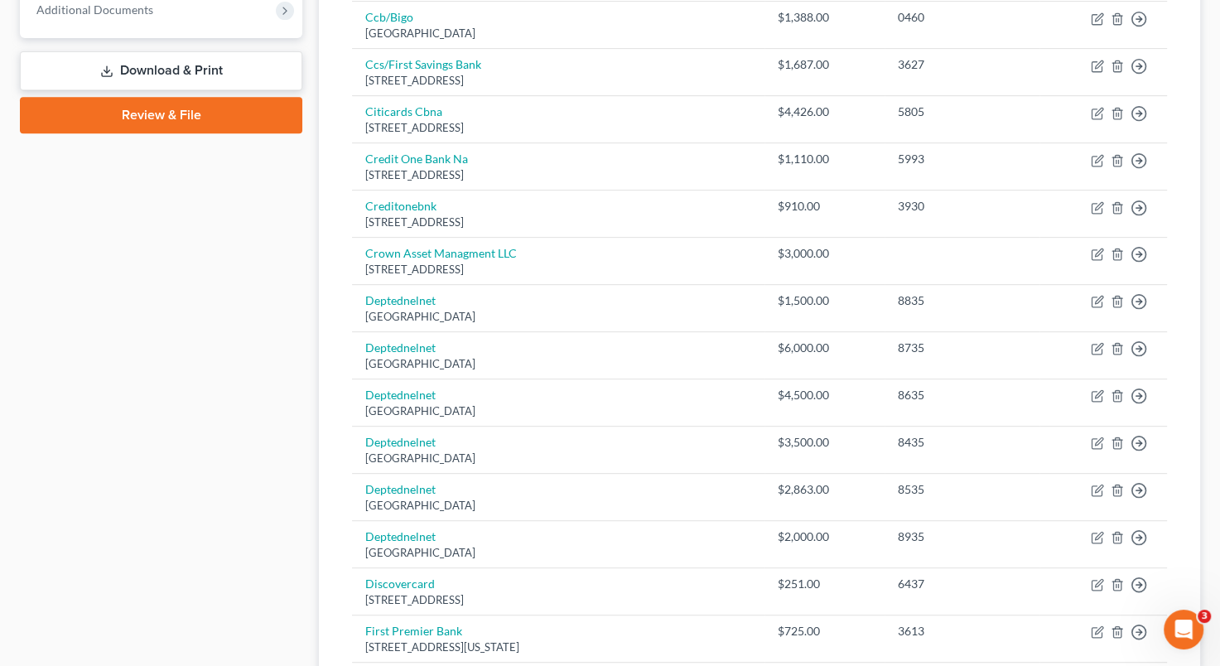
scroll to position [696, 0]
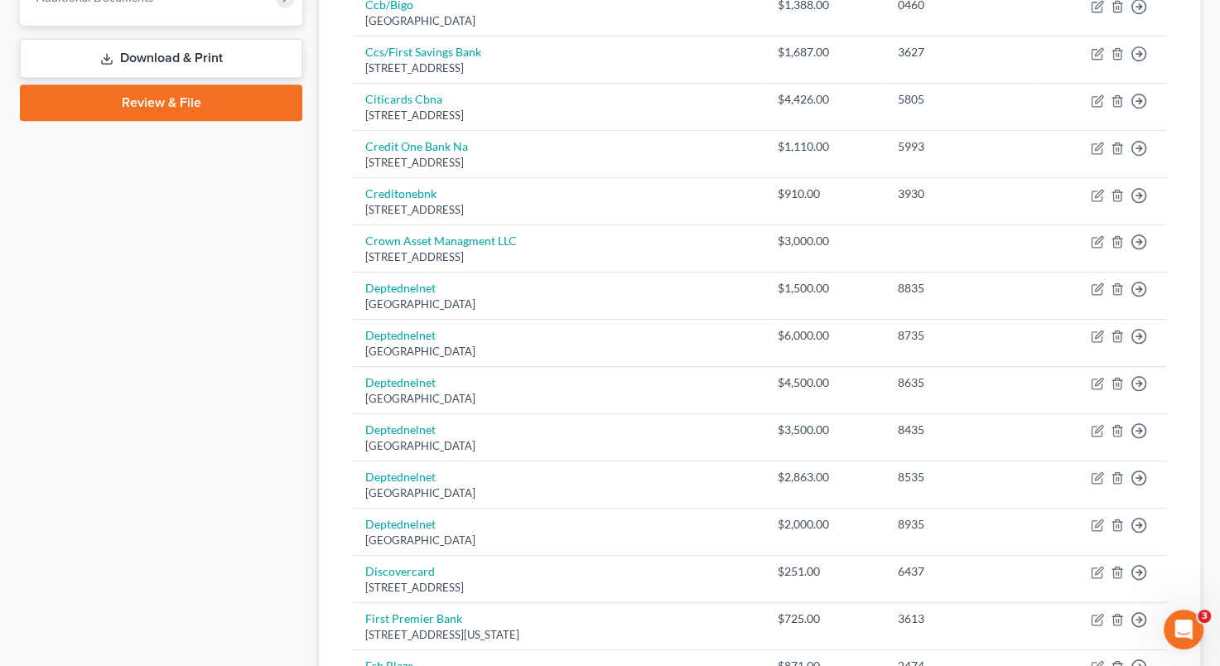
click at [215, 287] on div "Case Dashboard Payments Invoices Payments Payments Credit Report Client Profile" at bounding box center [161, 308] width 299 height 1690
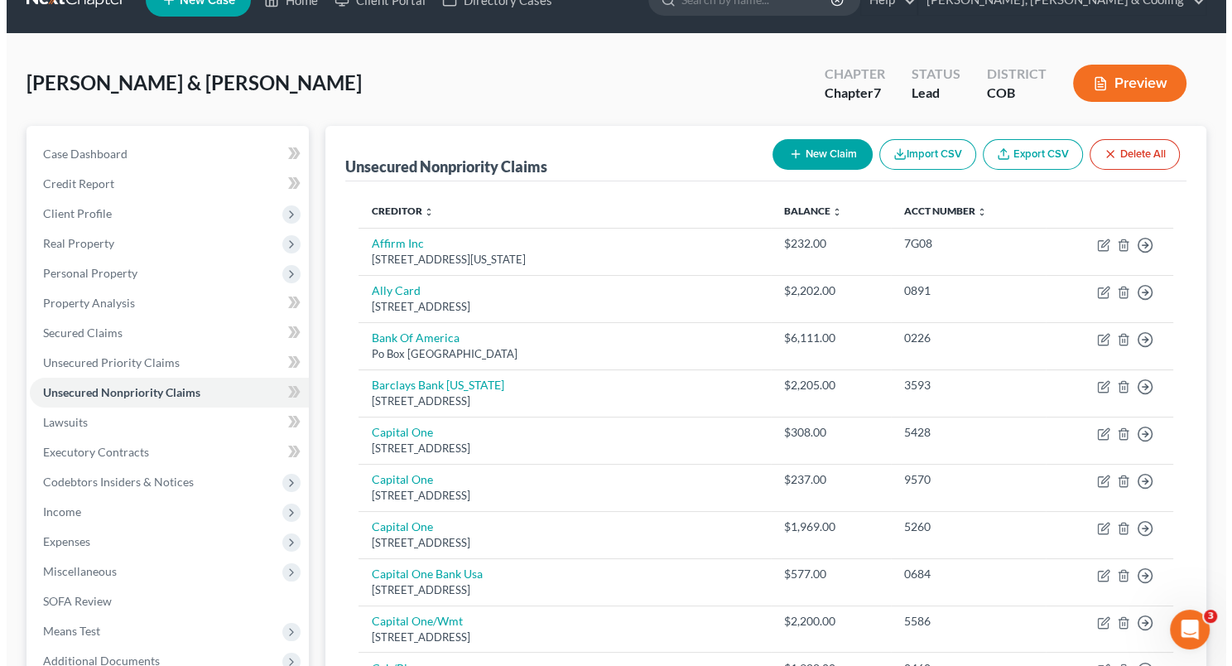
scroll to position [27, 0]
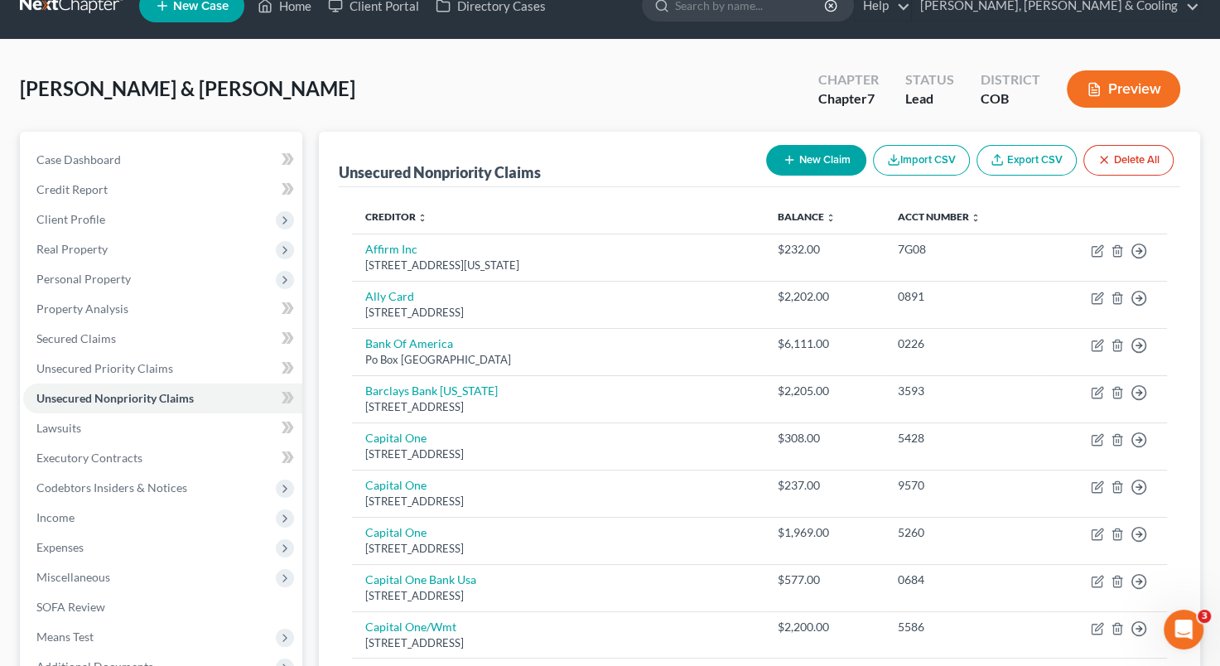
click at [817, 166] on button "New Claim" at bounding box center [816, 160] width 100 height 31
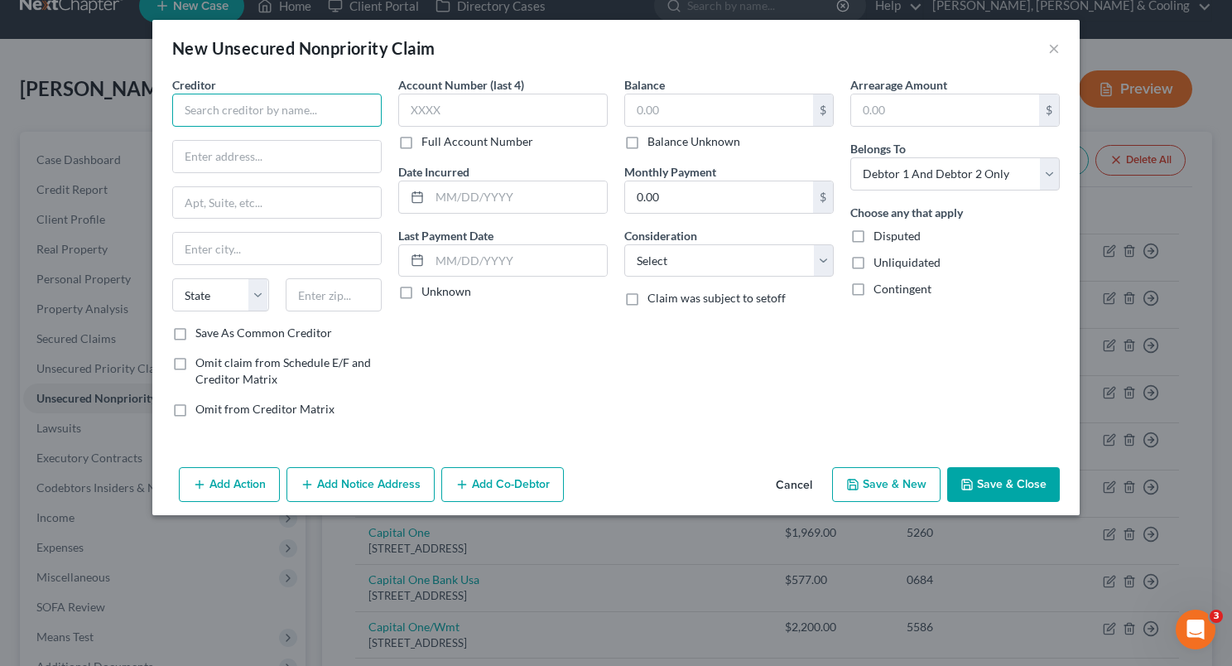
click at [272, 106] on input "text" at bounding box center [277, 110] width 210 height 33
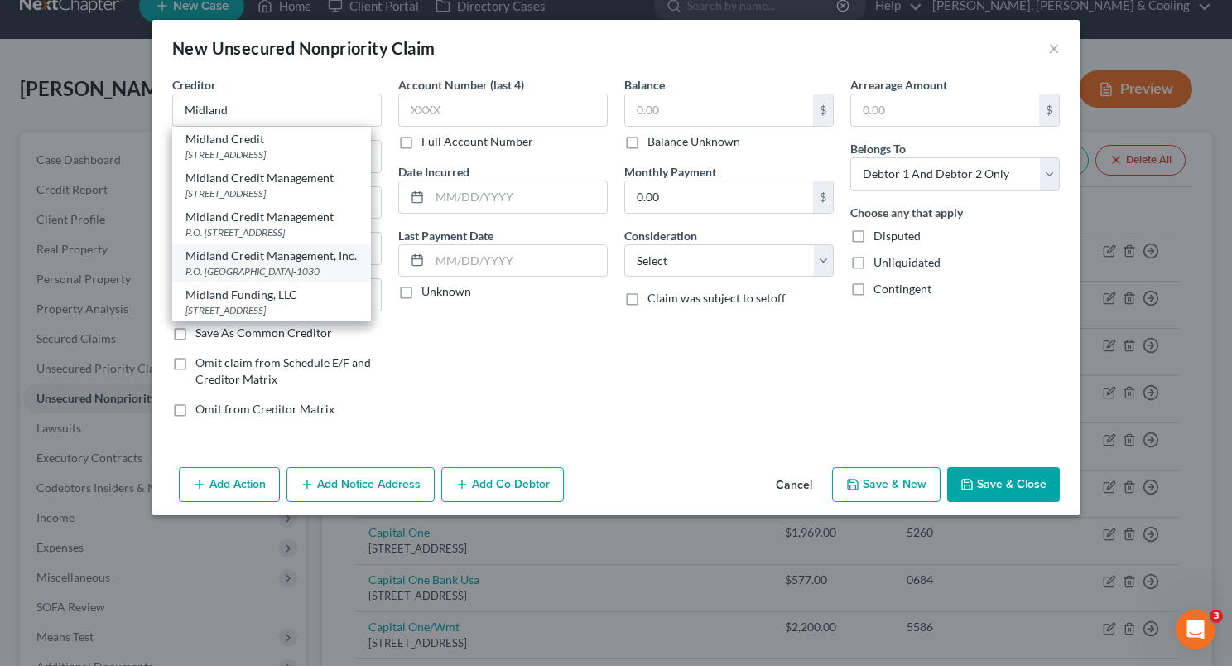
click at [279, 264] on div "Midland Credit Management, Inc." at bounding box center [272, 256] width 172 height 17
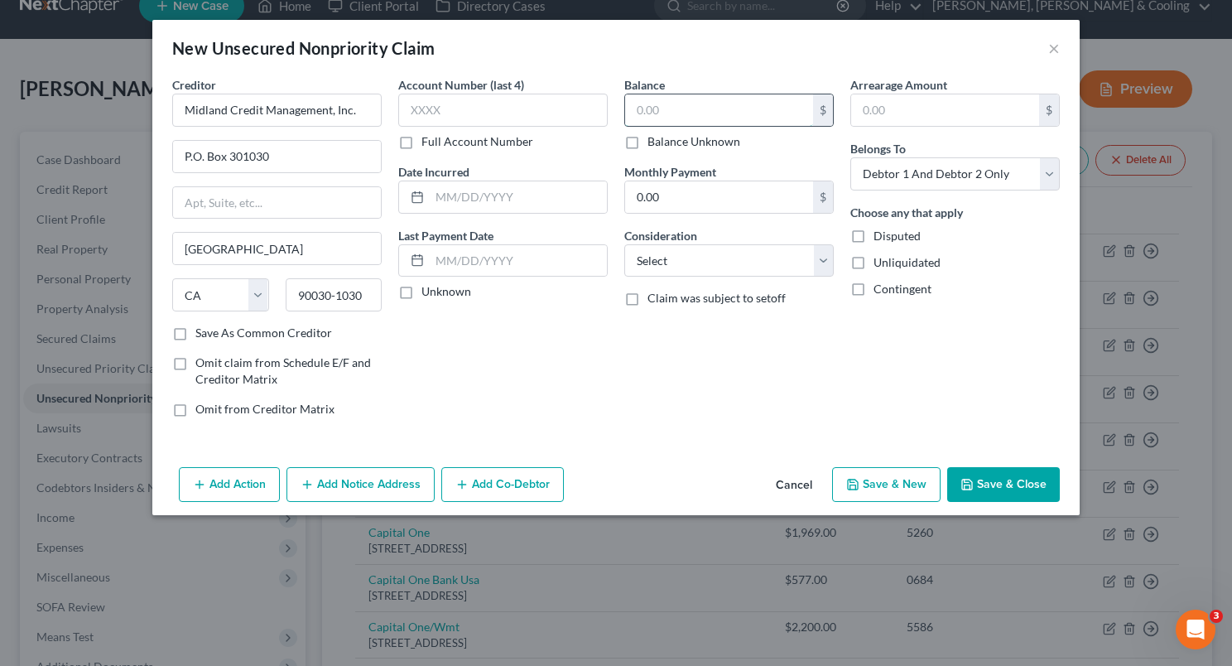
click at [649, 111] on input "text" at bounding box center [719, 109] width 188 height 31
click at [820, 257] on select "Select Cable / Satellite Services Collection Agency Credit Card Debt Debt Couns…" at bounding box center [729, 260] width 210 height 33
click at [624, 244] on select "Select Cable / Satellite Services Collection Agency Credit Card Debt Debt Couns…" at bounding box center [729, 260] width 210 height 33
click at [335, 474] on button "Add Notice Address" at bounding box center [361, 484] width 148 height 35
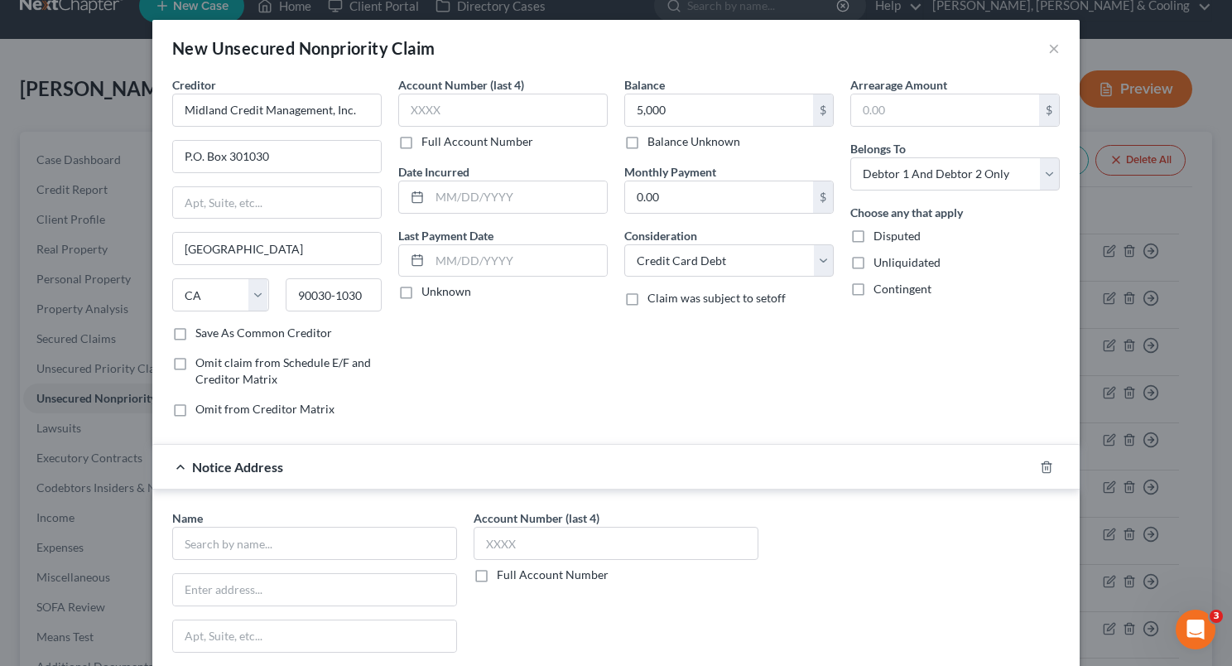
click at [338, 470] on div "Notice Address" at bounding box center [592, 467] width 881 height 44
click at [1043, 470] on icon "button" at bounding box center [1046, 466] width 7 height 11
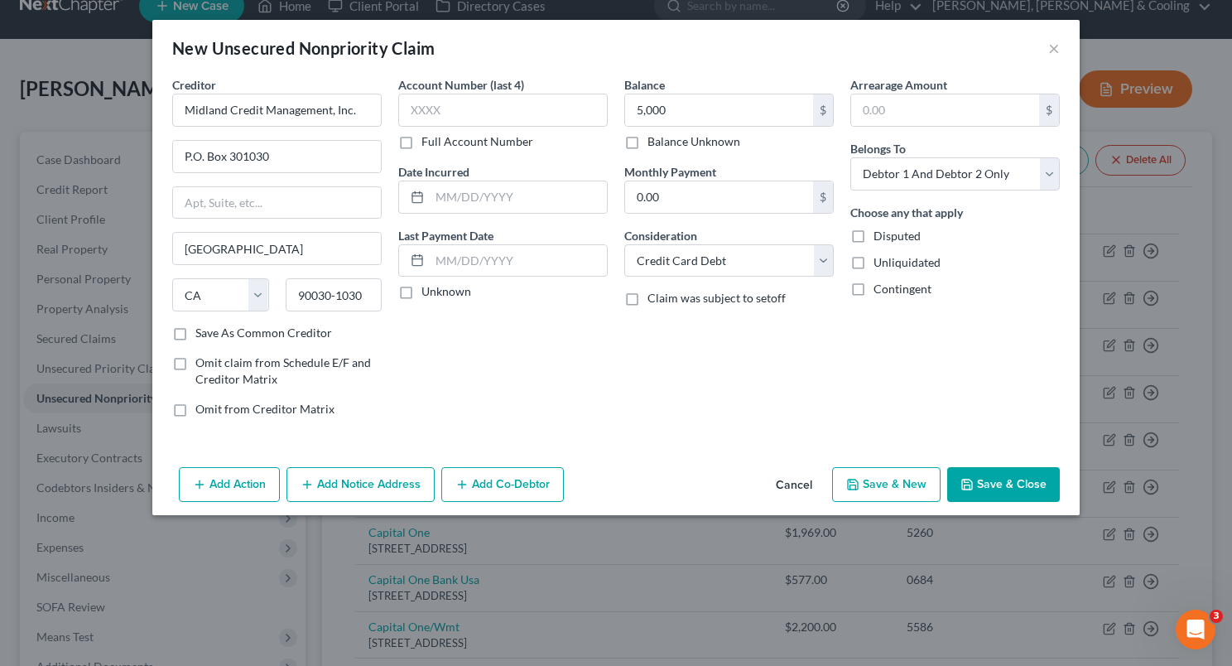
click at [225, 467] on button "Add Action" at bounding box center [229, 484] width 101 height 35
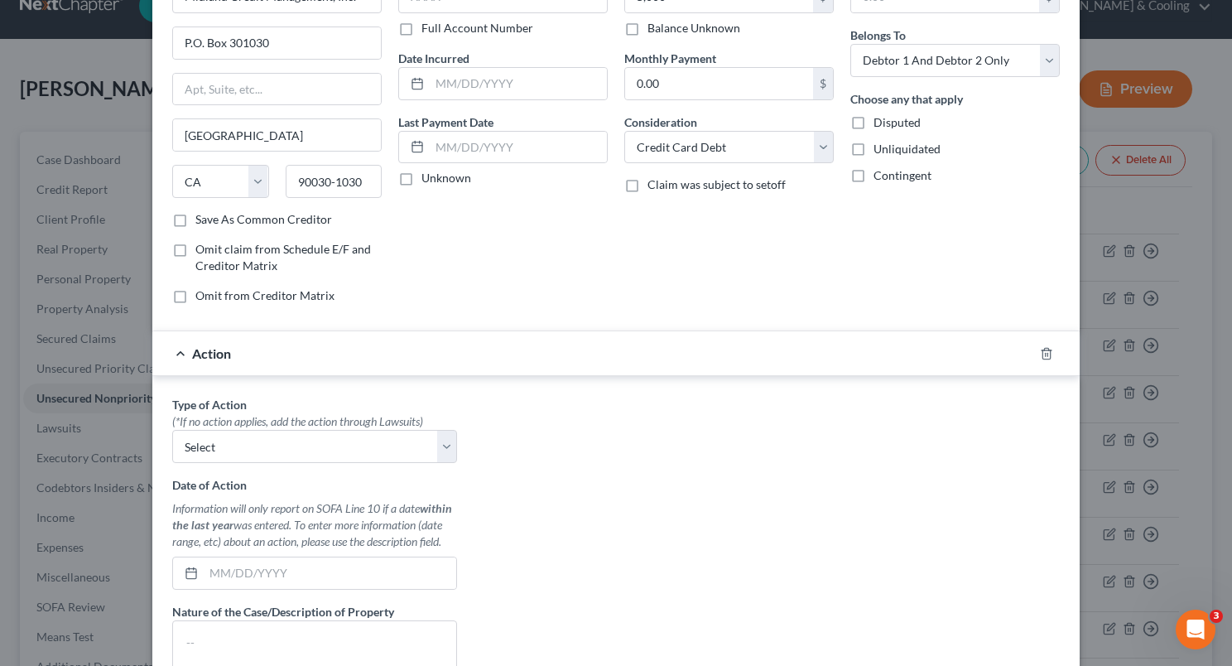
scroll to position [247, 0]
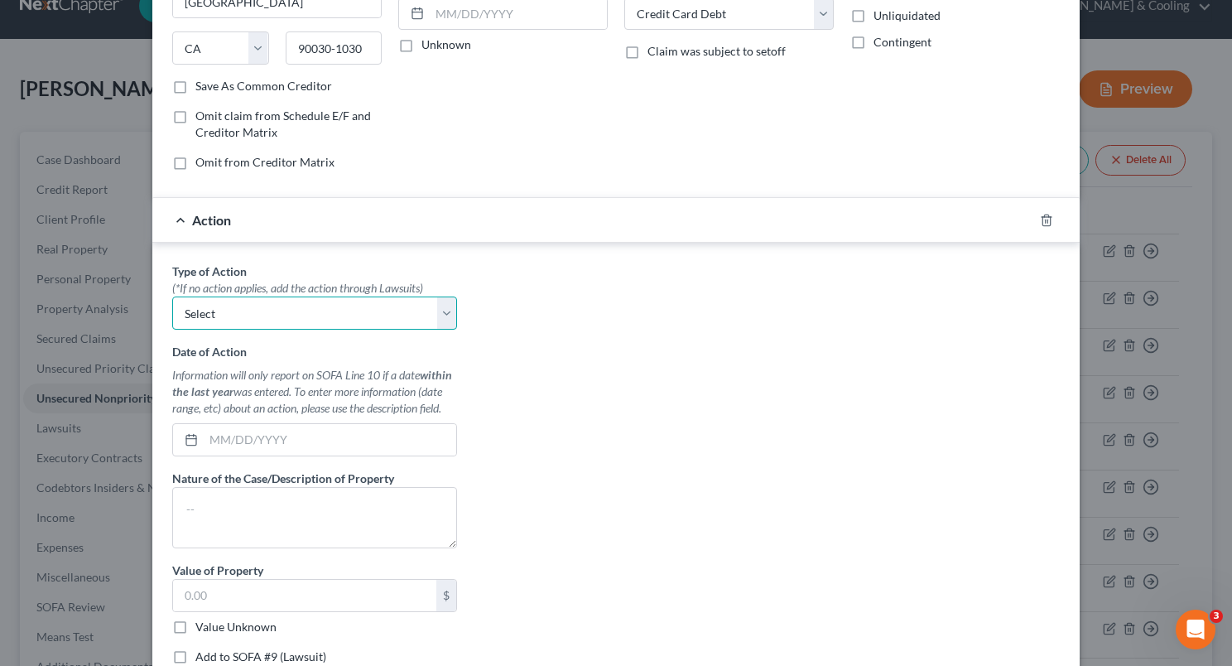
click at [434, 308] on select "Select Repossession Garnishment Foreclosure Personal Injury Attached, Seized, O…" at bounding box center [314, 312] width 285 height 33
click at [172, 296] on select "Select Repossession Garnishment Foreclosure Personal Injury Attached, Seized, O…" at bounding box center [314, 312] width 285 height 33
click at [210, 443] on input "text" at bounding box center [330, 439] width 253 height 31
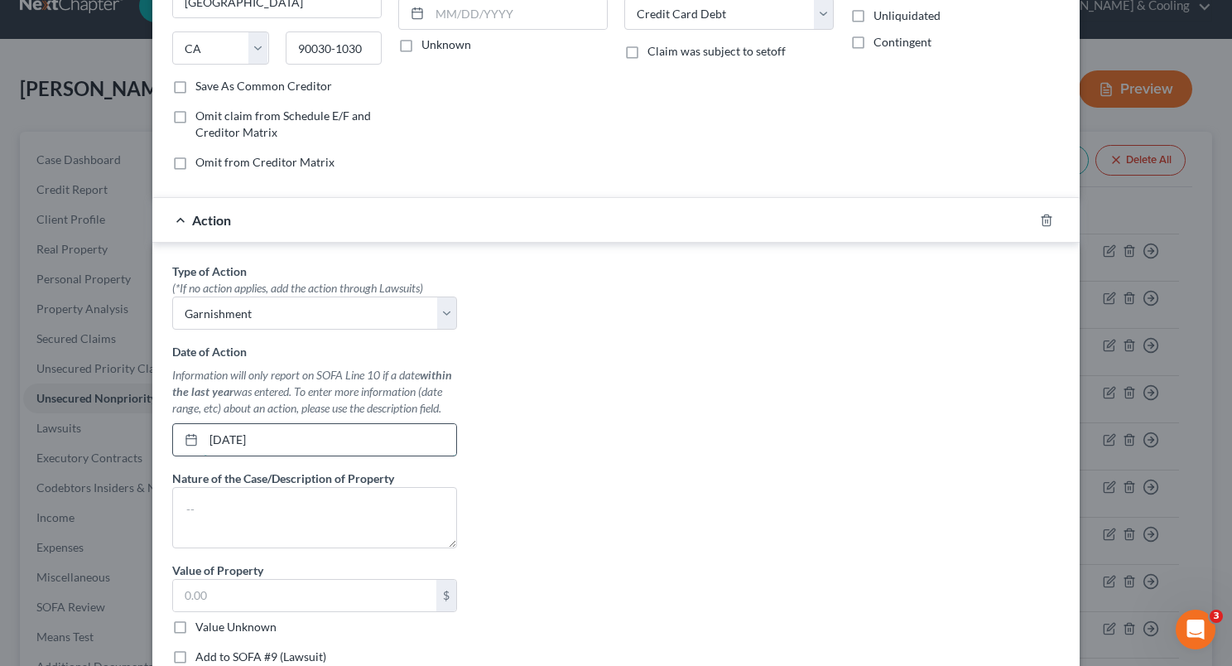
scroll to position [239, 0]
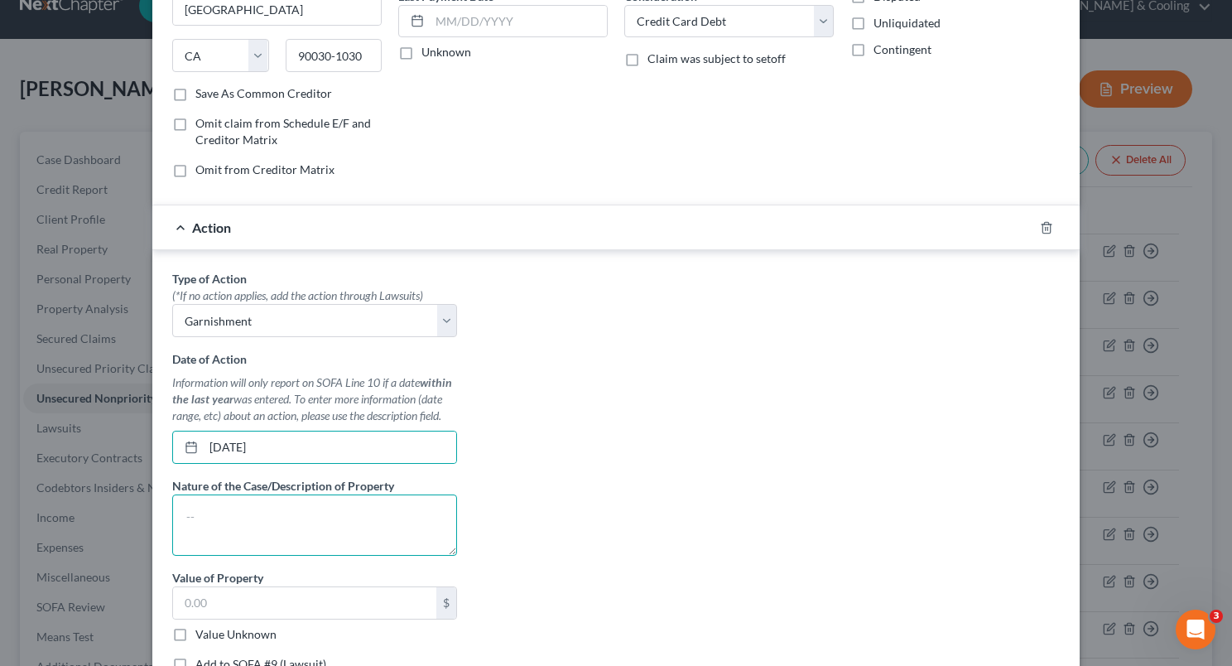
click at [239, 502] on textarea at bounding box center [314, 524] width 285 height 61
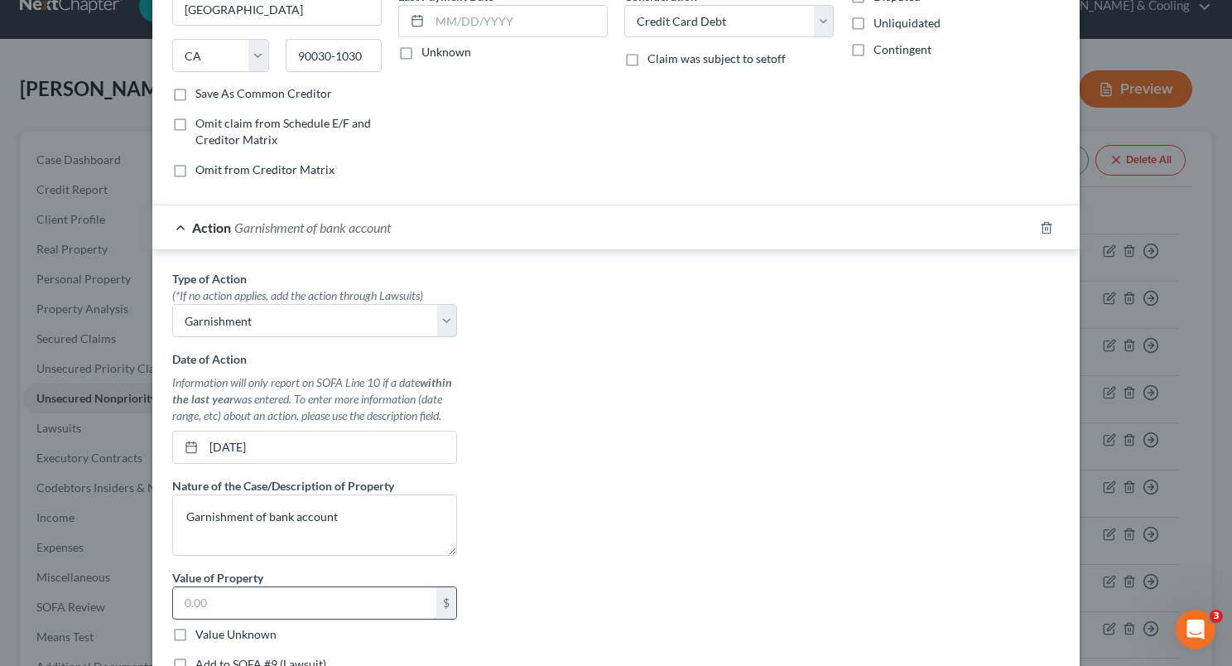
click at [293, 612] on input "text" at bounding box center [304, 602] width 263 height 31
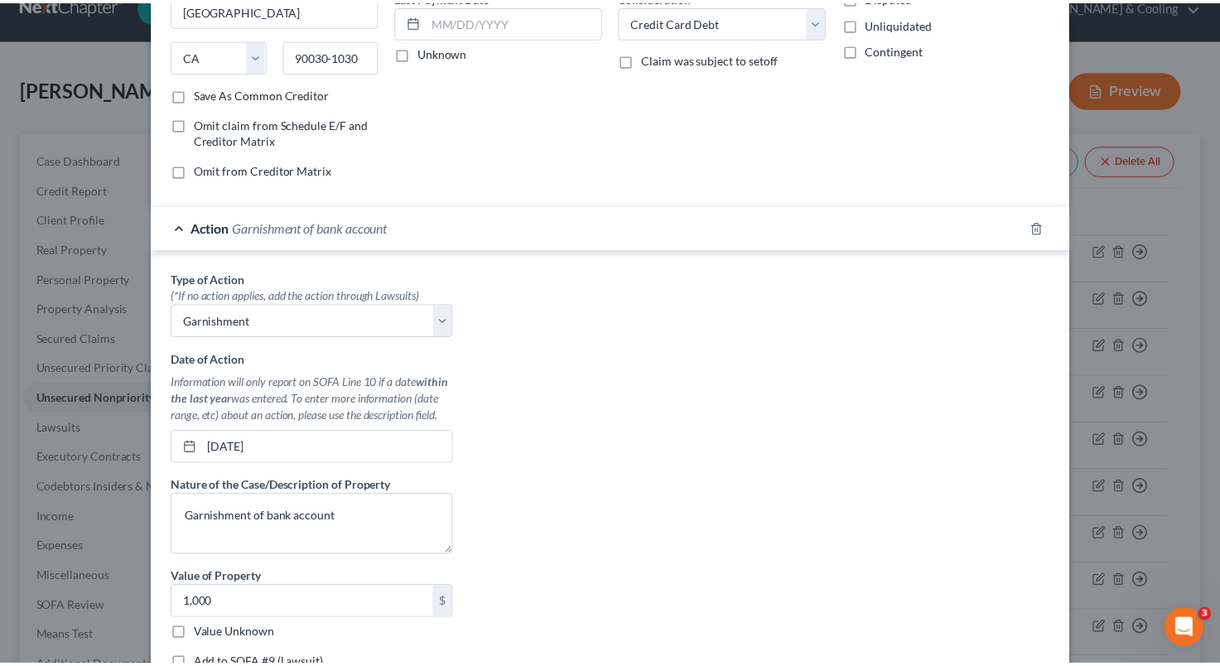
scroll to position [359, 0]
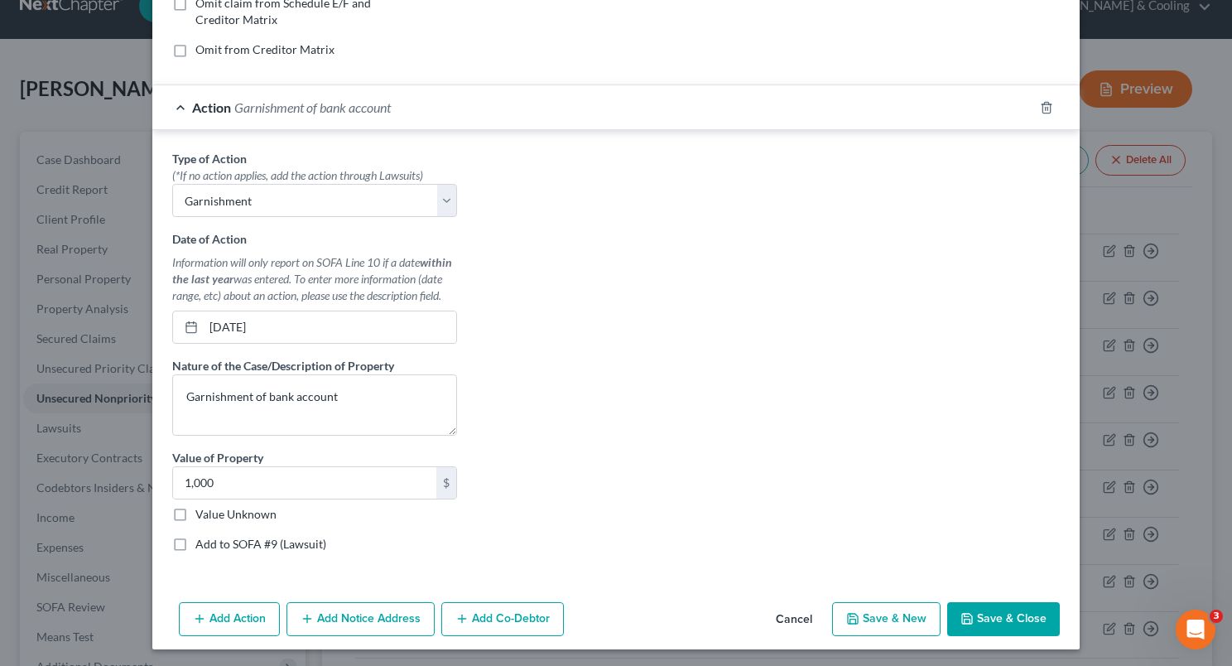
click at [195, 546] on label "Add to SOFA #9 (Lawsuit)" at bounding box center [260, 544] width 131 height 17
click at [202, 546] on input "Add to SOFA #9 (Lawsuit)" at bounding box center [207, 541] width 11 height 11
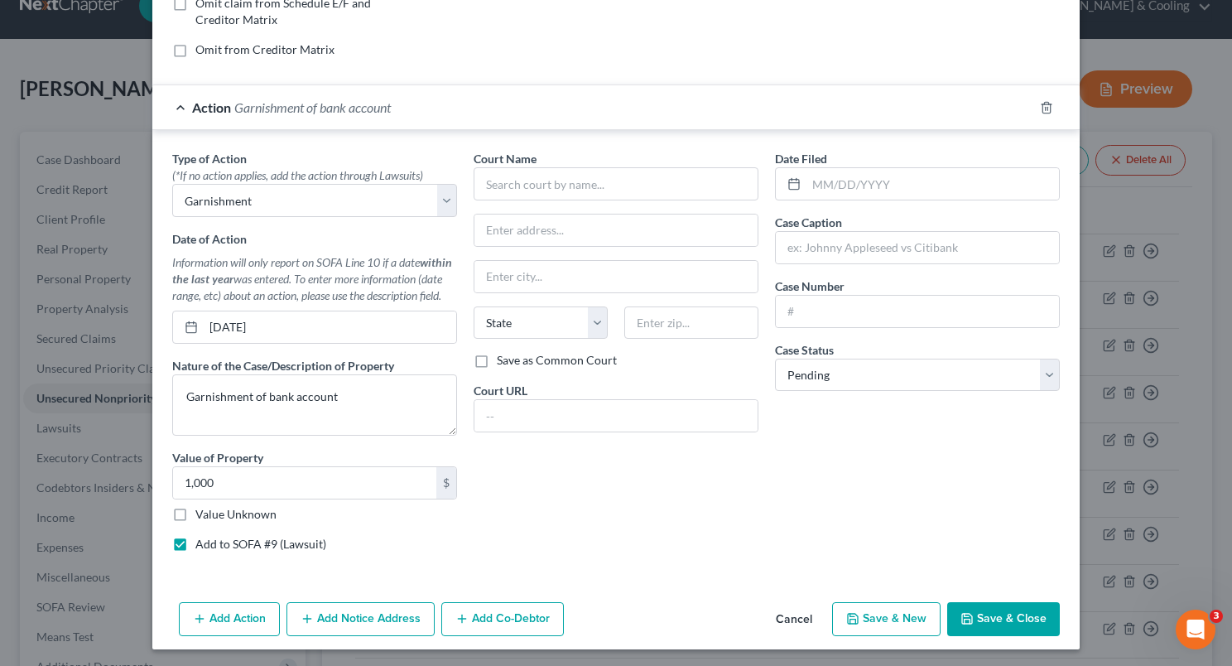
click at [984, 603] on button "Save & Close" at bounding box center [1003, 619] width 113 height 35
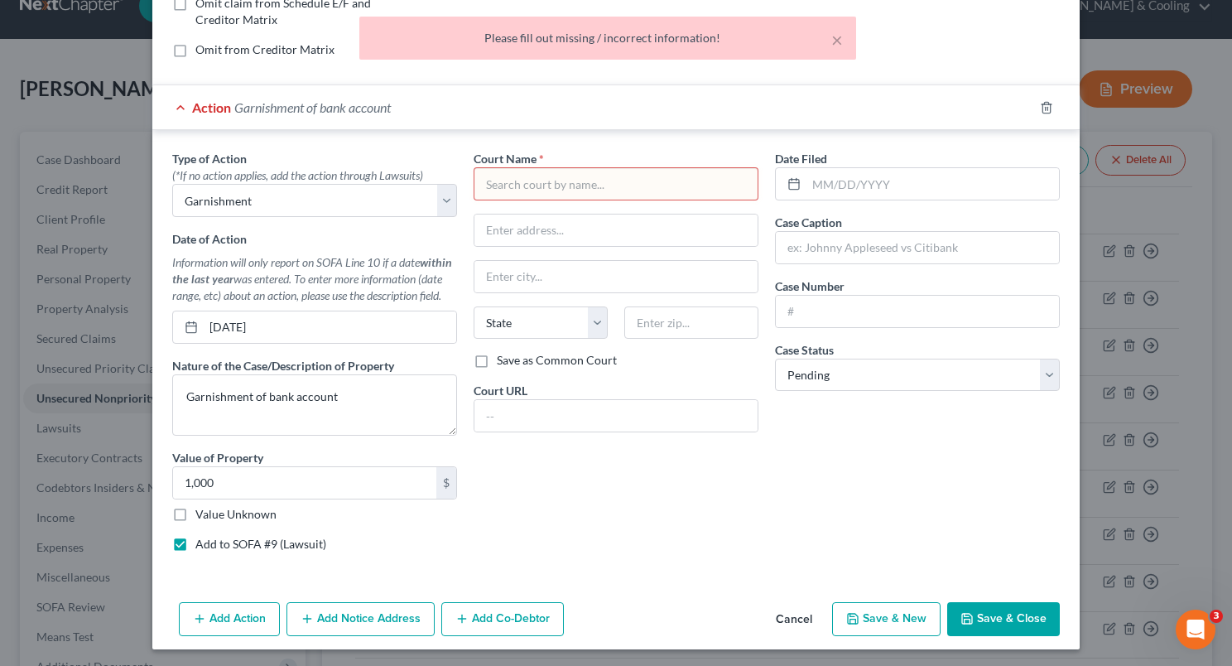
click at [590, 196] on input "text" at bounding box center [616, 183] width 285 height 33
click at [595, 186] on input "text" at bounding box center [616, 183] width 285 height 33
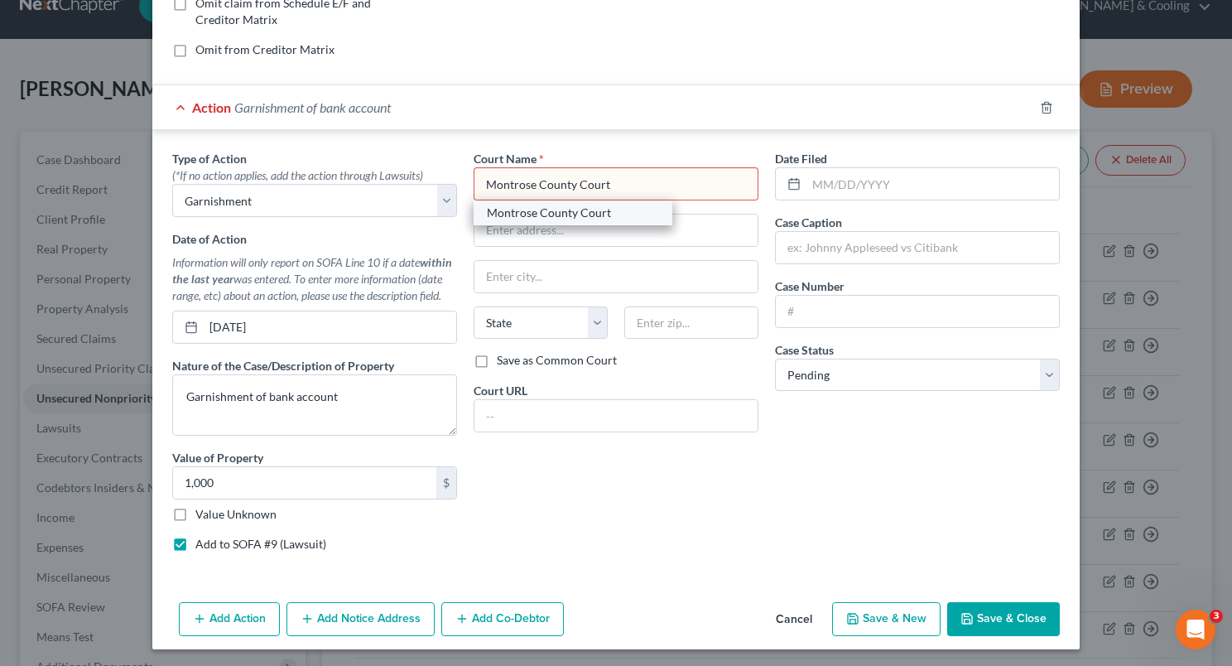
click at [614, 210] on div "Montrose County Court" at bounding box center [573, 213] width 172 height 17
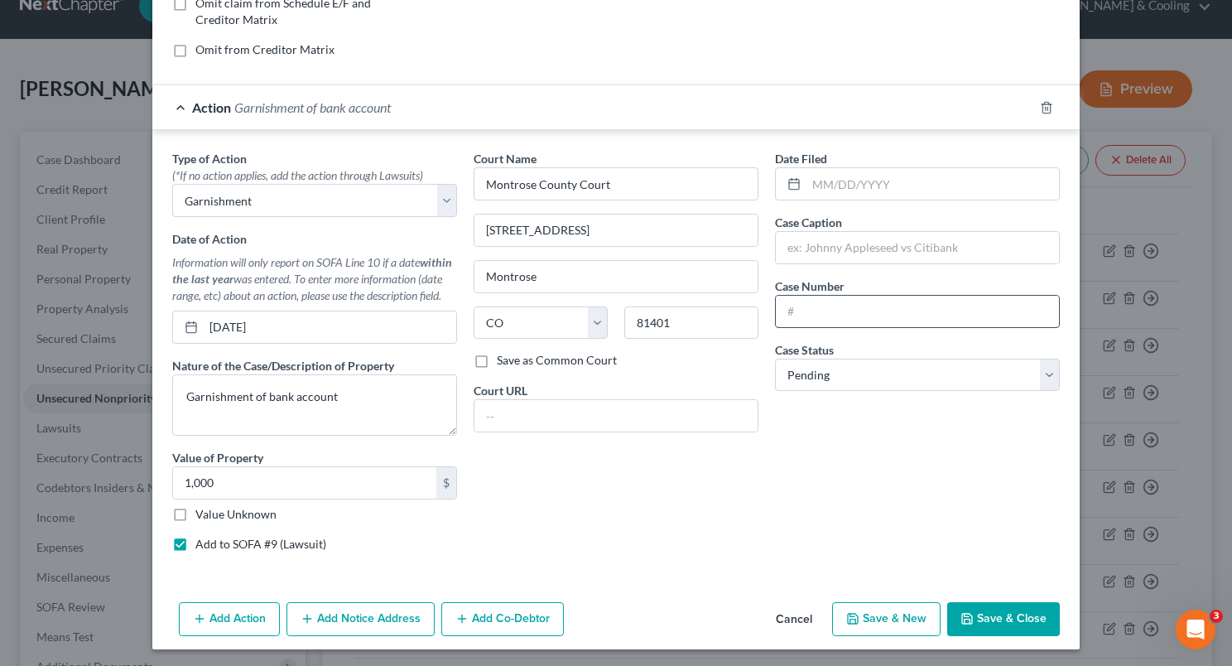
click at [815, 303] on input "text" at bounding box center [917, 311] width 283 height 31
click at [810, 379] on select "Select Pending On Appeal Concluded" at bounding box center [917, 375] width 285 height 33
click at [775, 359] on select "Select Pending On Appeal Concluded" at bounding box center [917, 375] width 285 height 33
click at [828, 378] on select "Select Pending On Appeal Concluded" at bounding box center [917, 375] width 285 height 33
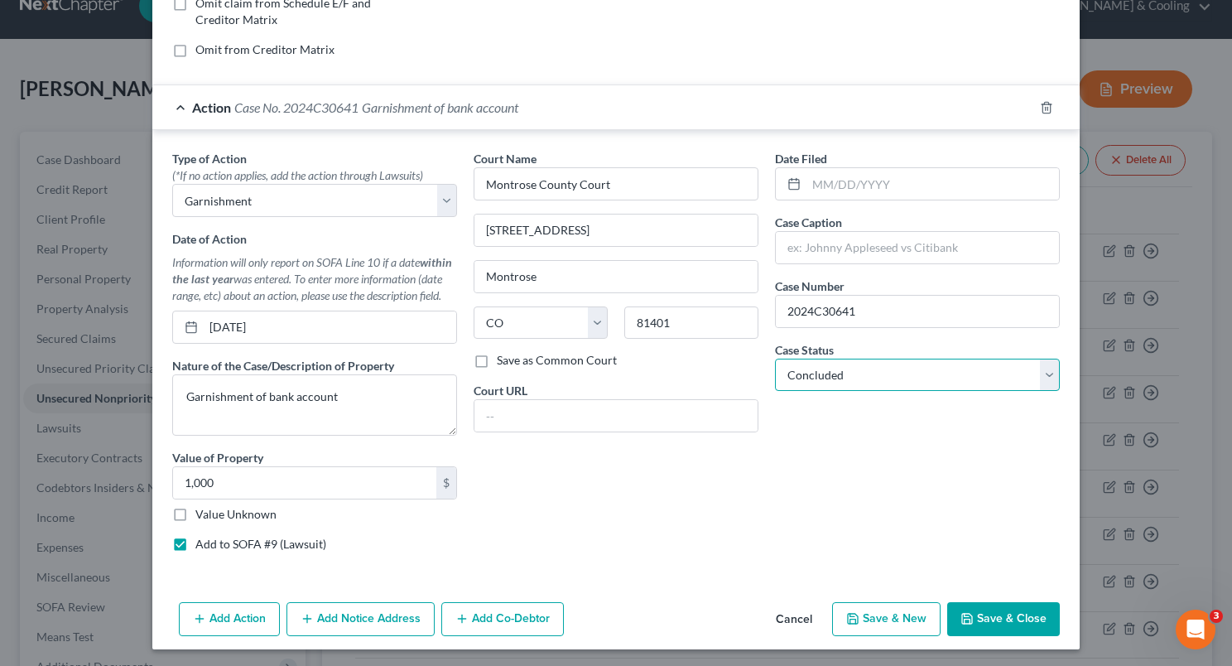
click at [775, 359] on select "Select Pending On Appeal Concluded" at bounding box center [917, 375] width 285 height 33
click at [850, 241] on input "text" at bounding box center [917, 247] width 283 height 31
click at [976, 602] on button "Save & Close" at bounding box center [1003, 619] width 113 height 35
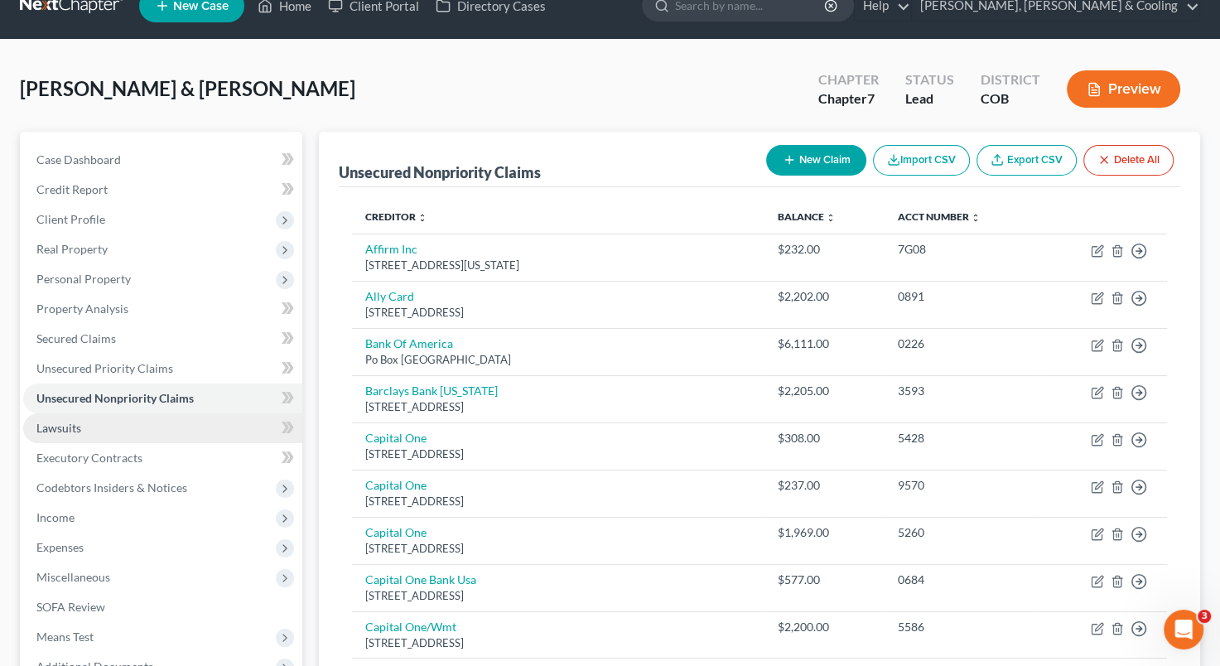
click at [165, 426] on link "Lawsuits" at bounding box center [162, 428] width 279 height 30
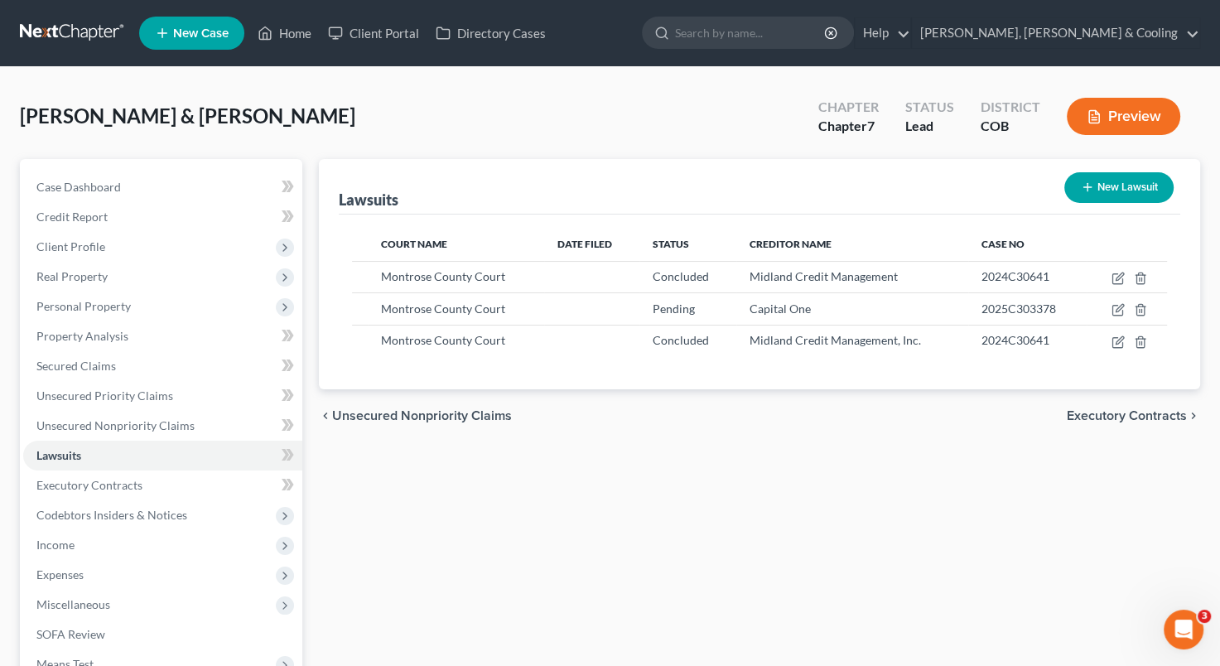
click at [735, 441] on div "Lawsuits New Lawsuit Court Name Date Filed Status Creditor Name Case No [GEOGRA…" at bounding box center [760, 488] width 898 height 658
click at [1135, 277] on icon "button" at bounding box center [1140, 278] width 13 height 13
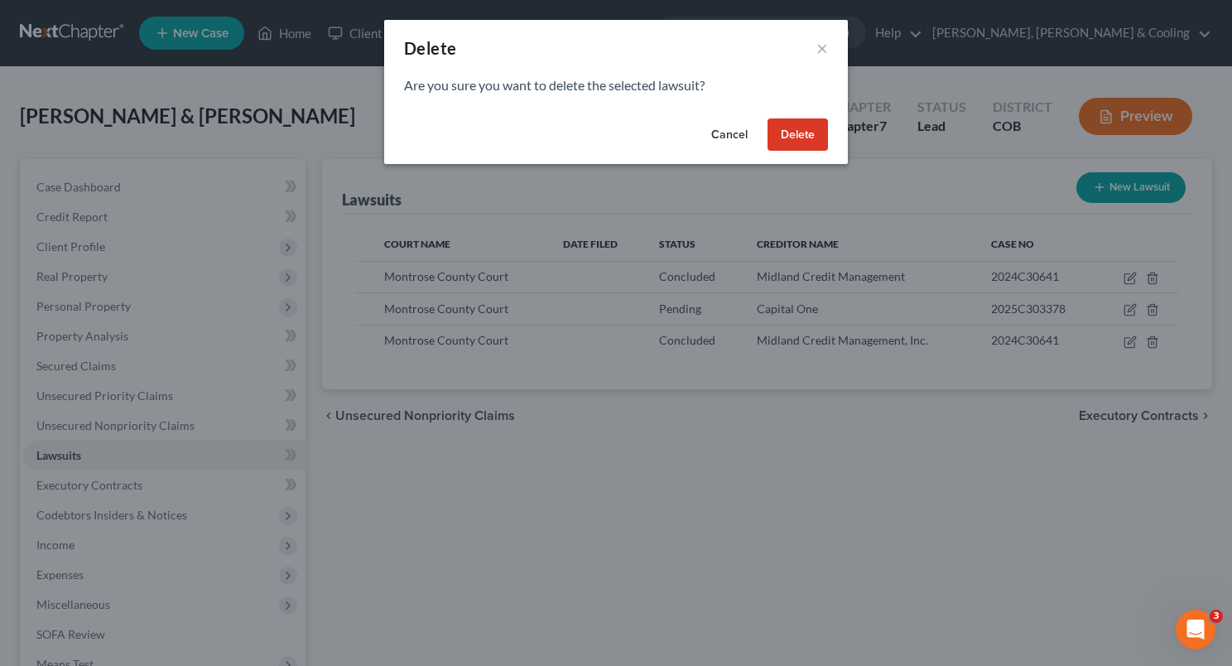
click at [799, 139] on button "Delete" at bounding box center [798, 134] width 60 height 33
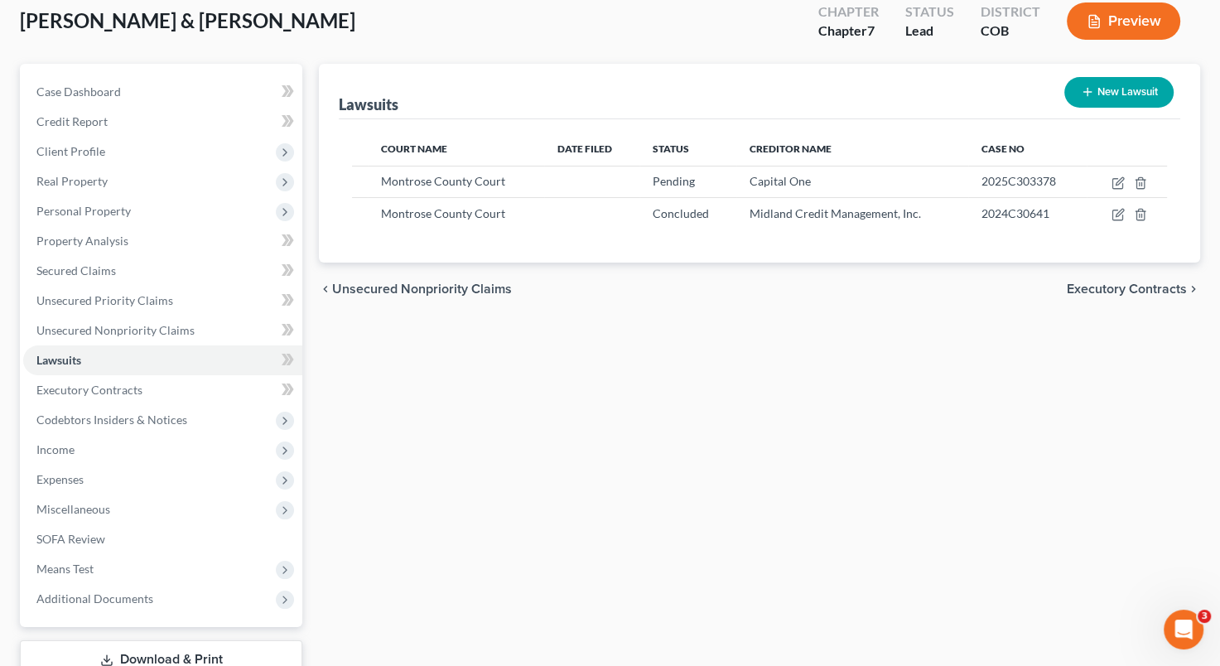
scroll to position [213, 0]
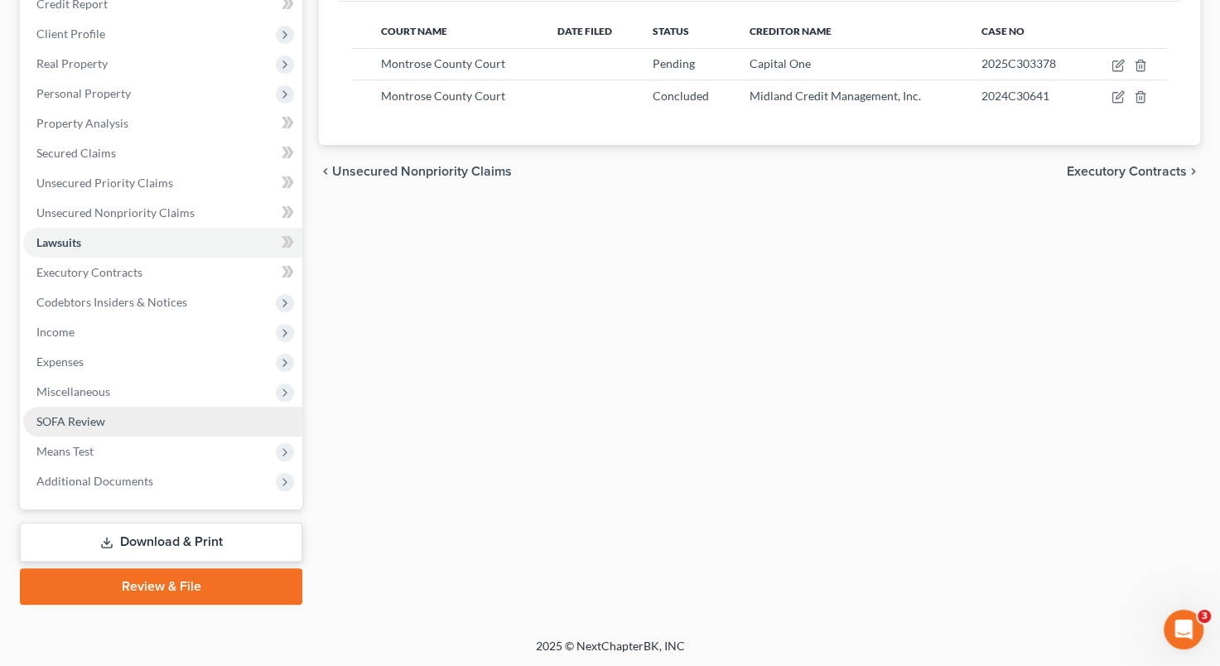
click at [154, 418] on link "SOFA Review" at bounding box center [162, 422] width 279 height 30
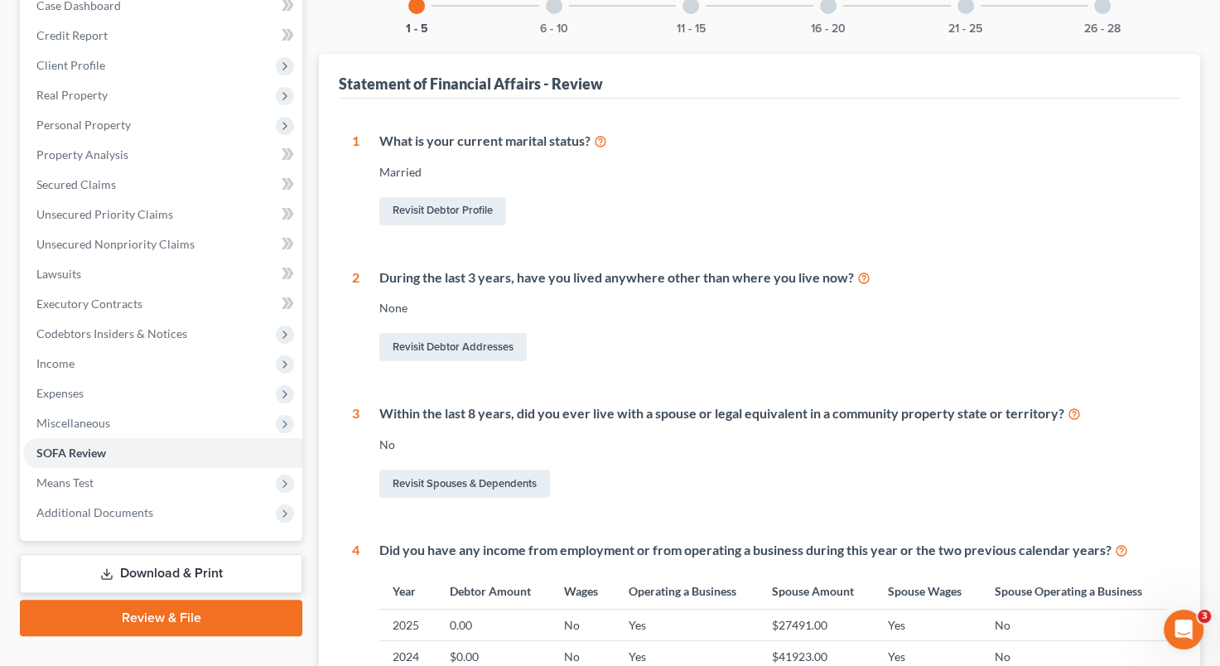
scroll to position [204, 0]
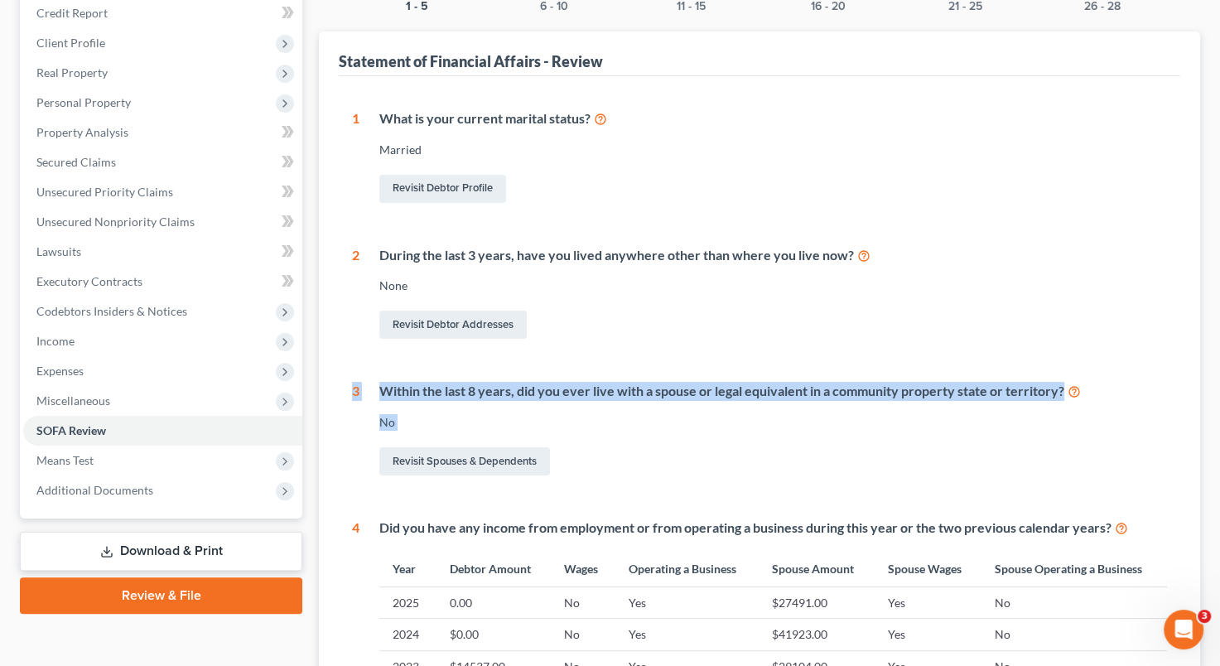
drag, startPoint x: 1212, startPoint y: 431, endPoint x: 1229, endPoint y: 292, distance: 139.3
click at [1219, 292] on html "Home New Case Client Portal Directory Cases [PERSON_NAME], [PERSON_NAME] & Cool…" at bounding box center [610, 419] width 1220 height 1246
drag, startPoint x: 1229, startPoint y: 292, endPoint x: 1026, endPoint y: 298, distance: 203.0
click at [1026, 298] on div "During the last 3 years, have you lived anywhere other than where you live now?…" at bounding box center [762, 294] width 807 height 97
click at [967, 325] on div "Revisit Debtor Addresses" at bounding box center [773, 324] width 788 height 35
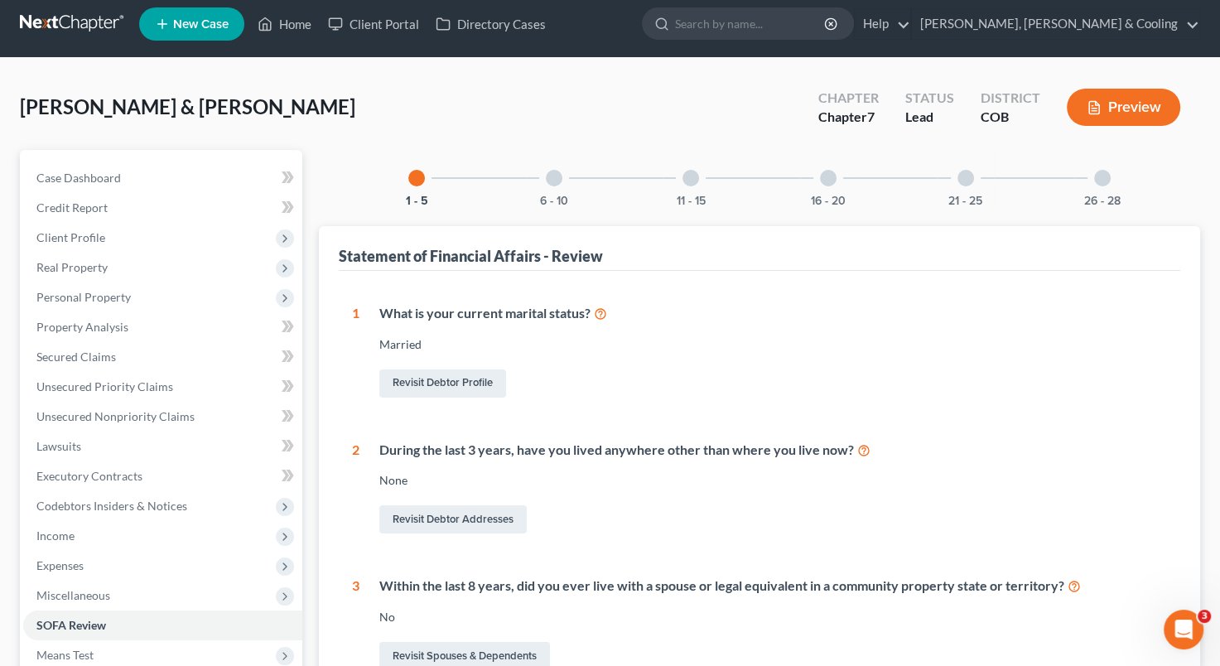
scroll to position [0, 0]
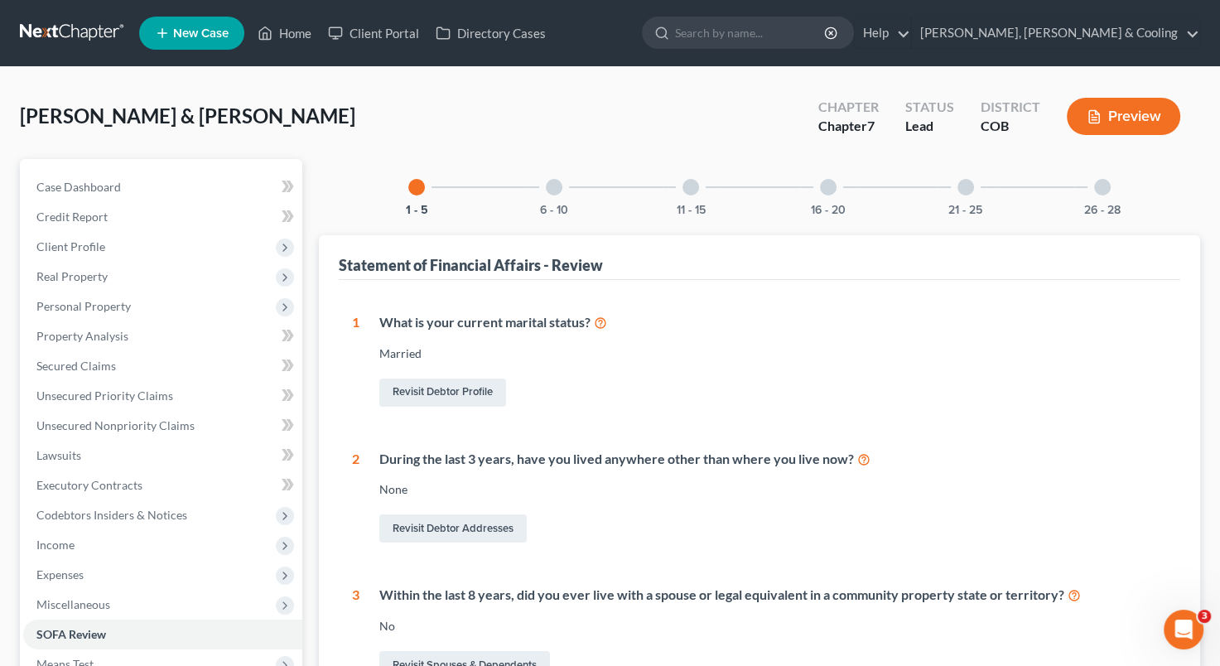
click at [552, 187] on div at bounding box center [554, 187] width 17 height 17
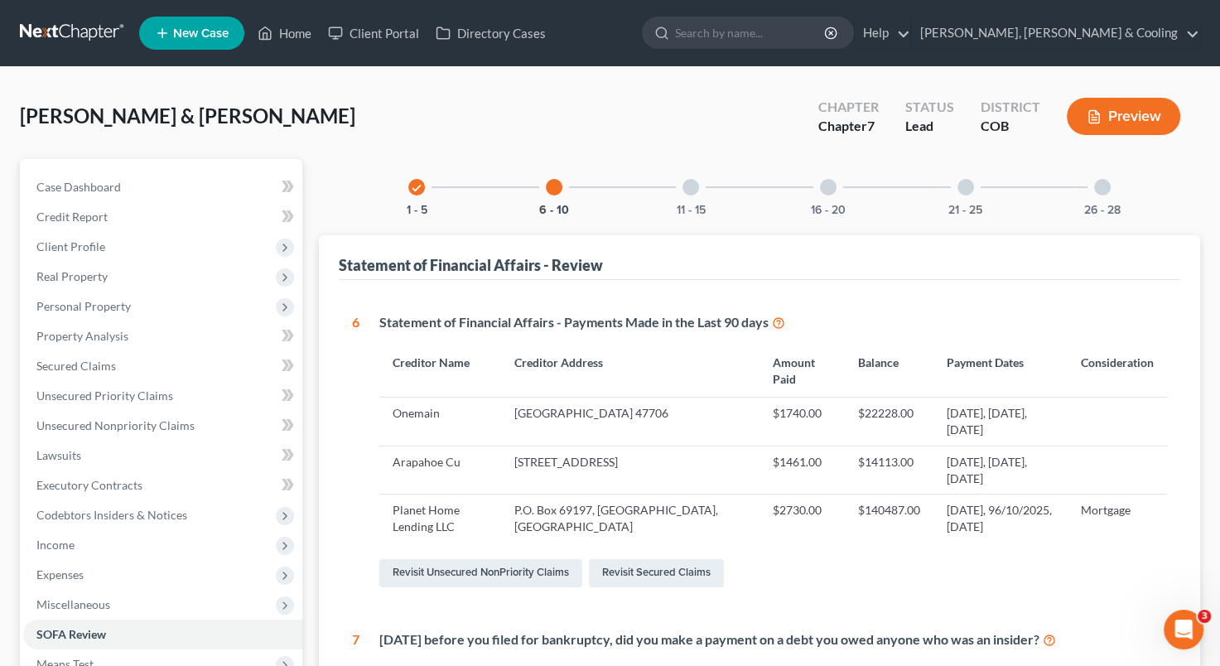
click at [552, 187] on div at bounding box center [554, 187] width 17 height 17
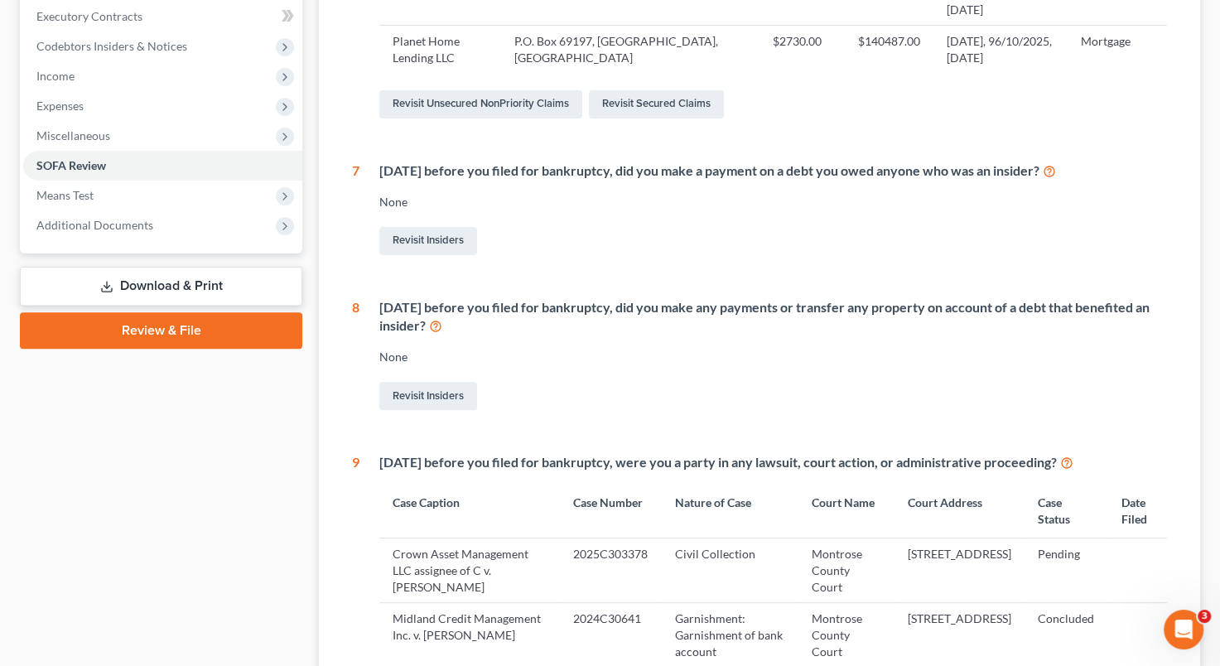
scroll to position [555, 0]
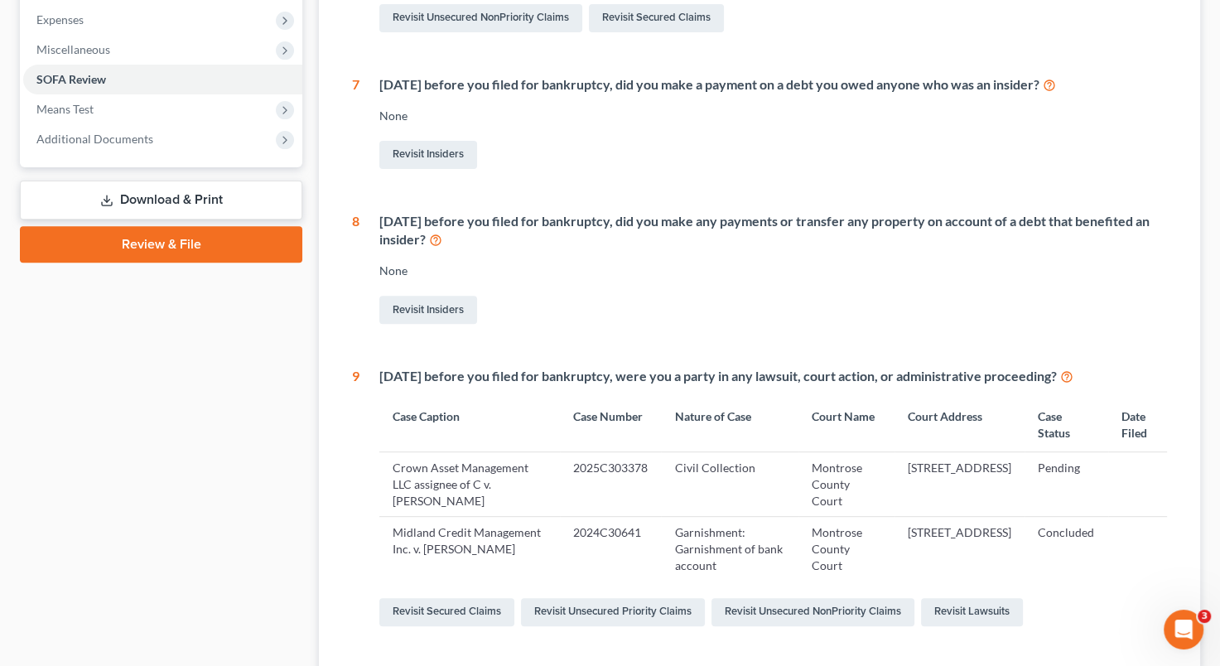
click at [1214, 484] on div "[PERSON_NAME] & [PERSON_NAME] Upgraded Chapter Chapter 7 Status Lead District C…" at bounding box center [610, 253] width 1220 height 1483
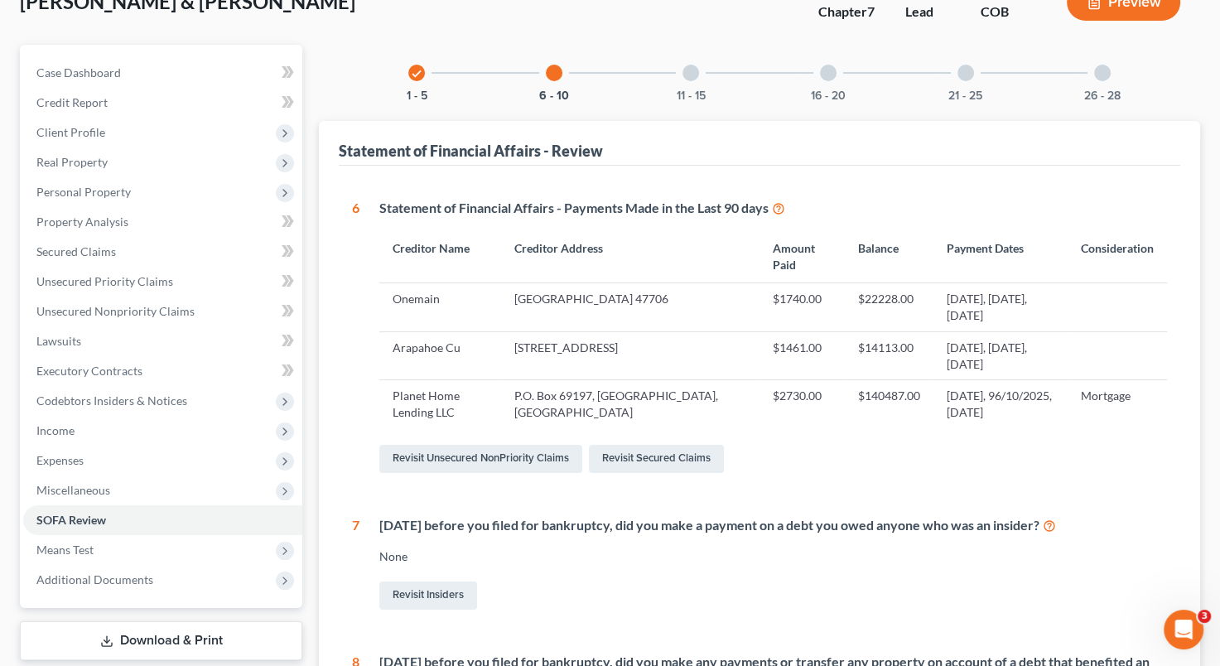
scroll to position [10, 0]
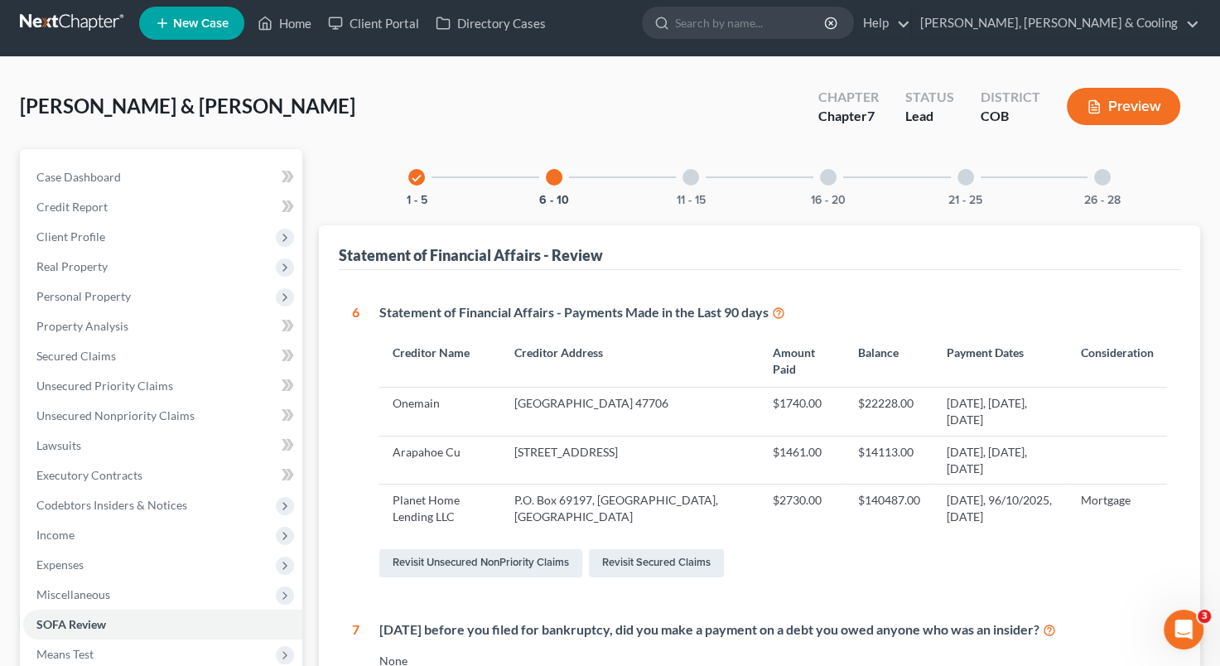
click at [685, 176] on div at bounding box center [690, 177] width 17 height 17
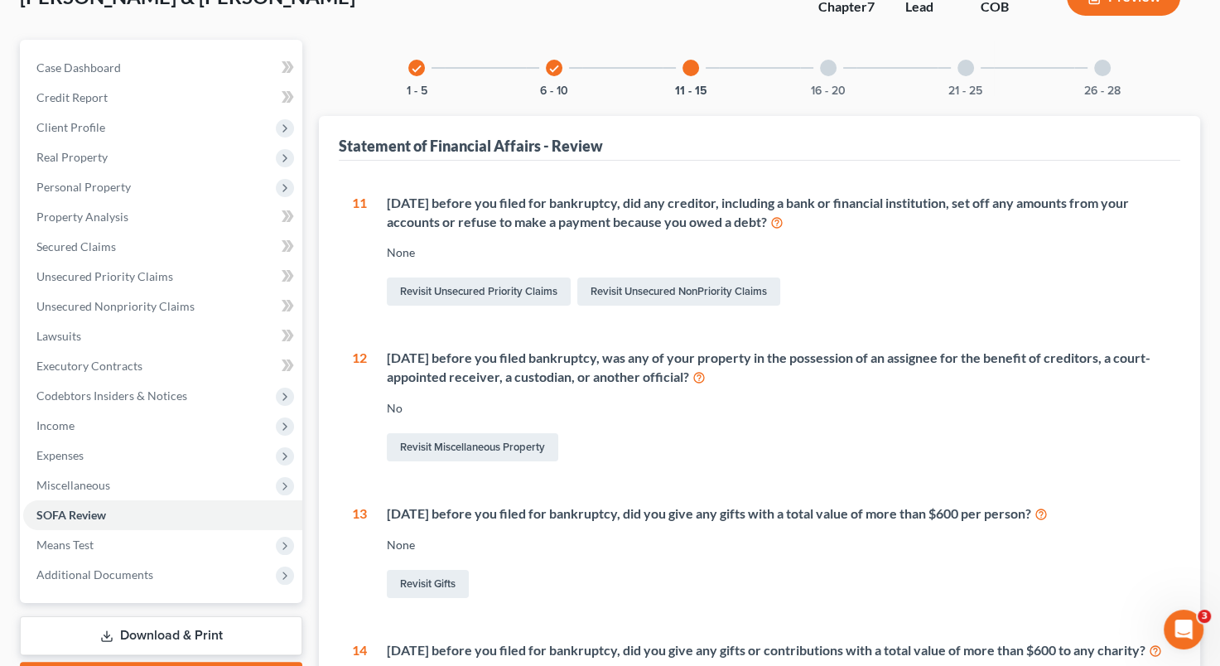
scroll to position [0, 0]
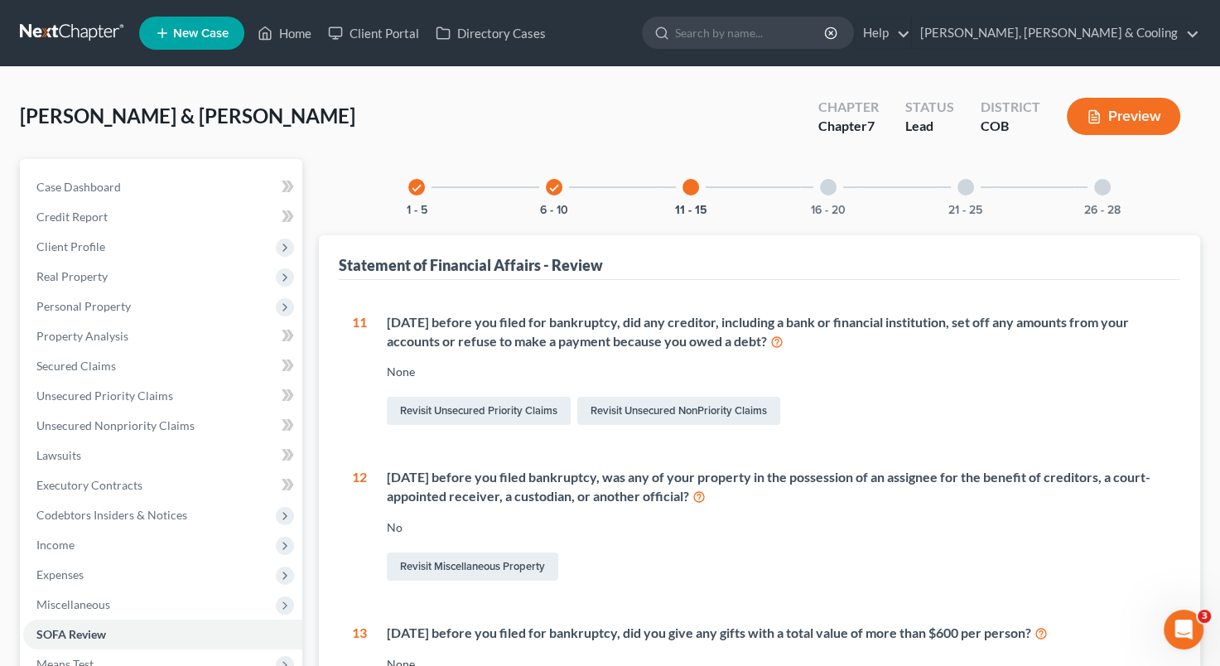
click at [828, 186] on div at bounding box center [828, 187] width 17 height 17
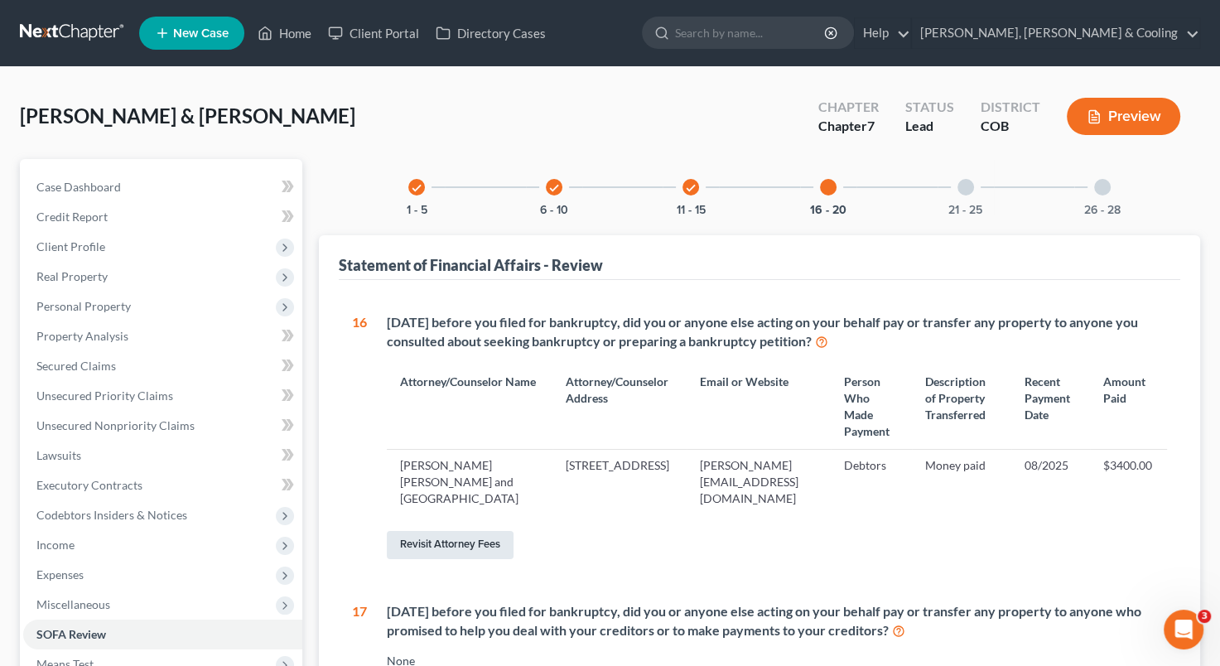
click at [448, 559] on link "Revisit Attorney Fees" at bounding box center [450, 545] width 127 height 28
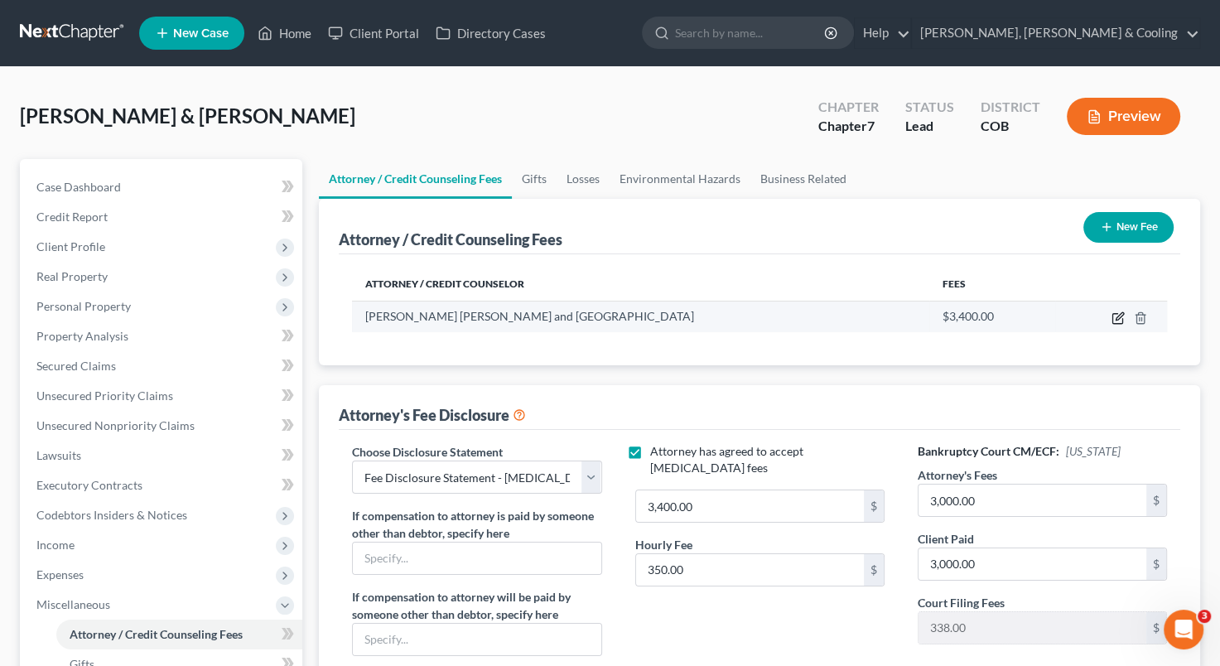
click at [1117, 317] on icon "button" at bounding box center [1117, 317] width 13 height 13
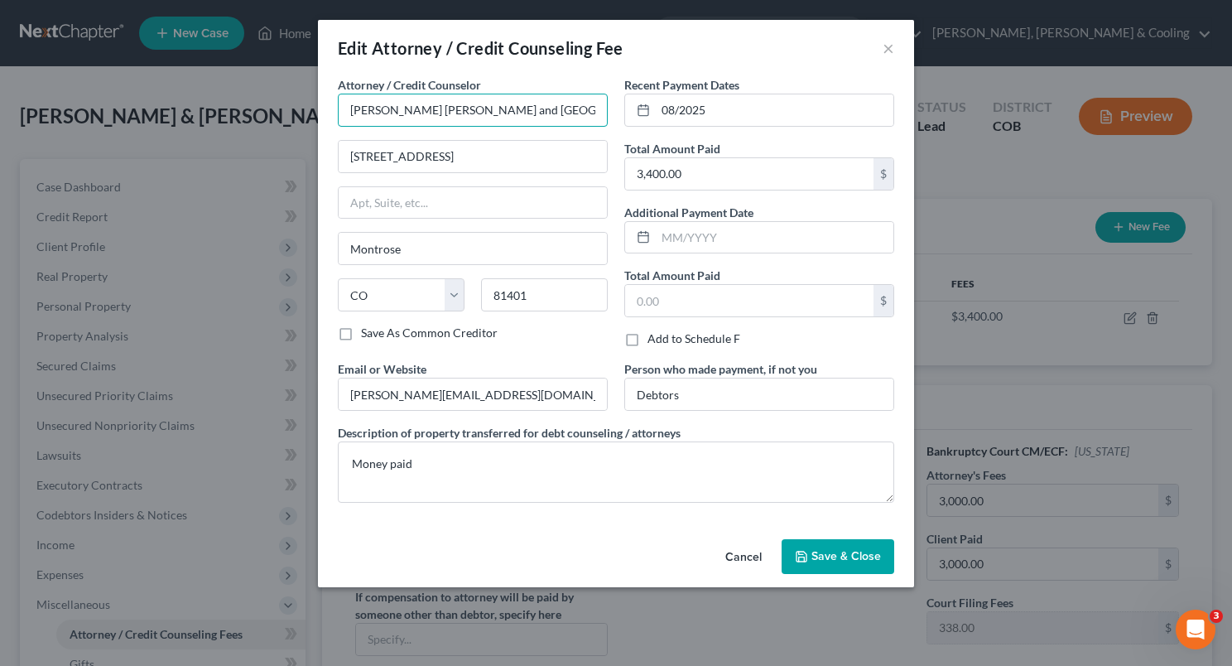
click at [547, 106] on input "[PERSON_NAME] [PERSON_NAME] and [GEOGRAPHIC_DATA]" at bounding box center [473, 110] width 270 height 33
click at [394, 109] on input "[PERSON_NAME] [PERSON_NAME]" at bounding box center [473, 110] width 270 height 33
click at [838, 550] on span "Save & Close" at bounding box center [847, 556] width 70 height 14
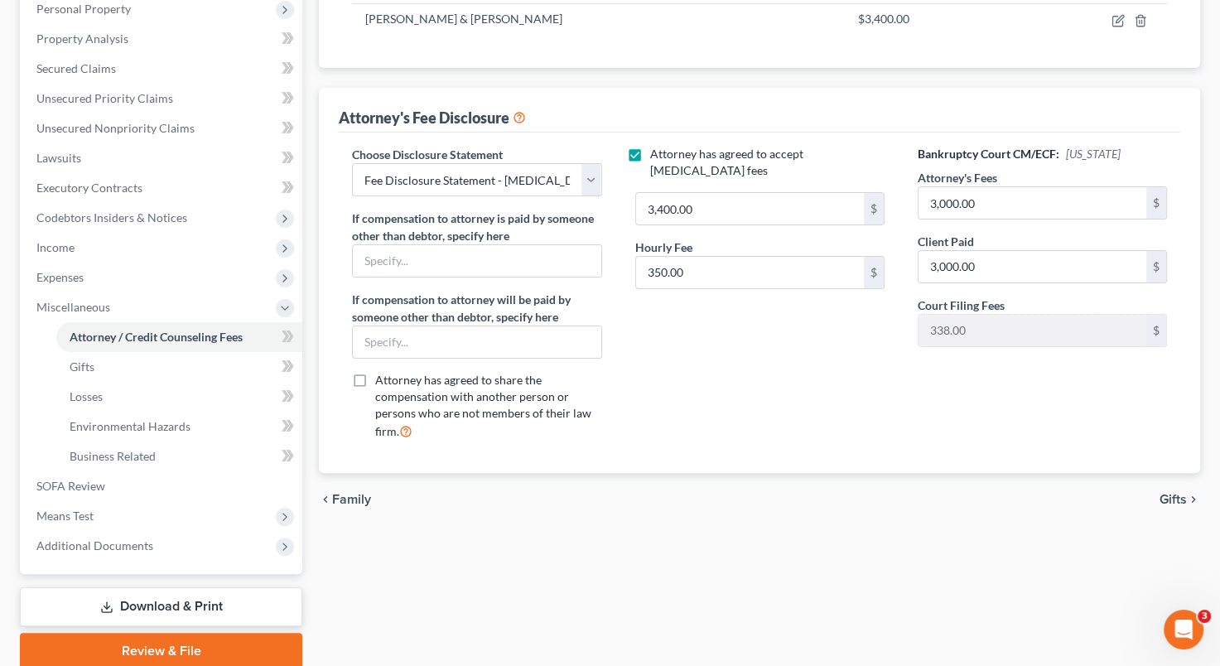
scroll to position [301, 0]
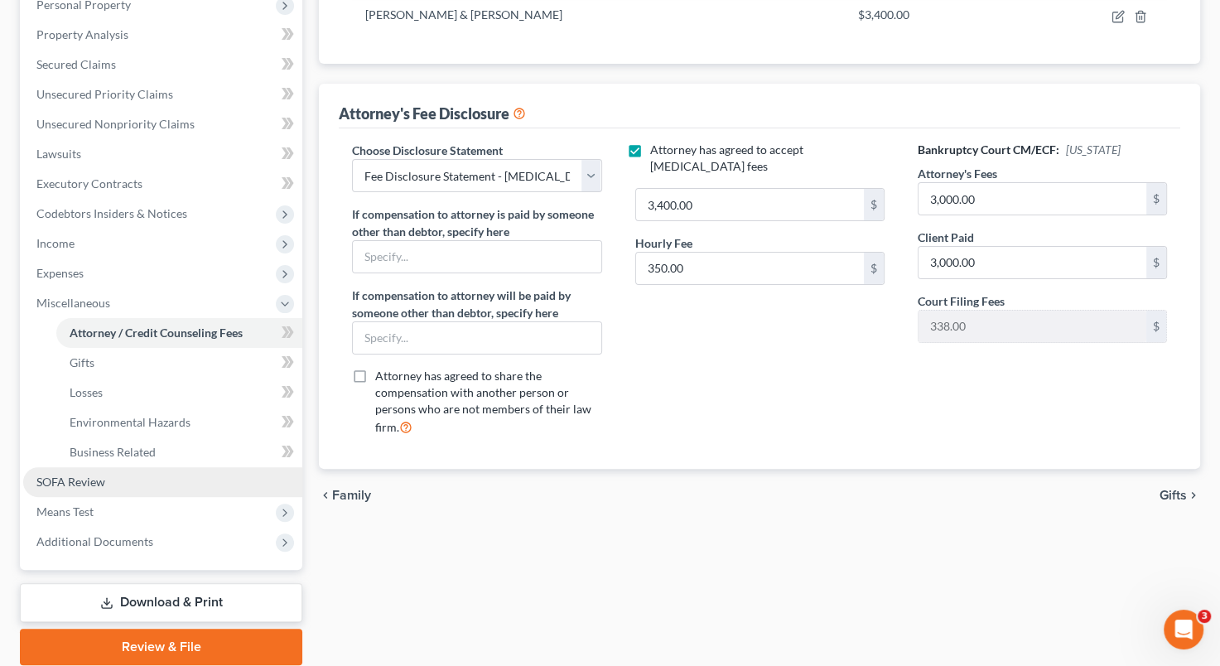
click at [128, 471] on link "SOFA Review" at bounding box center [162, 482] width 279 height 30
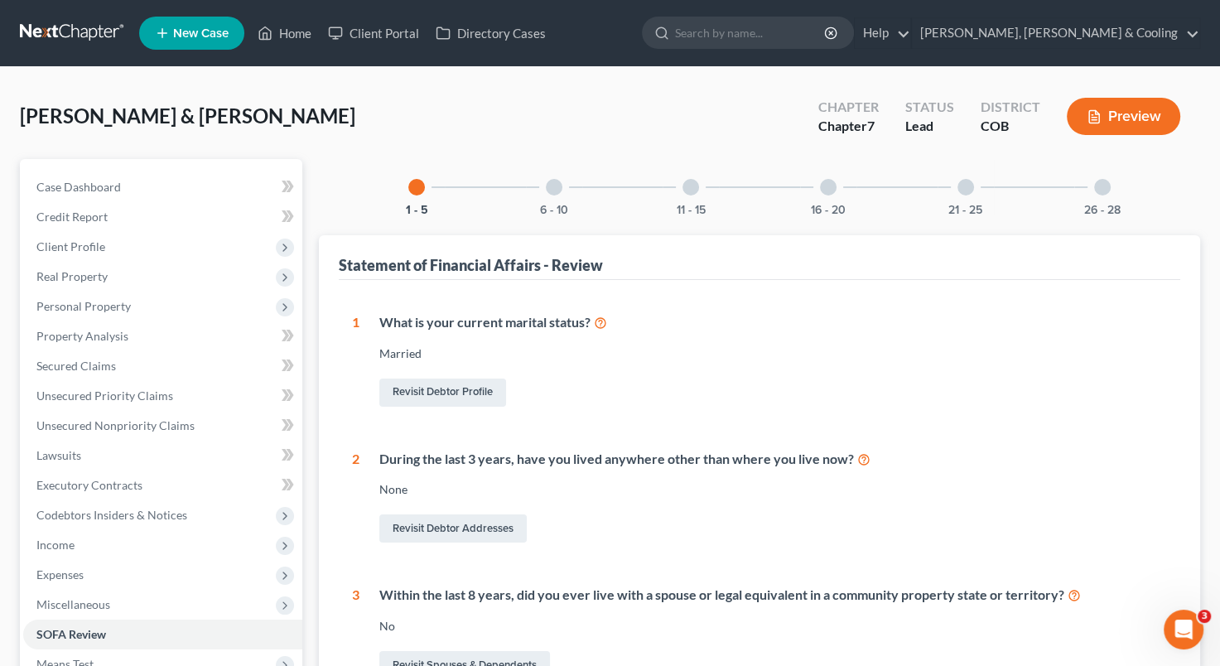
click at [688, 181] on div at bounding box center [690, 187] width 17 height 17
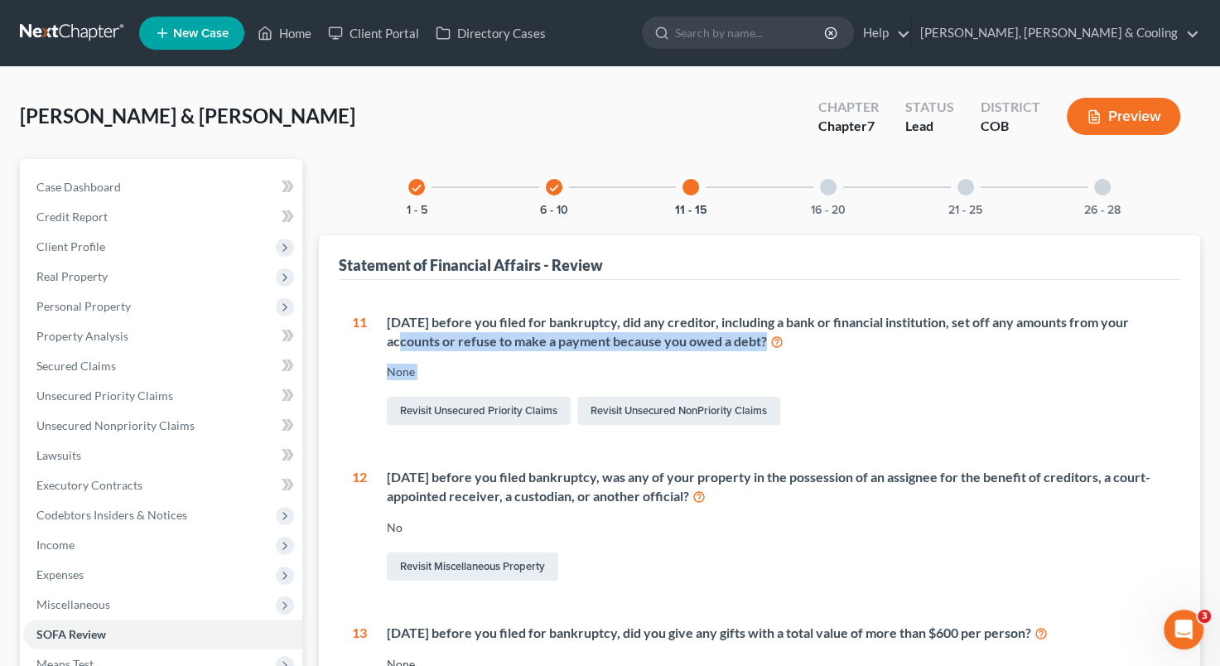
drag, startPoint x: 1219, startPoint y: 330, endPoint x: 1227, endPoint y: 421, distance: 90.6
click at [1219, 421] on html "Home New Case Client Portal Directory Cases [PERSON_NAME], [PERSON_NAME] & Cool…" at bounding box center [610, 594] width 1220 height 1188
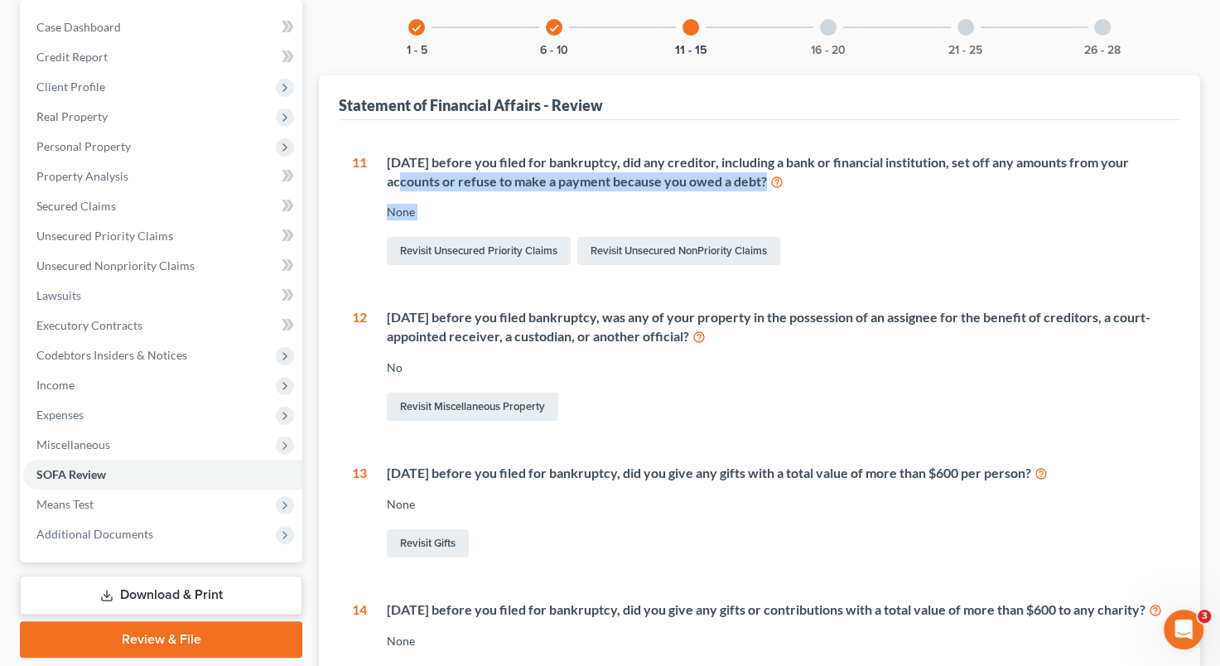
scroll to position [150, 0]
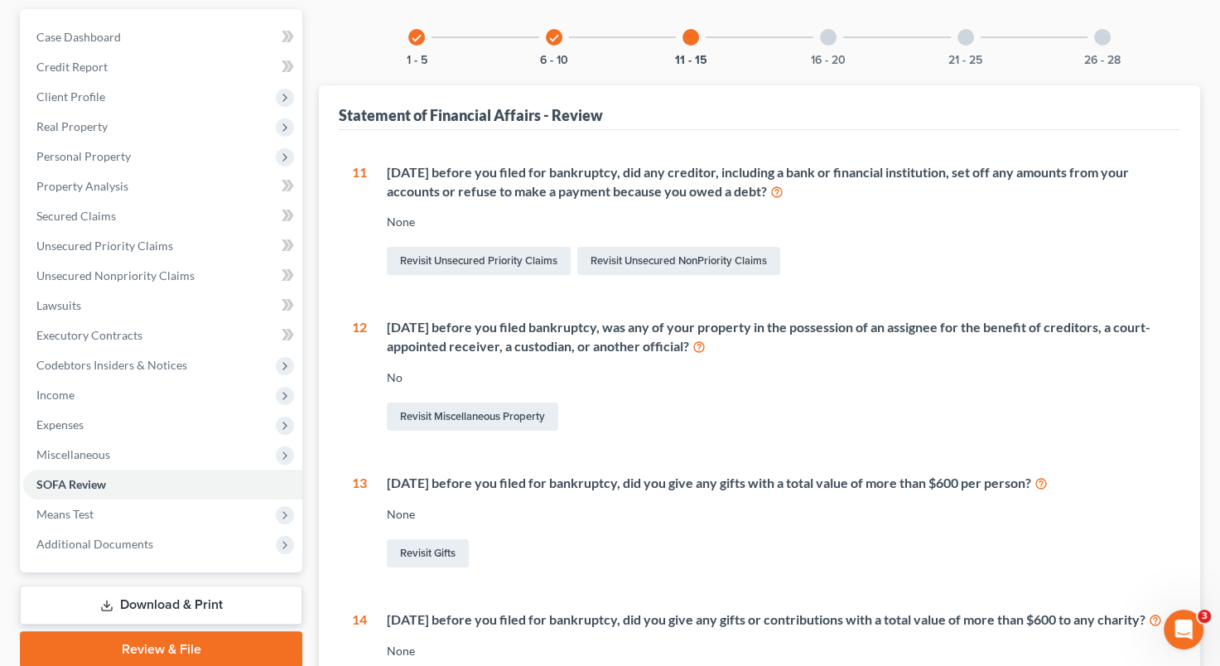
click at [835, 36] on div at bounding box center [828, 37] width 17 height 17
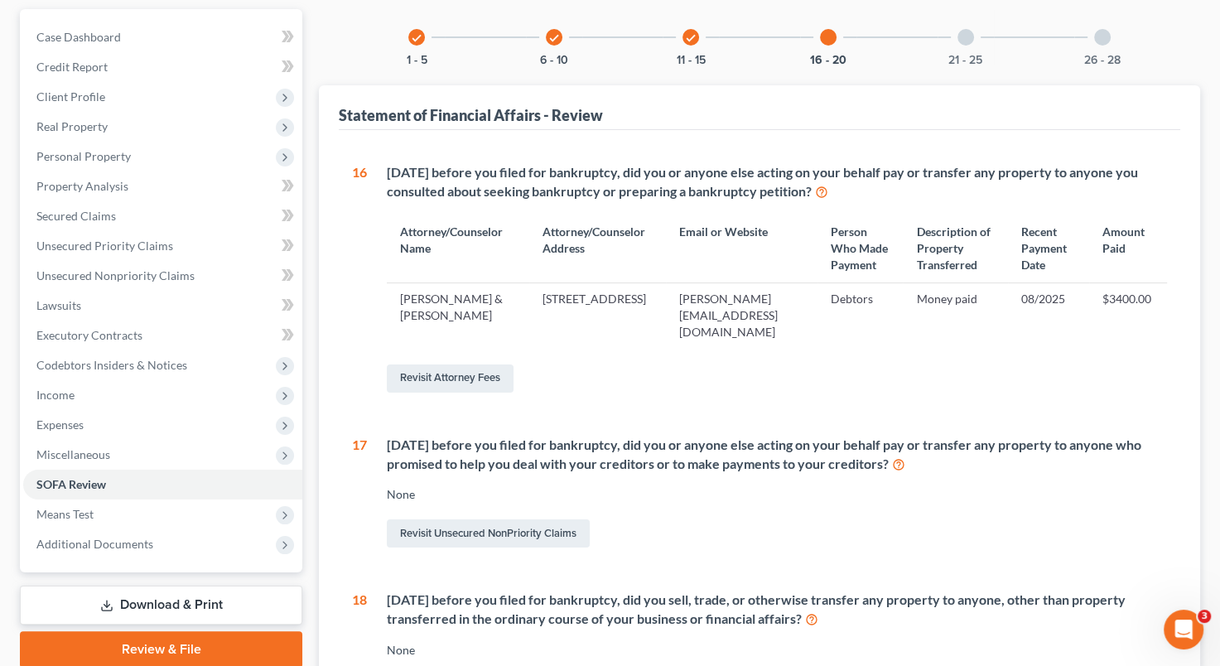
click at [709, 551] on div "Revisit Unsecured NonPriority Claims" at bounding box center [777, 533] width 780 height 35
click at [526, 547] on link "Revisit Unsecured NonPriority Claims" at bounding box center [488, 533] width 203 height 28
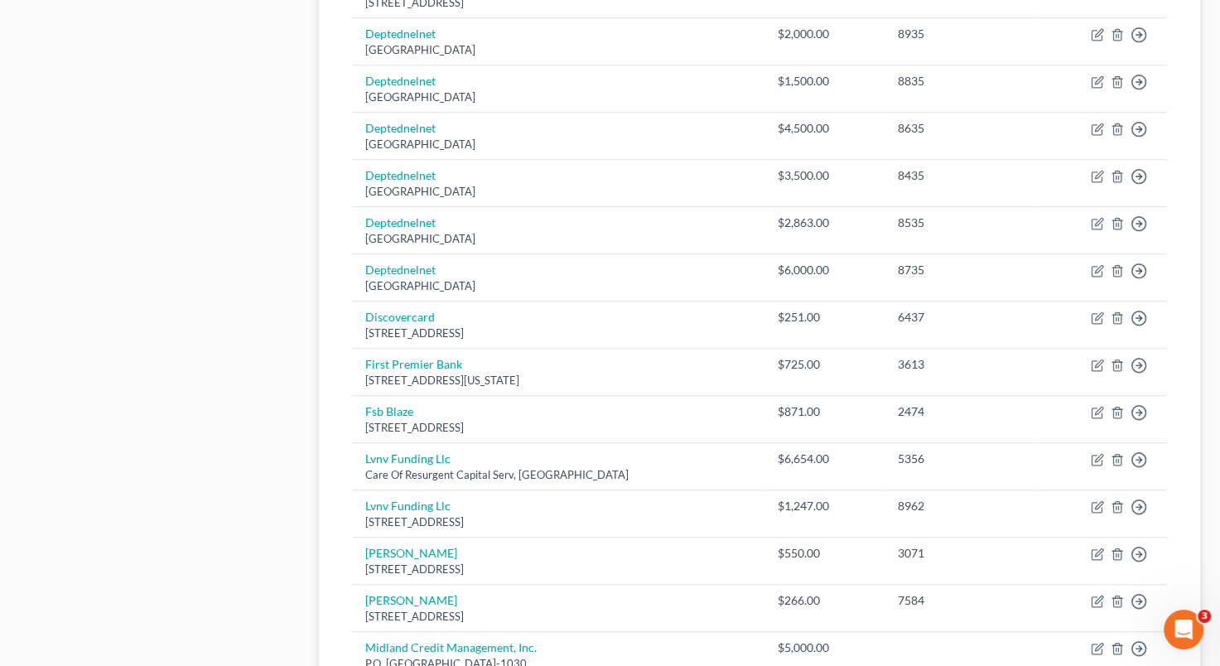
scroll to position [937, 0]
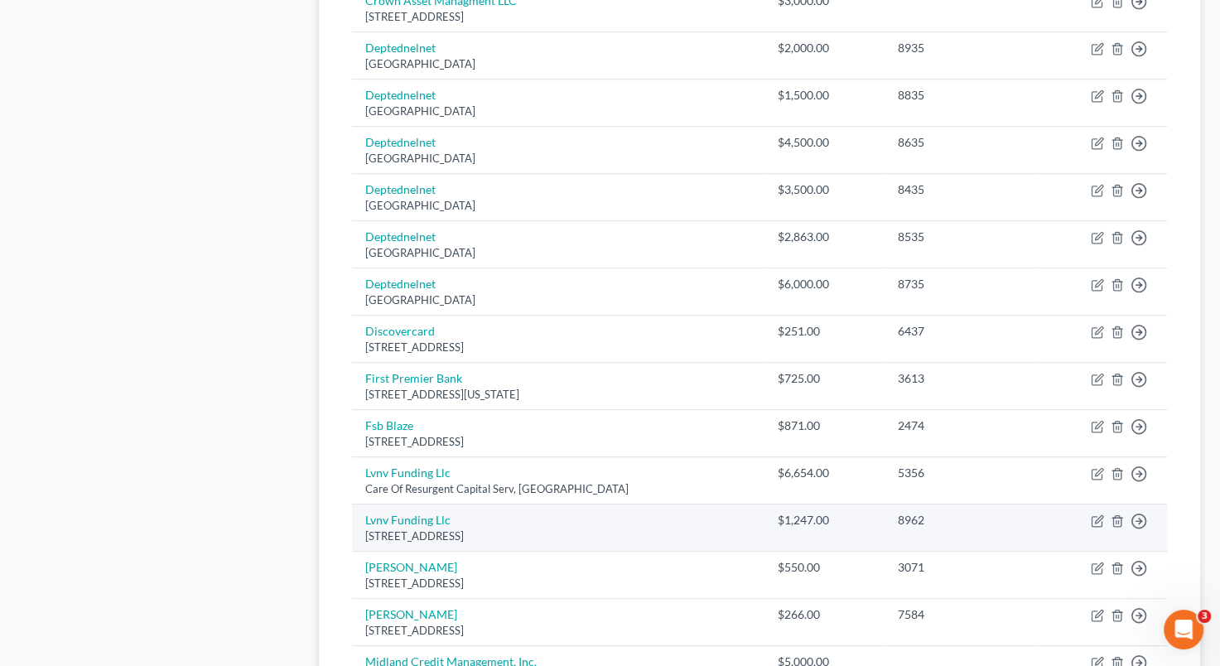
click at [1156, 512] on td "Move to D Move to E Move to G Move to Notice Only" at bounding box center [1103, 527] width 128 height 47
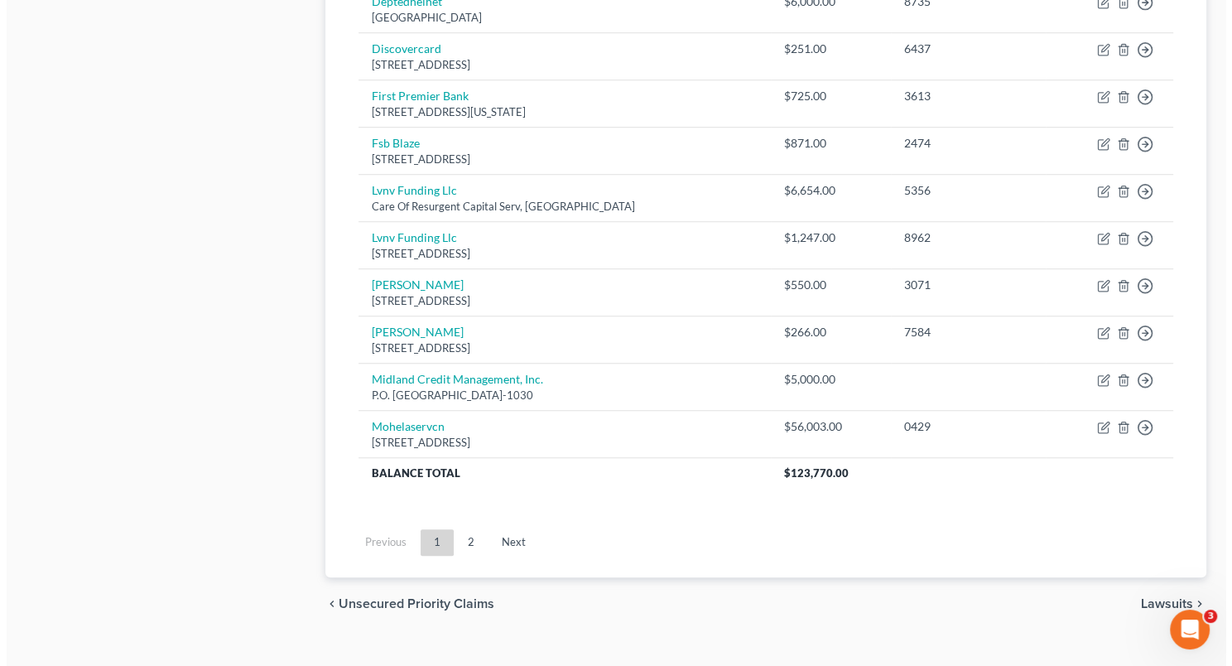
scroll to position [1144, 0]
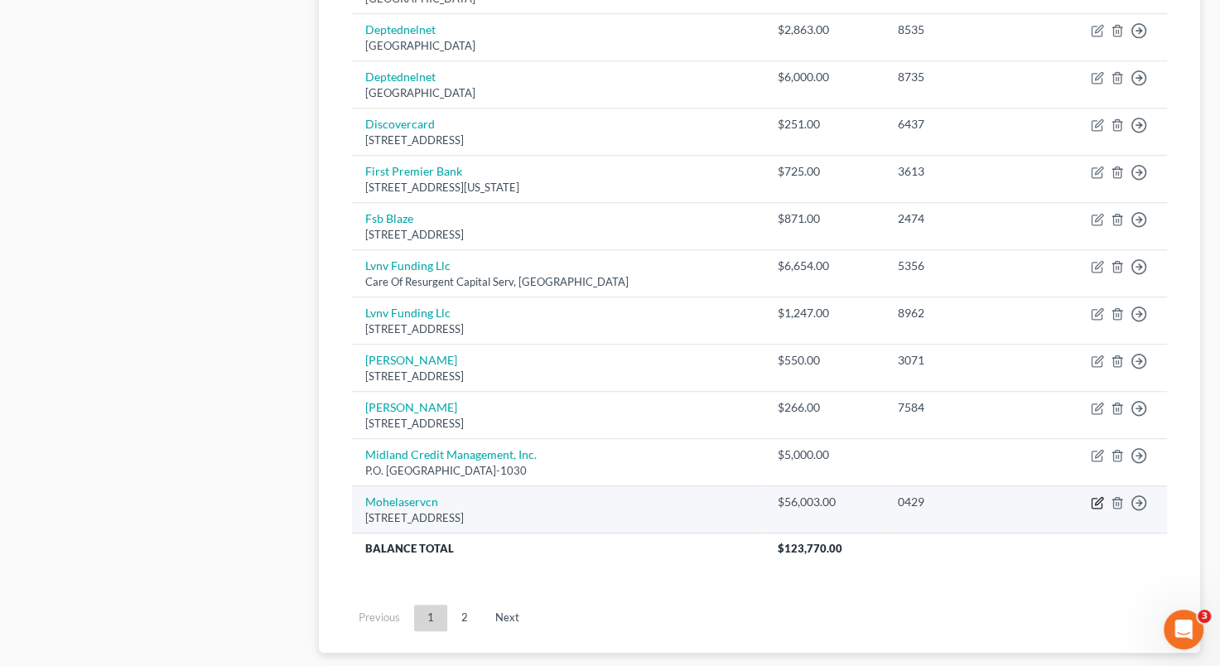
click at [1093, 496] on icon "button" at bounding box center [1097, 502] width 13 height 13
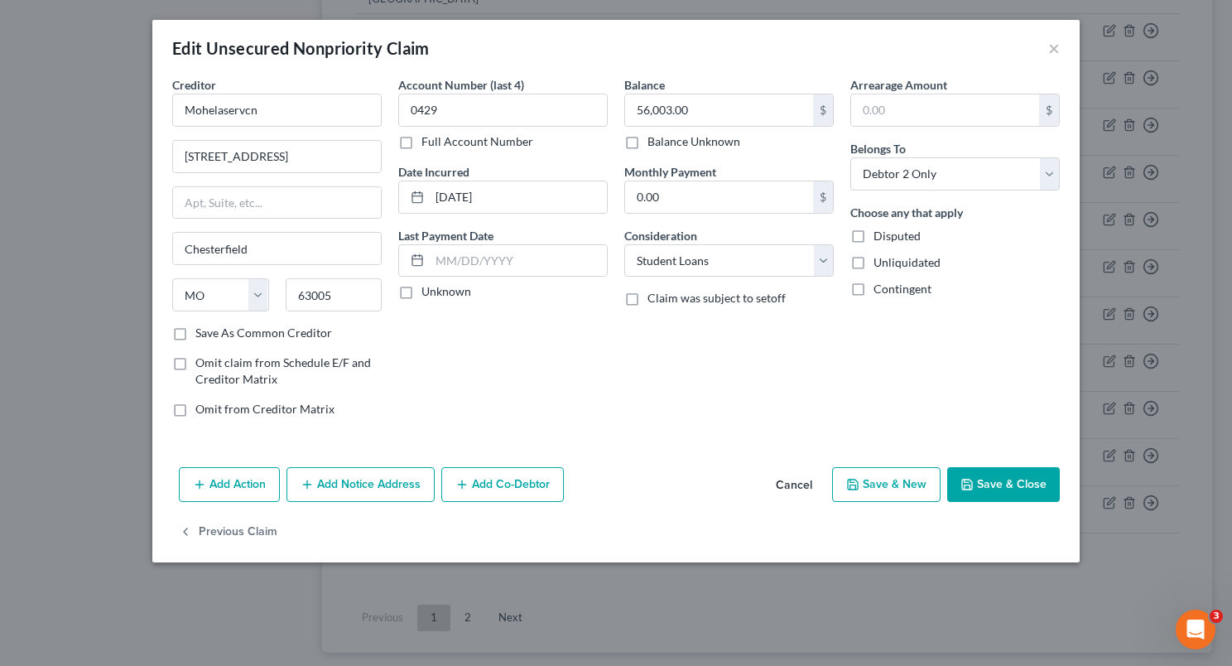
click at [247, 491] on button "Add Action" at bounding box center [229, 484] width 101 height 35
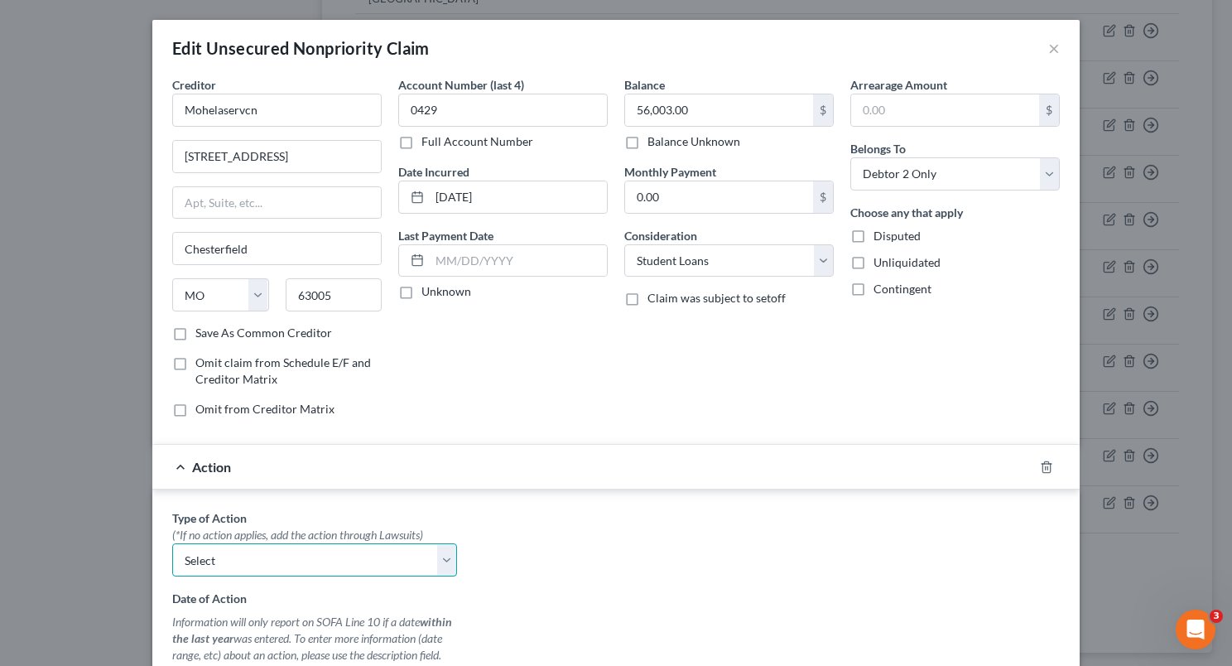
click at [436, 560] on select "Select Repossession Garnishment Foreclosure Personal Injury Attached, Seized, O…" at bounding box center [314, 559] width 285 height 33
click at [446, 557] on select "Select Repossession Garnishment Foreclosure Personal Injury Attached, Seized, O…" at bounding box center [314, 559] width 285 height 33
